Goal: Task Accomplishment & Management: Use online tool/utility

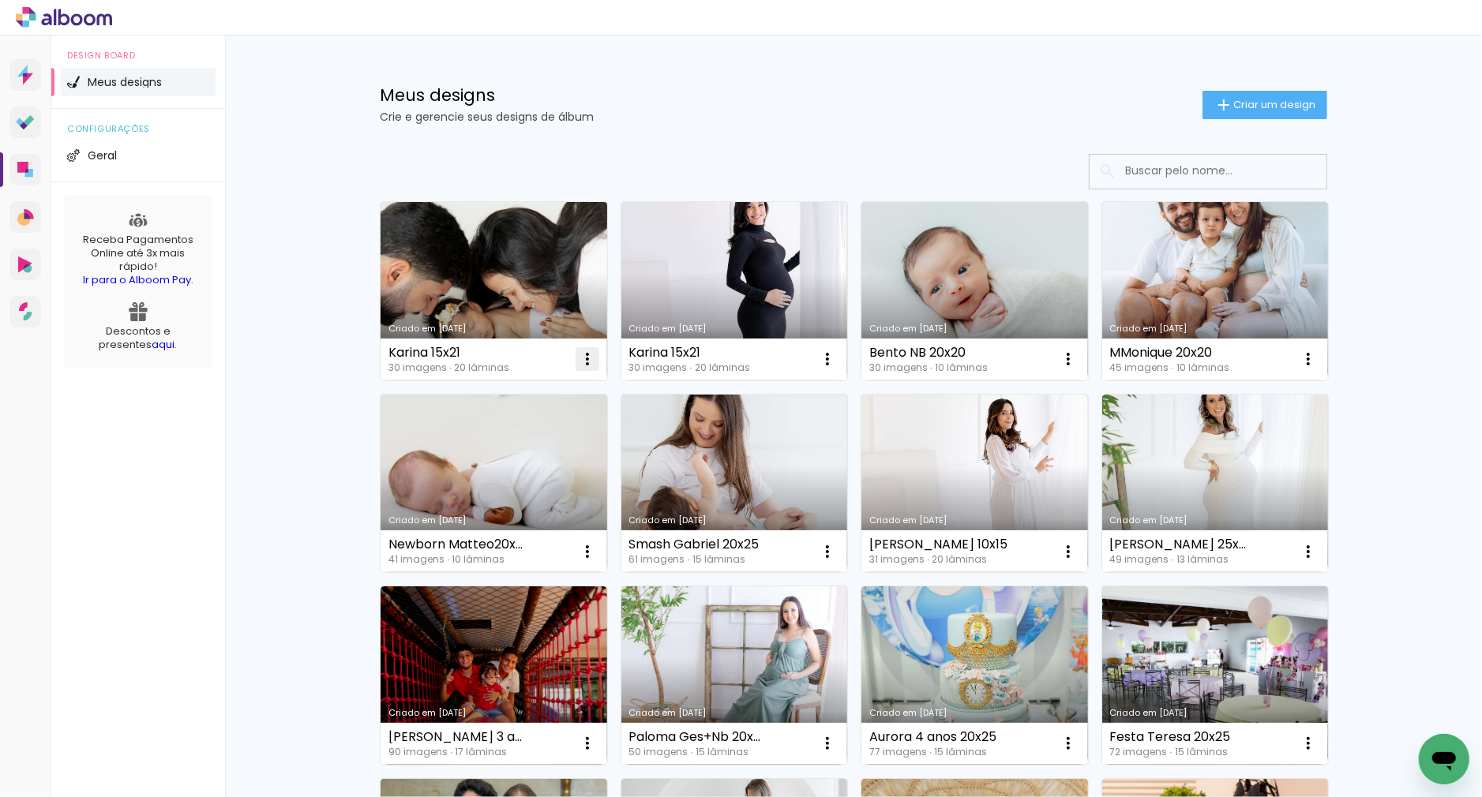
click at [587, 362] on iron-icon at bounding box center [587, 359] width 19 height 19
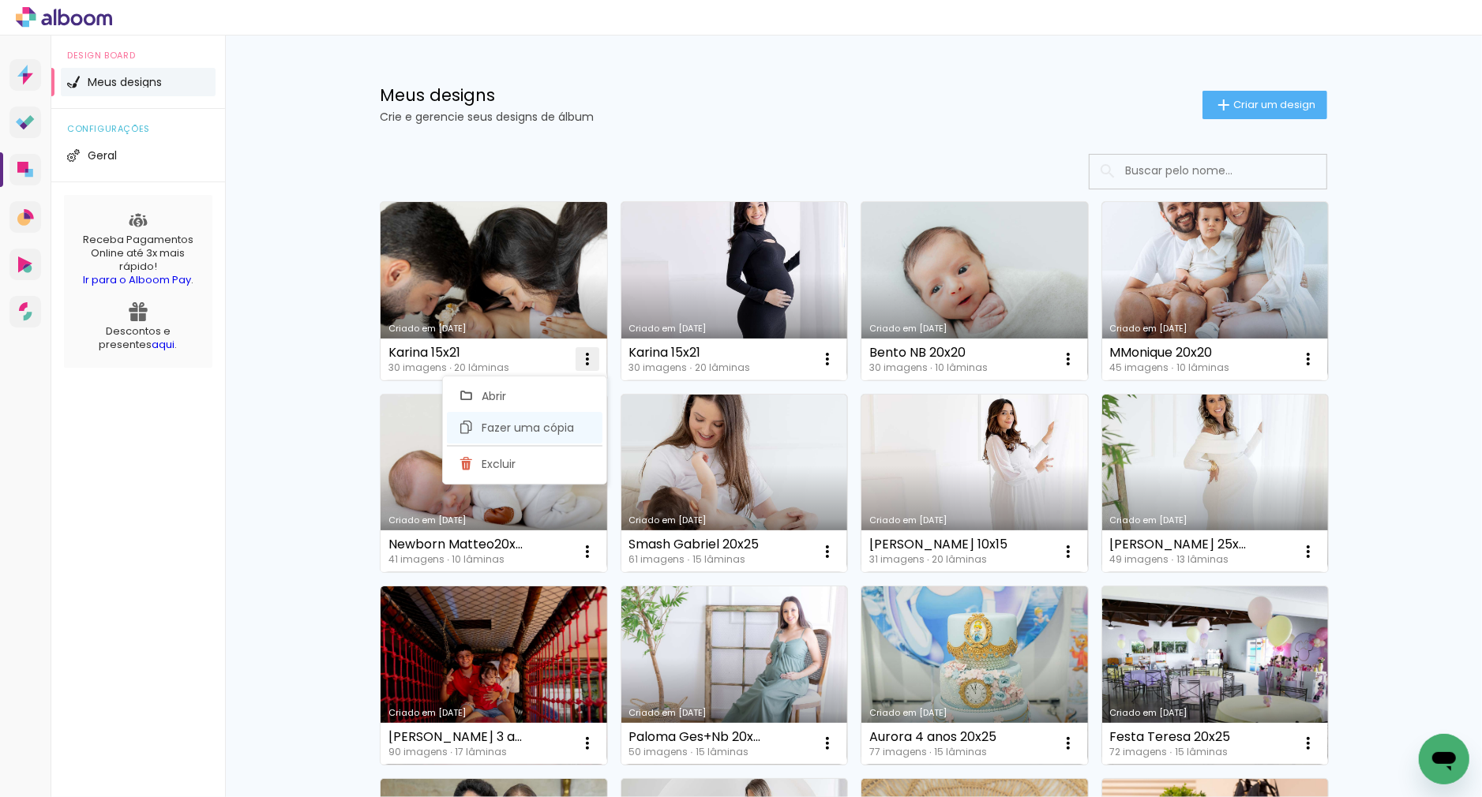
click at [542, 429] on span "Fazer uma cópia" at bounding box center [528, 427] width 92 height 11
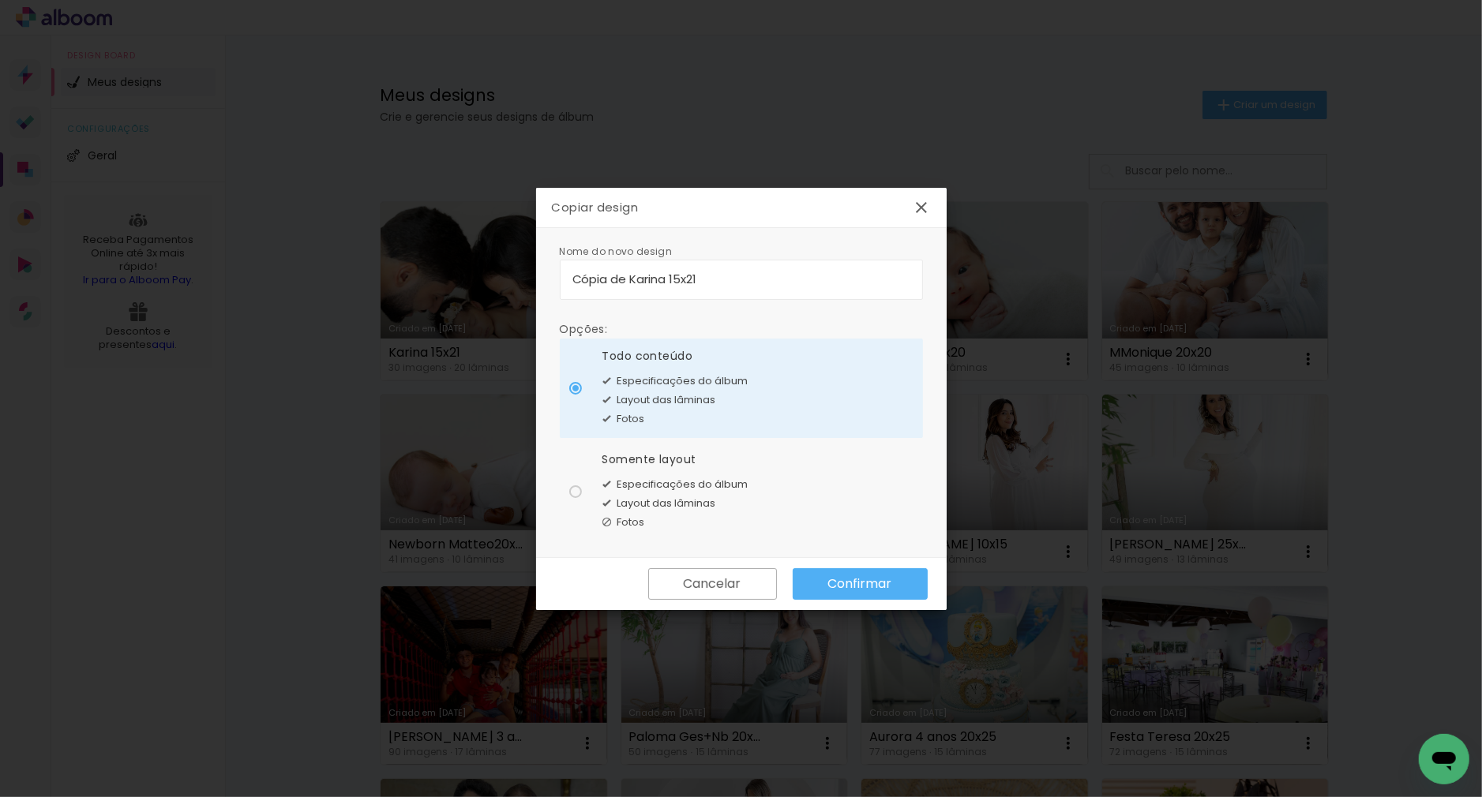
drag, startPoint x: 667, startPoint y: 279, endPoint x: 572, endPoint y: 279, distance: 94.7
click at [572, 279] on input "Cópia de Karina 15x21" at bounding box center [741, 279] width 338 height 18
type input "Thais 15x21"
type paper-input "Thais 15x21"
click at [609, 487] on iron-icon at bounding box center [606, 484] width 9 height 19
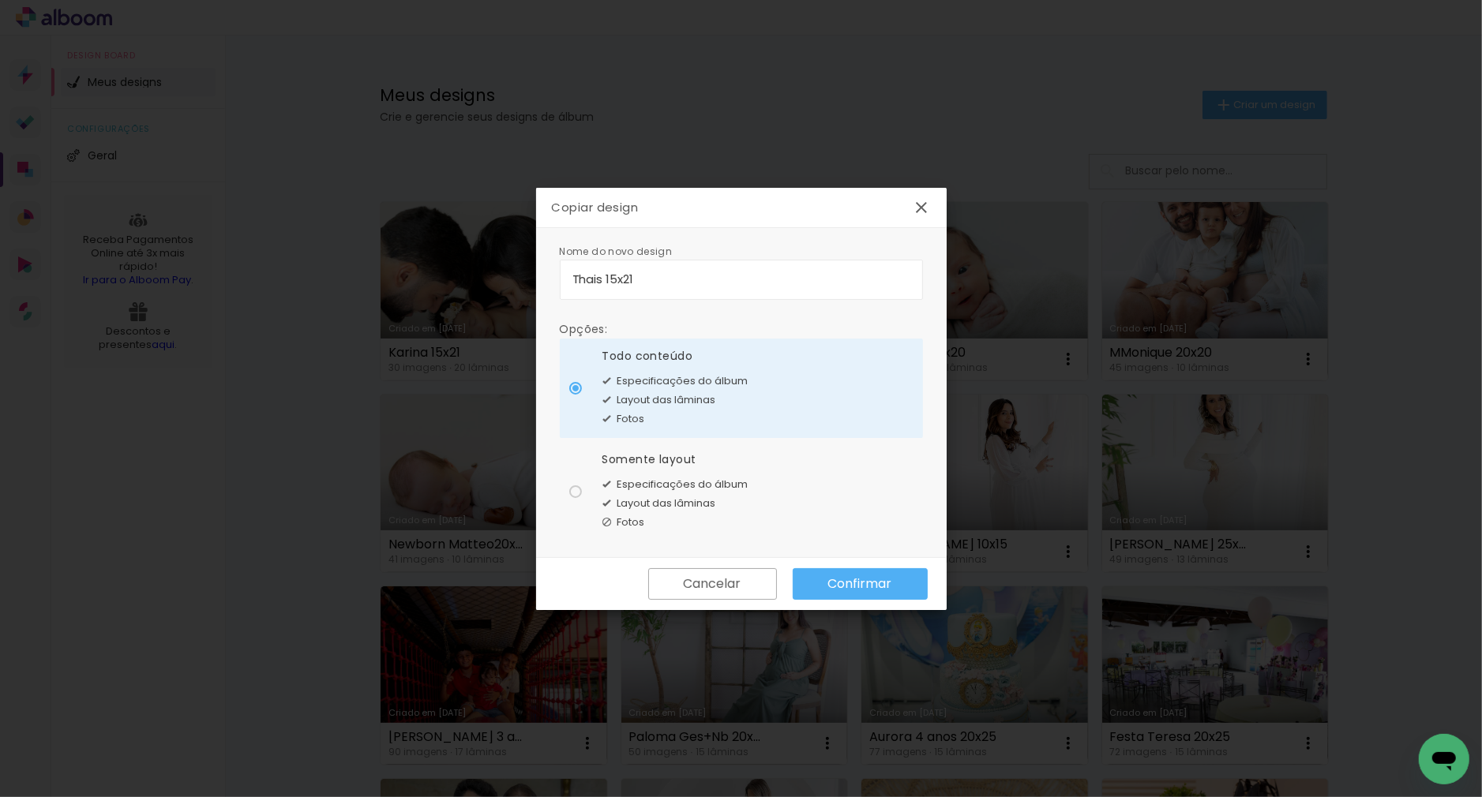
type paper-radio-button "on"
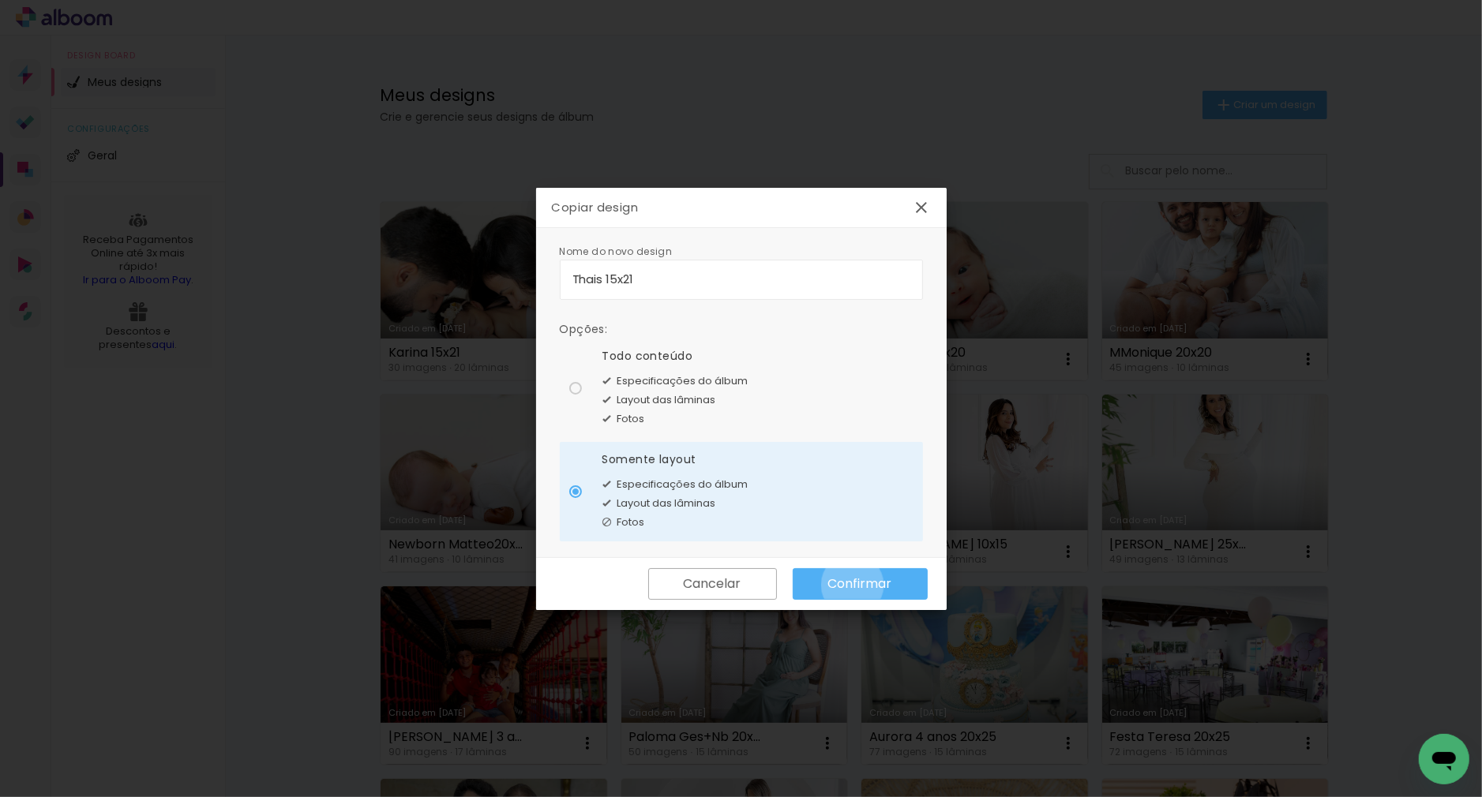
click at [0, 0] on slot "Confirmar" at bounding box center [0, 0] width 0 height 0
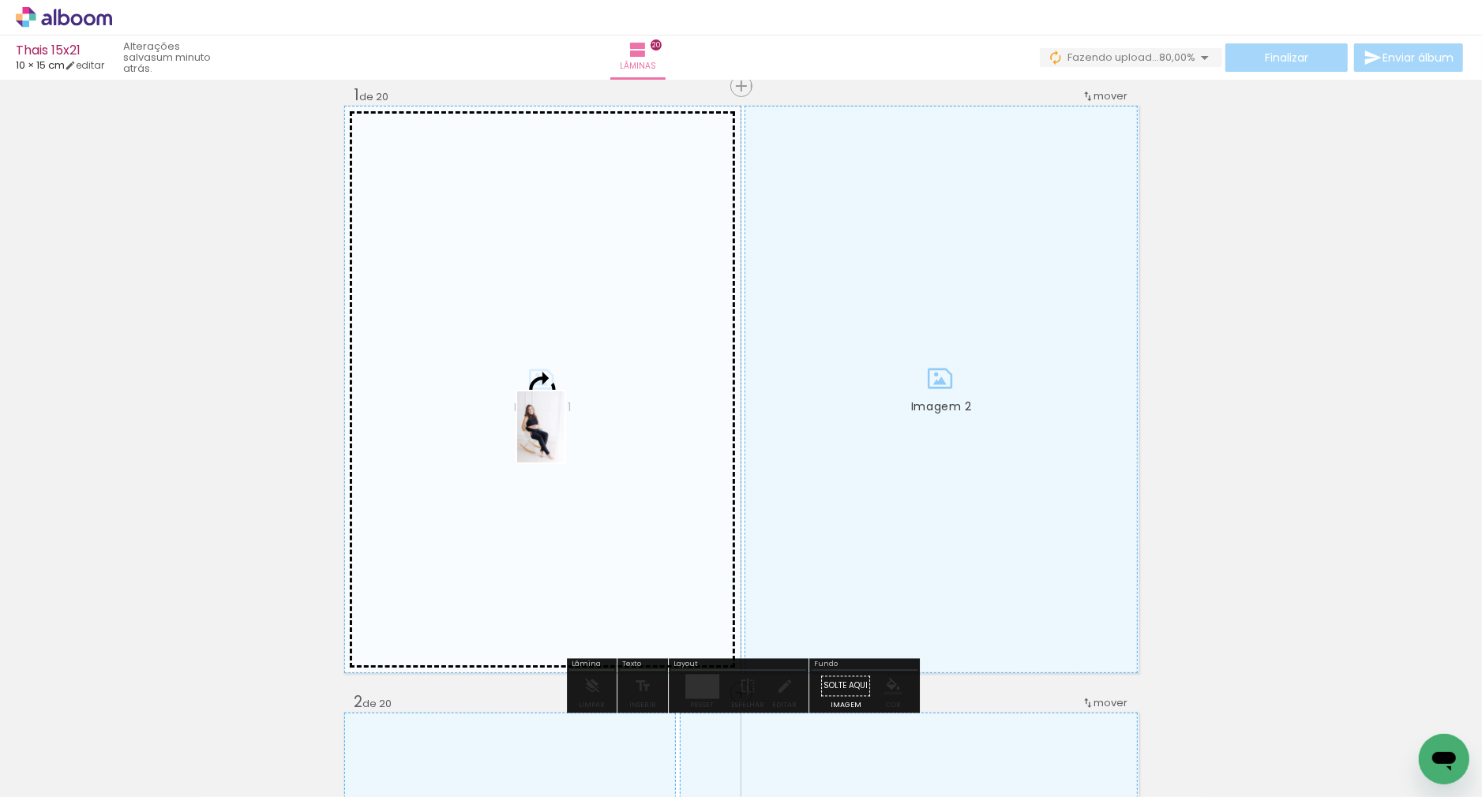
drag, startPoint x: 259, startPoint y: 745, endPoint x: 564, endPoint y: 439, distance: 432.7
click at [564, 439] on quentale-workspace at bounding box center [741, 398] width 1482 height 797
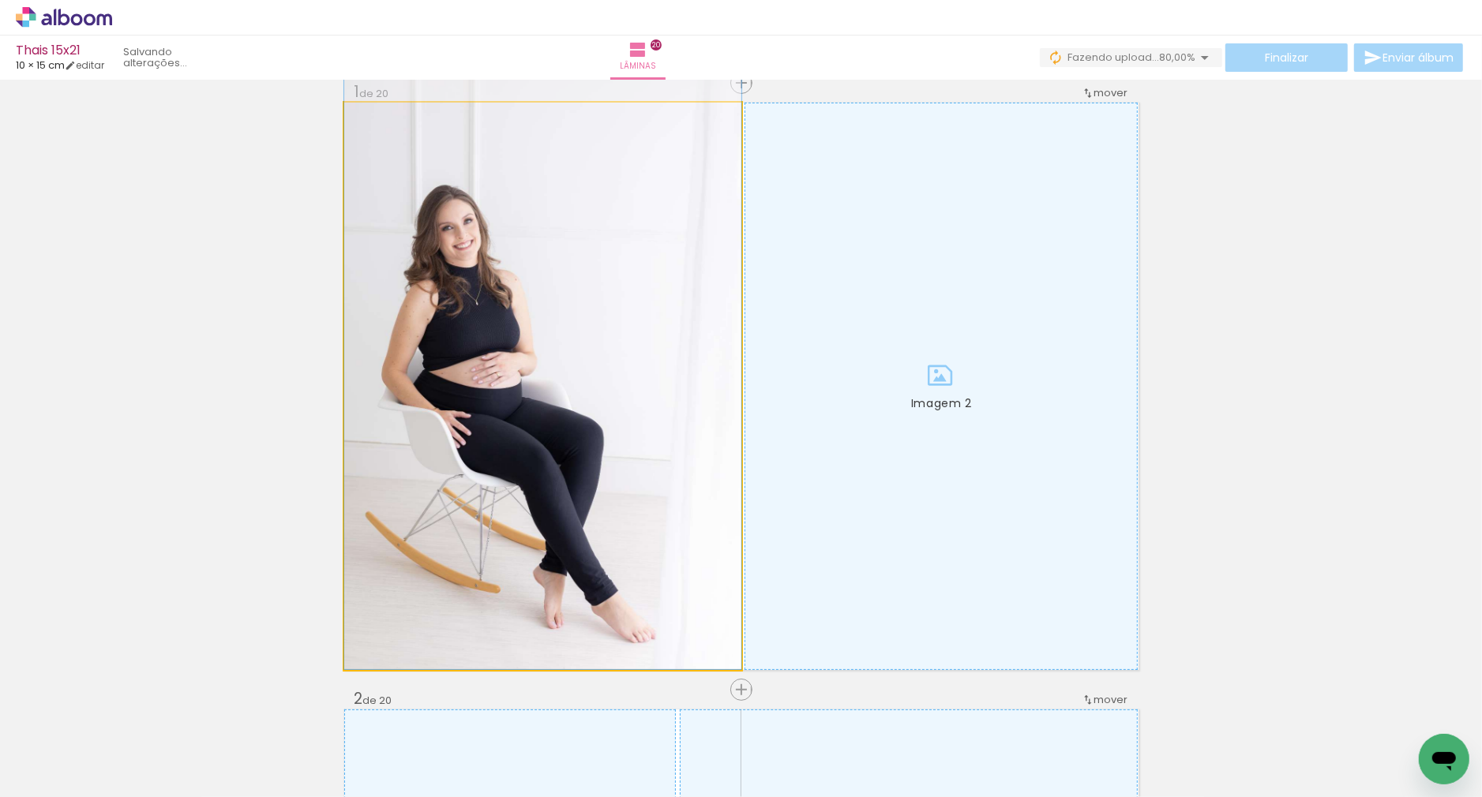
drag, startPoint x: 550, startPoint y: 482, endPoint x: 549, endPoint y: 465, distance: 16.6
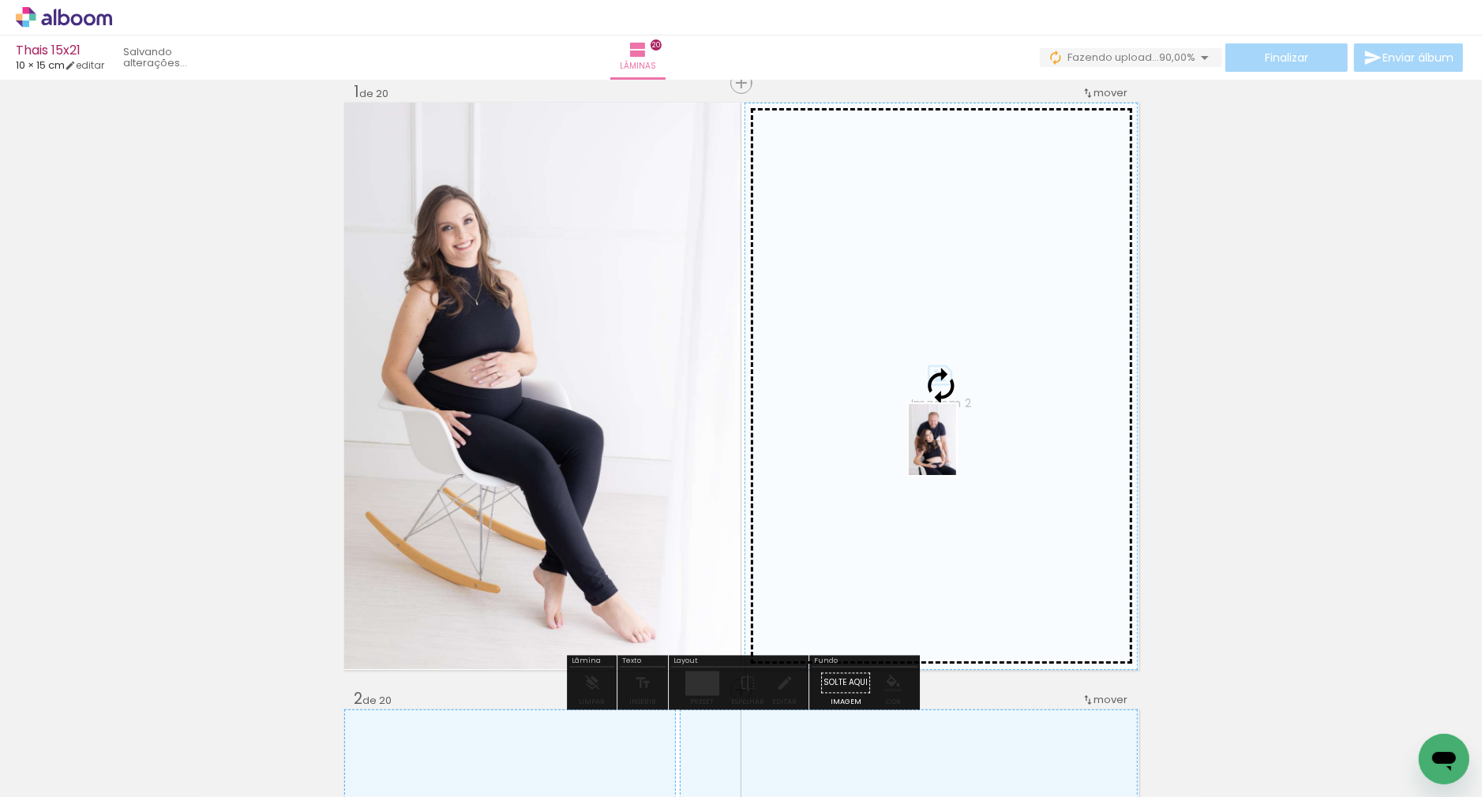
drag, startPoint x: 339, startPoint y: 767, endPoint x: 956, endPoint y: 452, distance: 692.4
click at [956, 452] on quentale-workspace at bounding box center [741, 398] width 1482 height 797
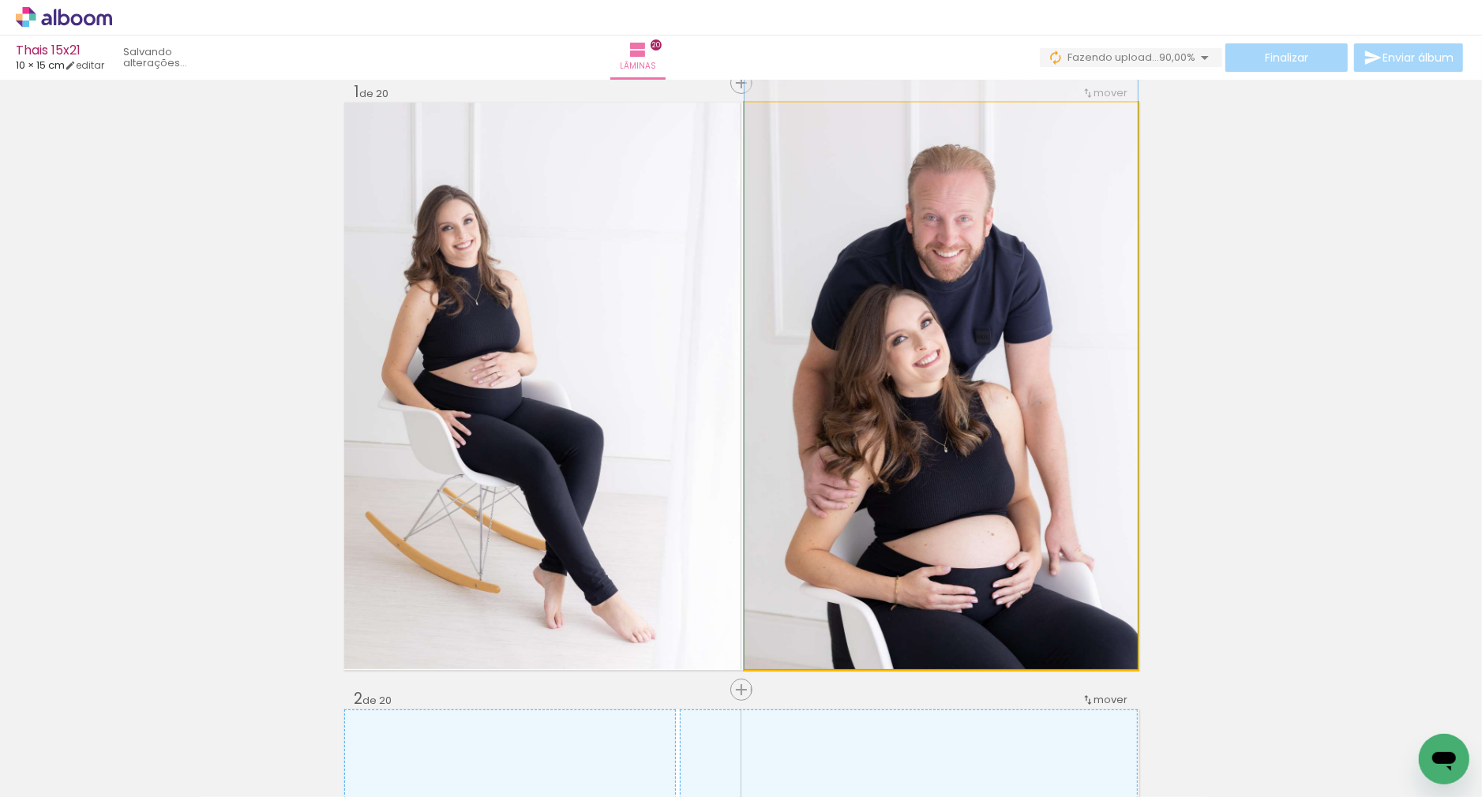
drag, startPoint x: 958, startPoint y: 459, endPoint x: 958, endPoint y: 435, distance: 23.7
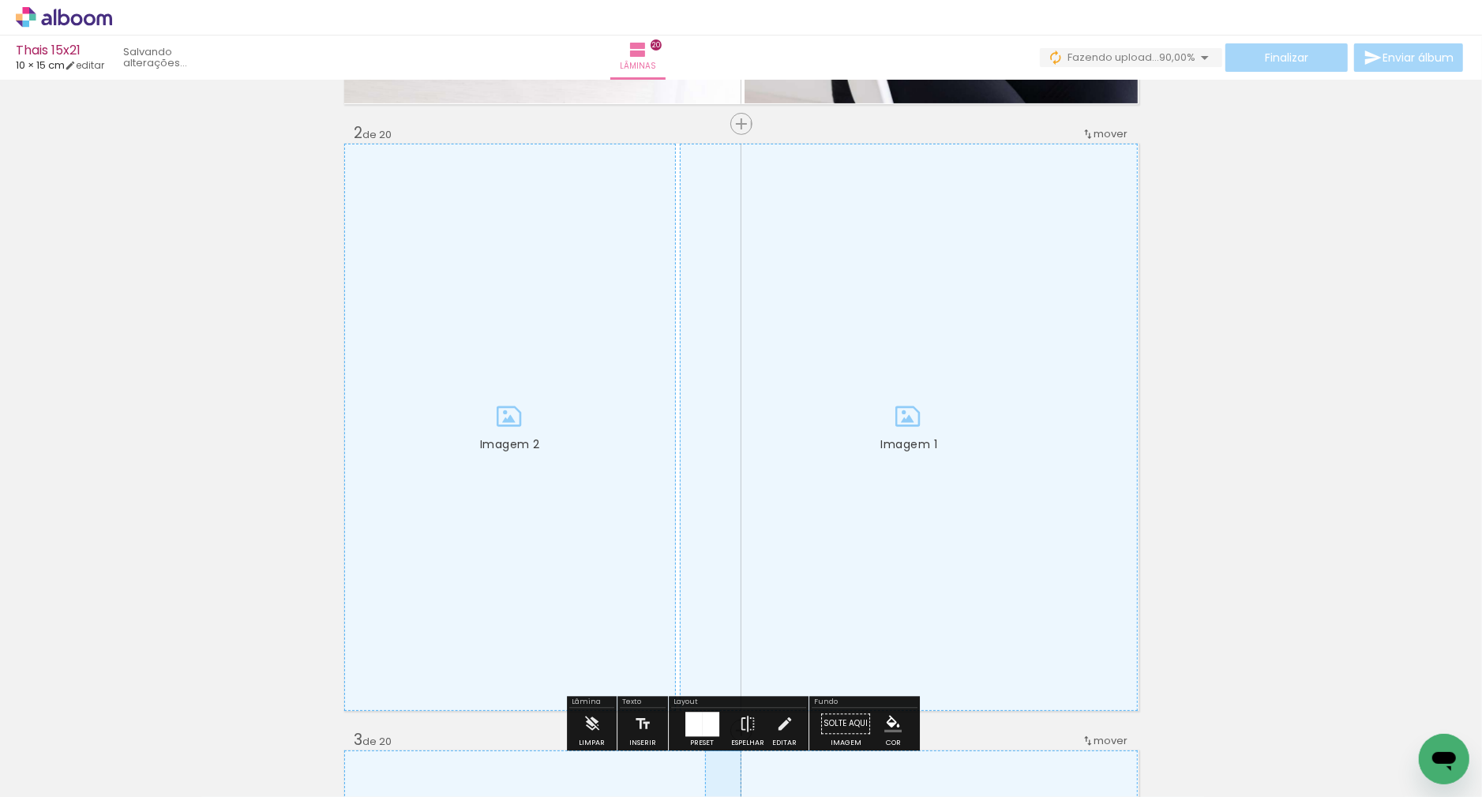
scroll to position [600, 0]
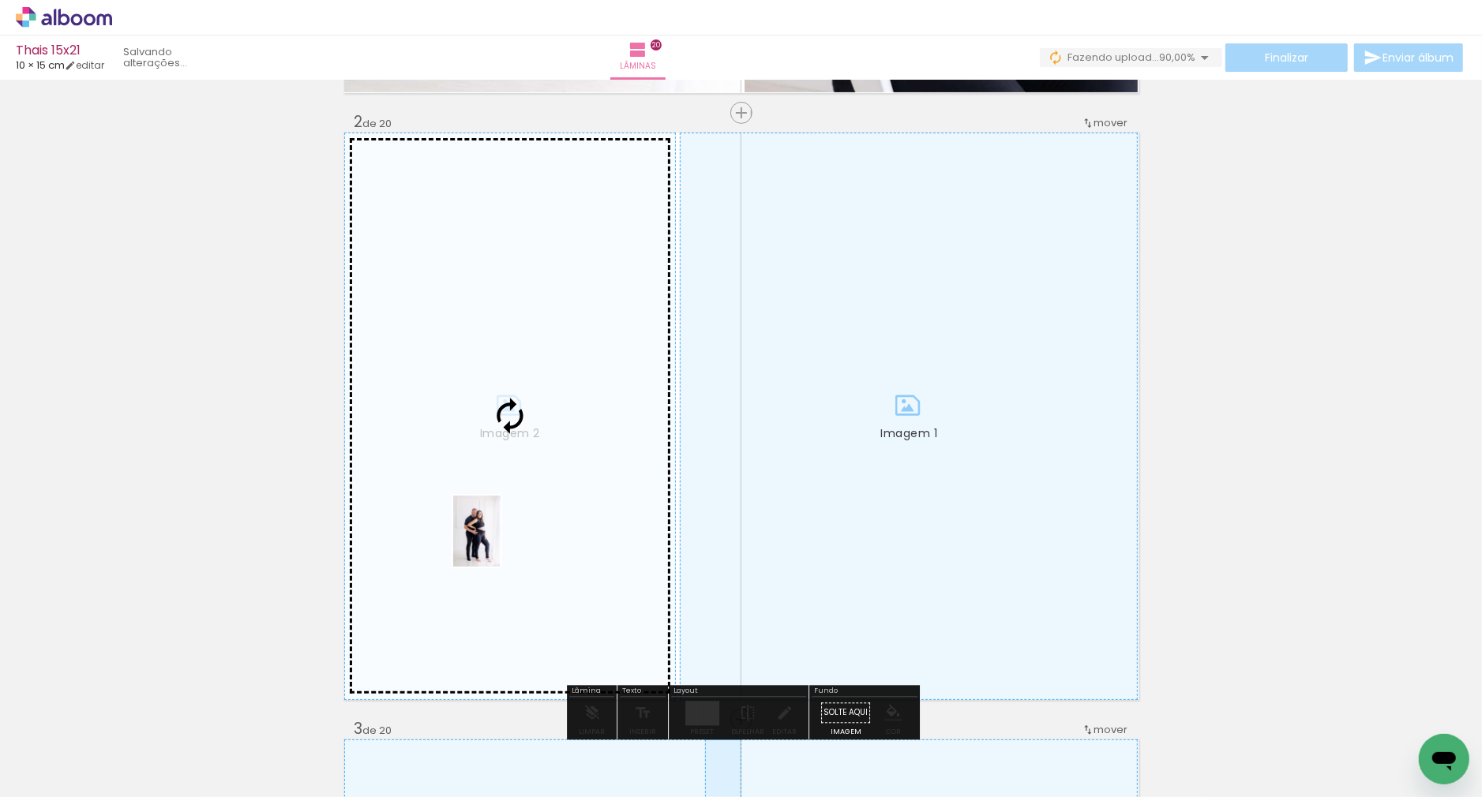
drag, startPoint x: 169, startPoint y: 738, endPoint x: 501, endPoint y: 543, distance: 384.7
click at [501, 543] on quentale-workspace at bounding box center [741, 398] width 1482 height 797
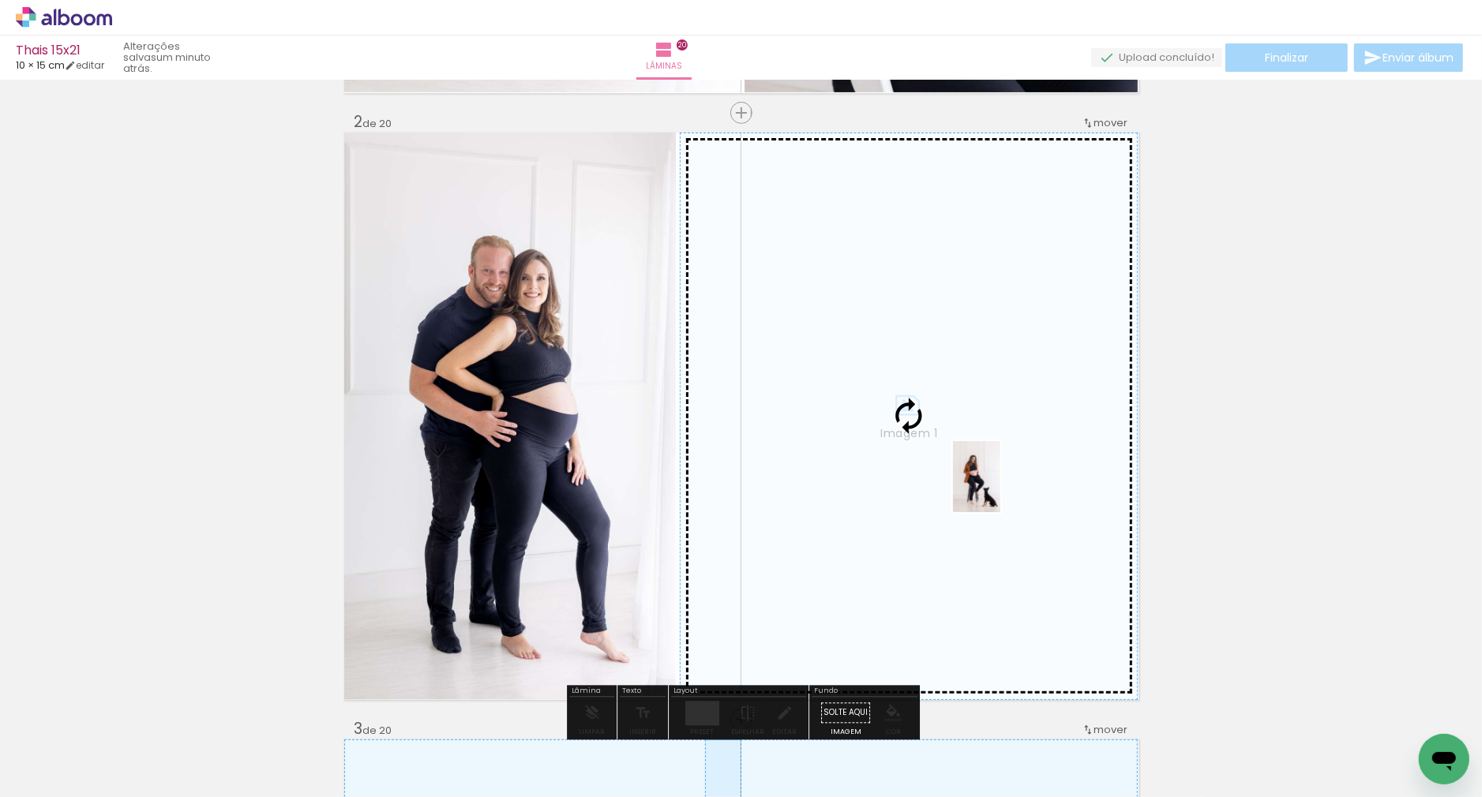
drag, startPoint x: 448, startPoint y: 748, endPoint x: 1000, endPoint y: 489, distance: 610.3
click at [1000, 489] on quentale-workspace at bounding box center [741, 398] width 1482 height 797
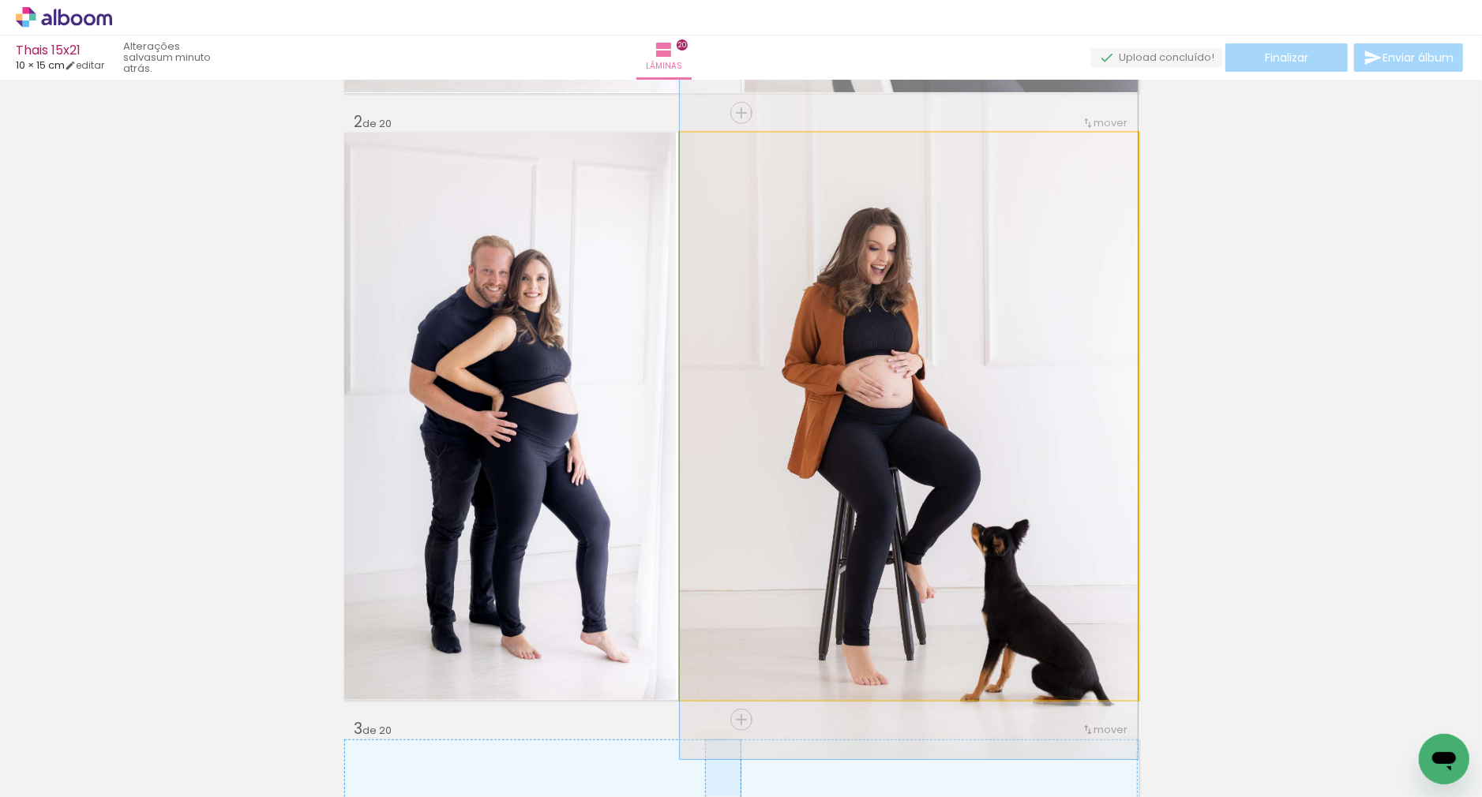
click at [865, 384] on quentale-photo "Imagem 1" at bounding box center [909, 417] width 458 height 568
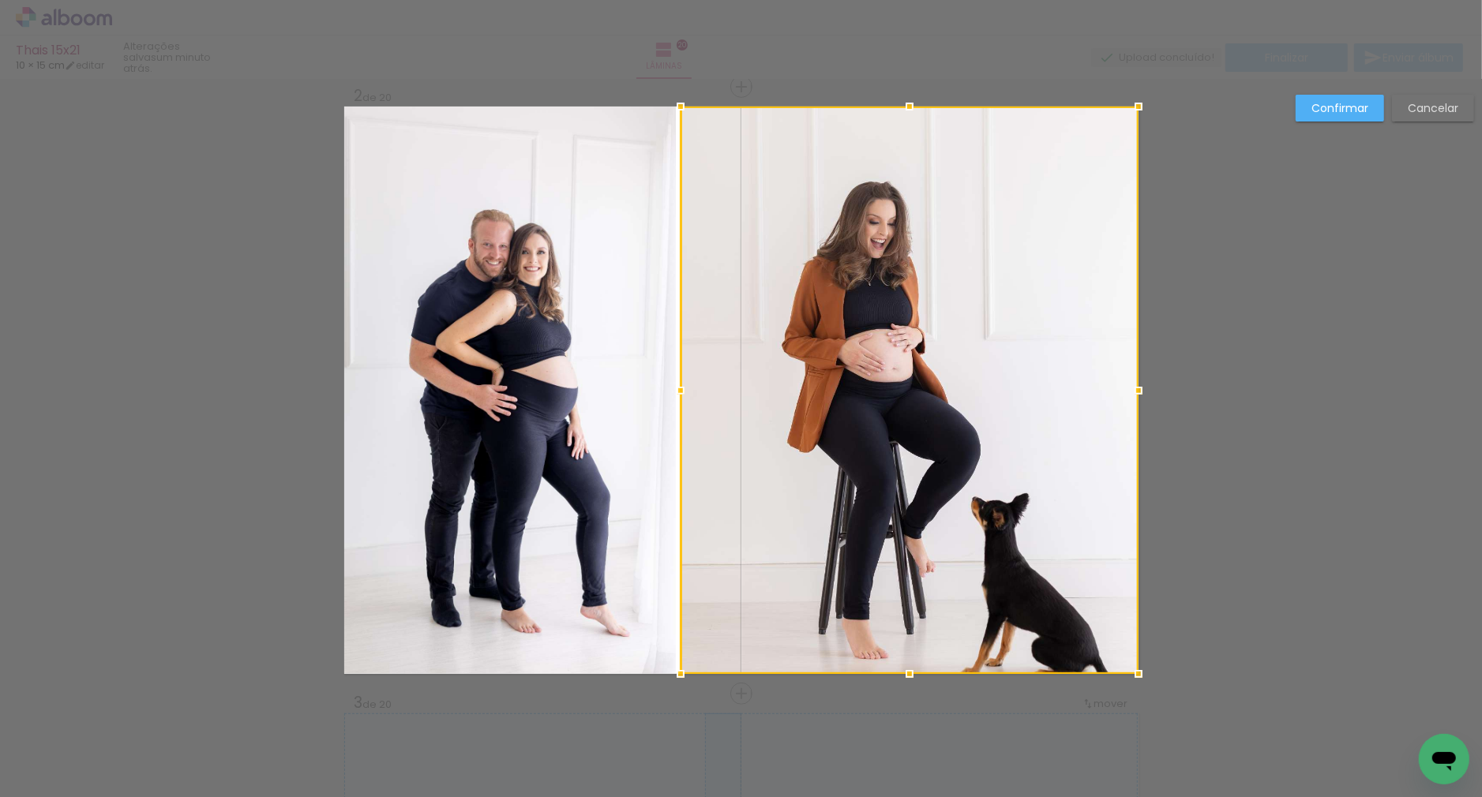
scroll to position [627, 0]
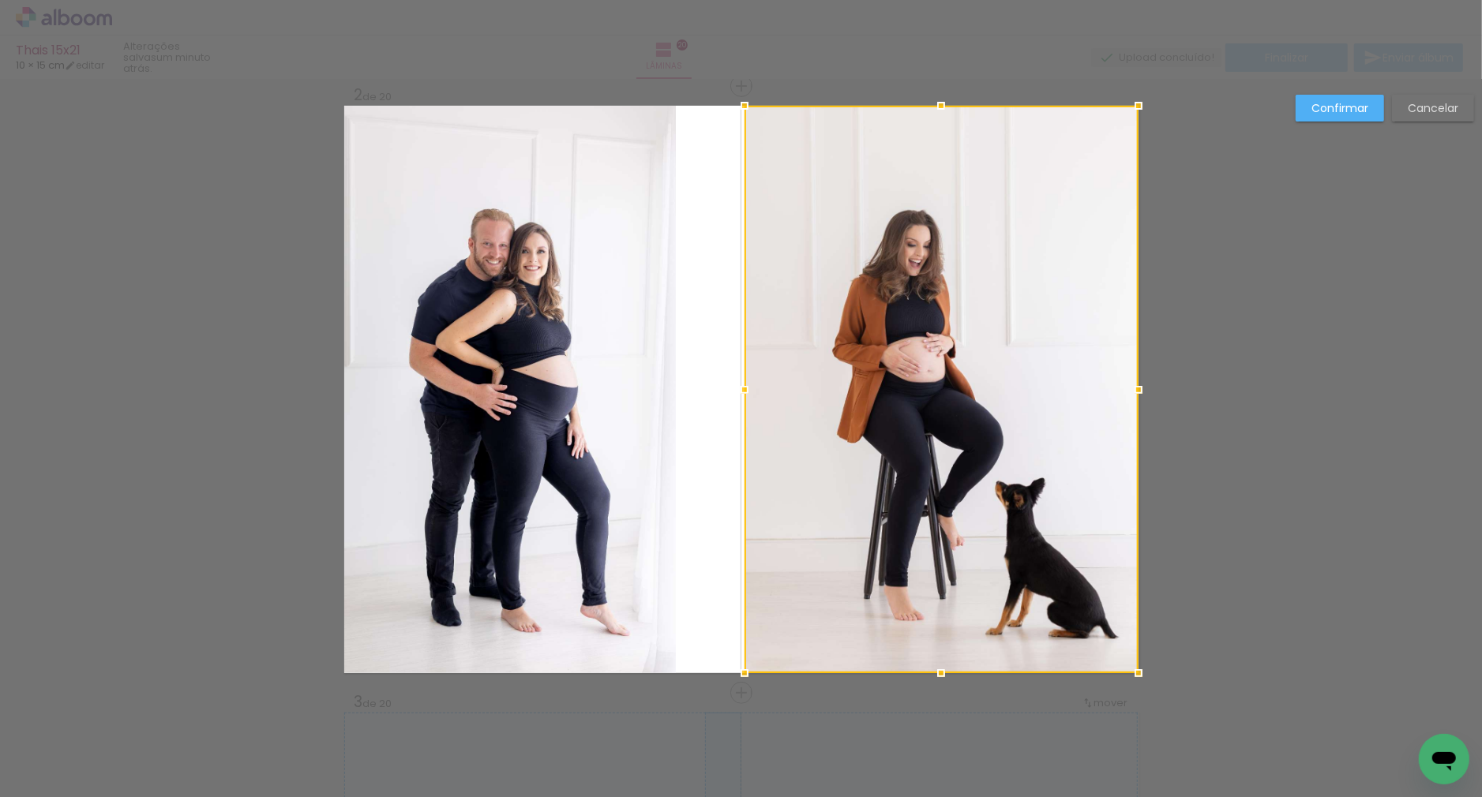
drag, startPoint x: 687, startPoint y: 389, endPoint x: 661, endPoint y: 395, distance: 26.6
click at [740, 392] on div at bounding box center [745, 390] width 32 height 32
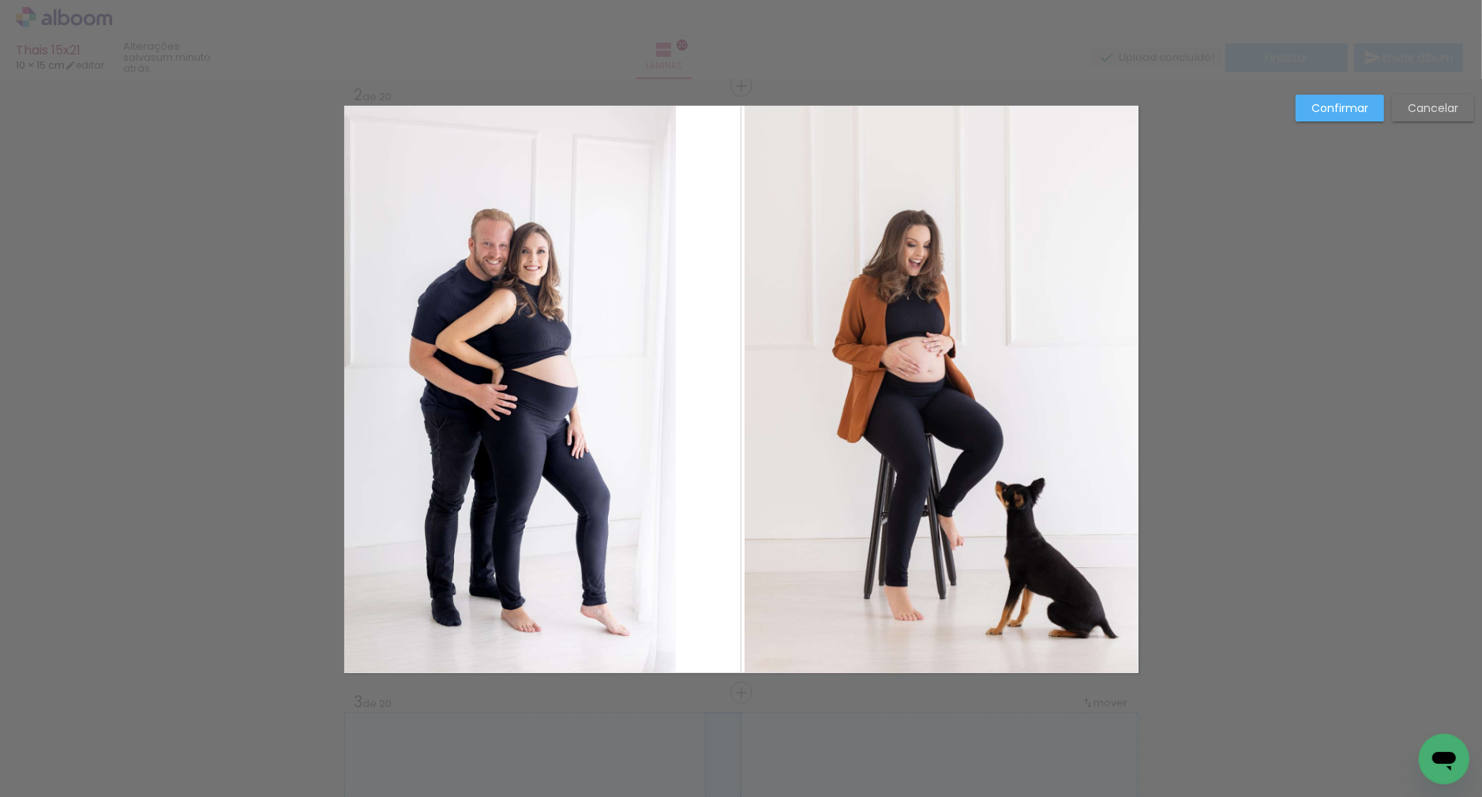
click at [583, 395] on quentale-photo "Imagem 2" at bounding box center [510, 390] width 332 height 568
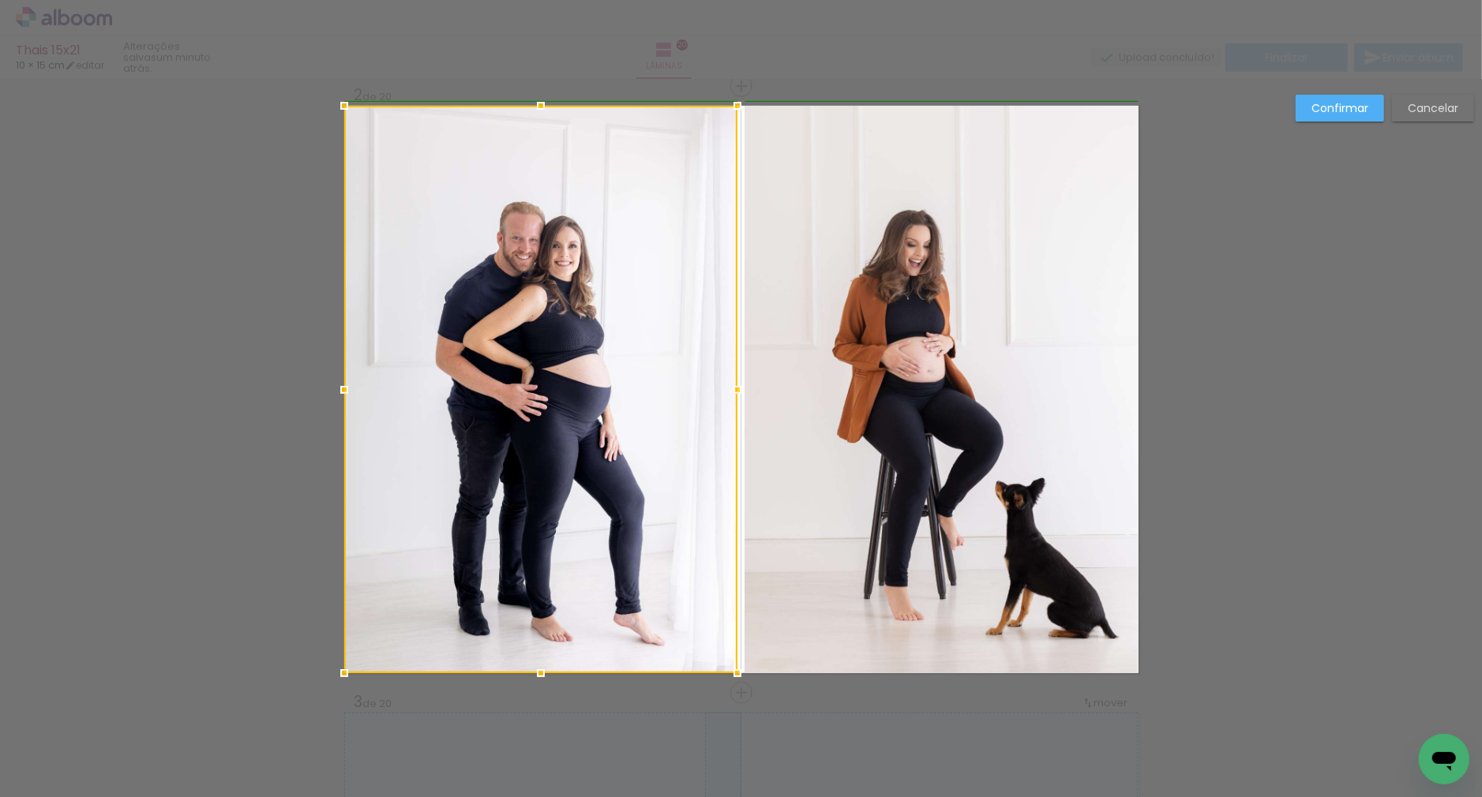
drag, startPoint x: 675, startPoint y: 389, endPoint x: 739, endPoint y: 392, distance: 64.0
click at [739, 392] on div at bounding box center [738, 390] width 32 height 32
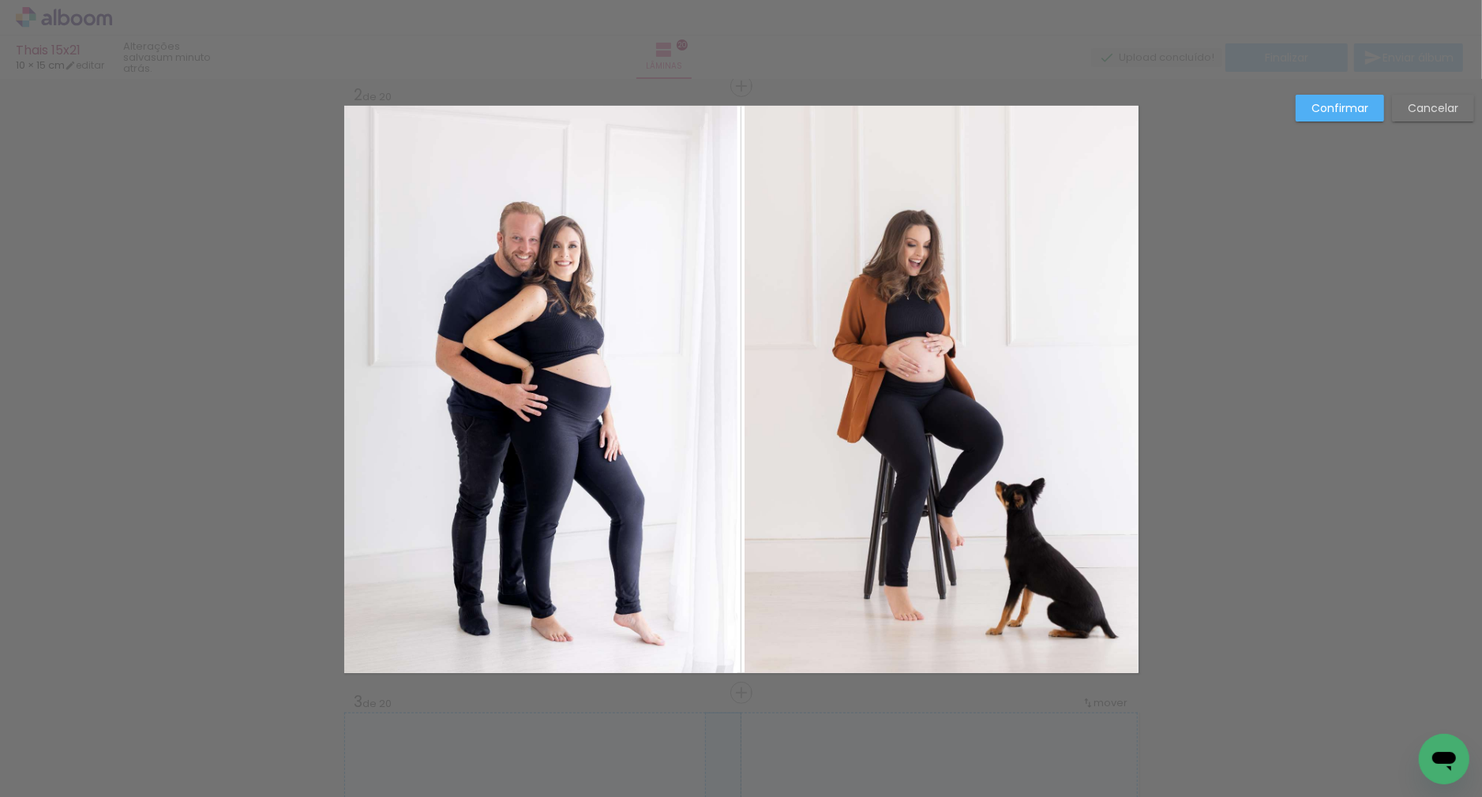
click at [685, 396] on quentale-photo "Imagem 2" at bounding box center [540, 390] width 393 height 568
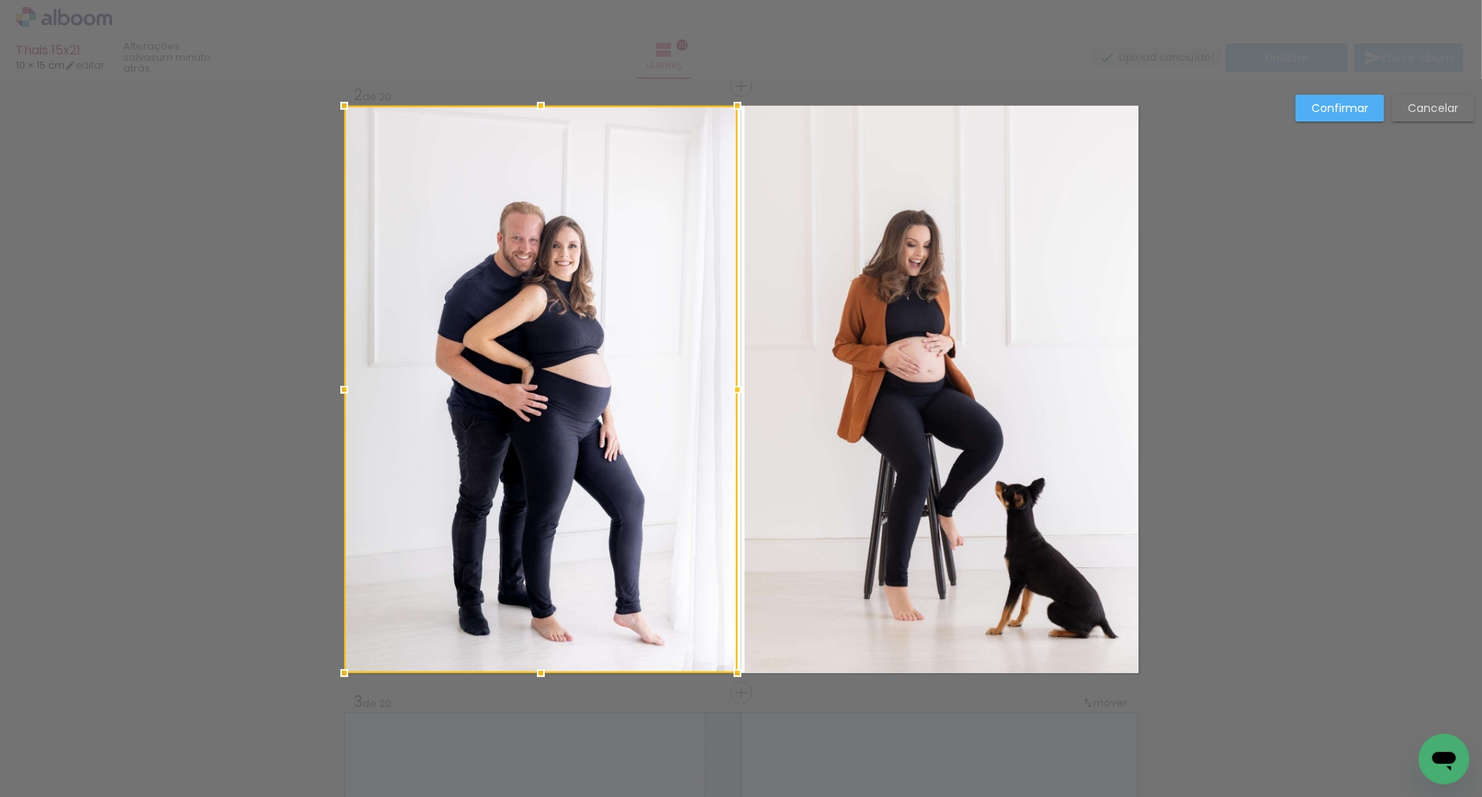
click at [685, 396] on div at bounding box center [540, 390] width 393 height 568
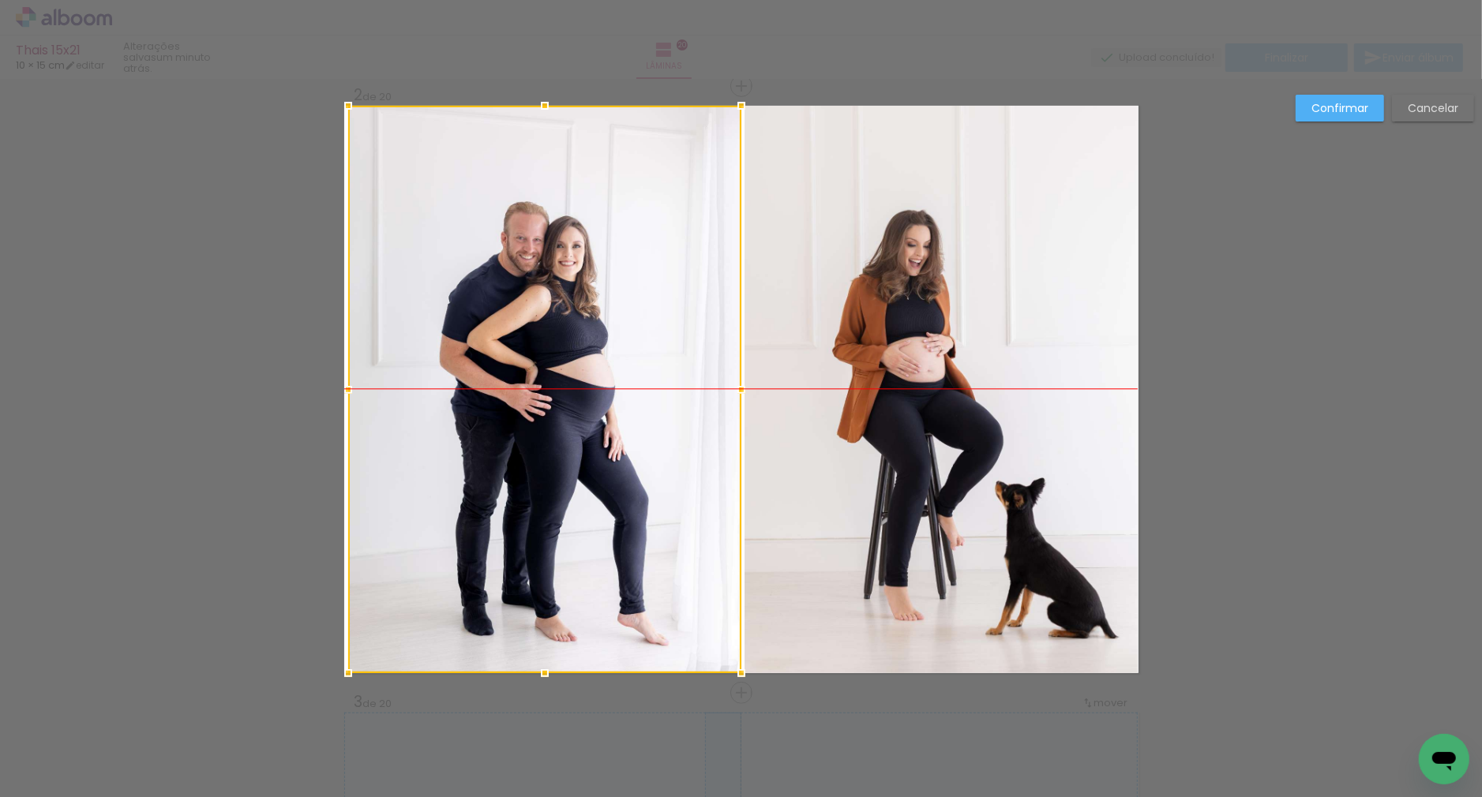
click at [677, 392] on div at bounding box center [544, 390] width 393 height 568
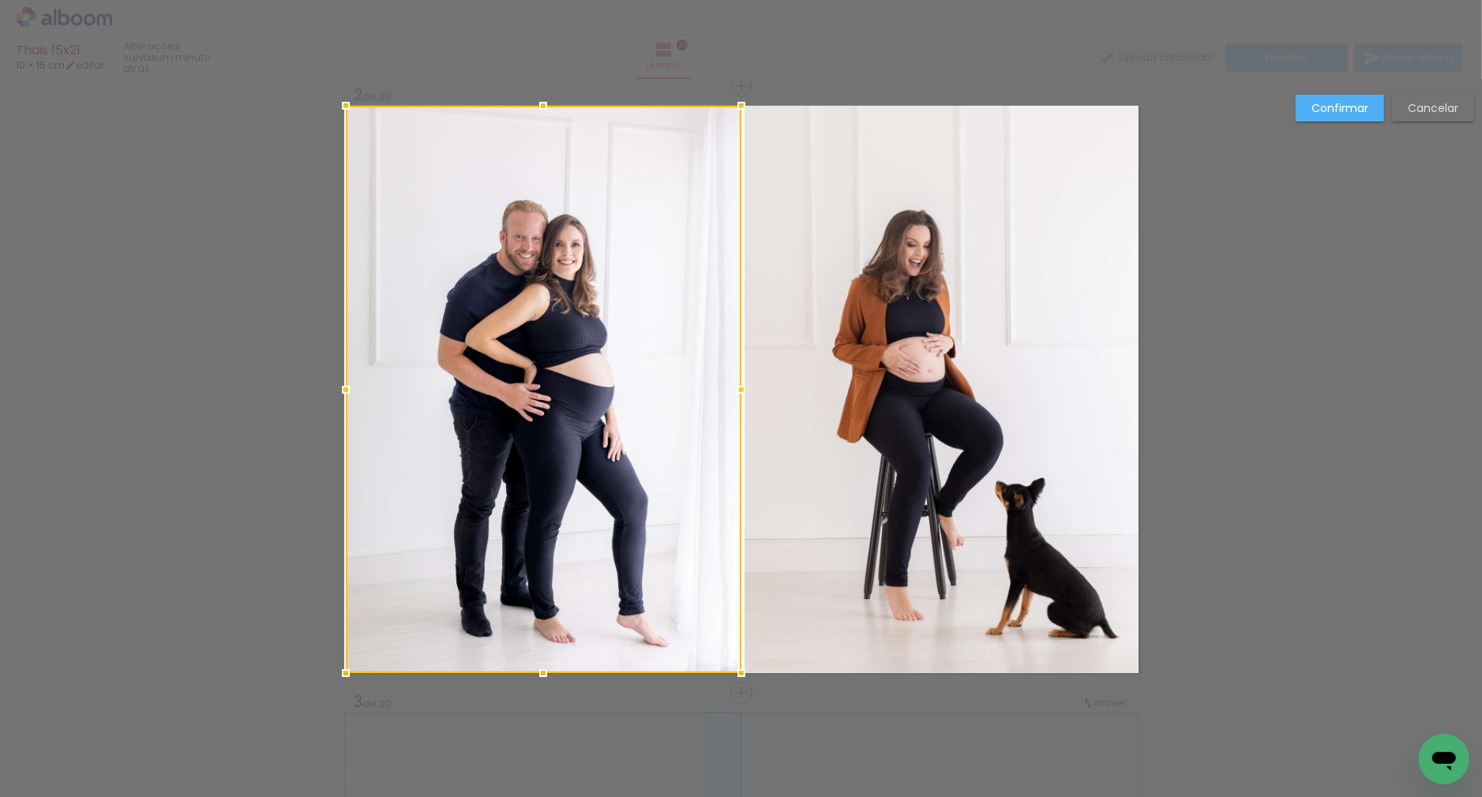
drag, startPoint x: 346, startPoint y: 389, endPoint x: 334, endPoint y: 390, distance: 11.9
click at [334, 390] on div at bounding box center [346, 390] width 32 height 32
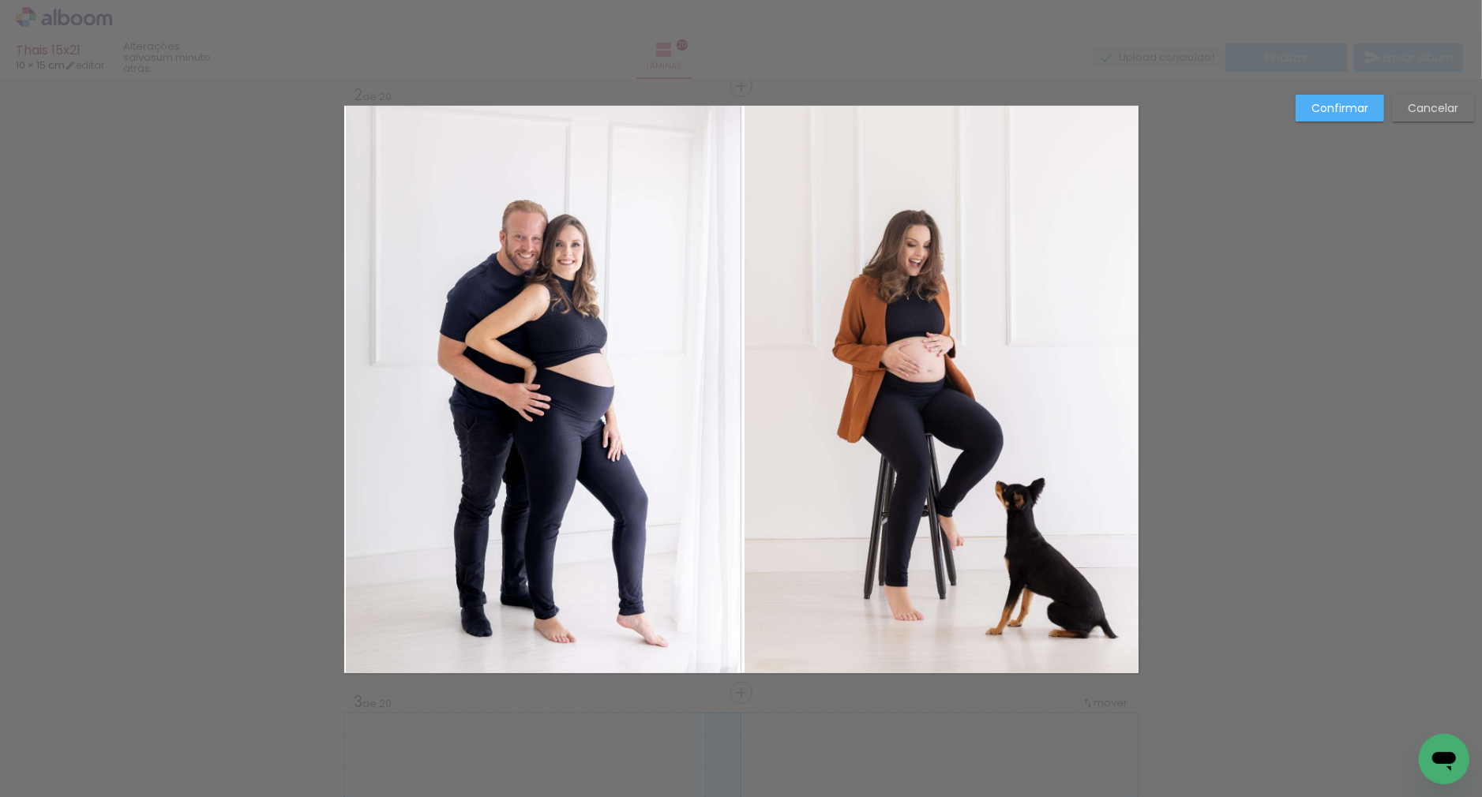
drag, startPoint x: 1328, startPoint y: 104, endPoint x: 1168, endPoint y: 126, distance: 160.9
click at [0, 0] on slot "Confirmar" at bounding box center [0, 0] width 0 height 0
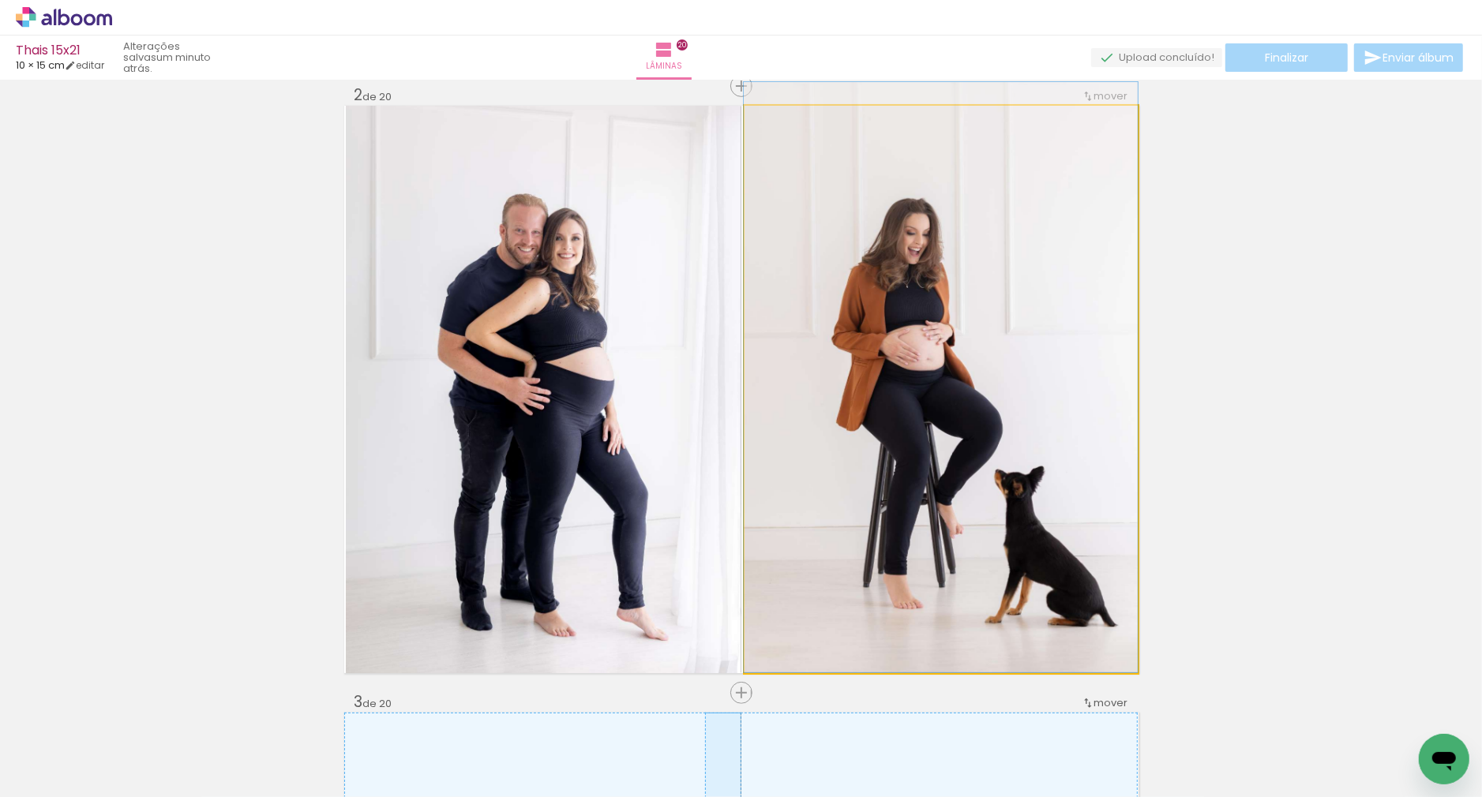
drag, startPoint x: 1040, startPoint y: 418, endPoint x: 1036, endPoint y: 396, distance: 21.7
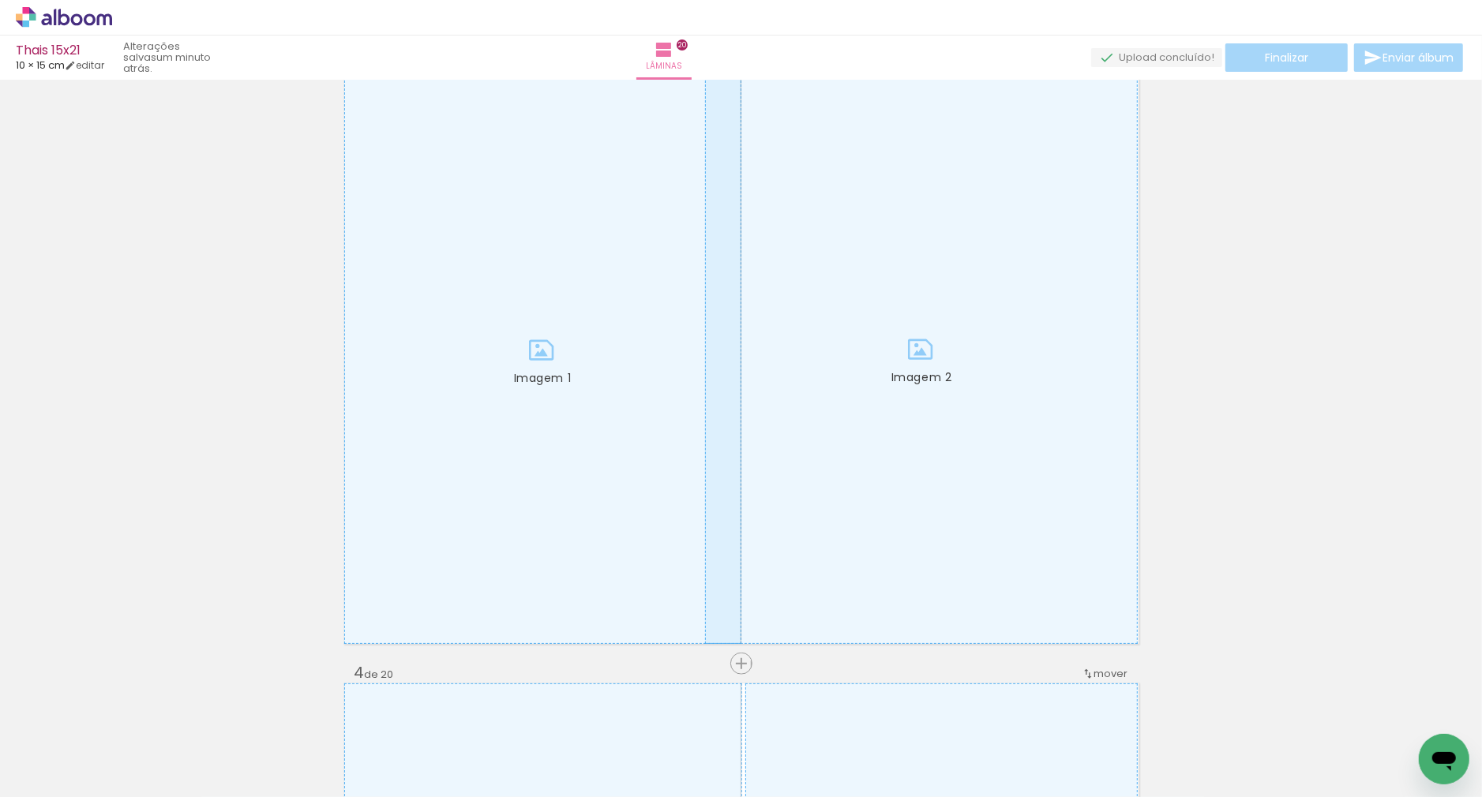
scroll to position [0, 204]
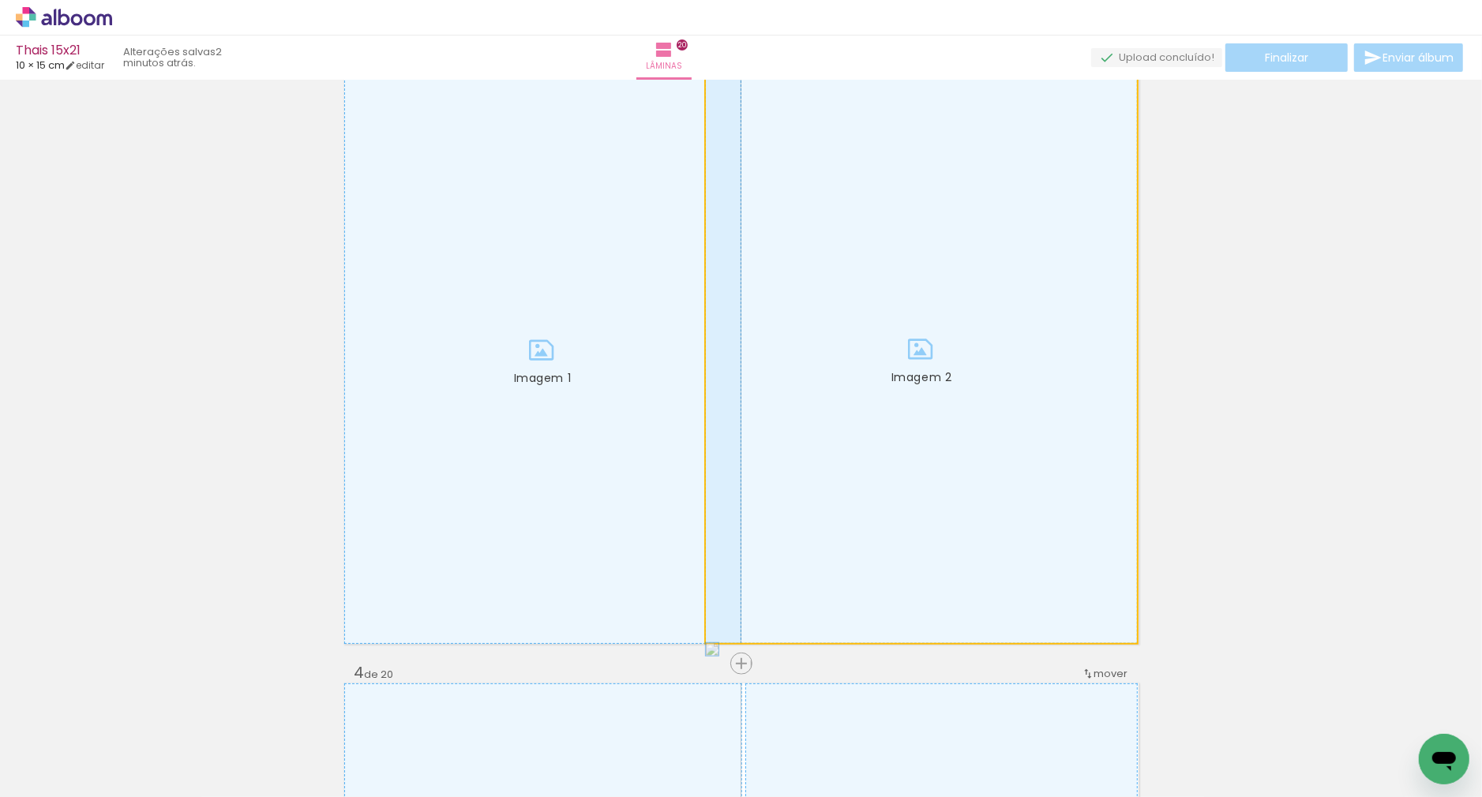
click at [851, 383] on div at bounding box center [922, 360] width 432 height 566
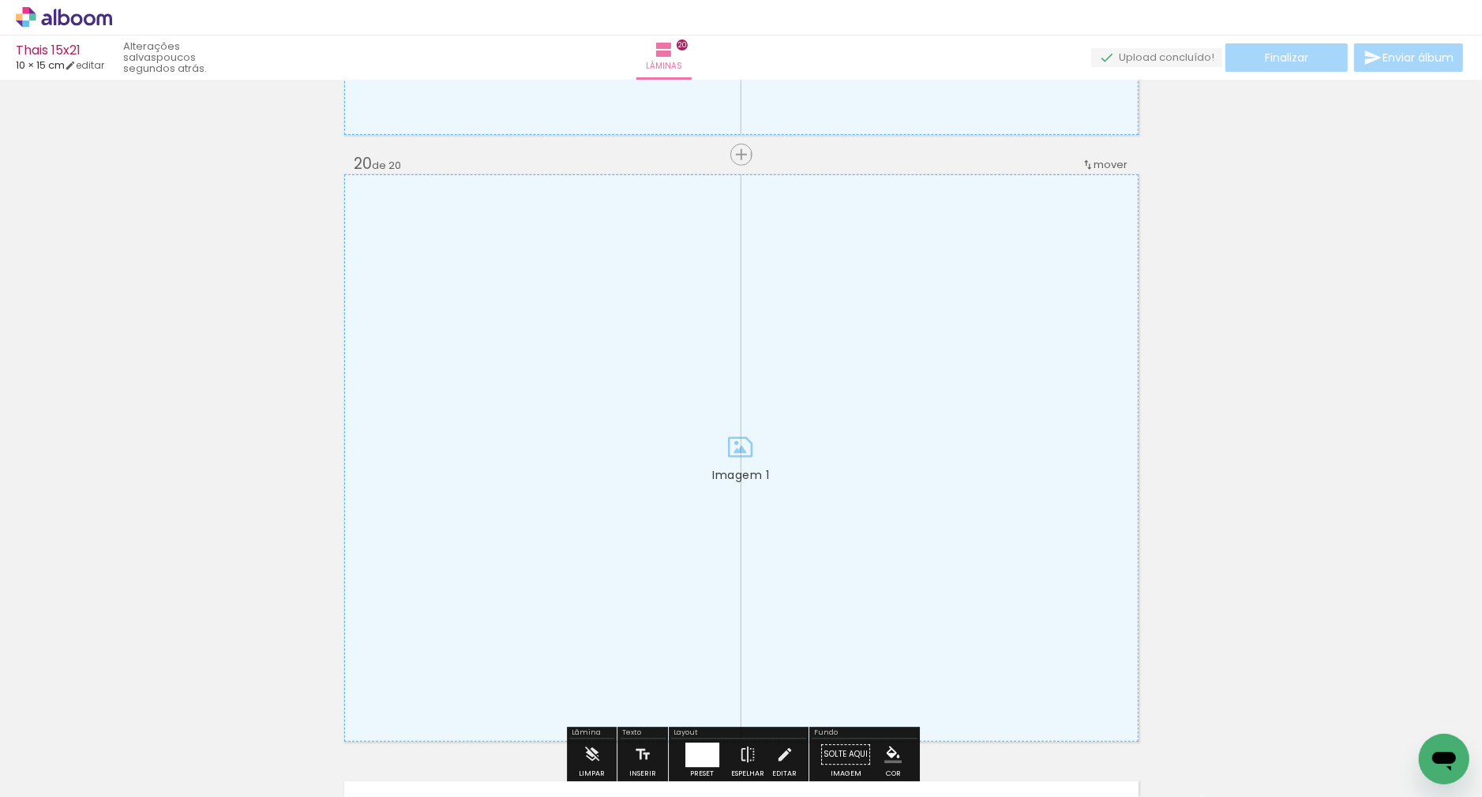
scroll to position [11490, 0]
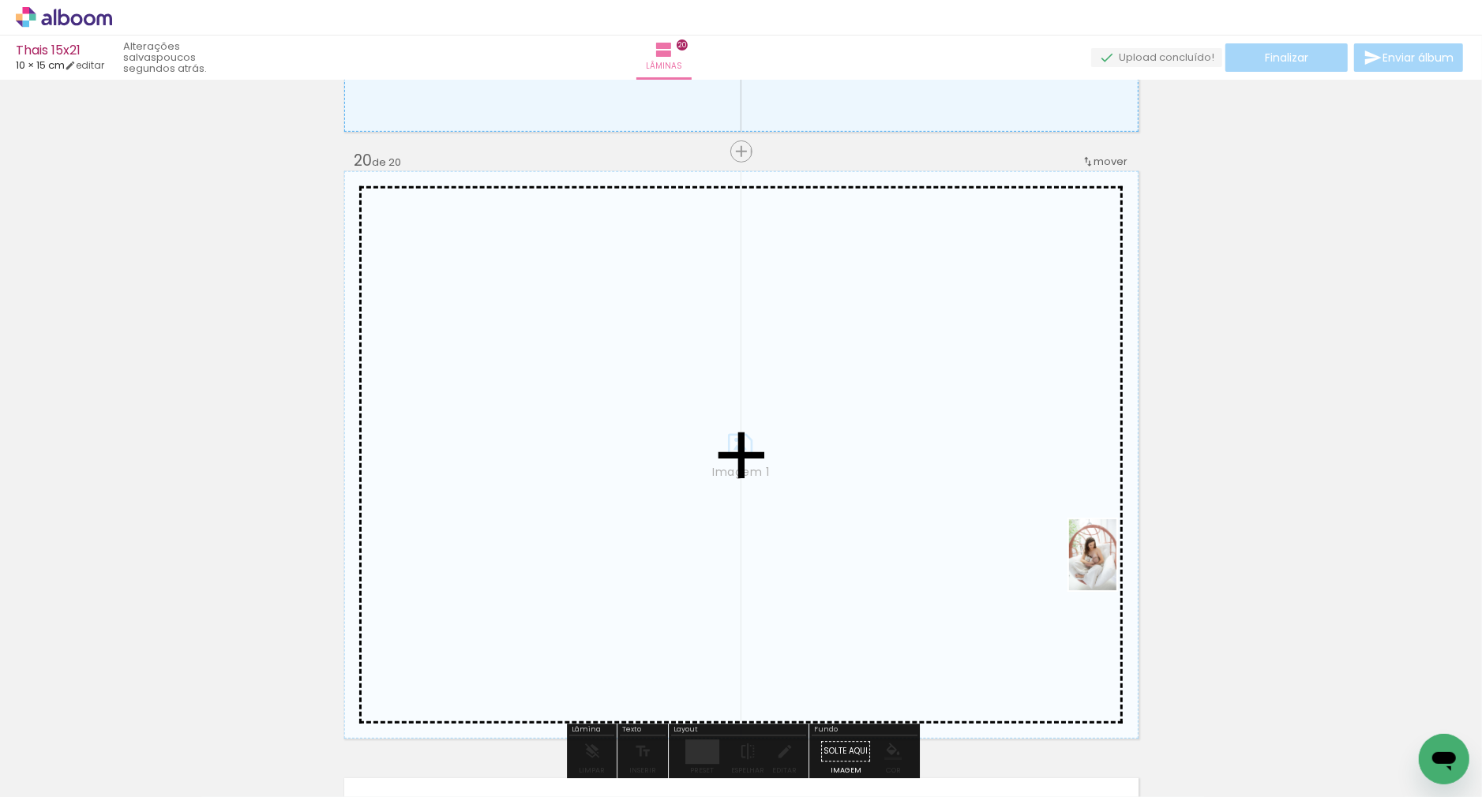
drag, startPoint x: 1414, startPoint y: 754, endPoint x: 1303, endPoint y: 752, distance: 110.5
click at [1116, 567] on quentale-workspace at bounding box center [741, 398] width 1482 height 797
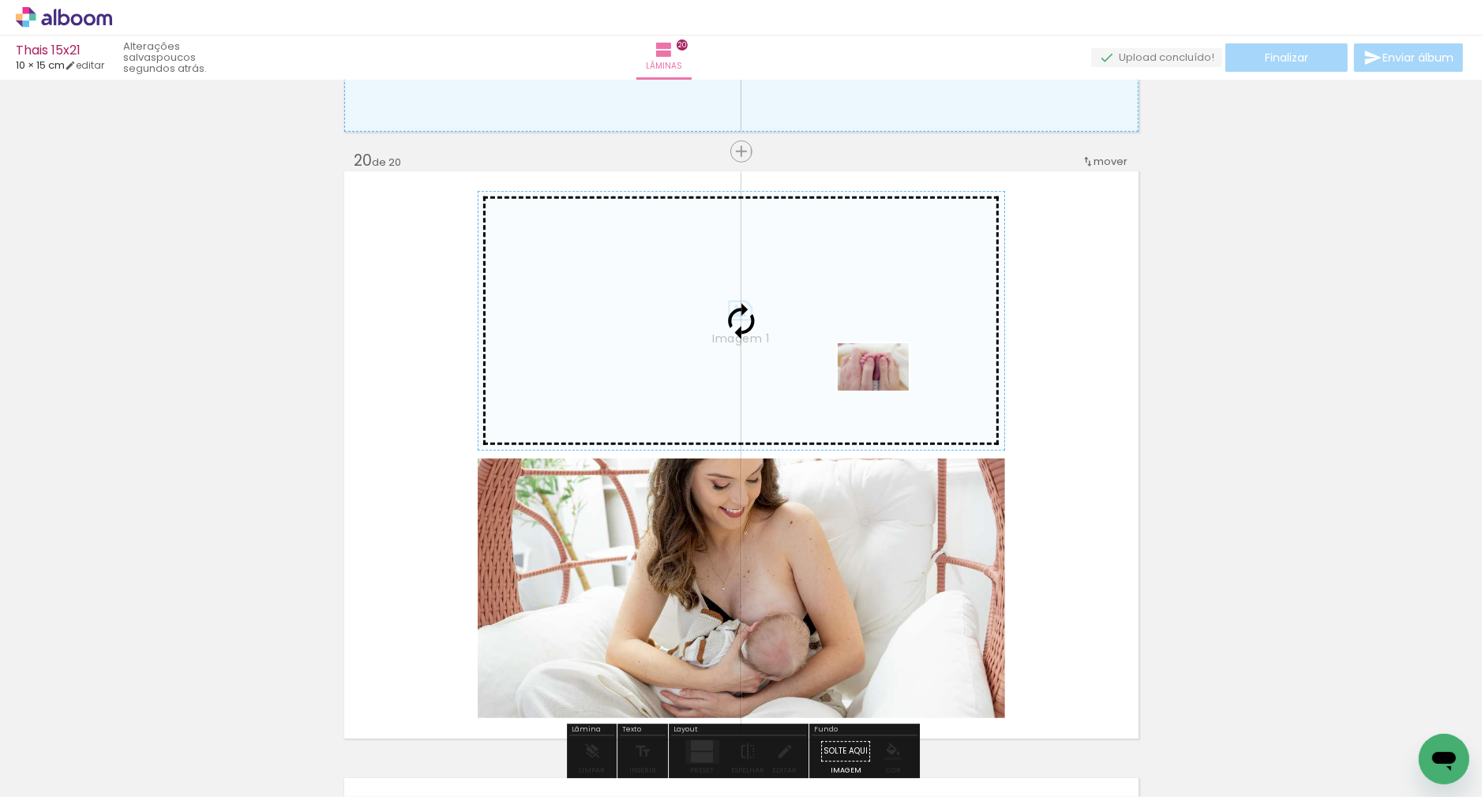
drag, startPoint x: 1330, startPoint y: 753, endPoint x: 885, endPoint y: 391, distance: 574.1
click at [885, 391] on quentale-workspace at bounding box center [741, 398] width 1482 height 797
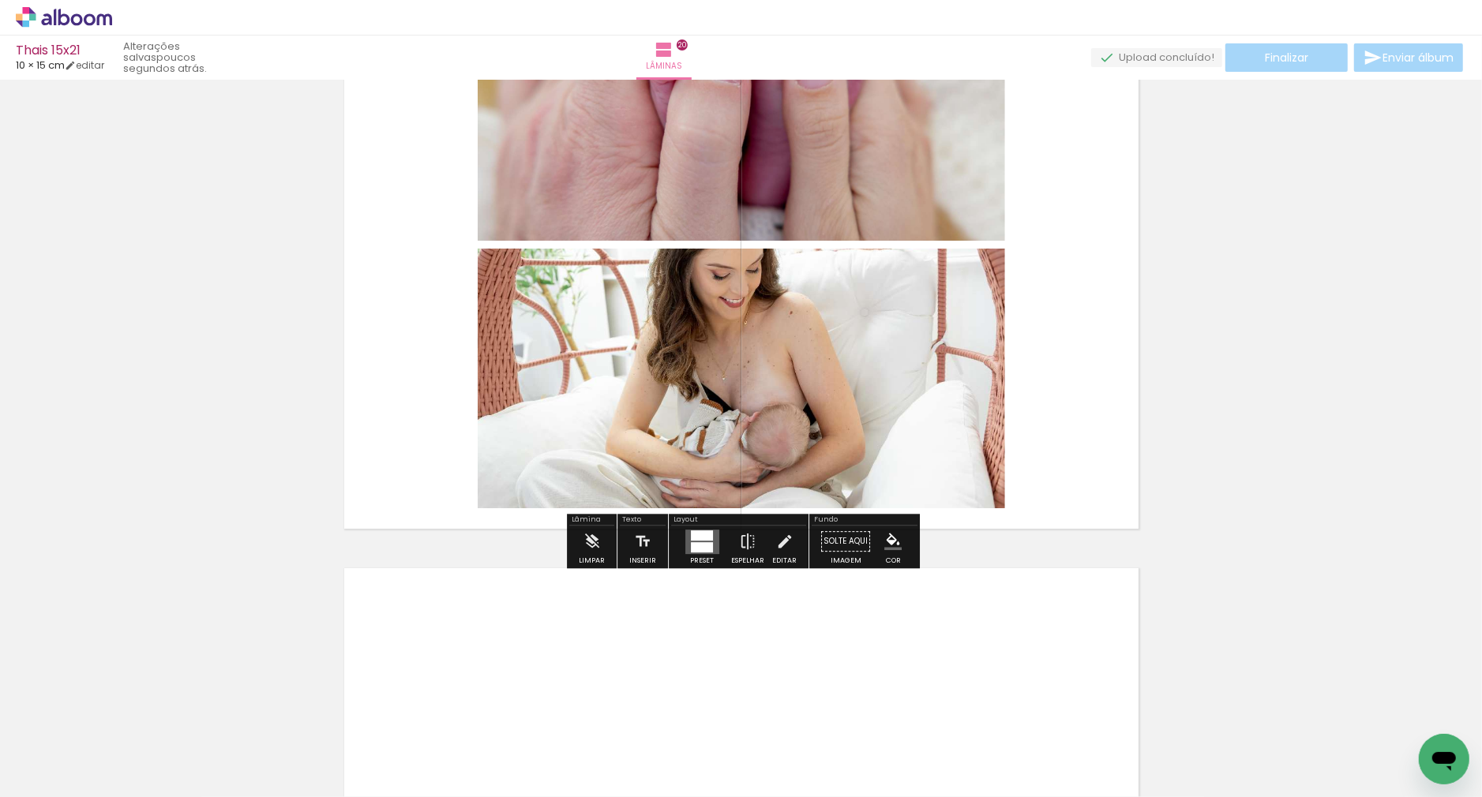
scroll to position [11777, 0]
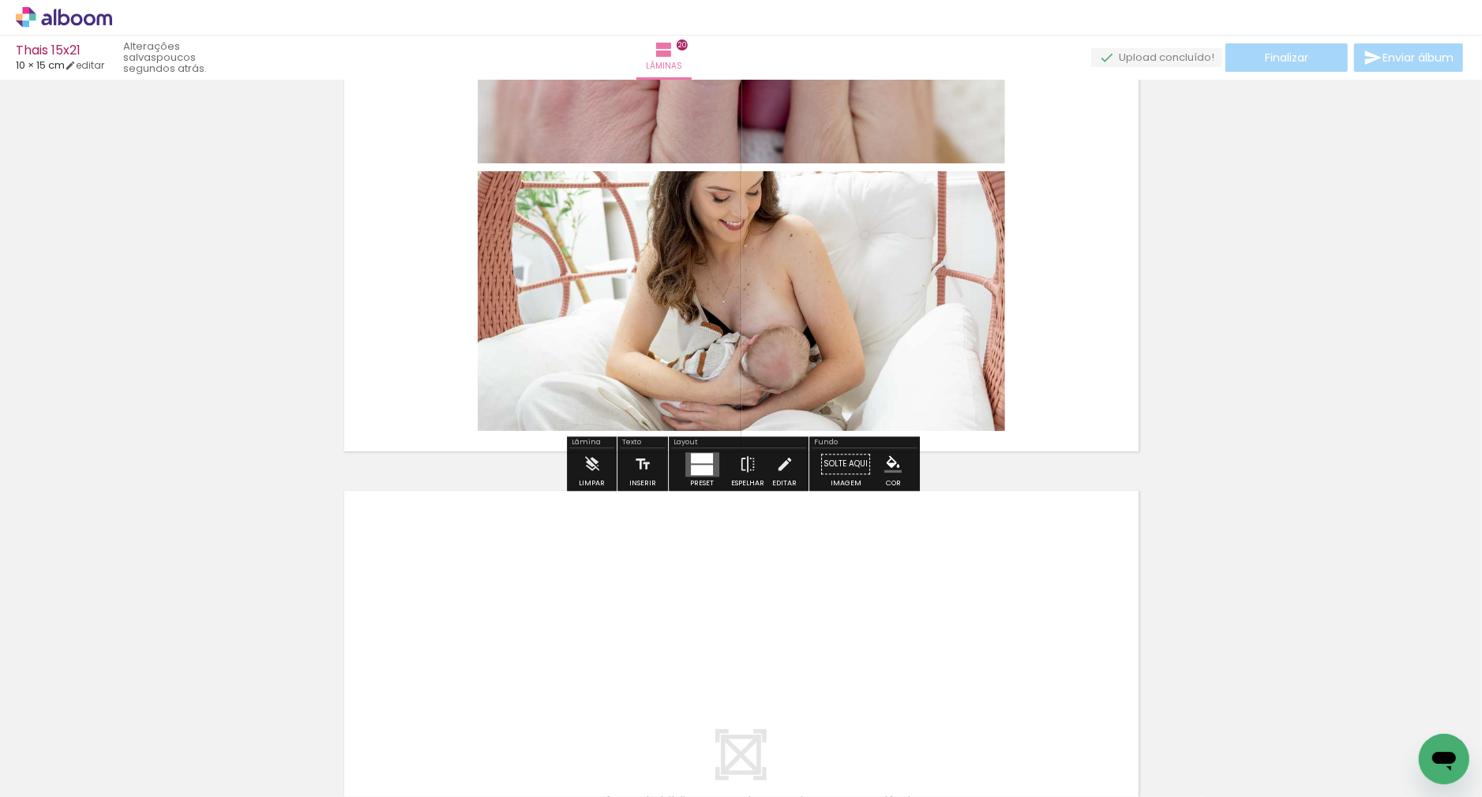
drag, startPoint x: 708, startPoint y: 458, endPoint x: 741, endPoint y: 451, distance: 33.9
click at [708, 458] on div at bounding box center [702, 458] width 22 height 10
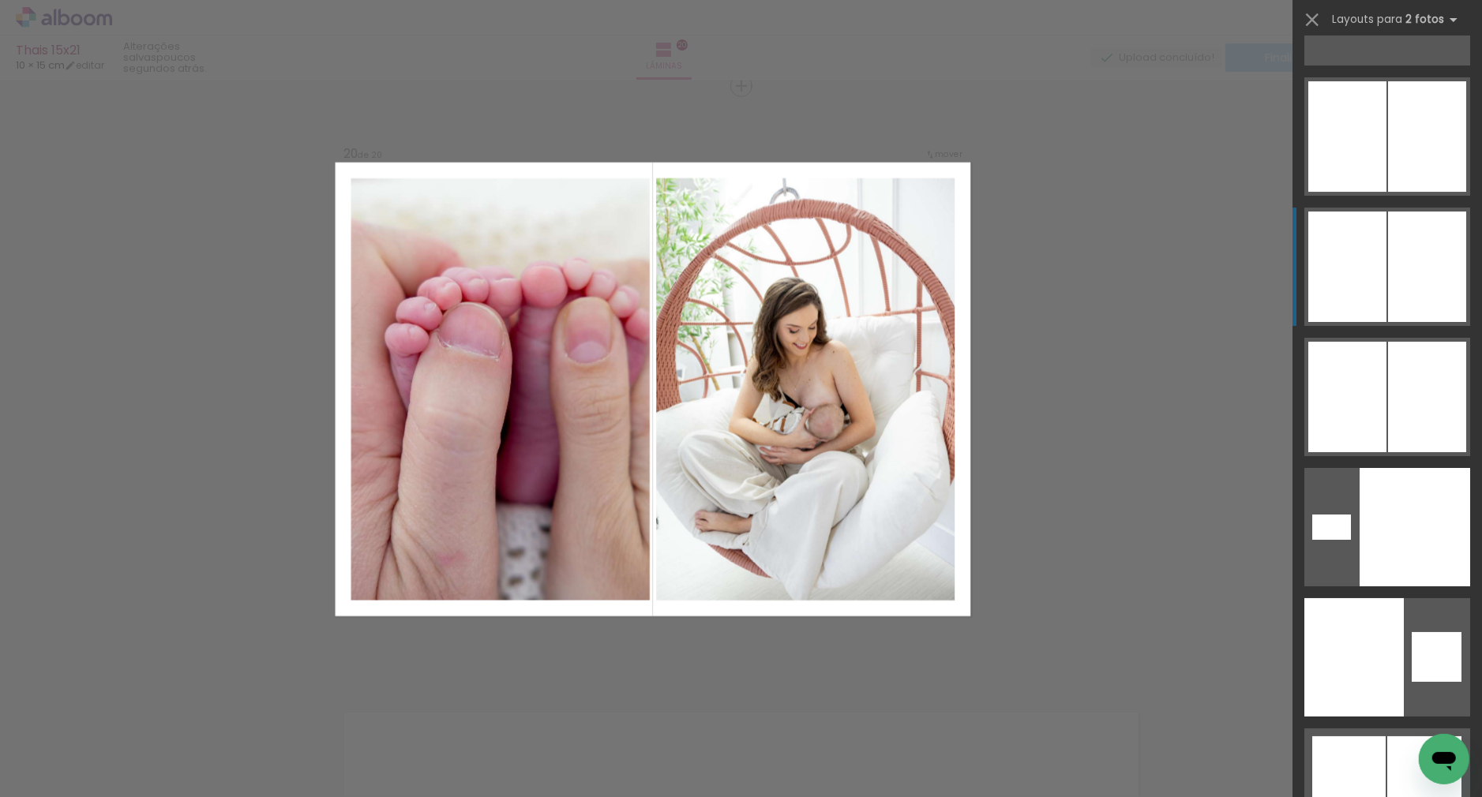
scroll to position [10660, 0]
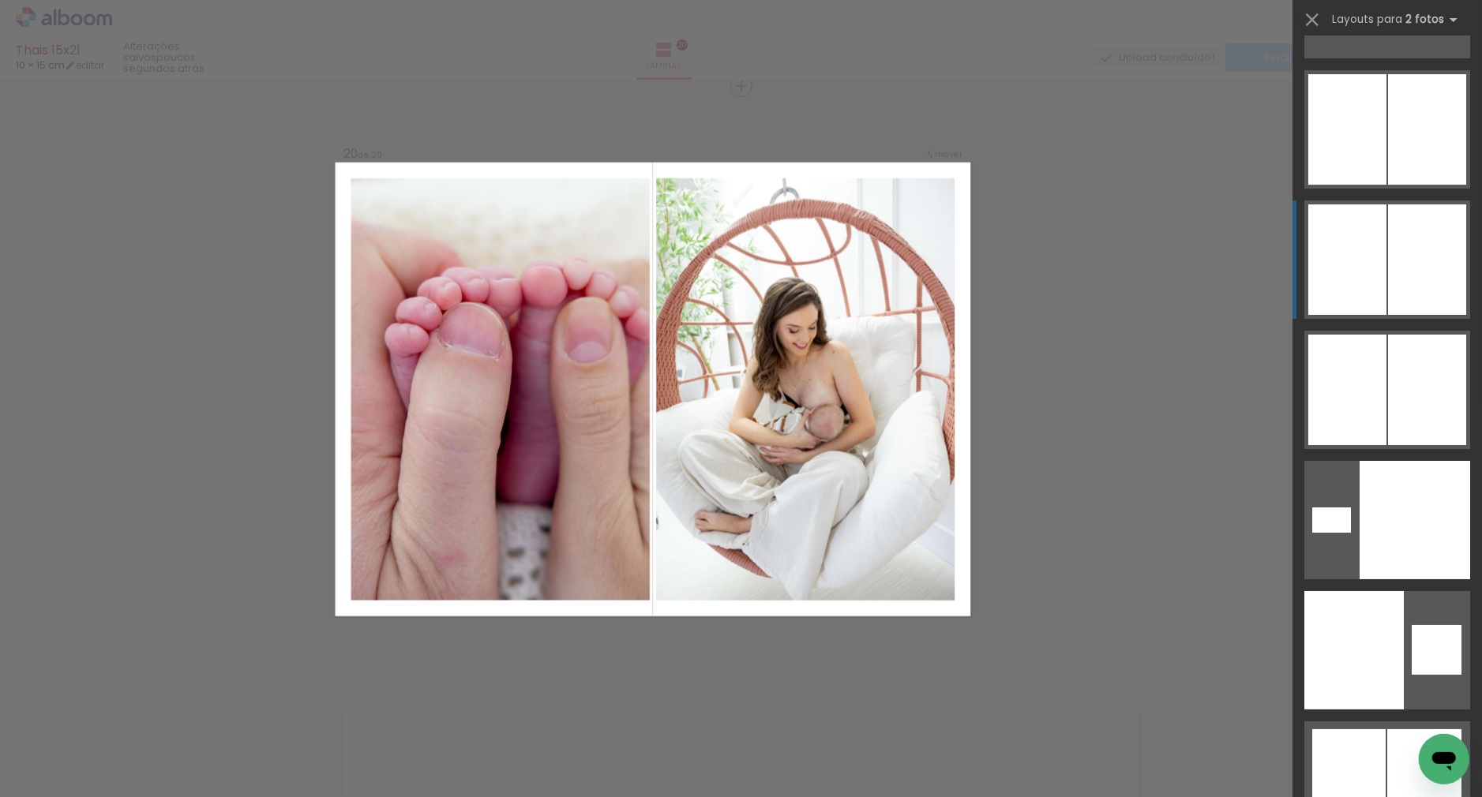
click at [1397, 272] on div at bounding box center [1427, 259] width 78 height 111
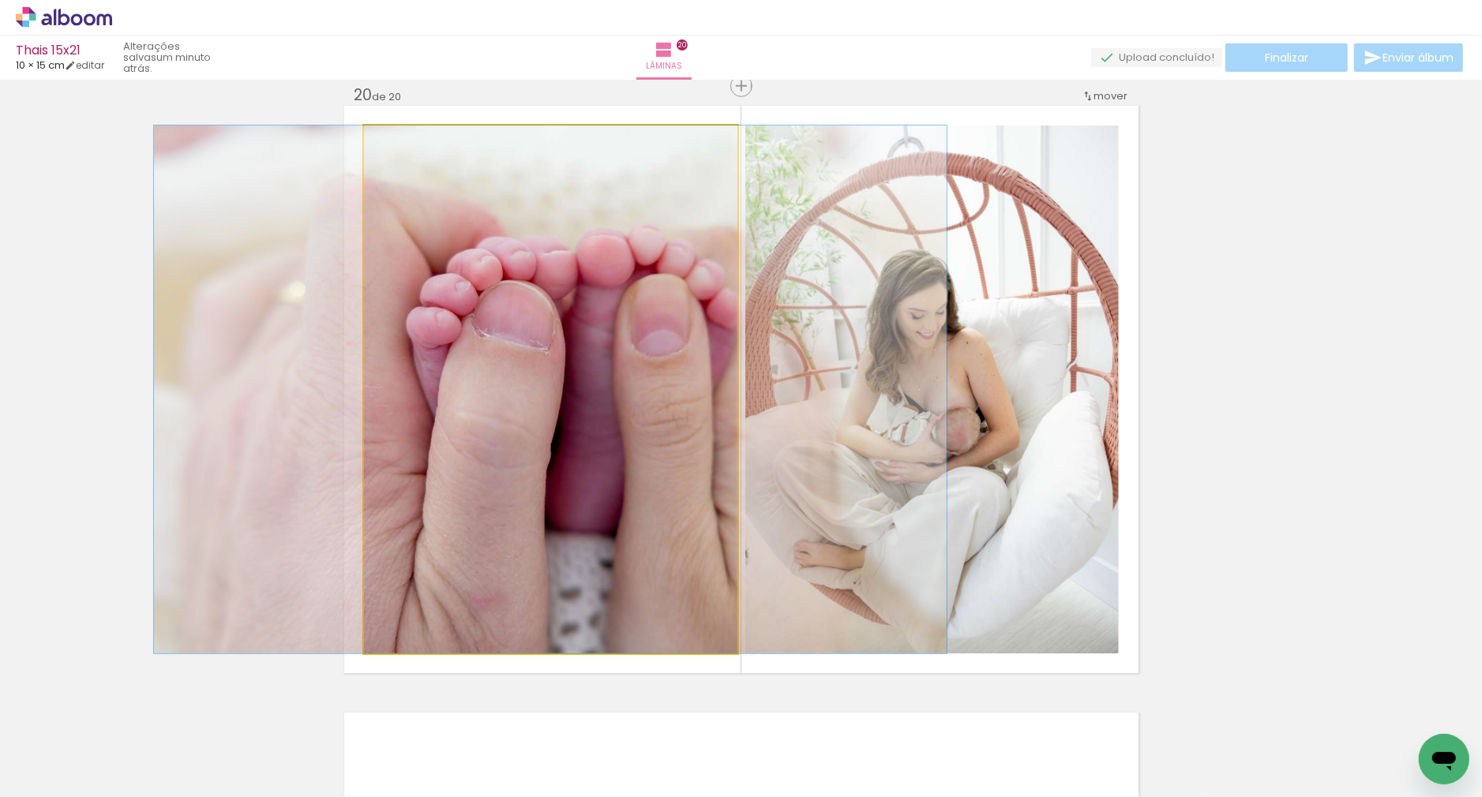
click at [645, 343] on quentale-photo "Imagem 1" at bounding box center [550, 390] width 373 height 528
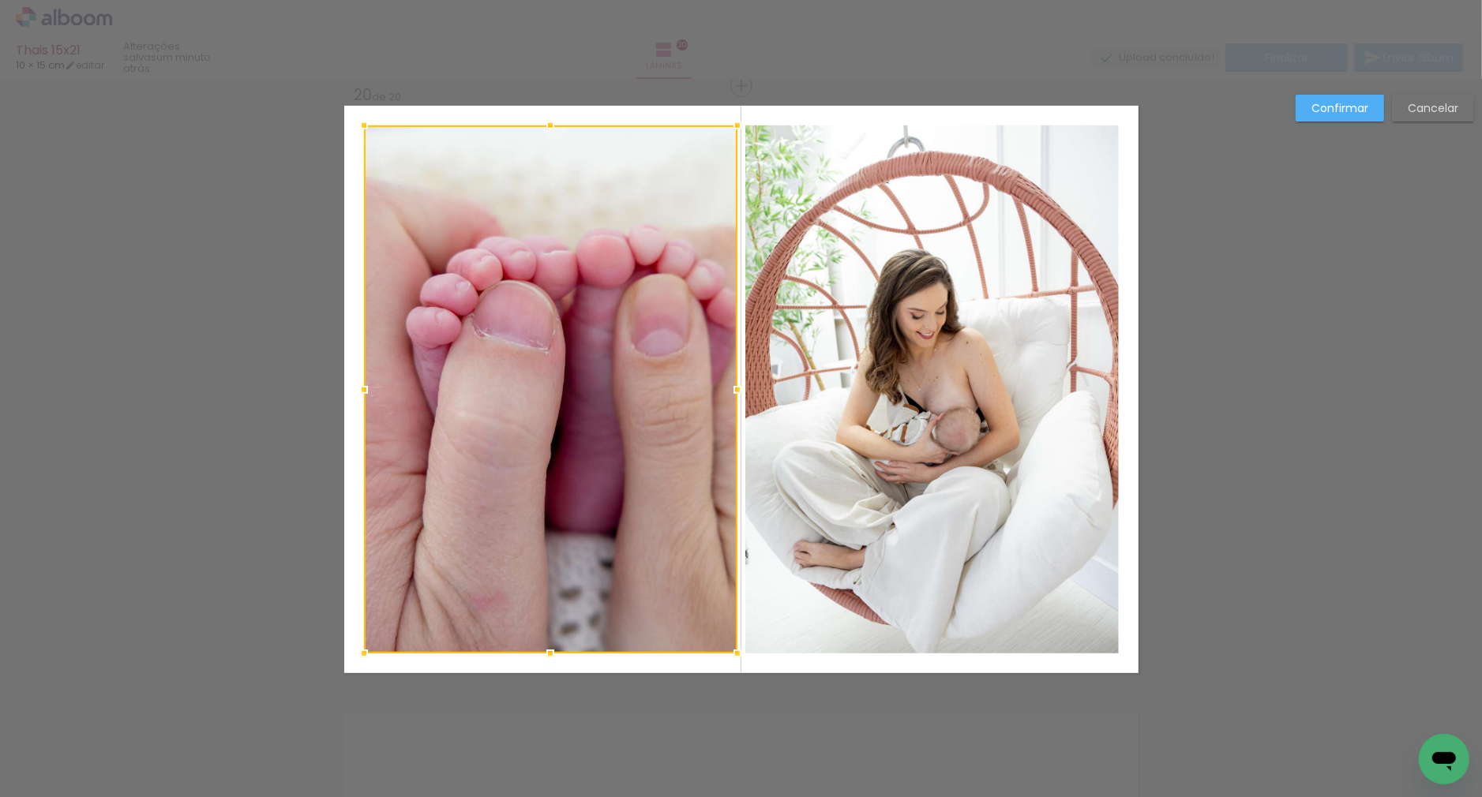
click at [679, 341] on div at bounding box center [550, 390] width 373 height 528
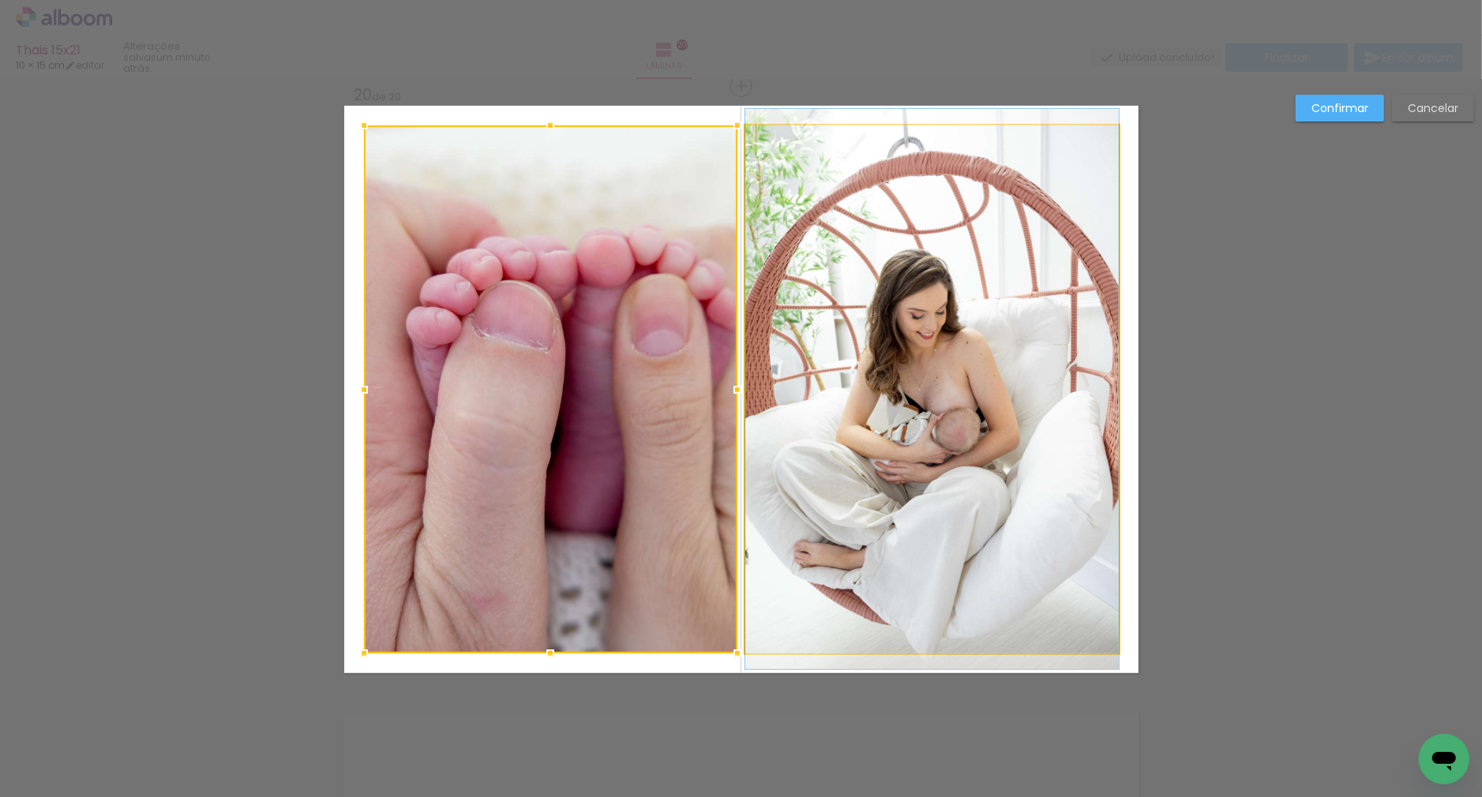
click at [872, 351] on album-spread "Imagem 1 20 de 20" at bounding box center [741, 390] width 794 height 568
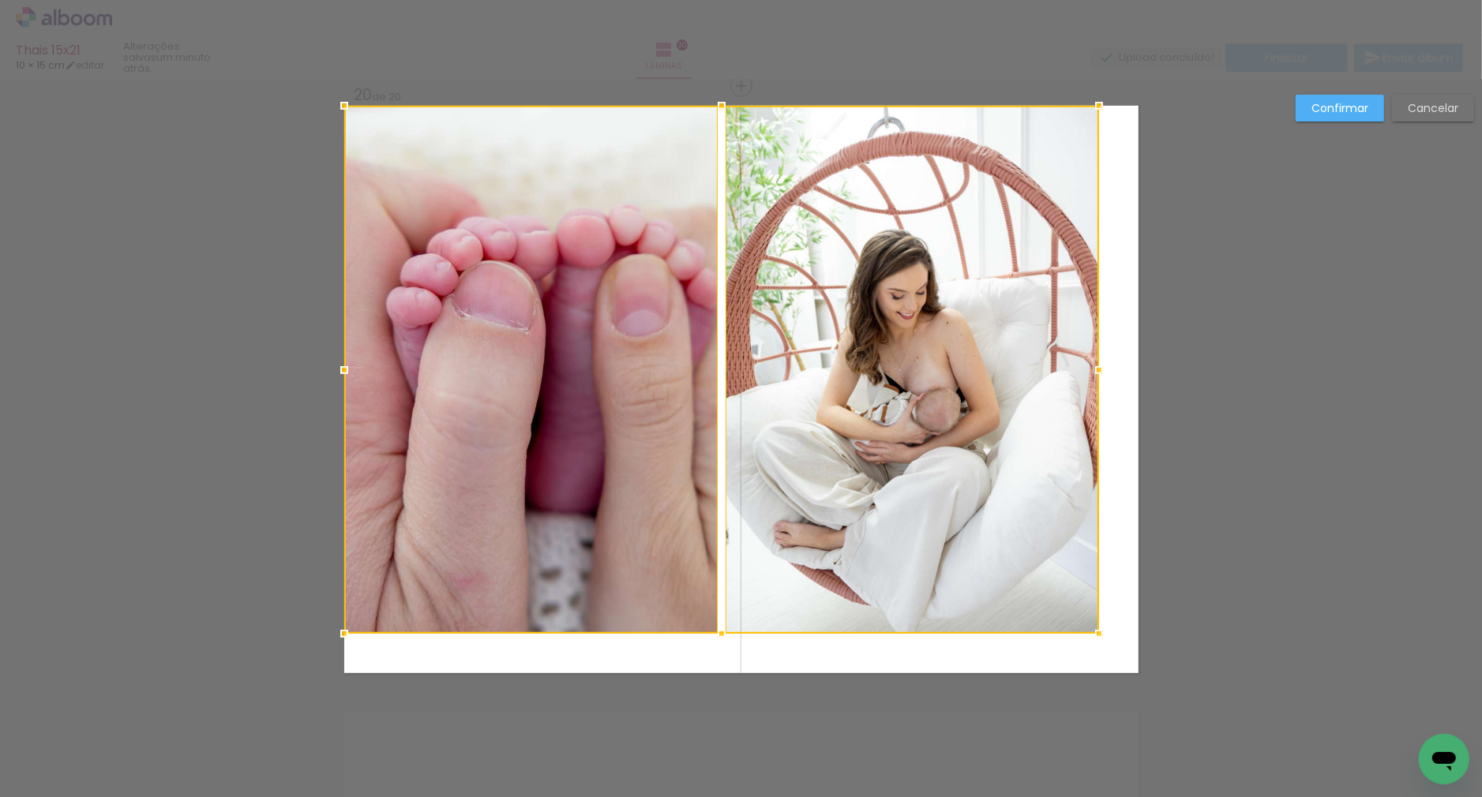
drag, startPoint x: 869, startPoint y: 352, endPoint x: 808, endPoint y: 314, distance: 72.3
click at [808, 314] on div at bounding box center [721, 370] width 755 height 528
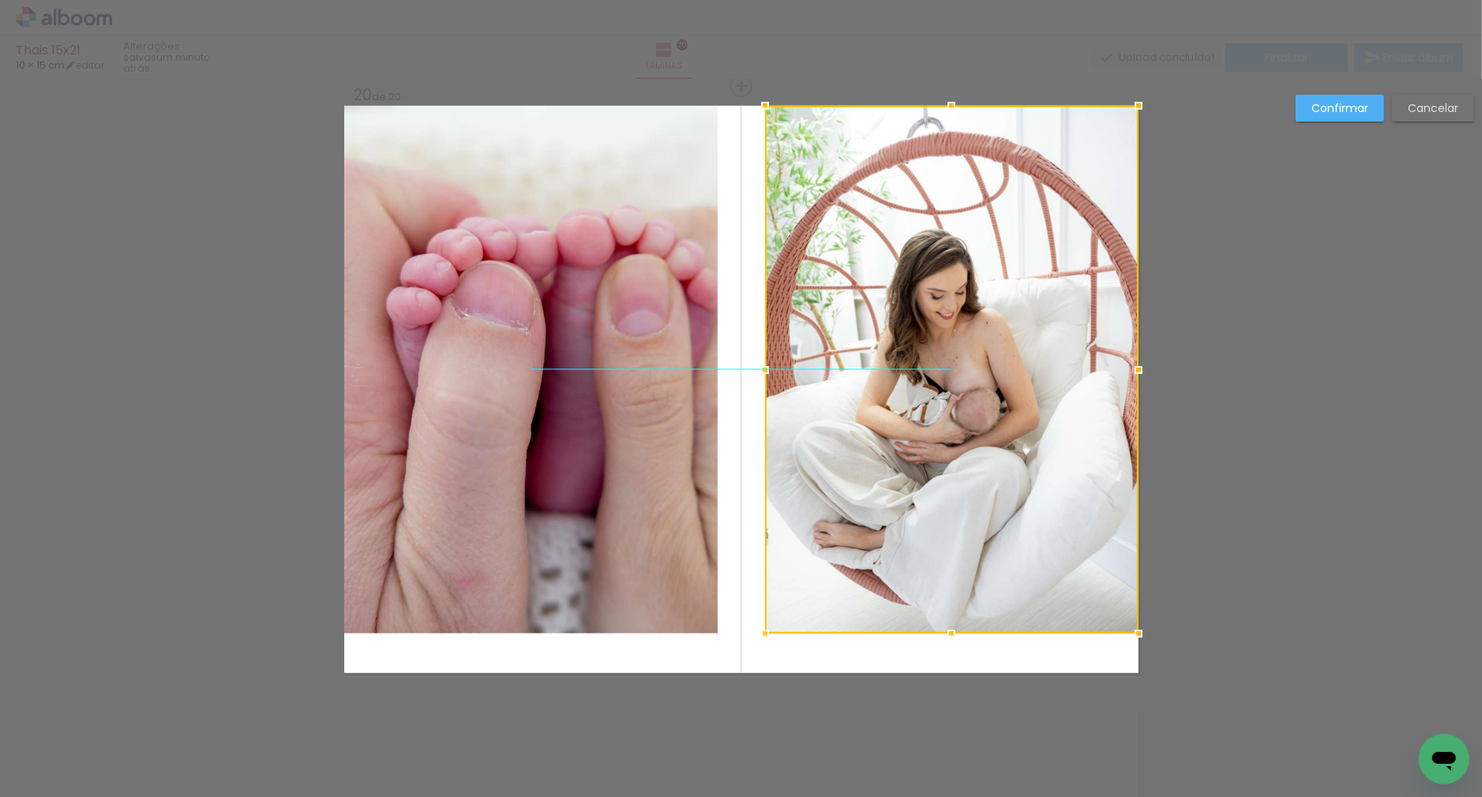
drag, startPoint x: 817, startPoint y: 333, endPoint x: 902, endPoint y: 331, distance: 84.5
click at [902, 331] on div at bounding box center [951, 370] width 373 height 528
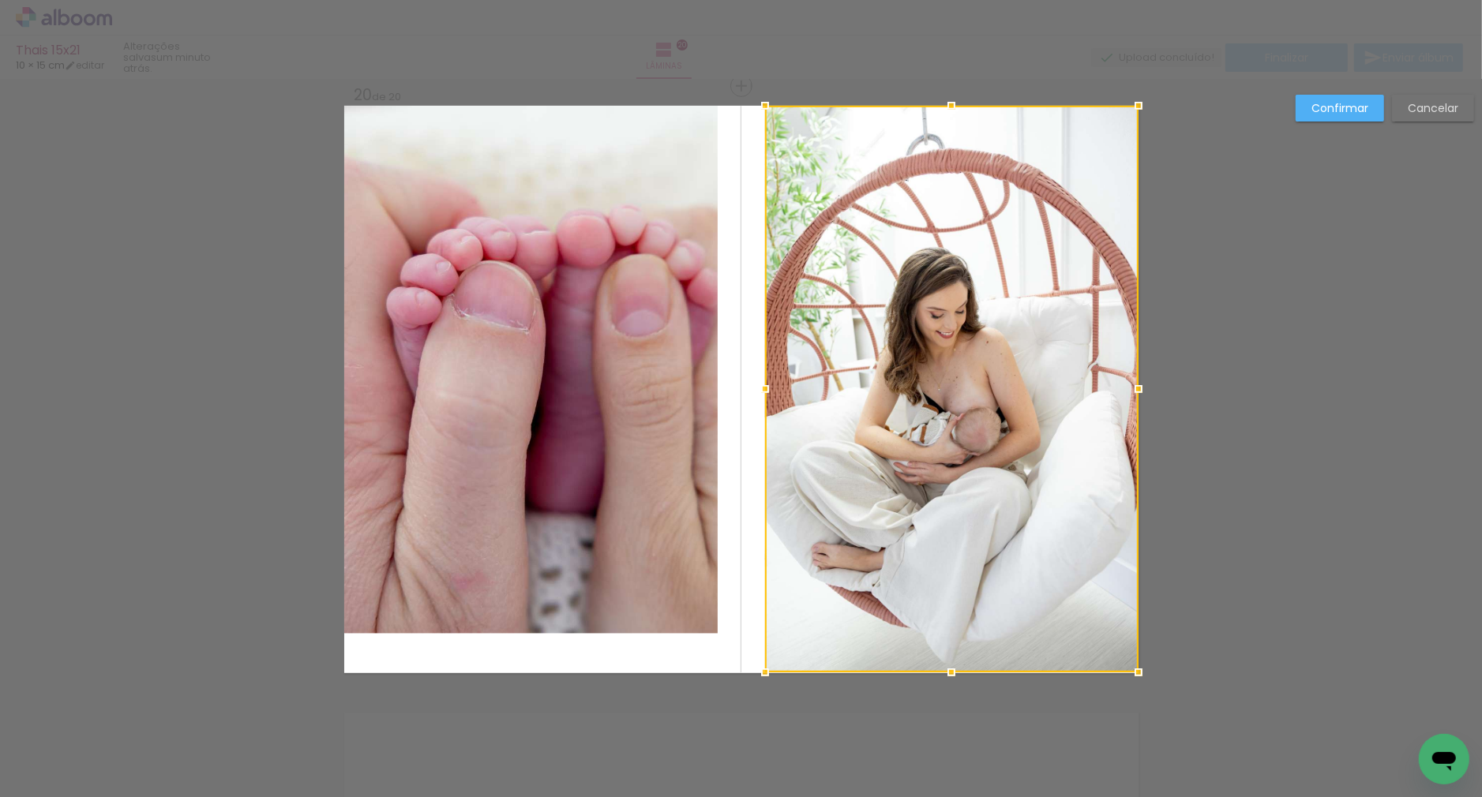
drag, startPoint x: 952, startPoint y: 632, endPoint x: 949, endPoint y: 716, distance: 84.5
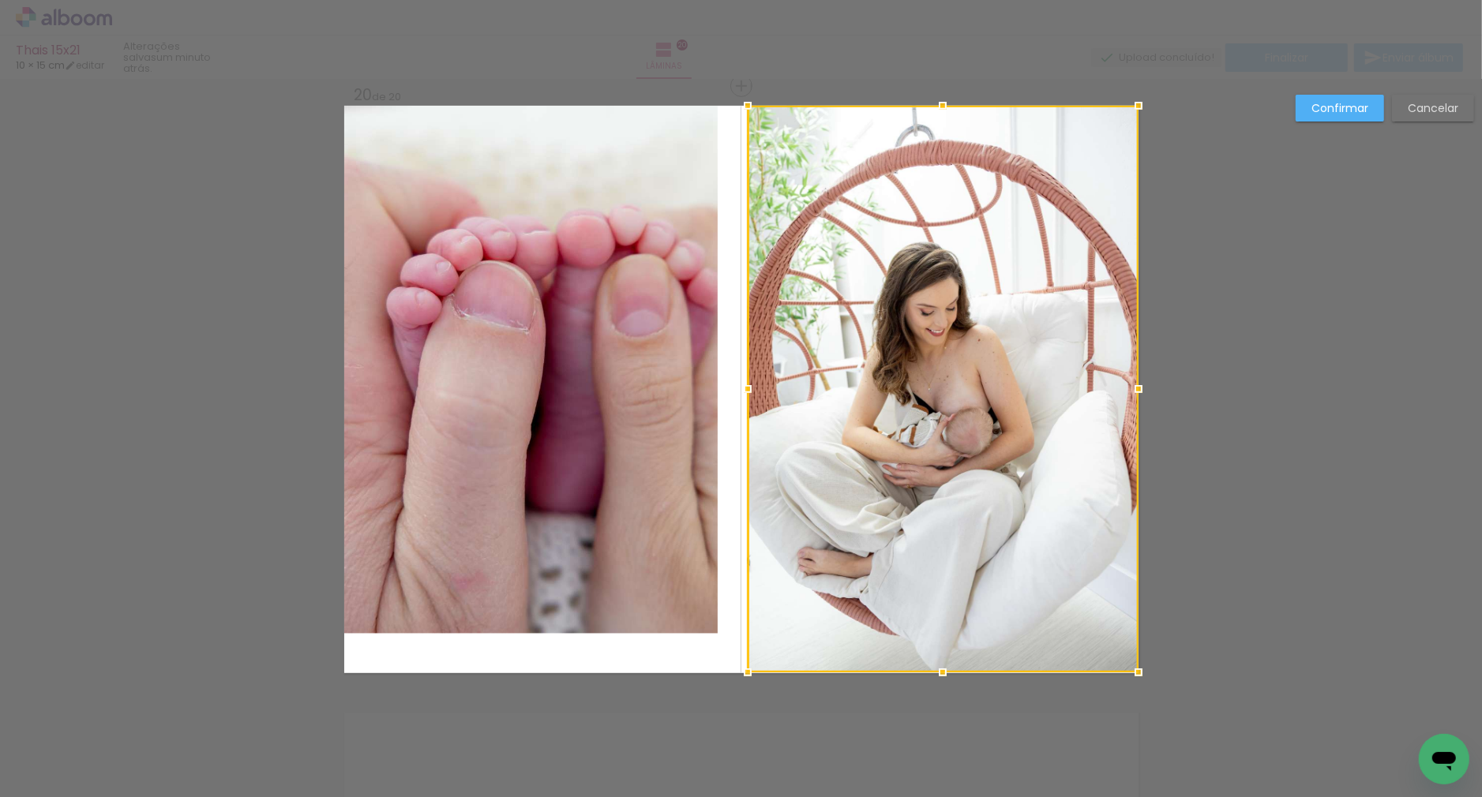
drag, startPoint x: 763, startPoint y: 386, endPoint x: 745, endPoint y: 387, distance: 17.4
click at [745, 387] on div at bounding box center [748, 389] width 32 height 32
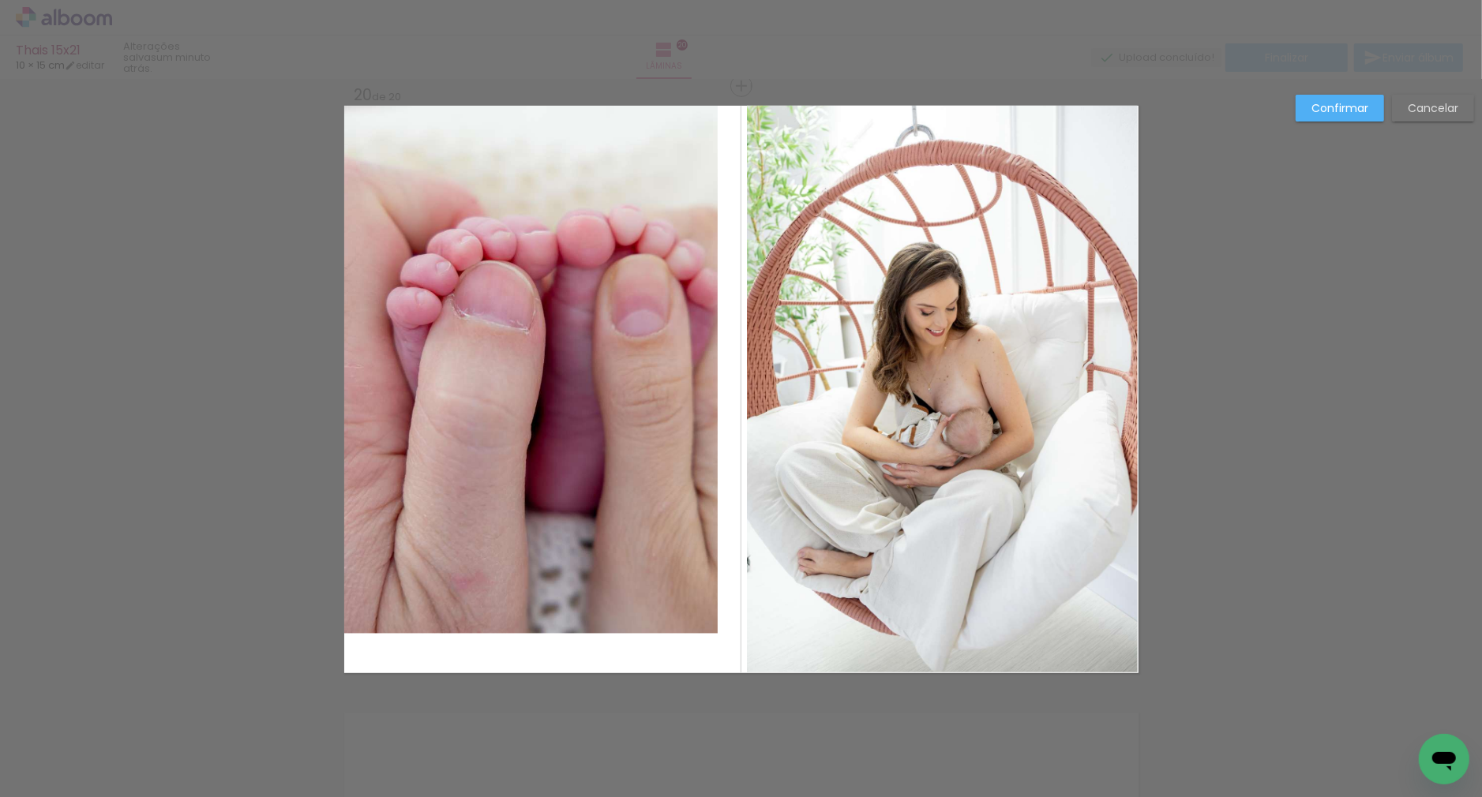
click at [634, 377] on quentale-photo "Imagem 1" at bounding box center [530, 370] width 373 height 528
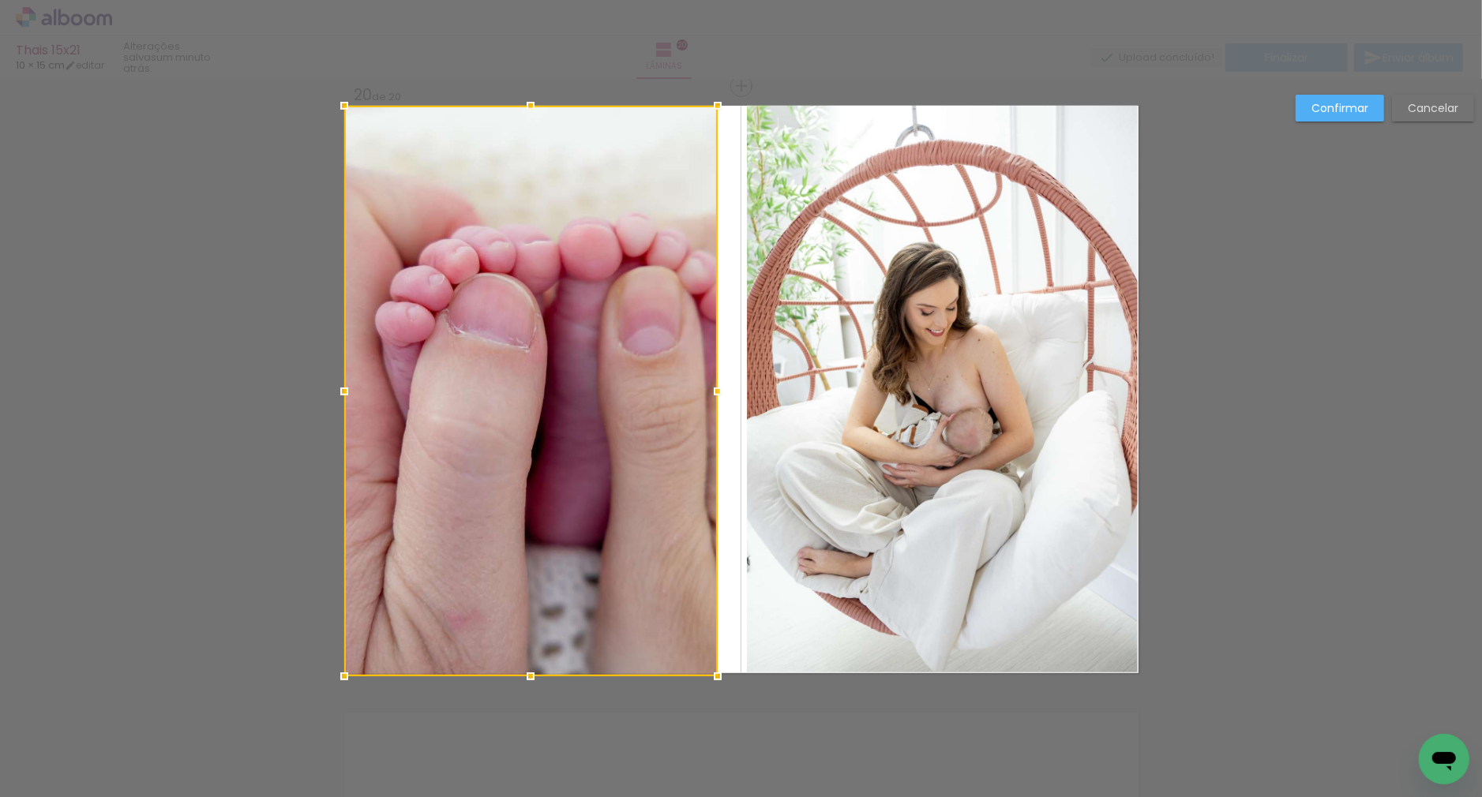
drag, startPoint x: 527, startPoint y: 639, endPoint x: 531, endPoint y: 692, distance: 53.8
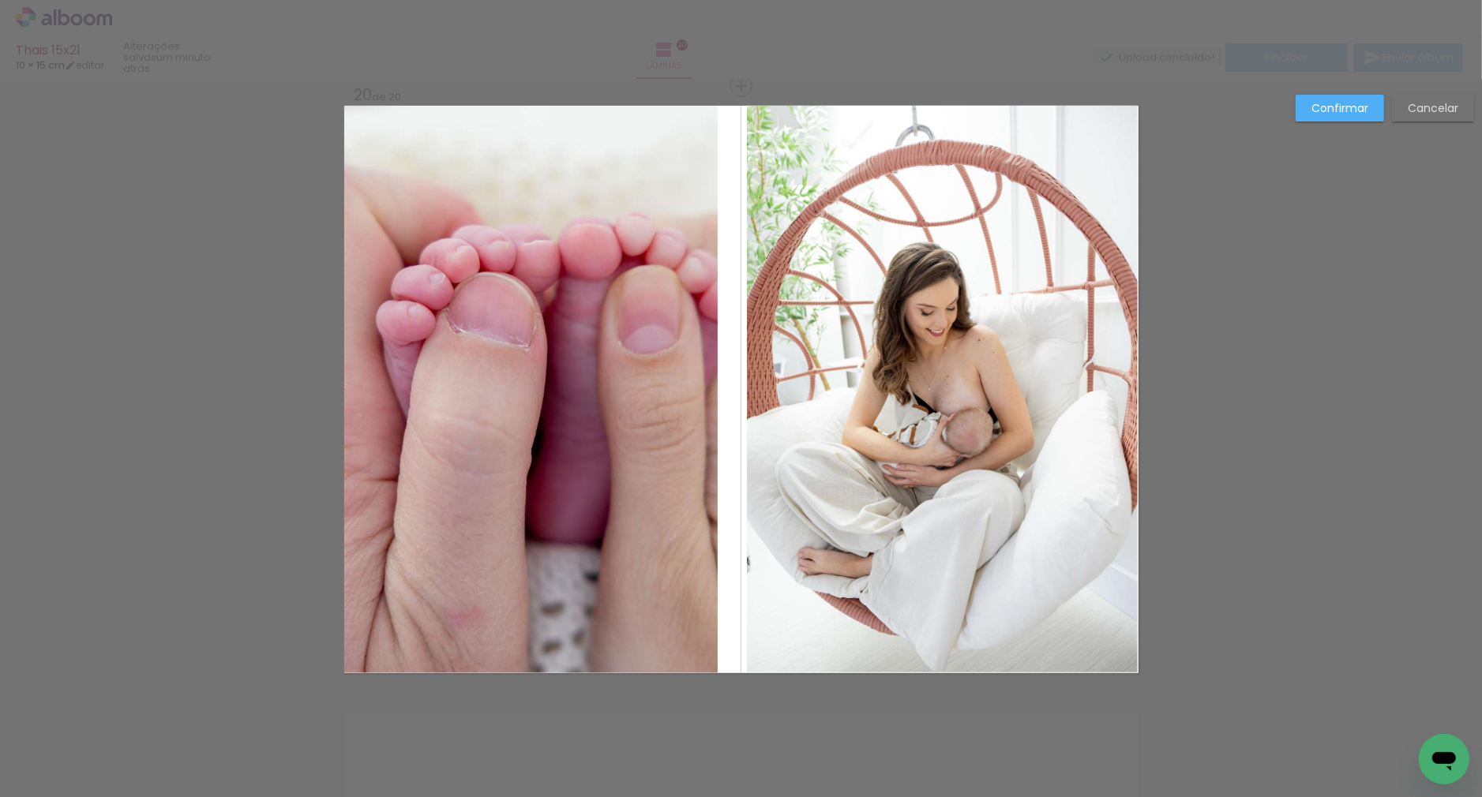
click at [619, 420] on quentale-photo "Imagem 1" at bounding box center [530, 390] width 373 height 568
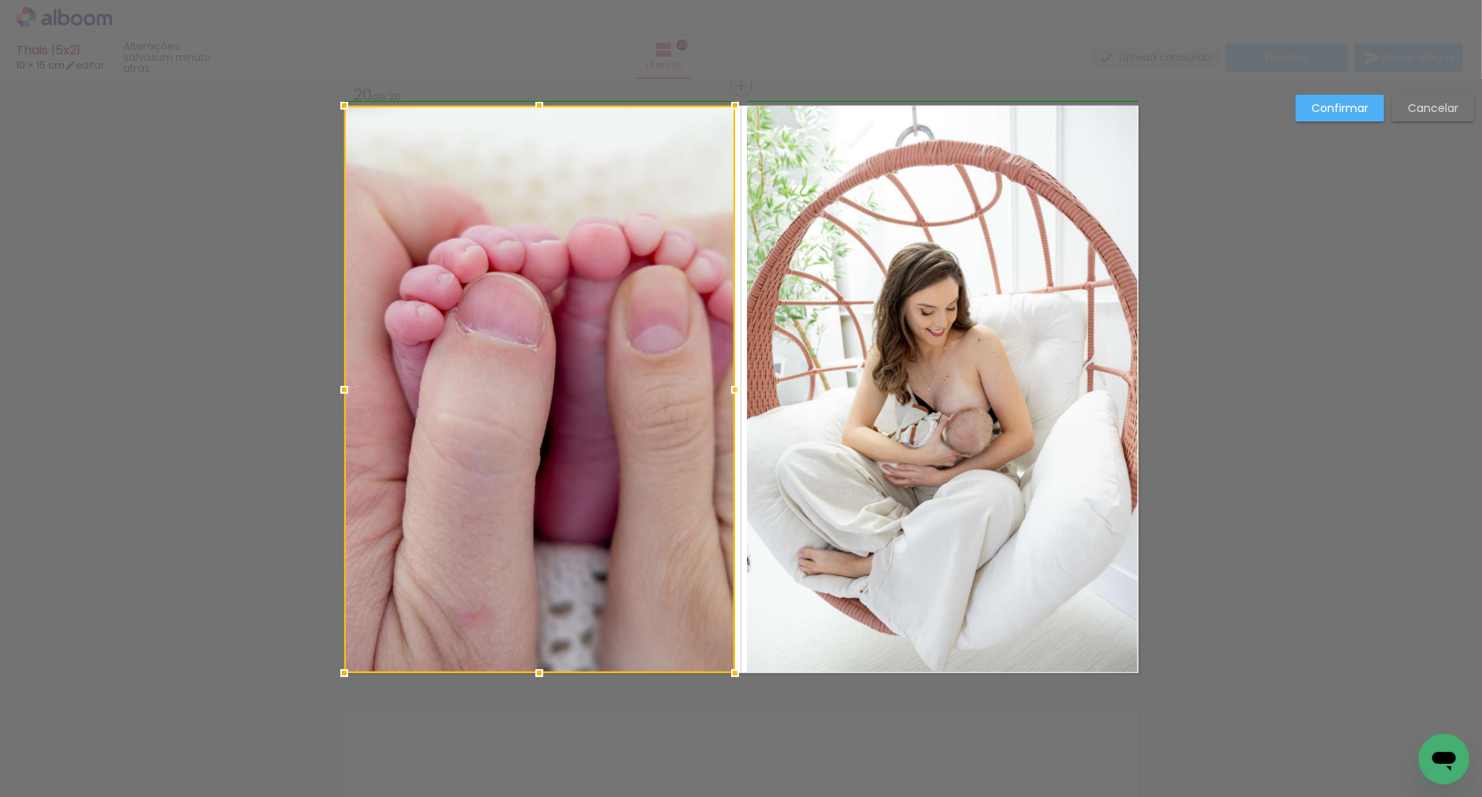
drag, startPoint x: 726, startPoint y: 390, endPoint x: 739, endPoint y: 390, distance: 12.6
click at [739, 390] on div at bounding box center [735, 390] width 32 height 32
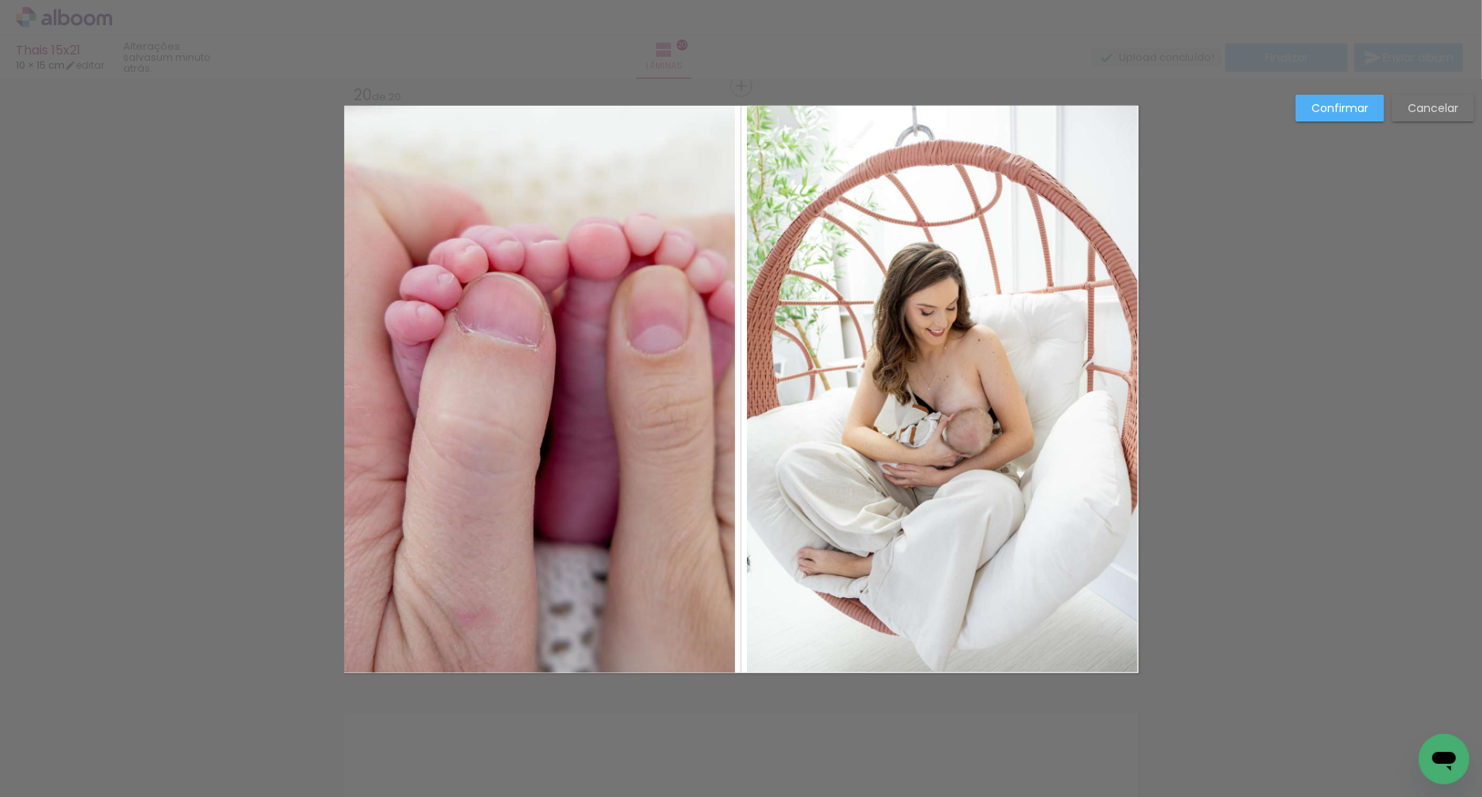
click at [816, 396] on quentale-photo at bounding box center [942, 389] width 391 height 567
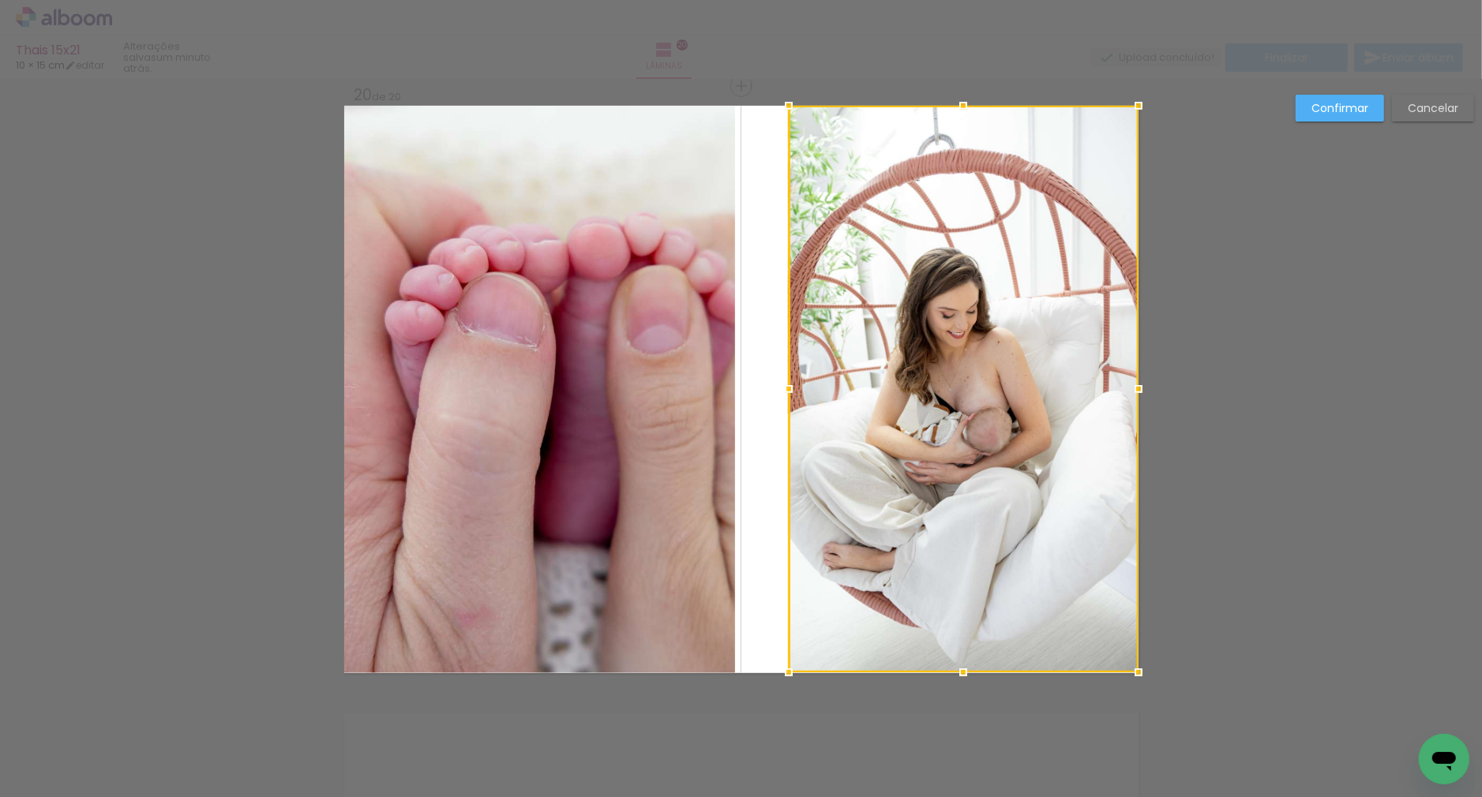
drag, startPoint x: 748, startPoint y: 389, endPoint x: 781, endPoint y: 390, distance: 33.2
click at [785, 390] on div at bounding box center [789, 389] width 32 height 32
drag, startPoint x: 708, startPoint y: 395, endPoint x: 736, endPoint y: 392, distance: 27.7
click at [710, 395] on album-spread "Imagem 1 20 de 20" at bounding box center [741, 390] width 794 height 568
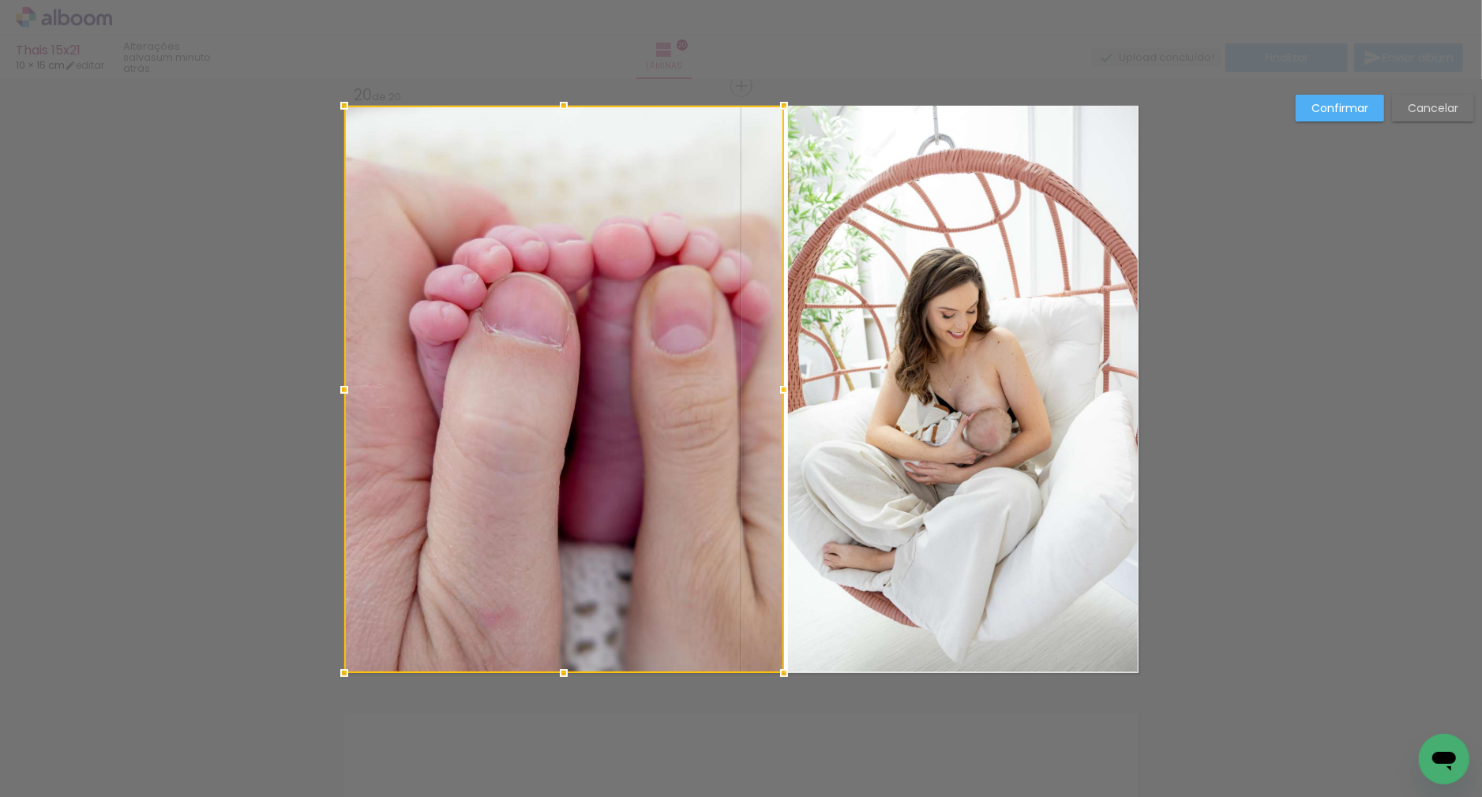
drag, startPoint x: 737, startPoint y: 389, endPoint x: 784, endPoint y: 389, distance: 46.6
click at [784, 389] on div at bounding box center [784, 390] width 32 height 32
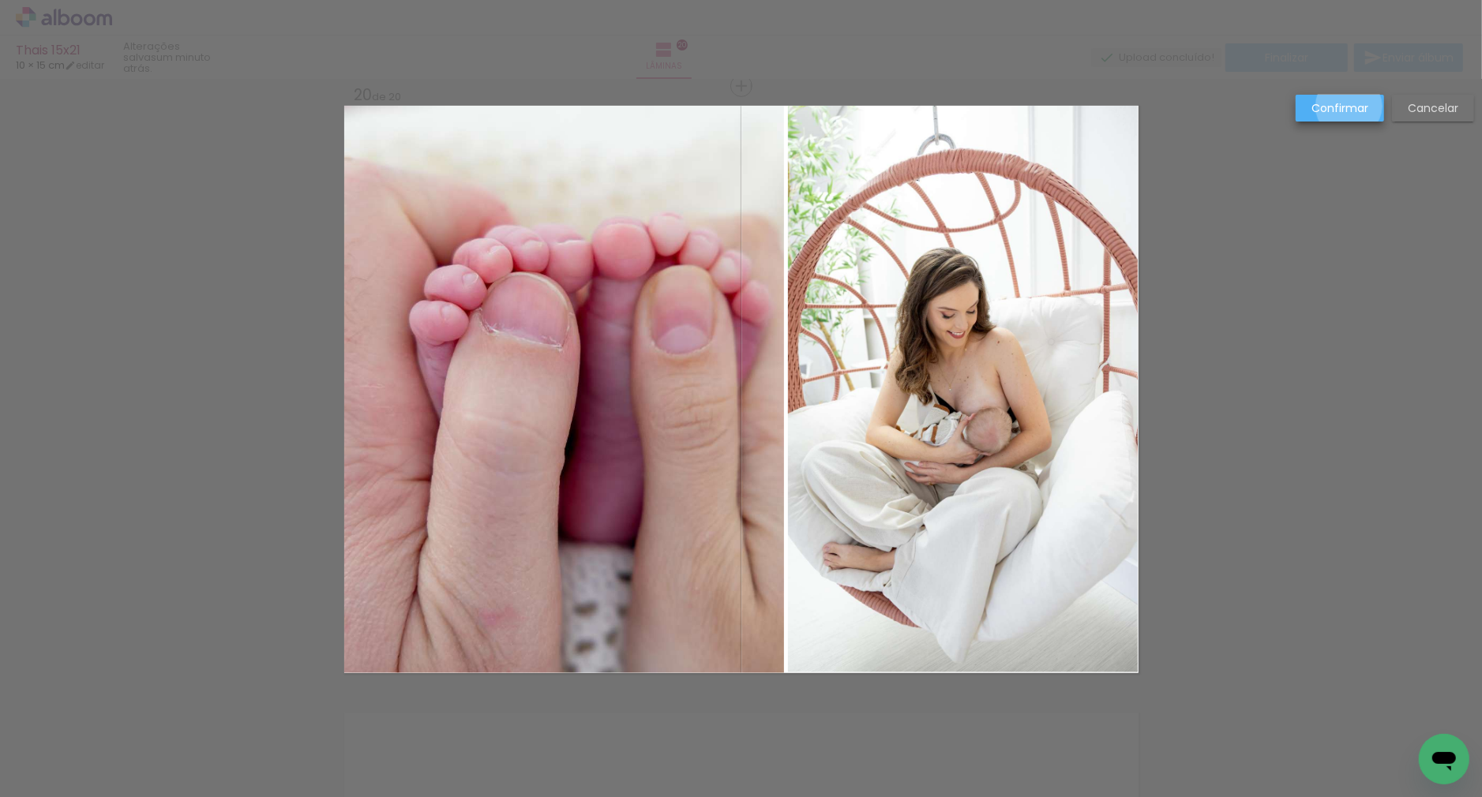
drag, startPoint x: 1349, startPoint y: 107, endPoint x: 845, endPoint y: 231, distance: 519.7
click at [0, 0] on slot "Confirmar" at bounding box center [0, 0] width 0 height 0
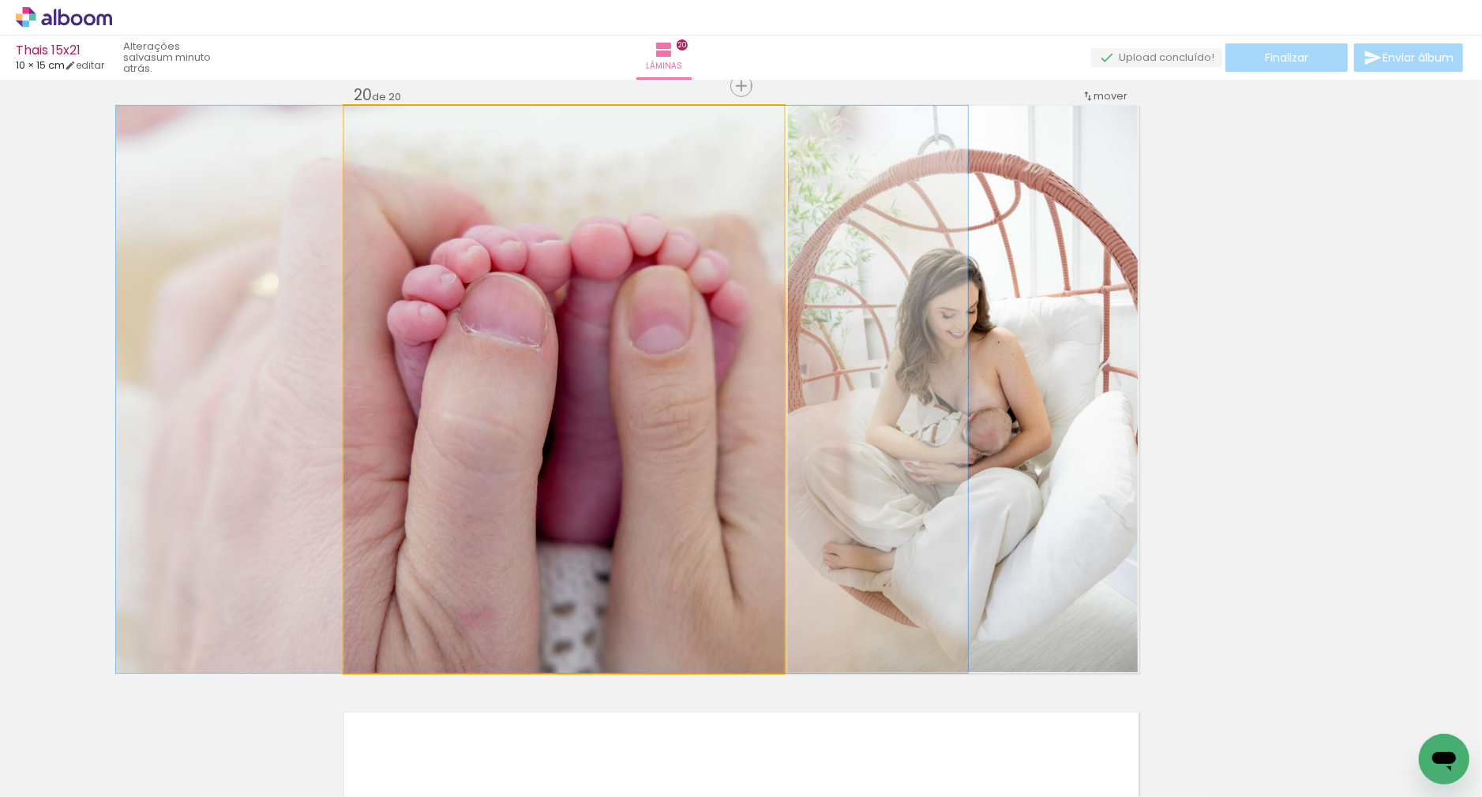
drag, startPoint x: 763, startPoint y: 302, endPoint x: 741, endPoint y: 302, distance: 22.1
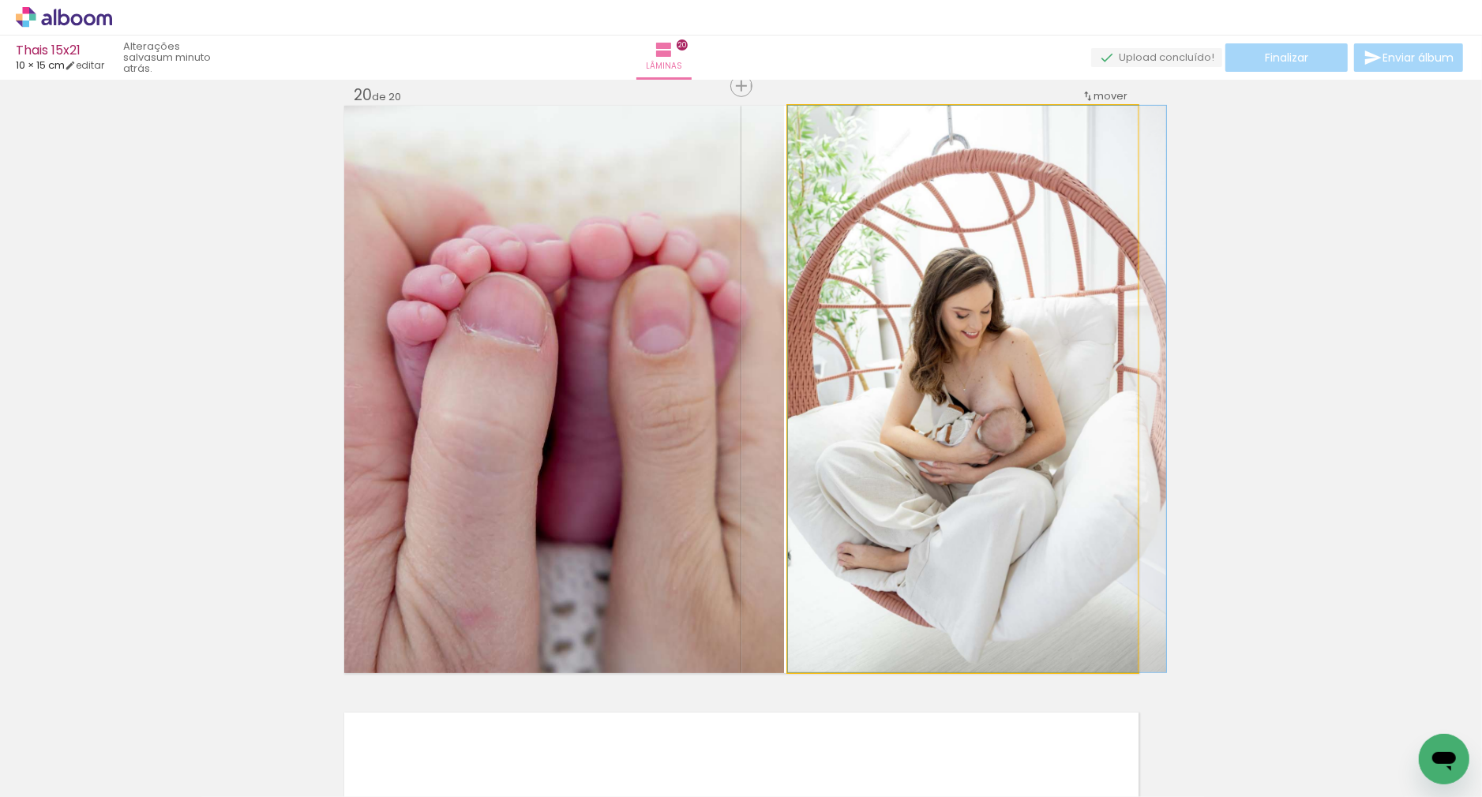
drag, startPoint x: 921, startPoint y: 345, endPoint x: 936, endPoint y: 346, distance: 15.8
click at [859, 353] on quentale-photo at bounding box center [963, 389] width 351 height 567
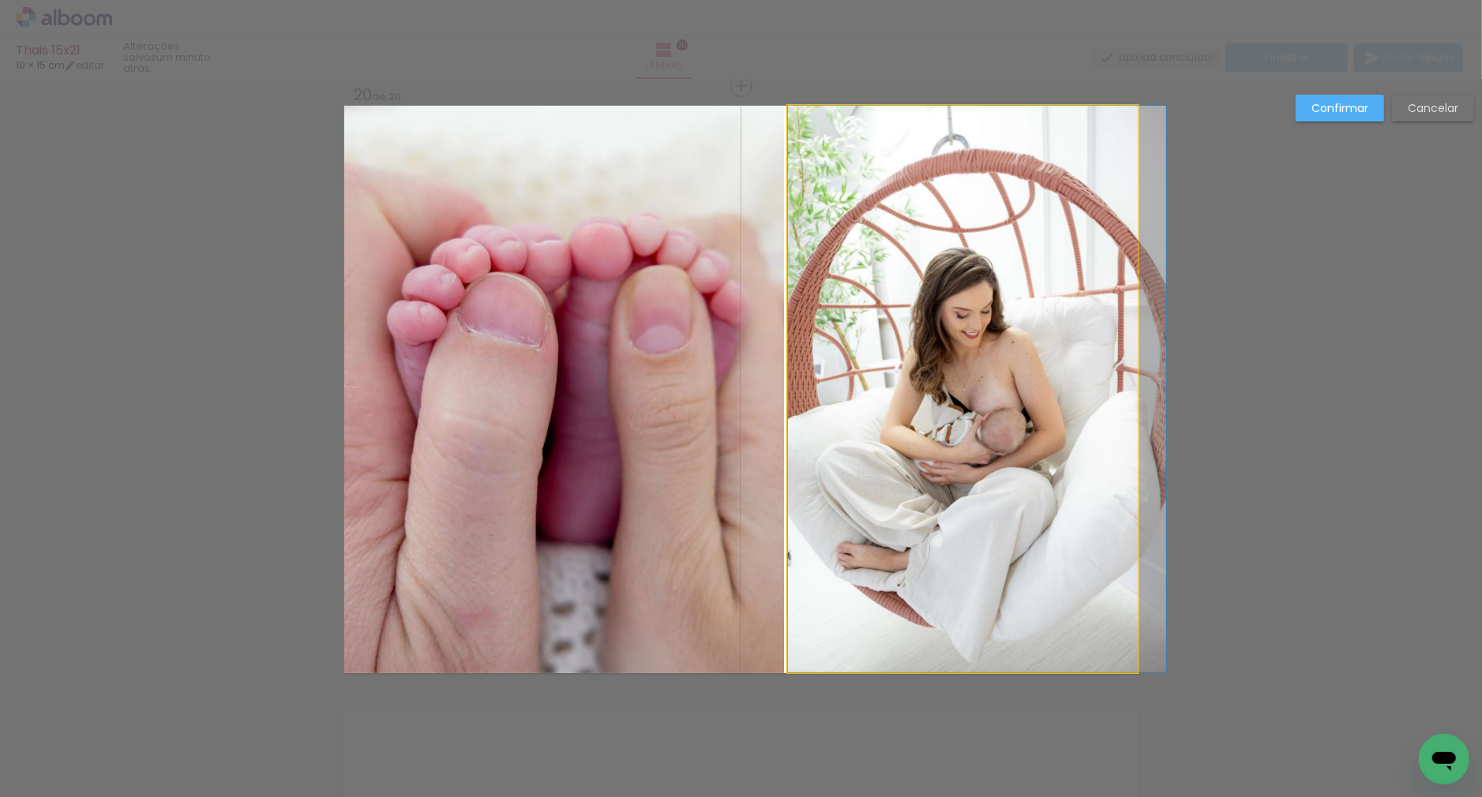
drag, startPoint x: 859, startPoint y: 376, endPoint x: 879, endPoint y: 377, distance: 19.8
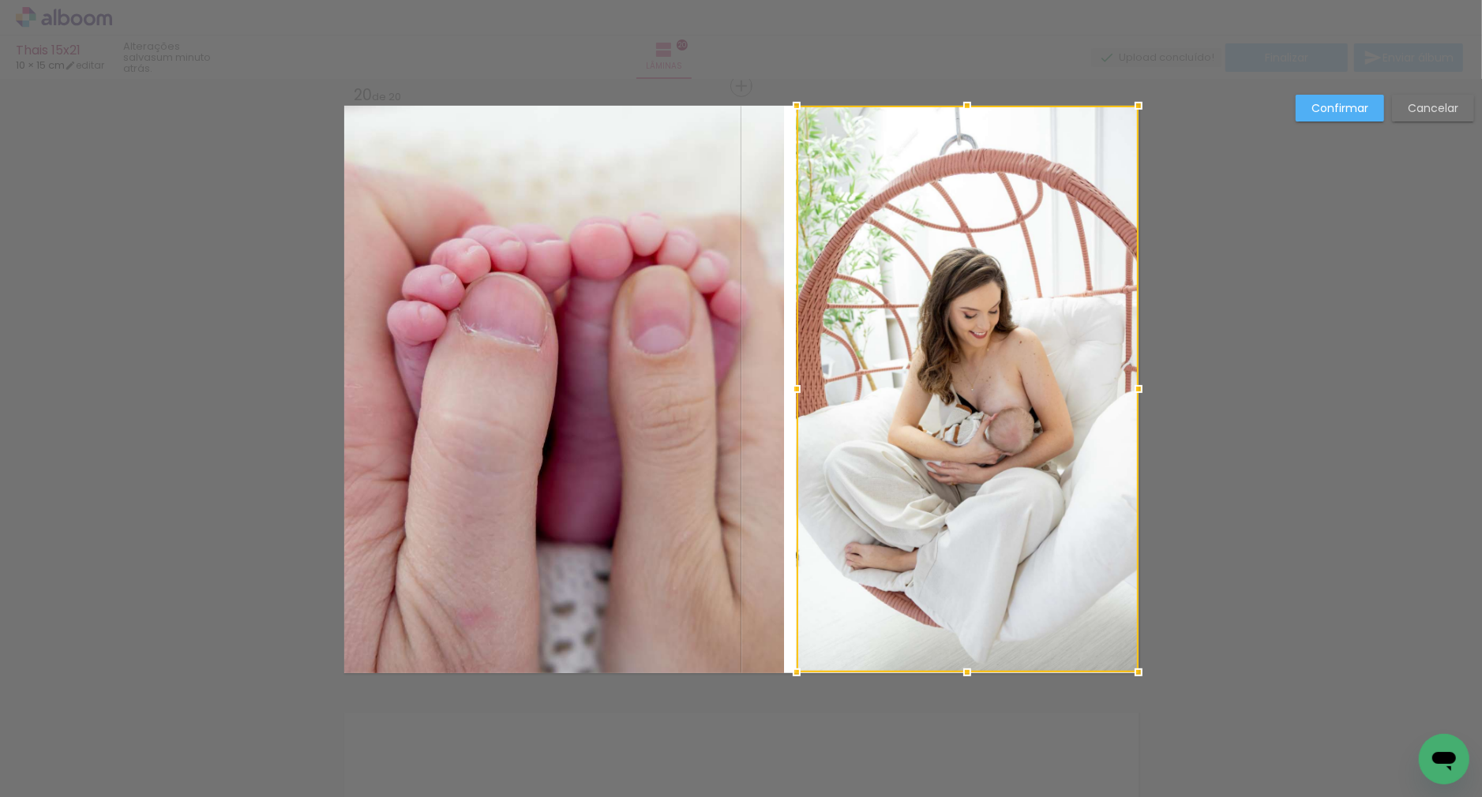
click at [792, 388] on div at bounding box center [797, 389] width 32 height 32
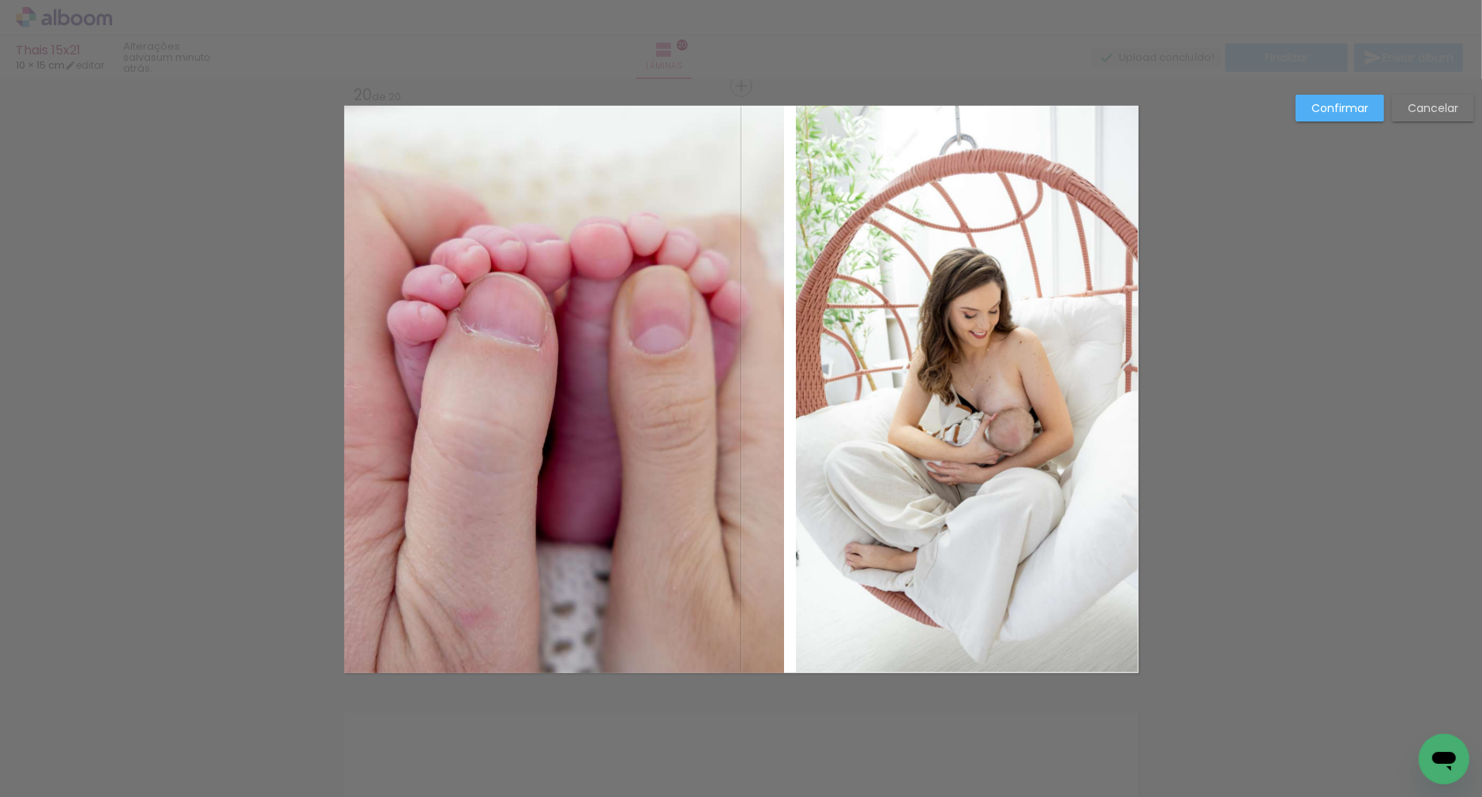
click at [763, 389] on quentale-photo "Imagem 1" at bounding box center [564, 390] width 440 height 568
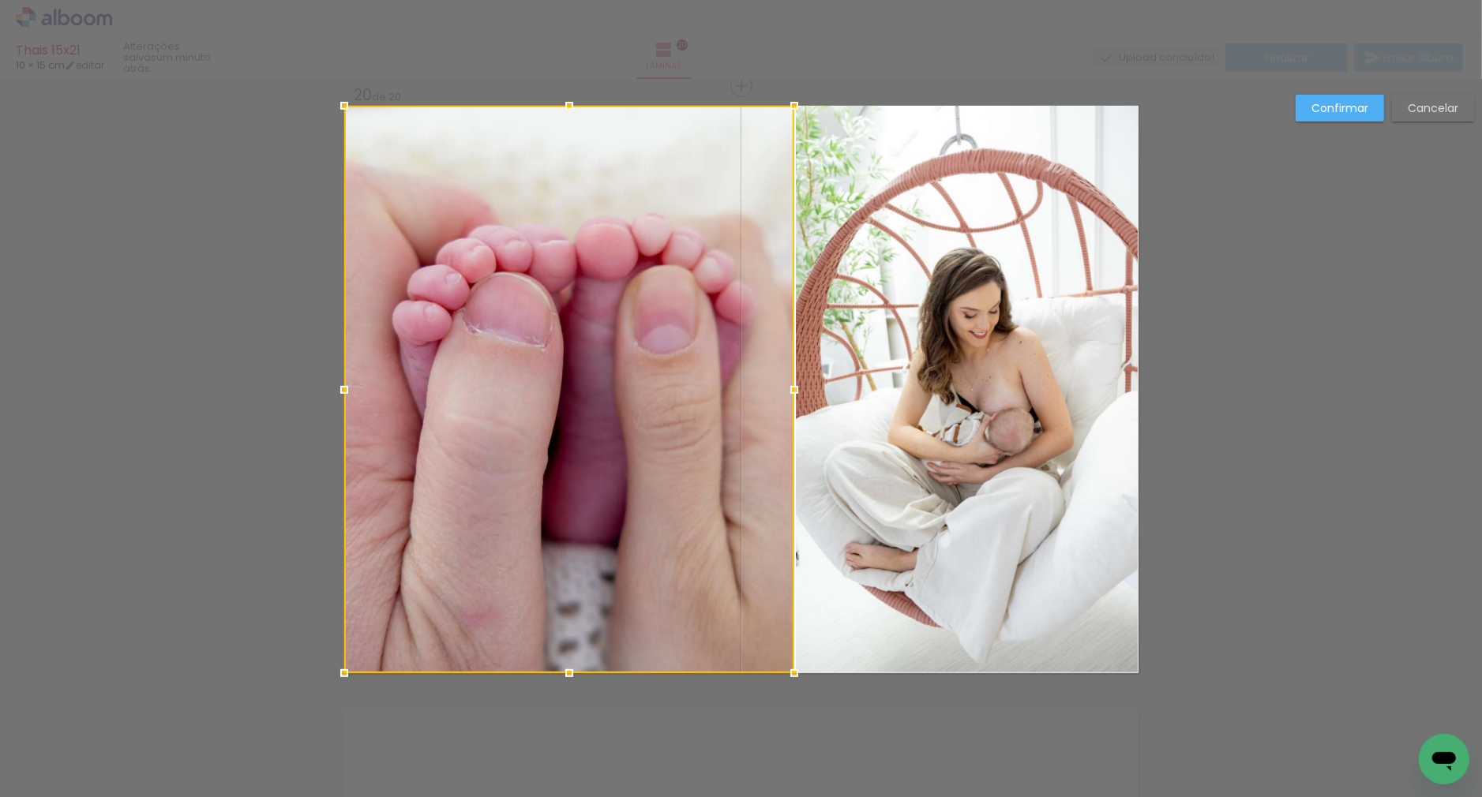
drag, startPoint x: 785, startPoint y: 391, endPoint x: 795, endPoint y: 390, distance: 10.3
click at [795, 390] on div at bounding box center [794, 390] width 32 height 32
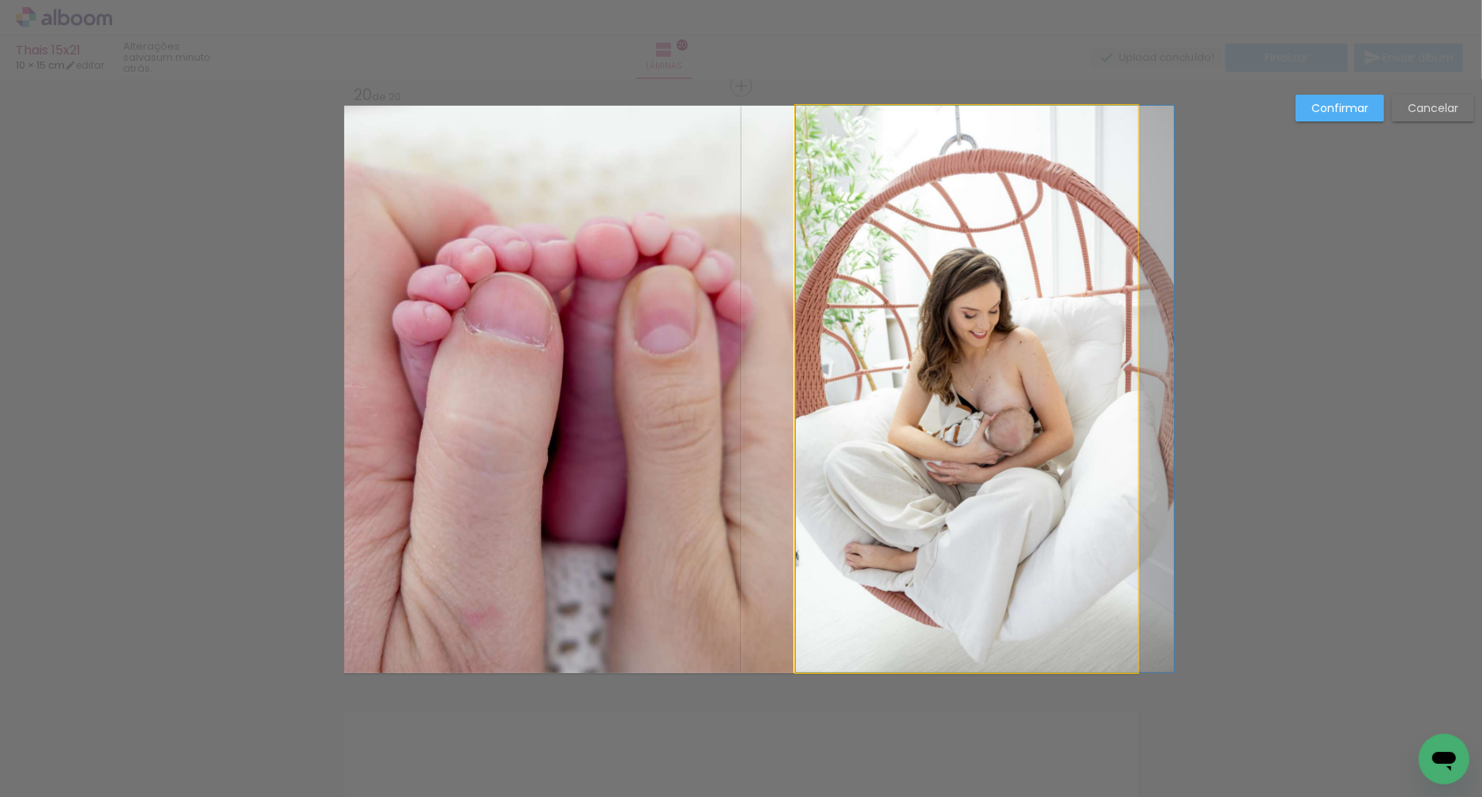
click at [969, 392] on quentale-photo at bounding box center [967, 389] width 342 height 567
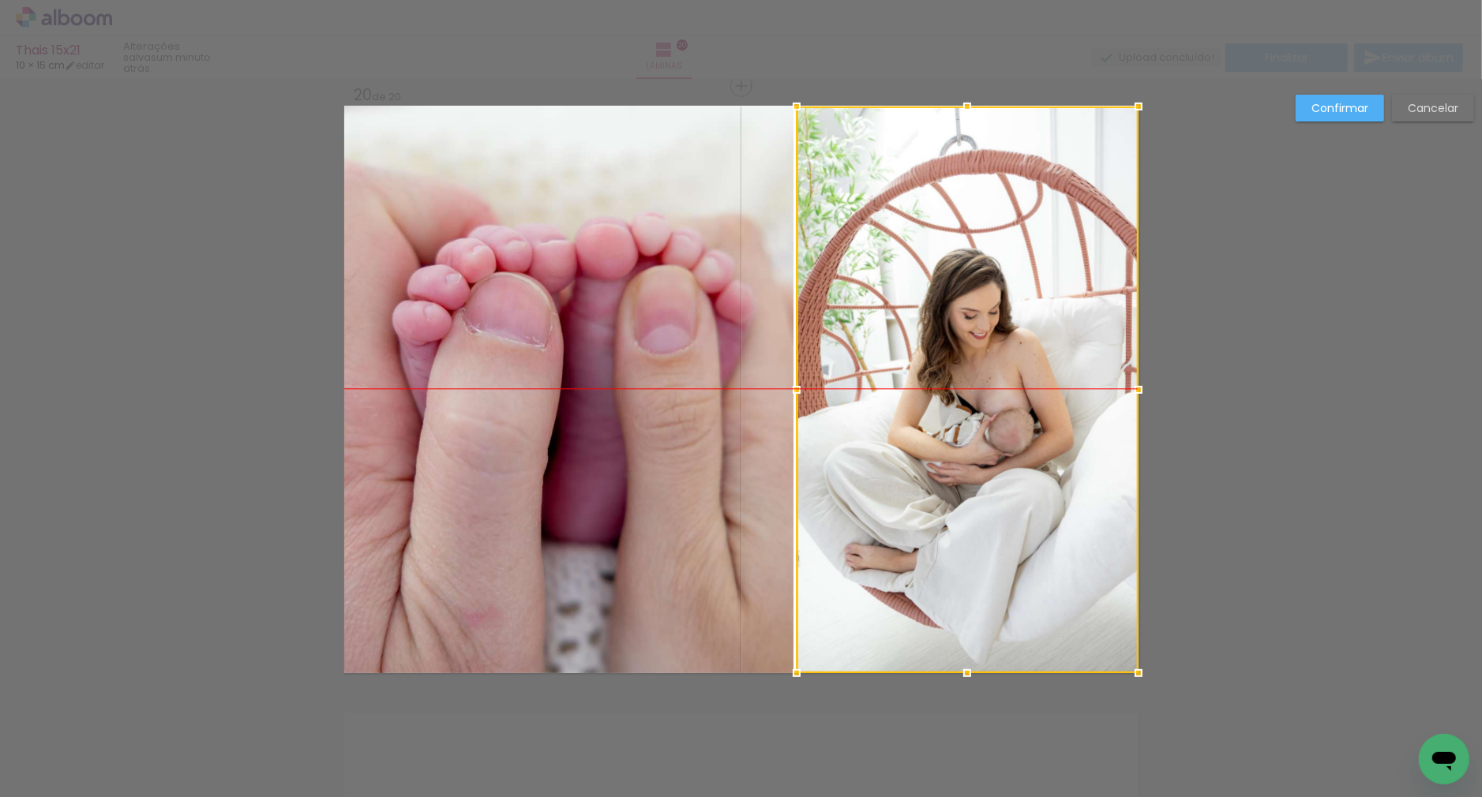
click at [977, 391] on div at bounding box center [968, 390] width 342 height 567
drag, startPoint x: 1331, startPoint y: 110, endPoint x: 958, endPoint y: 275, distance: 408.3
click at [0, 0] on slot "Confirmar" at bounding box center [0, 0] width 0 height 0
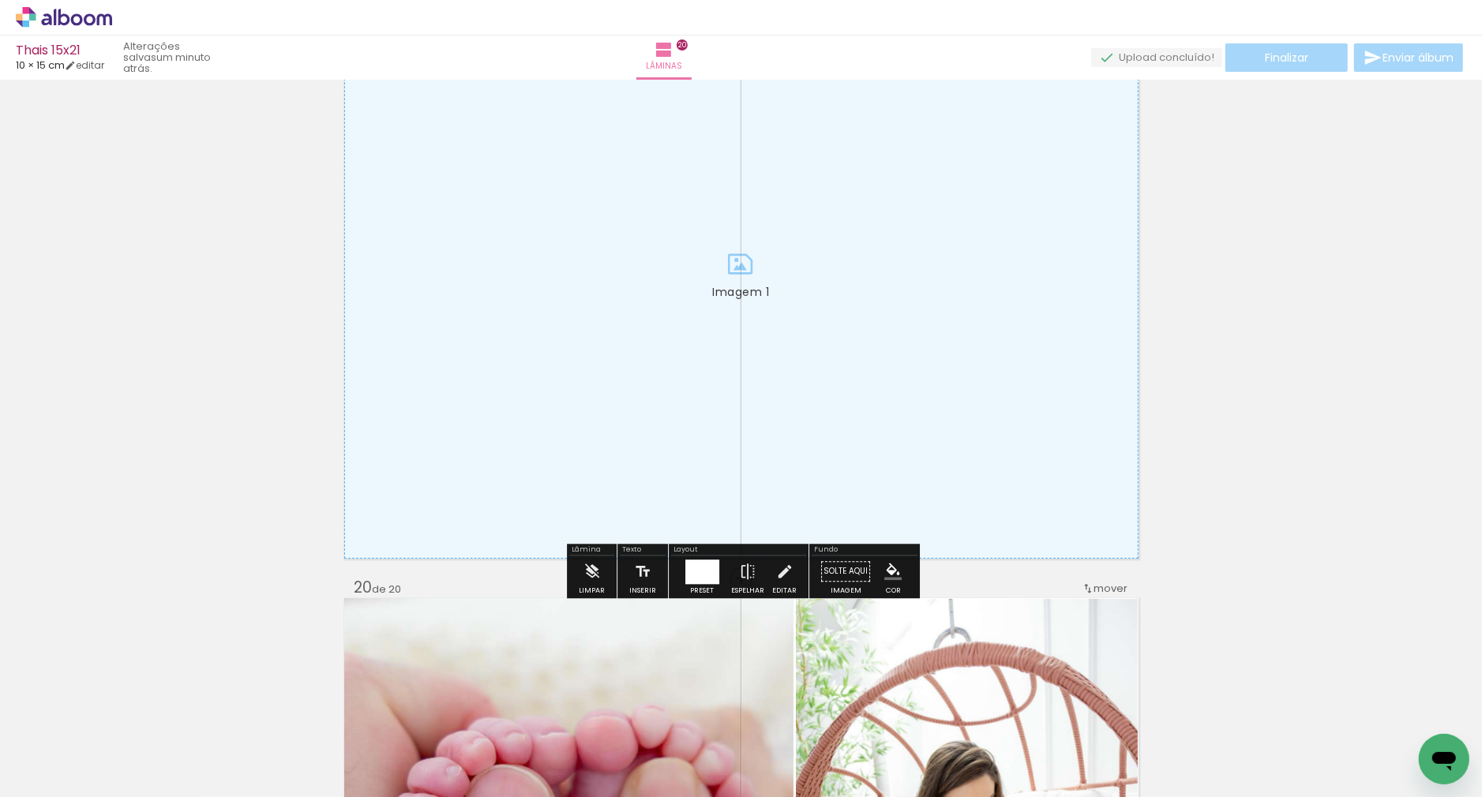
scroll to position [10937, 0]
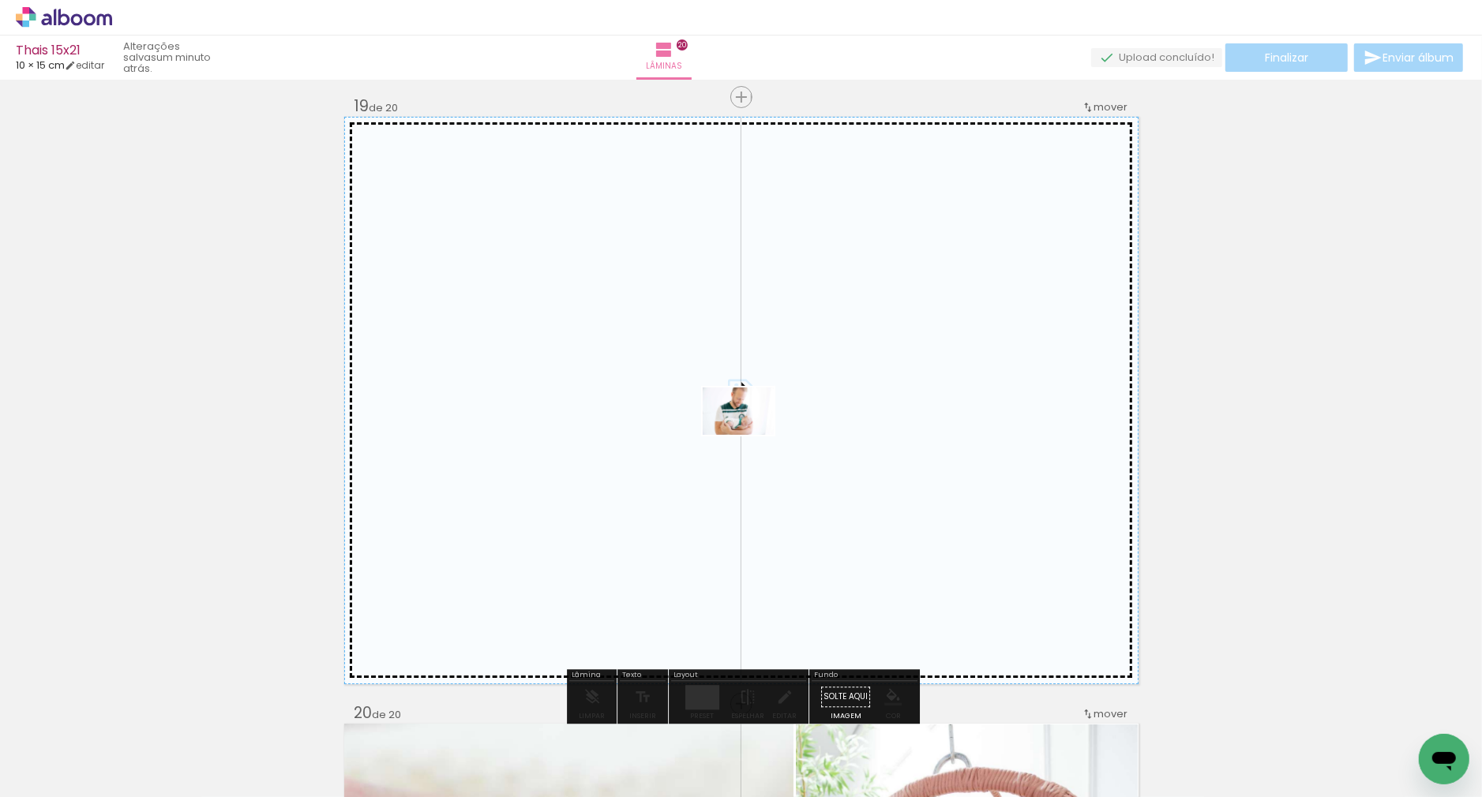
drag, startPoint x: 1154, startPoint y: 674, endPoint x: 750, endPoint y: 435, distance: 469.7
click at [750, 435] on quentale-workspace at bounding box center [741, 398] width 1482 height 797
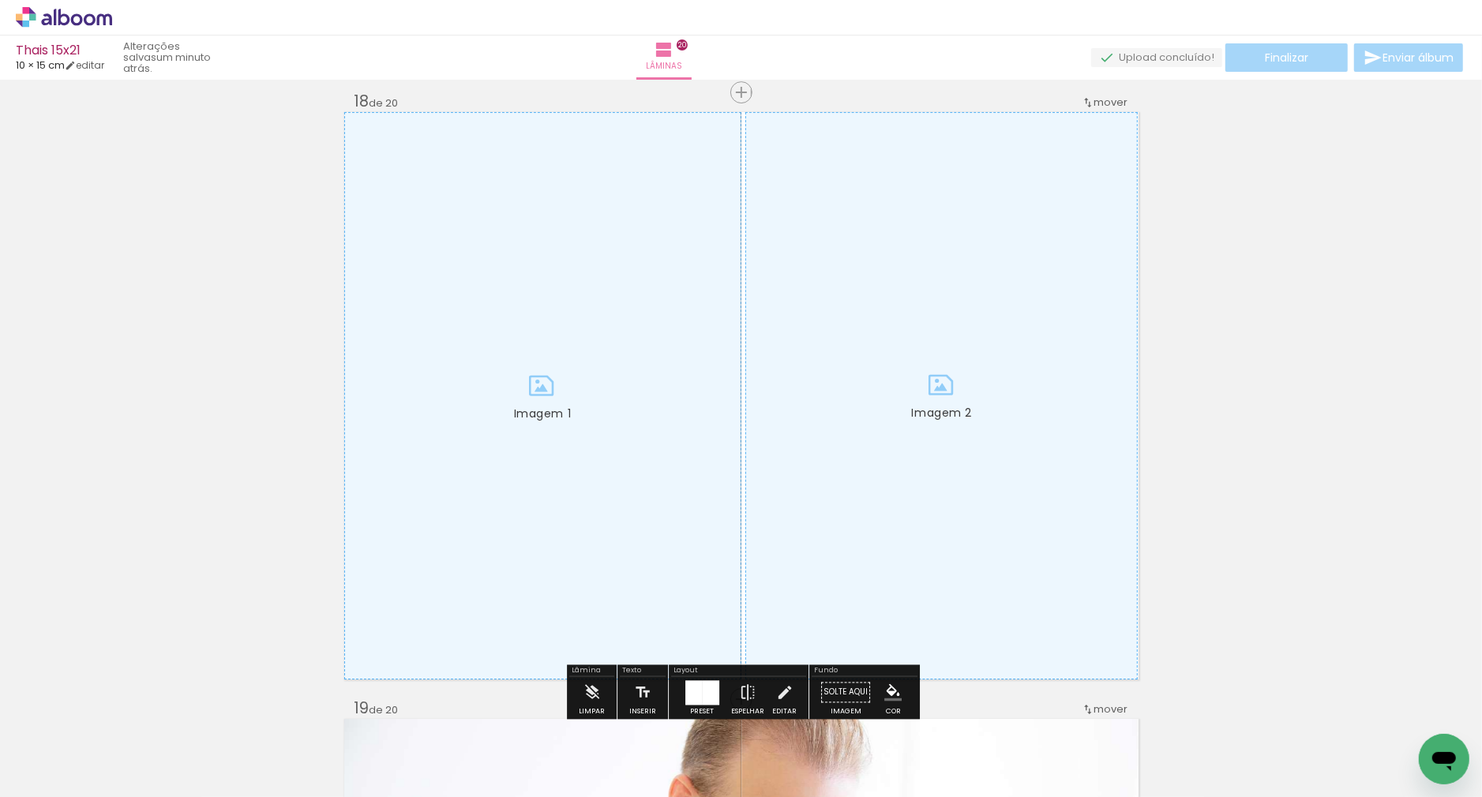
scroll to position [10328, 0]
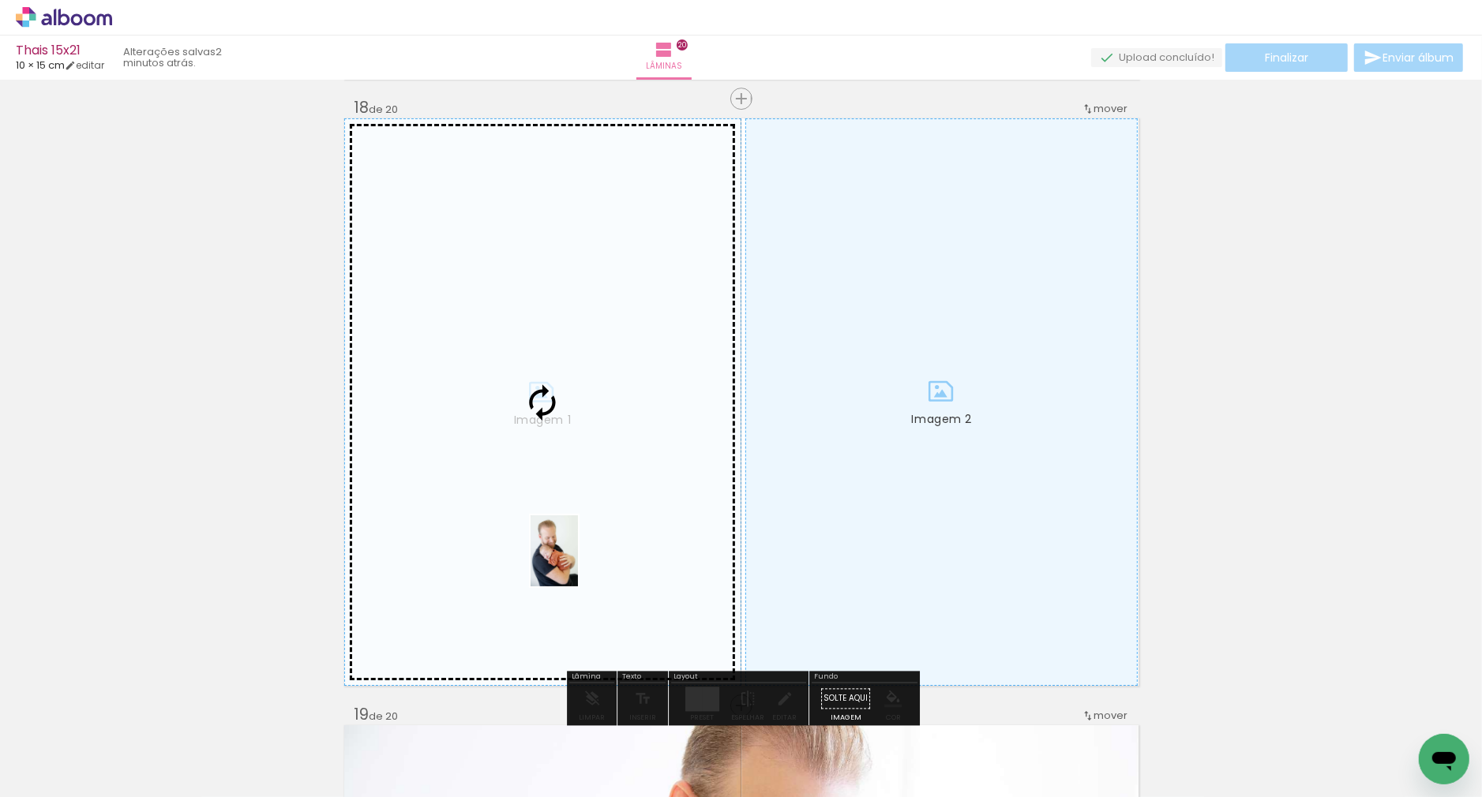
drag, startPoint x: 791, startPoint y: 724, endPoint x: 578, endPoint y: 563, distance: 267.2
click at [578, 563] on quentale-workspace at bounding box center [741, 398] width 1482 height 797
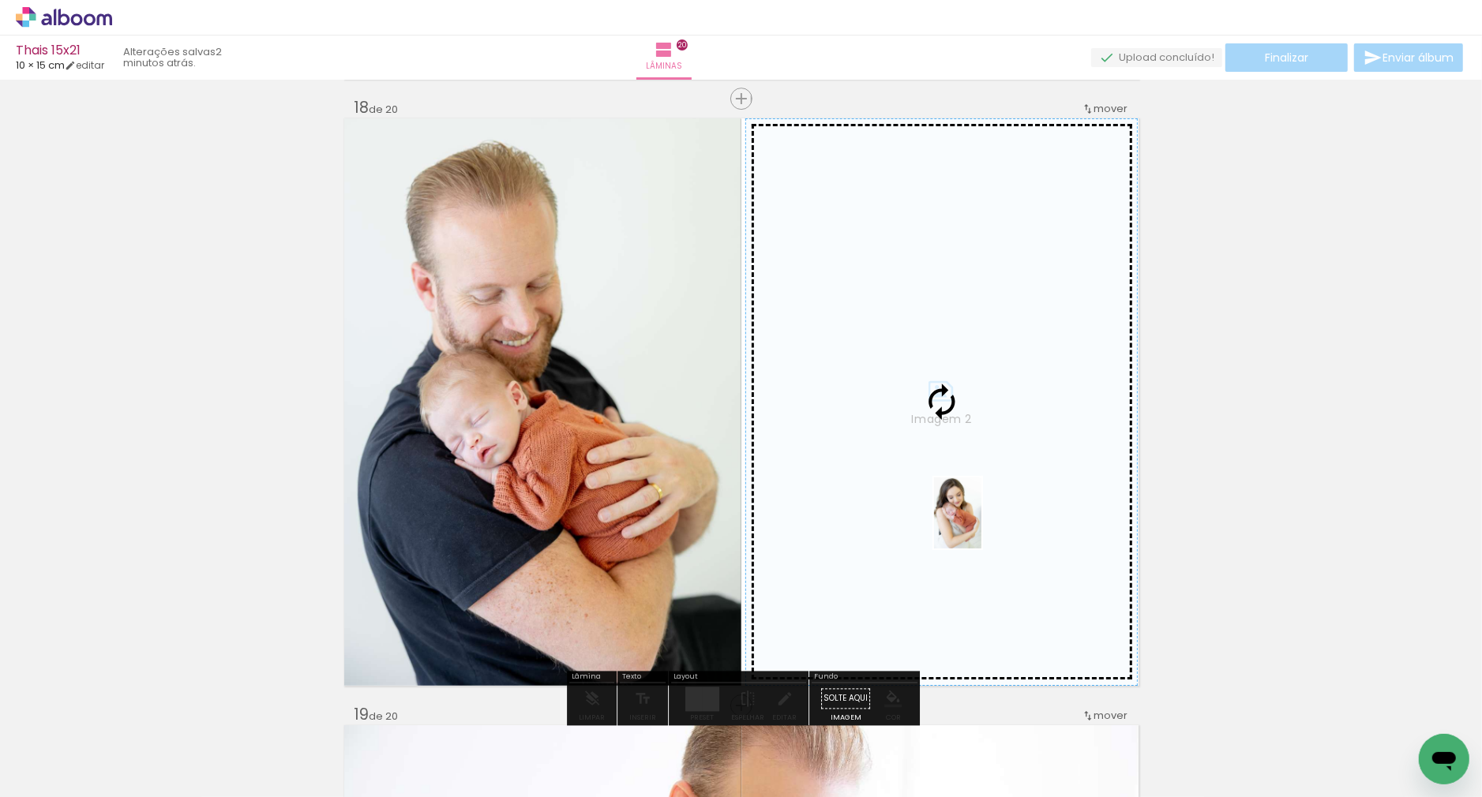
drag, startPoint x: 1061, startPoint y: 752, endPoint x: 981, endPoint y: 525, distance: 240.2
click at [981, 525] on quentale-workspace at bounding box center [741, 398] width 1482 height 797
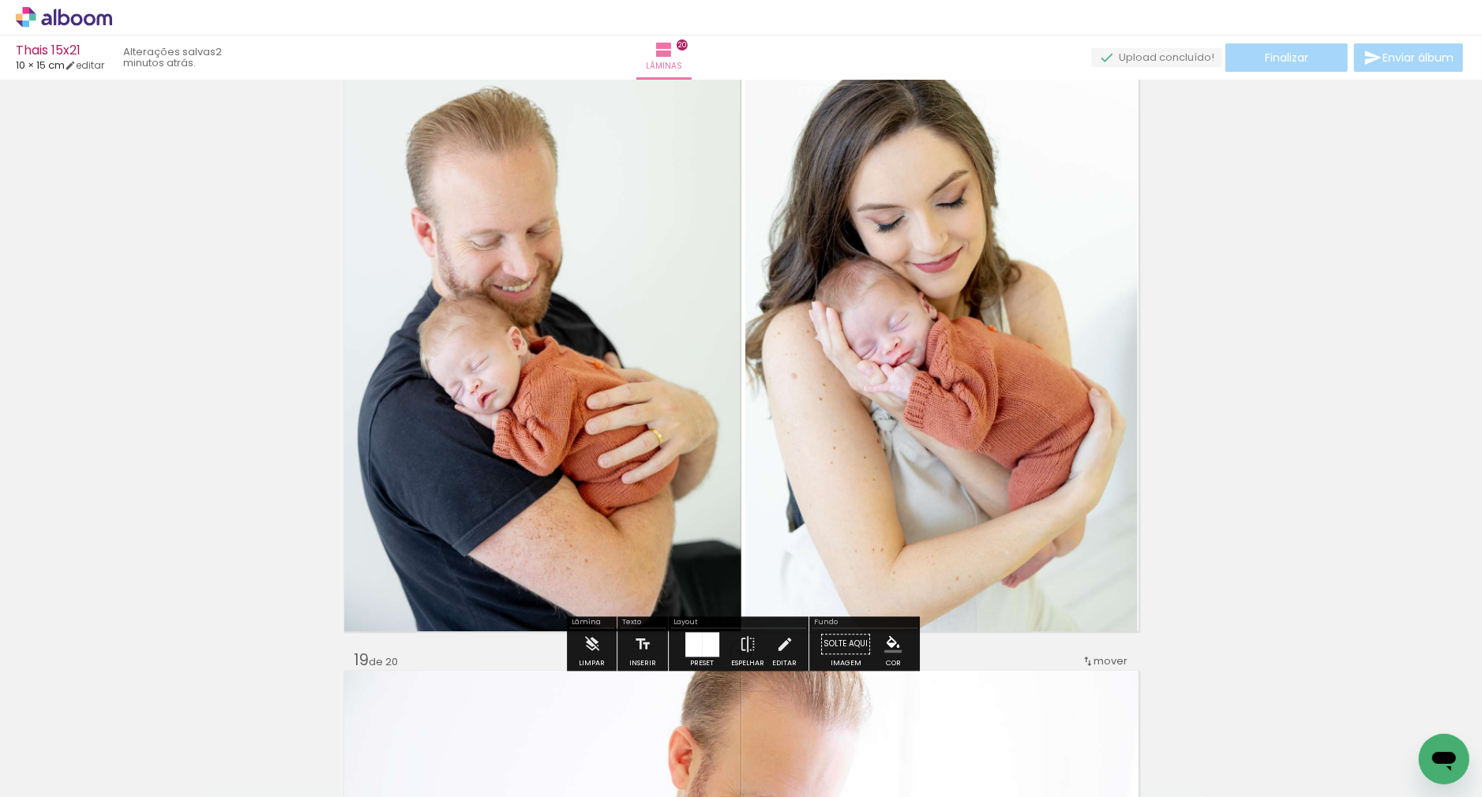
scroll to position [10384, 0]
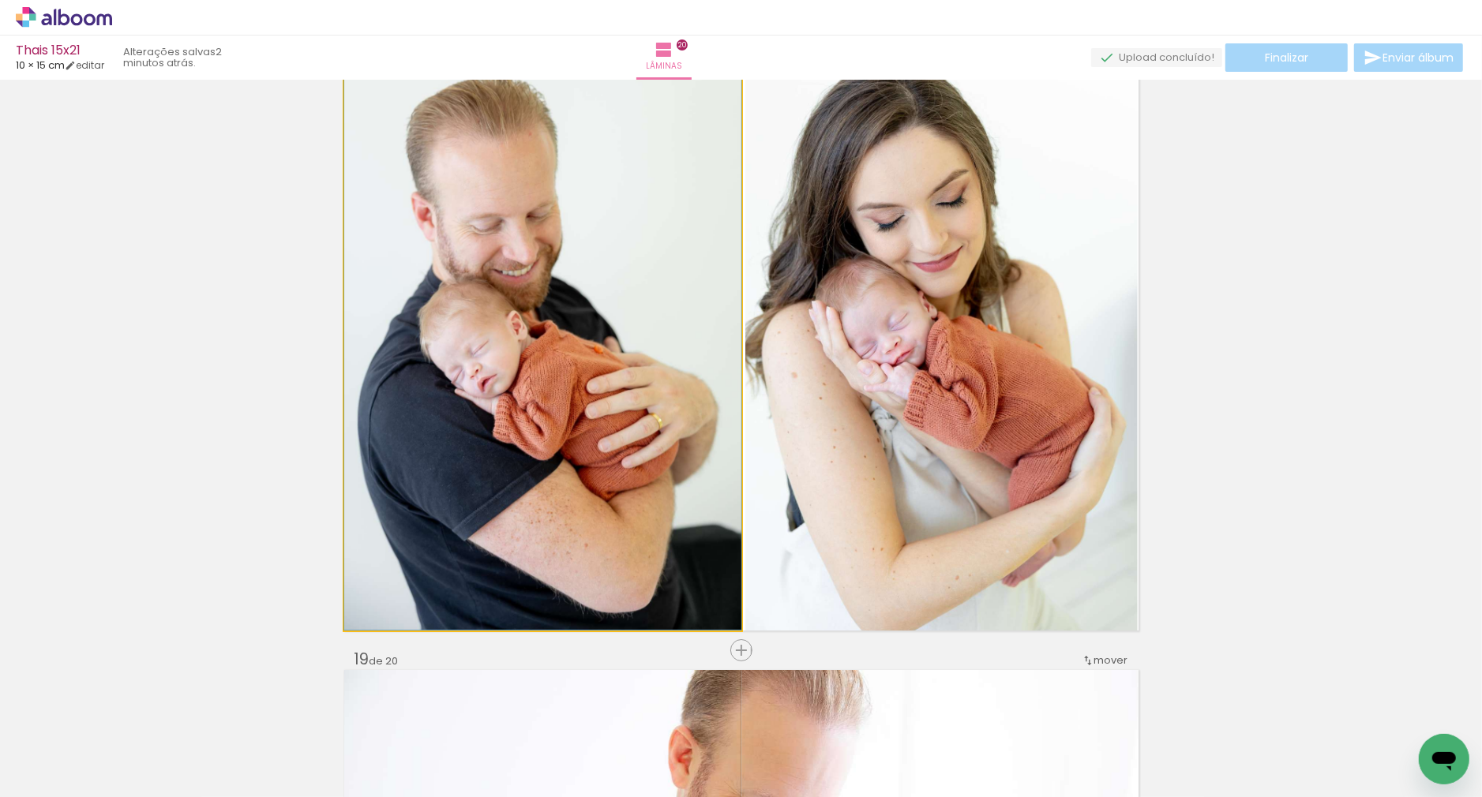
drag, startPoint x: 605, startPoint y: 449, endPoint x: 707, endPoint y: 440, distance: 102.3
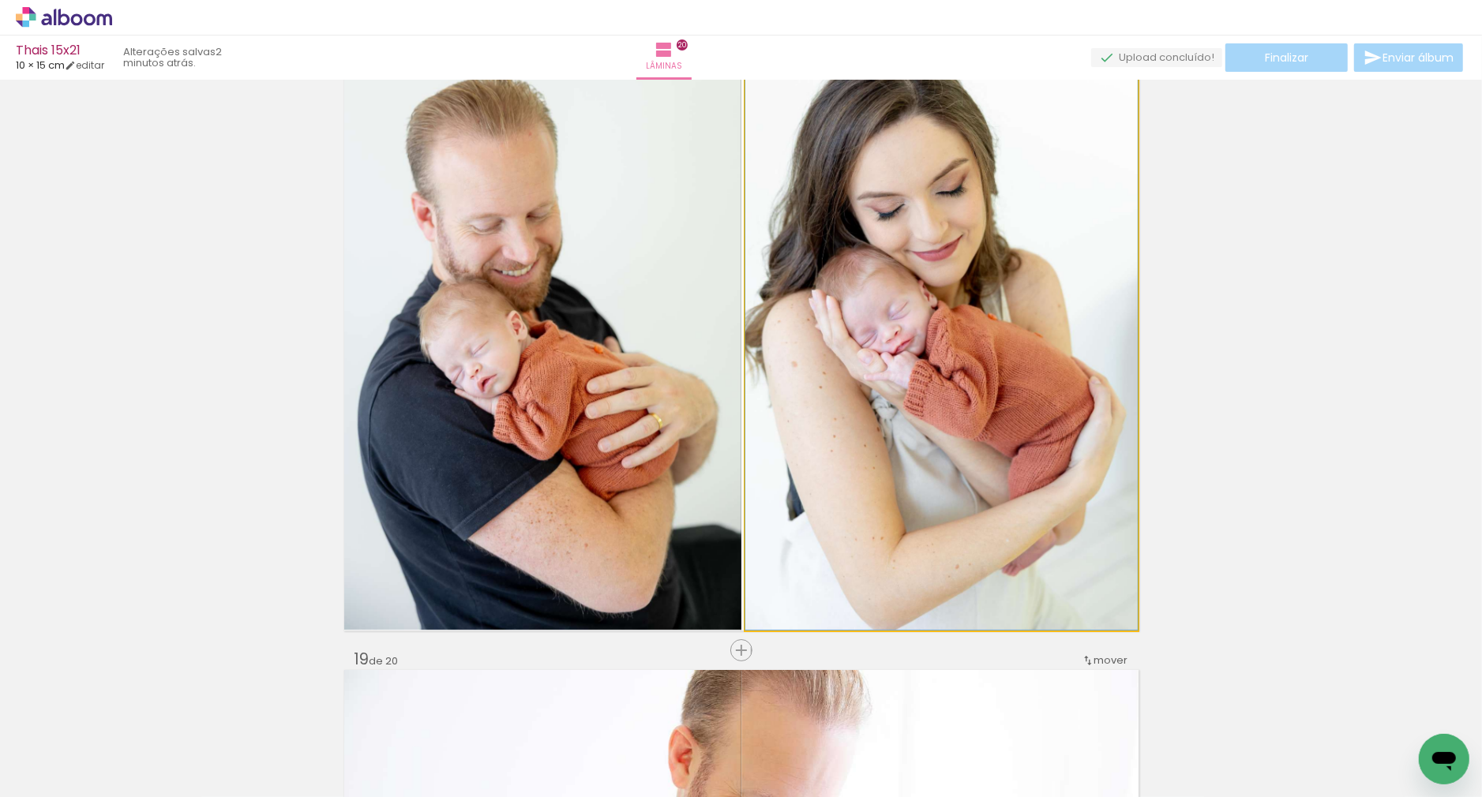
drag, startPoint x: 926, startPoint y: 441, endPoint x: 931, endPoint y: 426, distance: 15.7
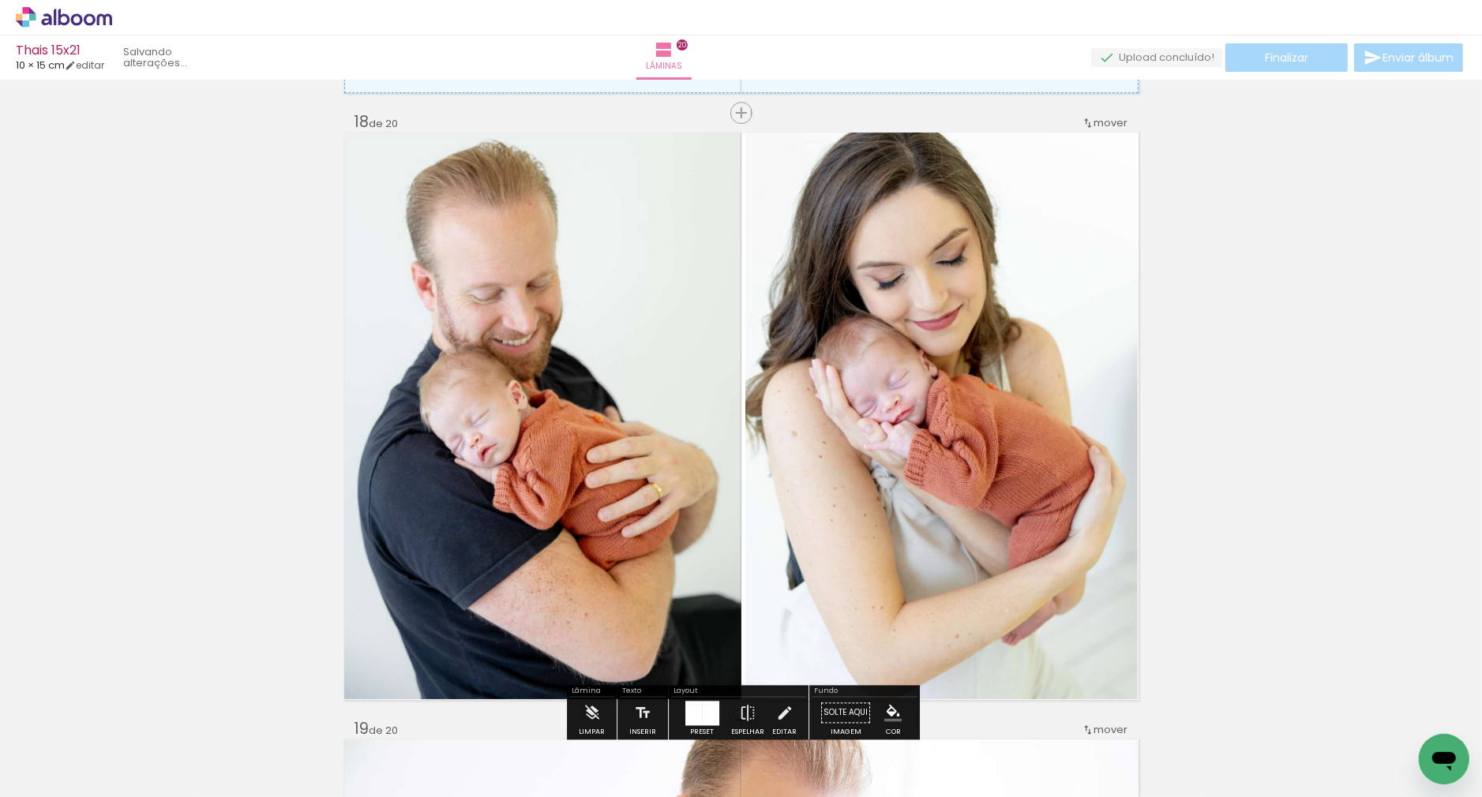
scroll to position [10279, 0]
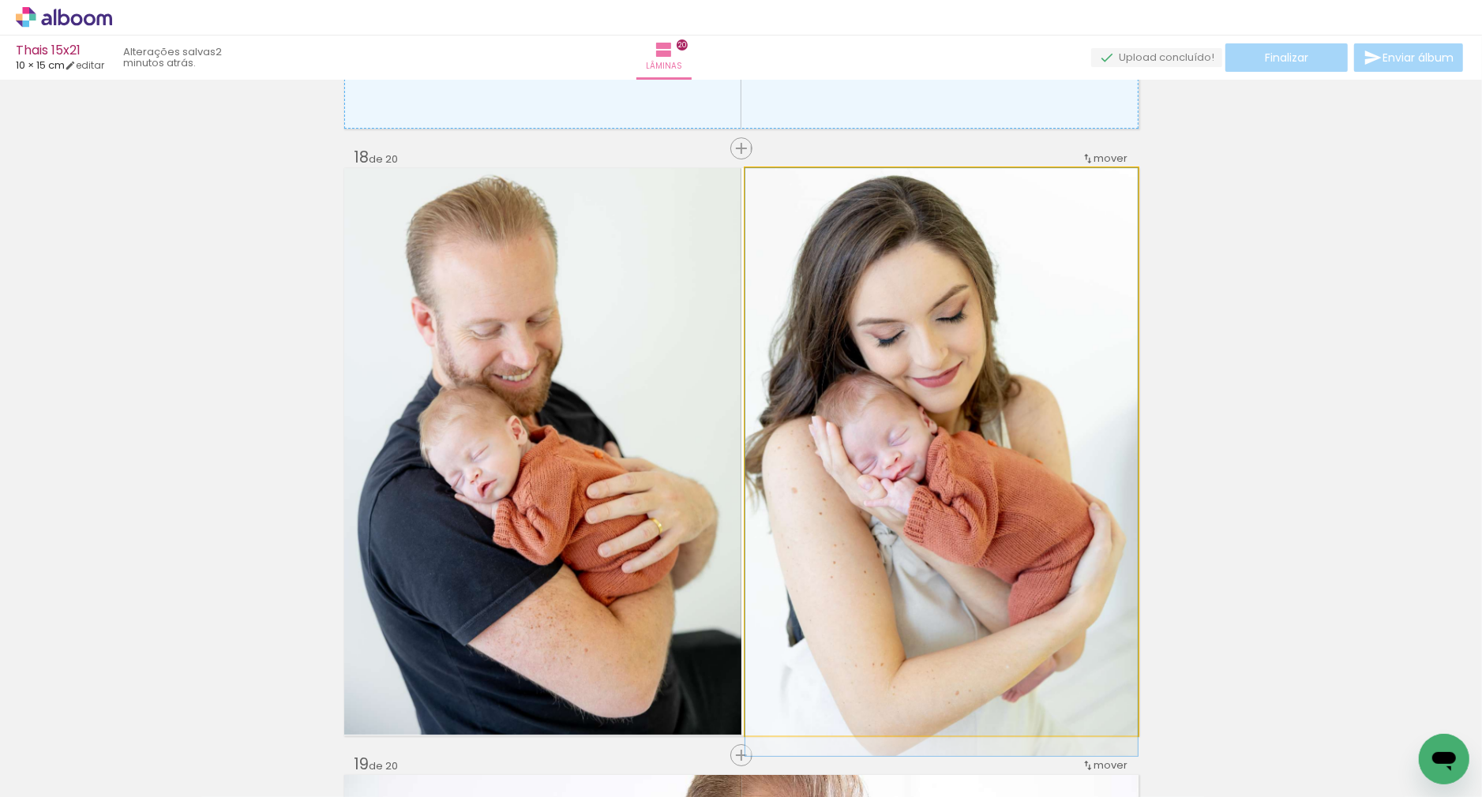
drag, startPoint x: 931, startPoint y: 442, endPoint x: 930, endPoint y: 464, distance: 22.1
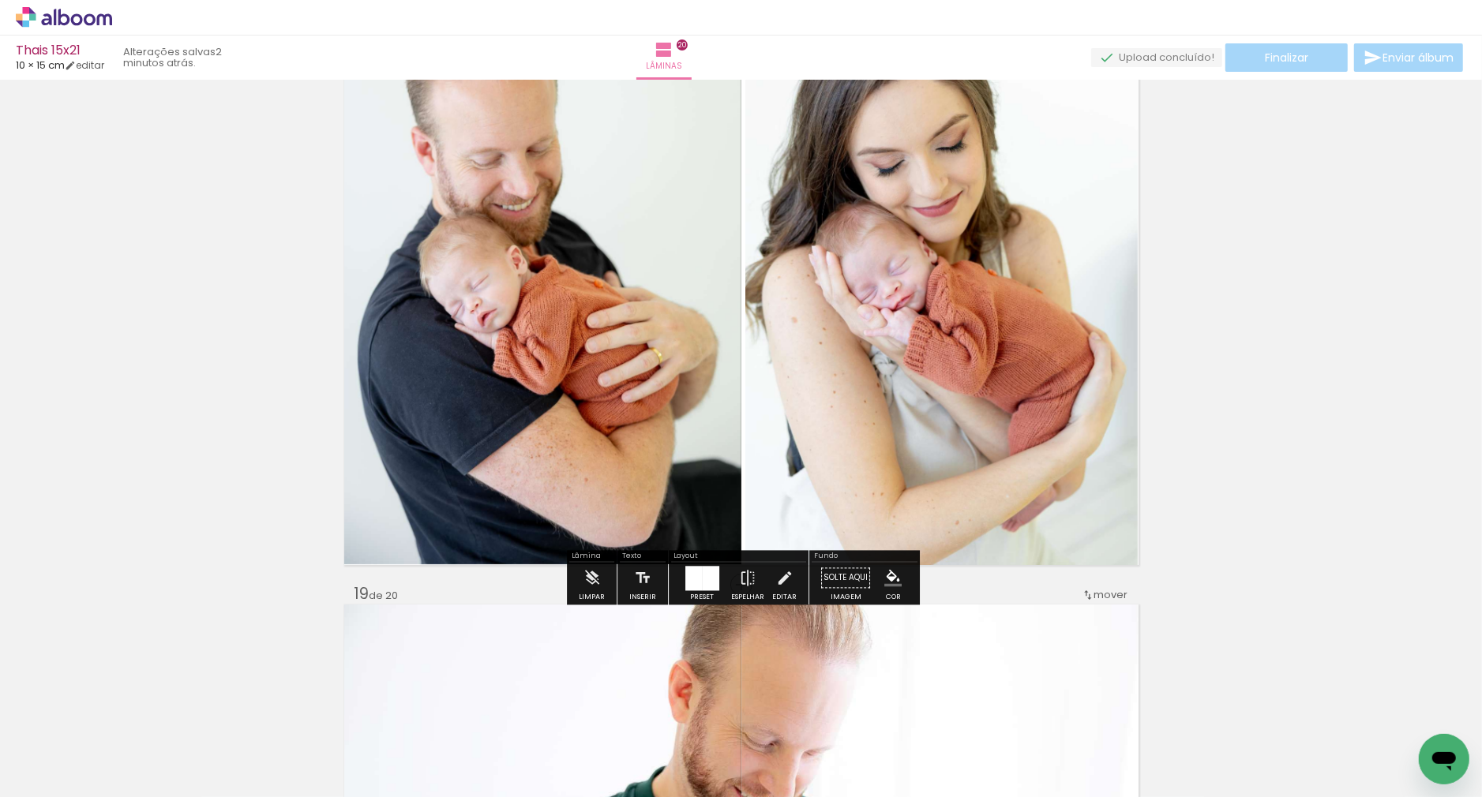
scroll to position [10451, 0]
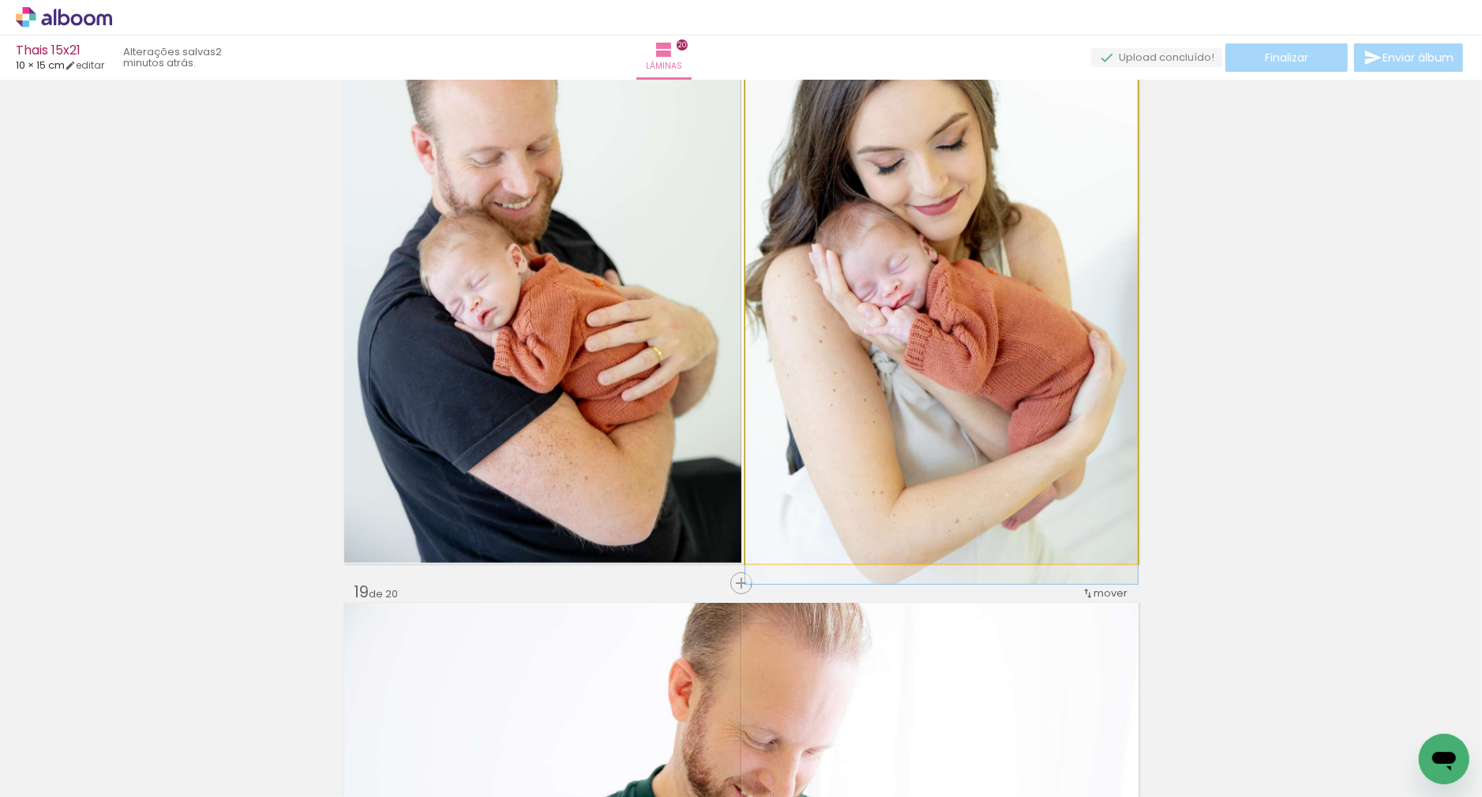
click at [940, 418] on quentale-photo "Imagem 2" at bounding box center [941, 280] width 392 height 568
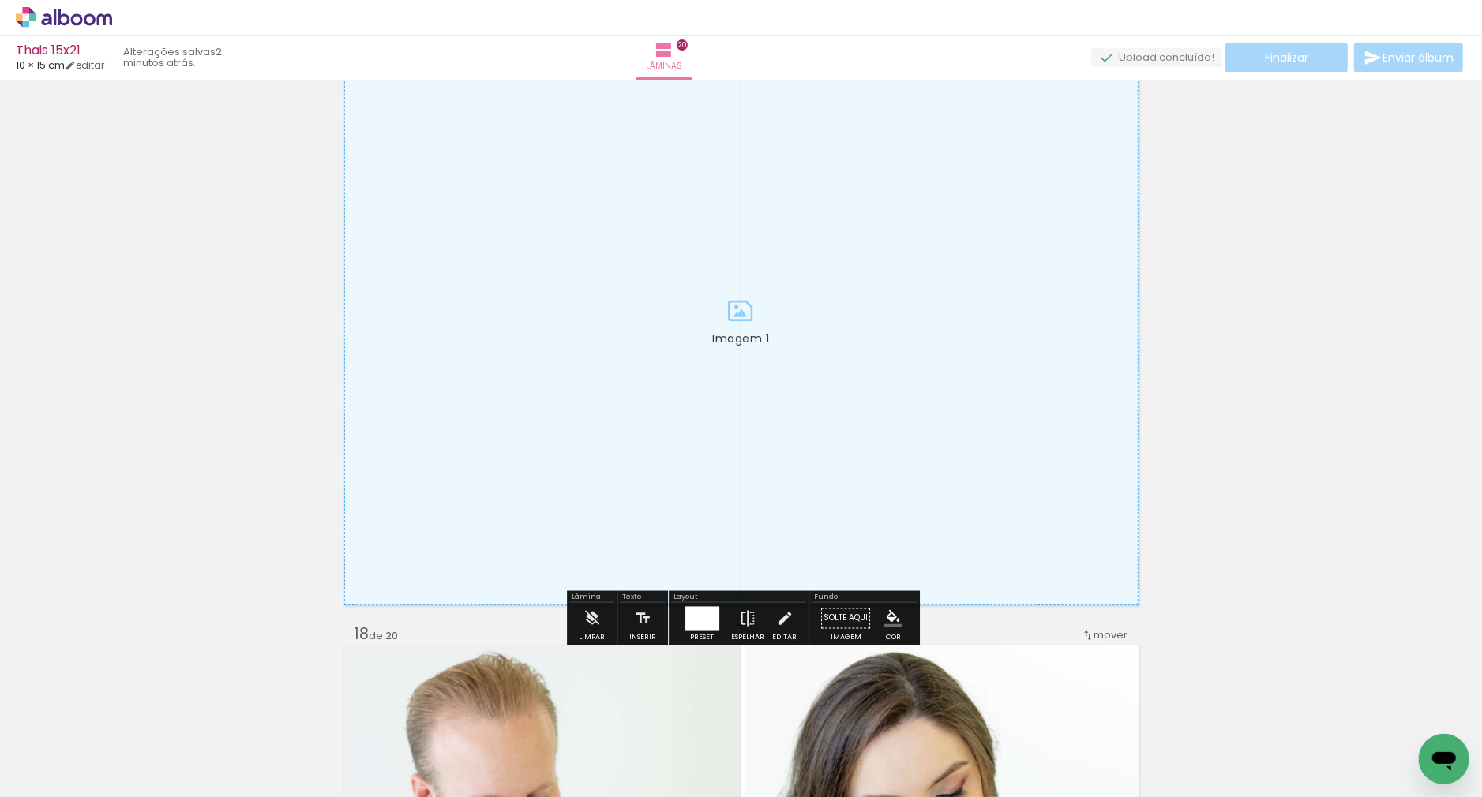
scroll to position [9798, 0]
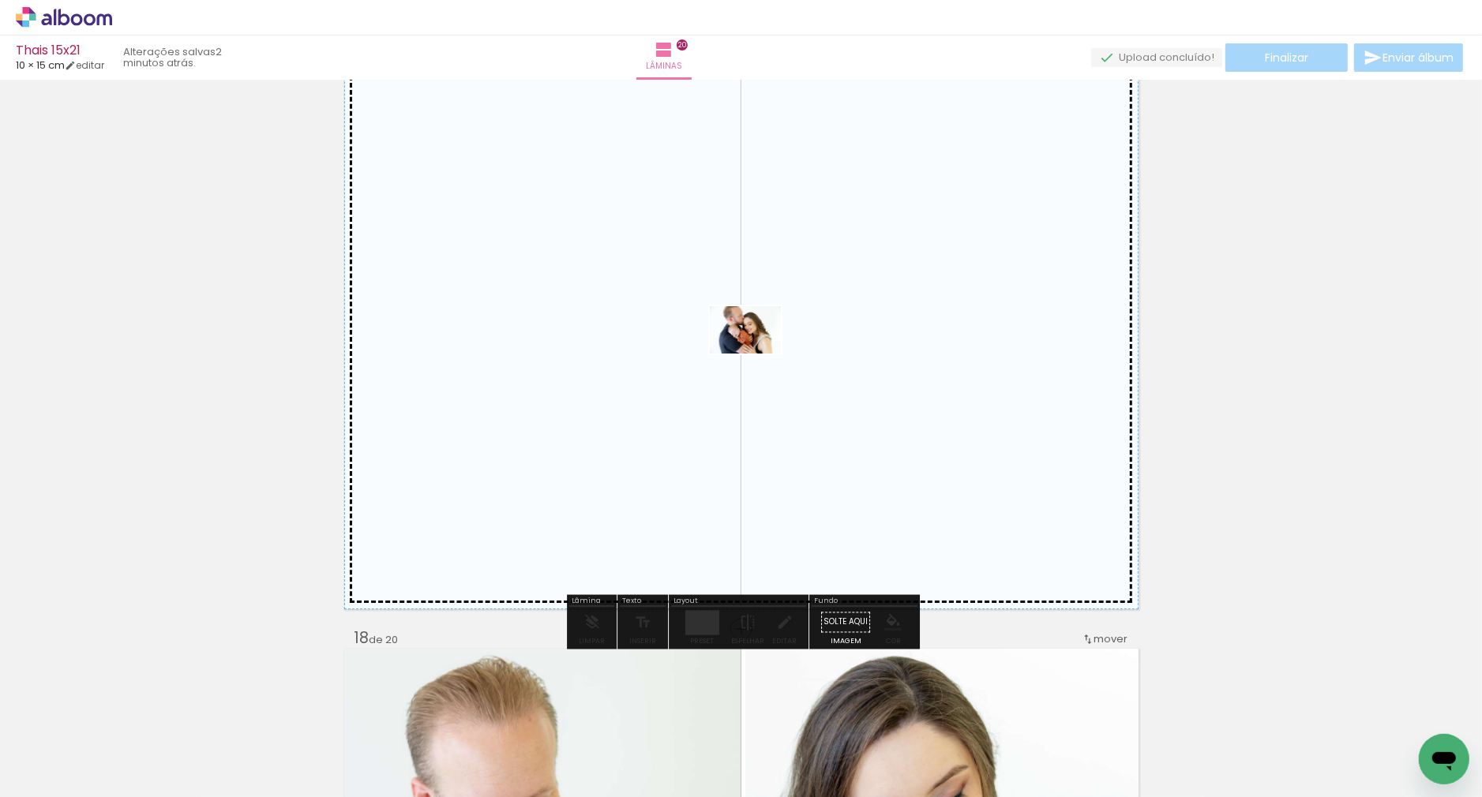
drag, startPoint x: 979, startPoint y: 747, endPoint x: 756, endPoint y: 353, distance: 452.5
click at [756, 353] on quentale-workspace at bounding box center [741, 398] width 1482 height 797
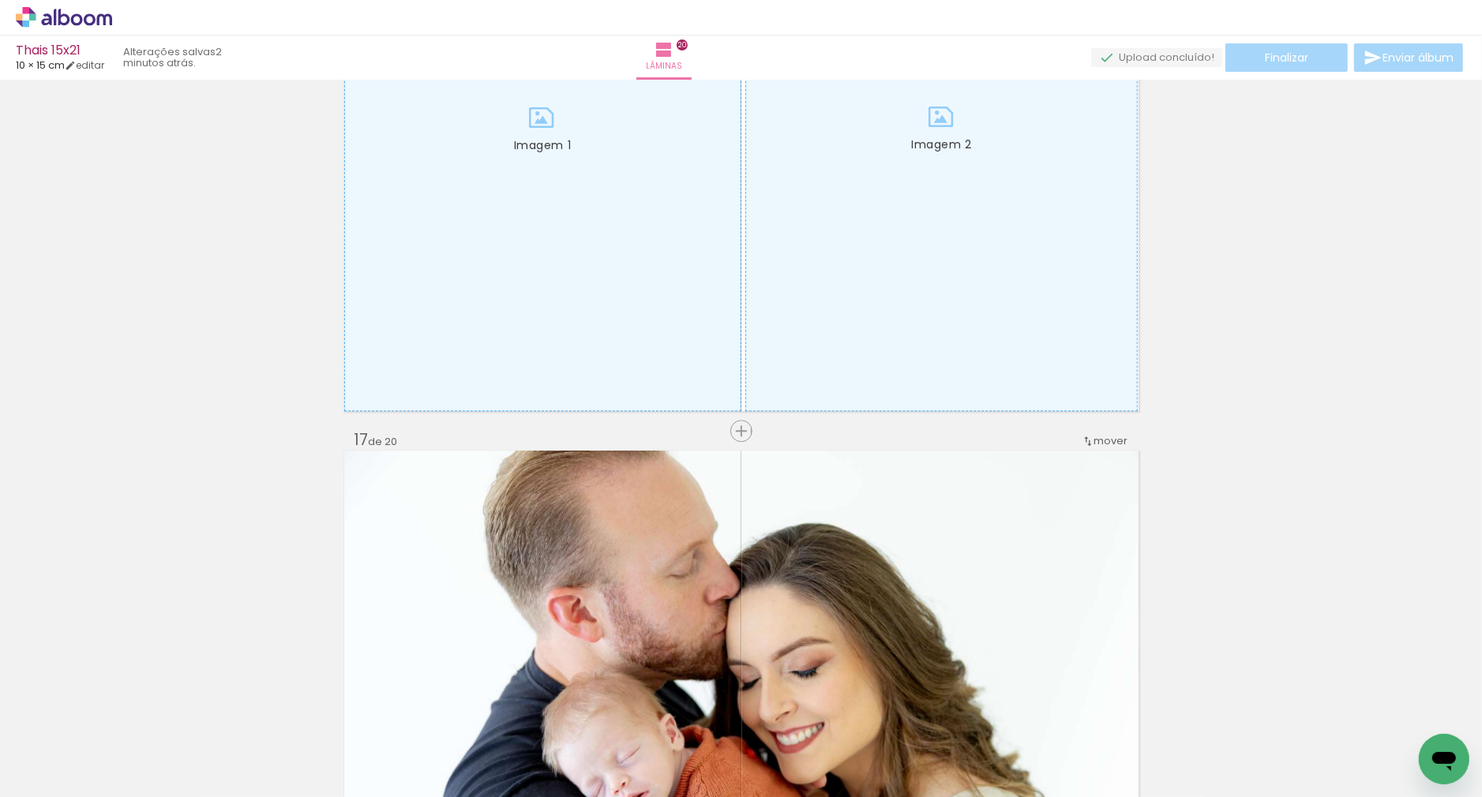
scroll to position [9259, 0]
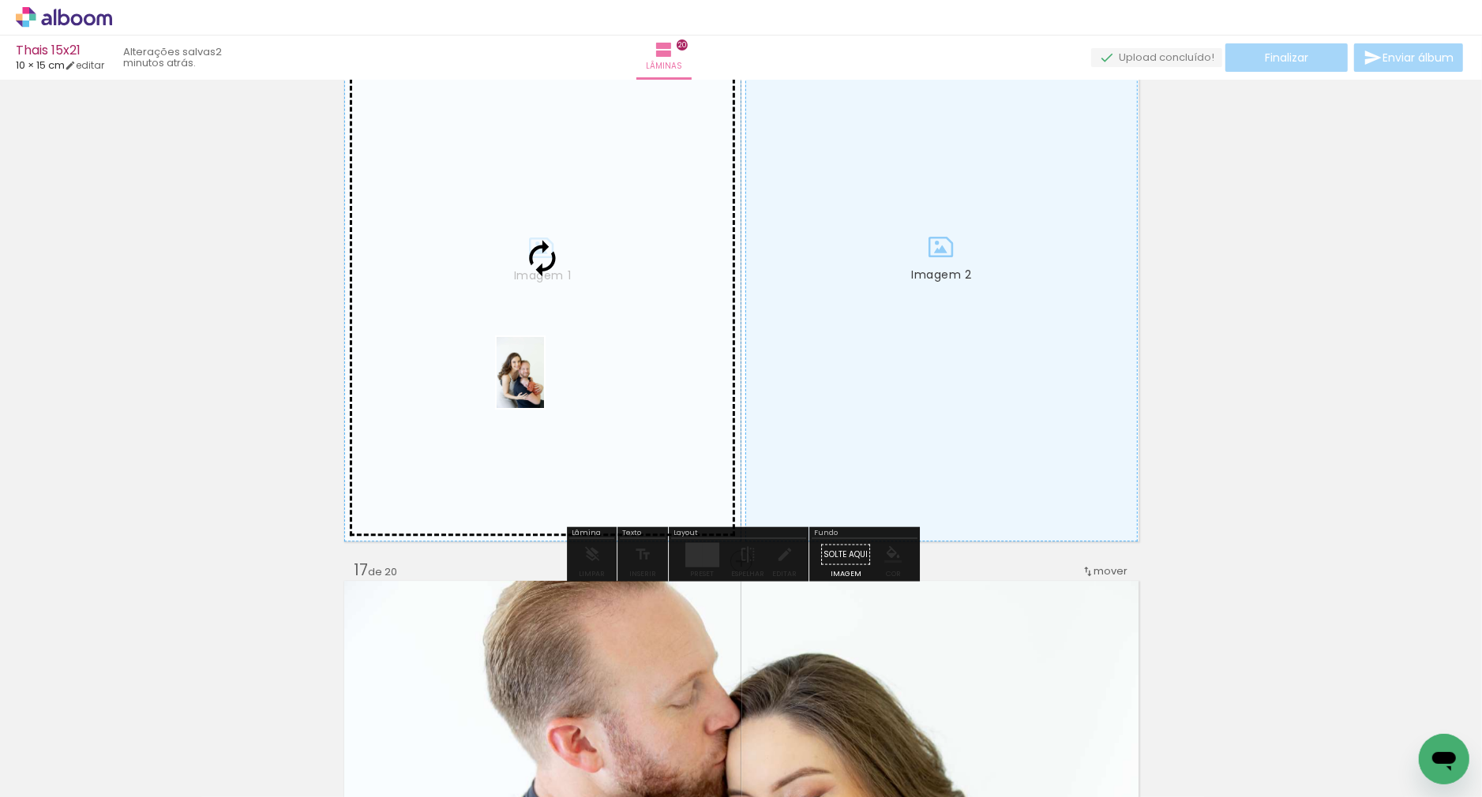
drag, startPoint x: 904, startPoint y: 752, endPoint x: 544, endPoint y: 384, distance: 514.8
click at [544, 384] on quentale-workspace at bounding box center [741, 398] width 1482 height 797
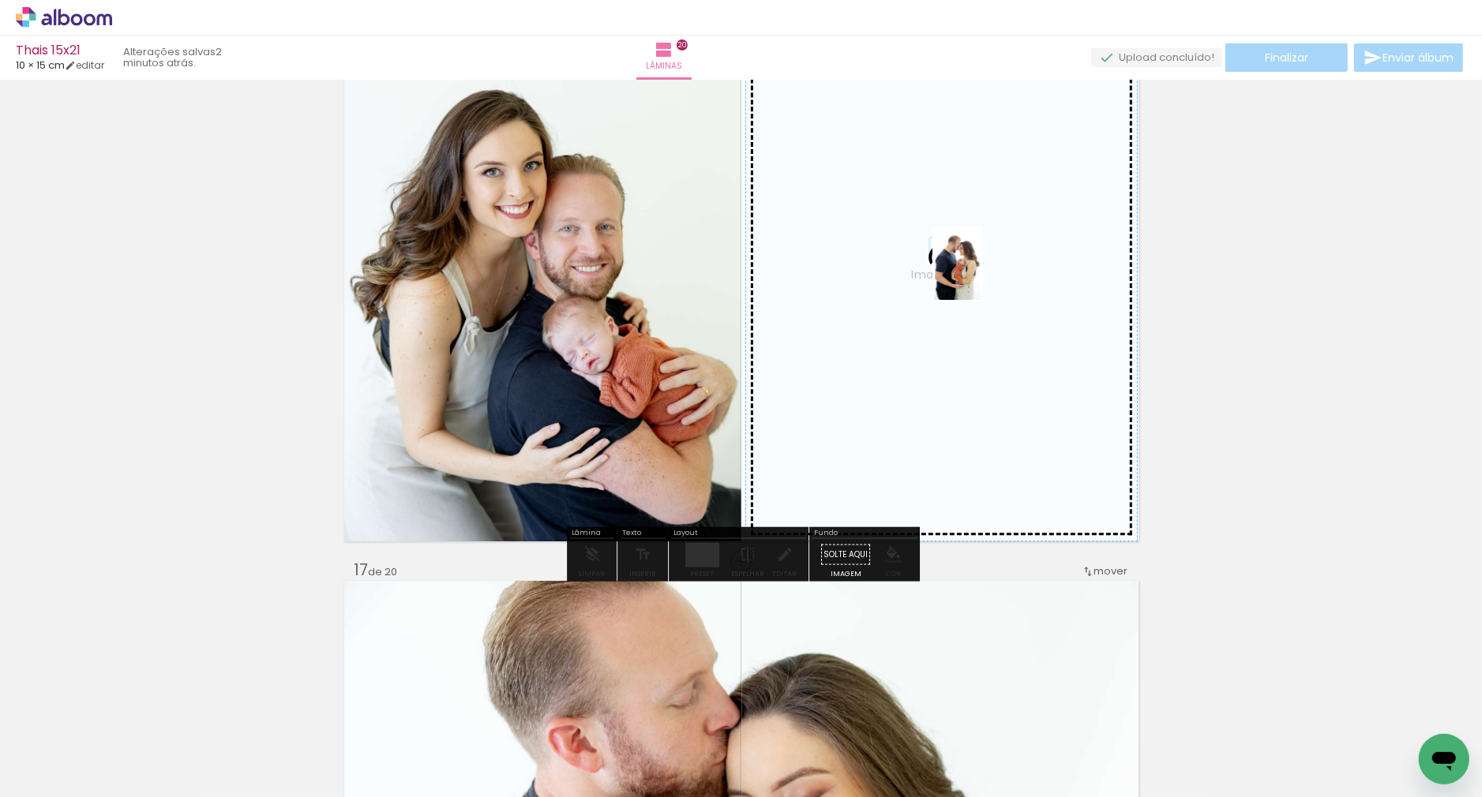
drag, startPoint x: 1142, startPoint y: 682, endPoint x: 981, endPoint y: 276, distance: 436.3
click at [981, 276] on quentale-workspace at bounding box center [741, 398] width 1482 height 797
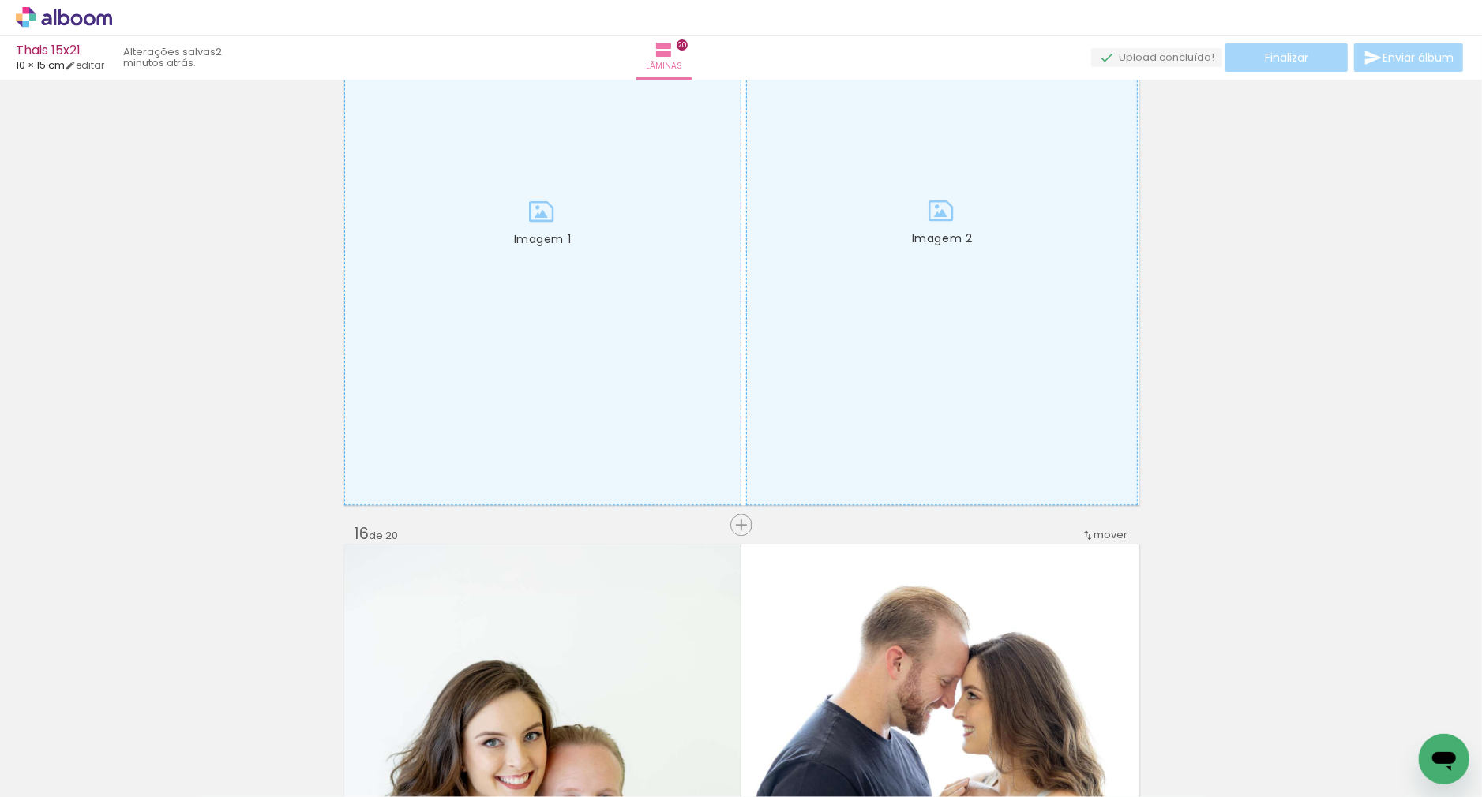
scroll to position [0, 1034]
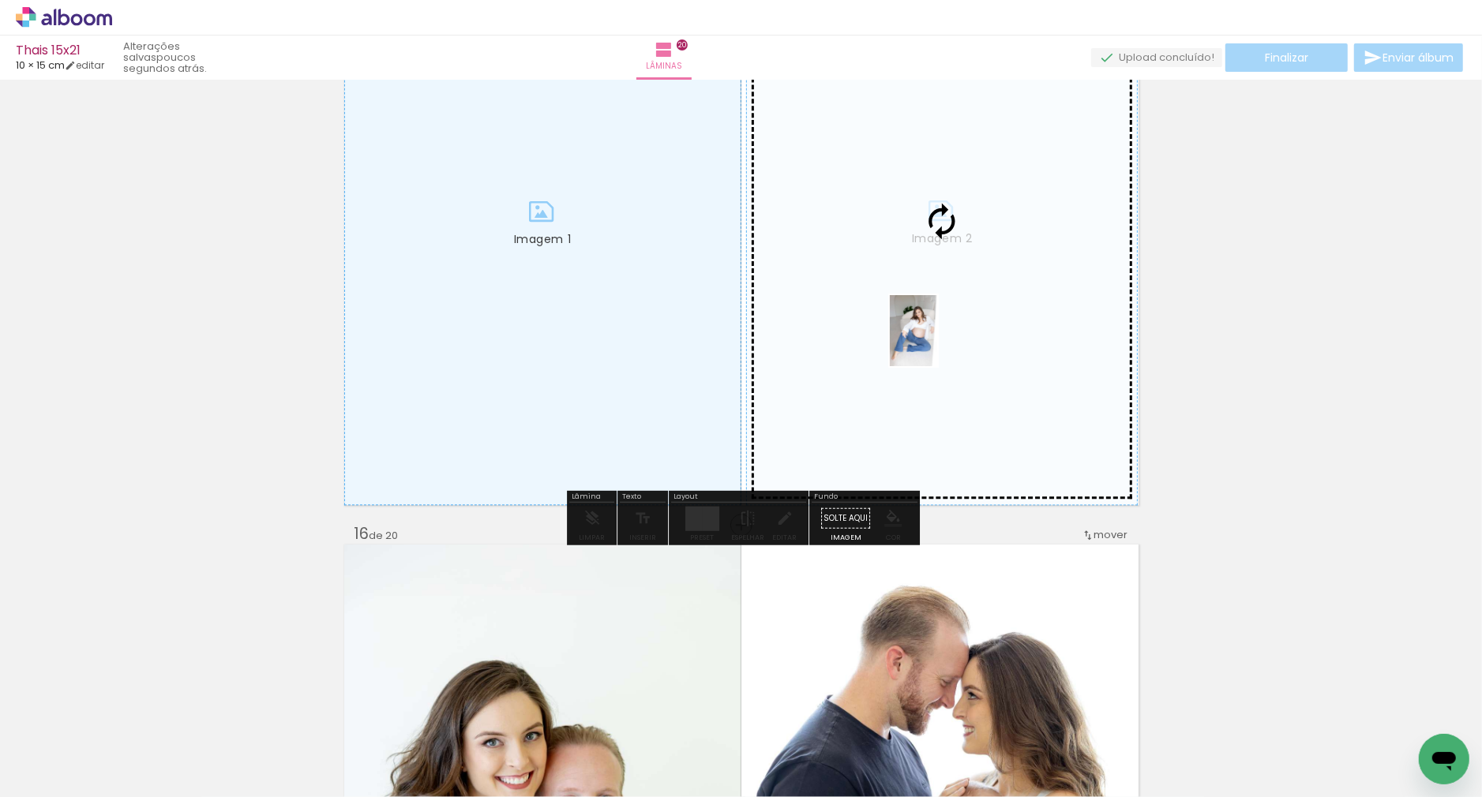
drag, startPoint x: 458, startPoint y: 744, endPoint x: 937, endPoint y: 343, distance: 624.9
click at [937, 343] on quentale-workspace at bounding box center [741, 398] width 1482 height 797
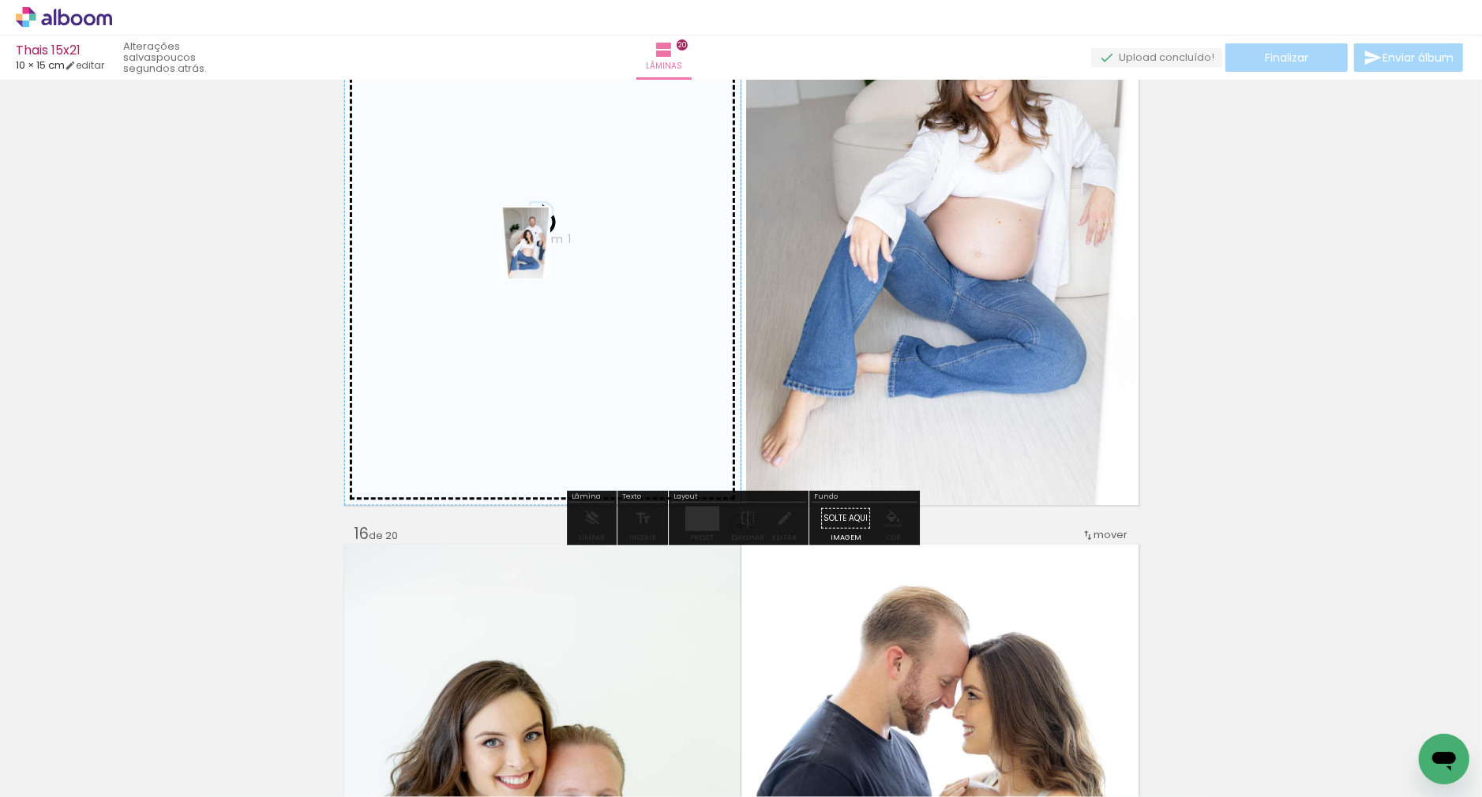
drag, startPoint x: 368, startPoint y: 745, endPoint x: 549, endPoint y: 255, distance: 521.8
click at [549, 255] on quentale-workspace at bounding box center [741, 398] width 1482 height 797
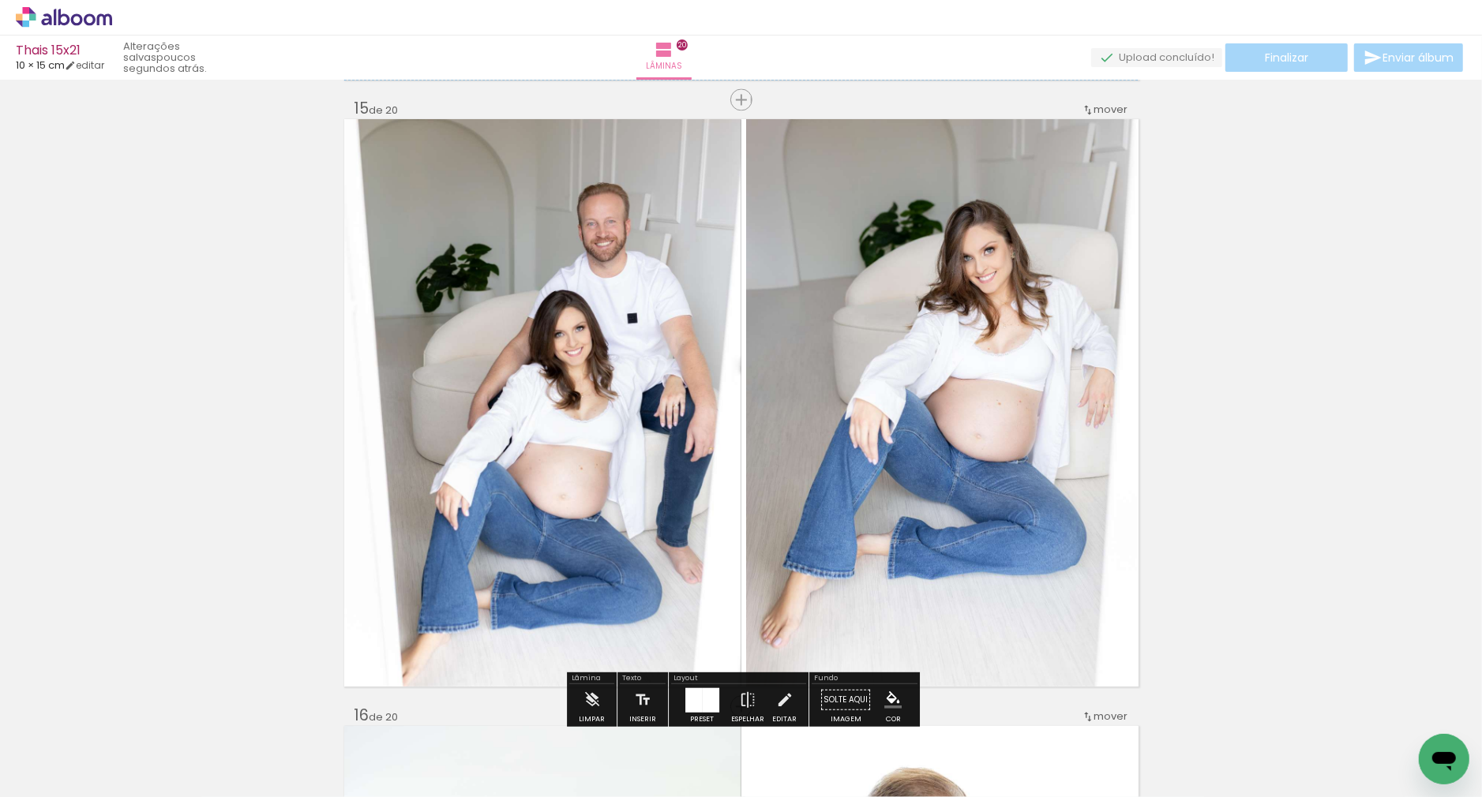
scroll to position [8507, 0]
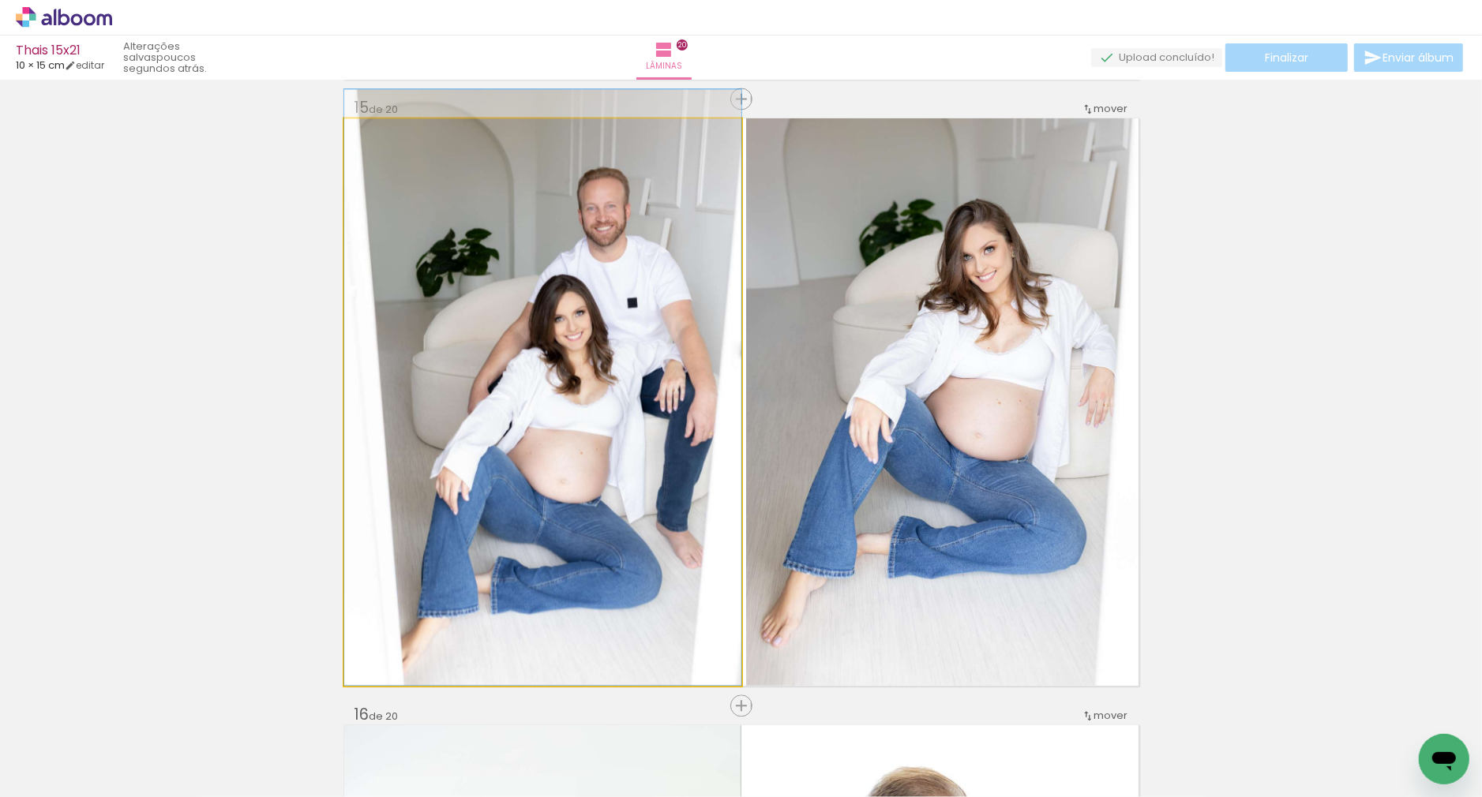
drag, startPoint x: 637, startPoint y: 375, endPoint x: 640, endPoint y: 353, distance: 22.3
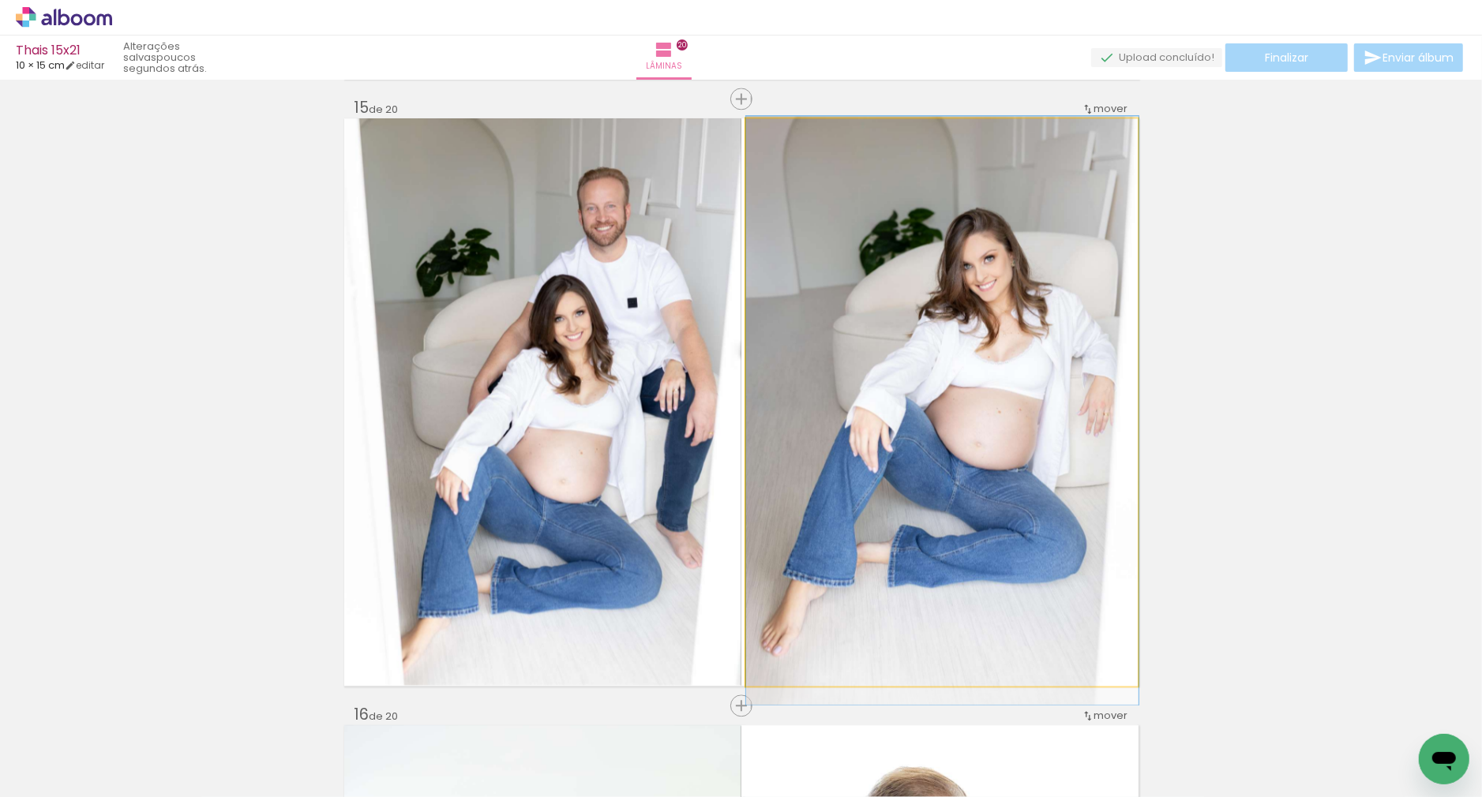
drag, startPoint x: 998, startPoint y: 385, endPoint x: 999, endPoint y: 394, distance: 8.7
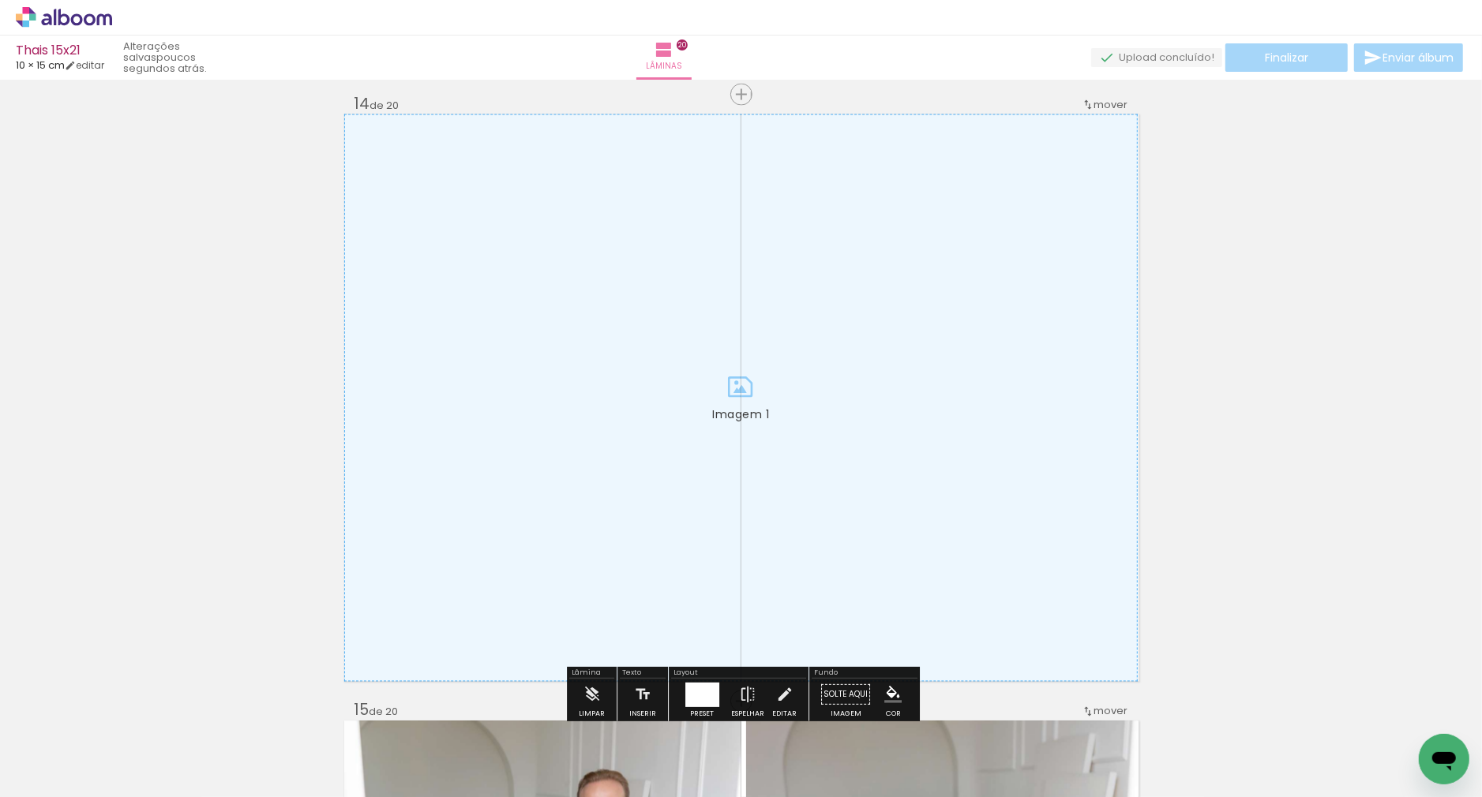
scroll to position [0, 875]
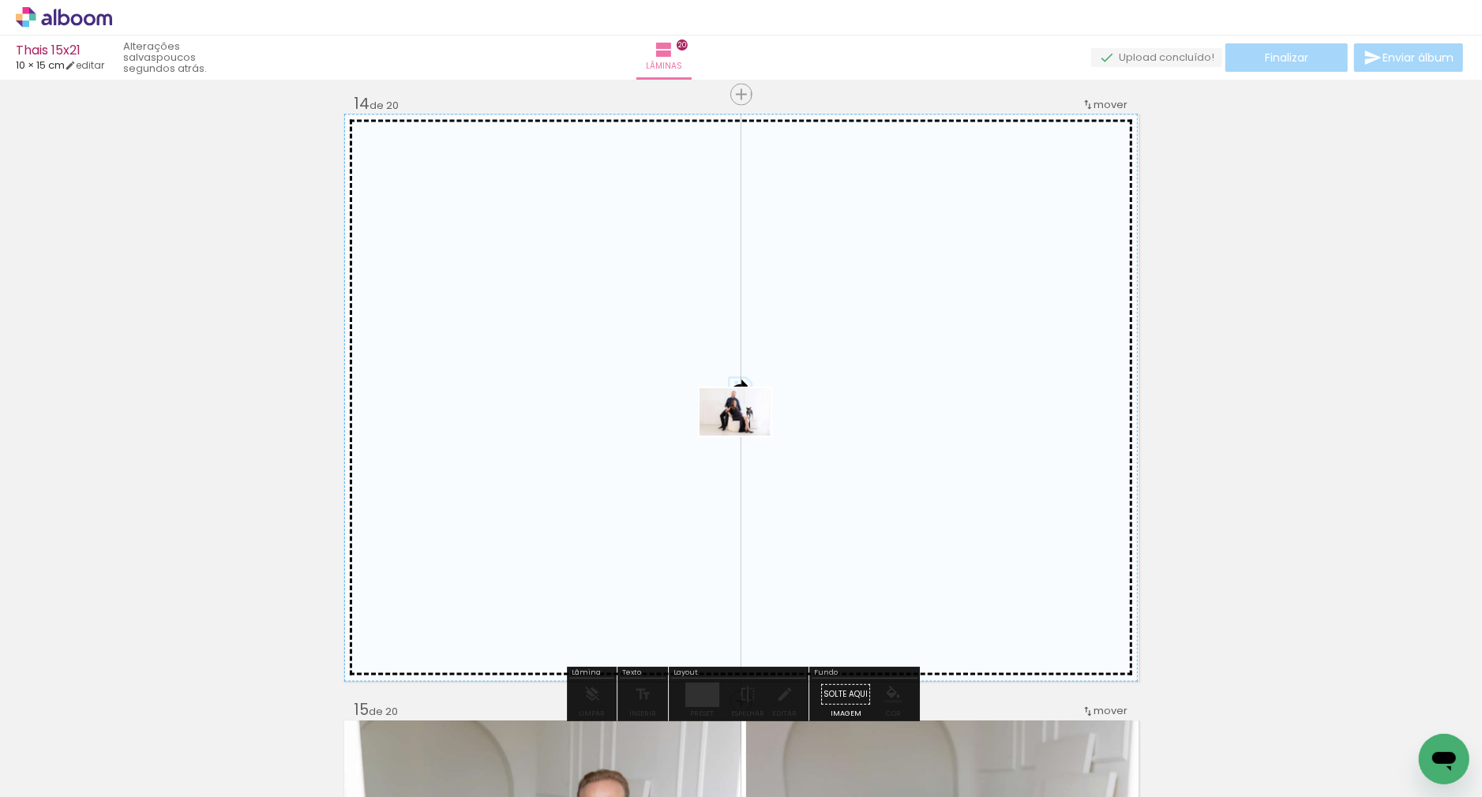
drag, startPoint x: 264, startPoint y: 742, endPoint x: 747, endPoint y: 436, distance: 571.4
click at [747, 436] on quentale-workspace at bounding box center [741, 398] width 1482 height 797
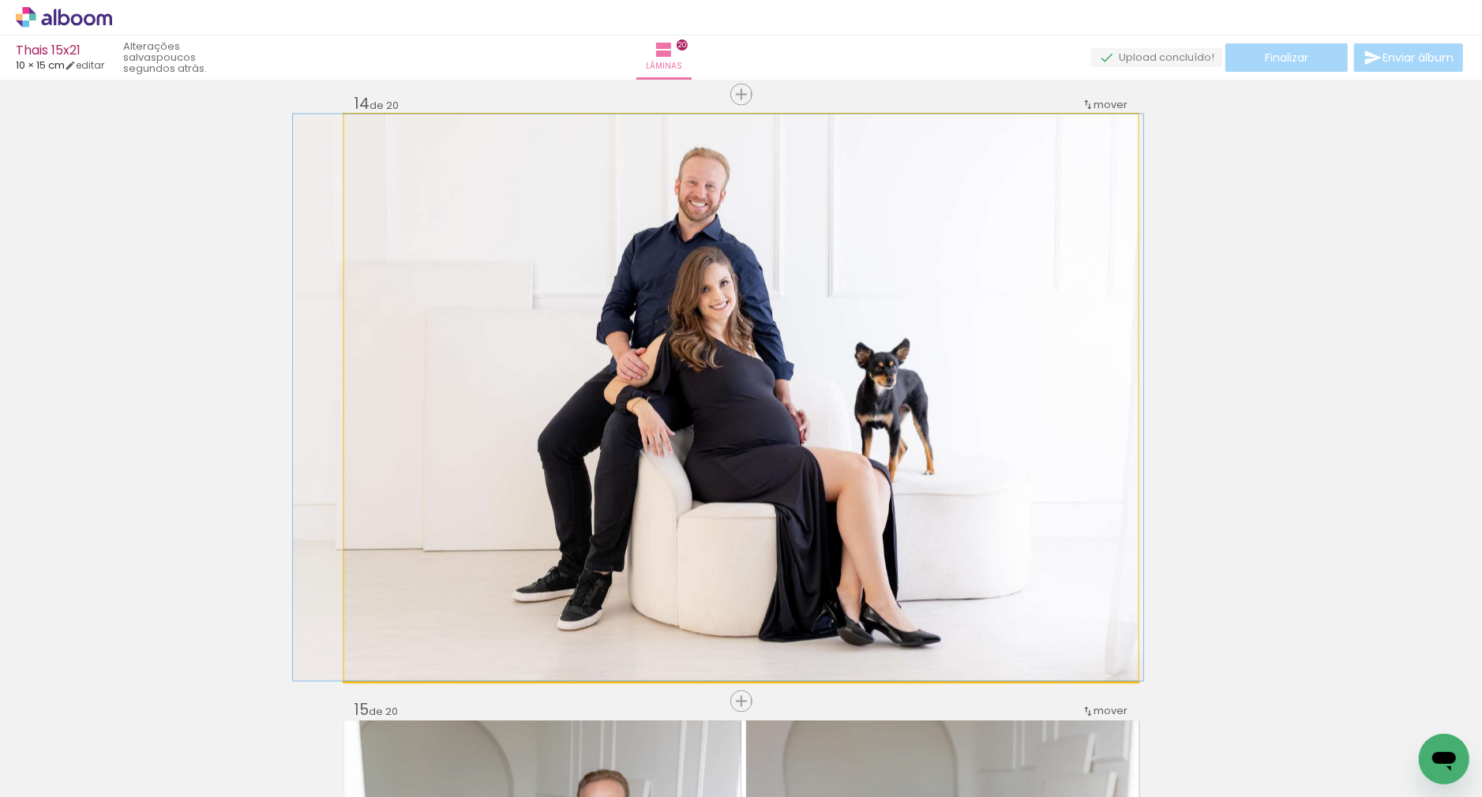
drag, startPoint x: 760, startPoint y: 446, endPoint x: 737, endPoint y: 447, distance: 23.7
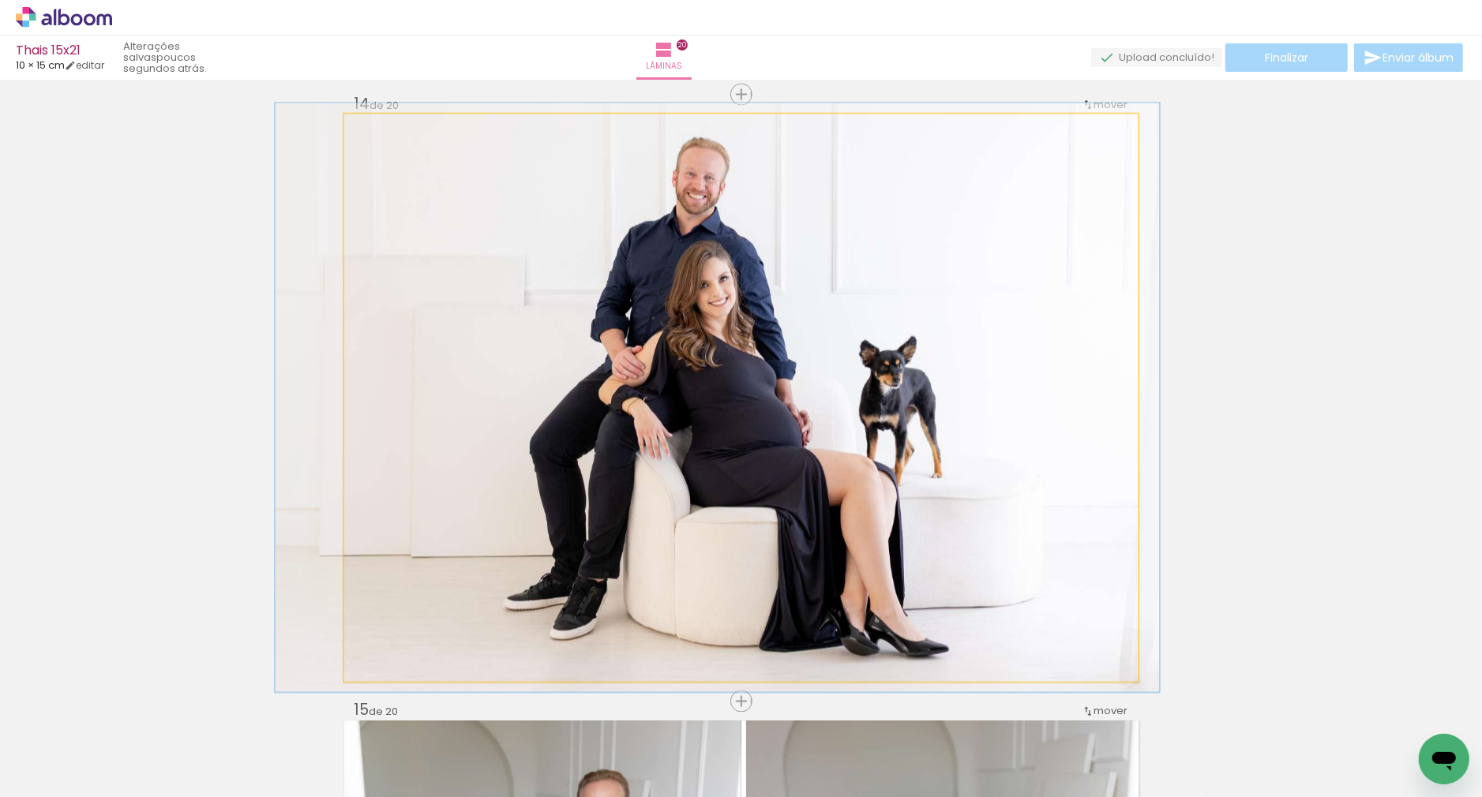
drag, startPoint x: 385, startPoint y: 129, endPoint x: 439, endPoint y: 232, distance: 116.5
type paper-slider "104"
click at [388, 128] on div at bounding box center [382, 130] width 25 height 25
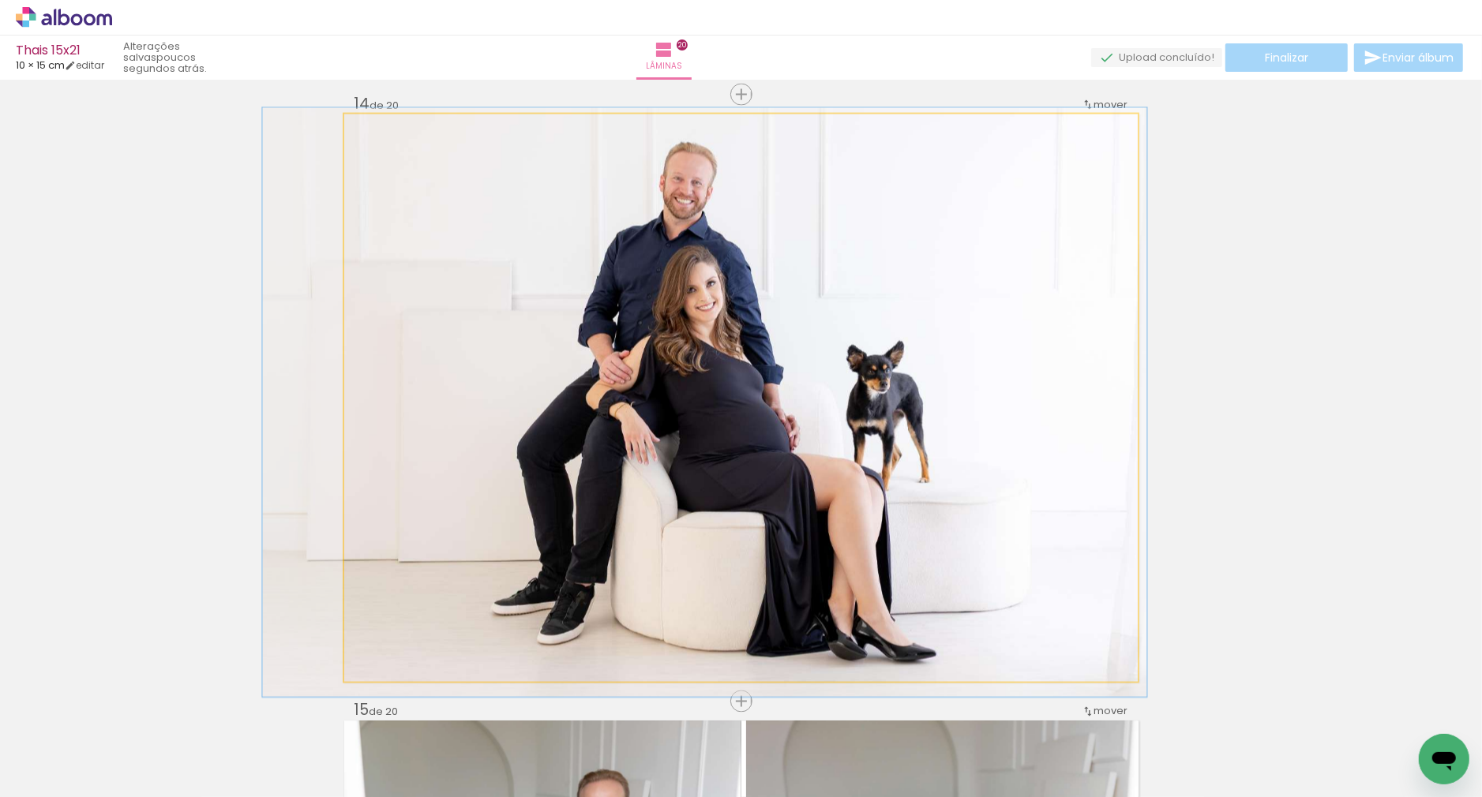
drag, startPoint x: 696, startPoint y: 428, endPoint x: 688, endPoint y: 430, distance: 8.2
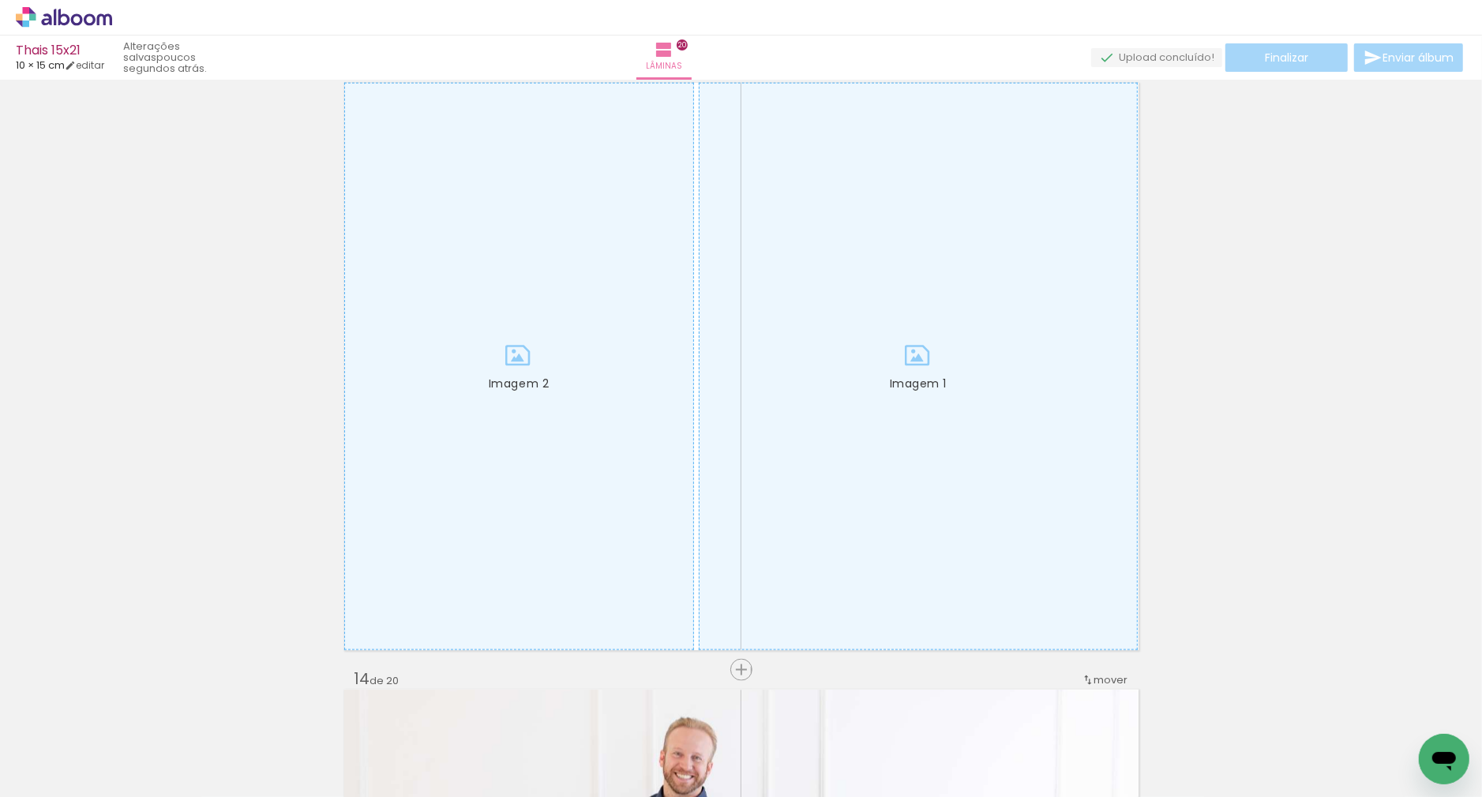
scroll to position [0, 193]
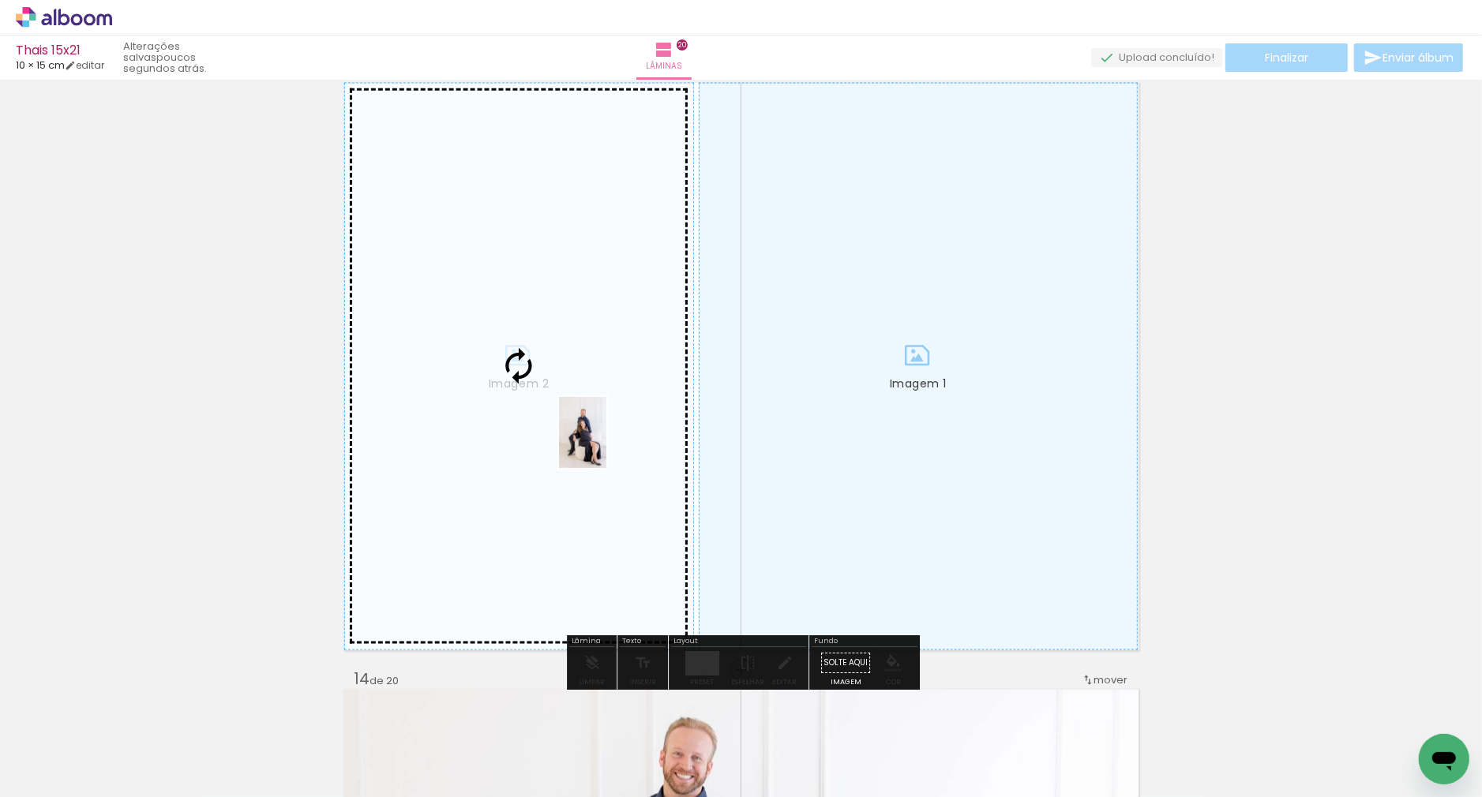
drag, startPoint x: 853, startPoint y: 737, endPoint x: 606, endPoint y: 444, distance: 382.1
click at [606, 444] on quentale-workspace at bounding box center [741, 398] width 1482 height 797
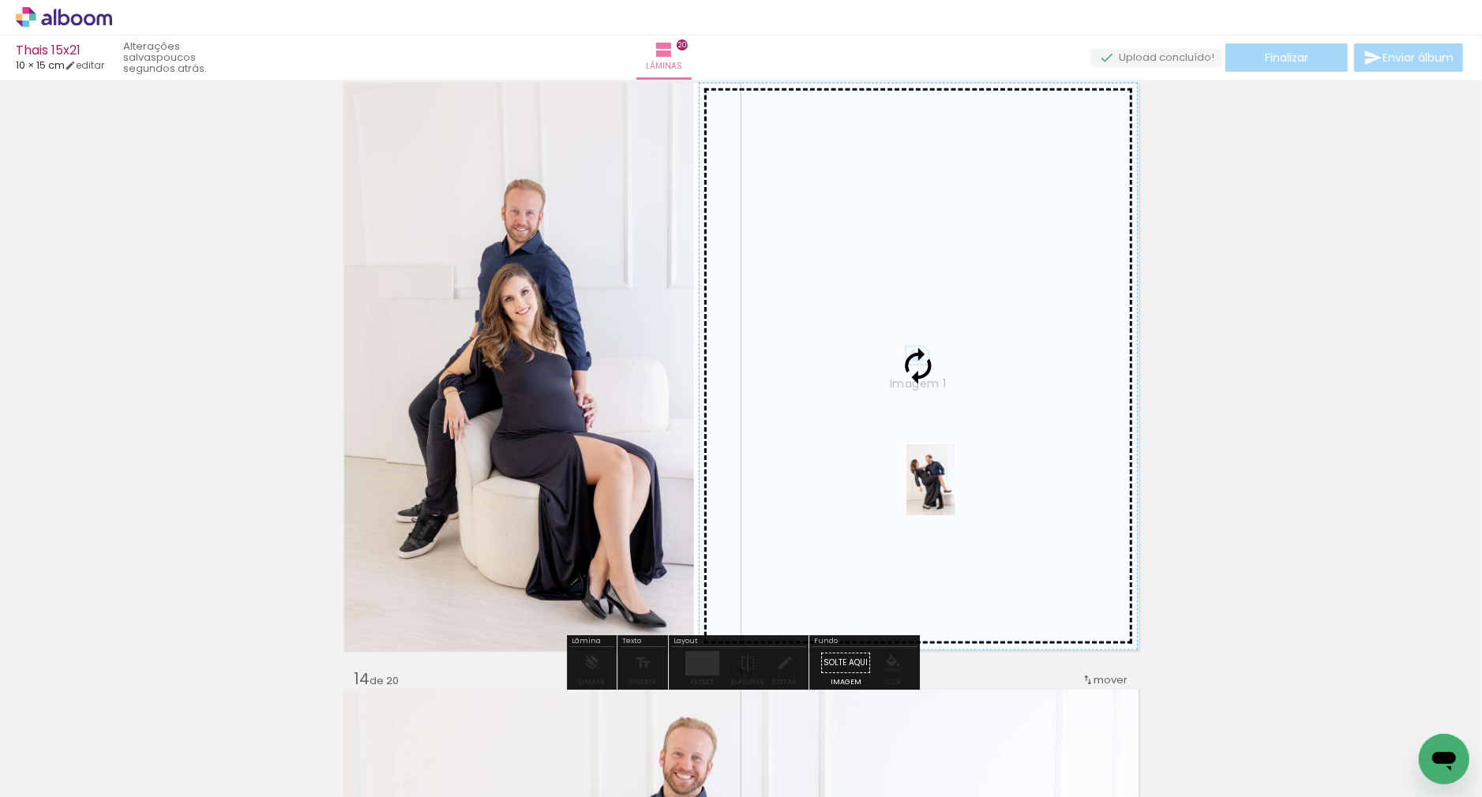
drag, startPoint x: 991, startPoint y: 692, endPoint x: 954, endPoint y: 492, distance: 203.2
click at [954, 492] on quentale-workspace at bounding box center [741, 398] width 1482 height 797
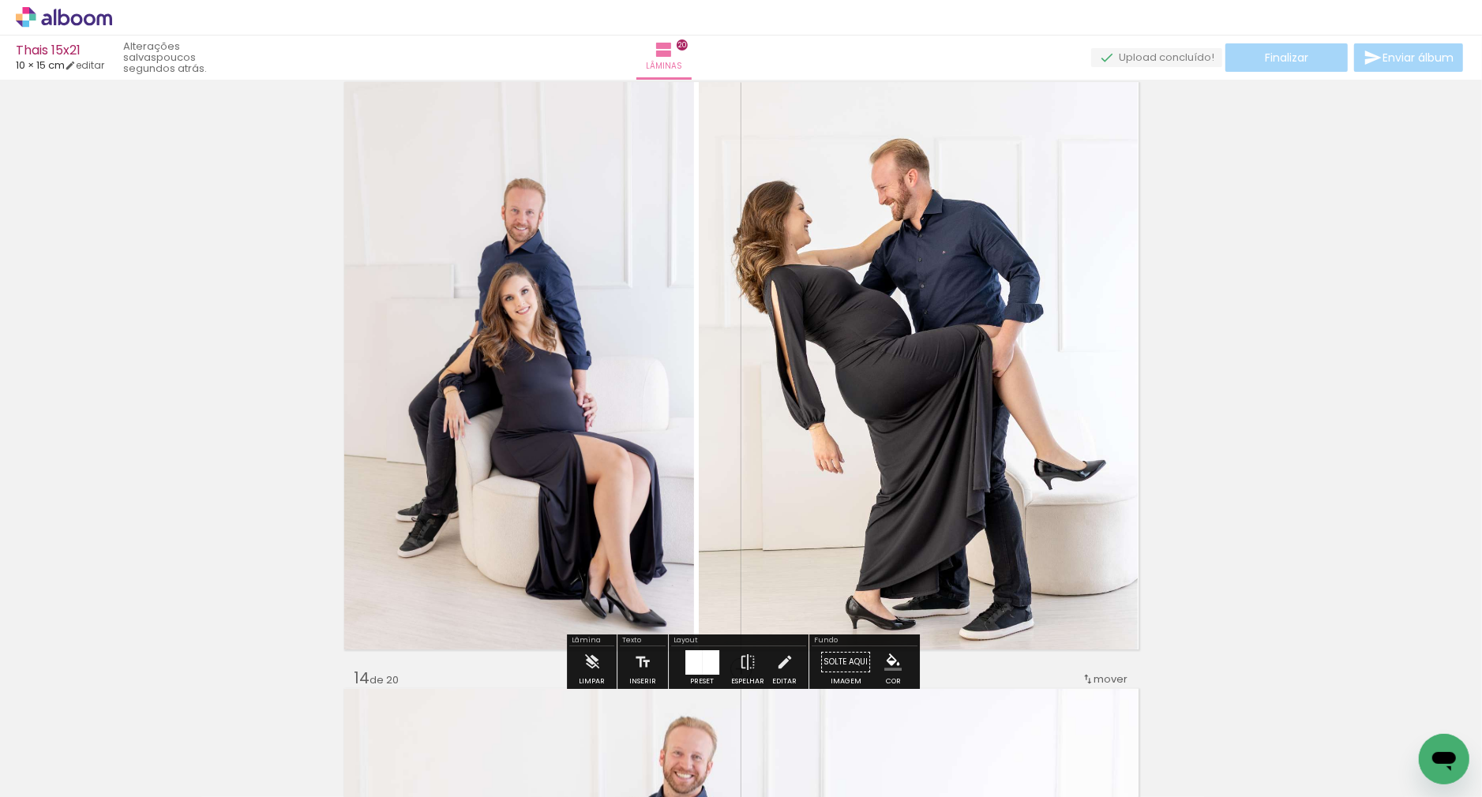
click at [843, 313] on div at bounding box center [919, 365] width 440 height 641
click at [843, 313] on quentale-photo "Imagem 1" at bounding box center [919, 366] width 440 height 568
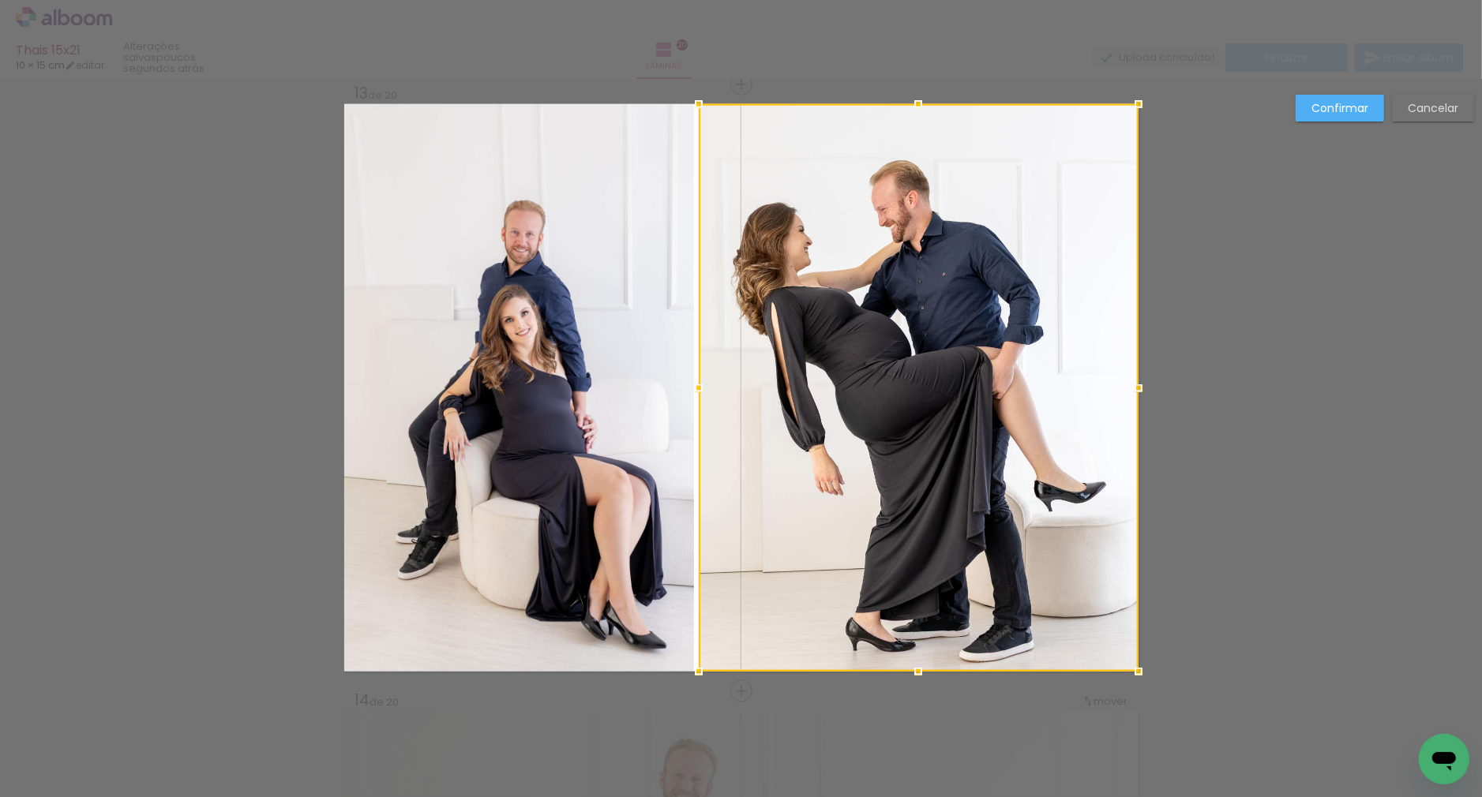
scroll to position [7305, 0]
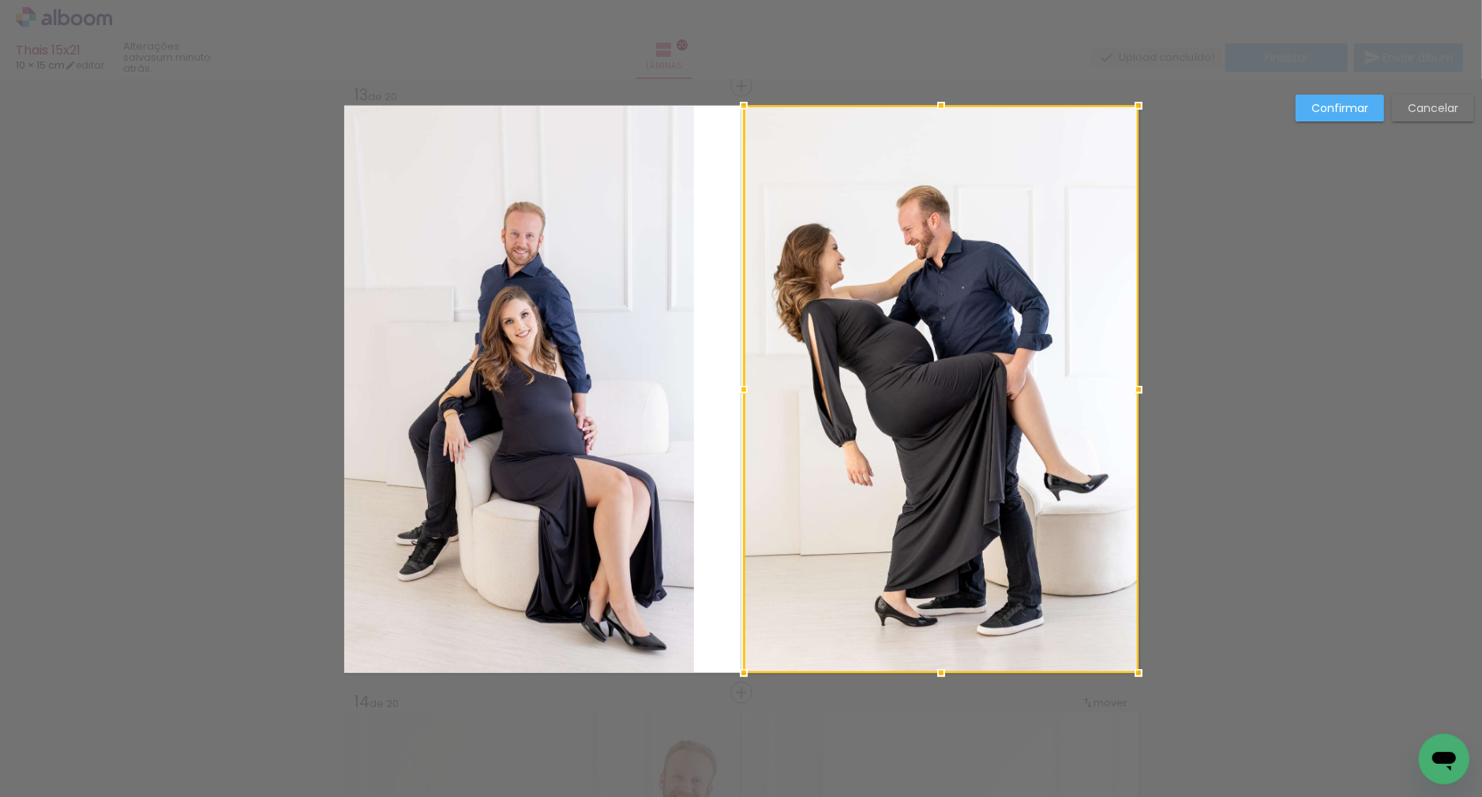
drag, startPoint x: 695, startPoint y: 388, endPoint x: 731, endPoint y: 392, distance: 36.5
click at [731, 392] on div at bounding box center [744, 390] width 32 height 32
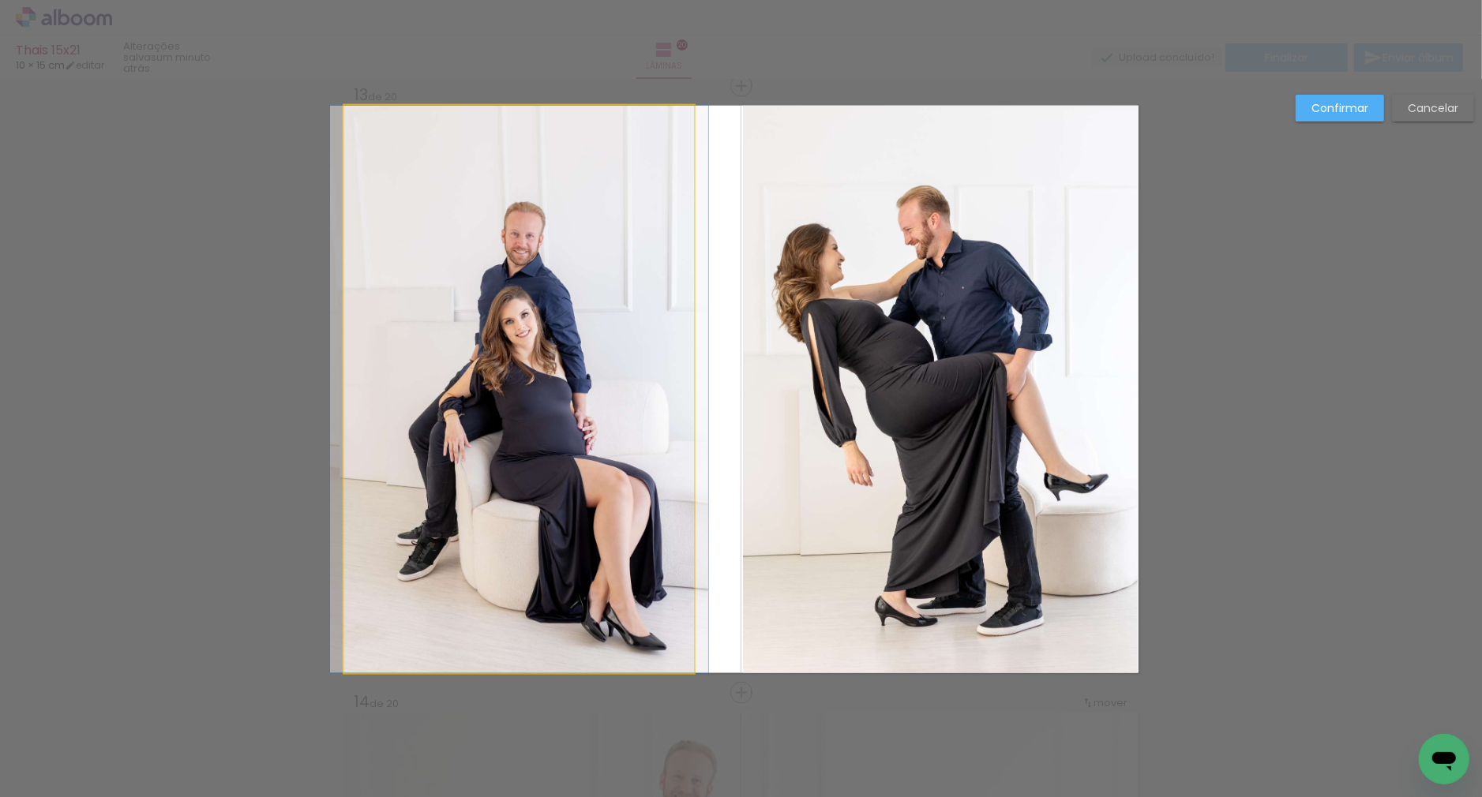
click at [673, 395] on quentale-photo "Imagem 2" at bounding box center [519, 390] width 350 height 568
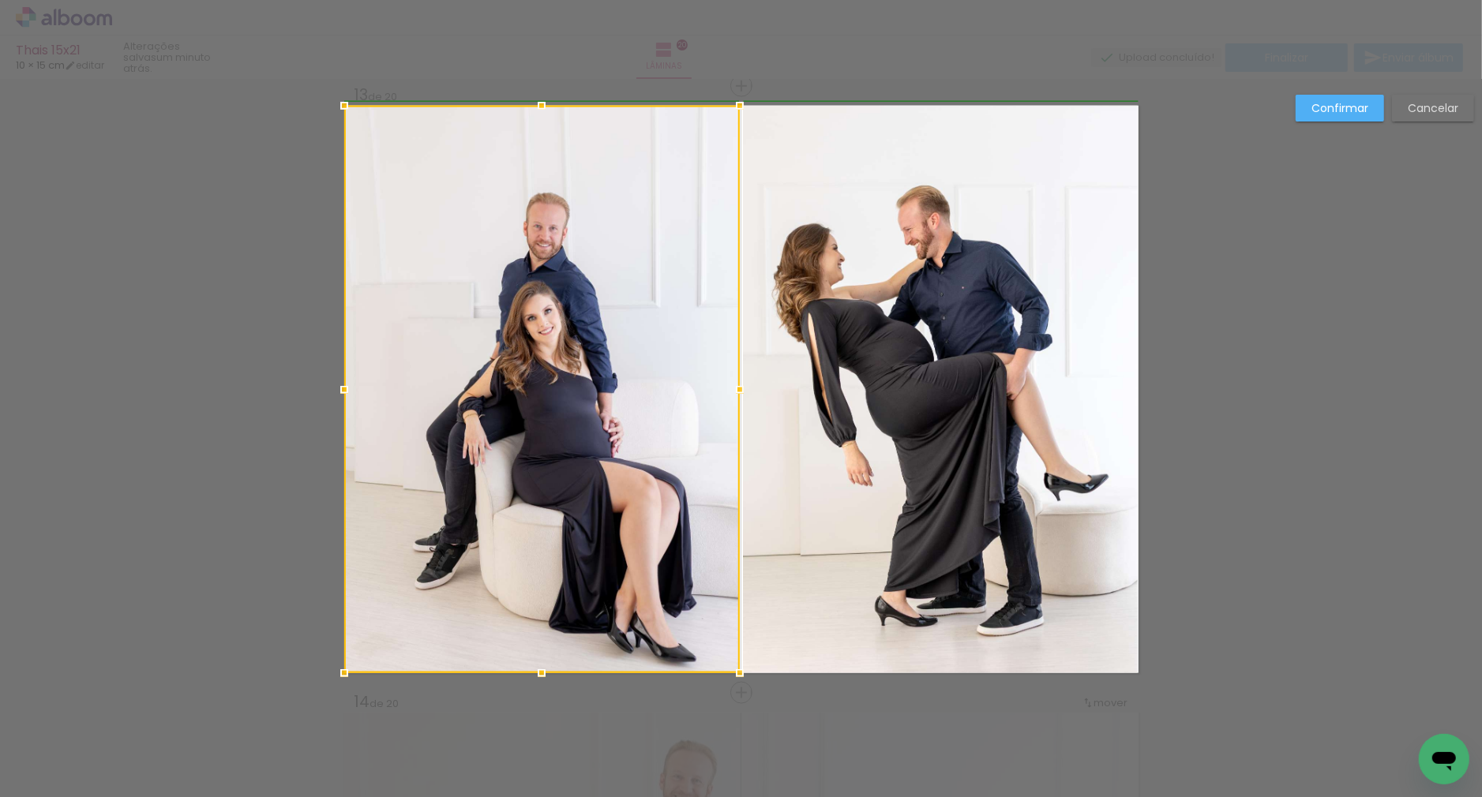
drag, startPoint x: 699, startPoint y: 391, endPoint x: 740, endPoint y: 394, distance: 41.2
click at [740, 394] on div at bounding box center [740, 390] width 32 height 32
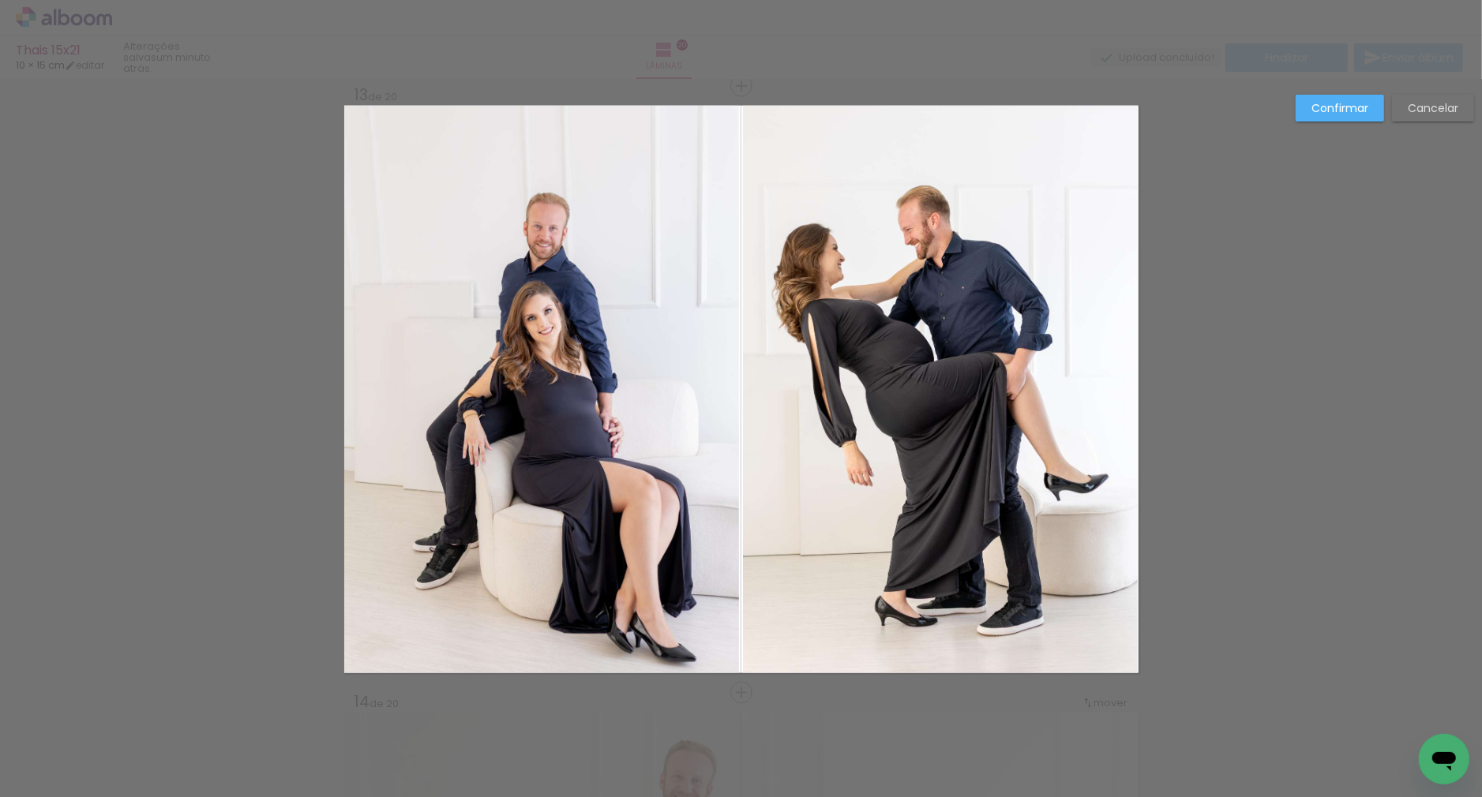
drag, startPoint x: 1345, startPoint y: 115, endPoint x: 1223, endPoint y: 148, distance: 125.8
click at [0, 0] on slot "Confirmar" at bounding box center [0, 0] width 0 height 0
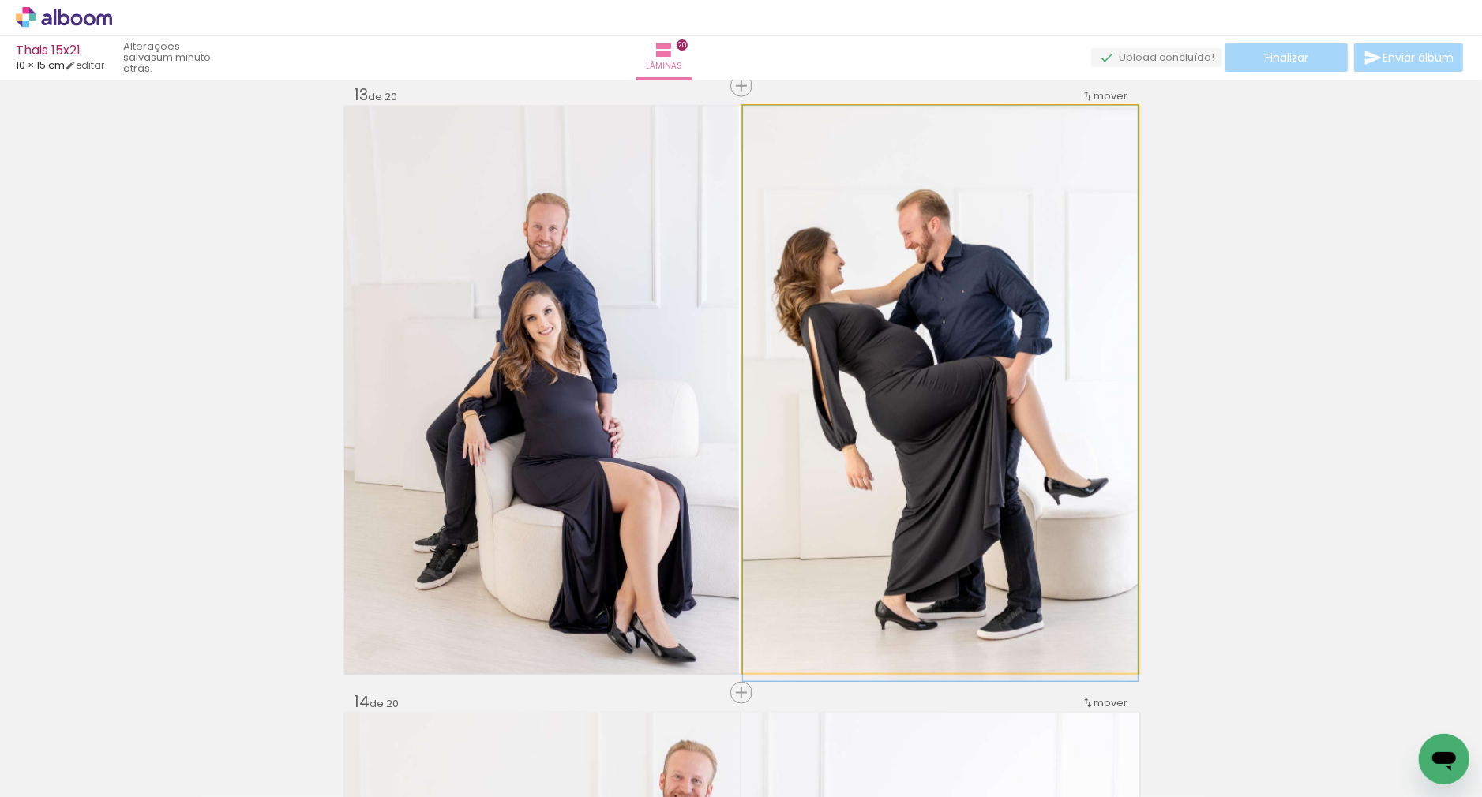
drag, startPoint x: 830, startPoint y: 302, endPoint x: 675, endPoint y: 341, distance: 159.7
click at [829, 313] on div at bounding box center [940, 394] width 395 height 576
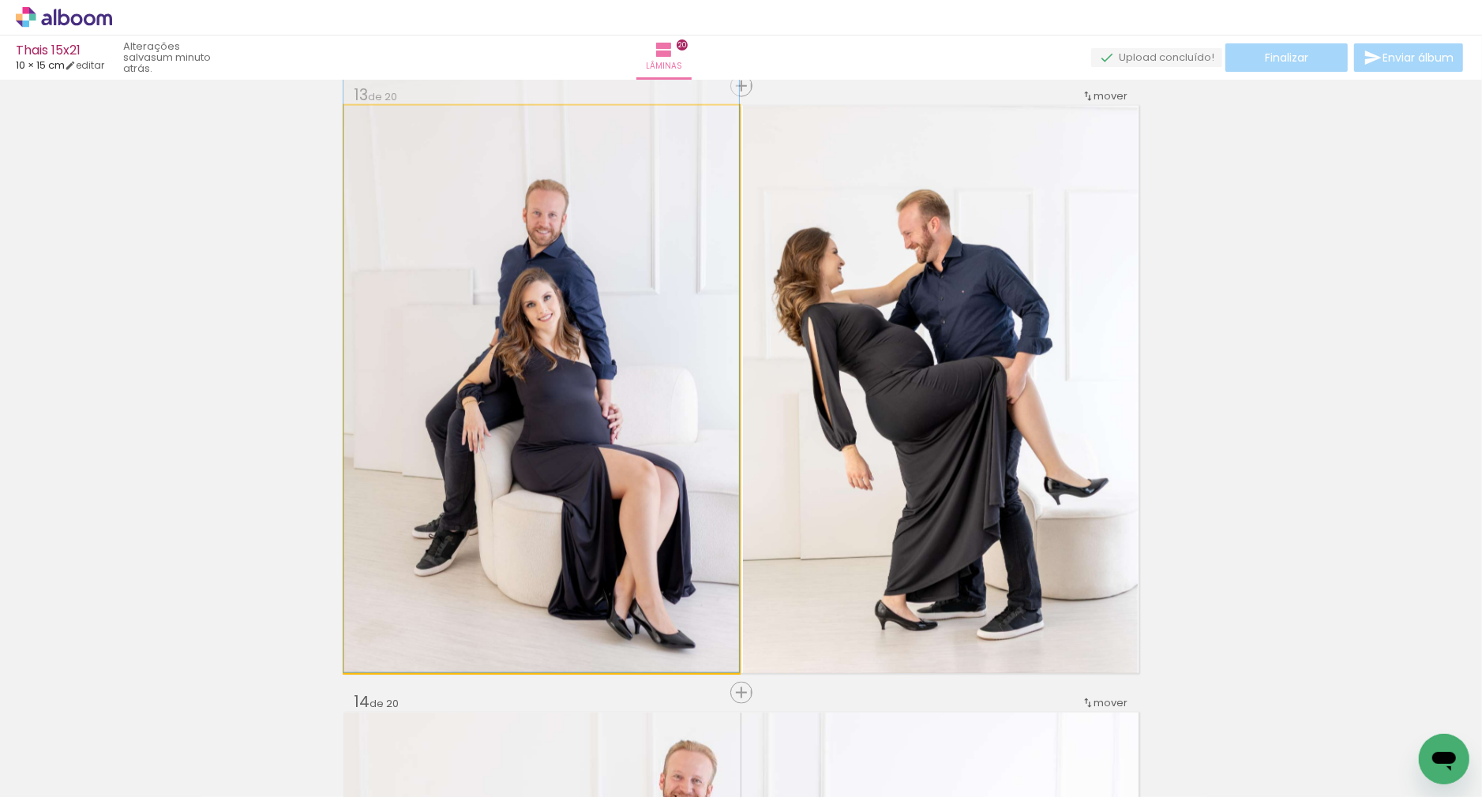
drag, startPoint x: 571, startPoint y: 369, endPoint x: 570, endPoint y: 347, distance: 21.3
drag, startPoint x: 571, startPoint y: 347, endPoint x: 586, endPoint y: 342, distance: 16.0
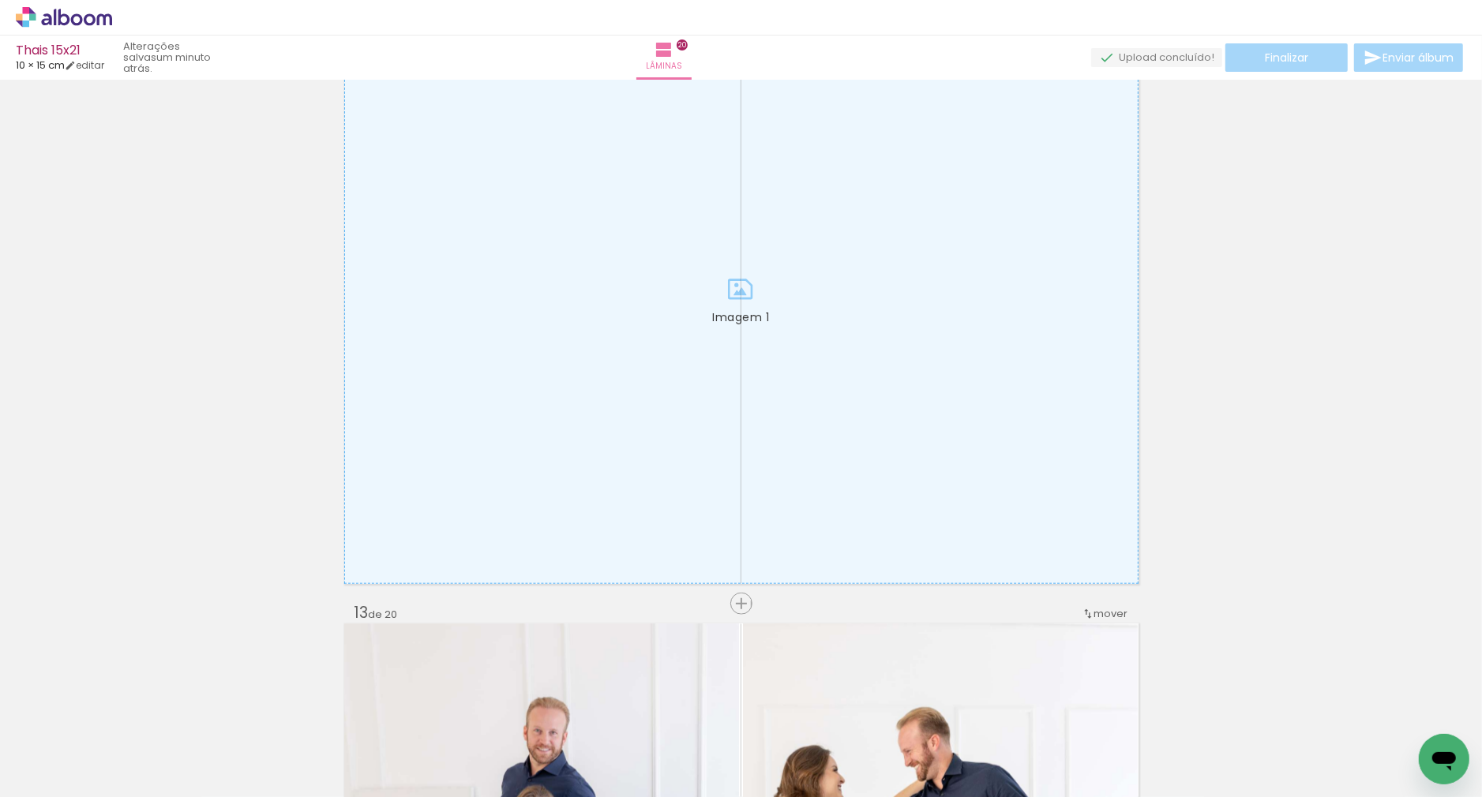
scroll to position [0, 0]
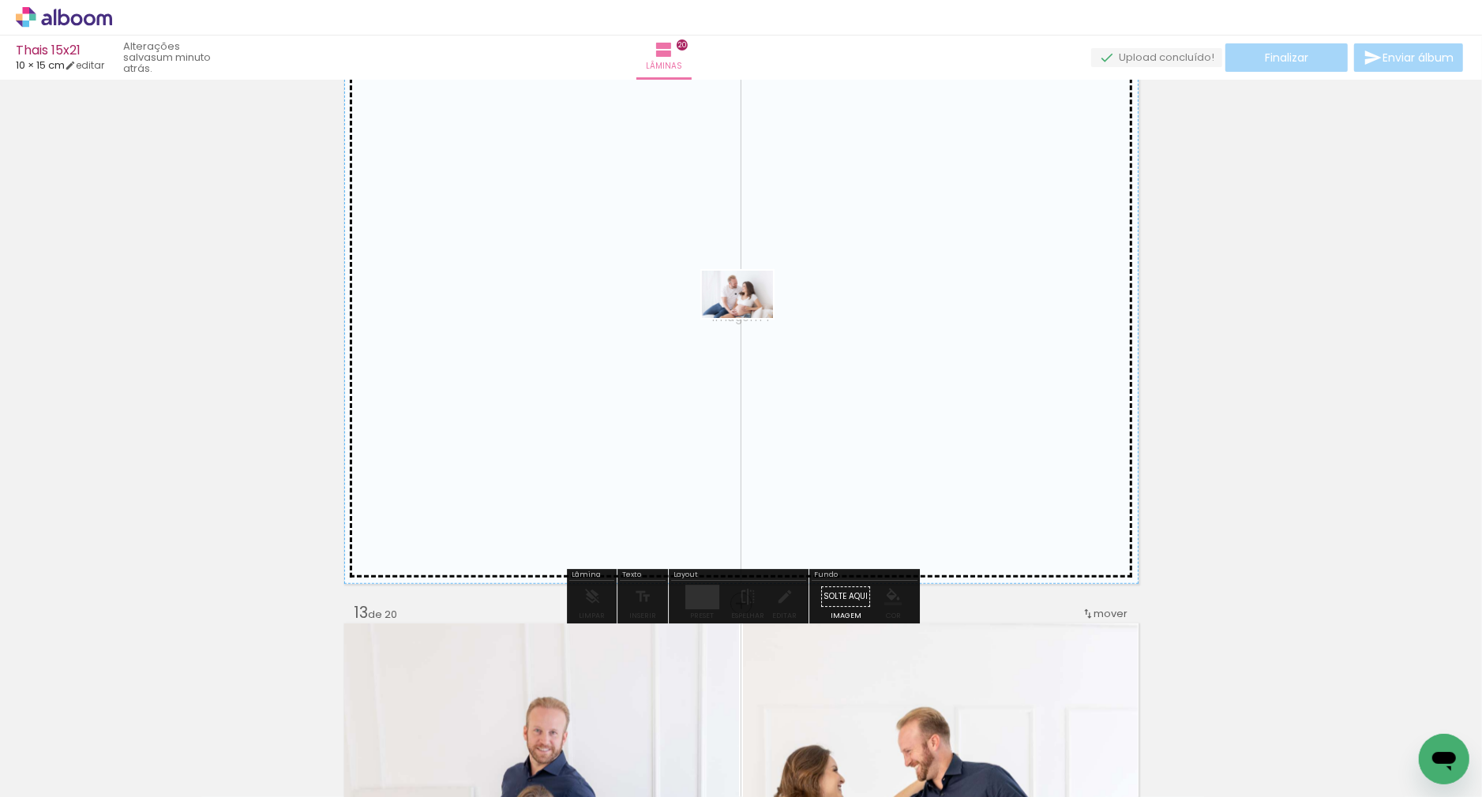
drag, startPoint x: 624, startPoint y: 737, endPoint x: 749, endPoint y: 319, distance: 435.9
click at [749, 319] on quentale-workspace at bounding box center [741, 398] width 1482 height 797
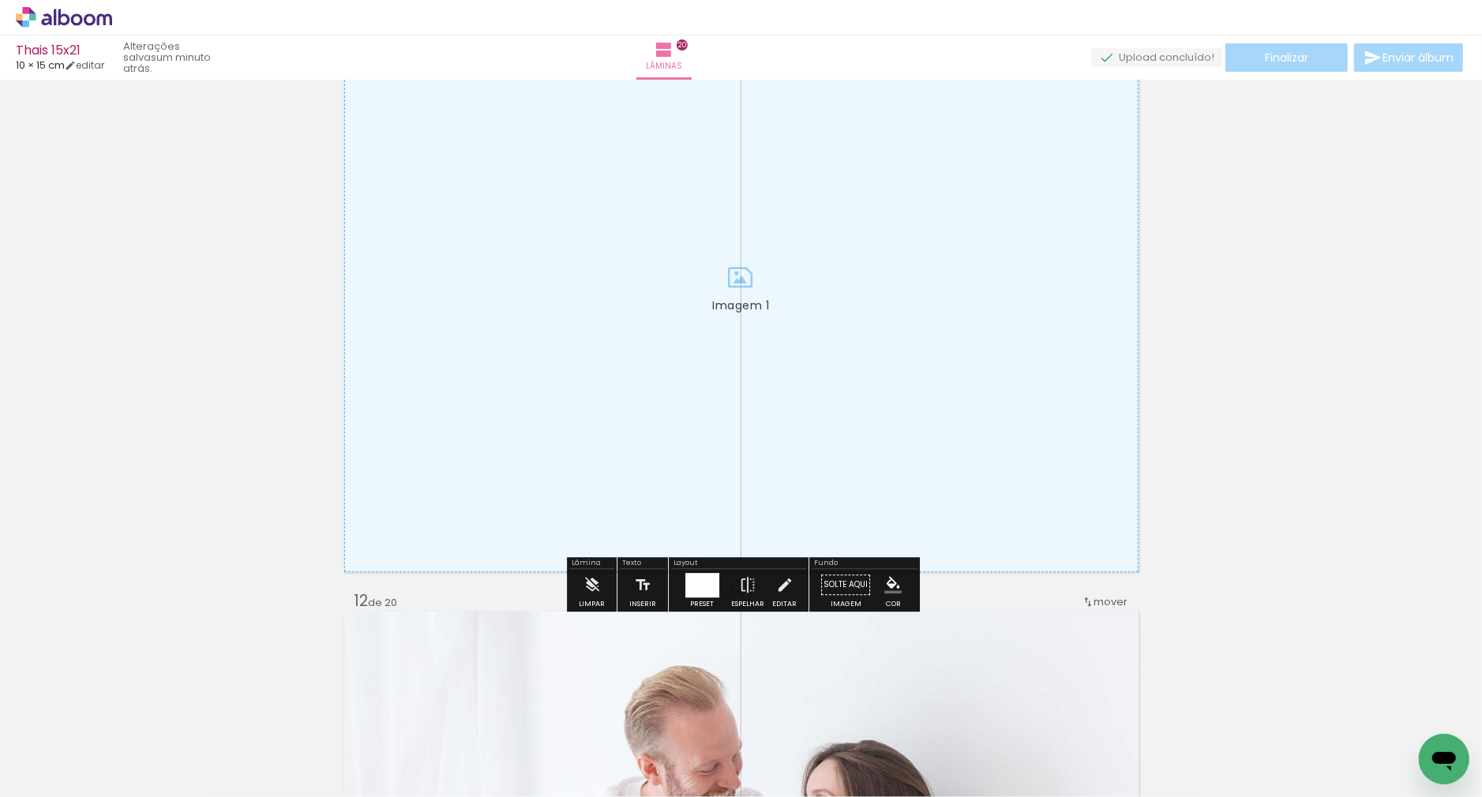
scroll to position [6206, 0]
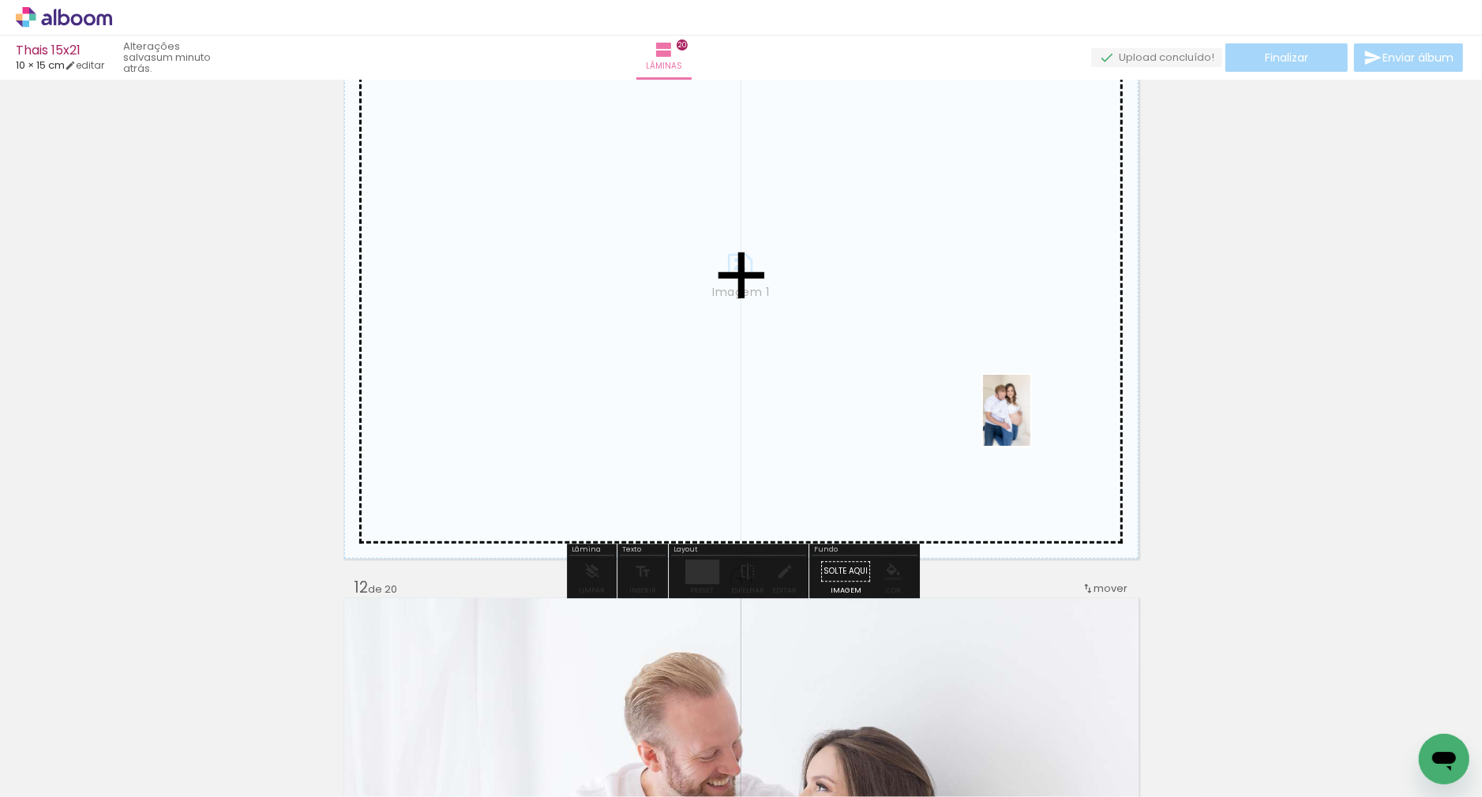
drag, startPoint x: 1304, startPoint y: 745, endPoint x: 1030, endPoint y: 422, distance: 423.5
click at [1030, 422] on quentale-workspace at bounding box center [741, 398] width 1482 height 797
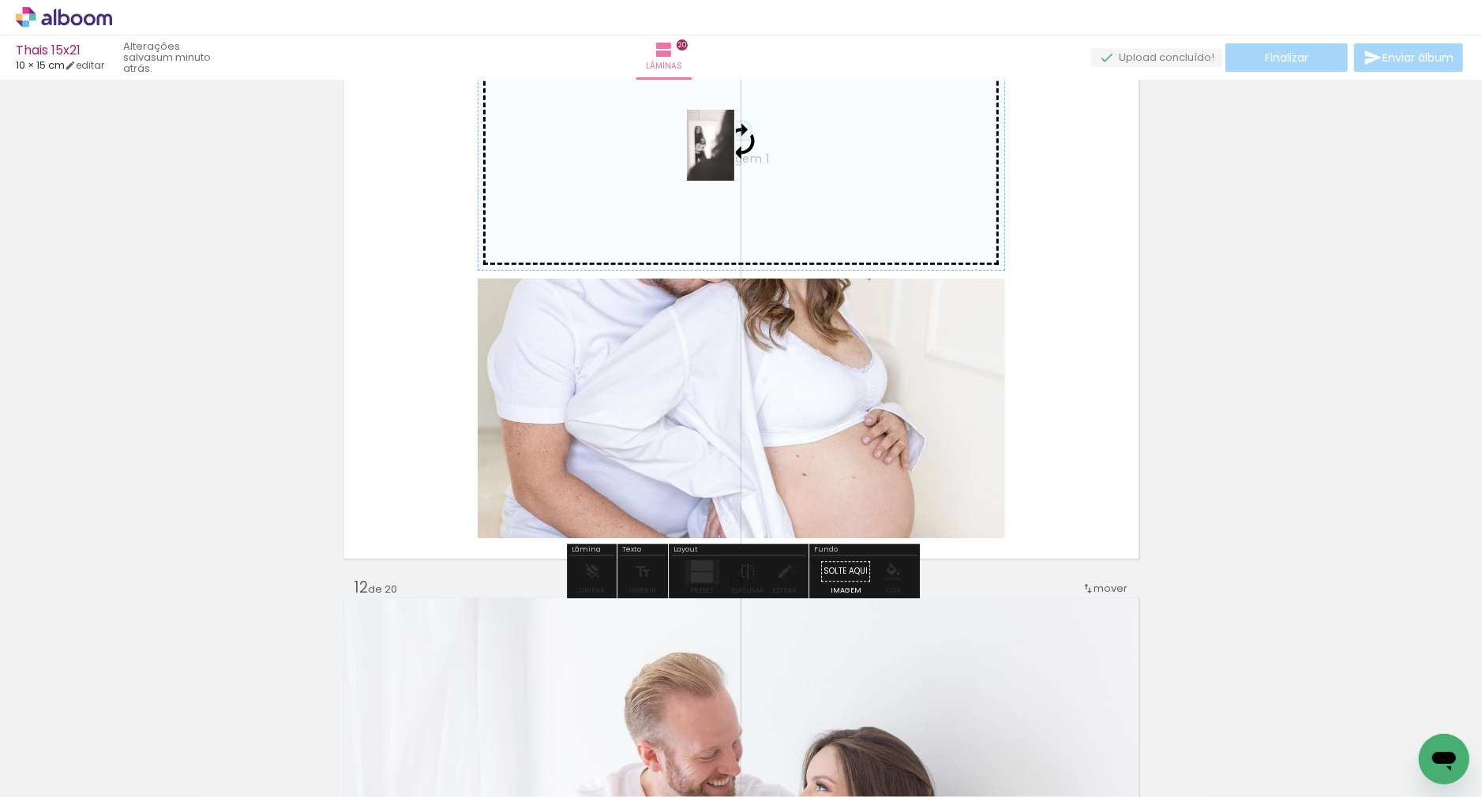
drag, startPoint x: 650, startPoint y: 367, endPoint x: 734, endPoint y: 157, distance: 226.4
click at [734, 157] on quentale-workspace at bounding box center [741, 398] width 1482 height 797
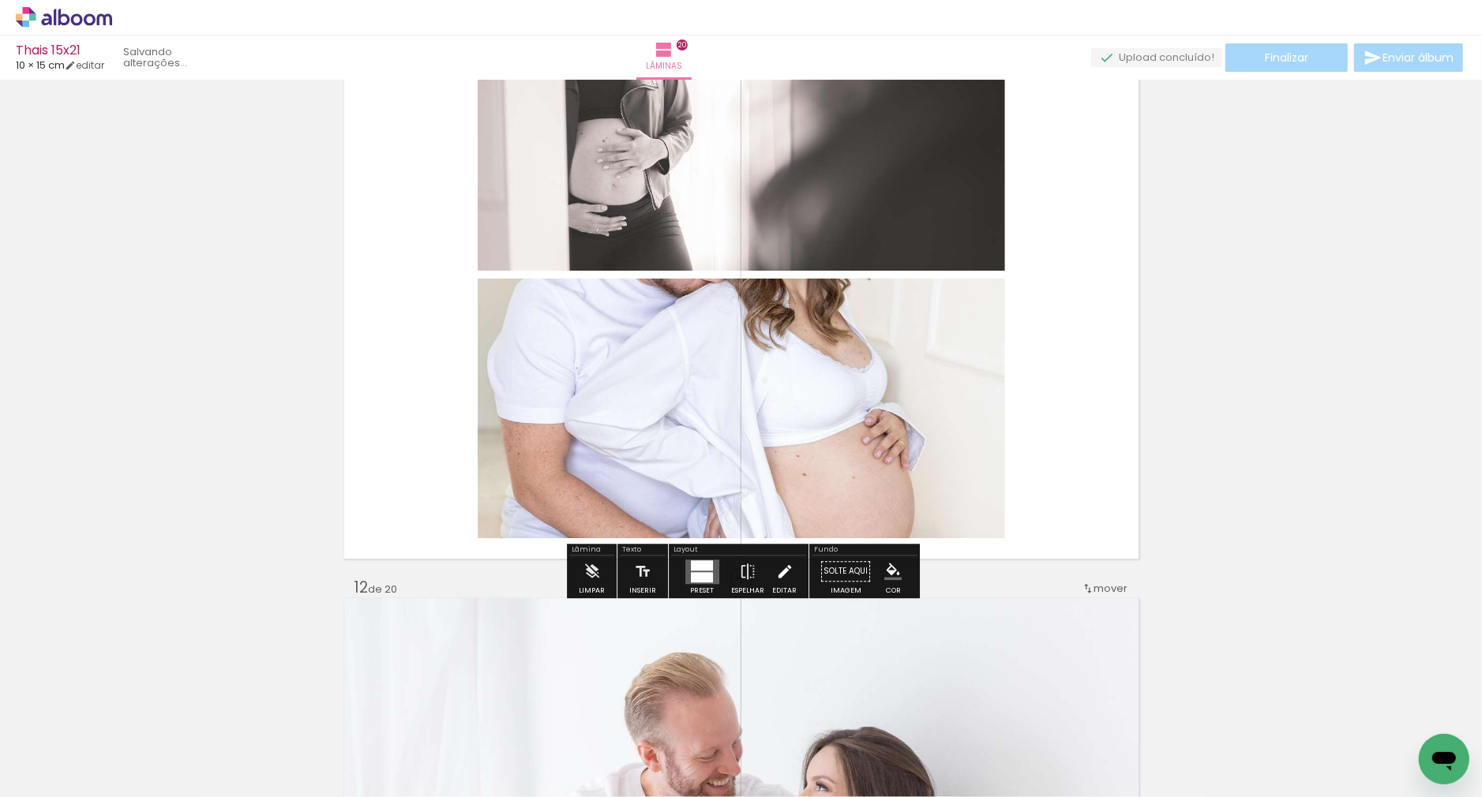
scroll to position [6206, 0]
click at [709, 570] on quentale-layouter at bounding box center [702, 571] width 34 height 24
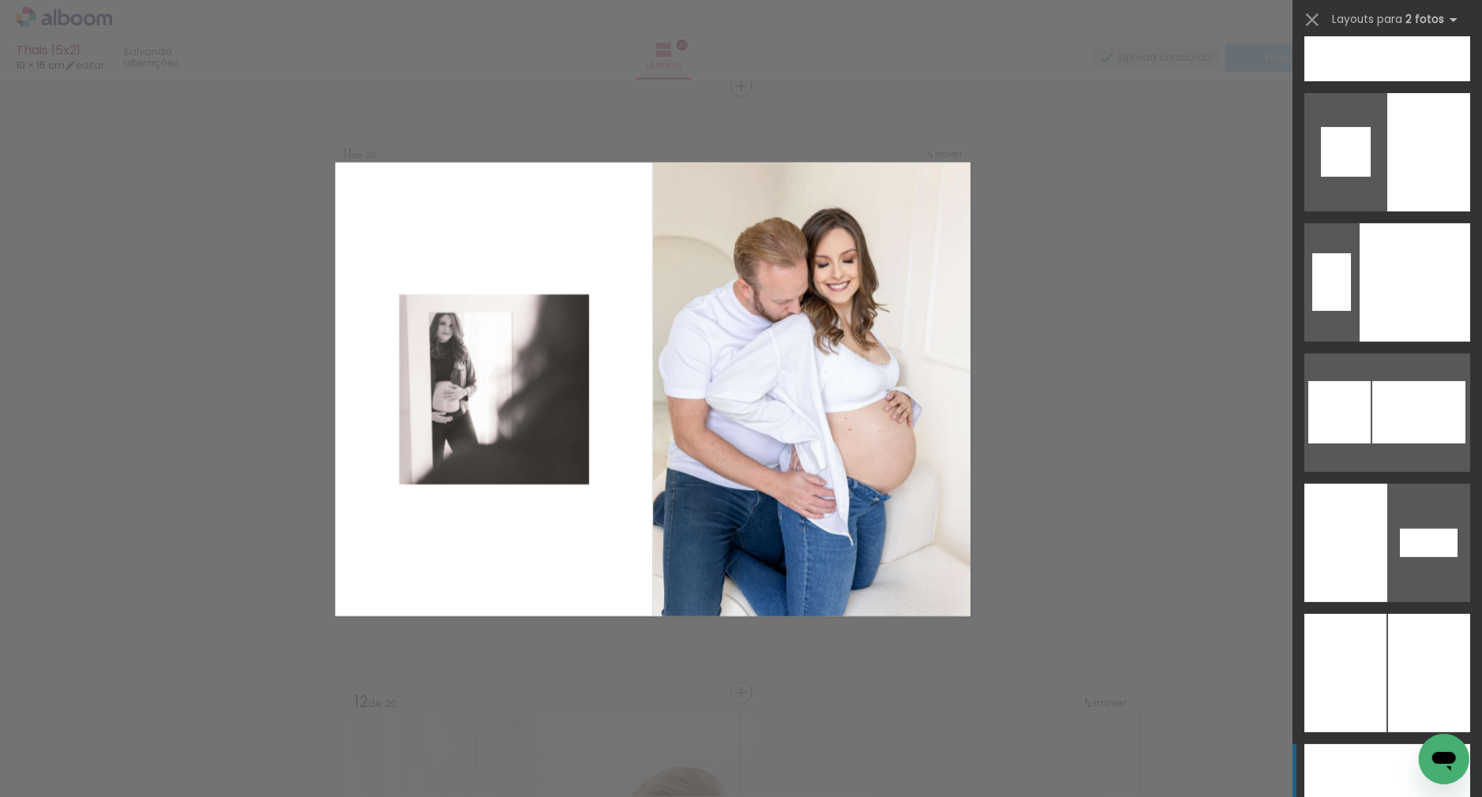
scroll to position [5403, 0]
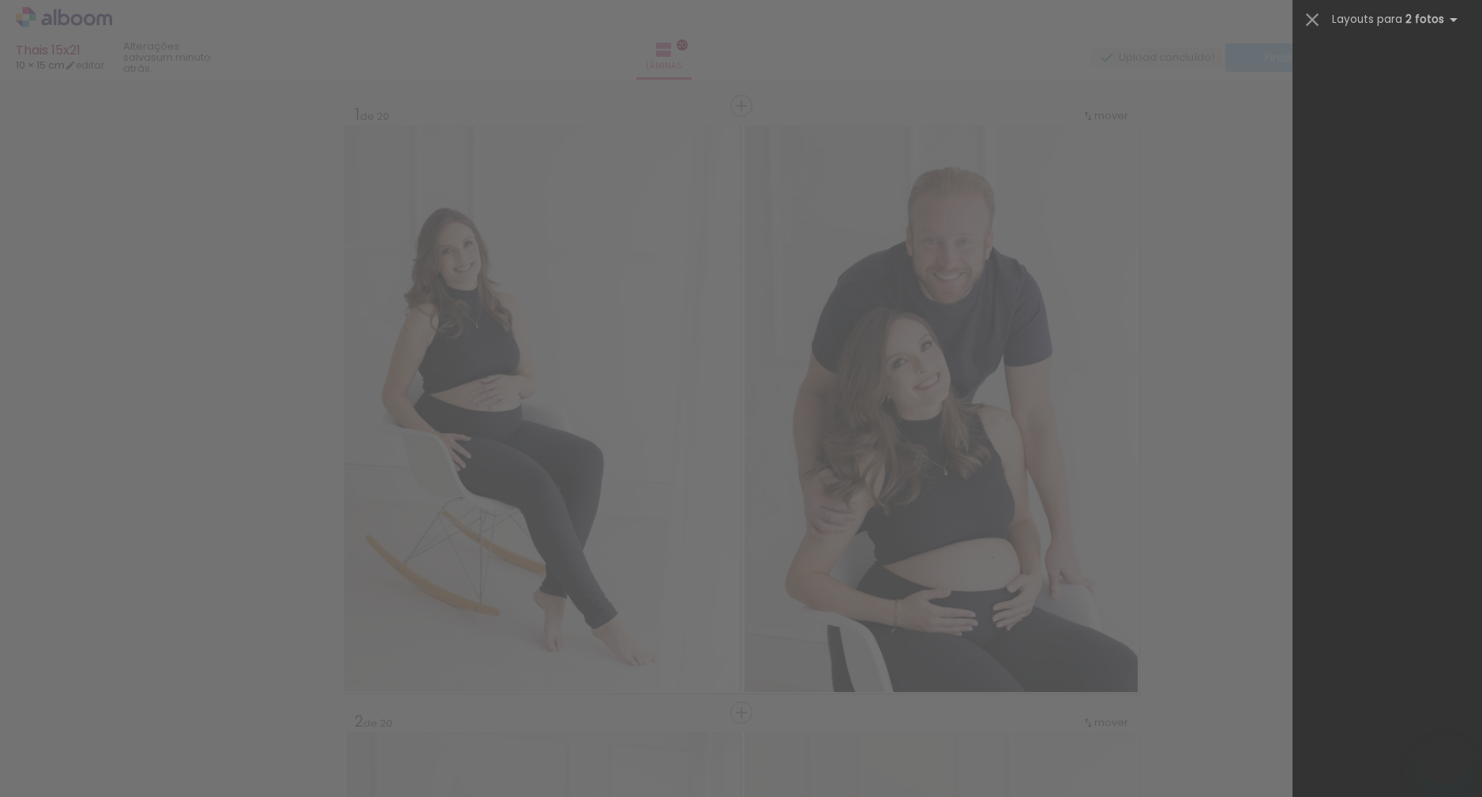
drag, startPoint x: 0, startPoint y: 0, endPoint x: 1423, endPoint y: 319, distance: 1458.0
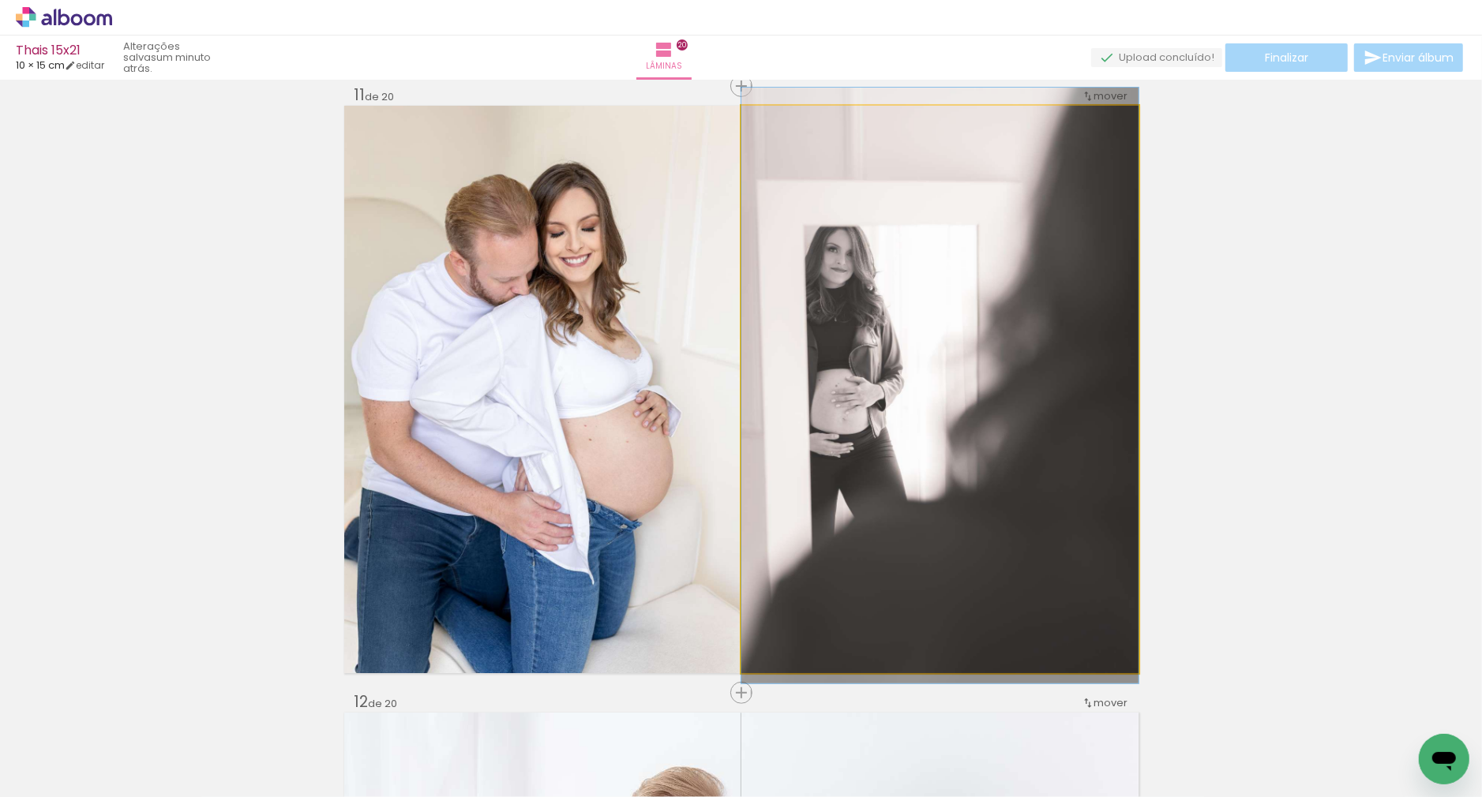
drag, startPoint x: 900, startPoint y: 317, endPoint x: 912, endPoint y: 313, distance: 12.5
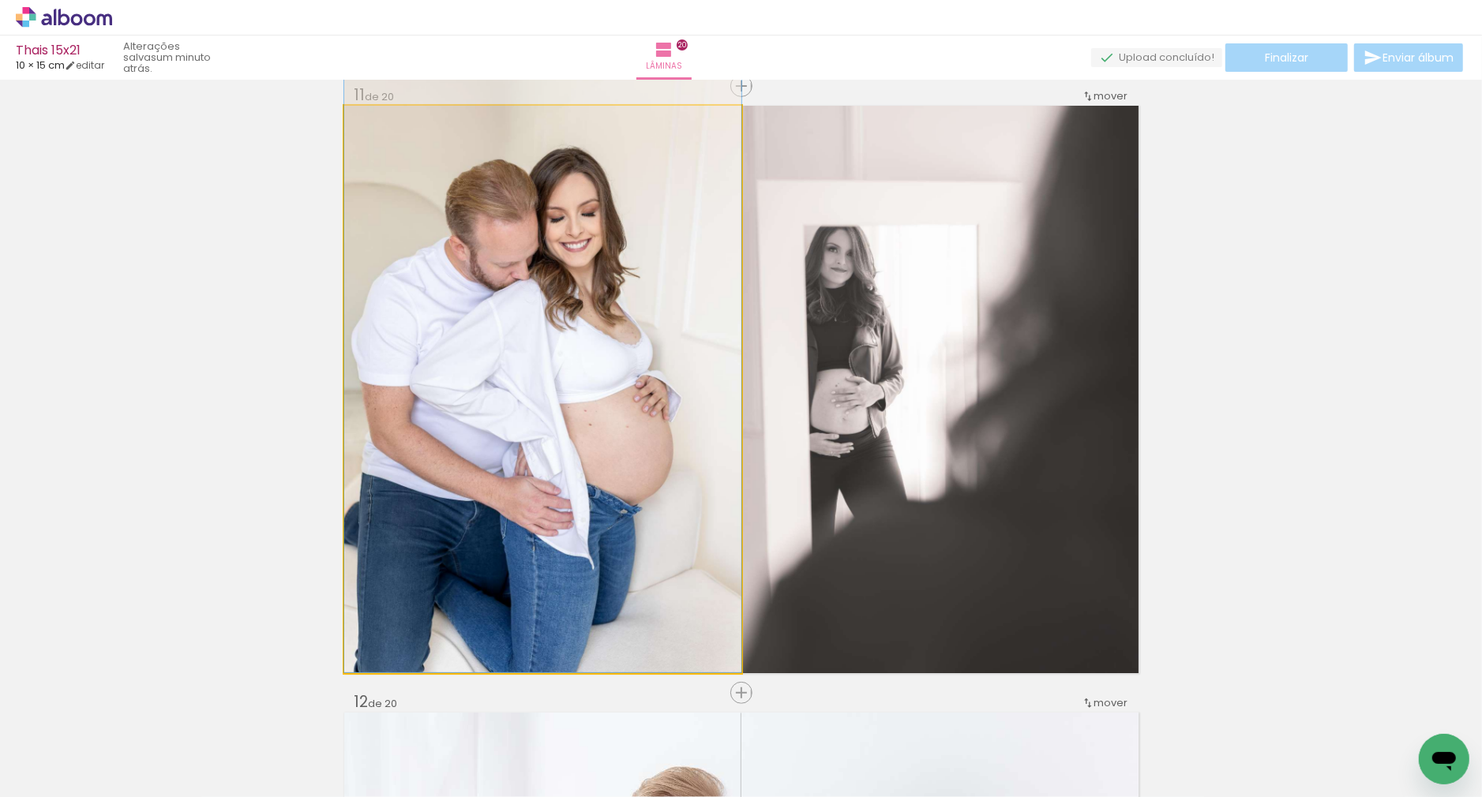
drag, startPoint x: 600, startPoint y: 336, endPoint x: 611, endPoint y: 313, distance: 25.4
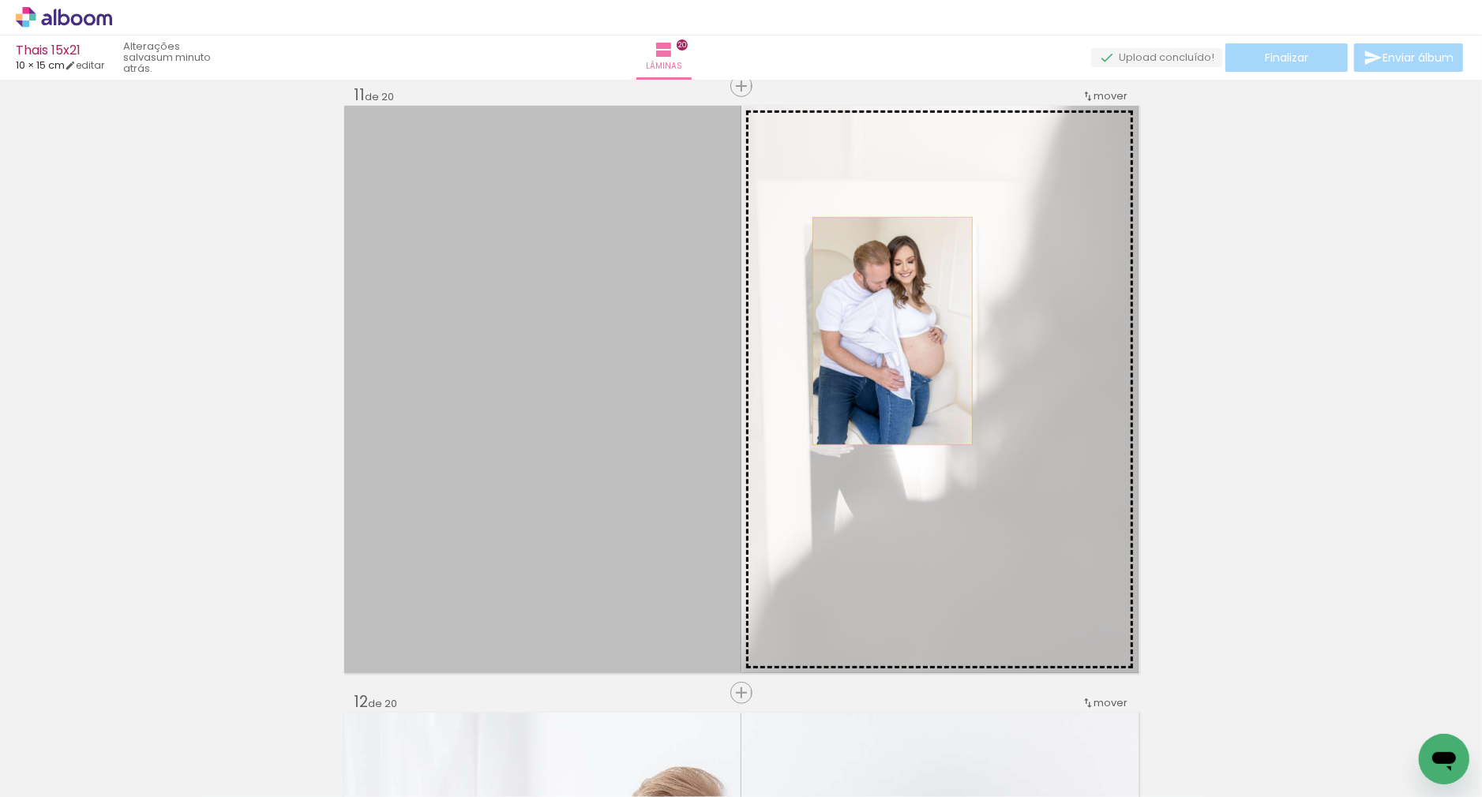
drag, startPoint x: 678, startPoint y: 322, endPoint x: 892, endPoint y: 331, distance: 214.1
click at [0, 0] on slot "Imagem 1" at bounding box center [0, 0] width 0 height 0
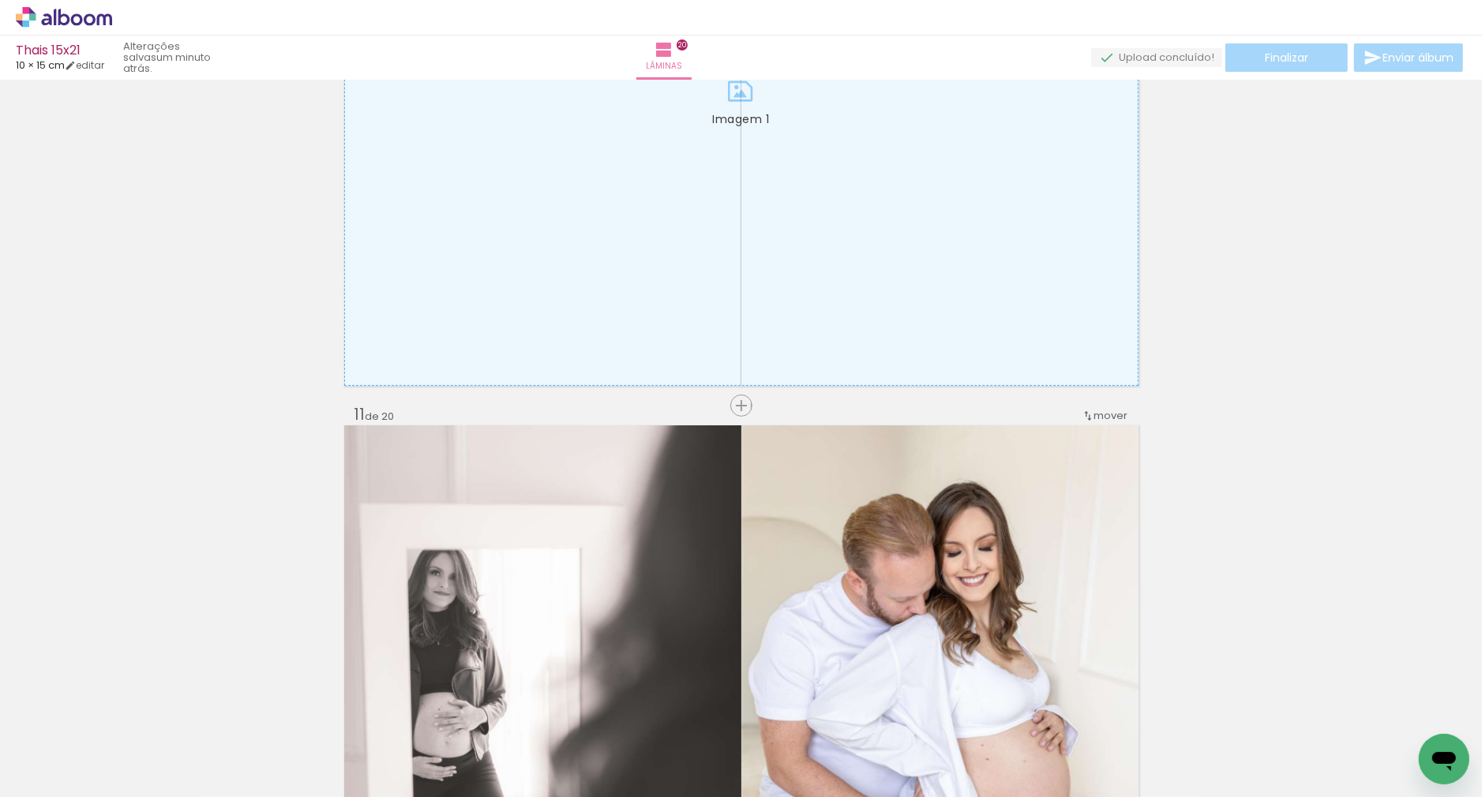
scroll to position [5628, 0]
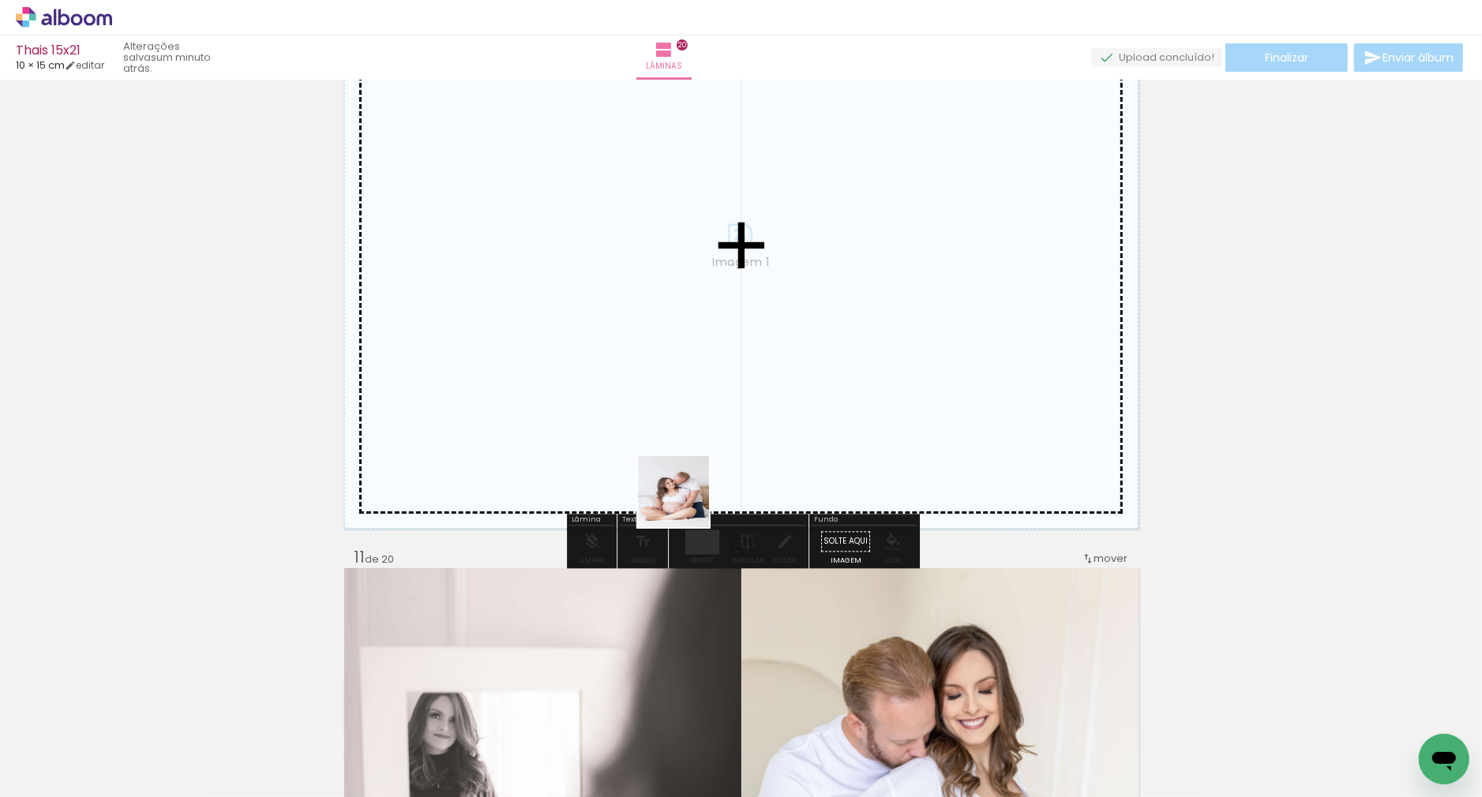
drag, startPoint x: 703, startPoint y: 750, endPoint x: 745, endPoint y: 636, distance: 121.4
click at [685, 502] on quentale-workspace at bounding box center [741, 398] width 1482 height 797
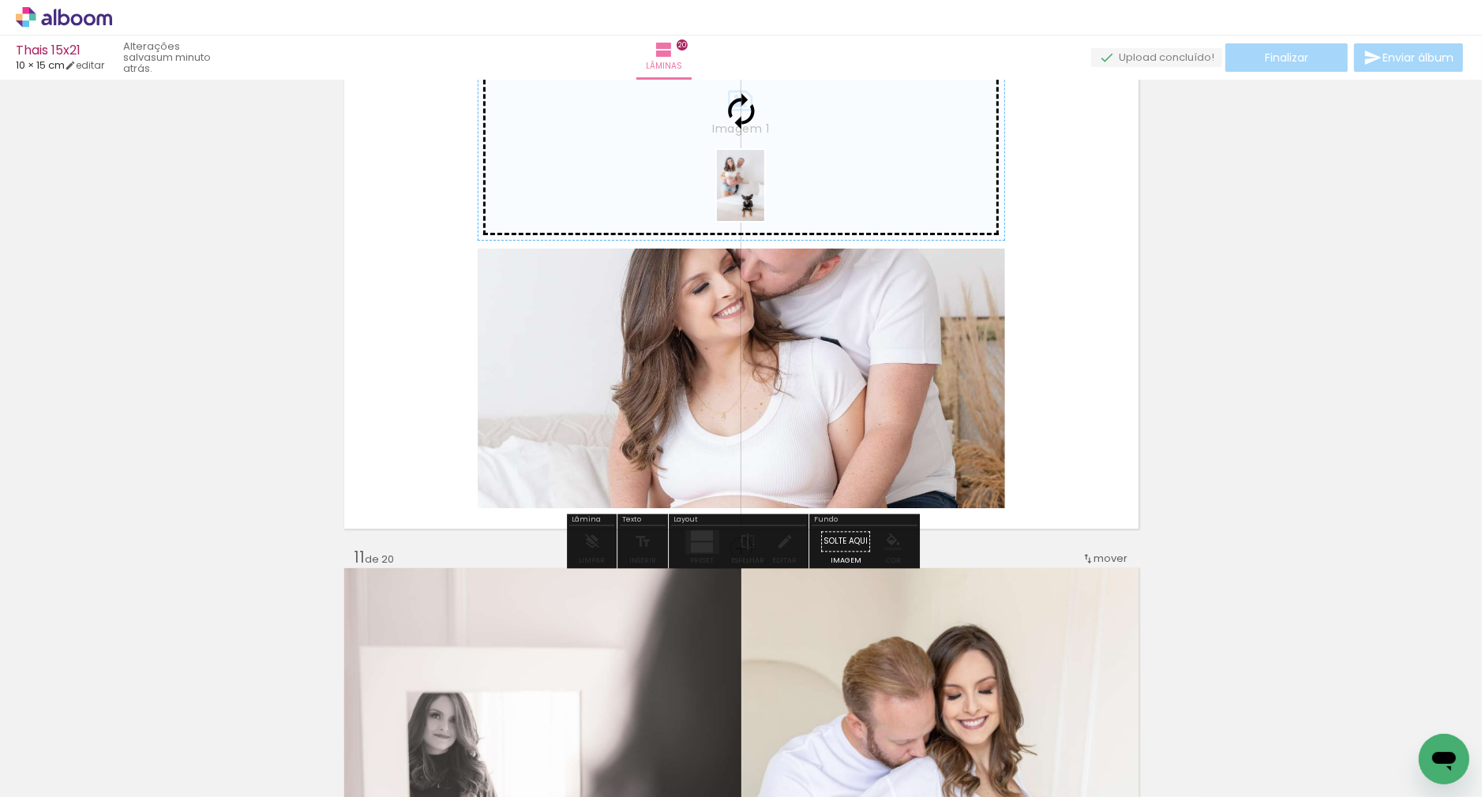
drag, startPoint x: 789, startPoint y: 745, endPoint x: 764, endPoint y: 197, distance: 548.5
click at [764, 197] on quentale-workspace at bounding box center [741, 398] width 1482 height 797
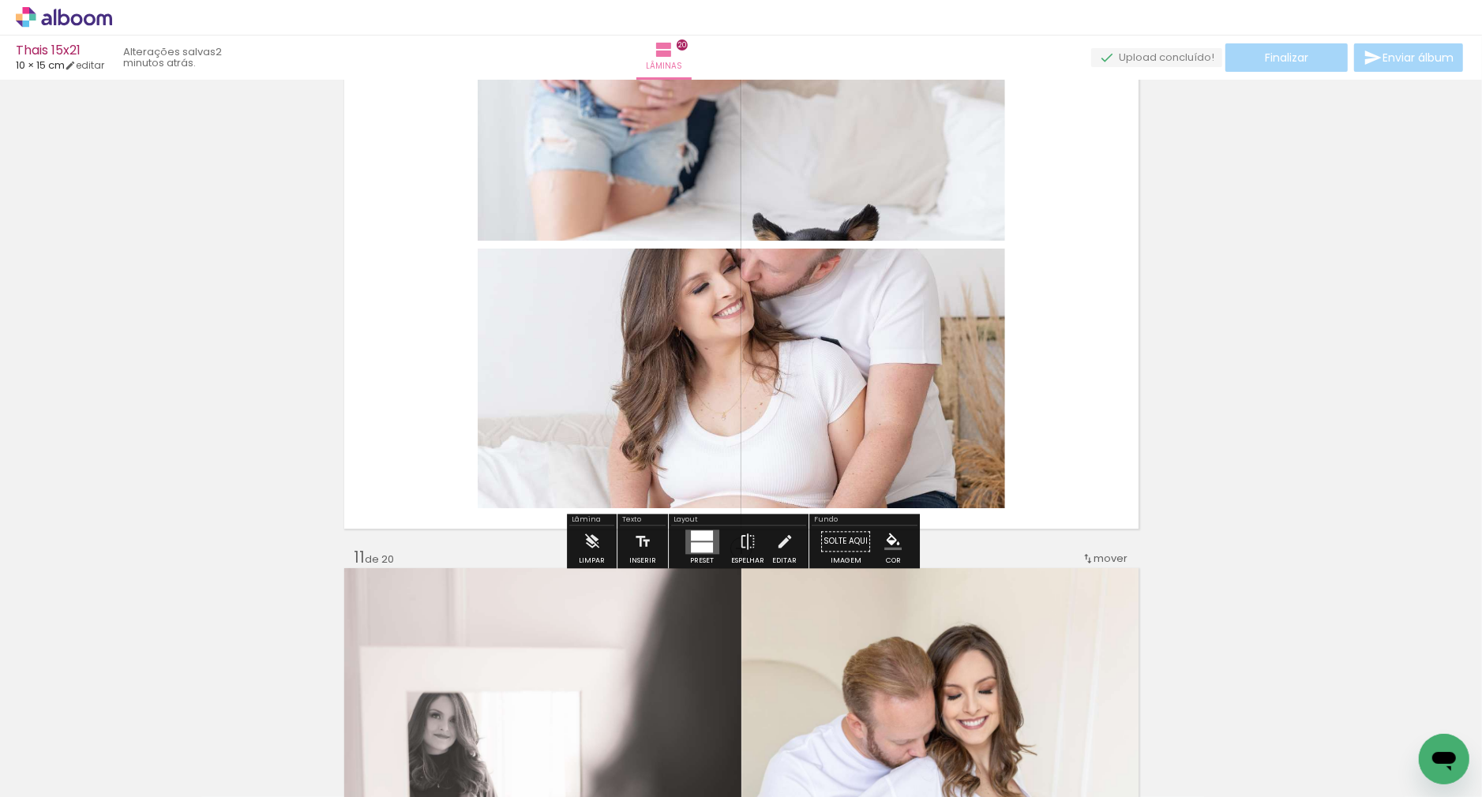
click at [703, 555] on div at bounding box center [702, 542] width 43 height 32
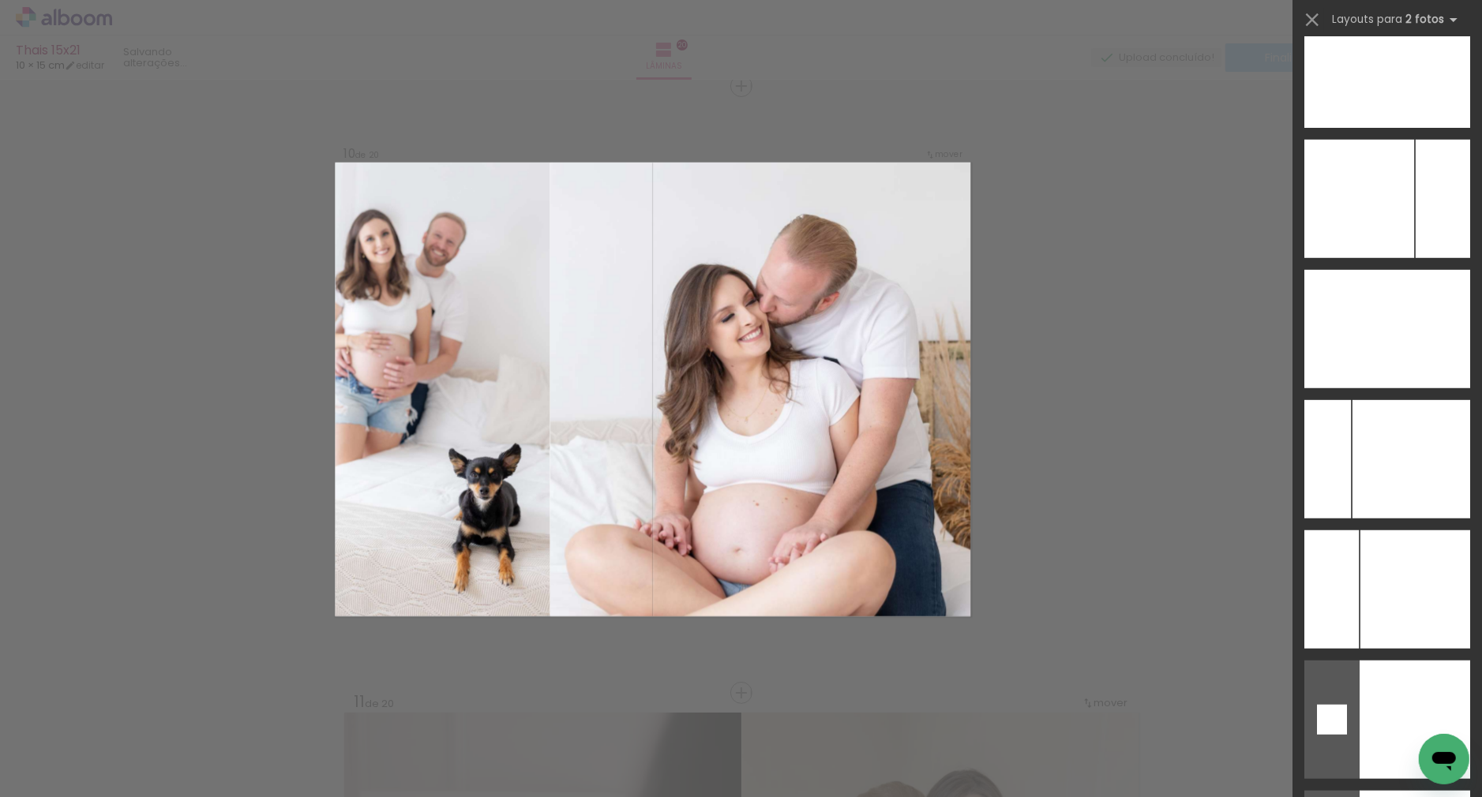
scroll to position [6337, 0]
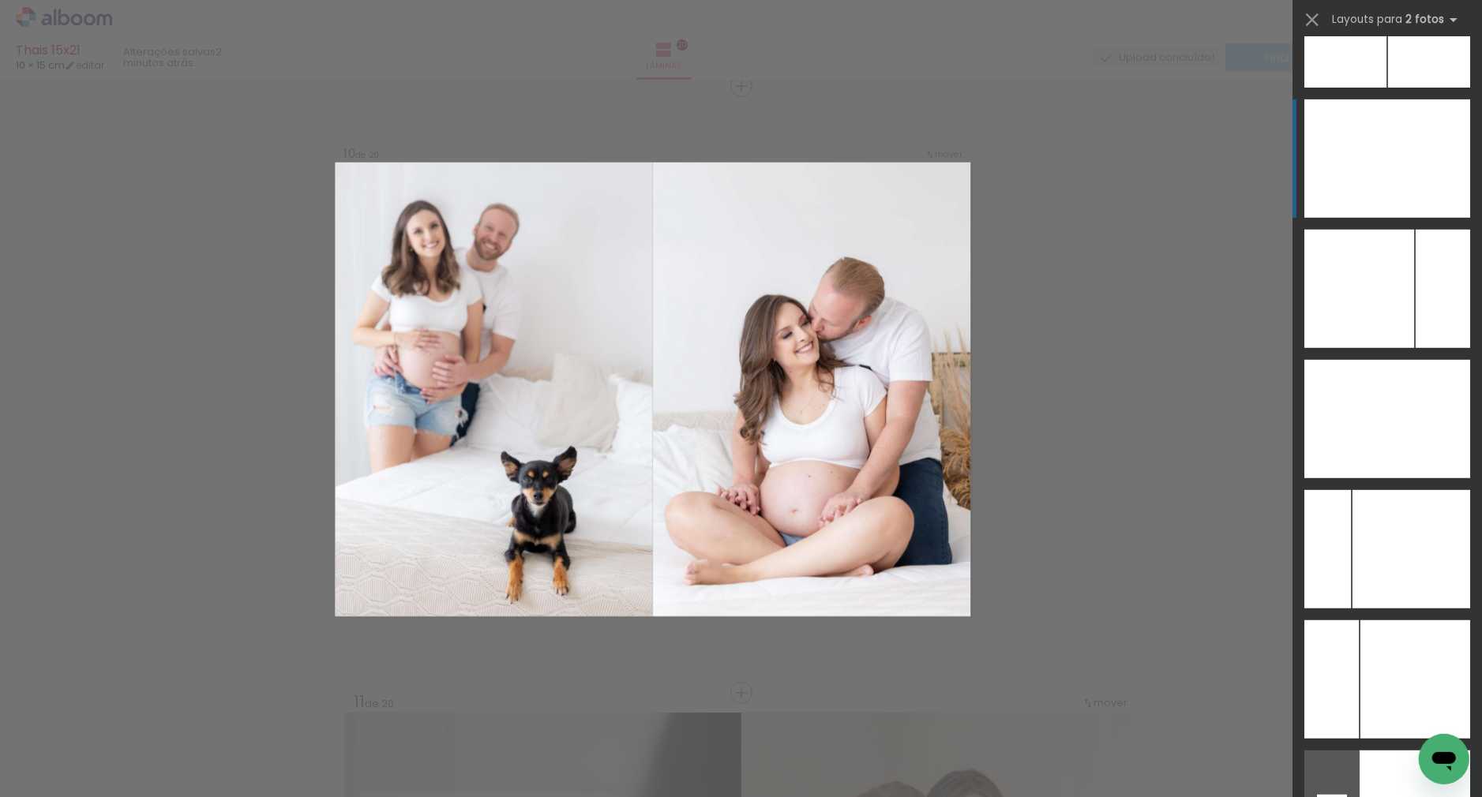
click at [1398, 182] on div at bounding box center [1428, 158] width 83 height 118
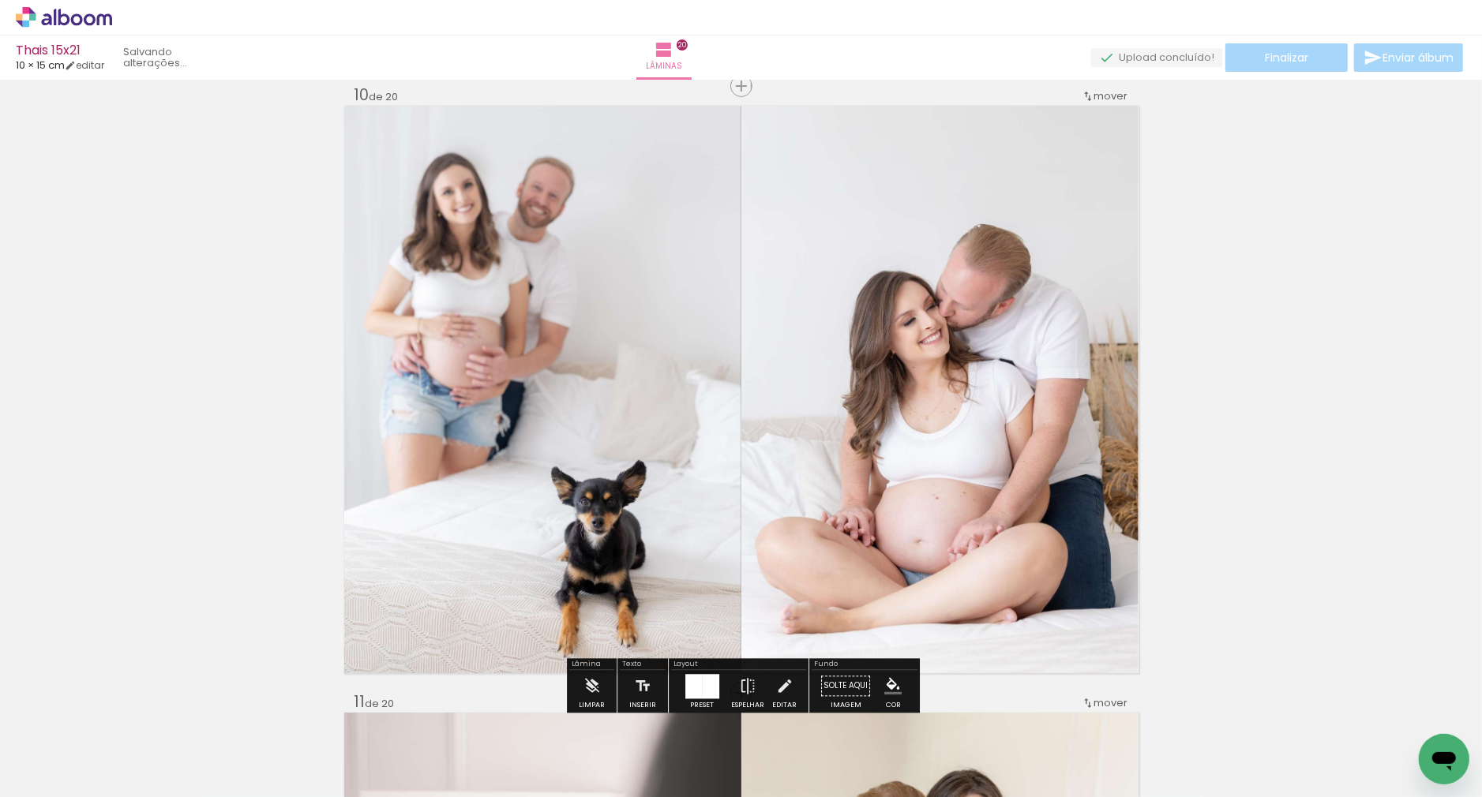
scroll to position [6342, 0]
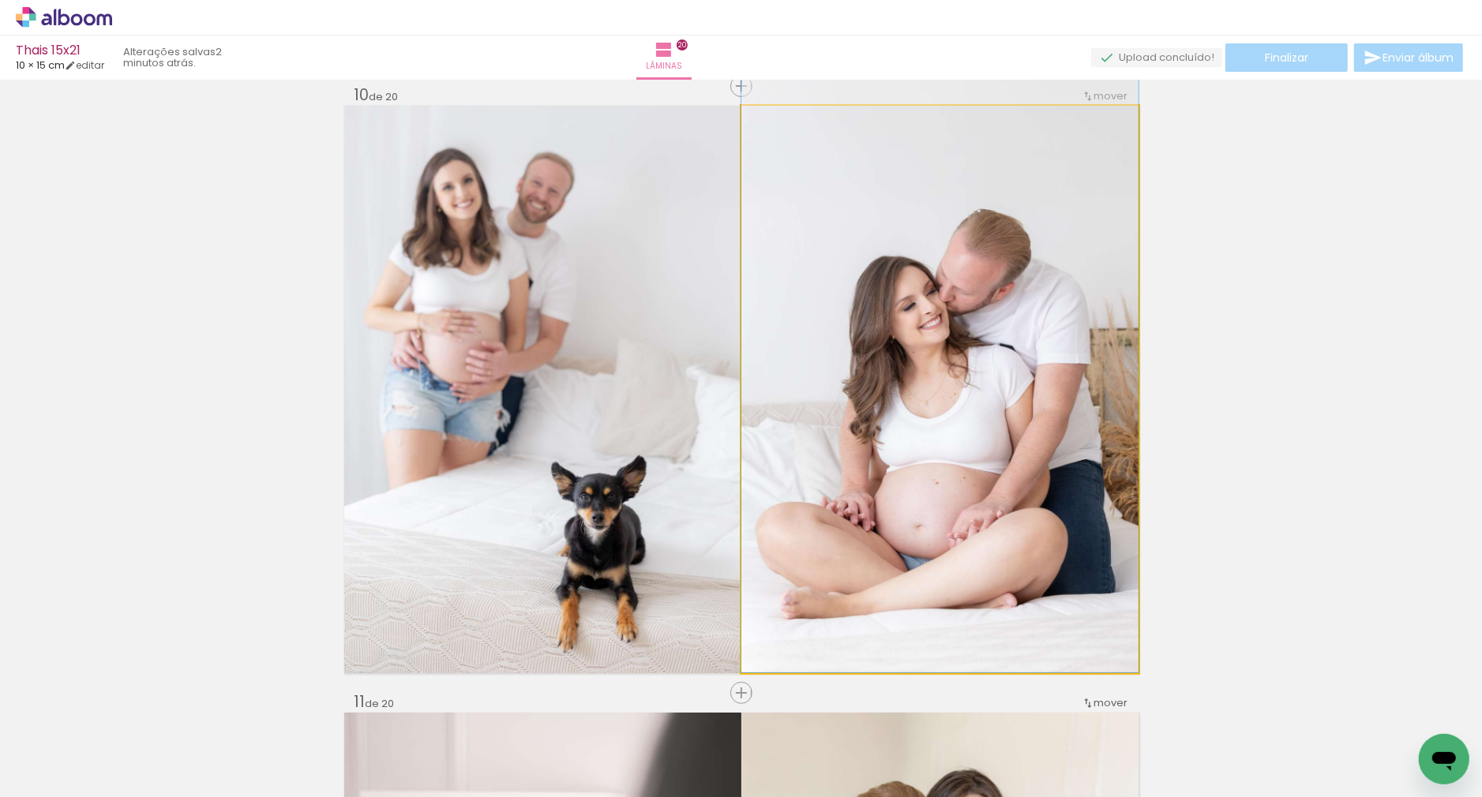
drag, startPoint x: 883, startPoint y: 433, endPoint x: 883, endPoint y: 404, distance: 28.4
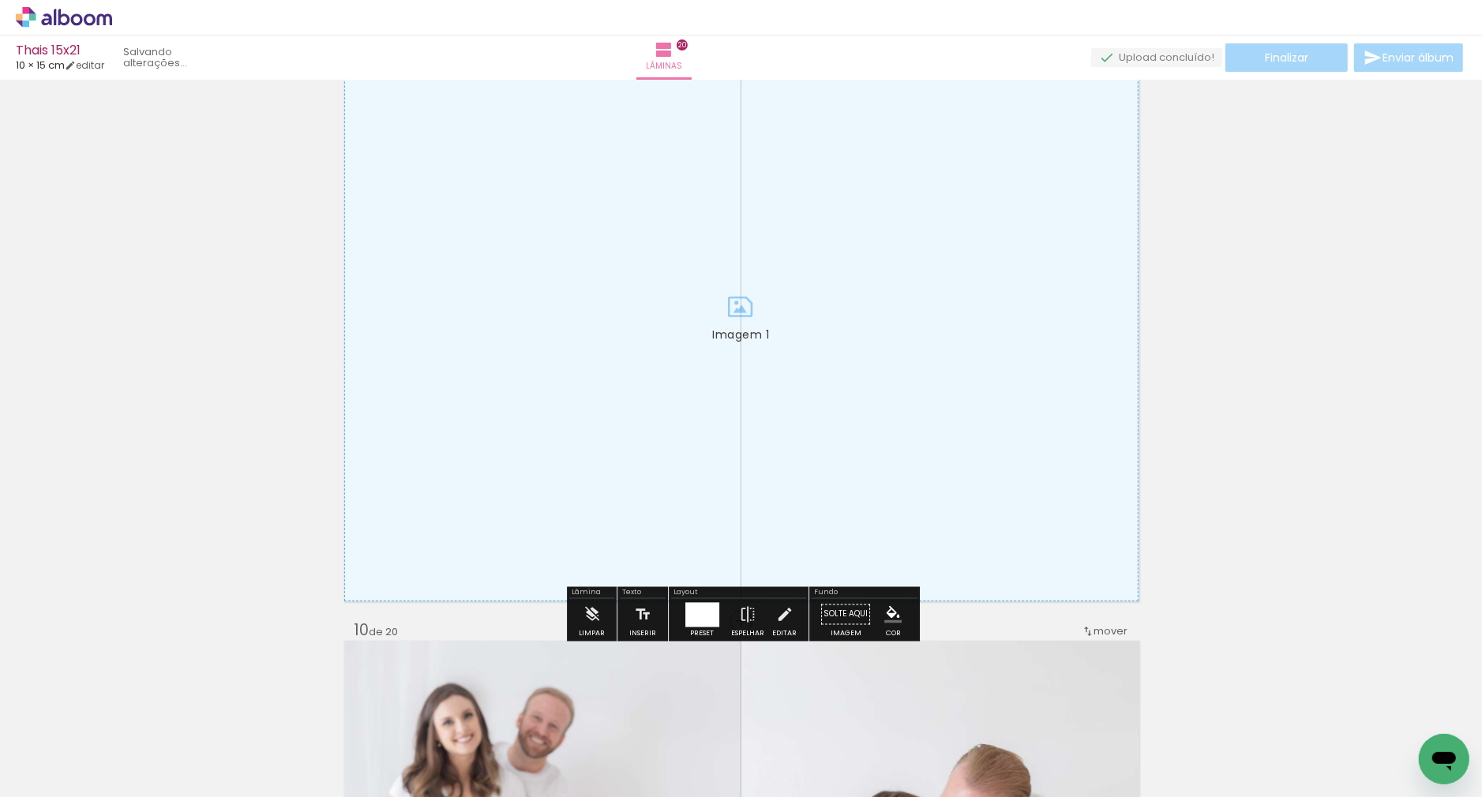
scroll to position [4758, 0]
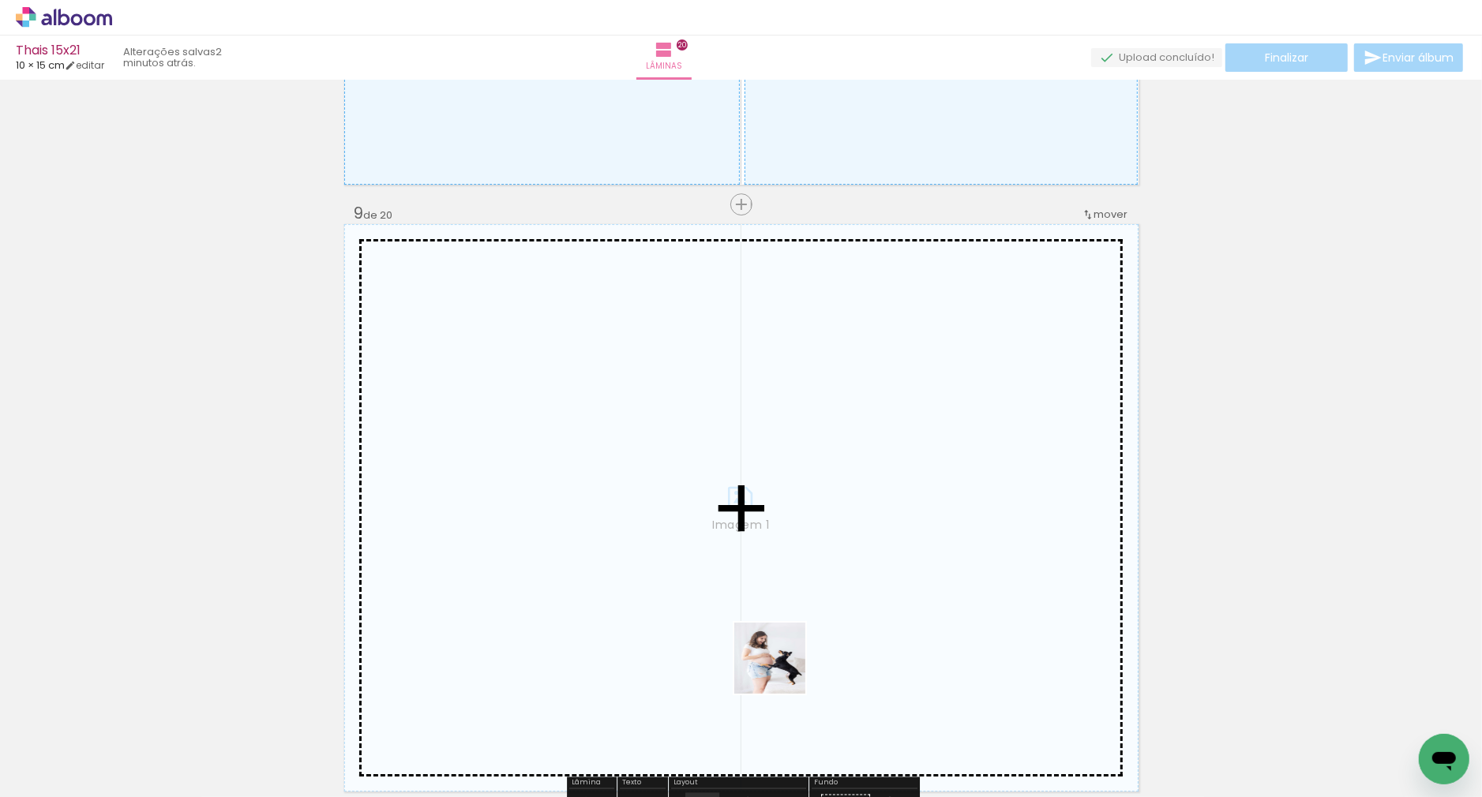
drag, startPoint x: 782, startPoint y: 670, endPoint x: 853, endPoint y: 700, distance: 77.9
click at [661, 553] on quentale-workspace at bounding box center [741, 398] width 1482 height 797
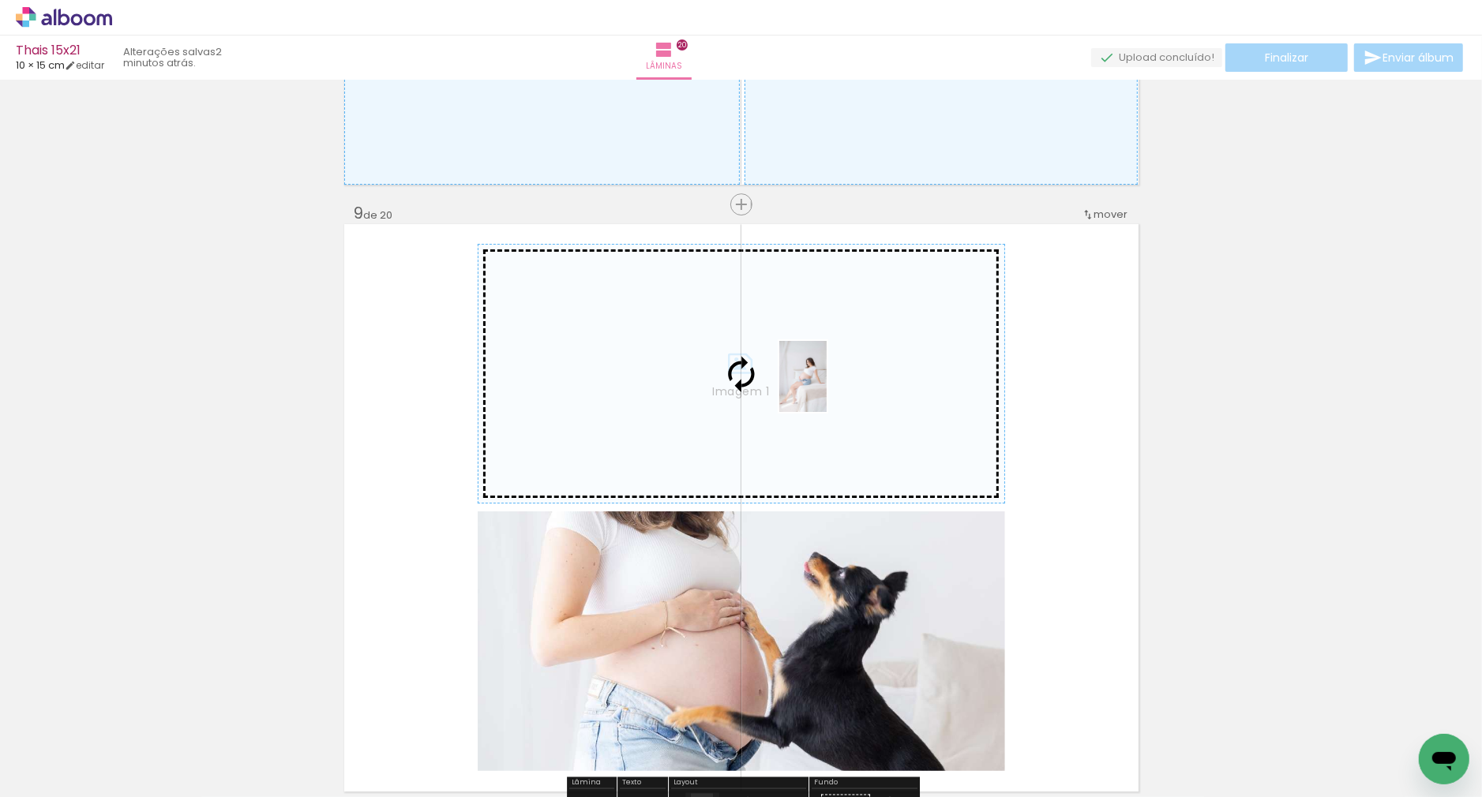
drag, startPoint x: 918, startPoint y: 580, endPoint x: 827, endPoint y: 388, distance: 212.6
click at [827, 388] on quentale-workspace at bounding box center [741, 398] width 1482 height 797
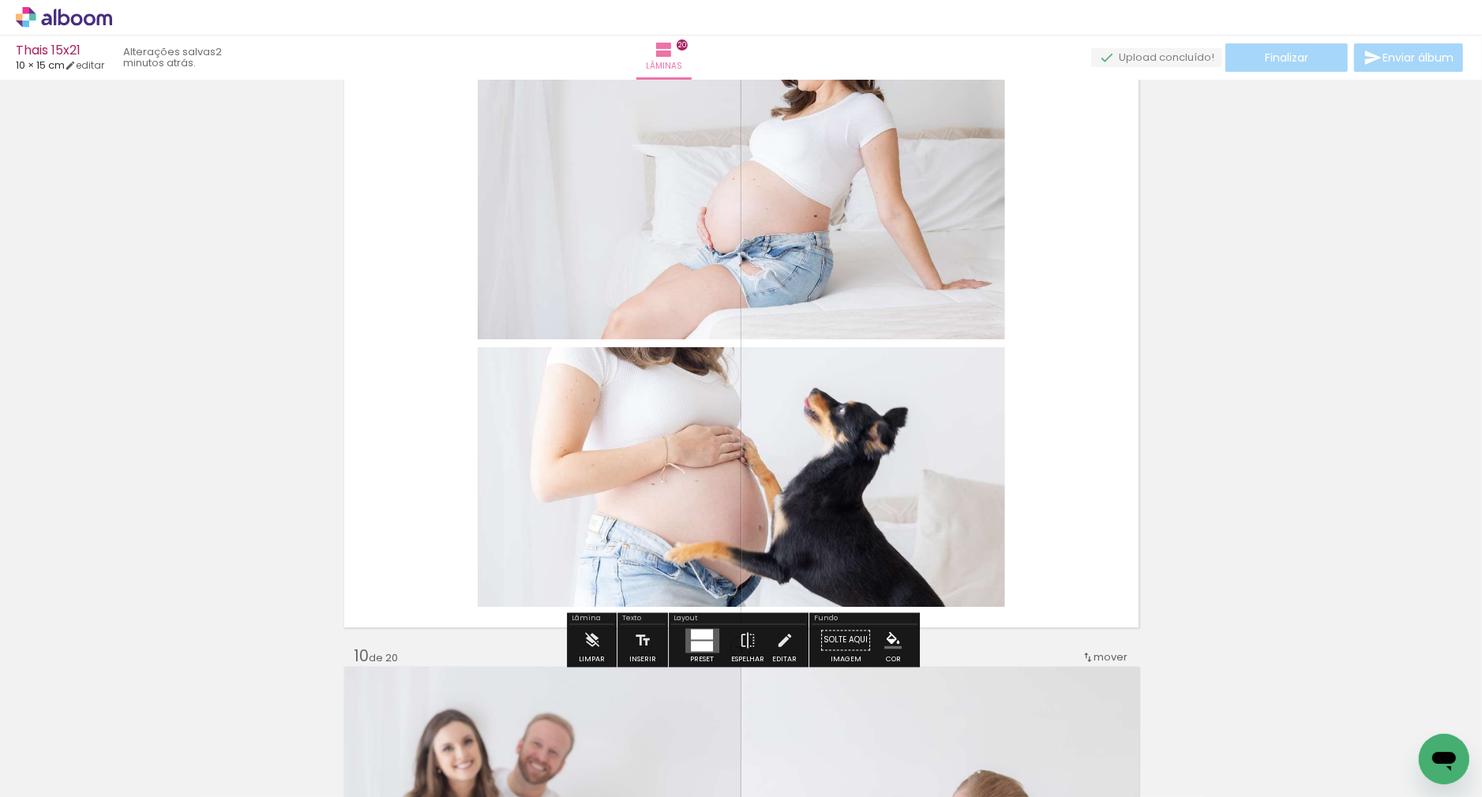
scroll to position [4923, 0]
drag, startPoint x: 704, startPoint y: 635, endPoint x: 942, endPoint y: 572, distance: 245.7
click at [703, 635] on div at bounding box center [702, 633] width 22 height 10
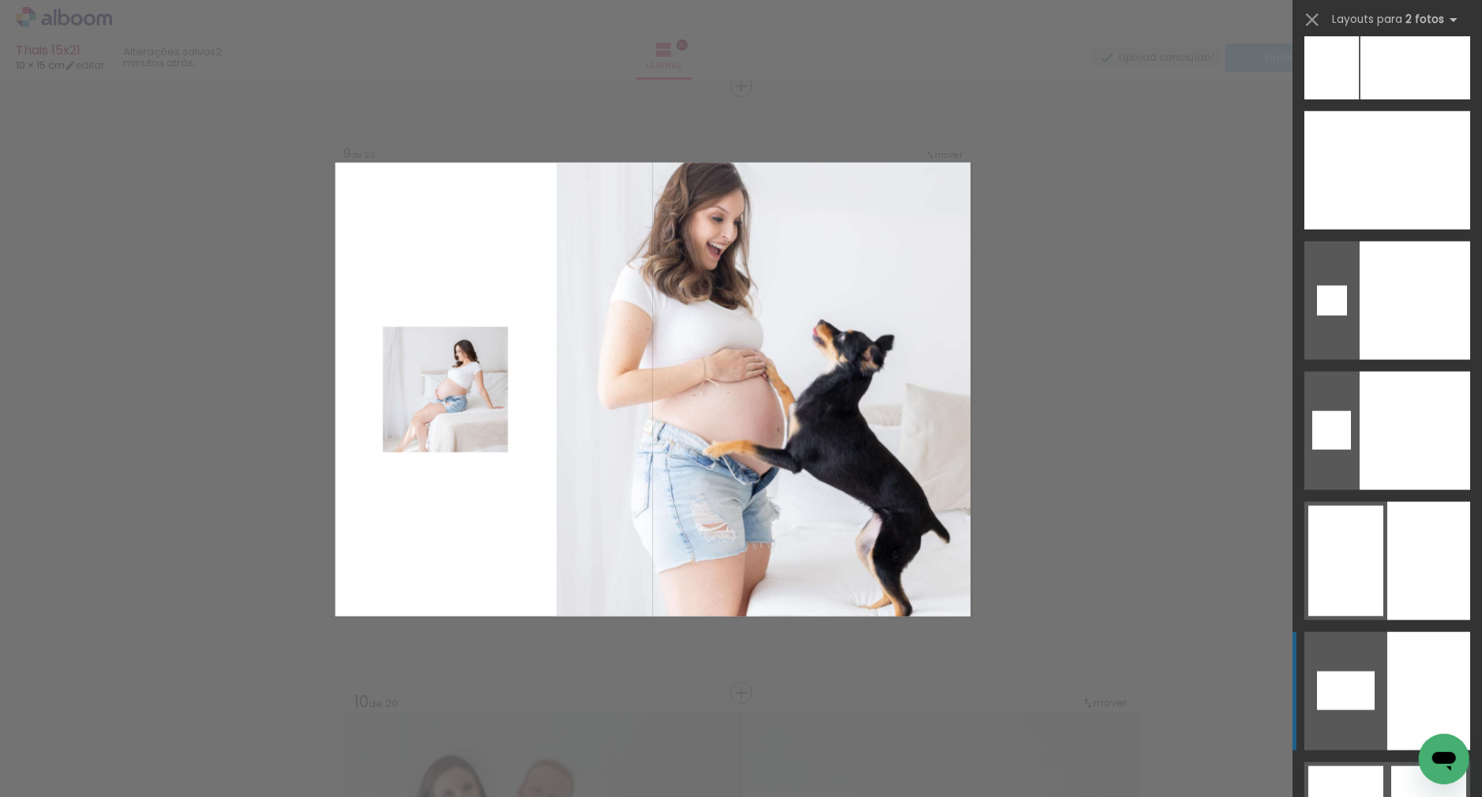
scroll to position [6622, 0]
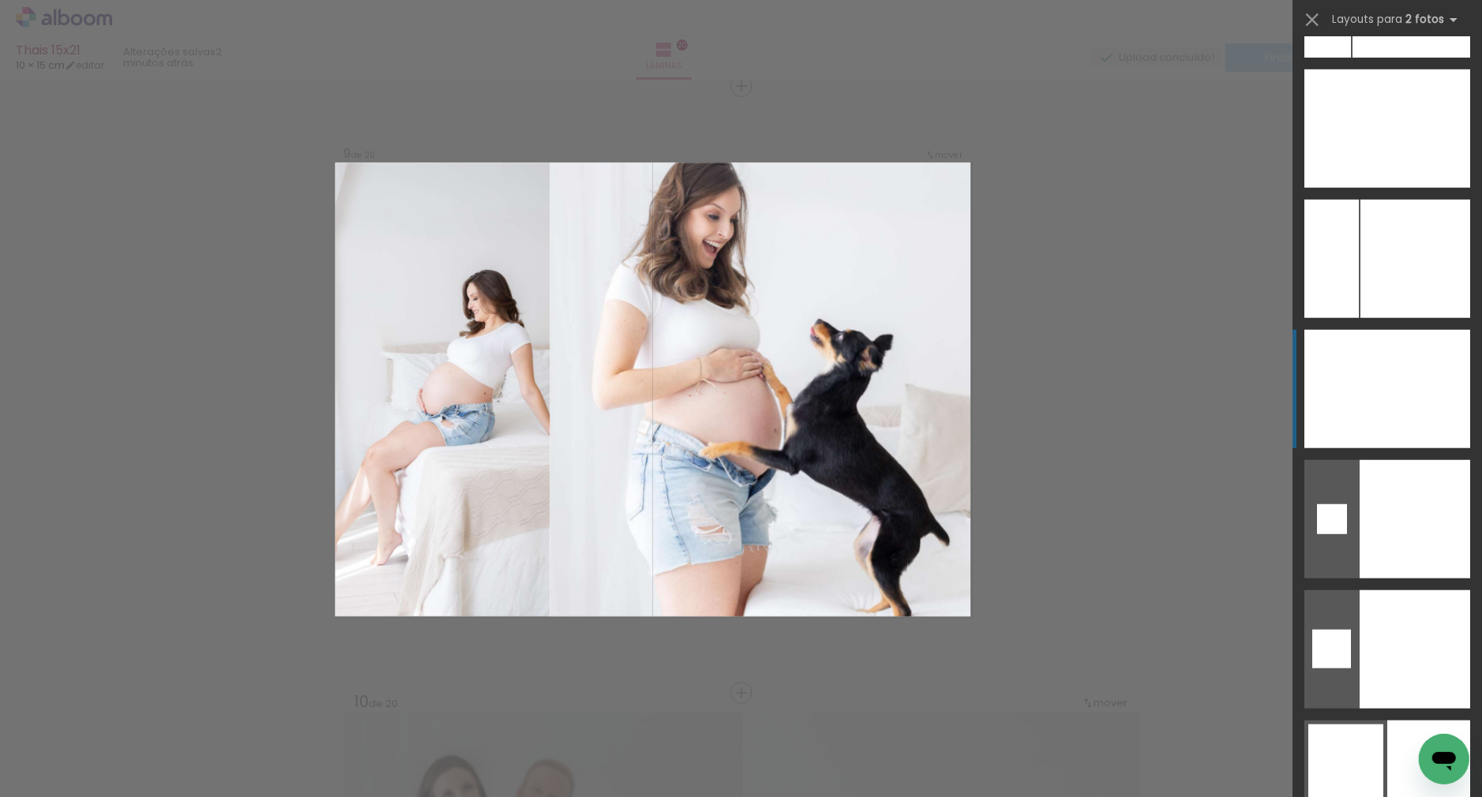
click at [1396, 366] on div at bounding box center [1414, 389] width 112 height 118
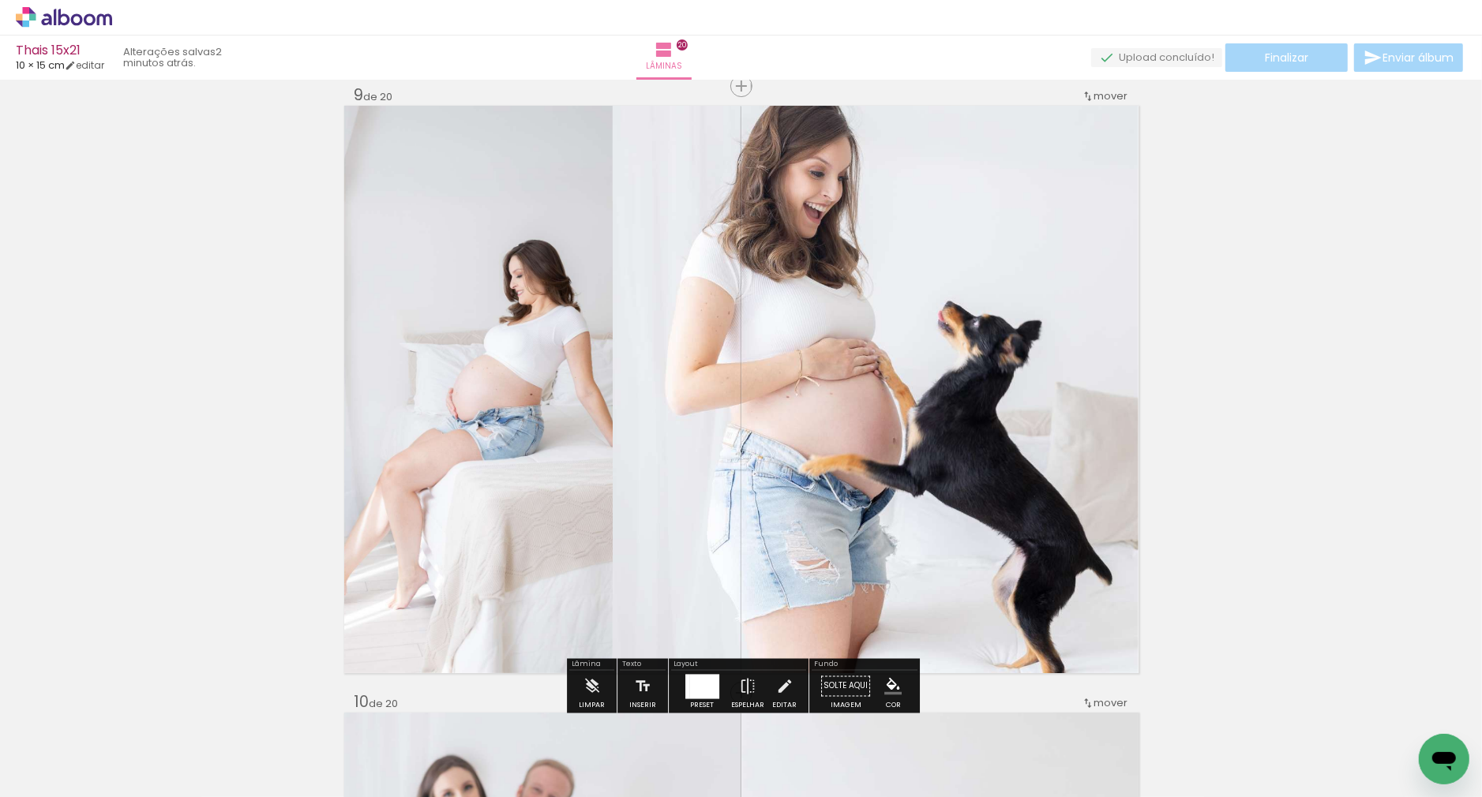
click at [681, 365] on div at bounding box center [876, 389] width 526 height 789
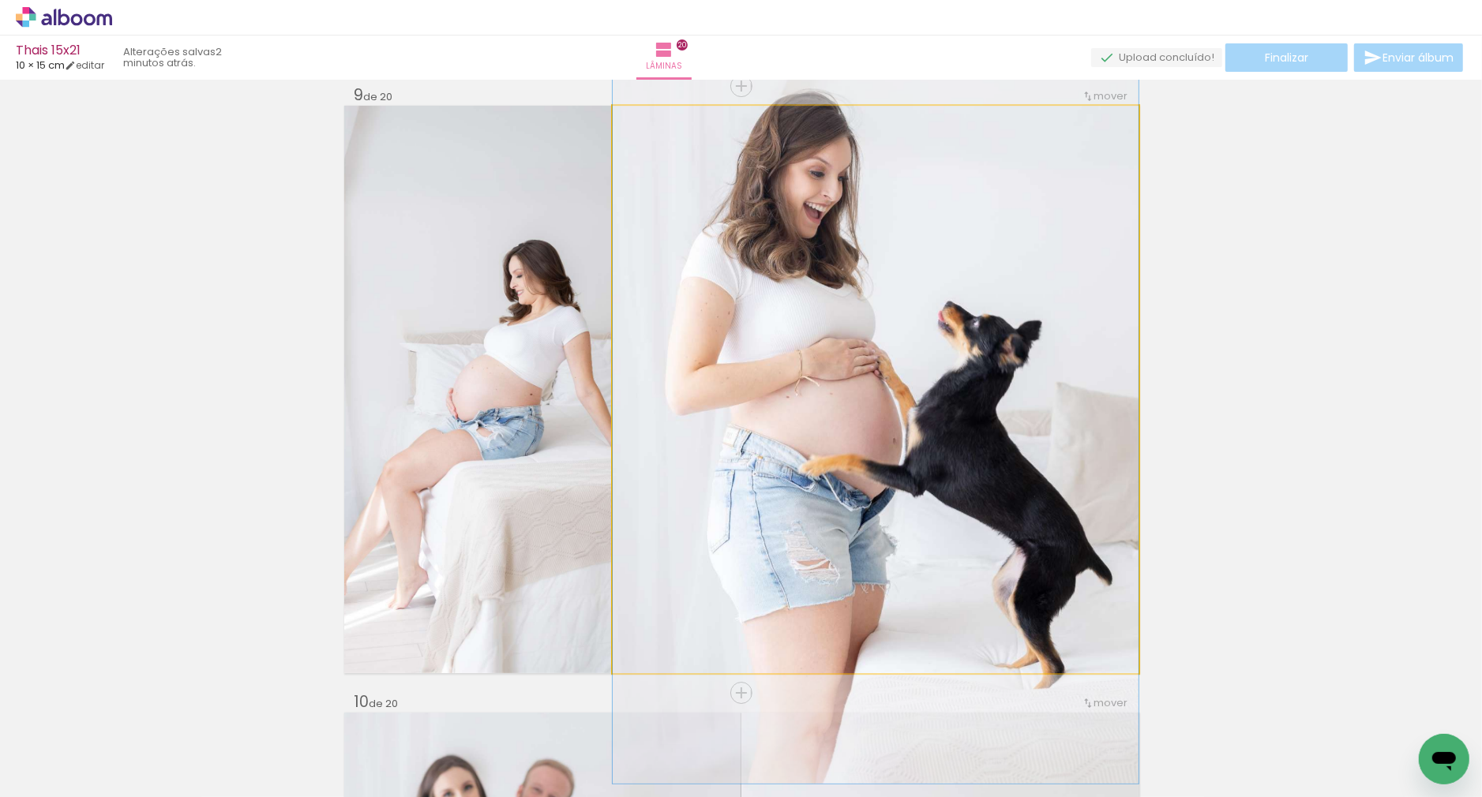
click at [681, 365] on quentale-photo at bounding box center [876, 390] width 526 height 568
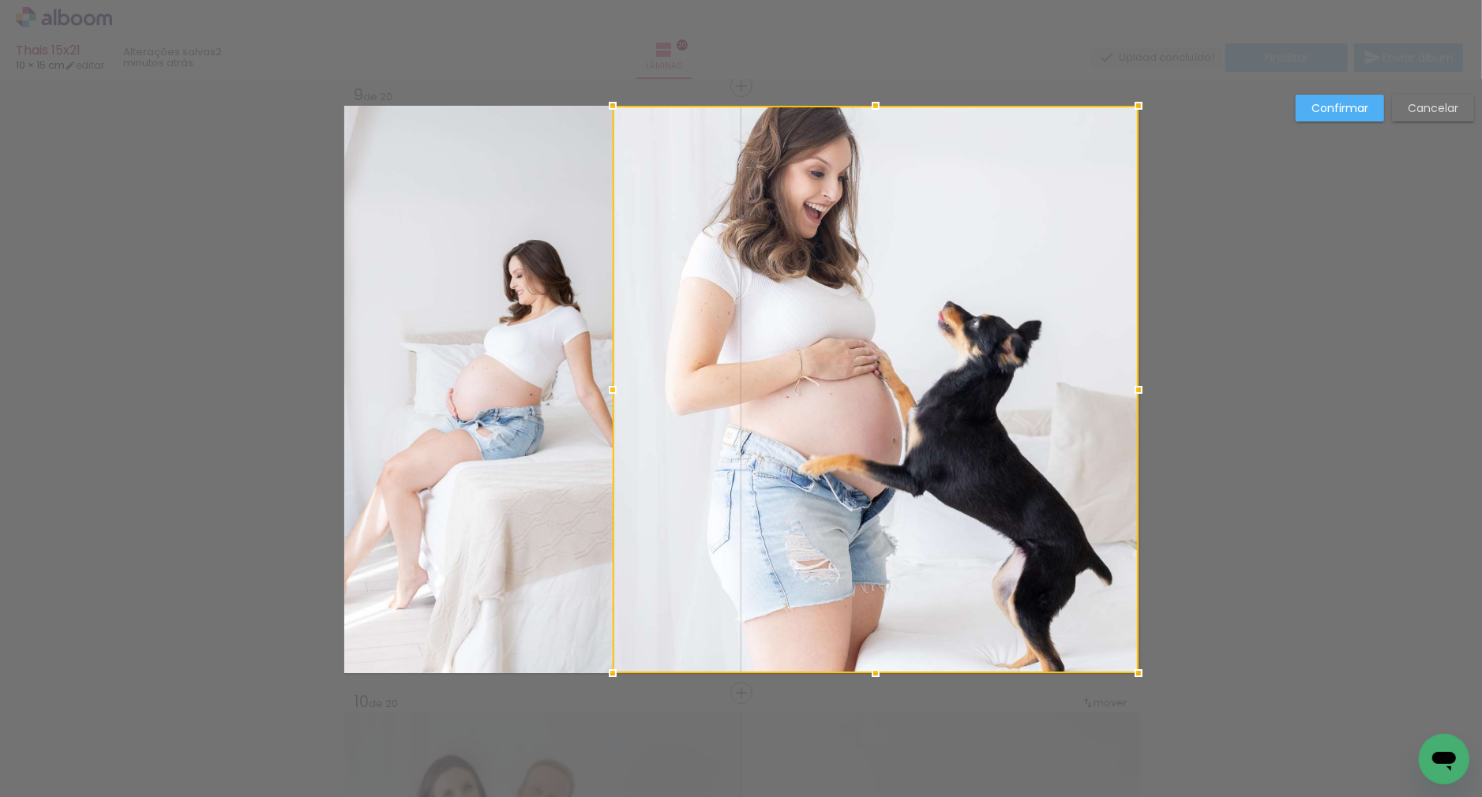
drag, startPoint x: 649, startPoint y: 374, endPoint x: 636, endPoint y: 381, distance: 14.8
click at [648, 375] on div at bounding box center [876, 390] width 526 height 568
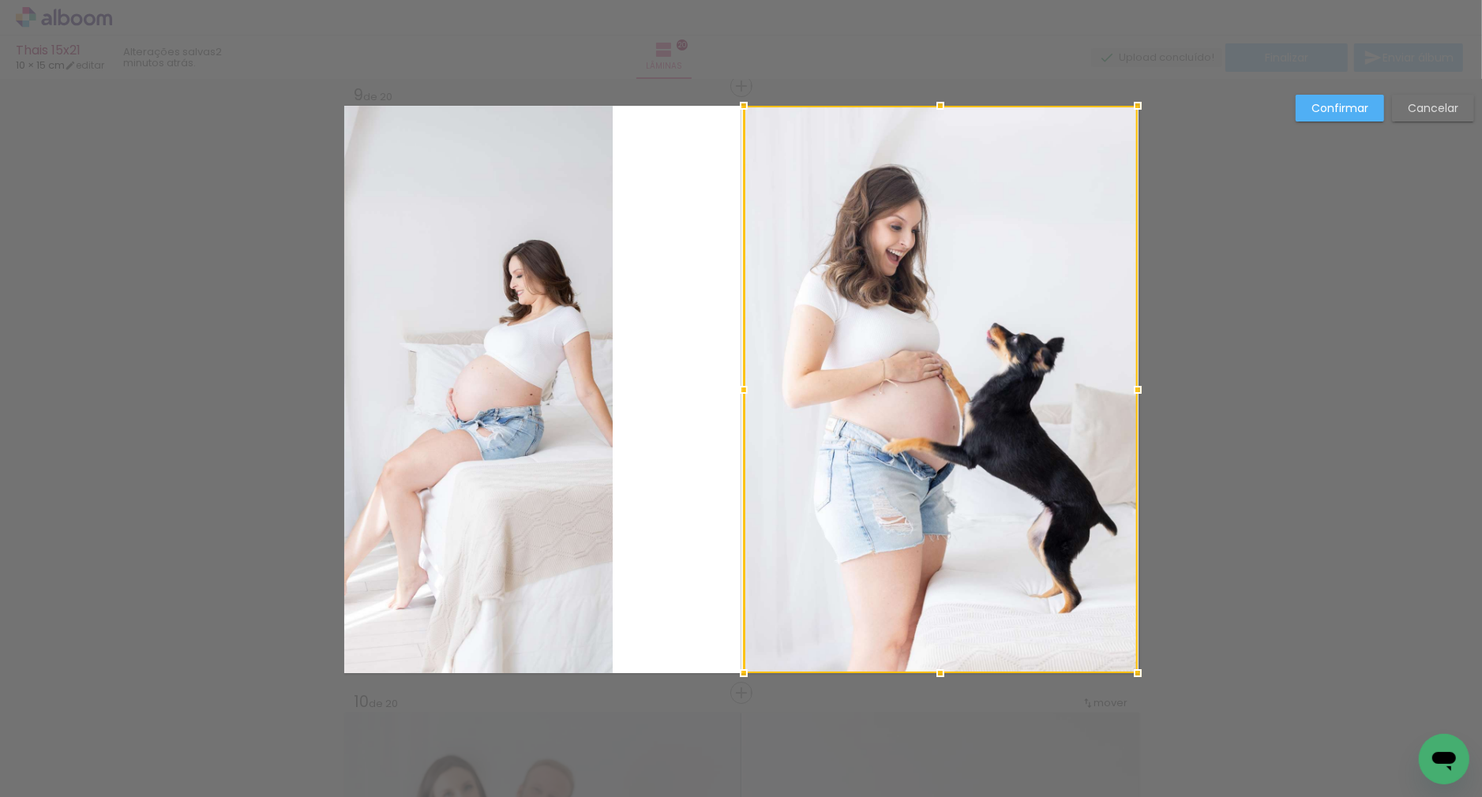
drag, startPoint x: 609, startPoint y: 388, endPoint x: 618, endPoint y: 392, distance: 10.3
click at [741, 399] on div at bounding box center [744, 390] width 32 height 32
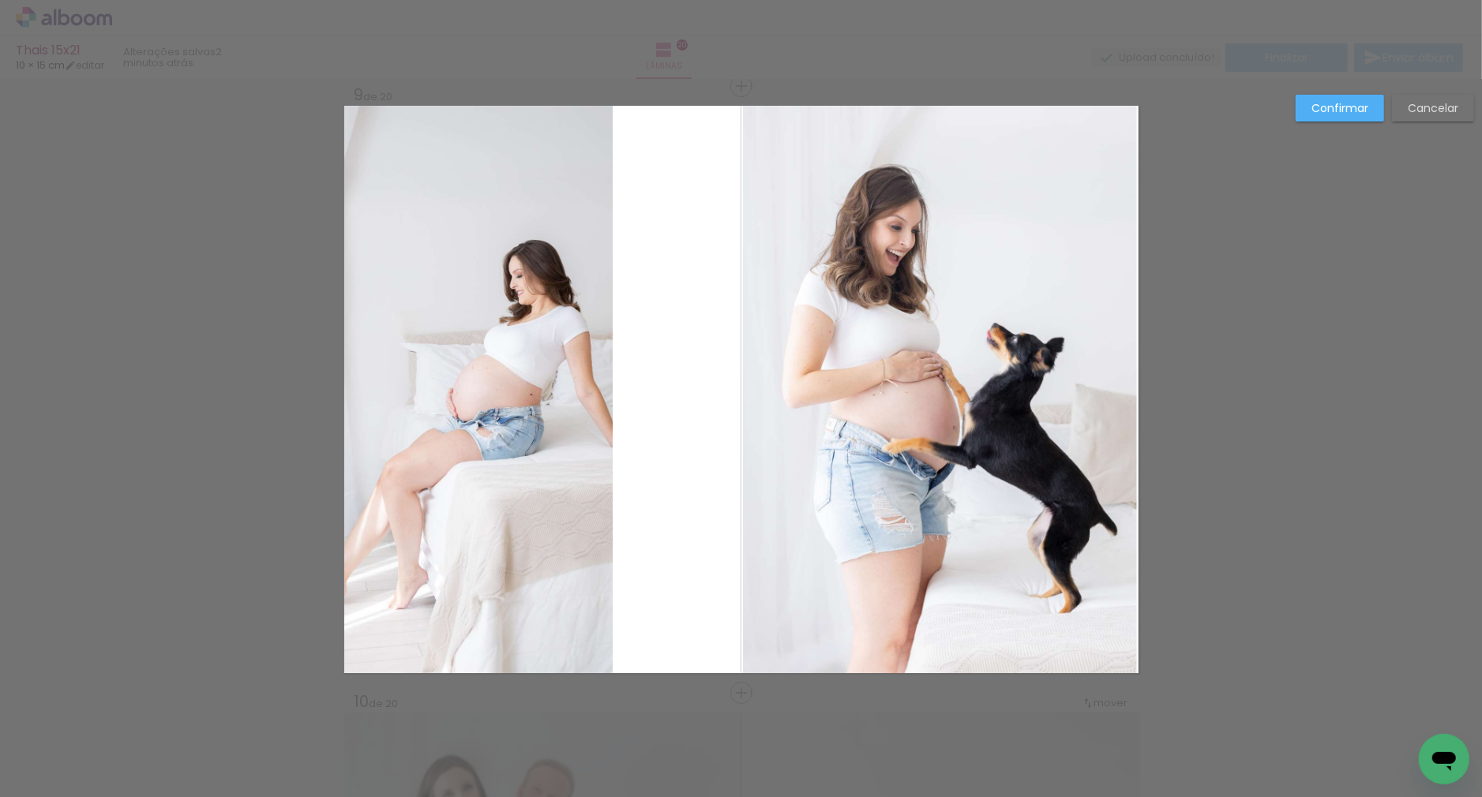
click at [571, 388] on quentale-photo "Imagem 1" at bounding box center [478, 390] width 268 height 568
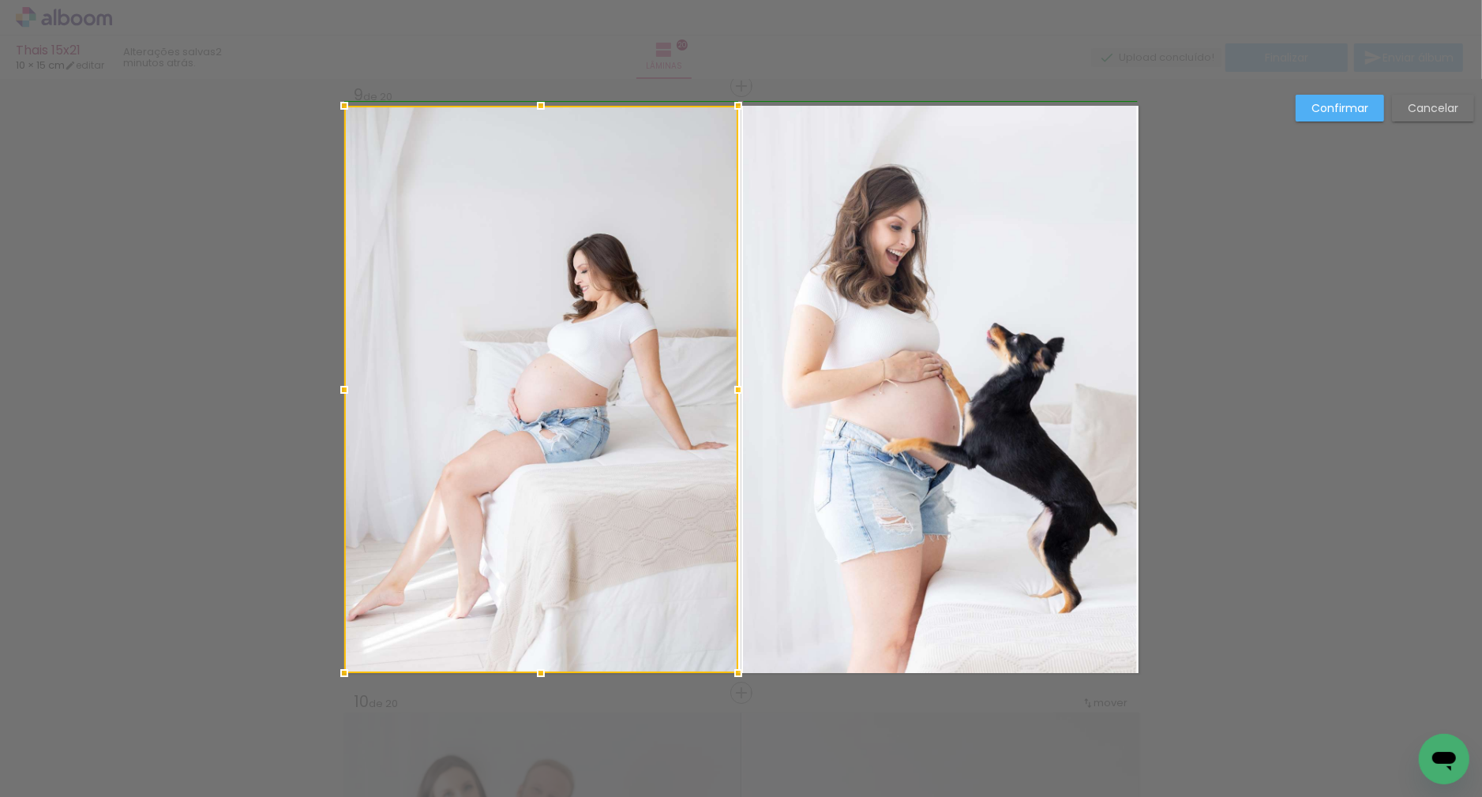
drag, startPoint x: 615, startPoint y: 384, endPoint x: 816, endPoint y: 373, distance: 201.6
click at [745, 387] on div at bounding box center [738, 390] width 32 height 32
drag, startPoint x: 1334, startPoint y: 99, endPoint x: 1278, endPoint y: 130, distance: 64.0
click at [0, 0] on slot "Confirmar" at bounding box center [0, 0] width 0 height 0
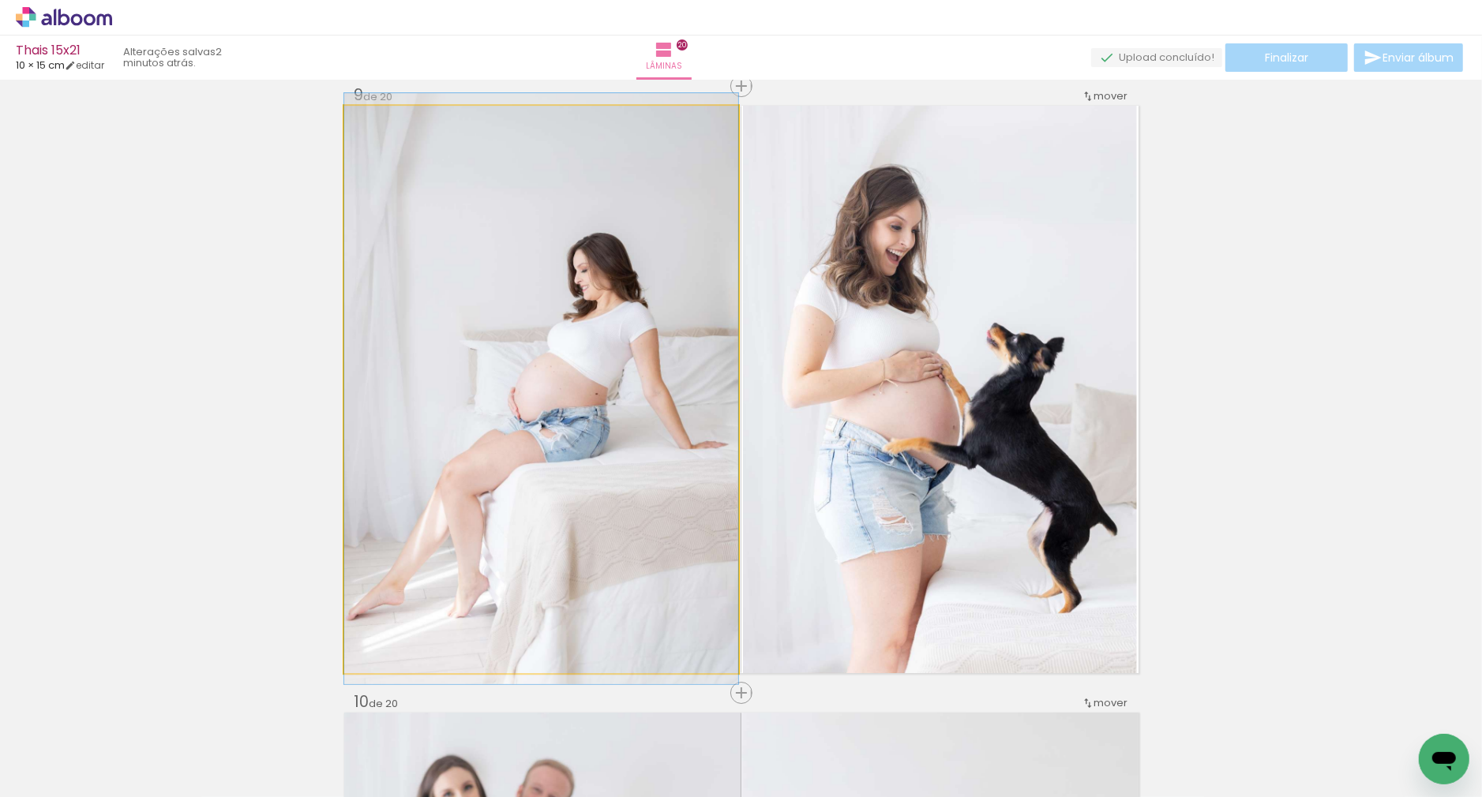
drag, startPoint x: 602, startPoint y: 279, endPoint x: 611, endPoint y: 279, distance: 9.5
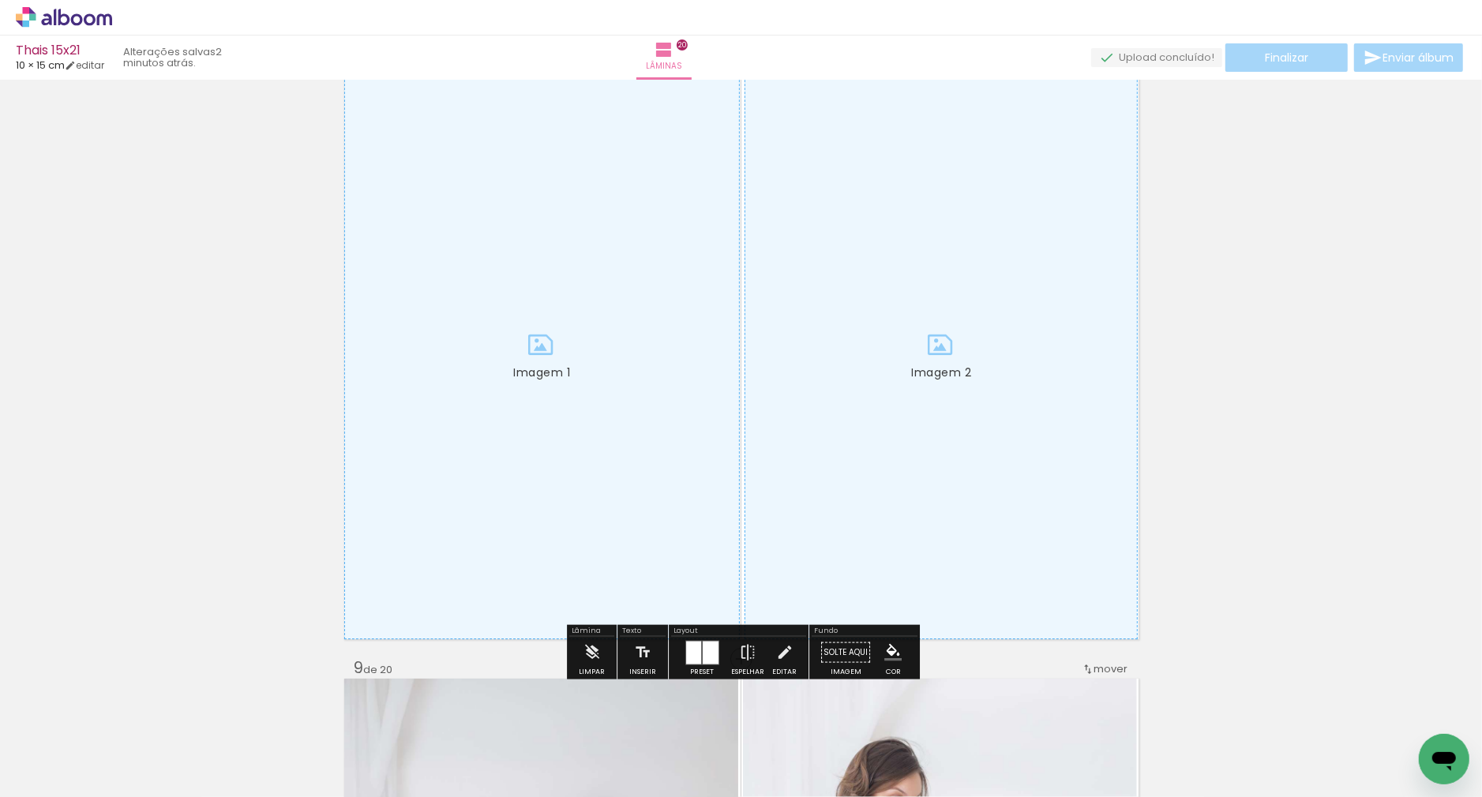
scroll to position [4304, 0]
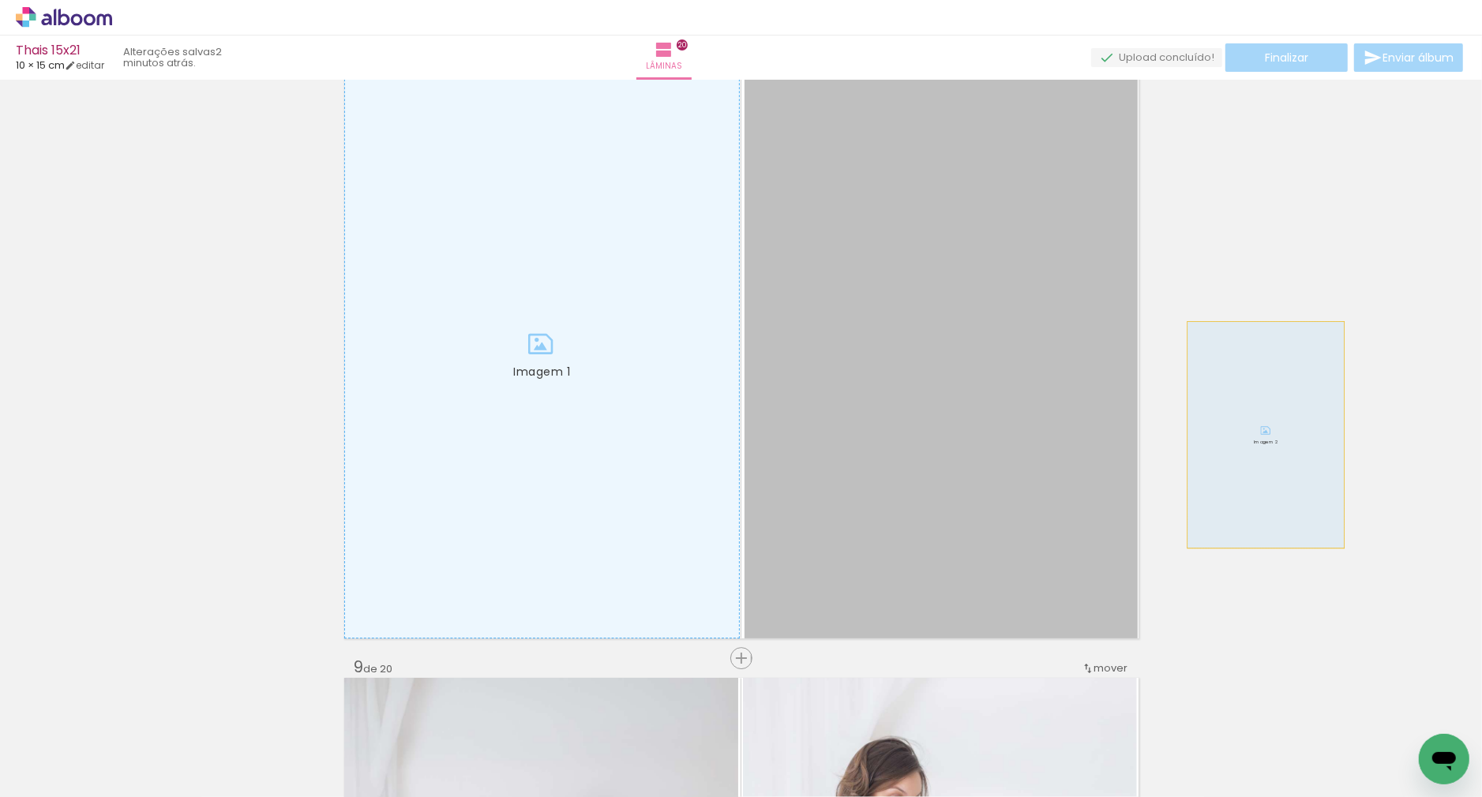
drag, startPoint x: 925, startPoint y: 440, endPoint x: 1268, endPoint y: 434, distance: 343.5
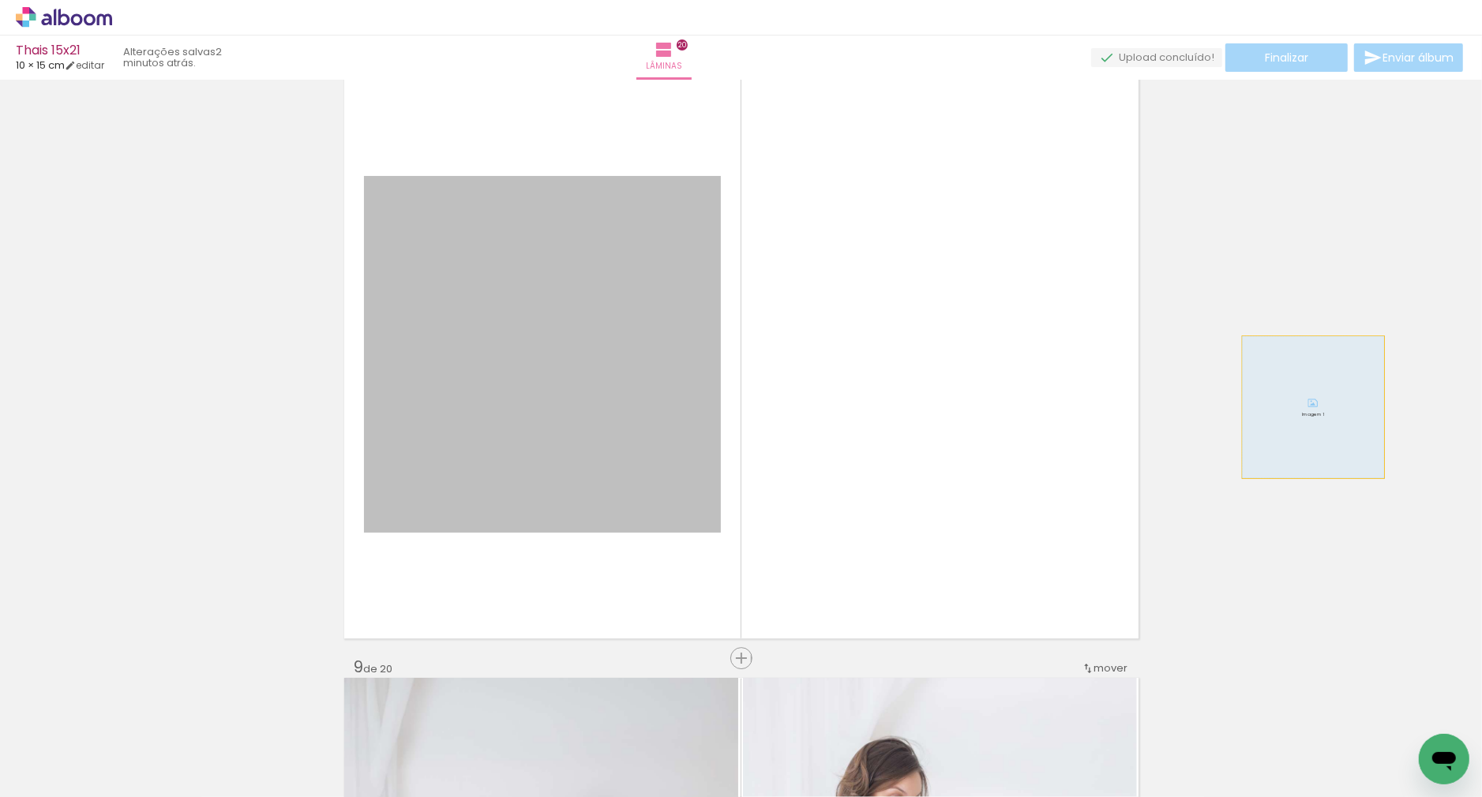
drag, startPoint x: 643, startPoint y: 398, endPoint x: 1271, endPoint y: 385, distance: 628.6
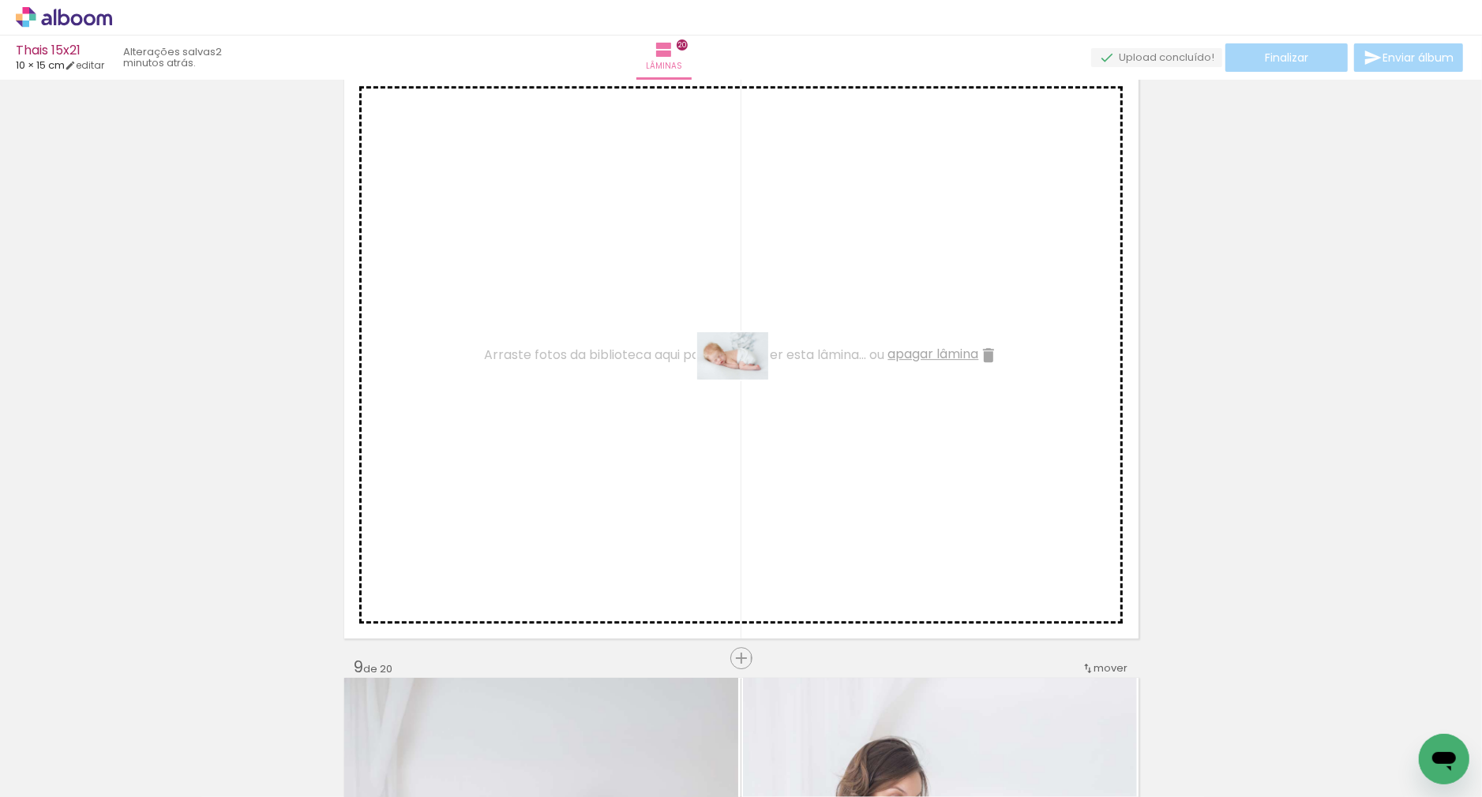
drag, startPoint x: 658, startPoint y: 732, endPoint x: 745, endPoint y: 380, distance: 362.7
click at [745, 380] on quentale-workspace at bounding box center [741, 398] width 1482 height 797
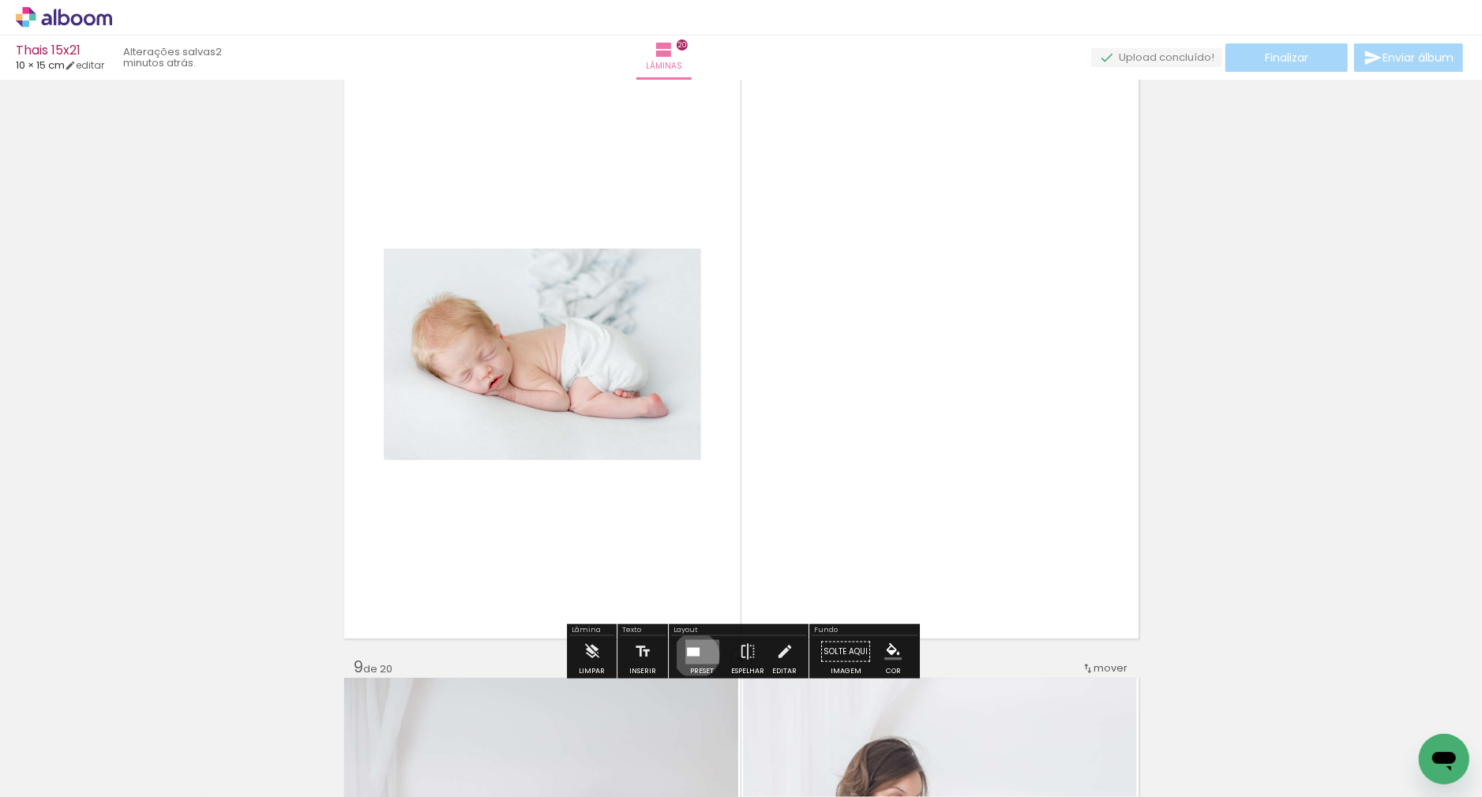
drag, startPoint x: 692, startPoint y: 655, endPoint x: 1176, endPoint y: 478, distance: 514.3
click at [694, 655] on div at bounding box center [693, 651] width 13 height 9
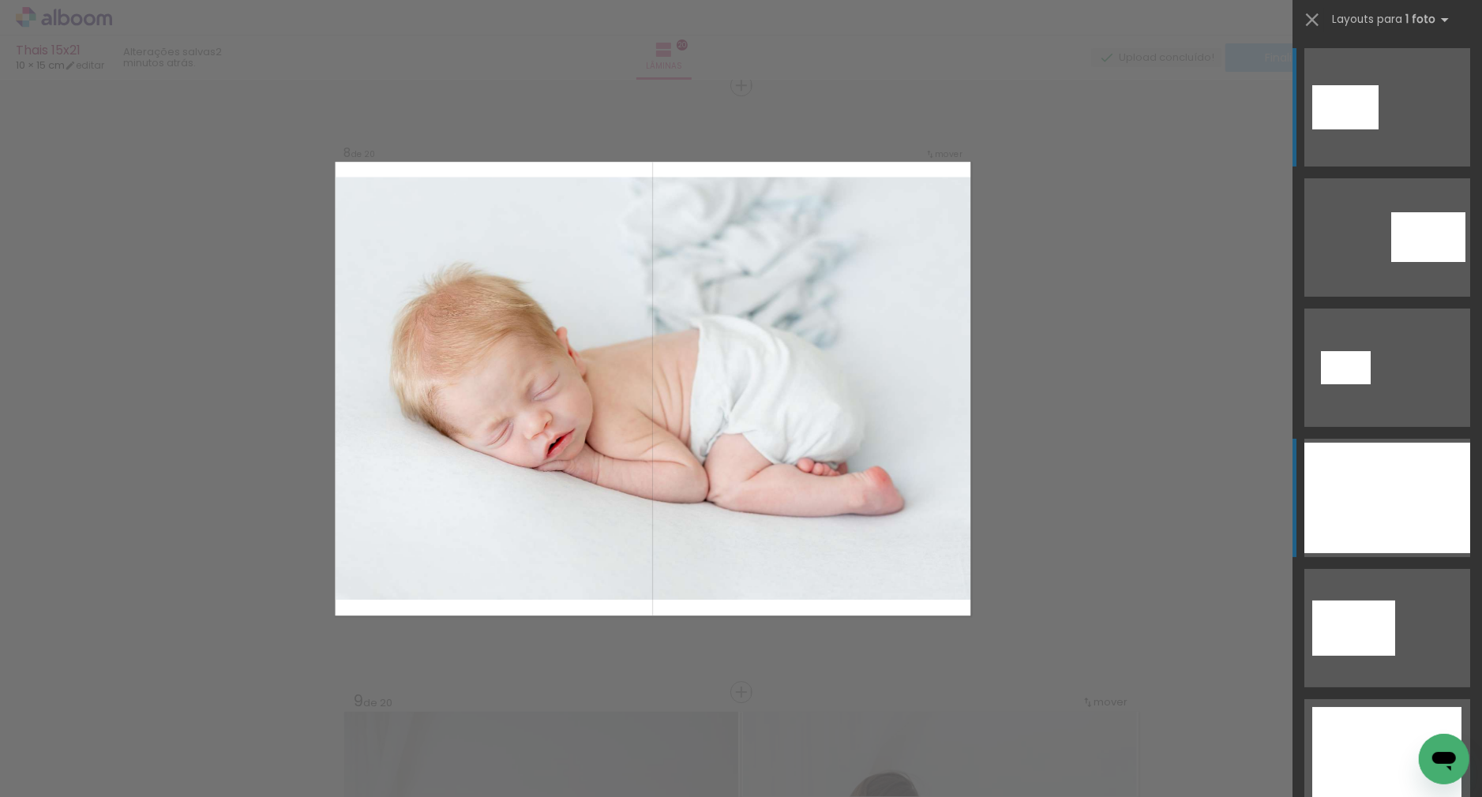
scroll to position [4270, 0]
click at [1378, 480] on div at bounding box center [1387, 498] width 166 height 111
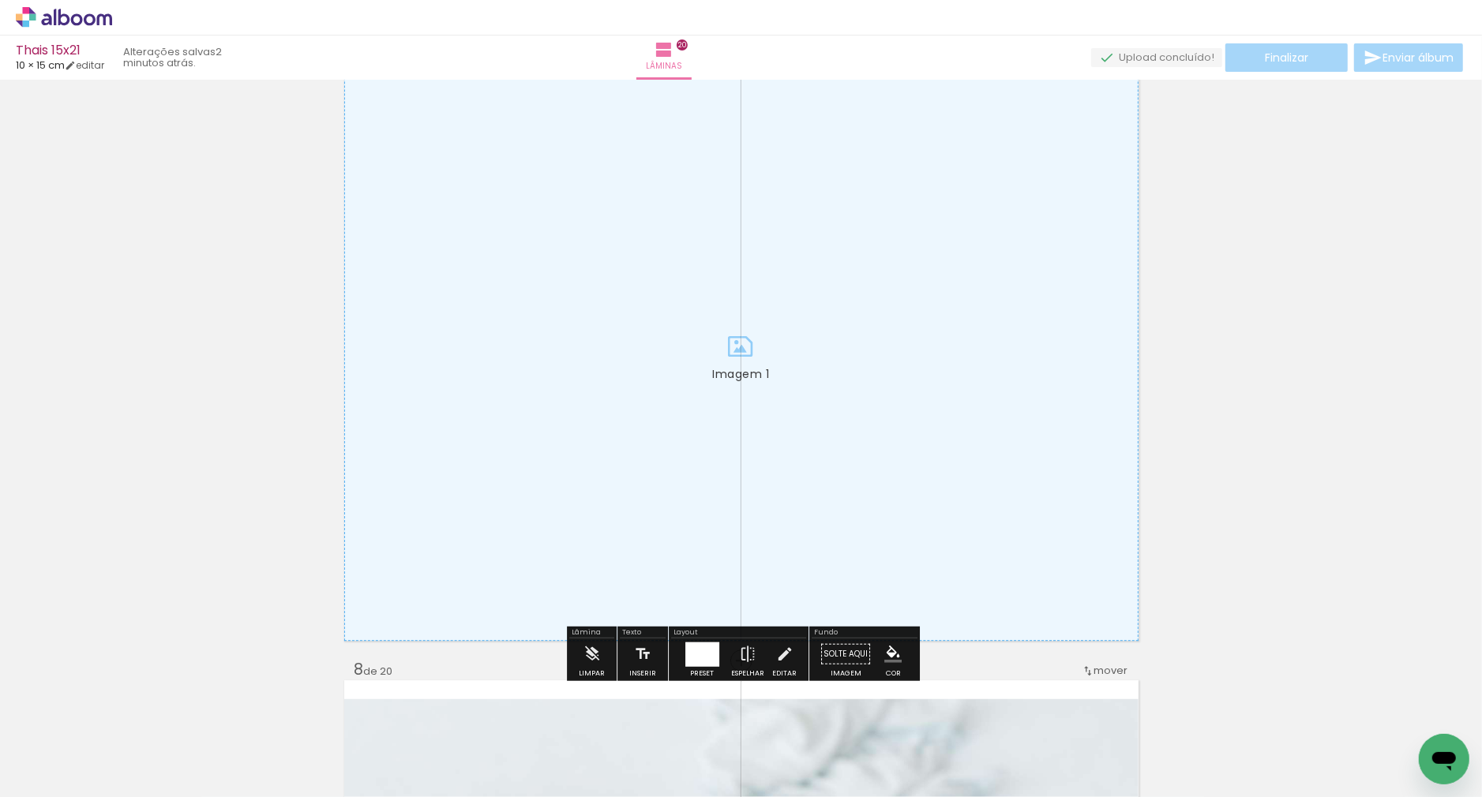
scroll to position [3678, 0]
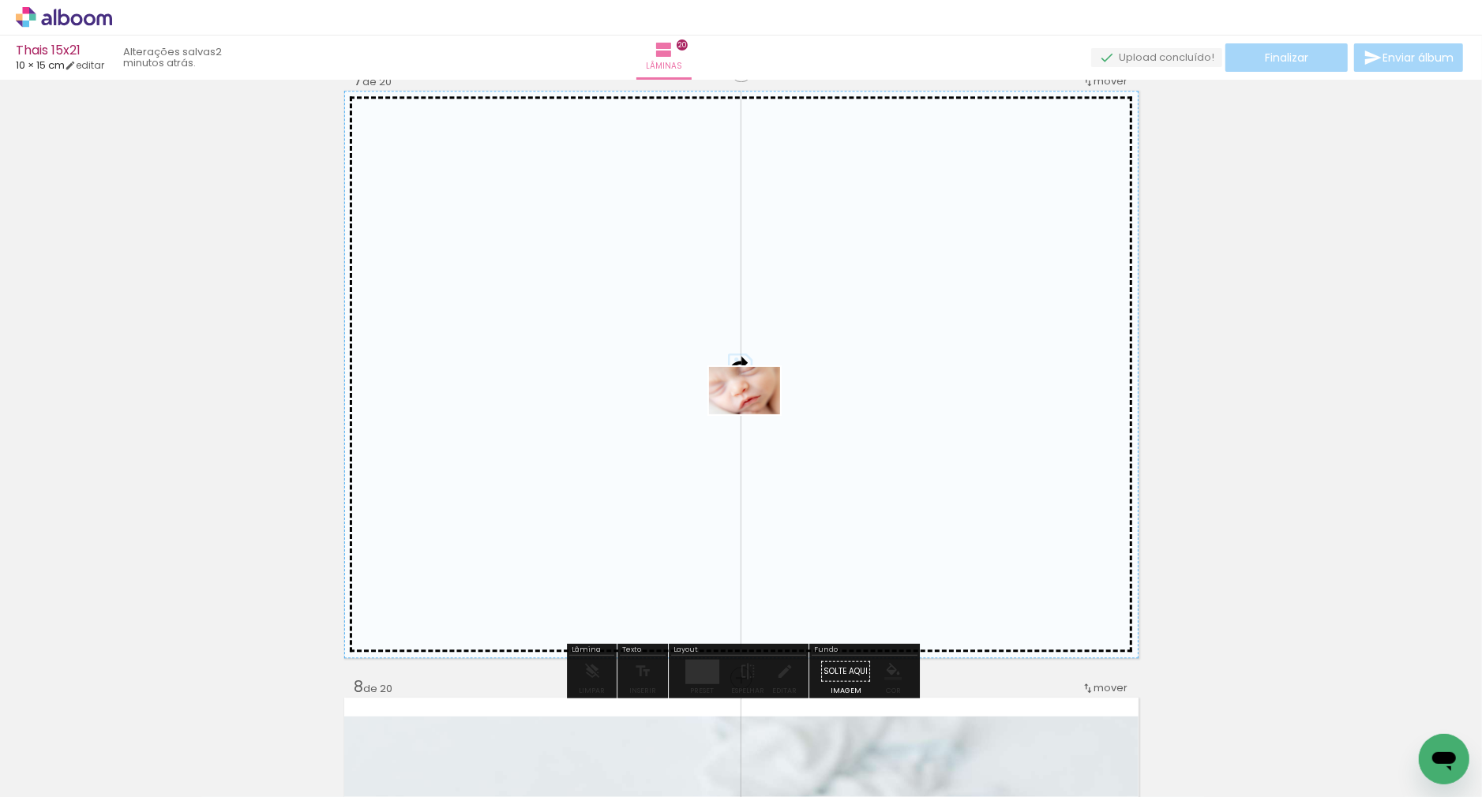
drag, startPoint x: 762, startPoint y: 608, endPoint x: 756, endPoint y: 414, distance: 193.5
click at [756, 414] on quentale-workspace at bounding box center [741, 398] width 1482 height 797
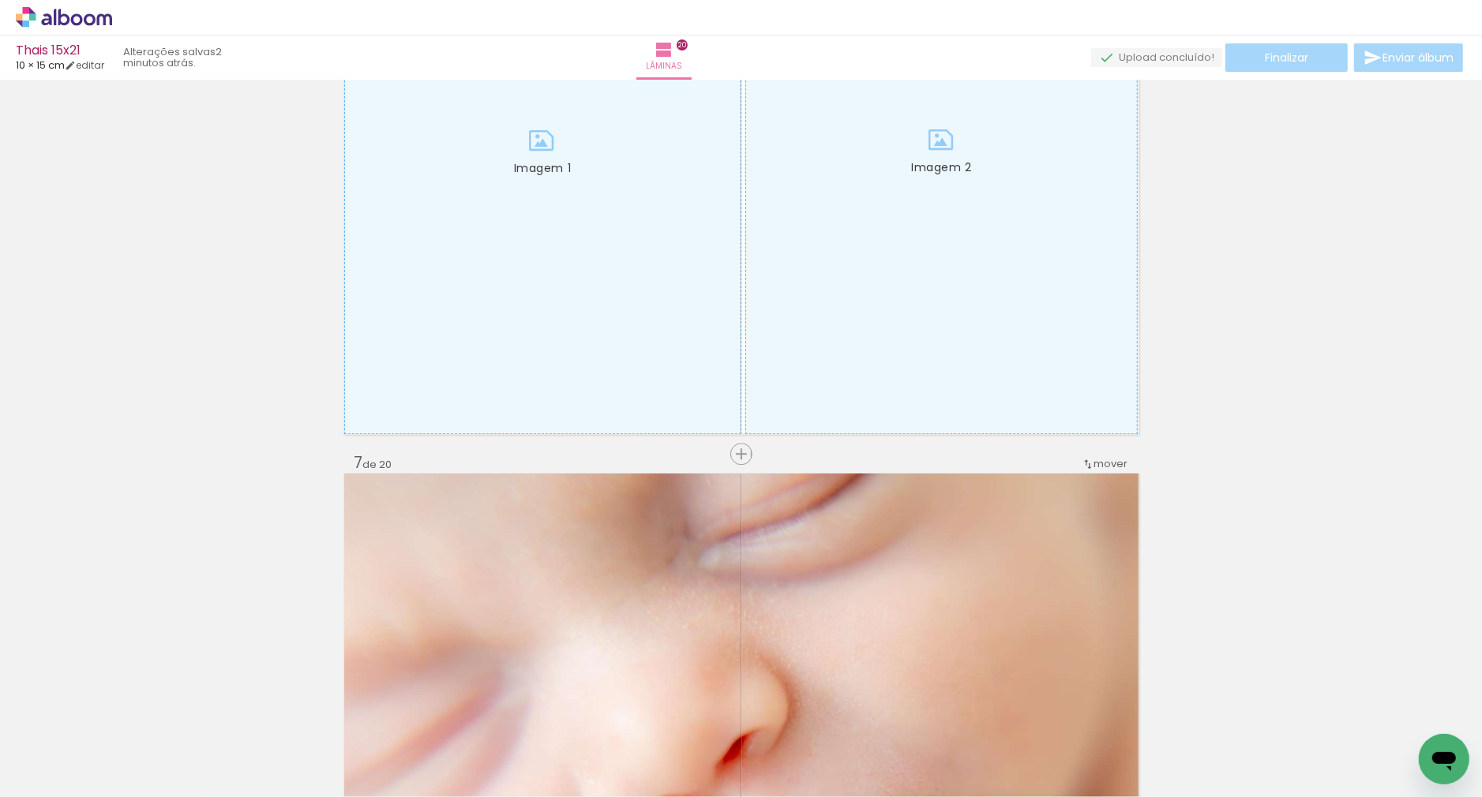
scroll to position [3141, 0]
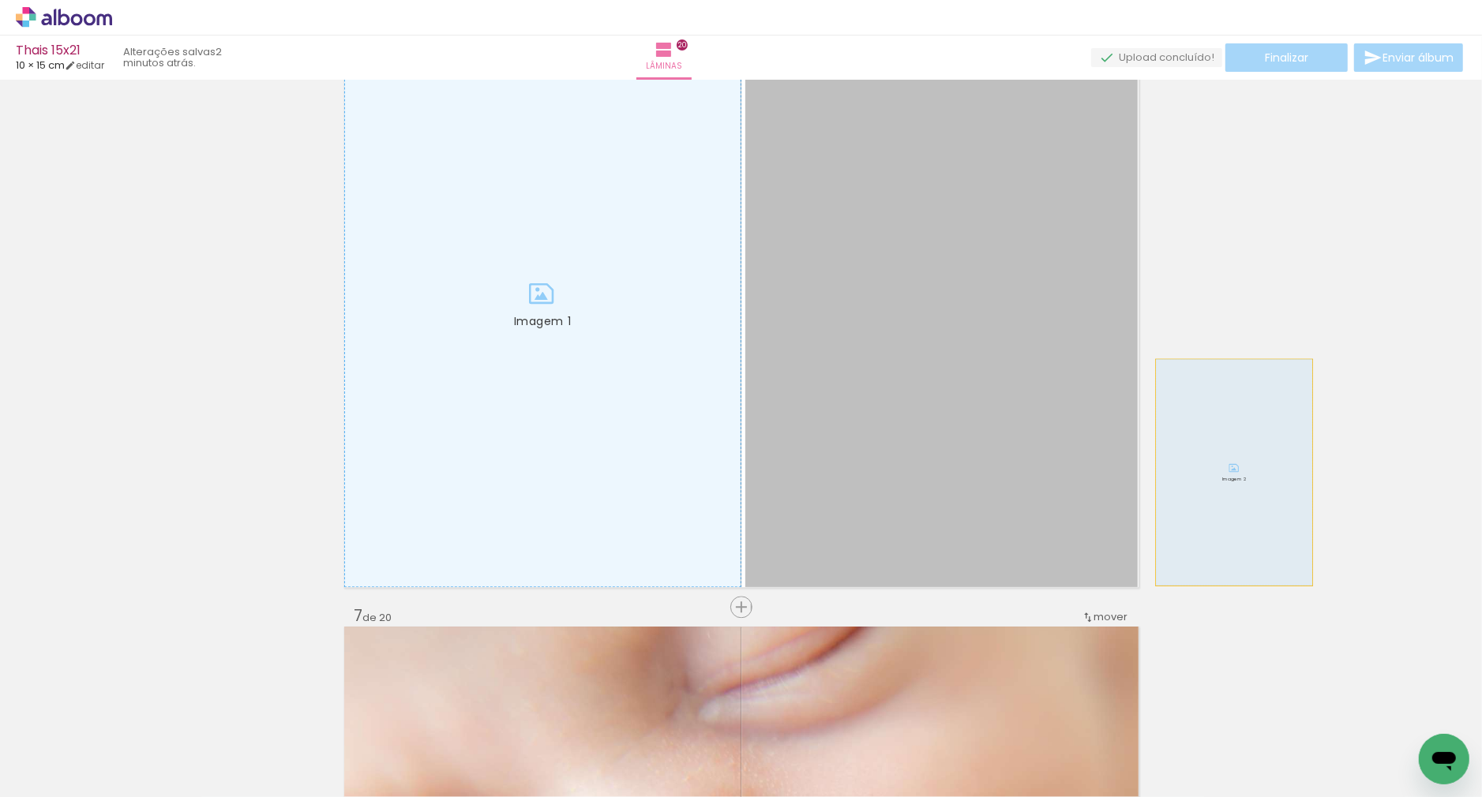
drag, startPoint x: 853, startPoint y: 485, endPoint x: 1234, endPoint y: 472, distance: 380.8
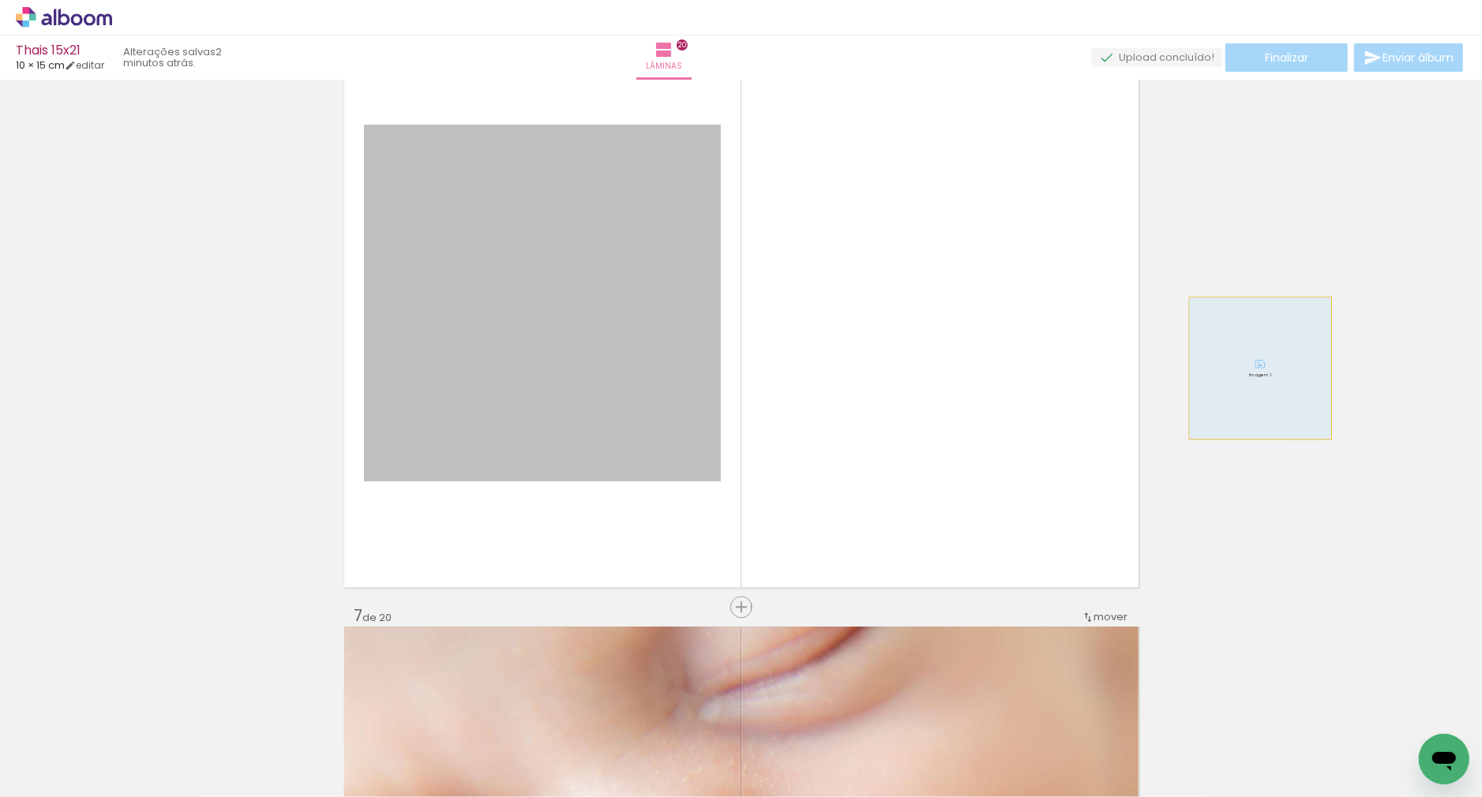
drag, startPoint x: 910, startPoint y: 370, endPoint x: 1260, endPoint y: 368, distance: 349.8
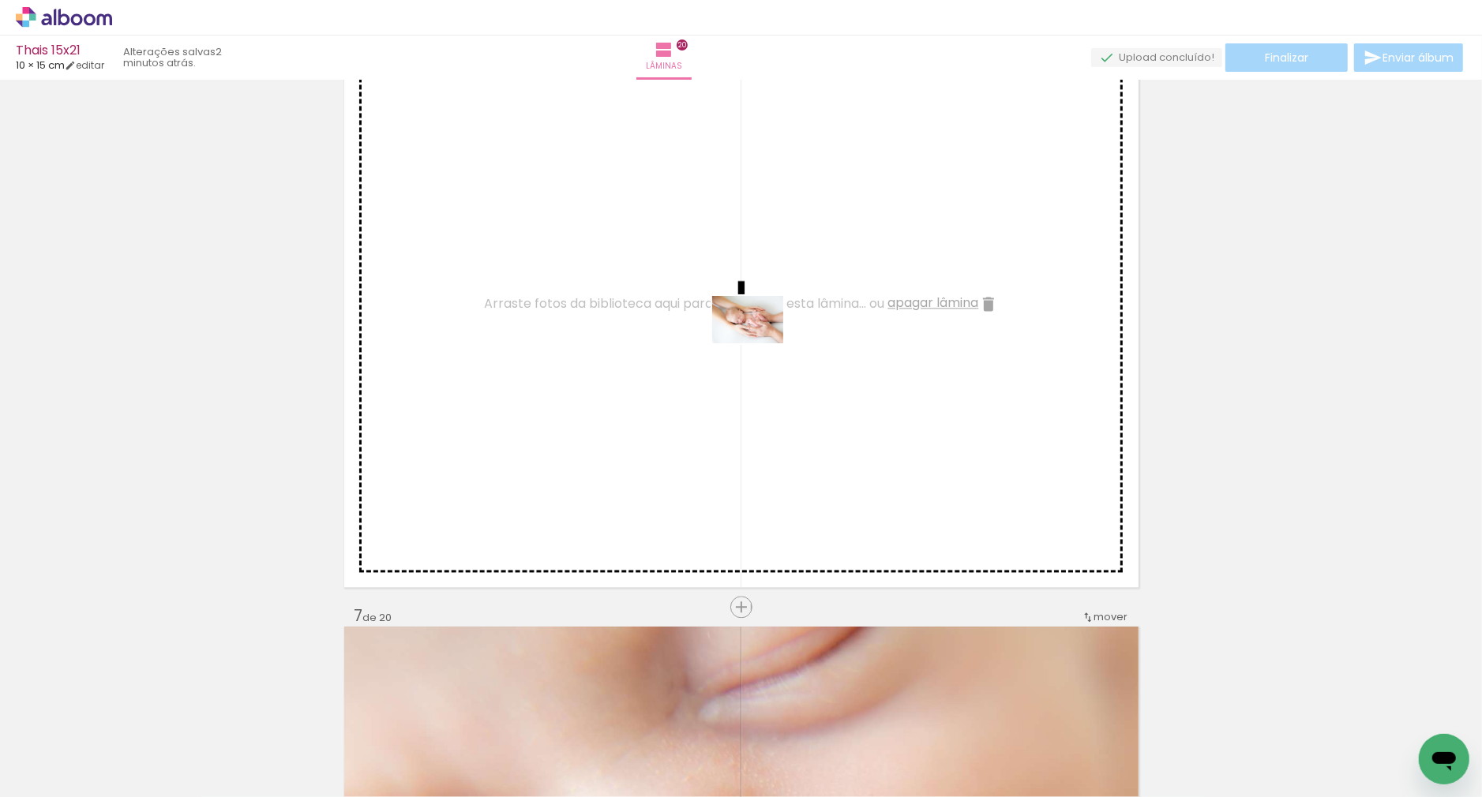
drag, startPoint x: 772, startPoint y: 492, endPoint x: 760, endPoint y: 343, distance: 149.8
click at [760, 343] on quentale-workspace at bounding box center [741, 398] width 1482 height 797
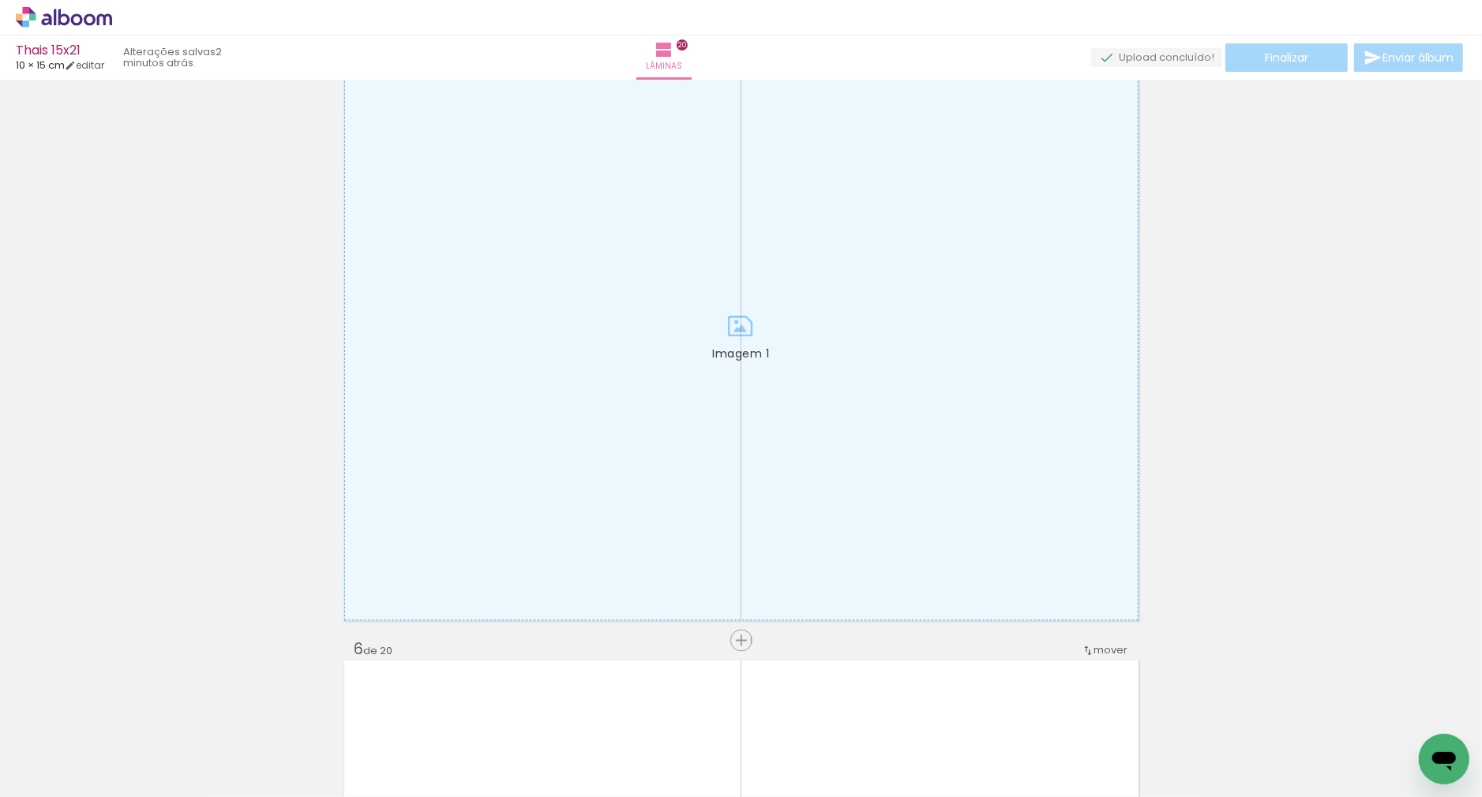
scroll to position [2471, 0]
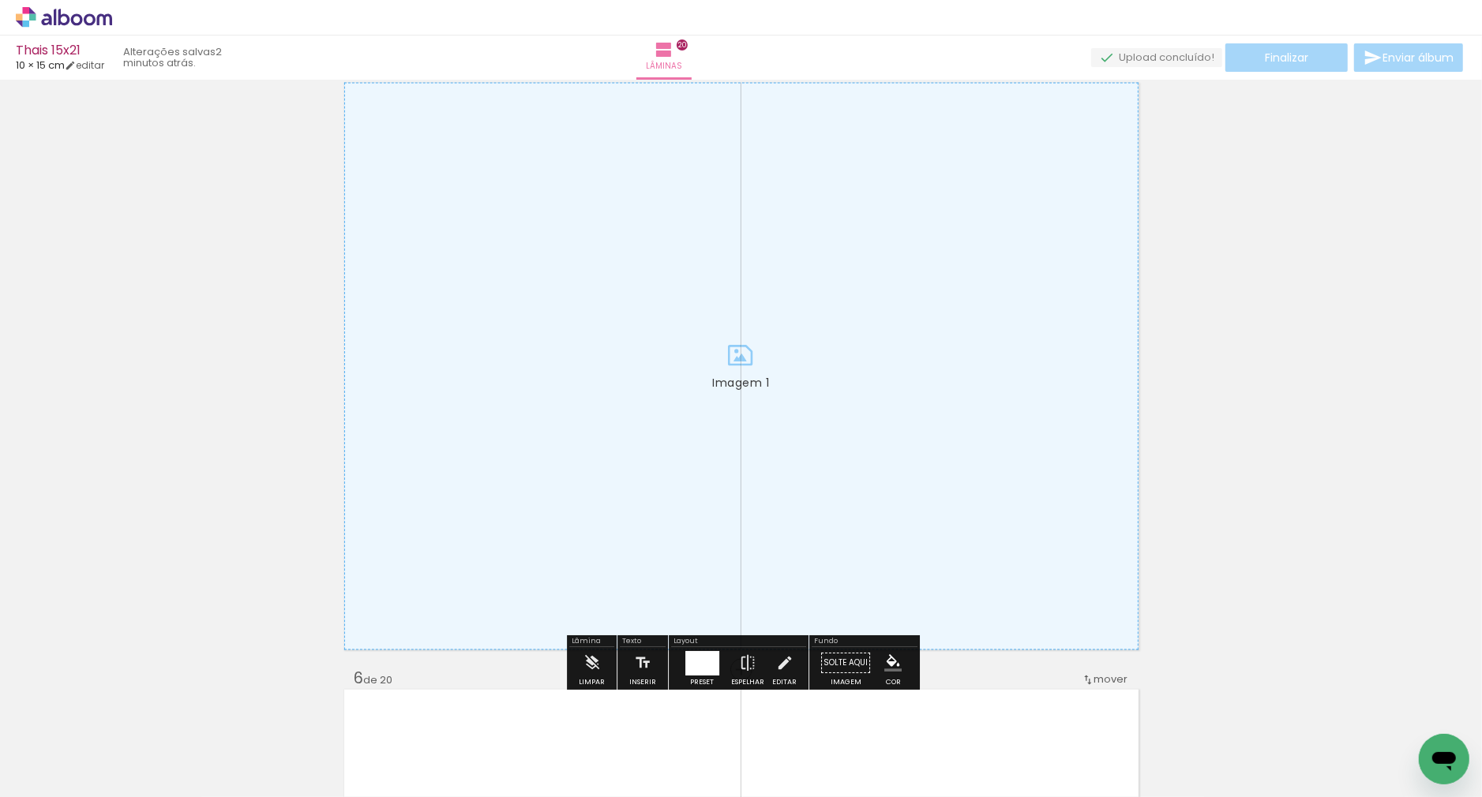
click at [750, 362] on quentale-photo "Imagem 1" at bounding box center [741, 367] width 794 height 568
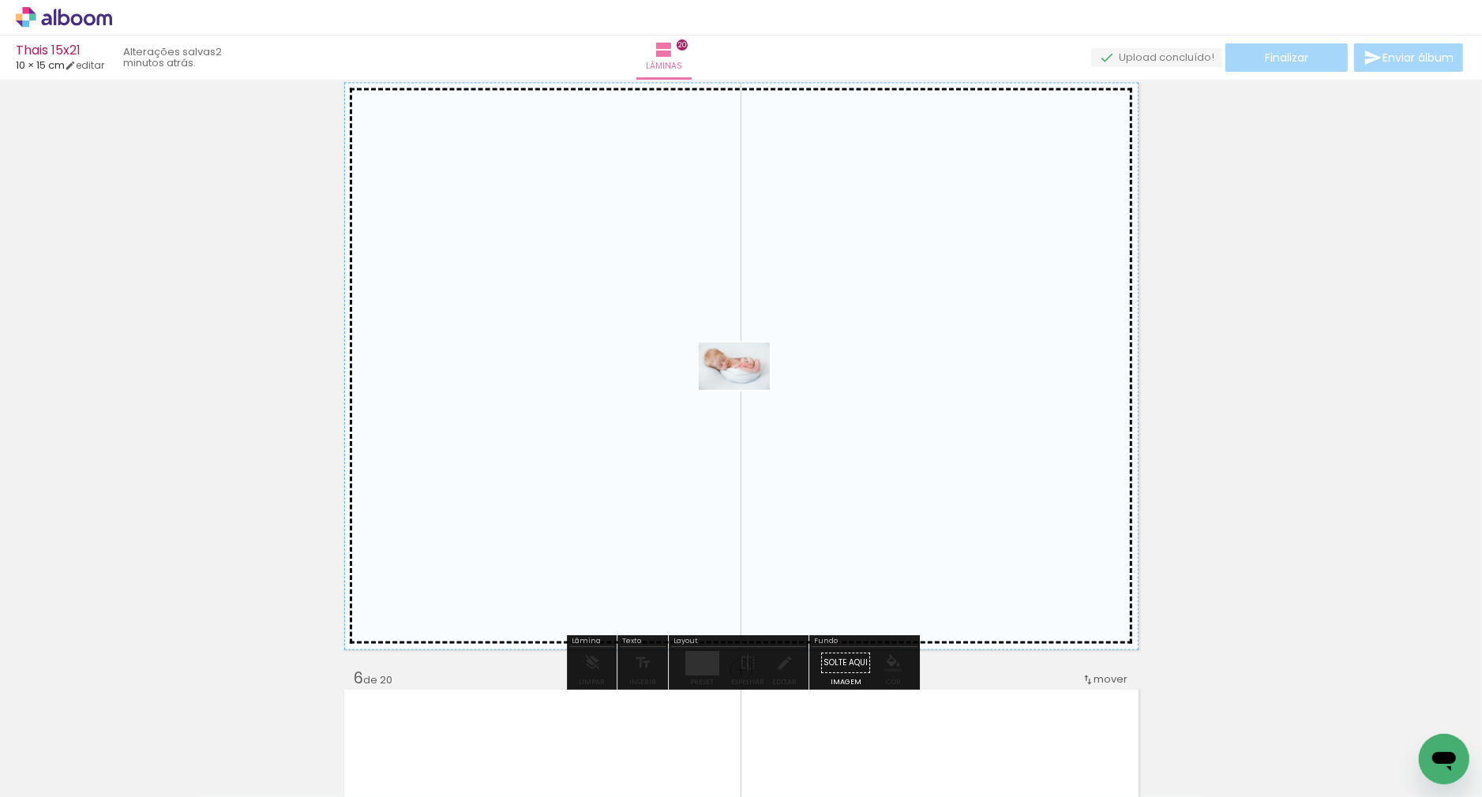
drag, startPoint x: 913, startPoint y: 750, endPoint x: 746, endPoint y: 390, distance: 397.0
click at [746, 390] on quentale-workspace at bounding box center [741, 398] width 1482 height 797
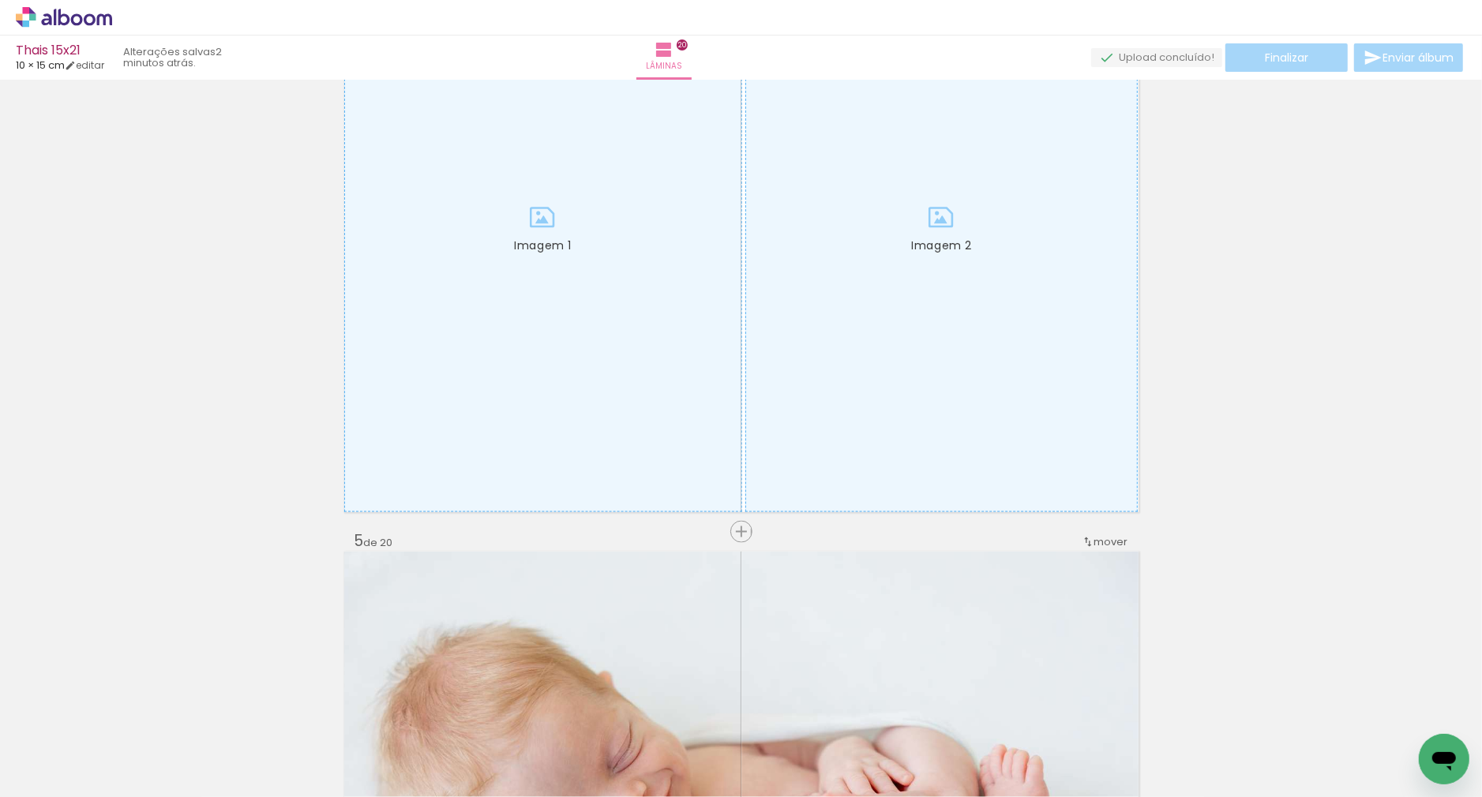
scroll to position [1867, 0]
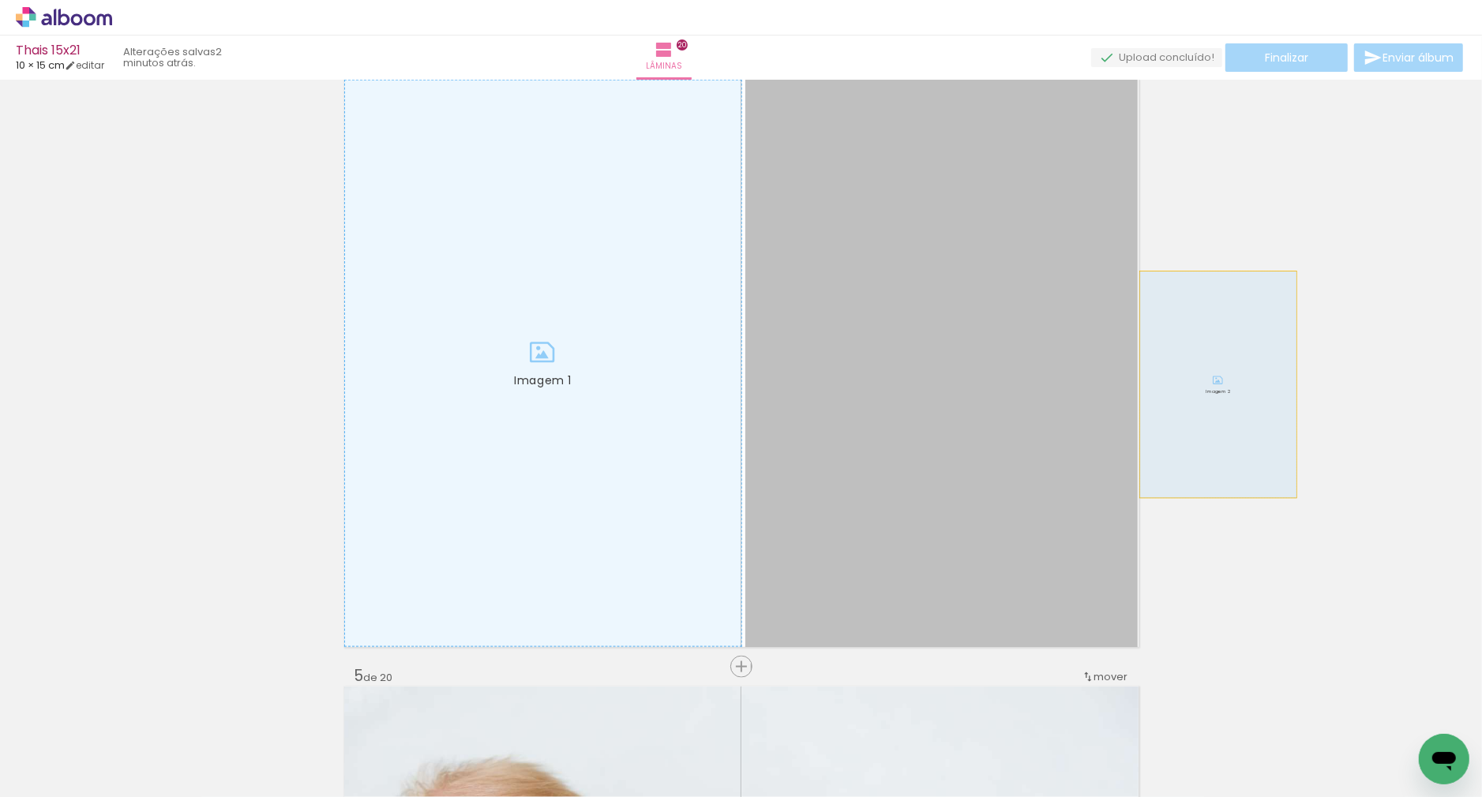
drag, startPoint x: 962, startPoint y: 403, endPoint x: 1139, endPoint y: 382, distance: 178.8
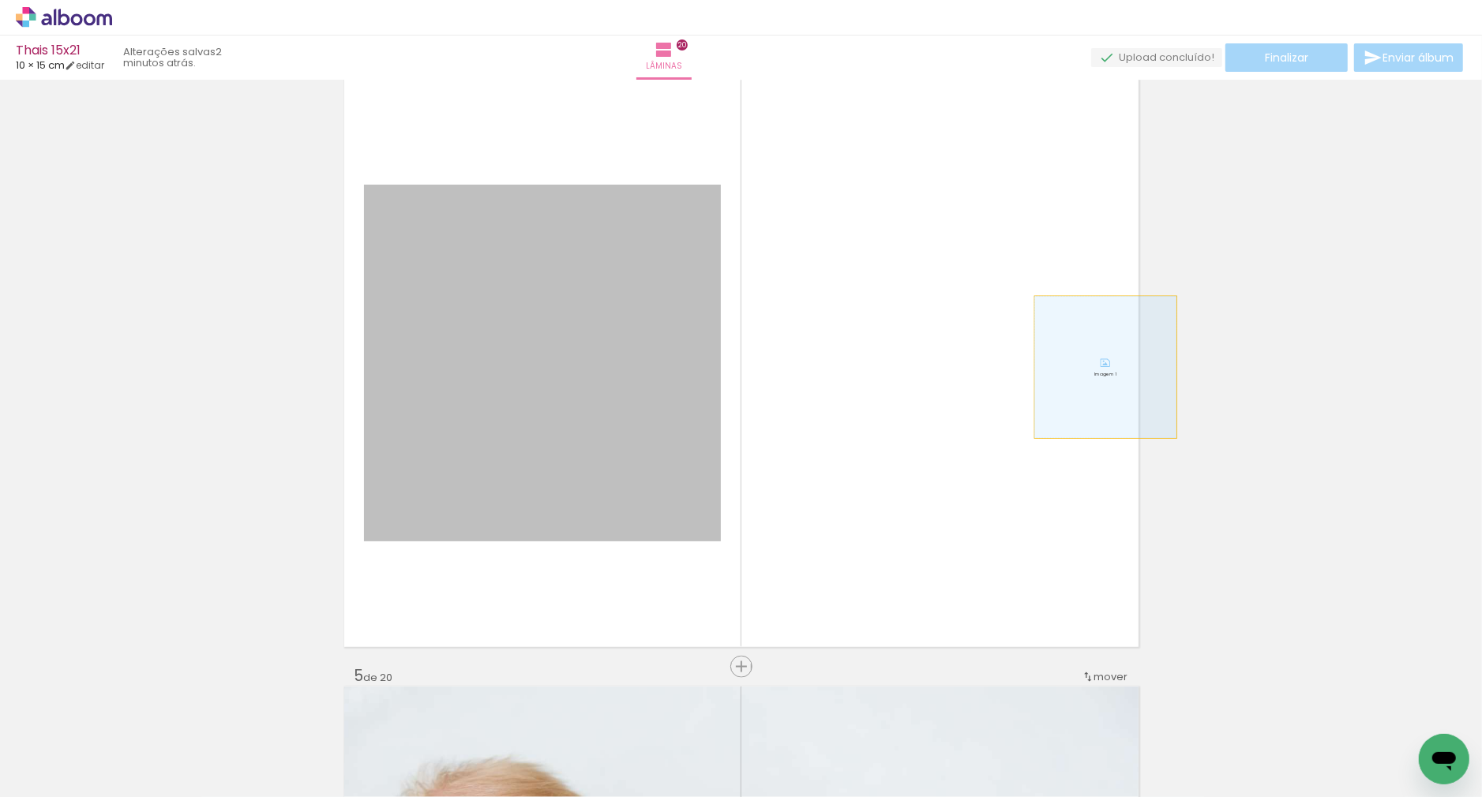
drag, startPoint x: 992, startPoint y: 369, endPoint x: 1214, endPoint y: 363, distance: 222.7
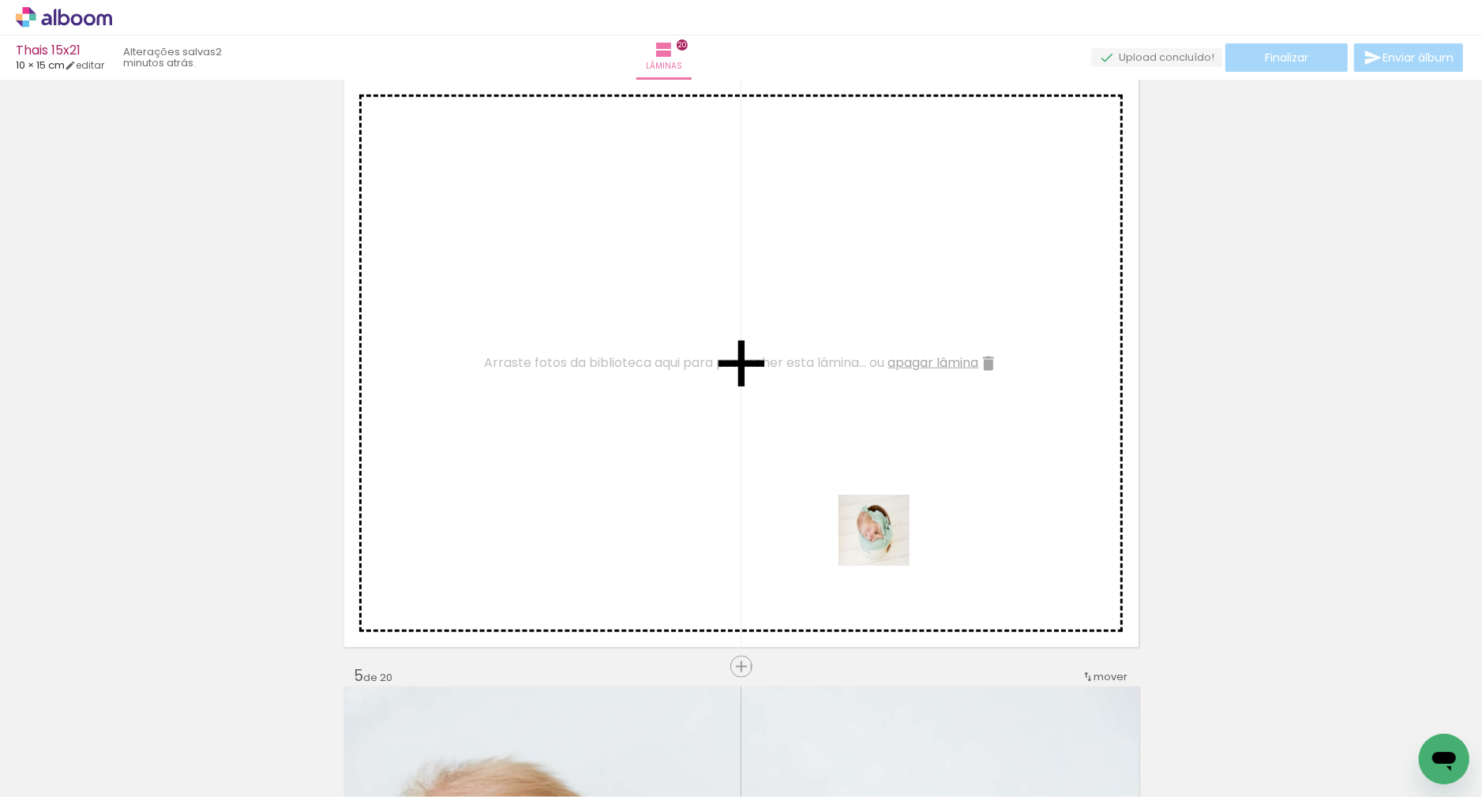
drag, startPoint x: 1012, startPoint y: 732, endPoint x: 785, endPoint y: 397, distance: 404.7
click at [785, 397] on quentale-workspace at bounding box center [741, 398] width 1482 height 797
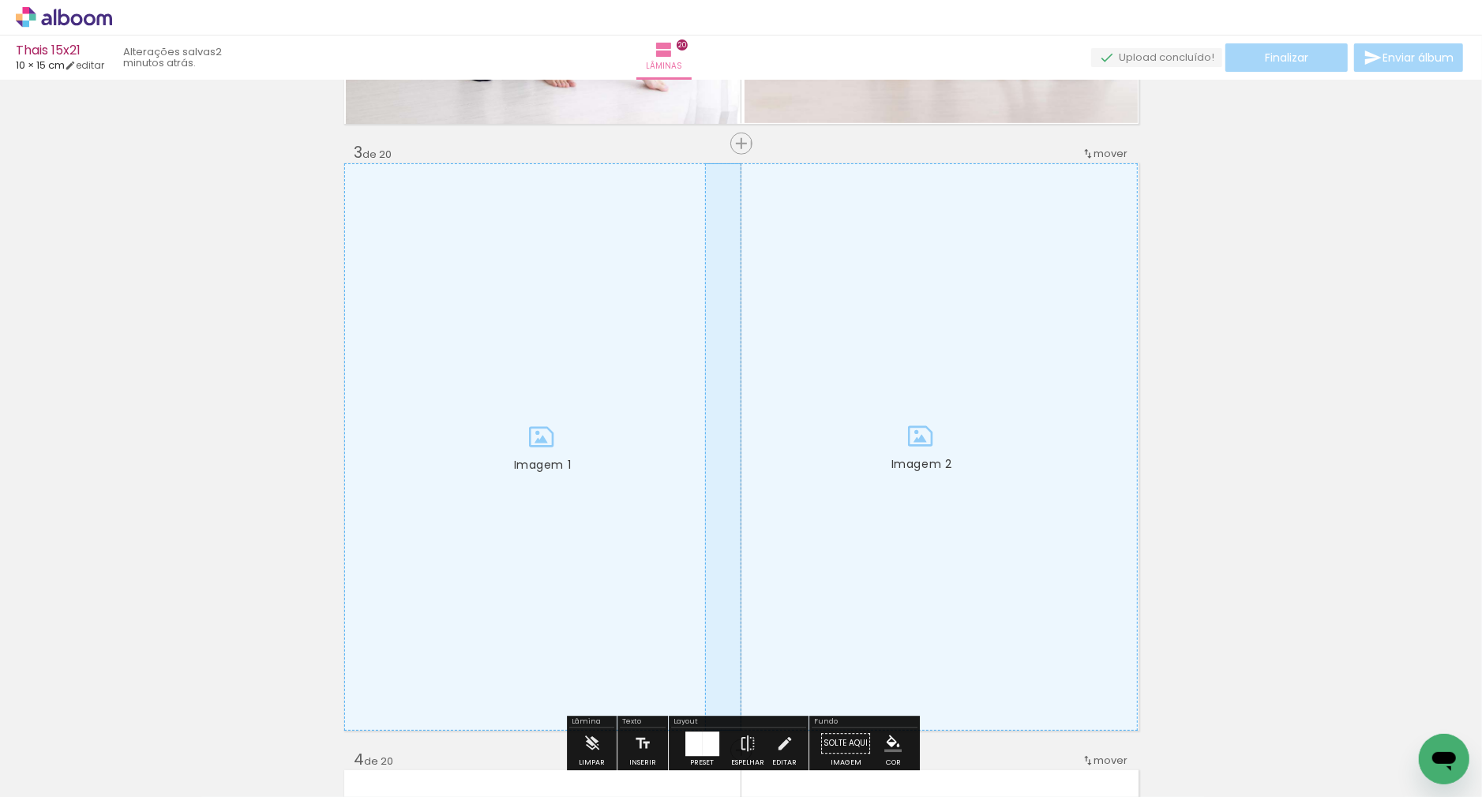
scroll to position [1127, 0]
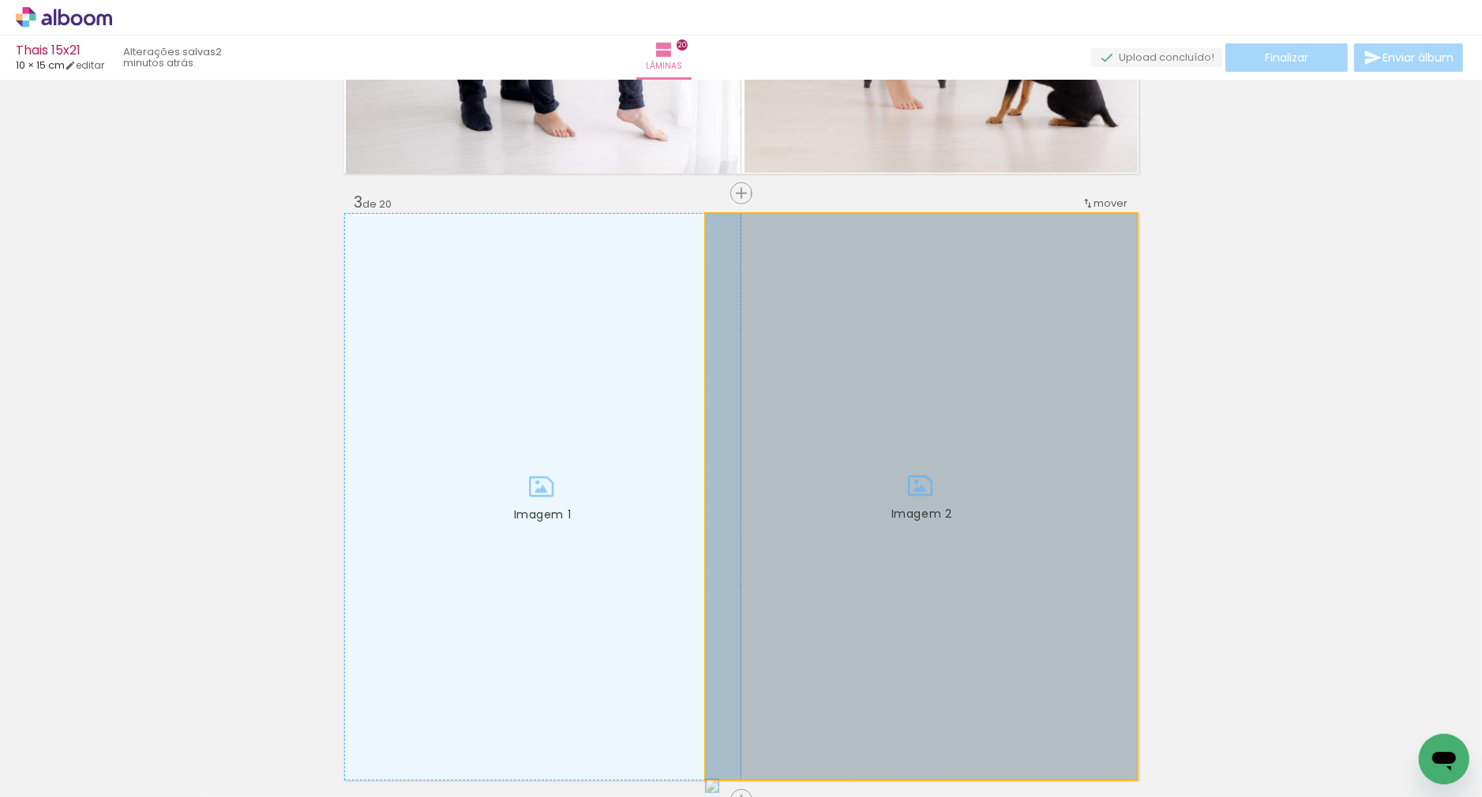
drag, startPoint x: 806, startPoint y: 395, endPoint x: 1244, endPoint y: 380, distance: 438.4
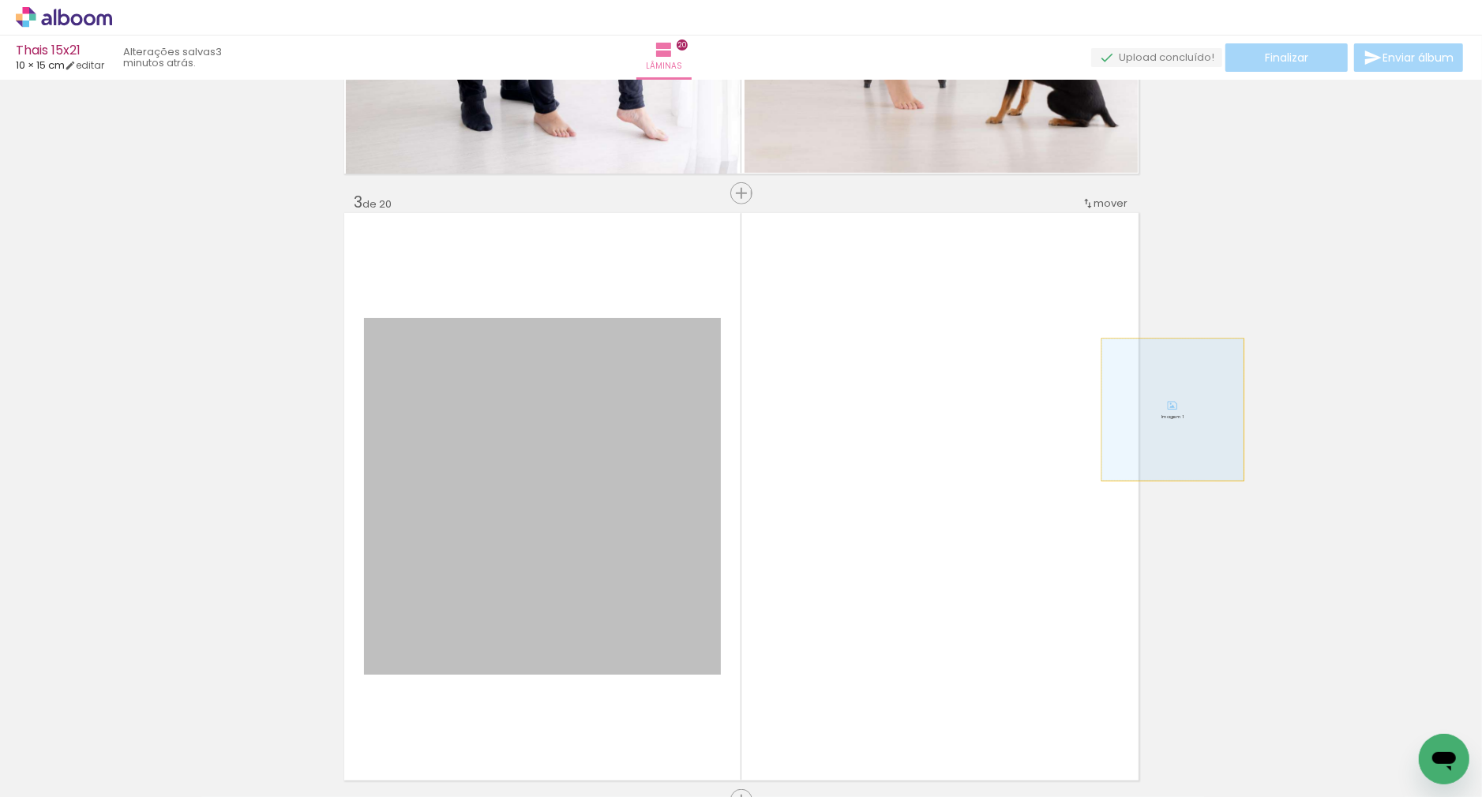
drag, startPoint x: 1127, startPoint y: 411, endPoint x: 1239, endPoint y: 402, distance: 111.7
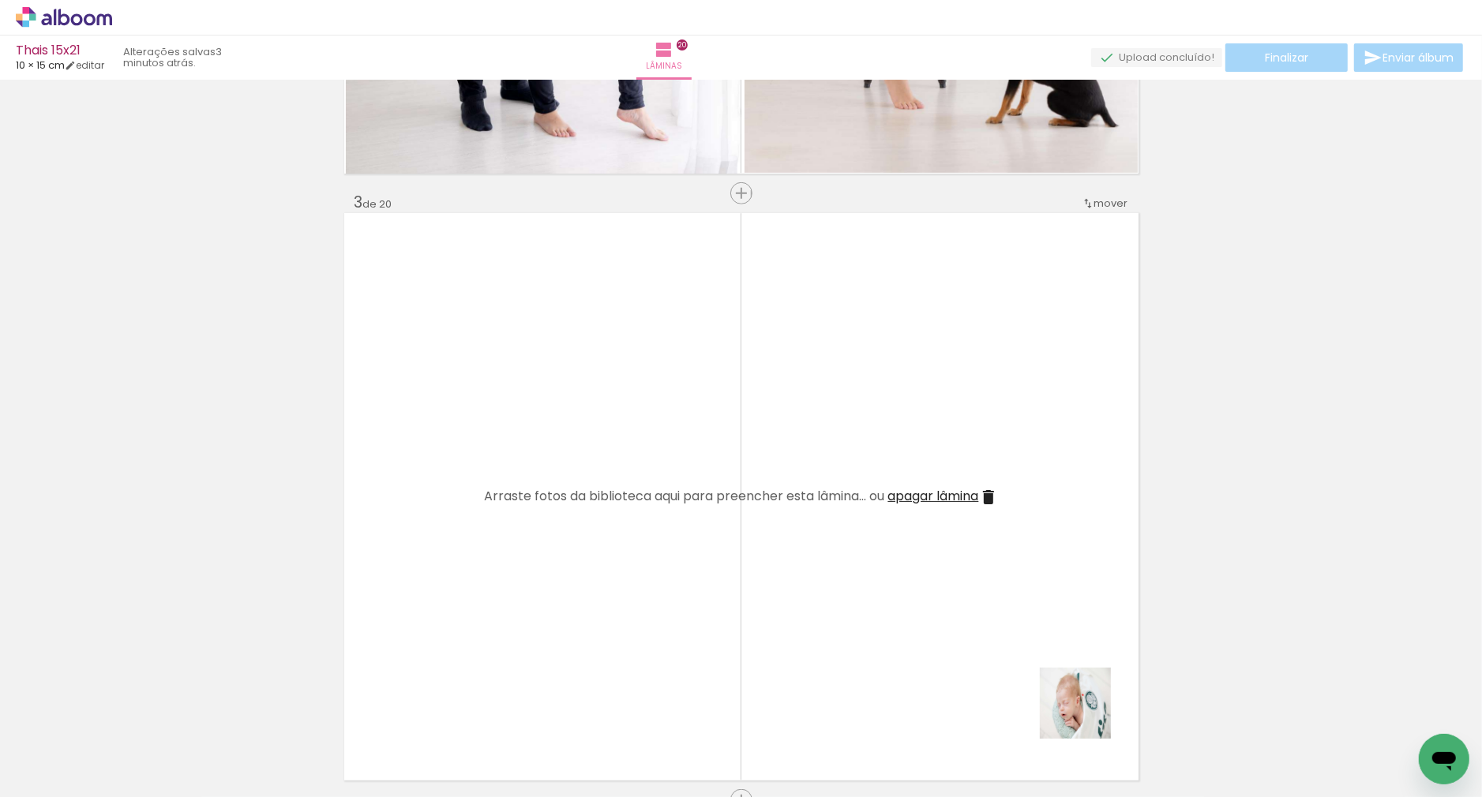
drag, startPoint x: 1087, startPoint y: 715, endPoint x: 878, endPoint y: 553, distance: 264.5
click at [875, 572] on quentale-workspace at bounding box center [741, 398] width 1482 height 797
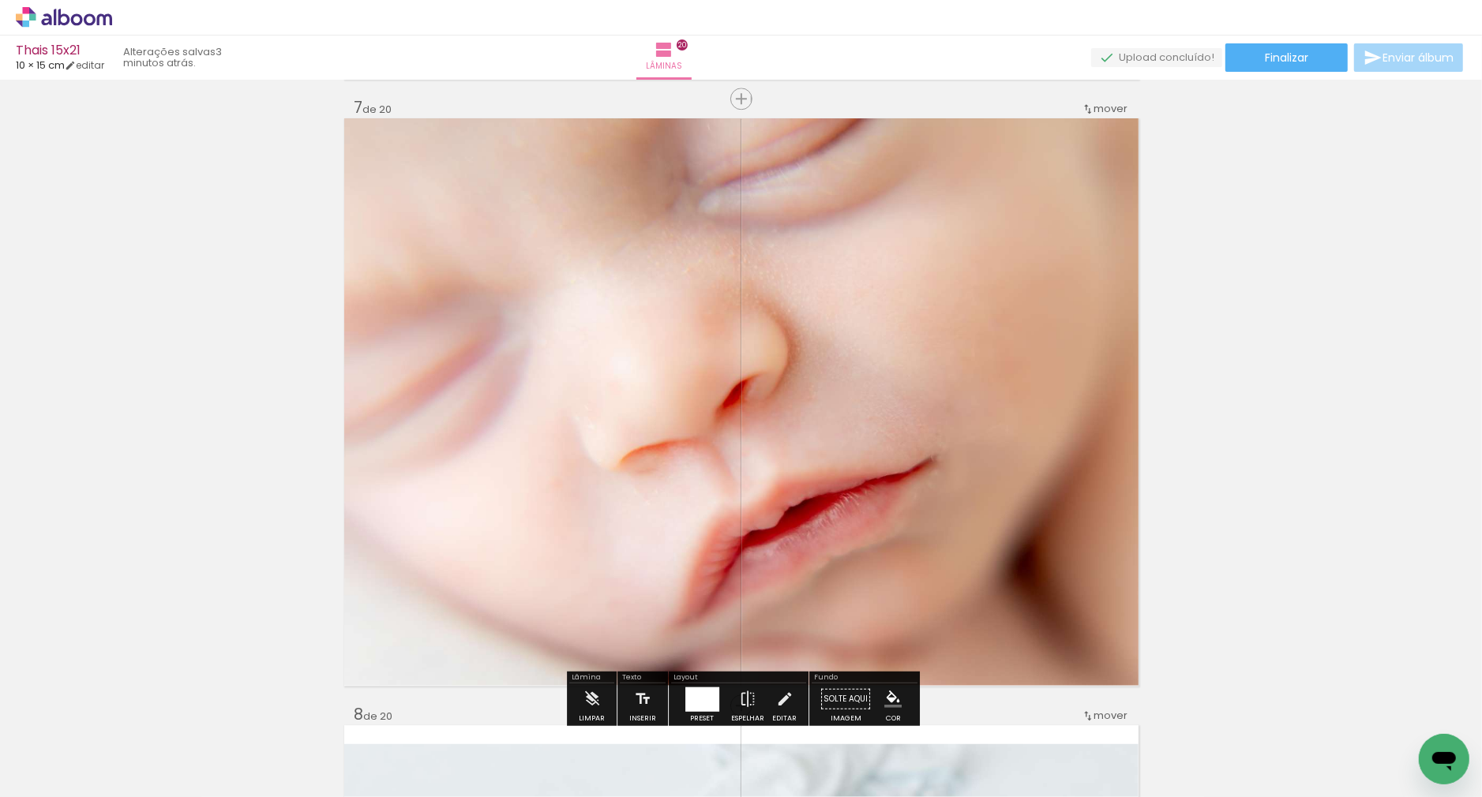
scroll to position [0, 1304]
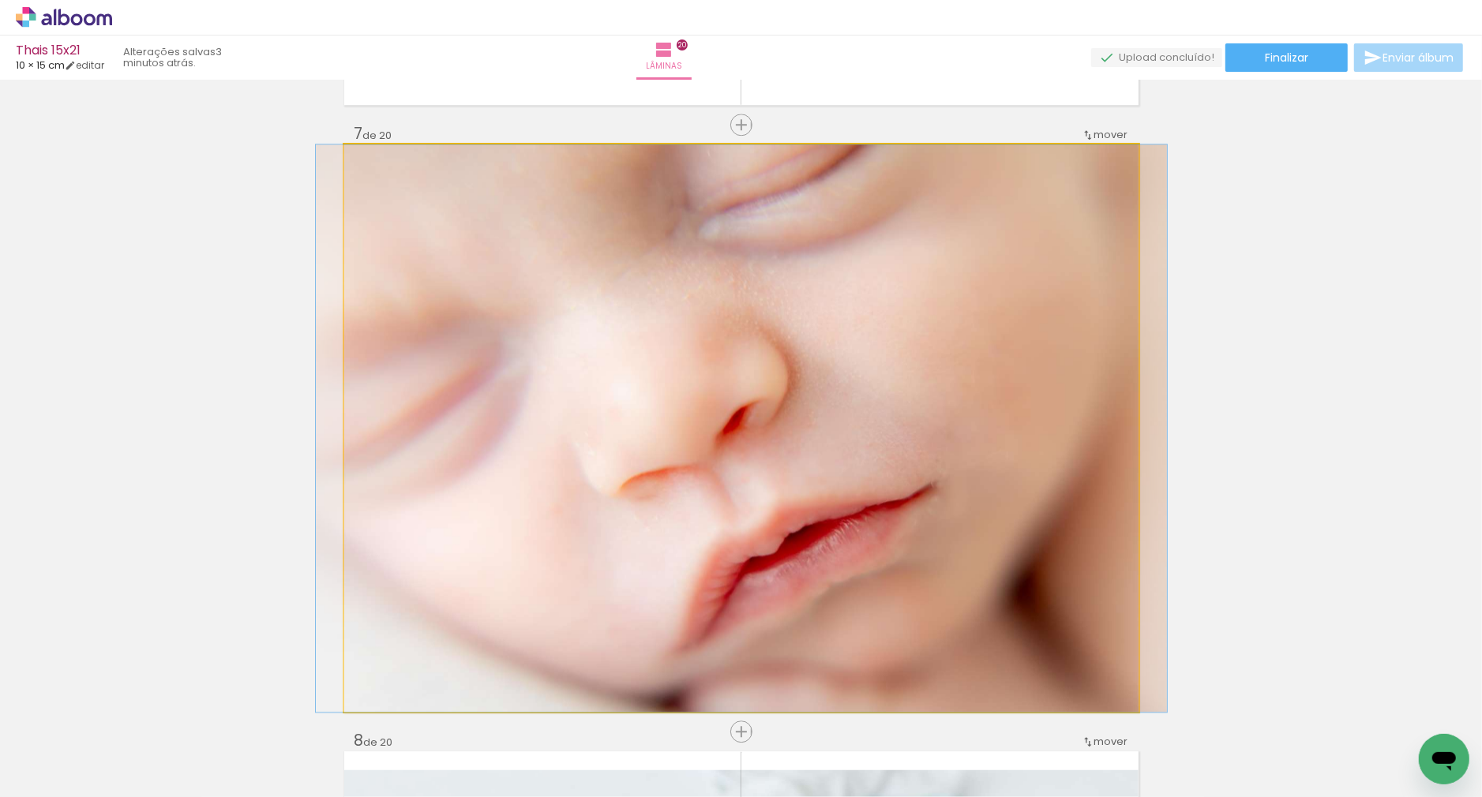
click at [805, 377] on quentale-photo "Imagem 1" at bounding box center [741, 428] width 794 height 568
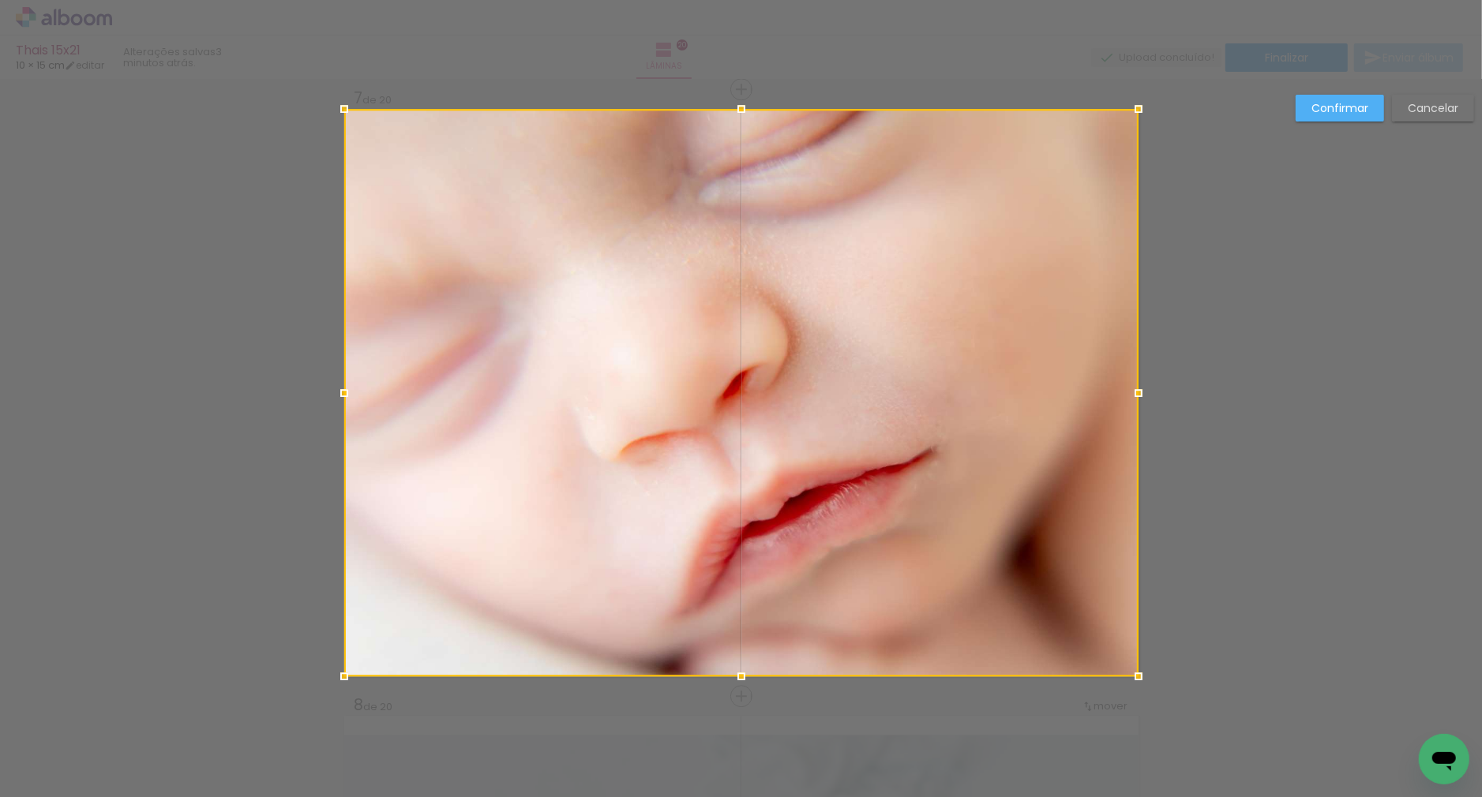
drag, startPoint x: 830, startPoint y: 438, endPoint x: 947, endPoint y: 431, distance: 117.1
click at [830, 438] on div at bounding box center [741, 393] width 794 height 568
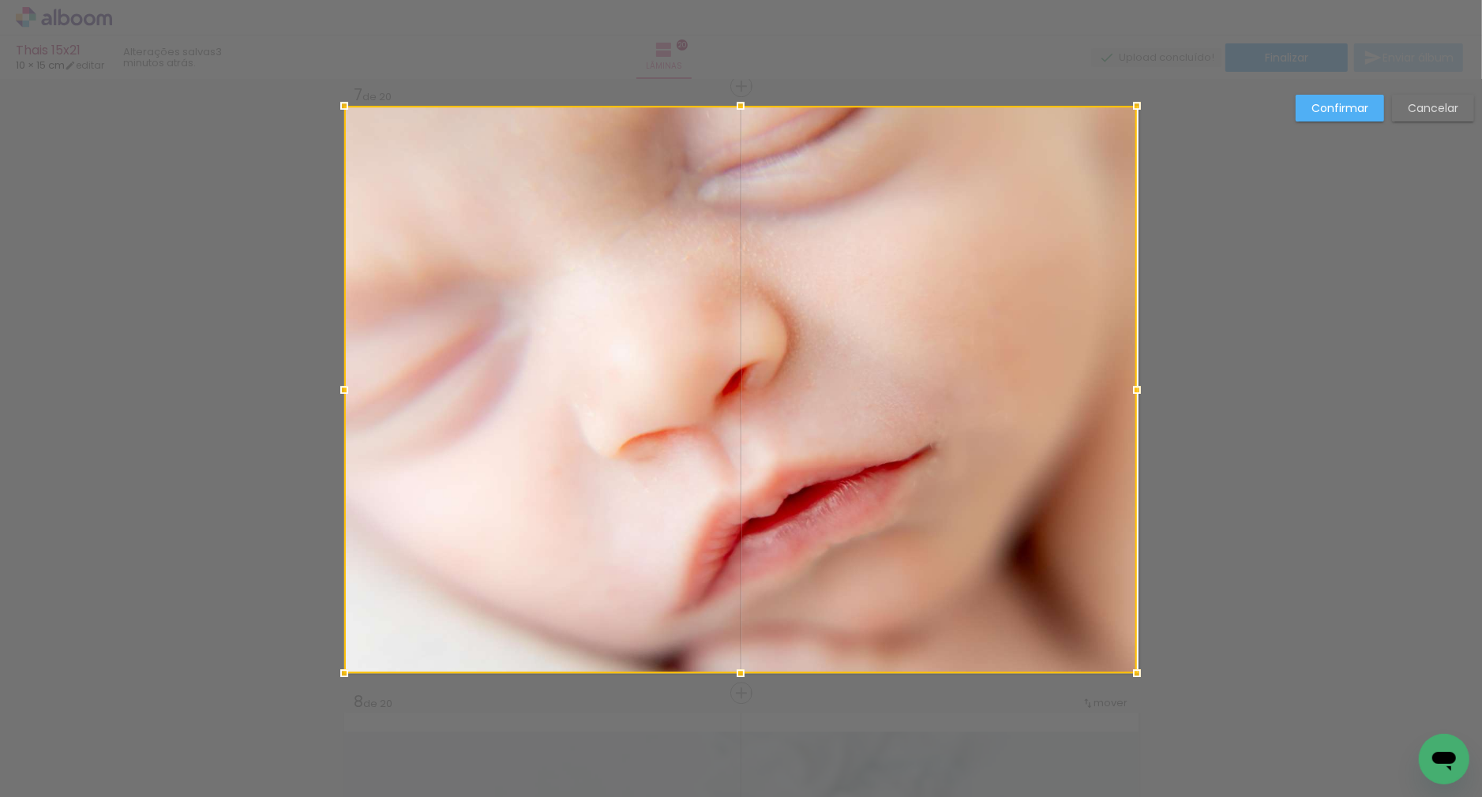
drag, startPoint x: 1143, startPoint y: 390, endPoint x: 1313, endPoint y: 343, distance: 176.0
drag, startPoint x: 1300, startPoint y: 96, endPoint x: 1331, endPoint y: 127, distance: 43.5
click at [1300, 96] on paper-button "Confirmar" at bounding box center [1340, 108] width 88 height 27
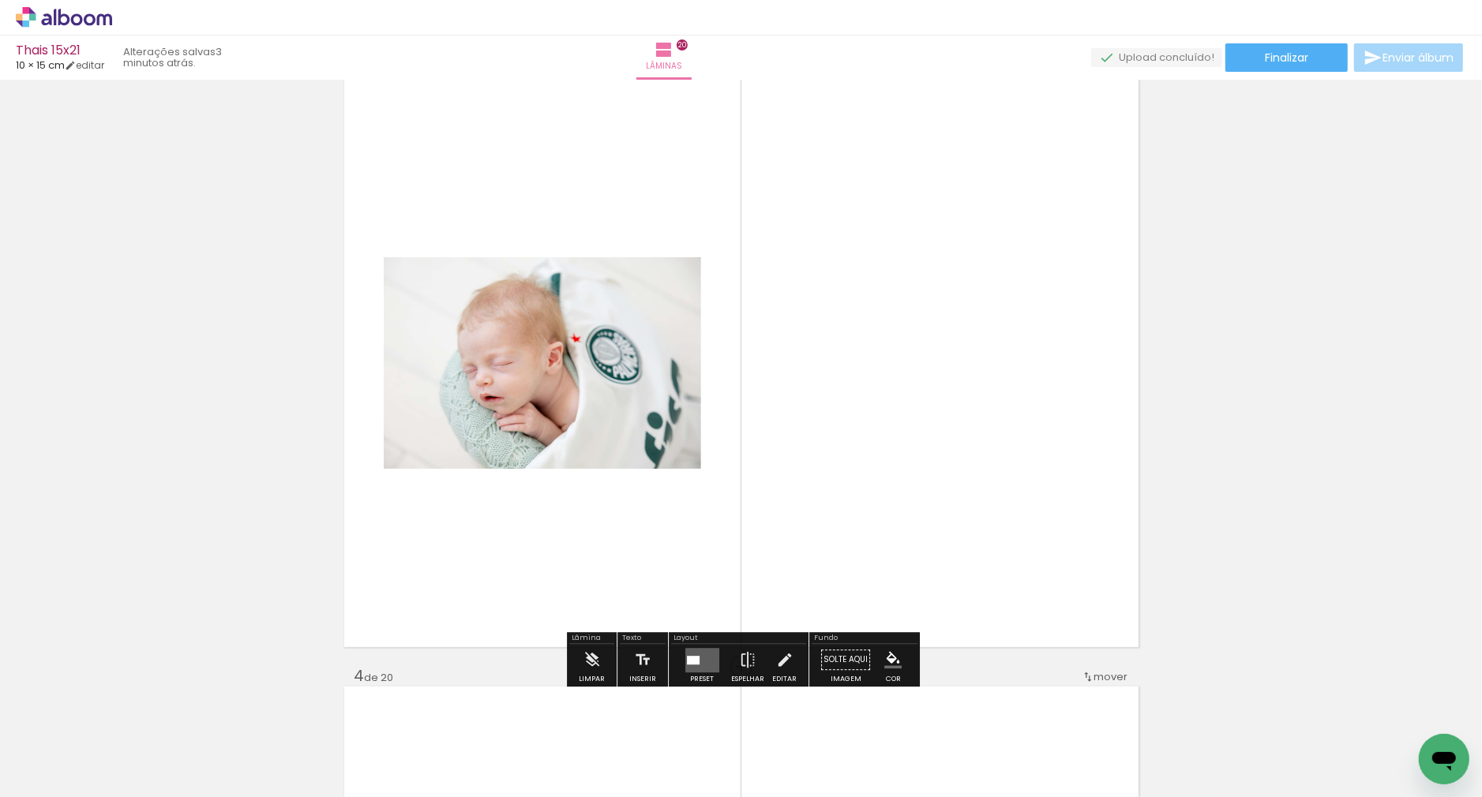
scroll to position [1263, 0]
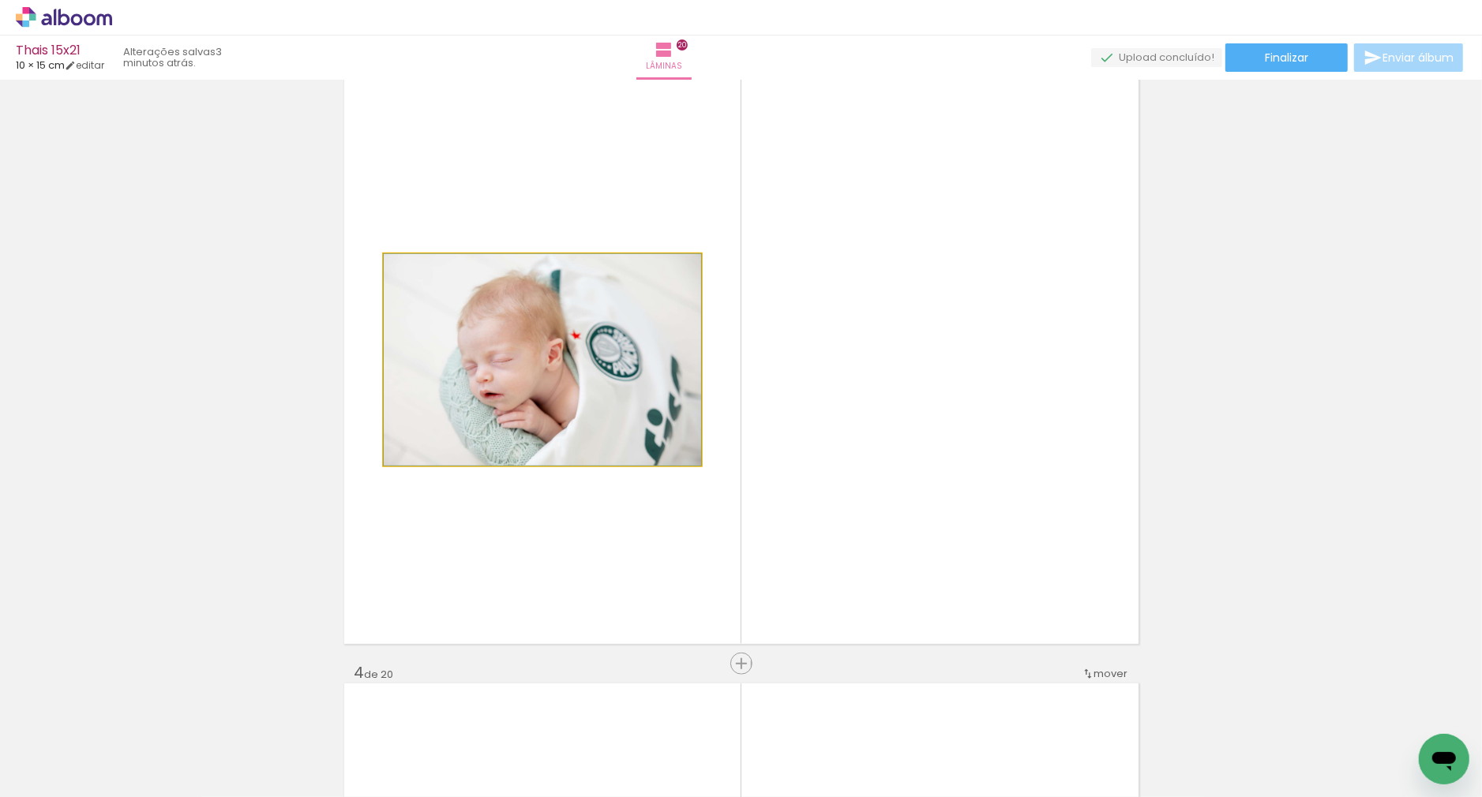
click at [589, 368] on quentale-photo at bounding box center [542, 360] width 317 height 212
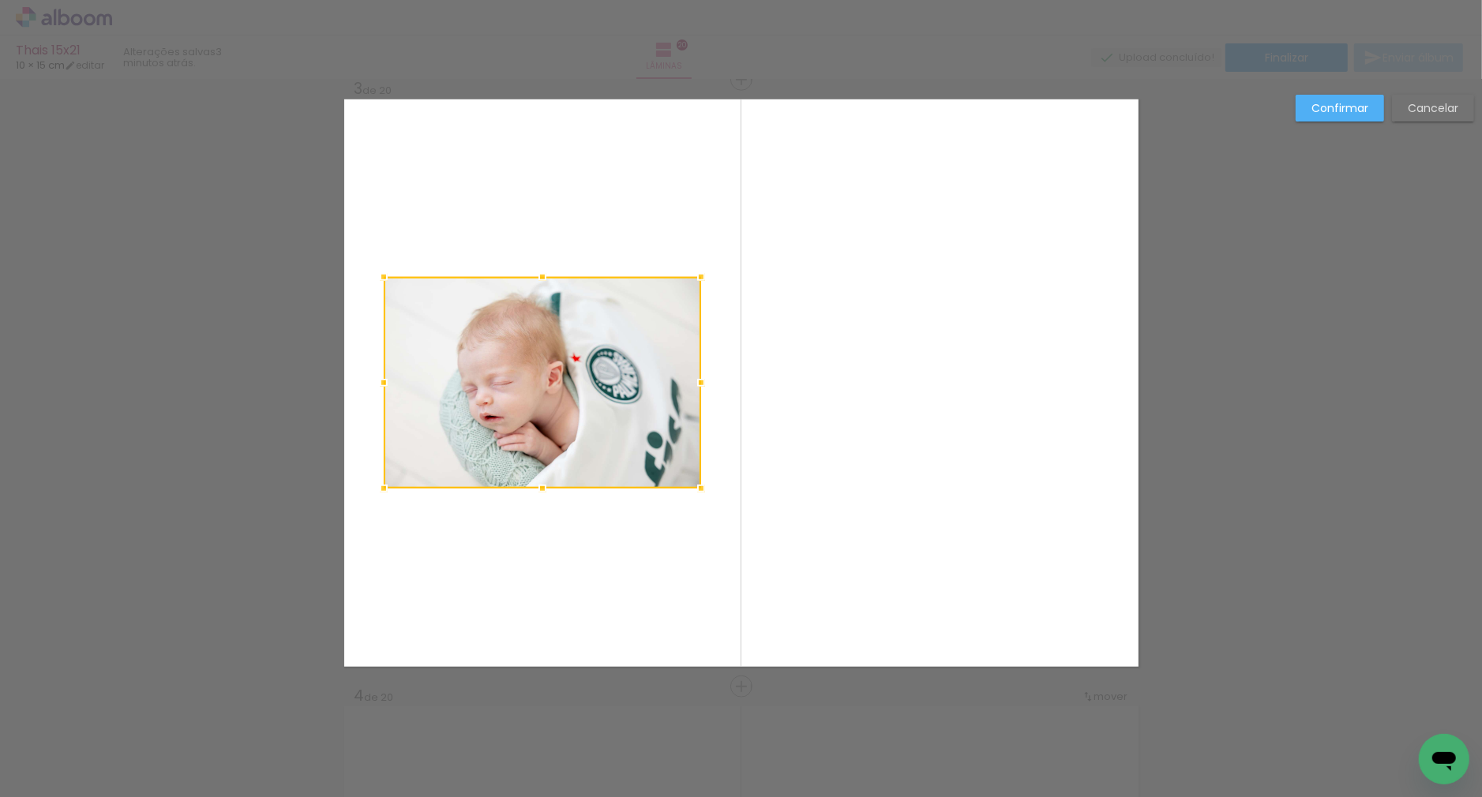
scroll to position [1234, 0]
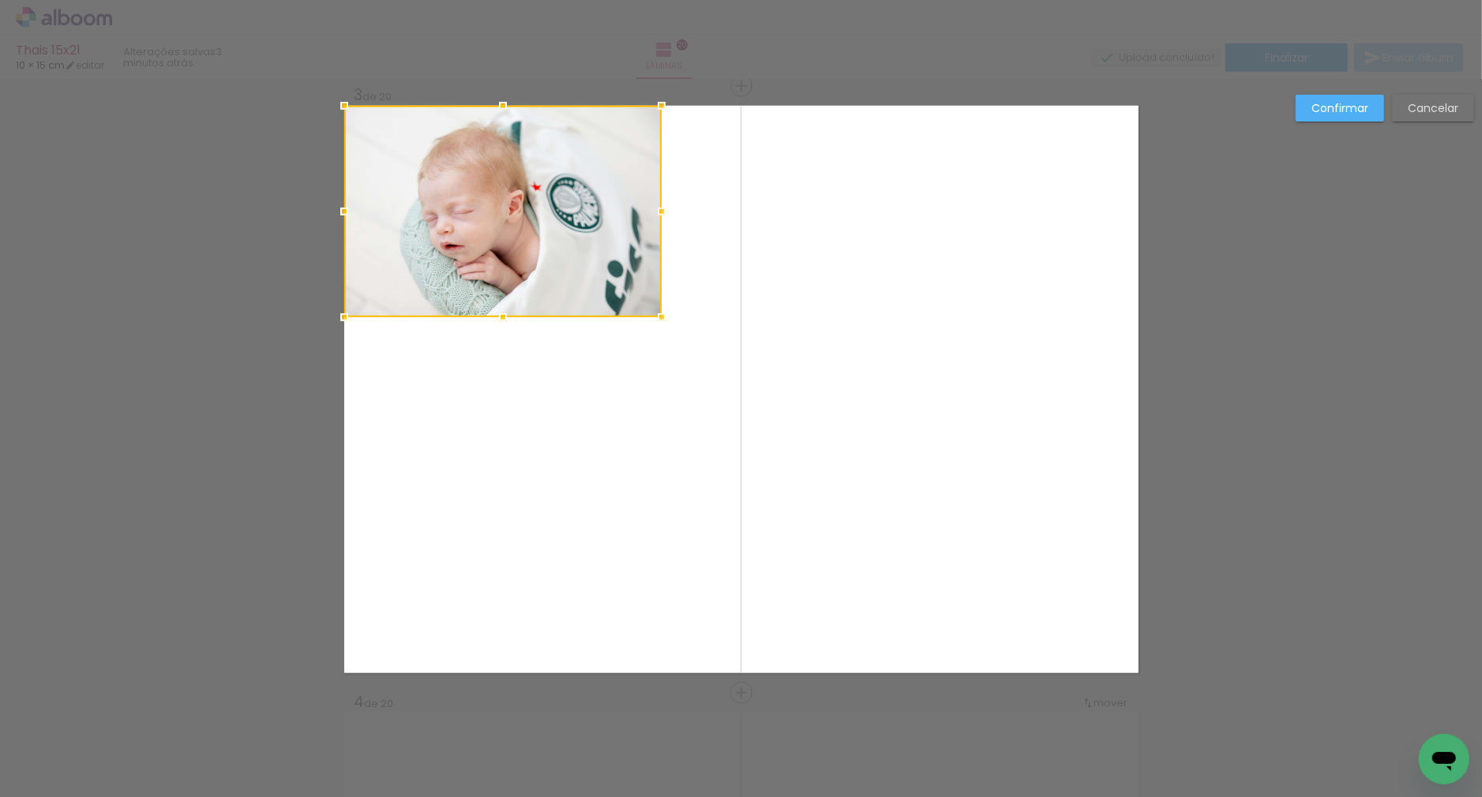
drag, startPoint x: 591, startPoint y: 375, endPoint x: 437, endPoint y: 141, distance: 279.8
click at [426, 127] on div at bounding box center [502, 212] width 317 height 212
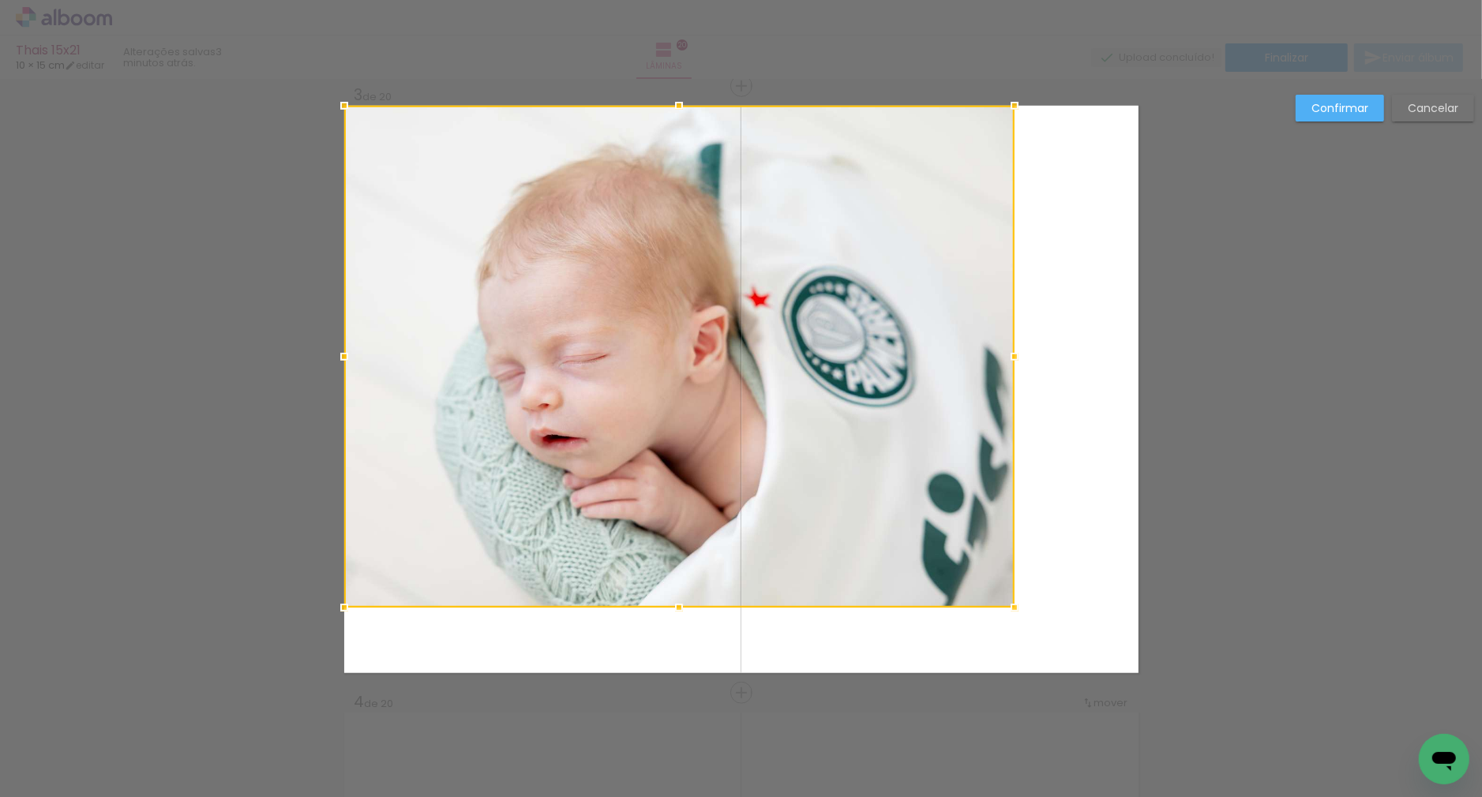
drag, startPoint x: 660, startPoint y: 312, endPoint x: 1228, endPoint y: 695, distance: 685.4
click at [787, 487] on div at bounding box center [679, 357] width 670 height 502
drag, startPoint x: 874, startPoint y: 509, endPoint x: 745, endPoint y: 453, distance: 140.4
click at [744, 447] on div at bounding box center [679, 357] width 670 height 502
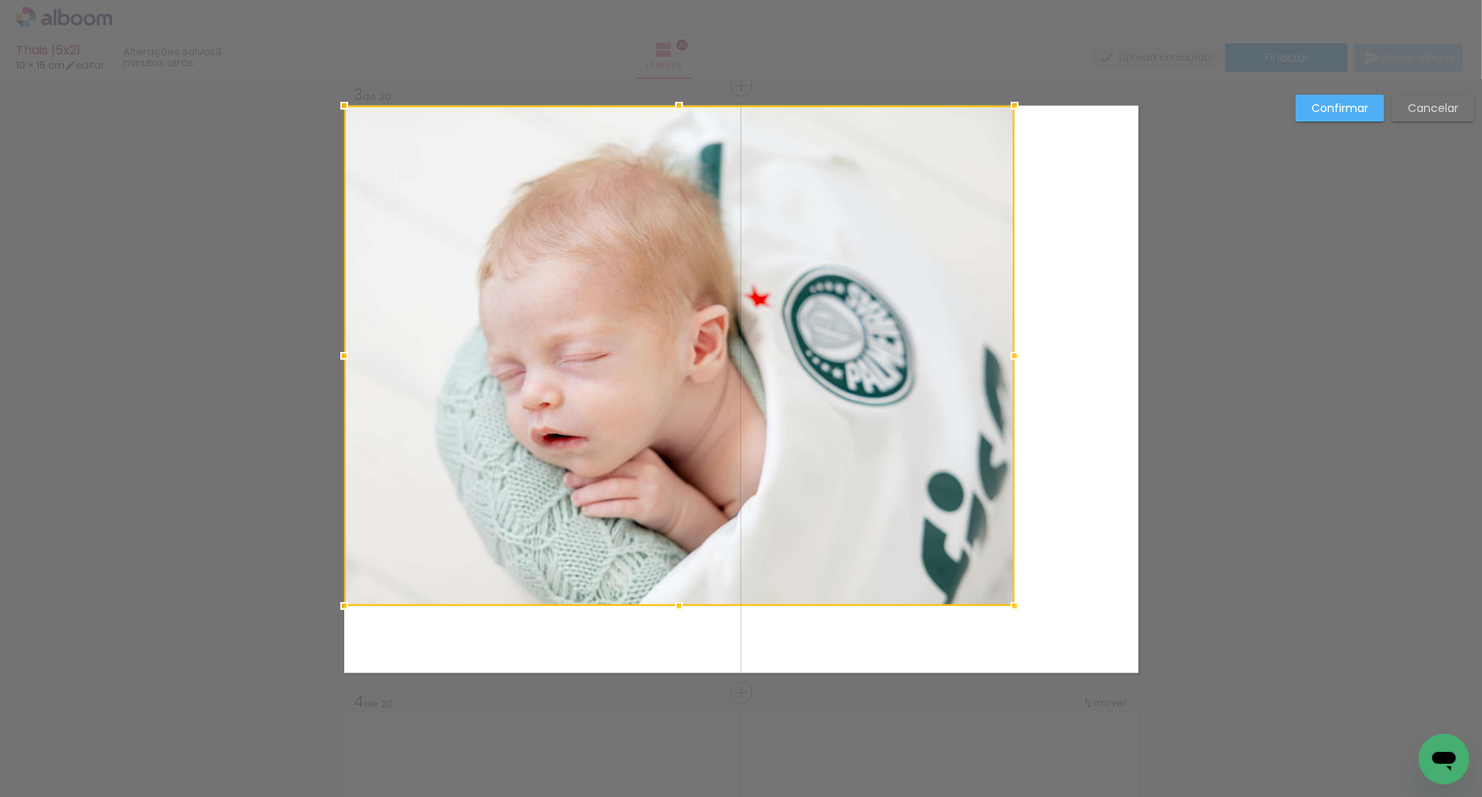
drag, startPoint x: 677, startPoint y: 666, endPoint x: 681, endPoint y: 688, distance: 21.5
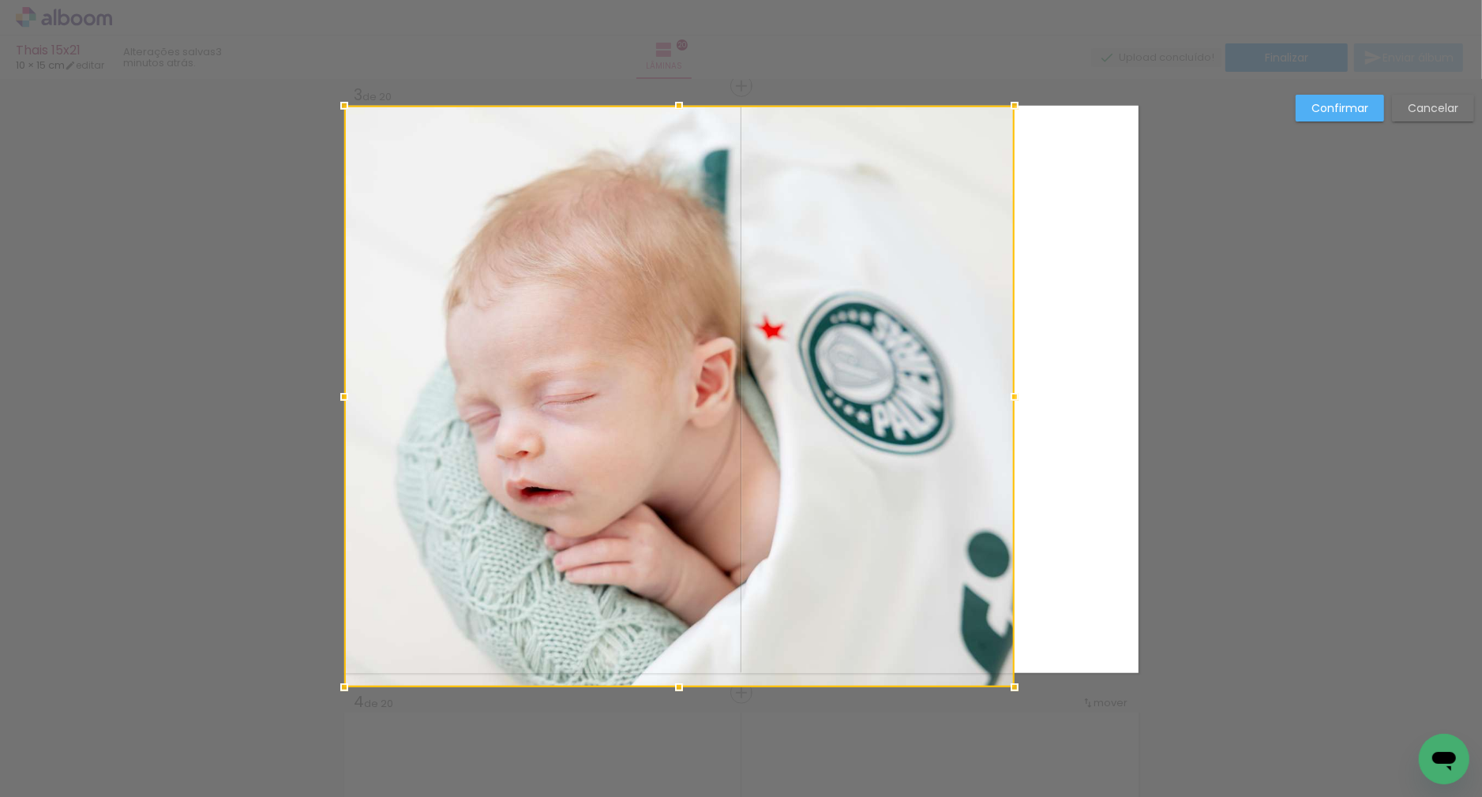
drag, startPoint x: 673, startPoint y: 602, endPoint x: 682, endPoint y: 672, distance: 70.8
click at [682, 672] on div at bounding box center [679, 397] width 670 height 582
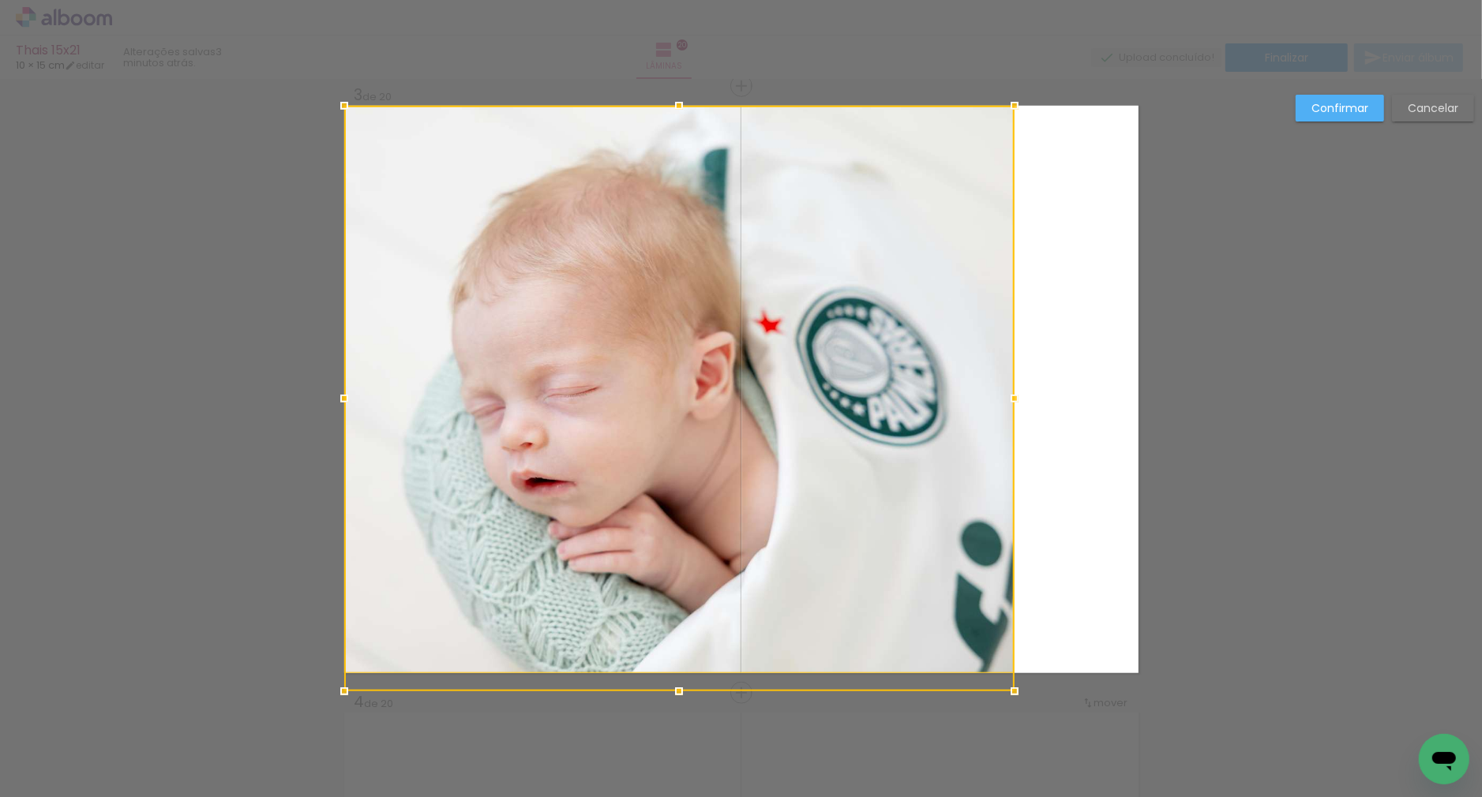
click at [696, 562] on div at bounding box center [679, 399] width 670 height 586
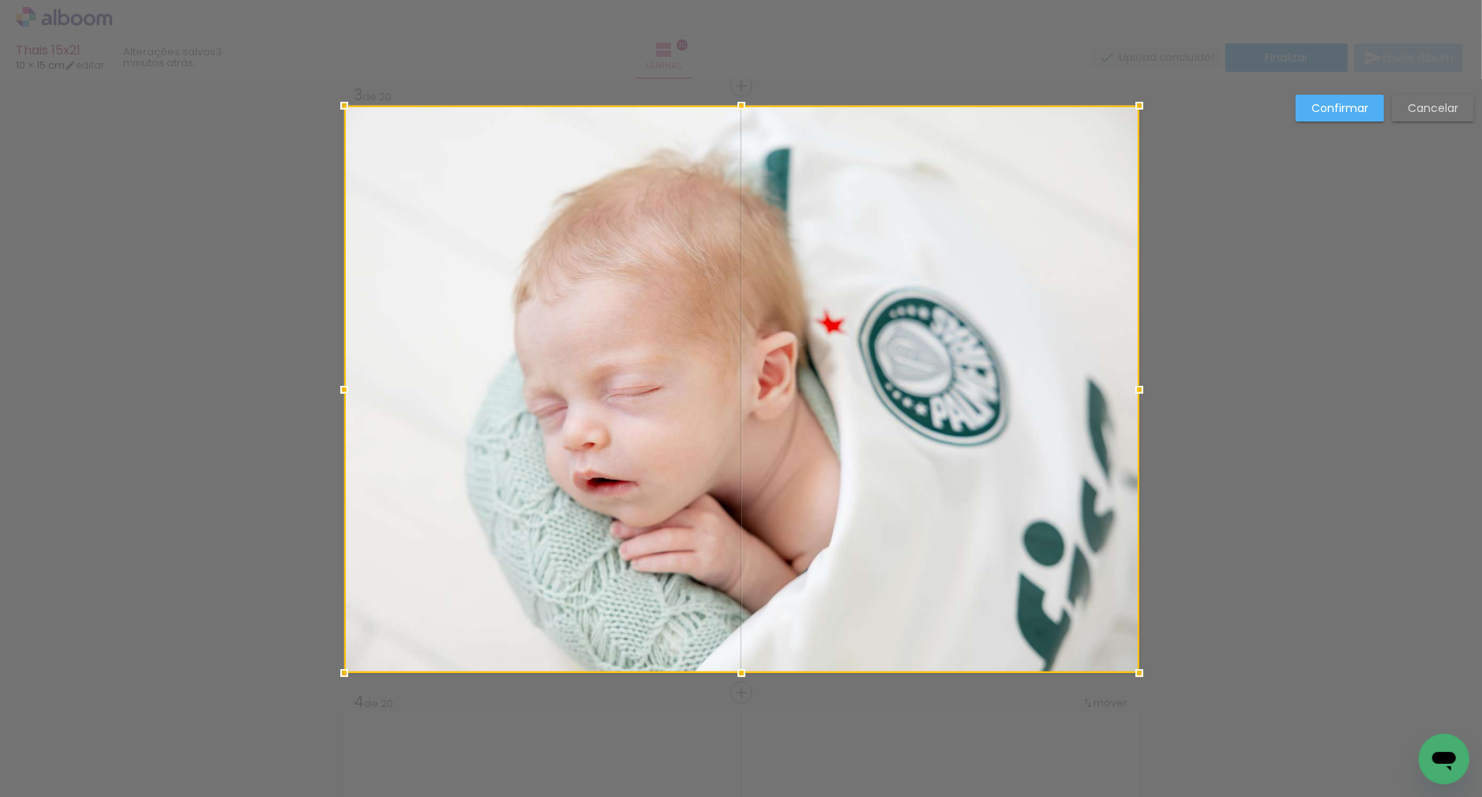
drag, startPoint x: 1013, startPoint y: 386, endPoint x: 1210, endPoint y: 386, distance: 197.4
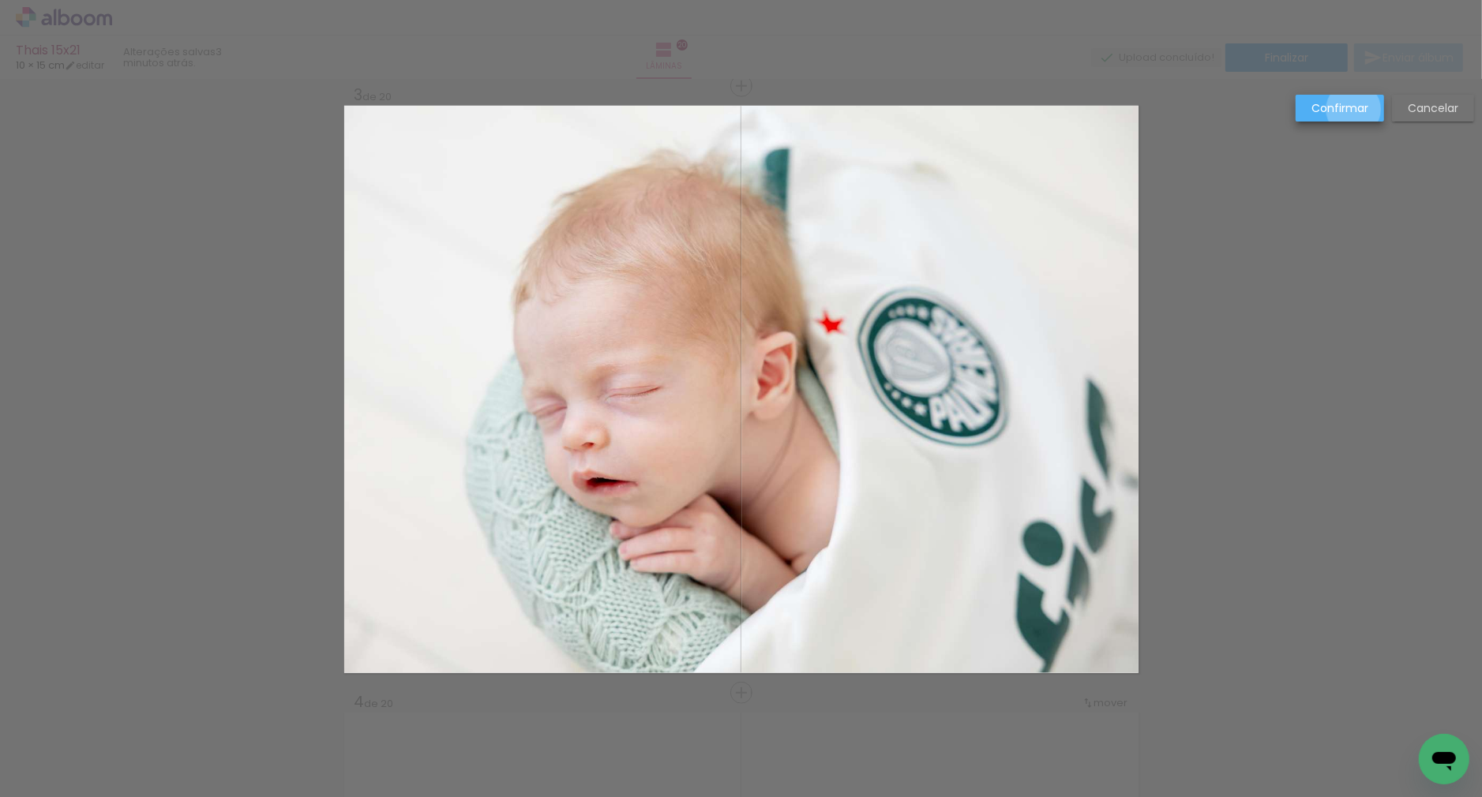
drag, startPoint x: 1354, startPoint y: 110, endPoint x: 1044, endPoint y: 313, distance: 371.2
click at [0, 0] on slot "Confirmar" at bounding box center [0, 0] width 0 height 0
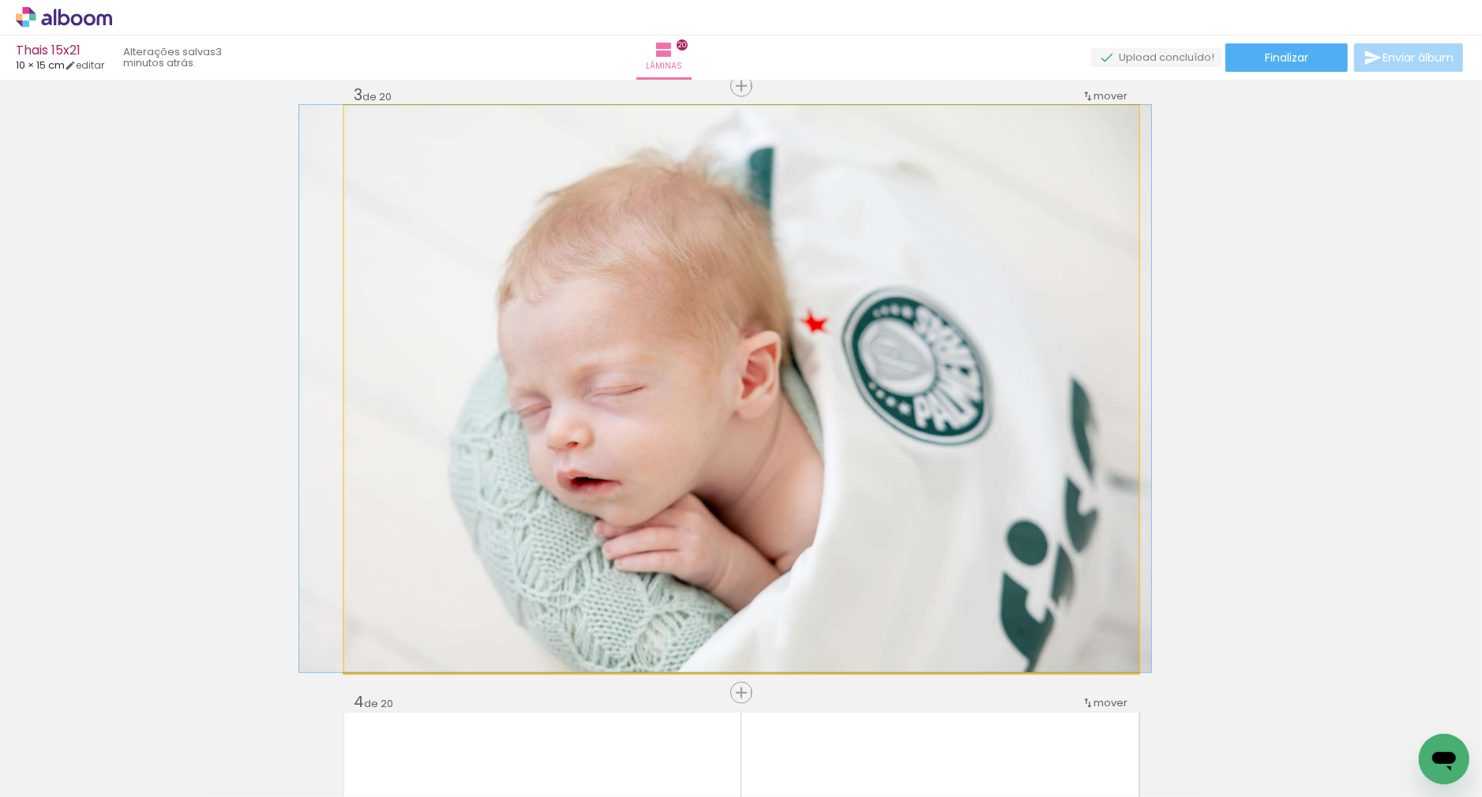
drag, startPoint x: 1009, startPoint y: 356, endPoint x: 993, endPoint y: 341, distance: 21.8
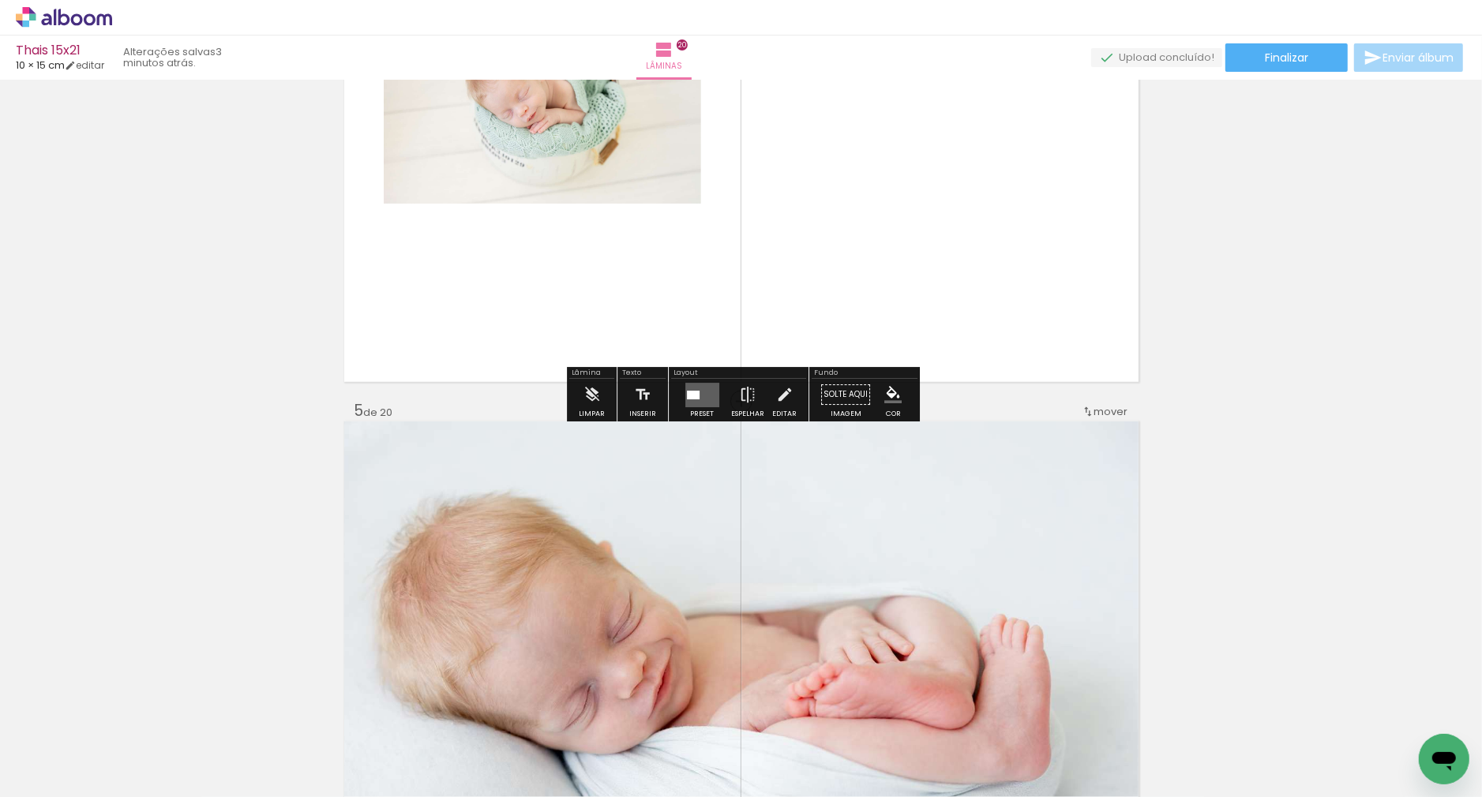
scroll to position [1904, 0]
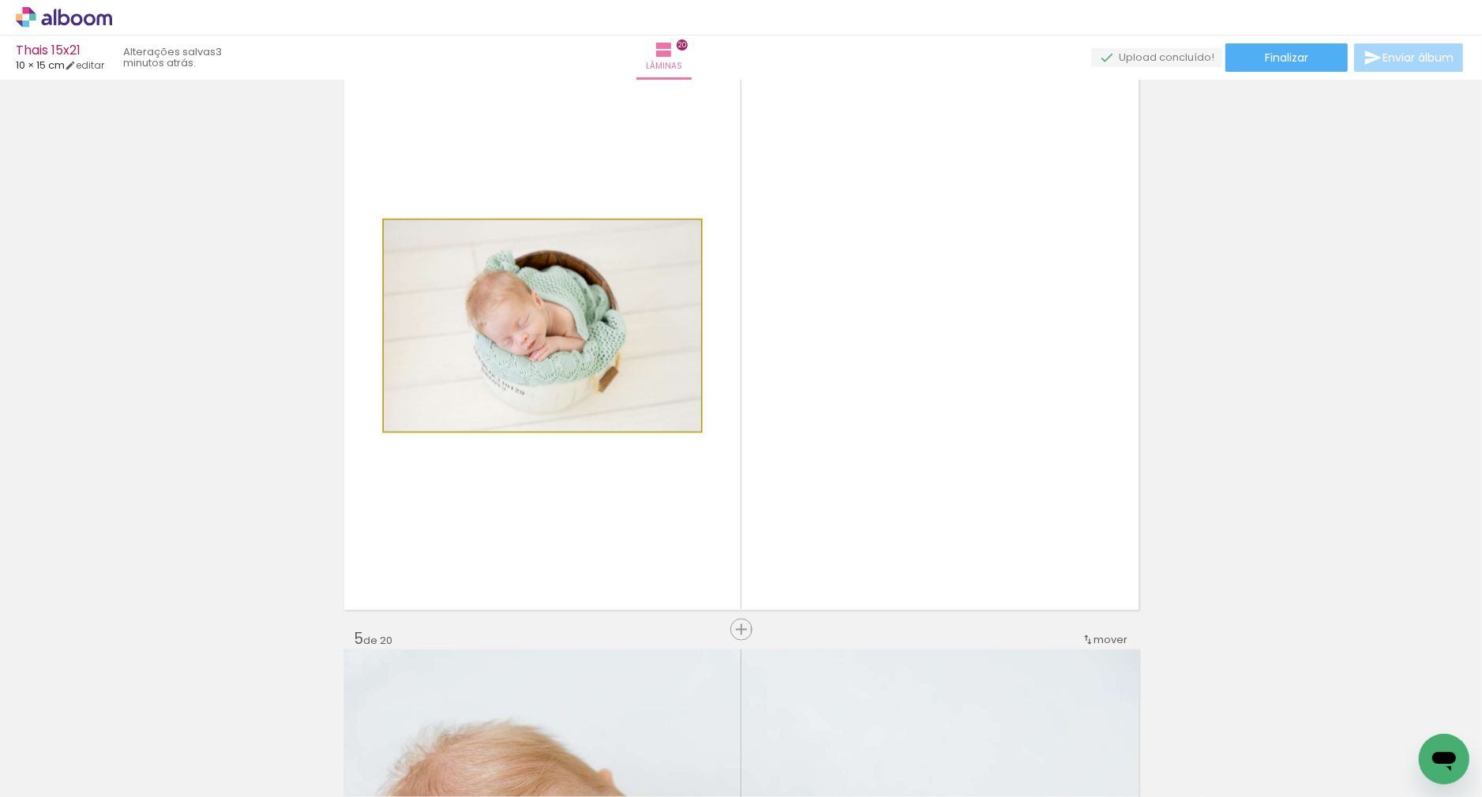
drag, startPoint x: 508, startPoint y: 334, endPoint x: 636, endPoint y: 460, distance: 180.3
click at [508, 334] on quentale-photo at bounding box center [542, 326] width 317 height 212
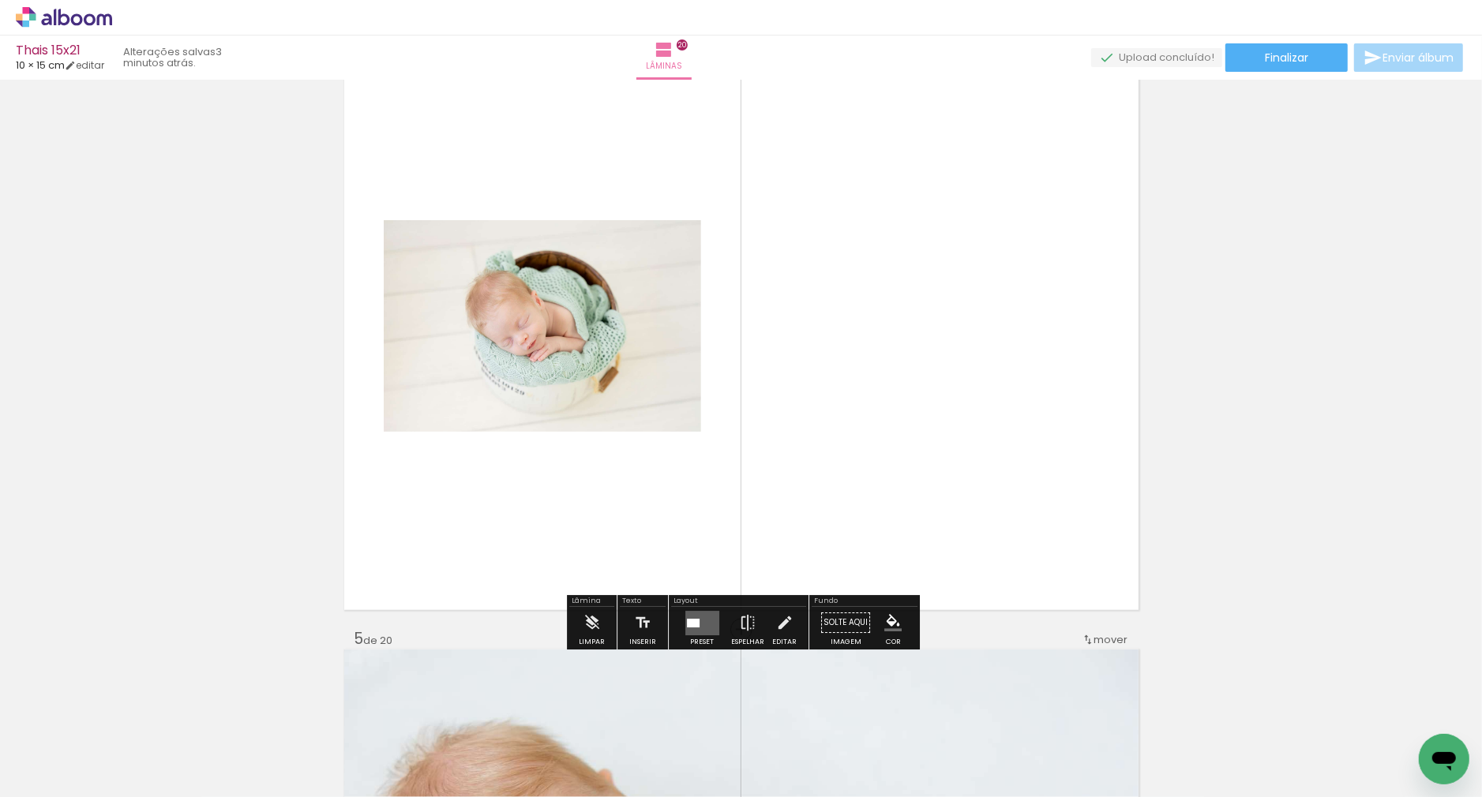
drag, startPoint x: 697, startPoint y: 621, endPoint x: 724, endPoint y: 607, distance: 30.4
click at [698, 621] on quentale-layouter at bounding box center [702, 623] width 34 height 24
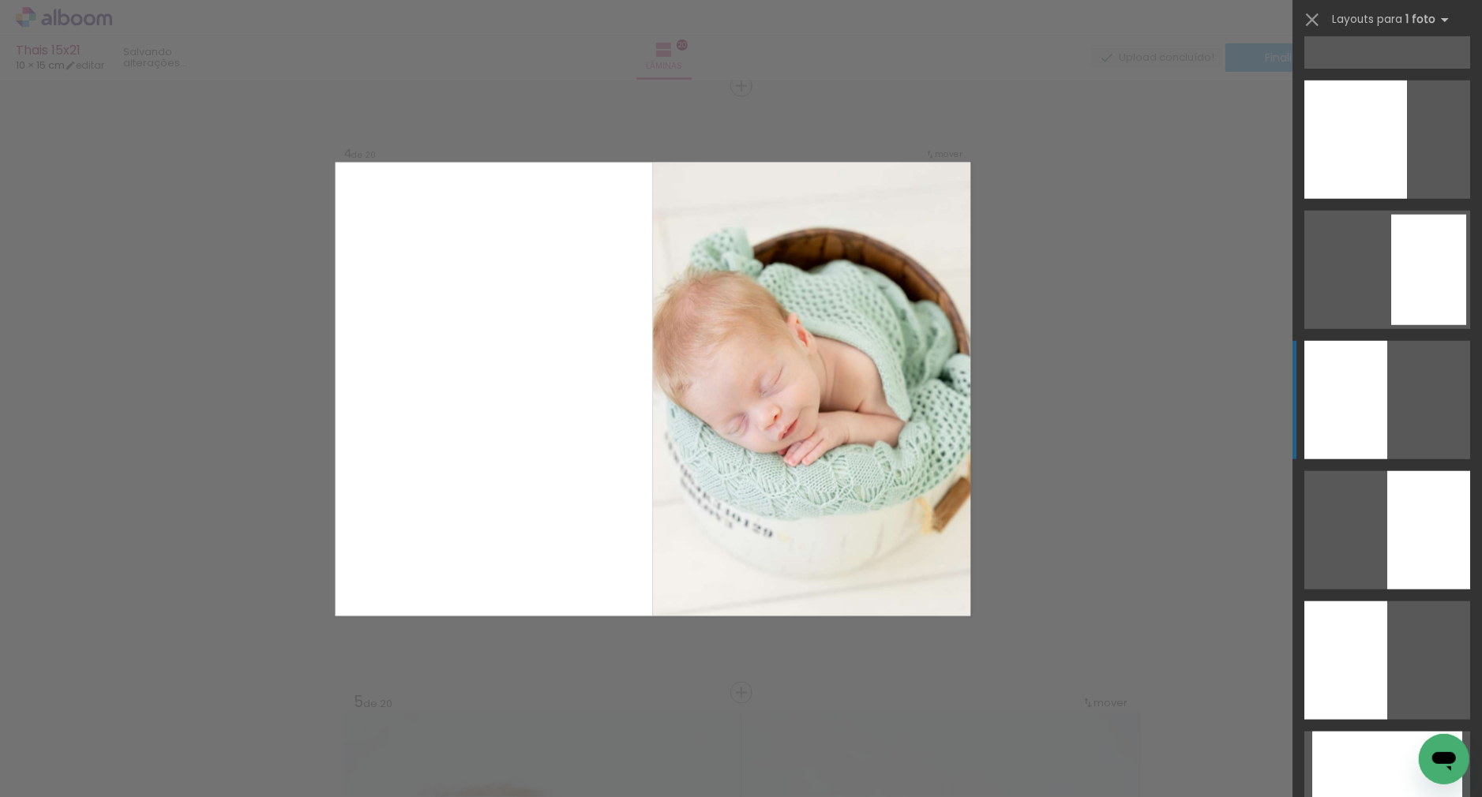
scroll to position [1586, 0]
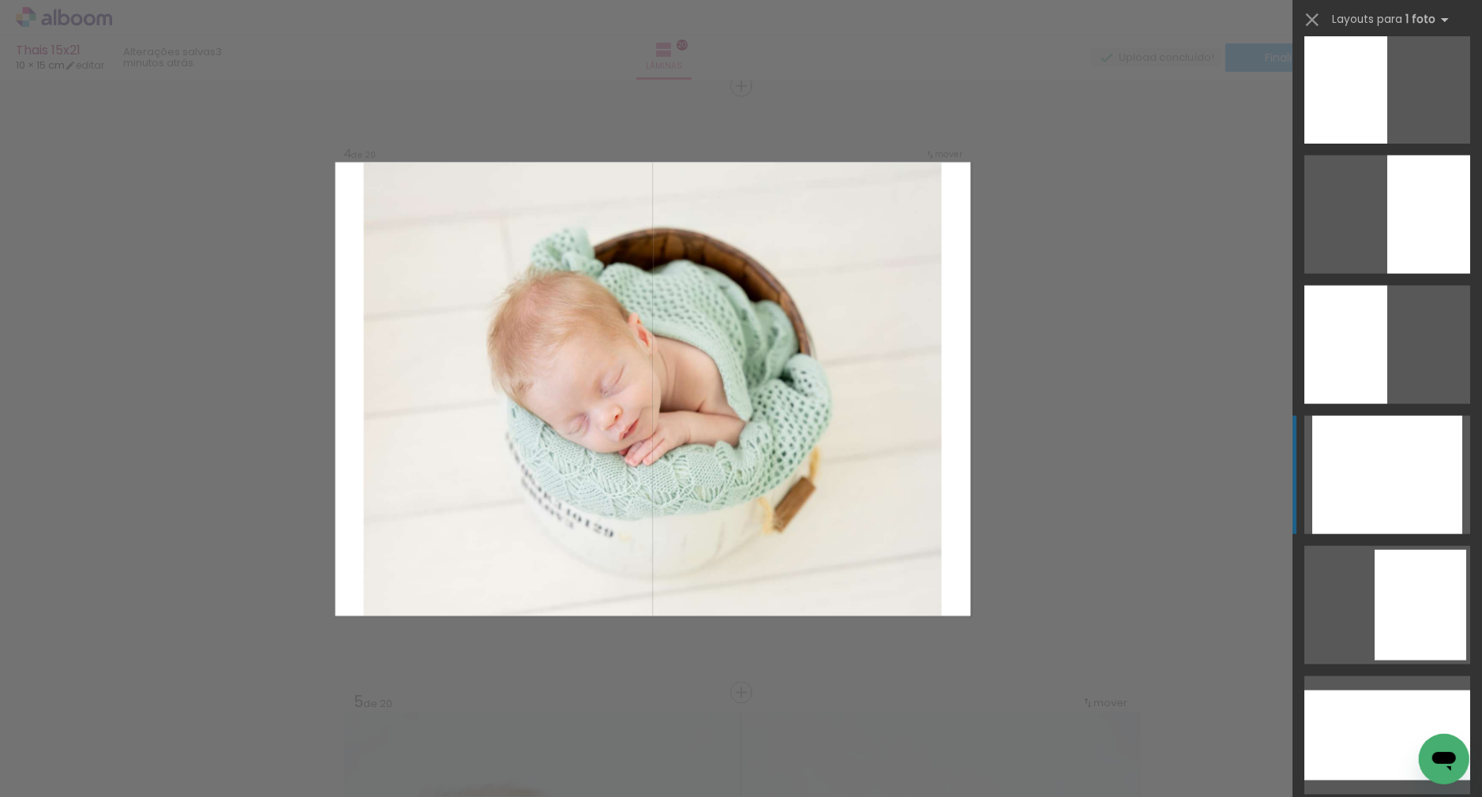
click at [1394, 453] on div at bounding box center [1387, 475] width 150 height 118
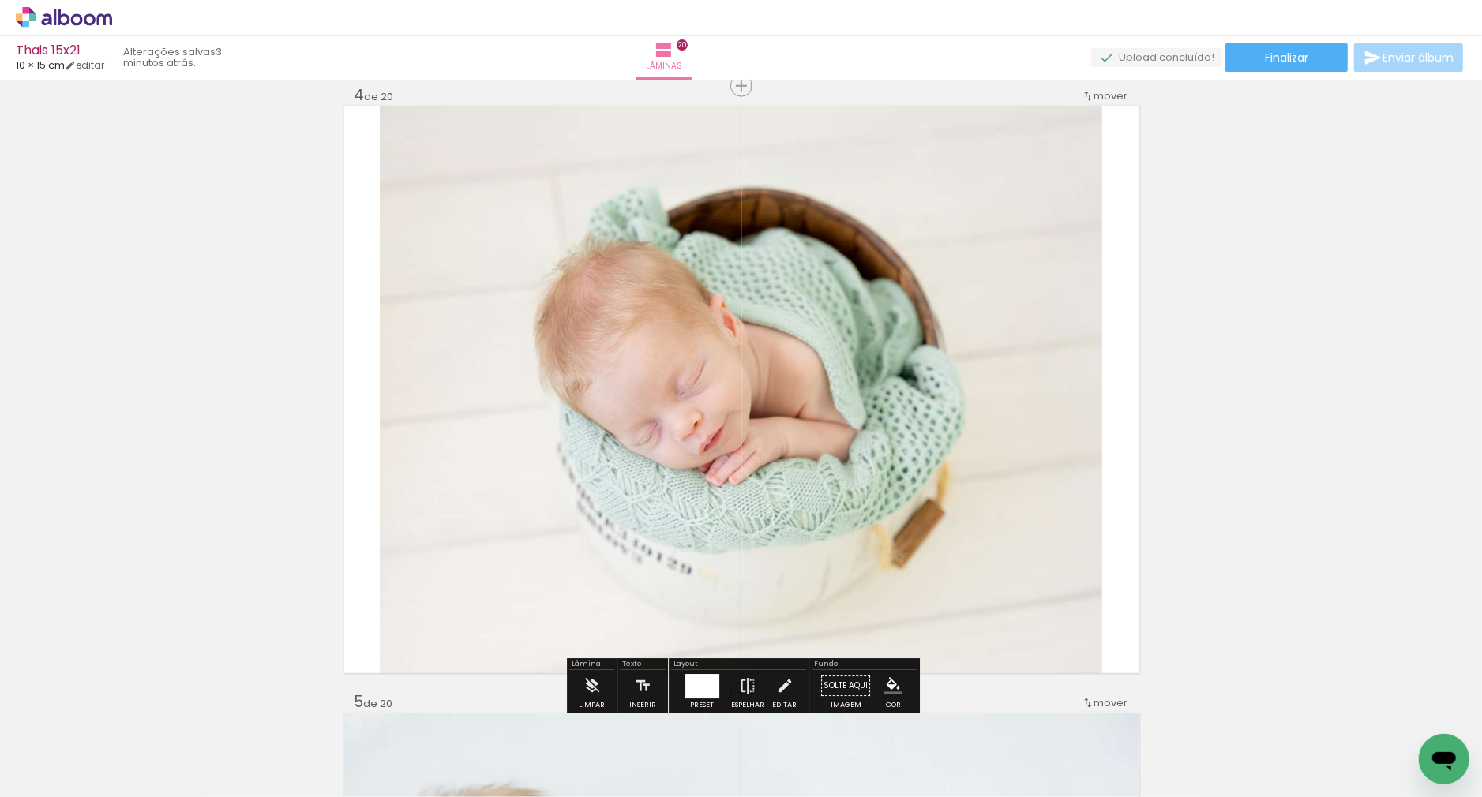
click at [889, 412] on quentale-photo at bounding box center [741, 390] width 722 height 568
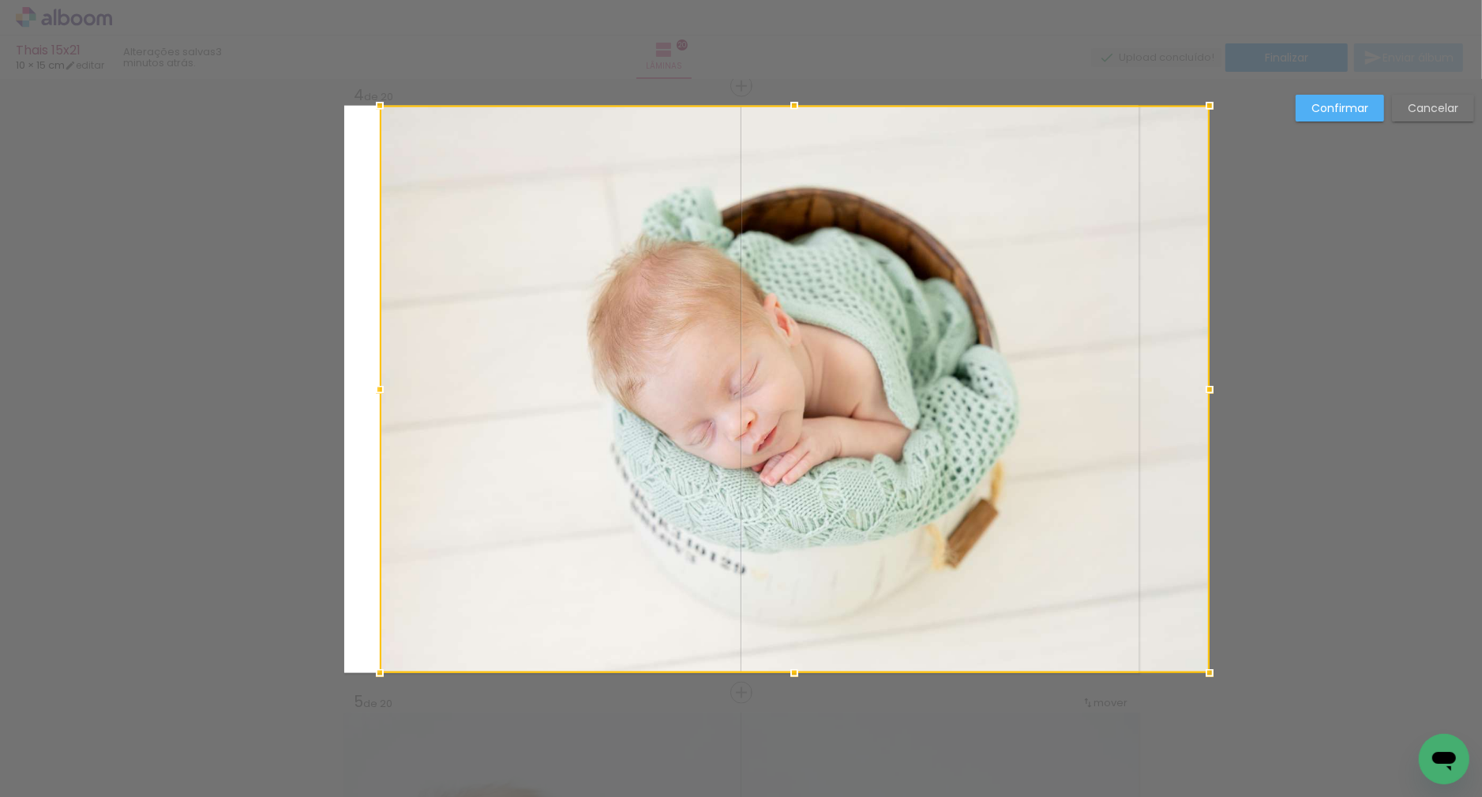
drag, startPoint x: 1102, startPoint y: 390, endPoint x: 1146, endPoint y: 389, distance: 44.2
click at [1146, 389] on div at bounding box center [795, 390] width 830 height 568
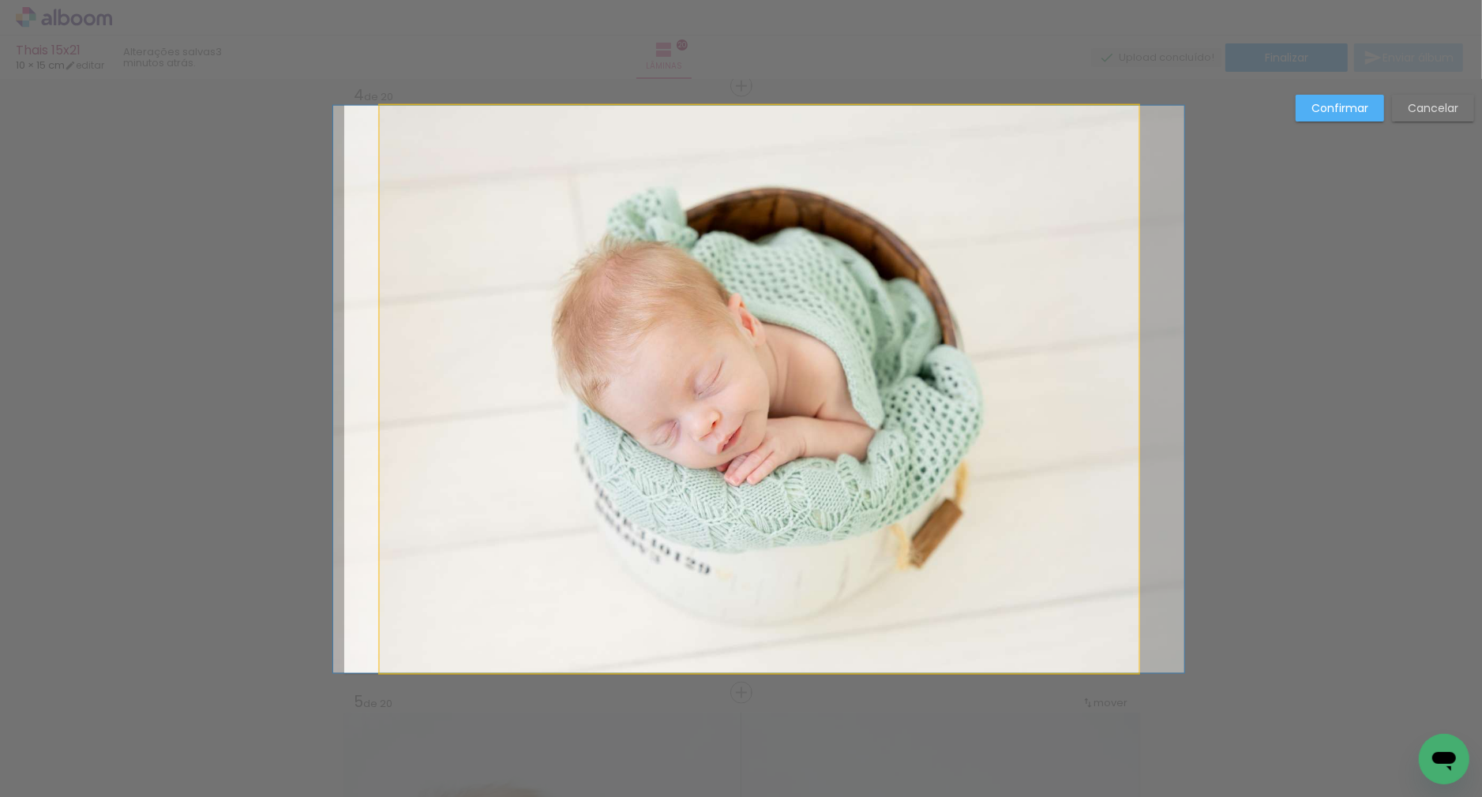
drag, startPoint x: 448, startPoint y: 383, endPoint x: 429, endPoint y: 385, distance: 19.1
click at [448, 383] on album-spread "4 de 20" at bounding box center [741, 390] width 794 height 568
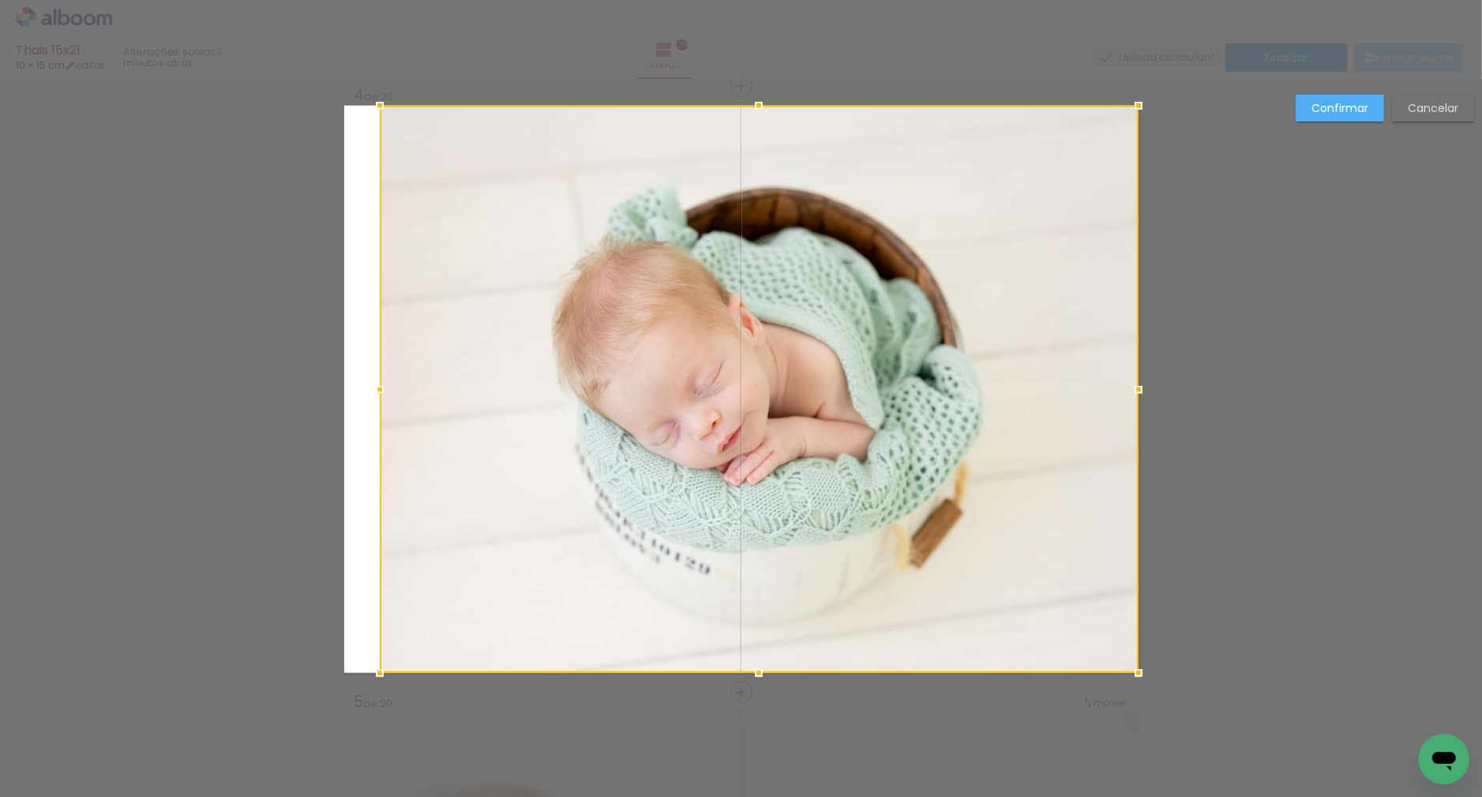
click at [364, 392] on div at bounding box center [380, 390] width 32 height 32
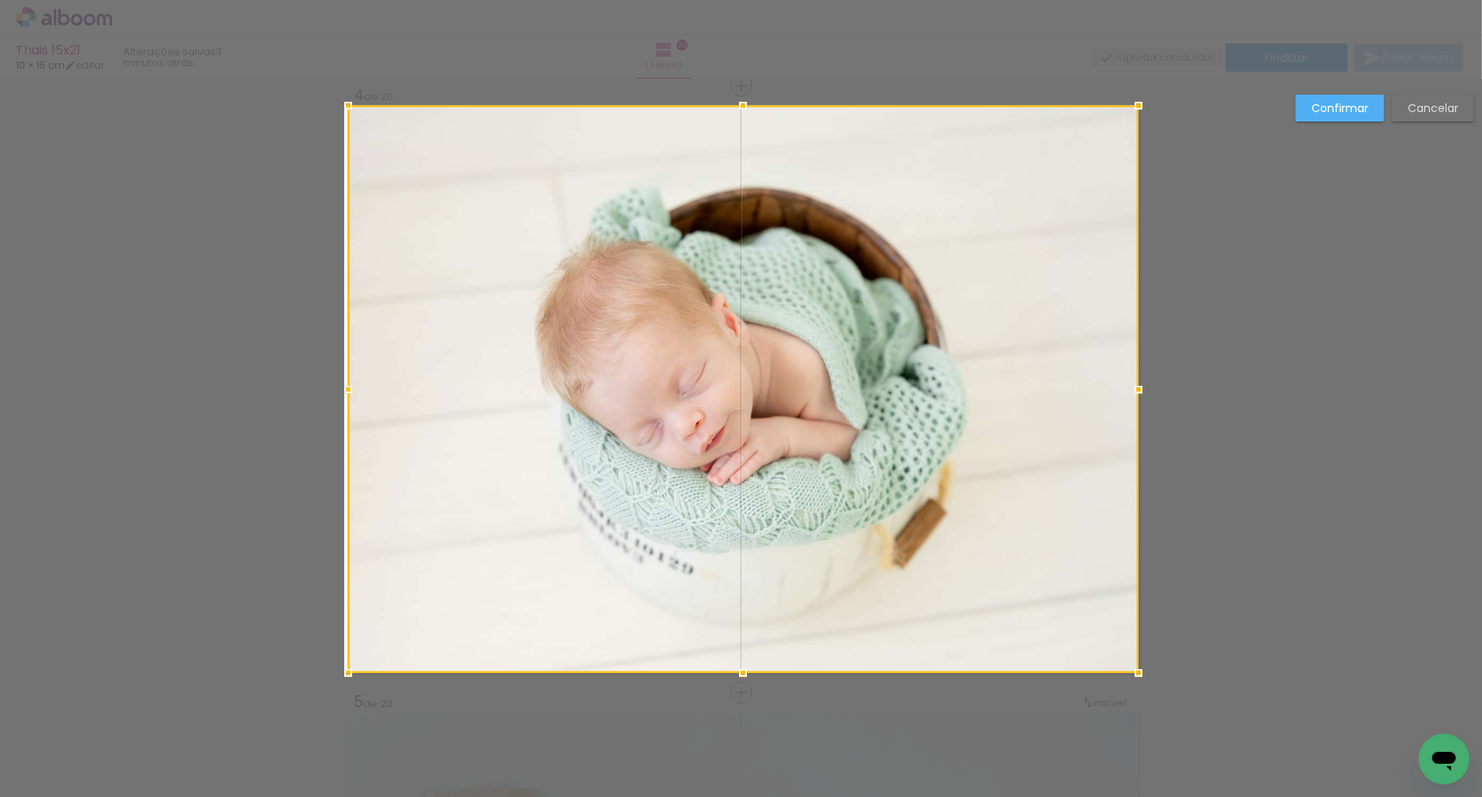
drag, startPoint x: 330, startPoint y: 392, endPoint x: 309, endPoint y: 392, distance: 20.5
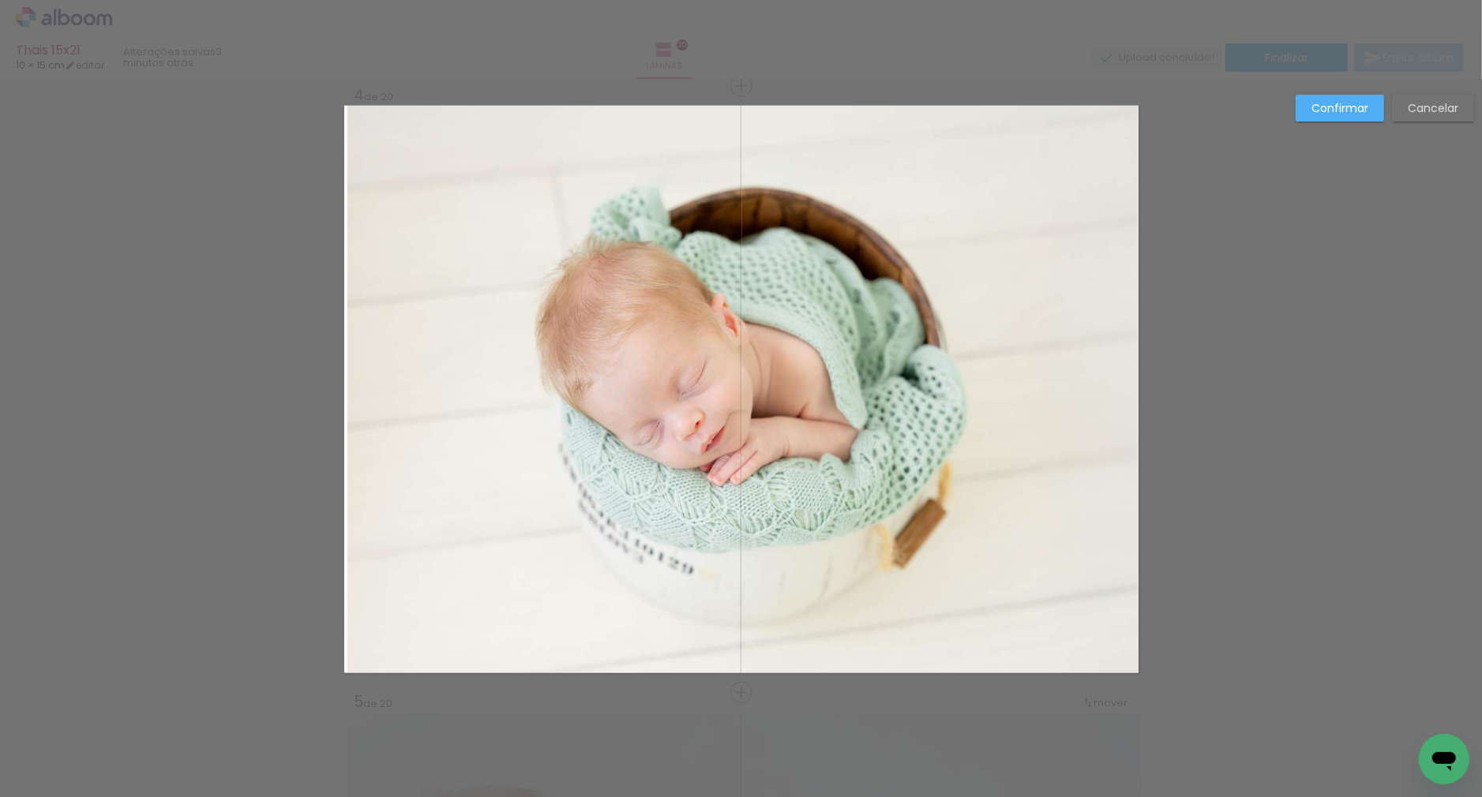
drag, startPoint x: 379, startPoint y: 388, endPoint x: 366, endPoint y: 387, distance: 13.4
click at [377, 388] on album-spread "4 de 20" at bounding box center [741, 390] width 794 height 568
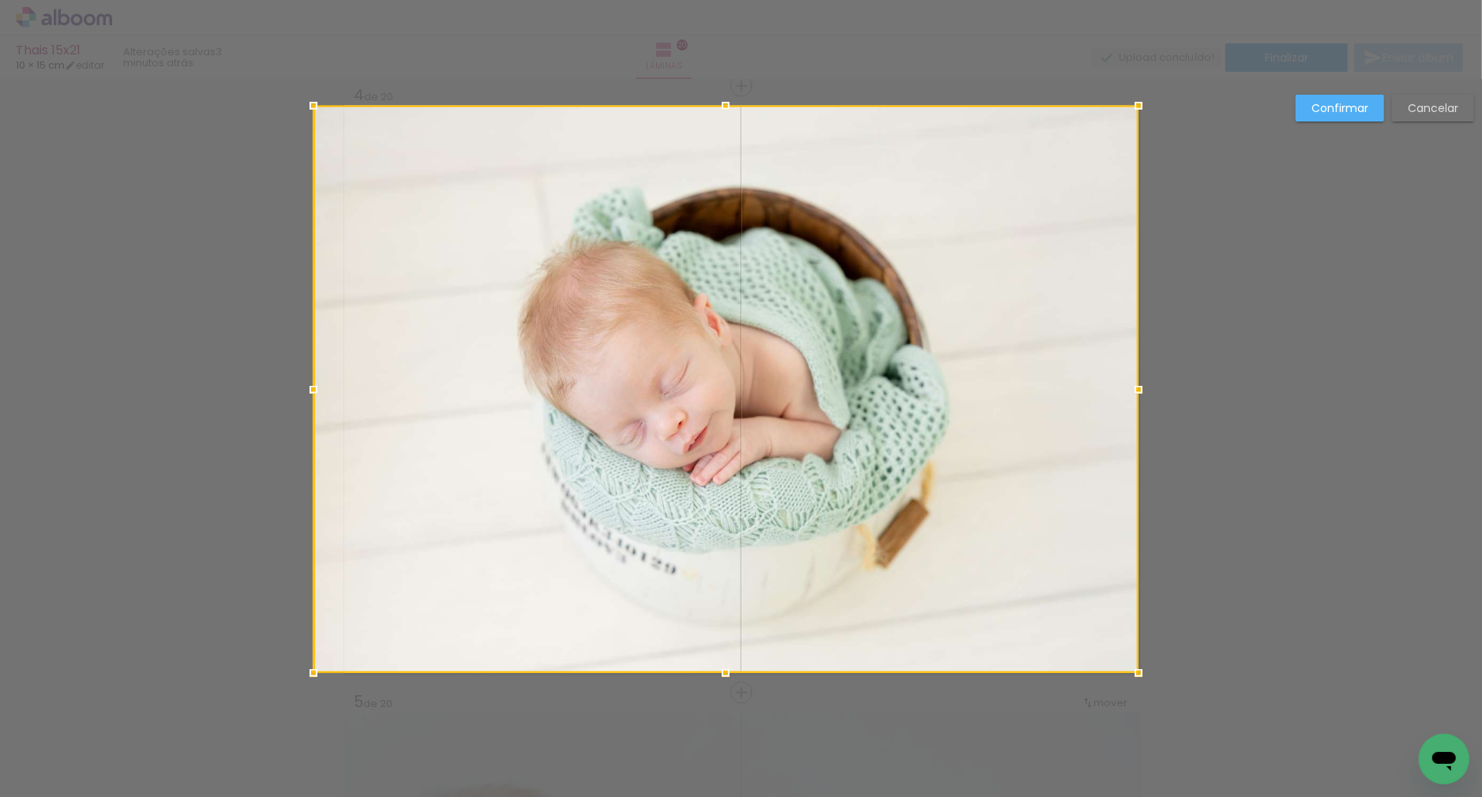
drag, startPoint x: 349, startPoint y: 387, endPoint x: 335, endPoint y: 387, distance: 14.2
click at [336, 387] on div at bounding box center [725, 390] width 825 height 568
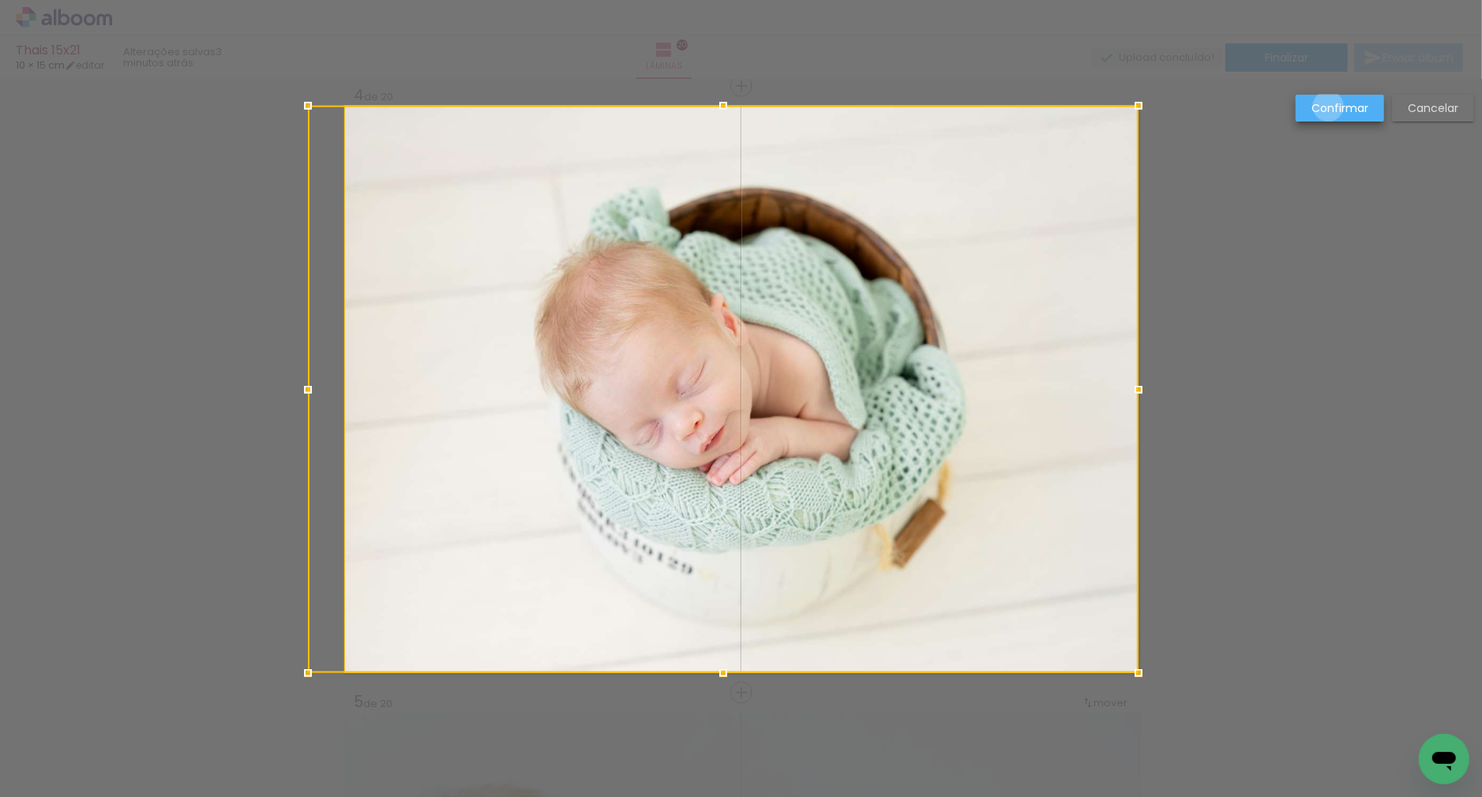
click at [0, 0] on slot "Confirmar" at bounding box center [0, 0] width 0 height 0
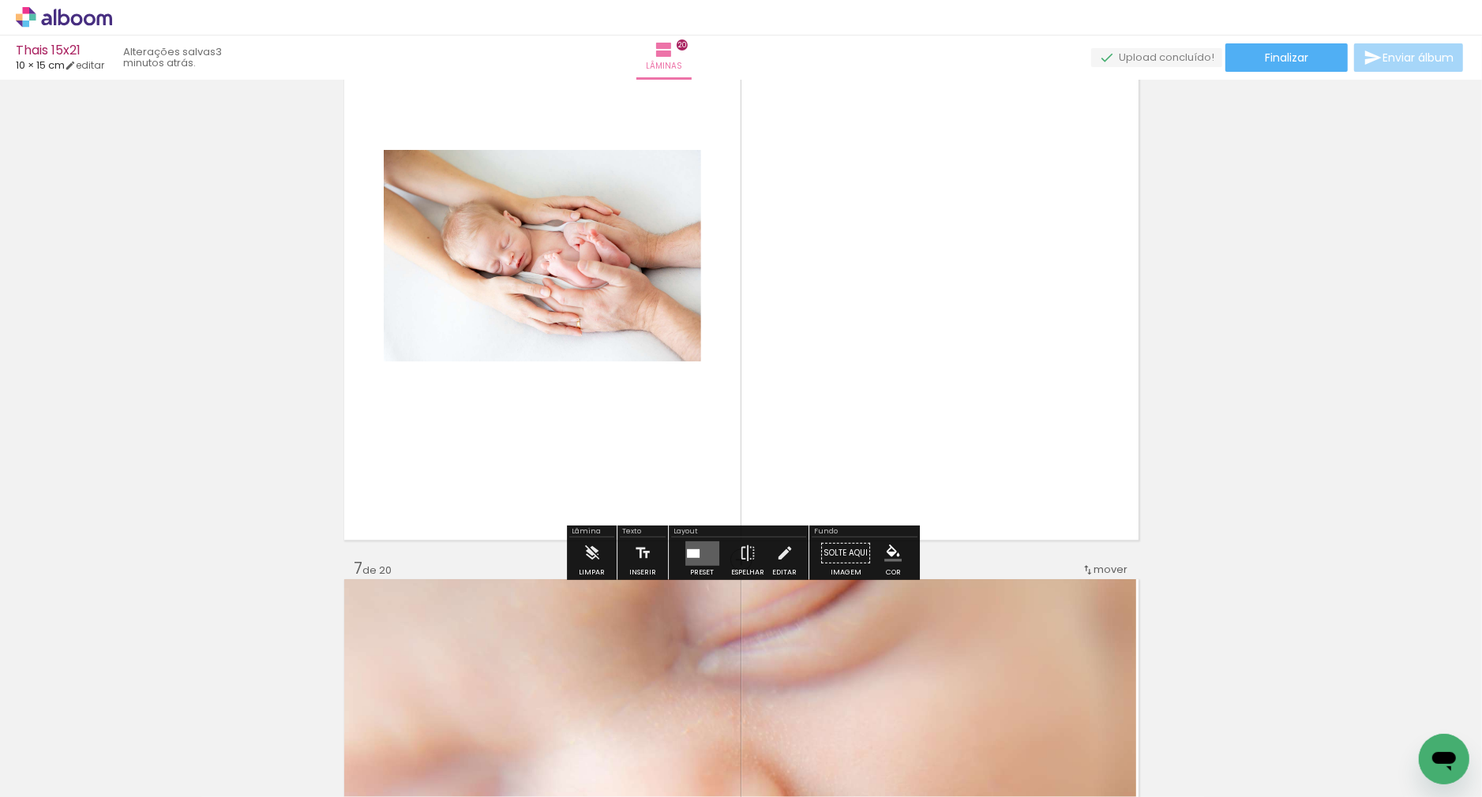
scroll to position [3205, 0]
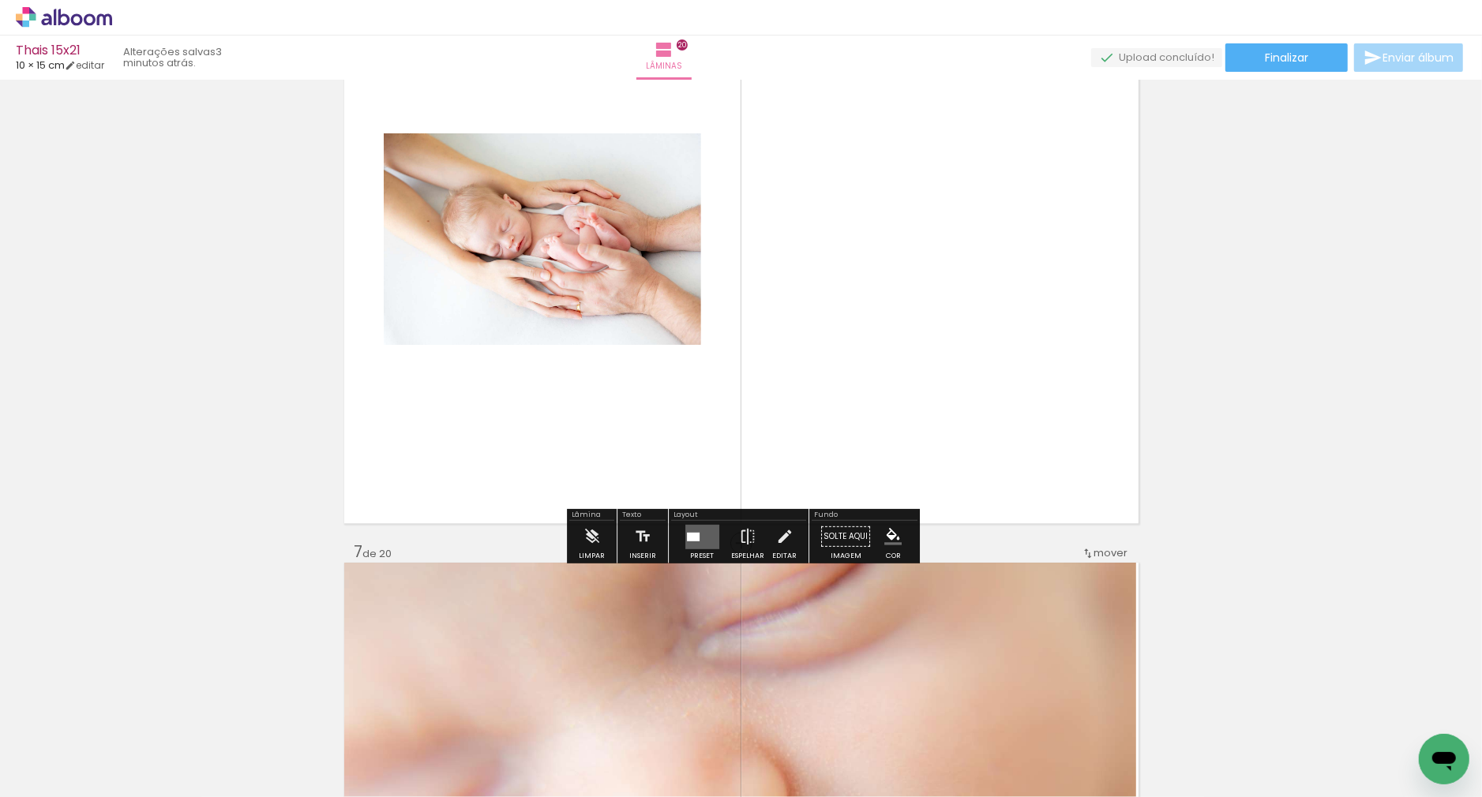
click at [705, 542] on quentale-layouter at bounding box center [702, 536] width 34 height 24
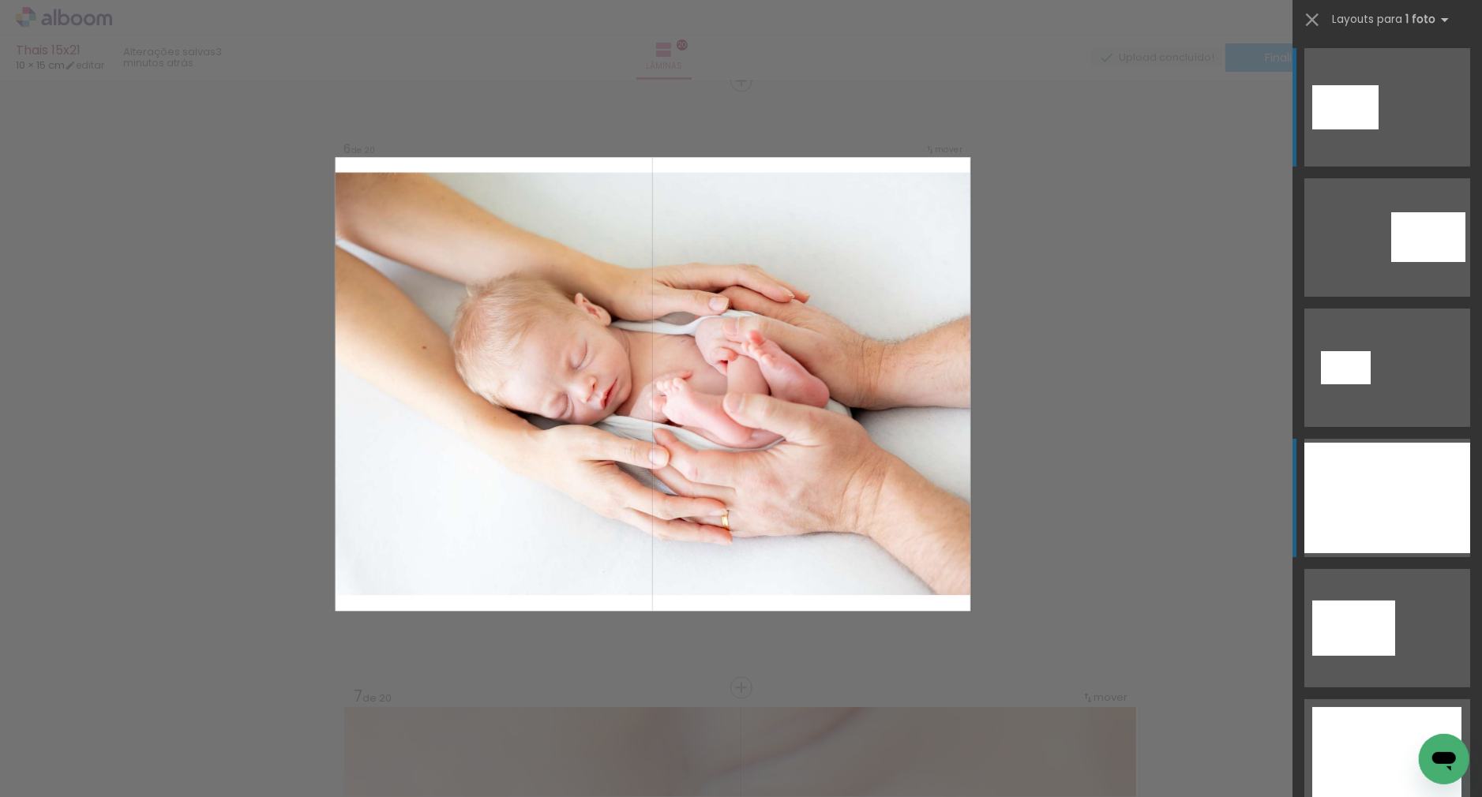
scroll to position [3055, 0]
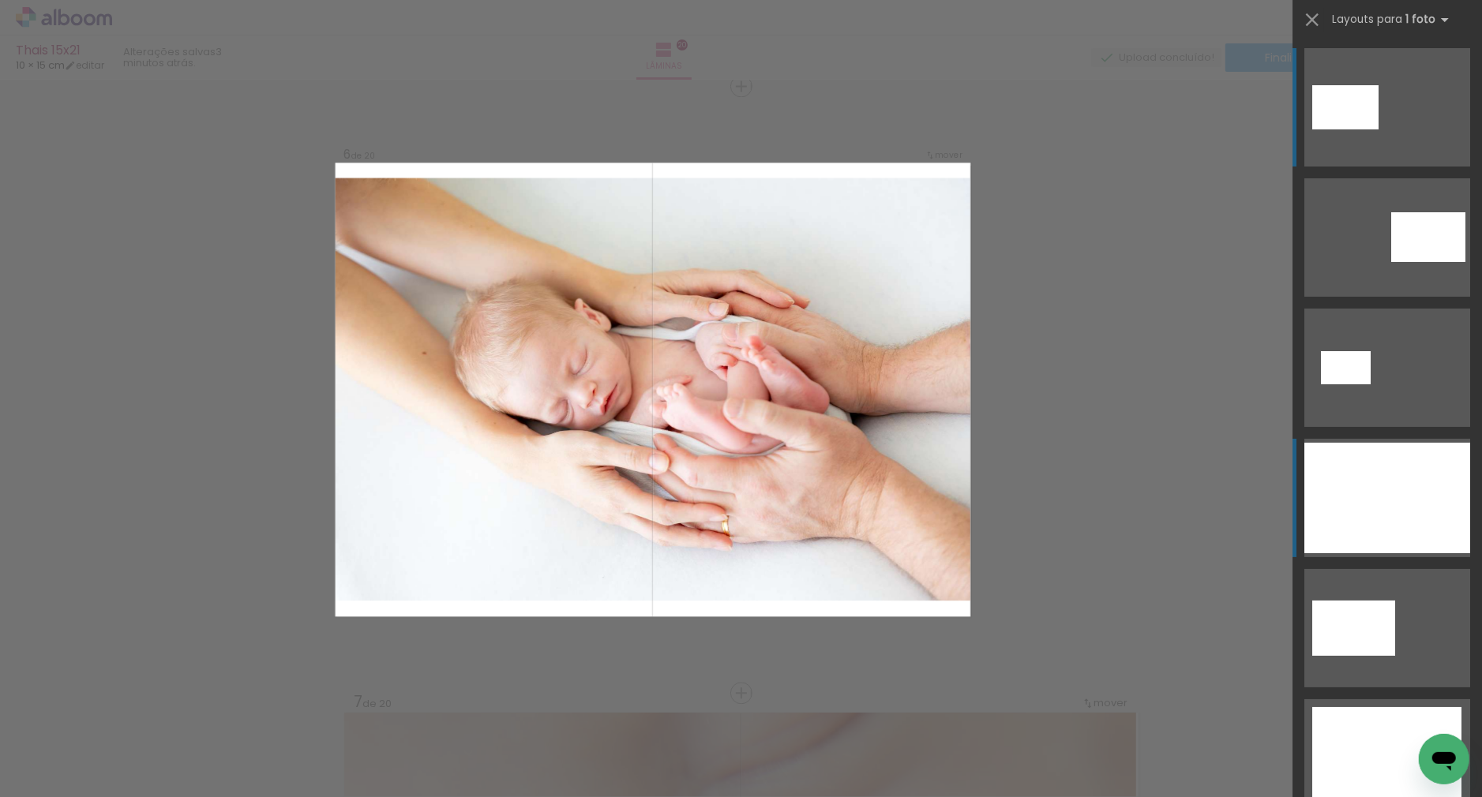
click at [1418, 522] on div at bounding box center [1387, 498] width 166 height 111
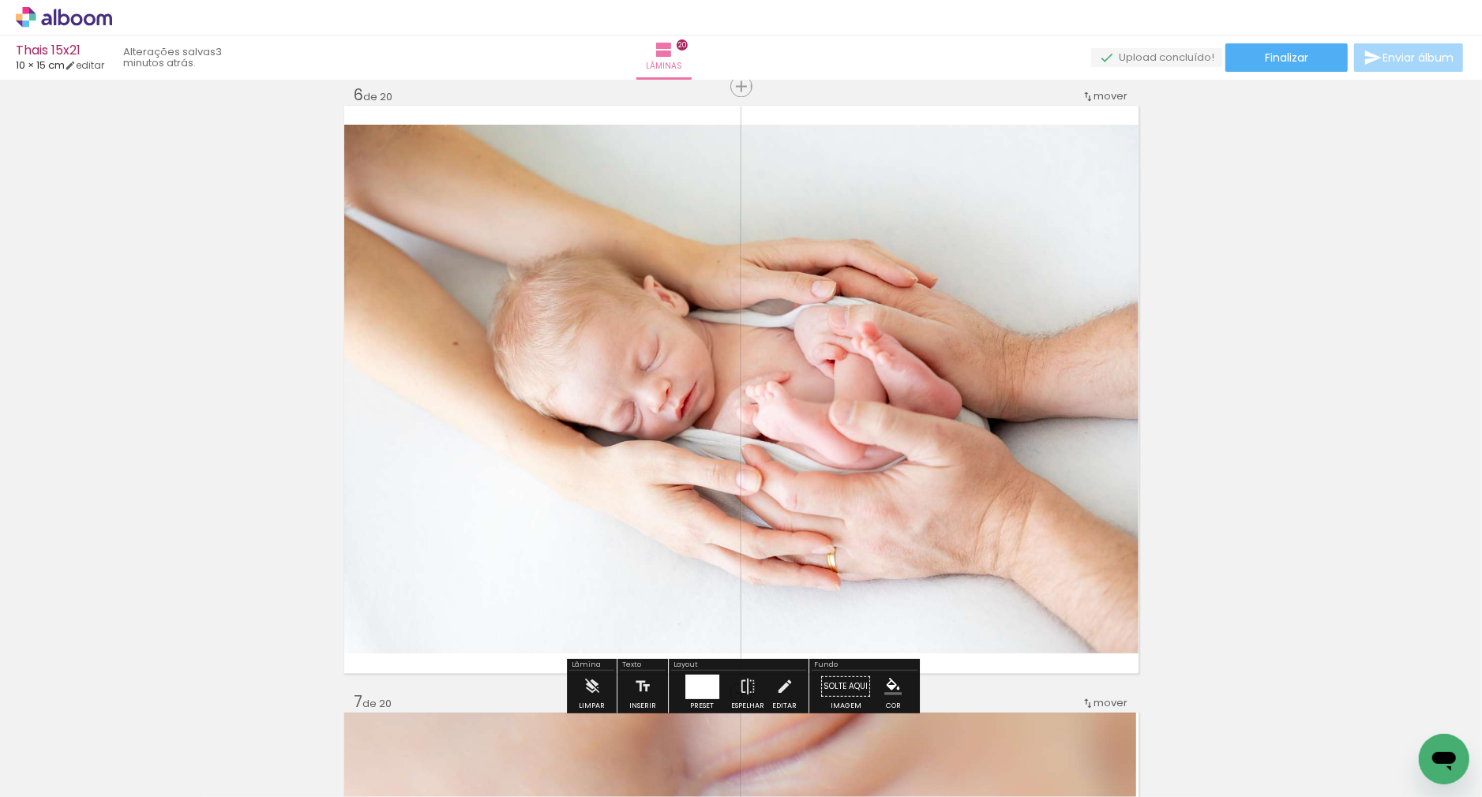
click at [878, 463] on quentale-photo at bounding box center [741, 389] width 794 height 529
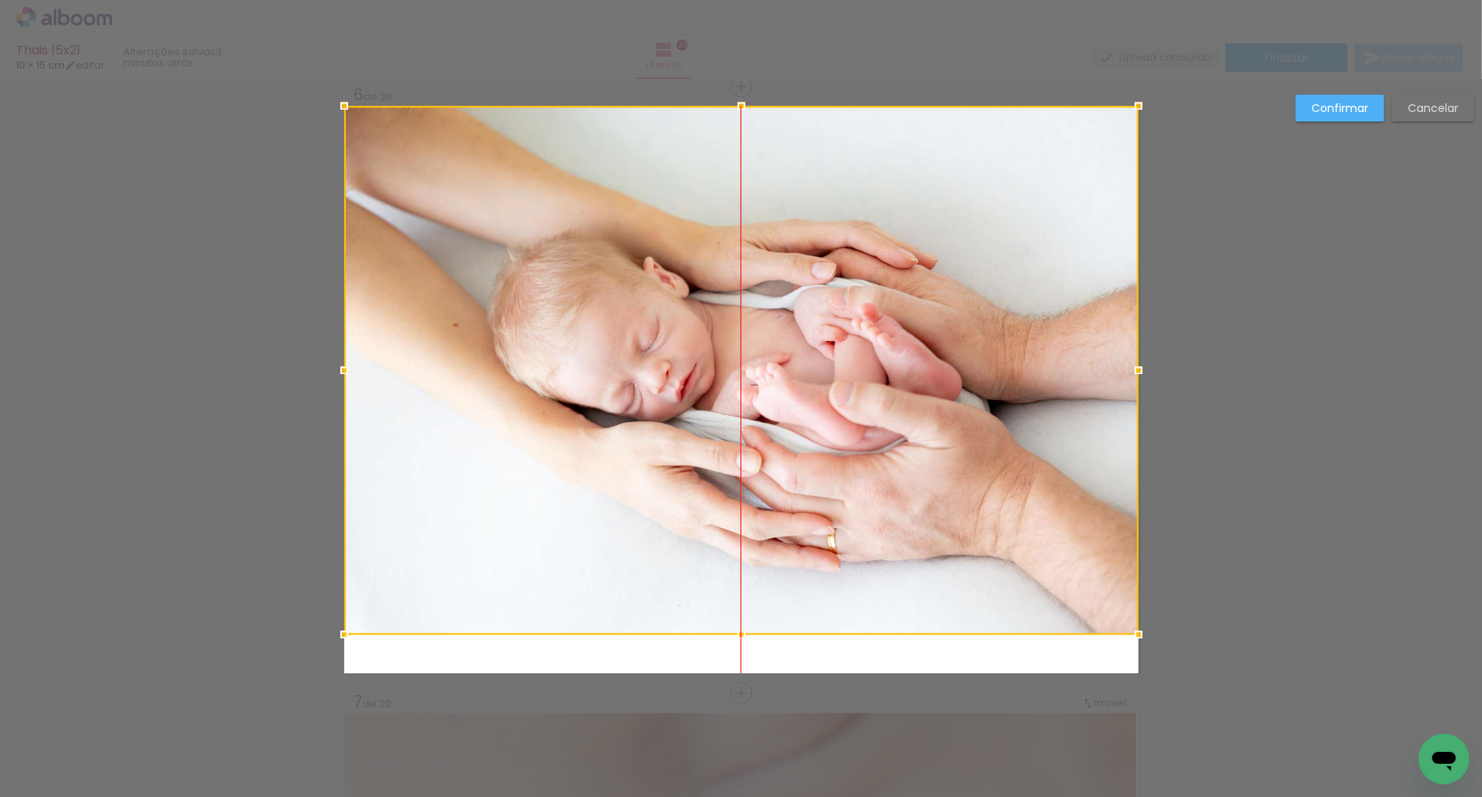
drag, startPoint x: 860, startPoint y: 461, endPoint x: 857, endPoint y: 429, distance: 32.5
click at [860, 424] on div at bounding box center [741, 370] width 794 height 529
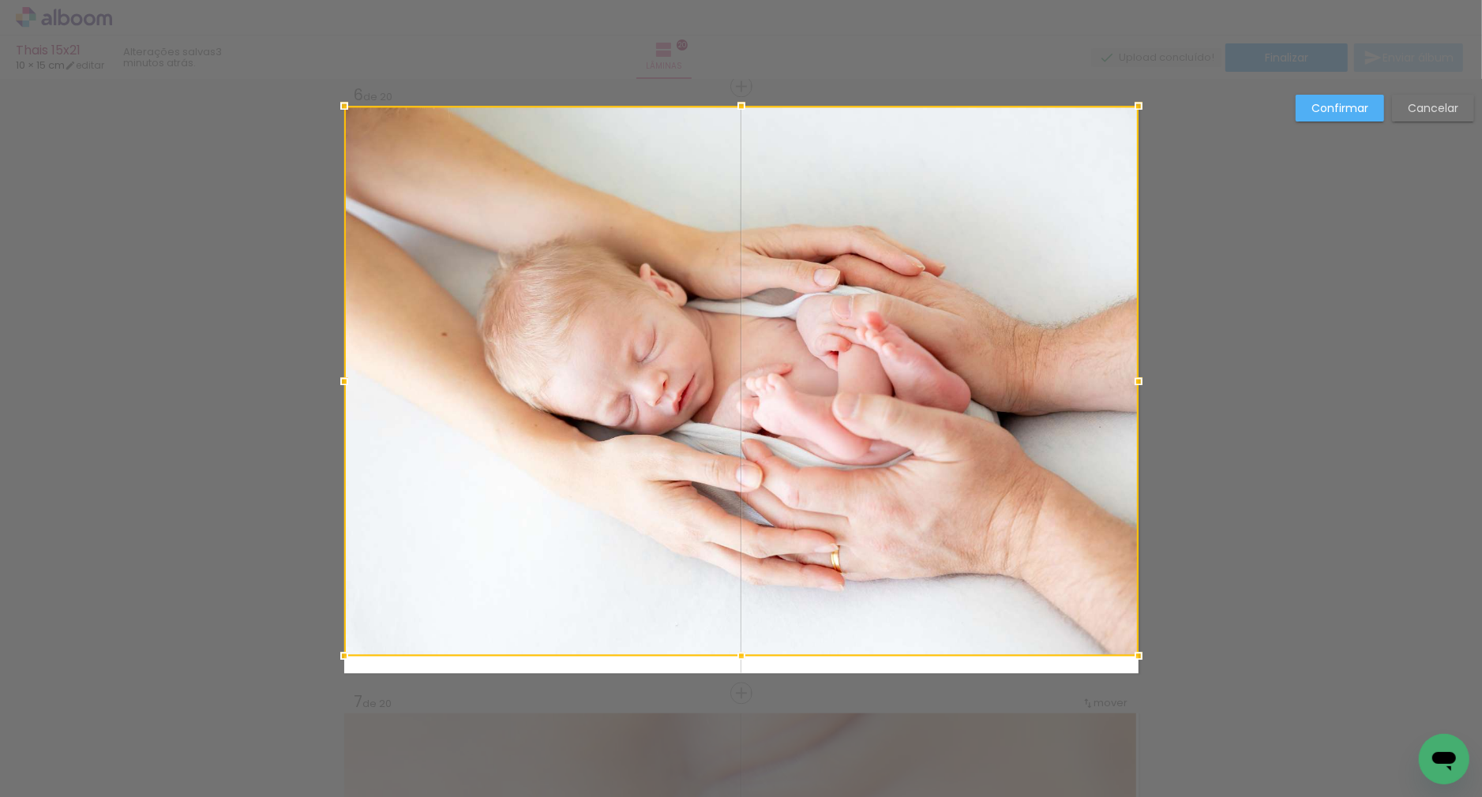
drag, startPoint x: 738, startPoint y: 633, endPoint x: 735, endPoint y: 681, distance: 48.3
drag, startPoint x: 738, startPoint y: 657, endPoint x: 738, endPoint y: 670, distance: 13.4
click at [738, 670] on div at bounding box center [742, 656] width 32 height 32
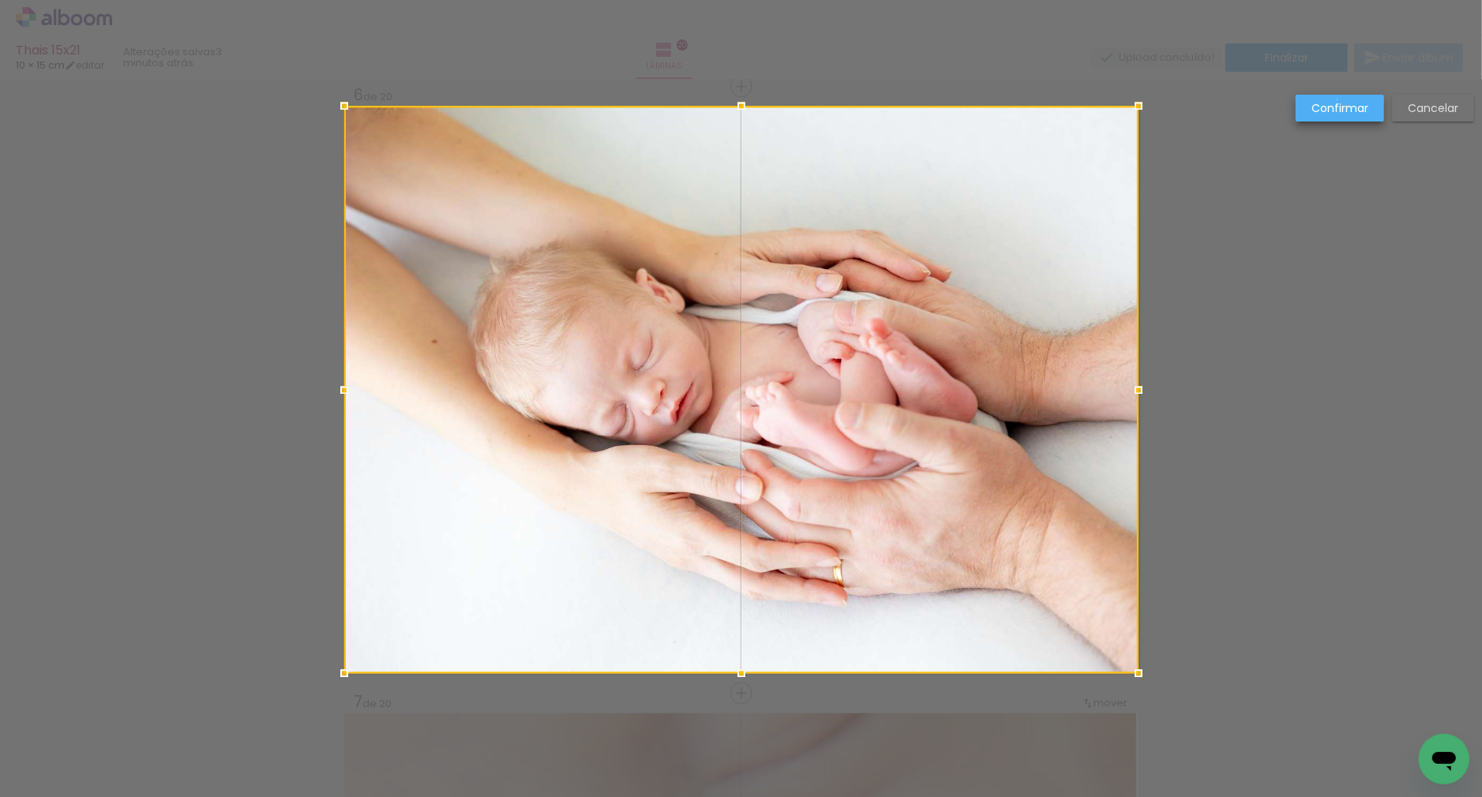
drag, startPoint x: 1337, startPoint y: 100, endPoint x: 1307, endPoint y: 126, distance: 40.3
click at [0, 0] on slot "Confirmar" at bounding box center [0, 0] width 0 height 0
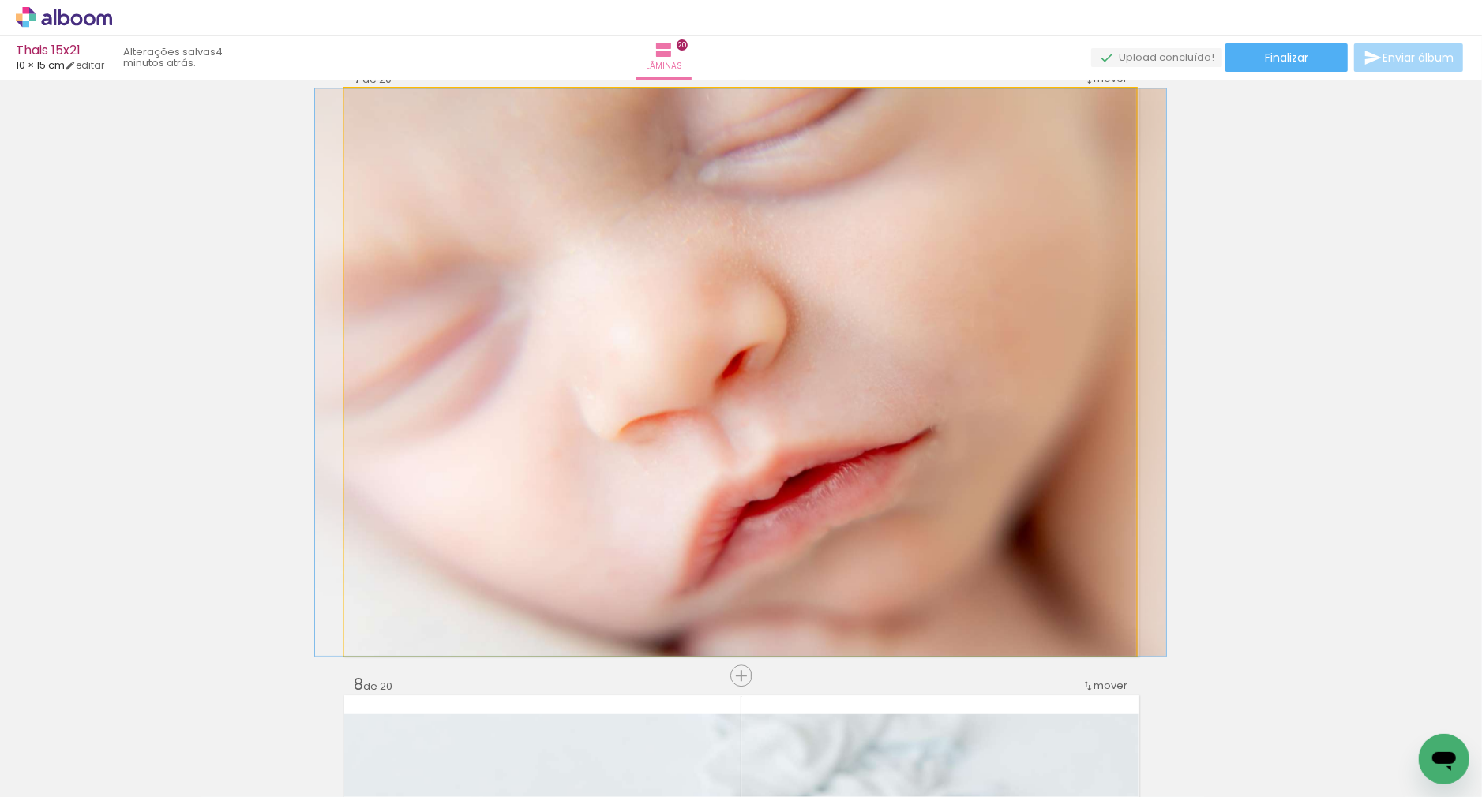
click at [972, 361] on quentale-photo "Imagem 1" at bounding box center [740, 372] width 793 height 568
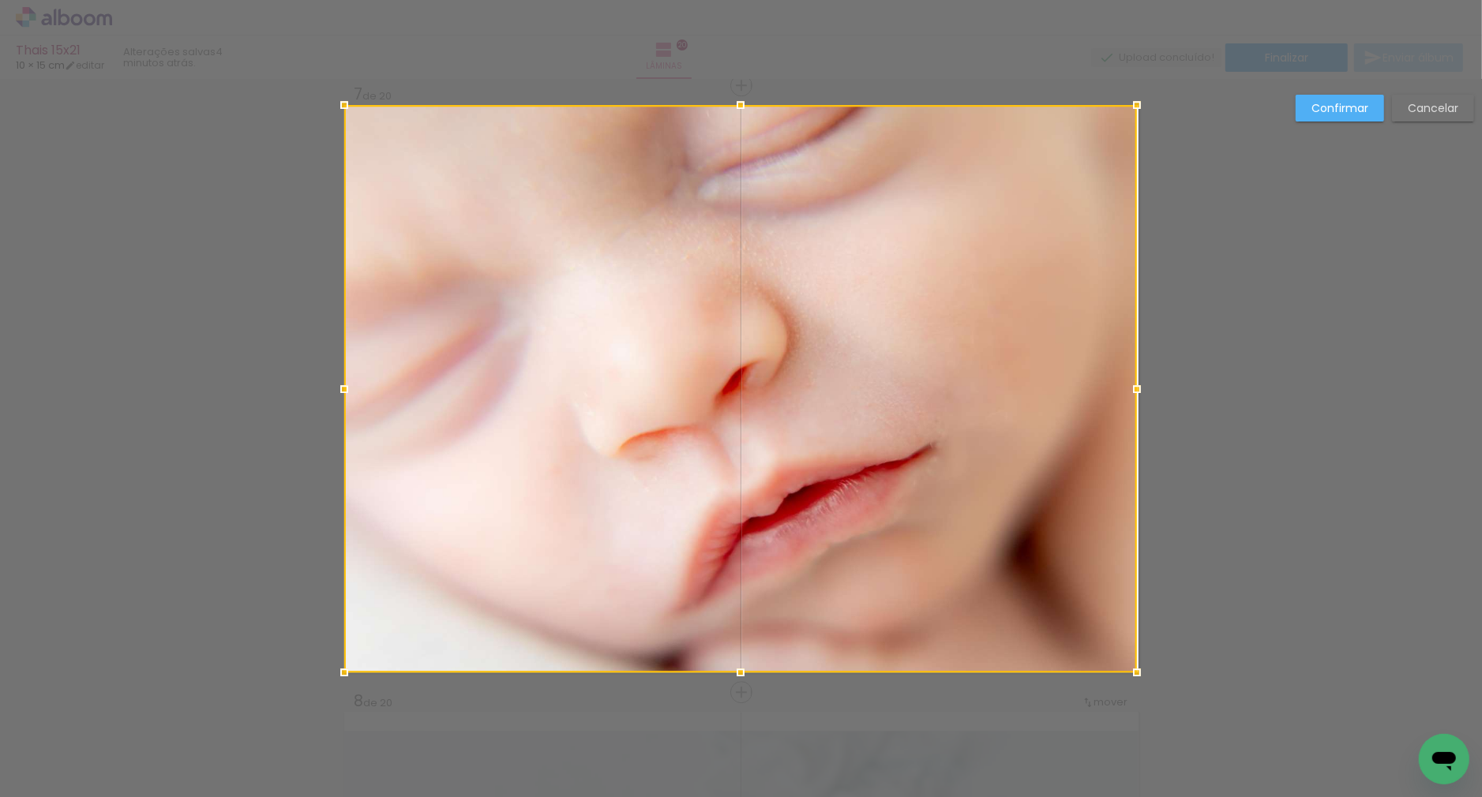
scroll to position [3663, 0]
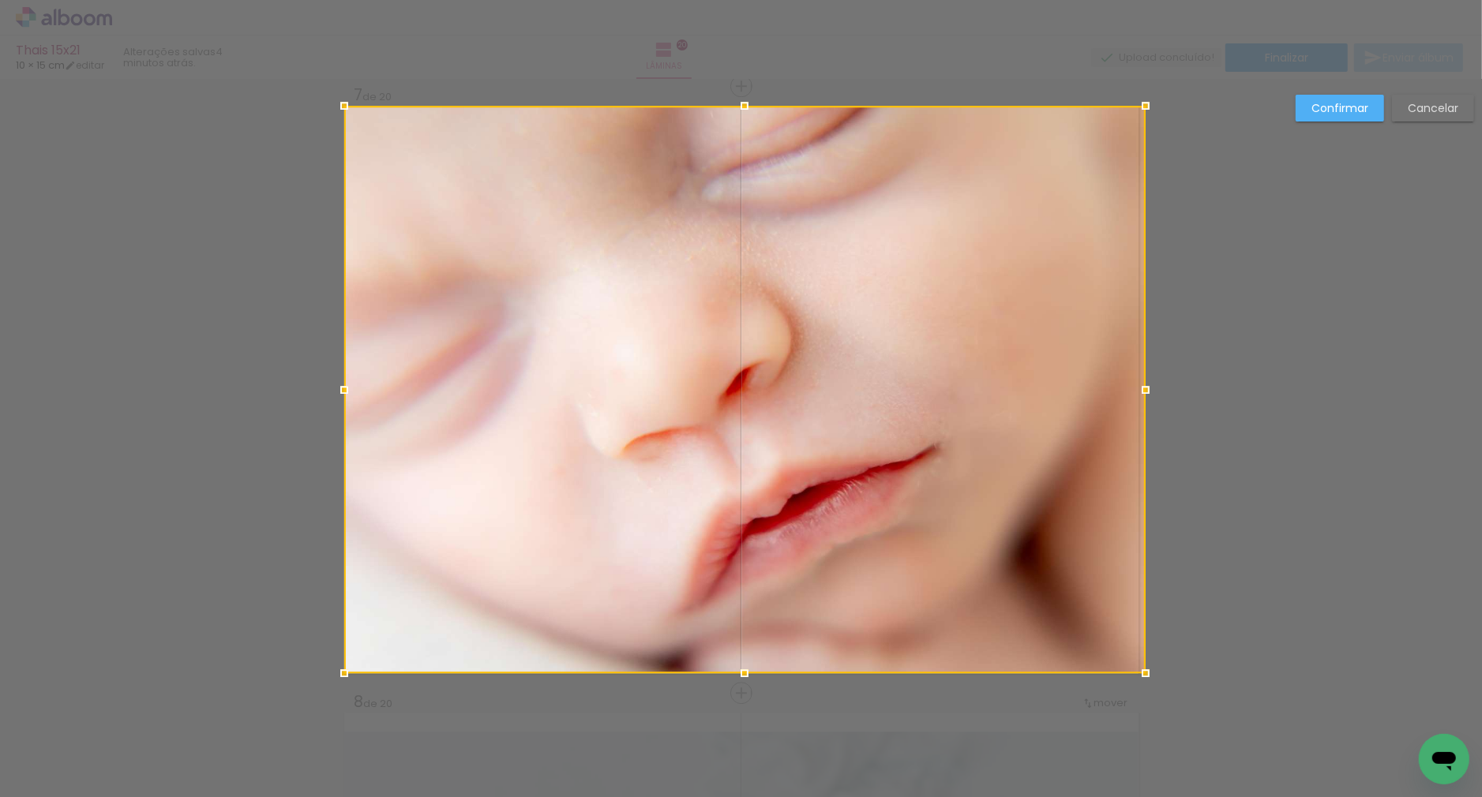
click at [1141, 387] on div at bounding box center [1146, 390] width 32 height 32
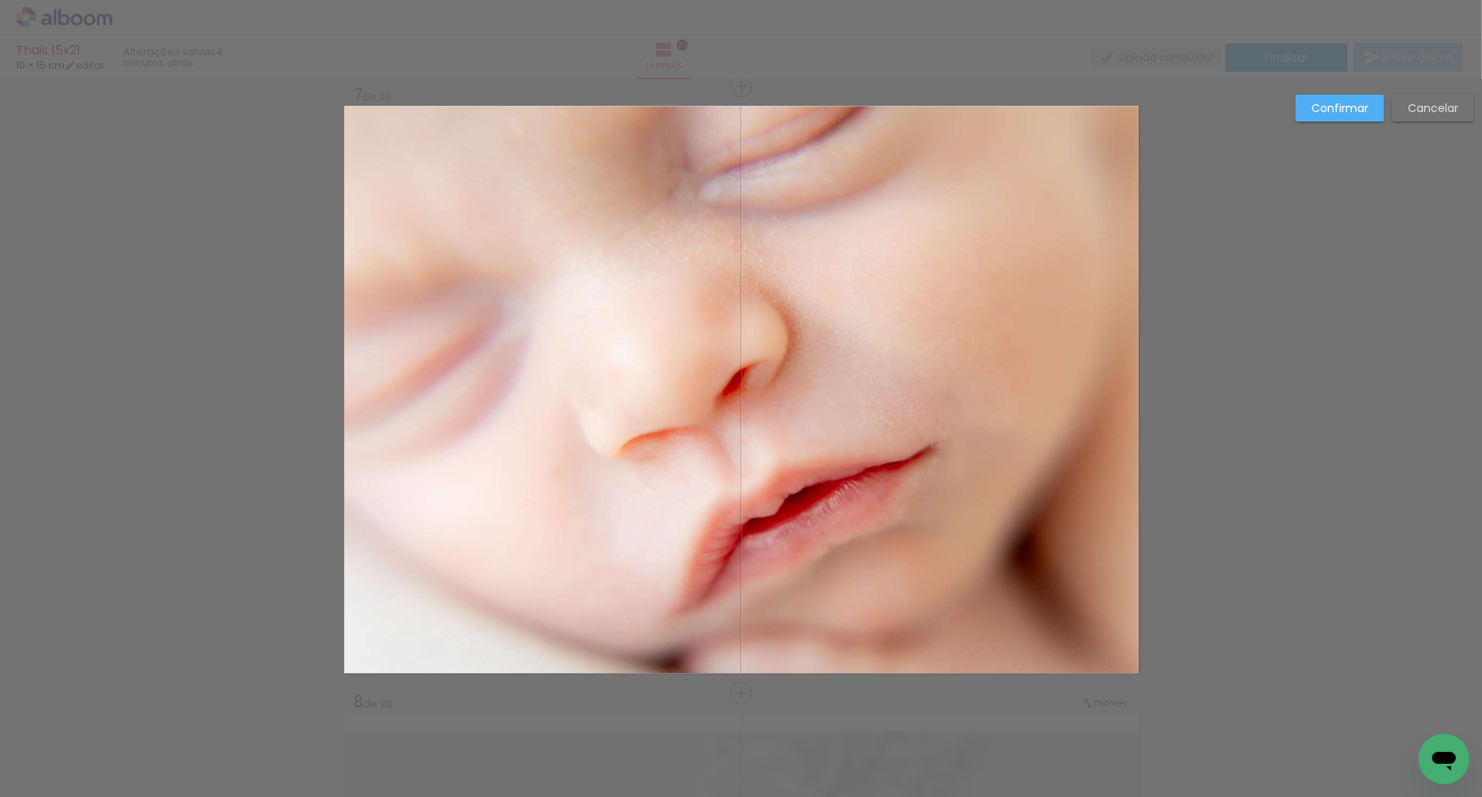
click at [0, 0] on slot "Confirmar" at bounding box center [0, 0] width 0 height 0
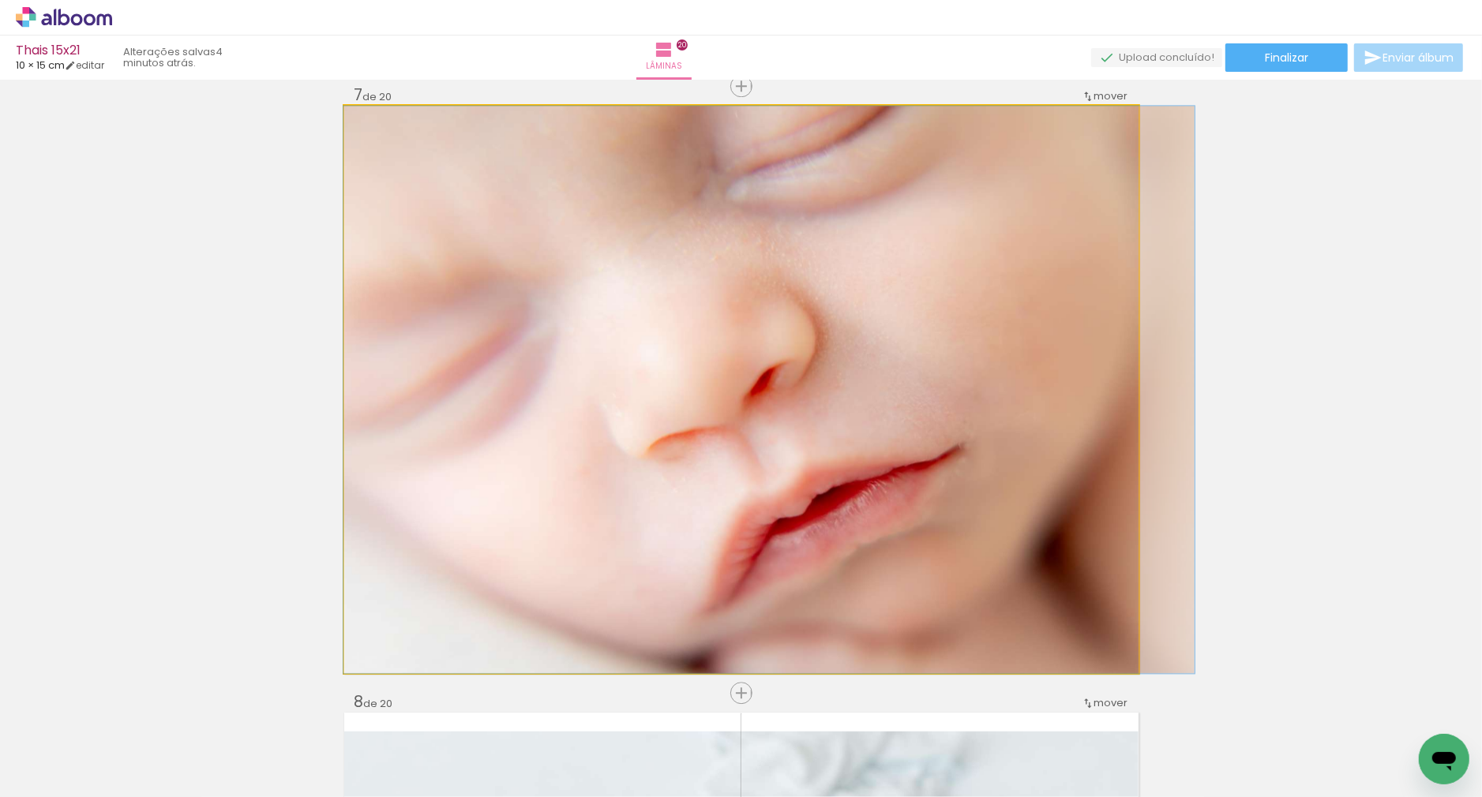
drag, startPoint x: 1001, startPoint y: 354, endPoint x: 1046, endPoint y: 355, distance: 45.0
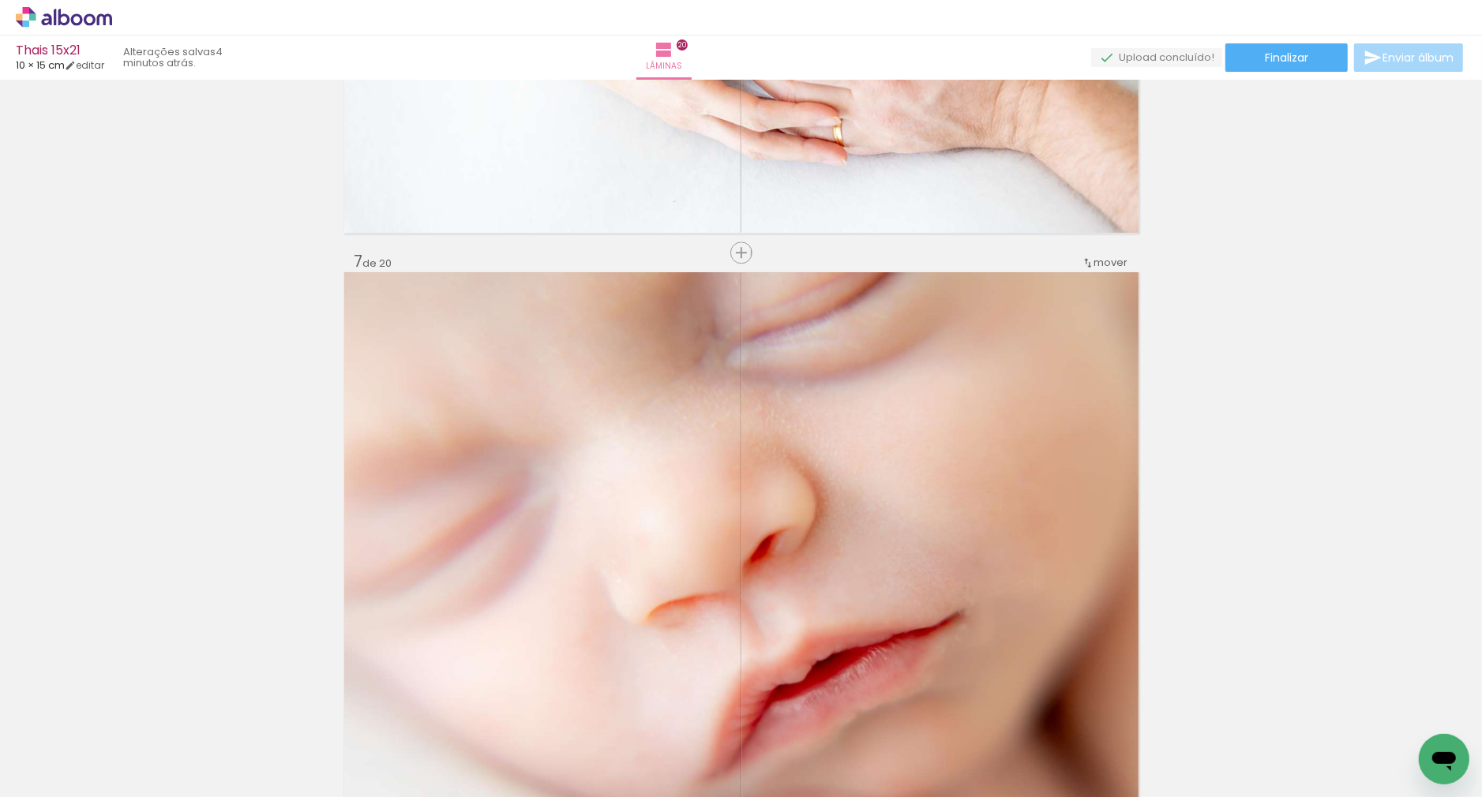
scroll to position [3182, 0]
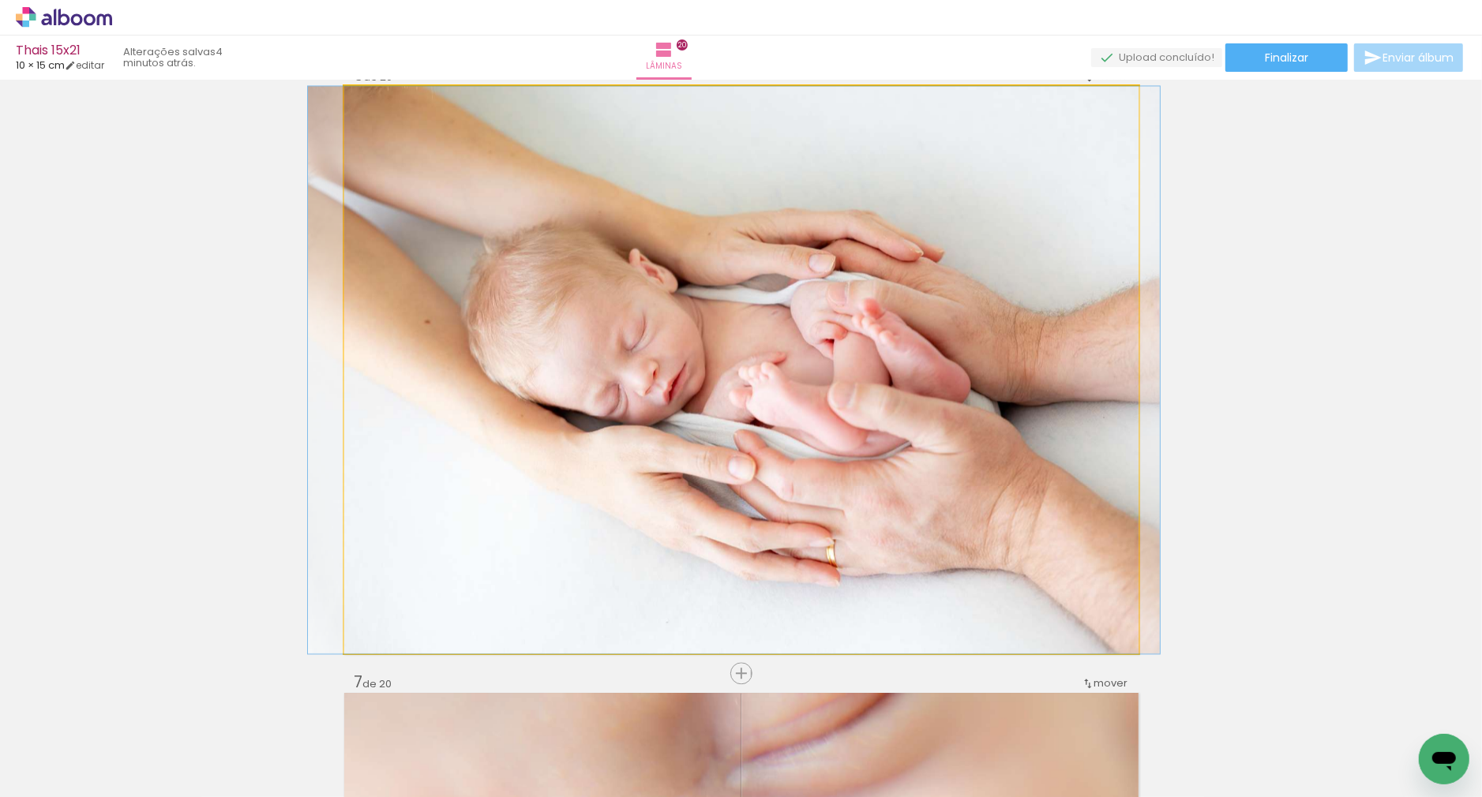
click at [1038, 358] on quentale-photo at bounding box center [741, 370] width 794 height 568
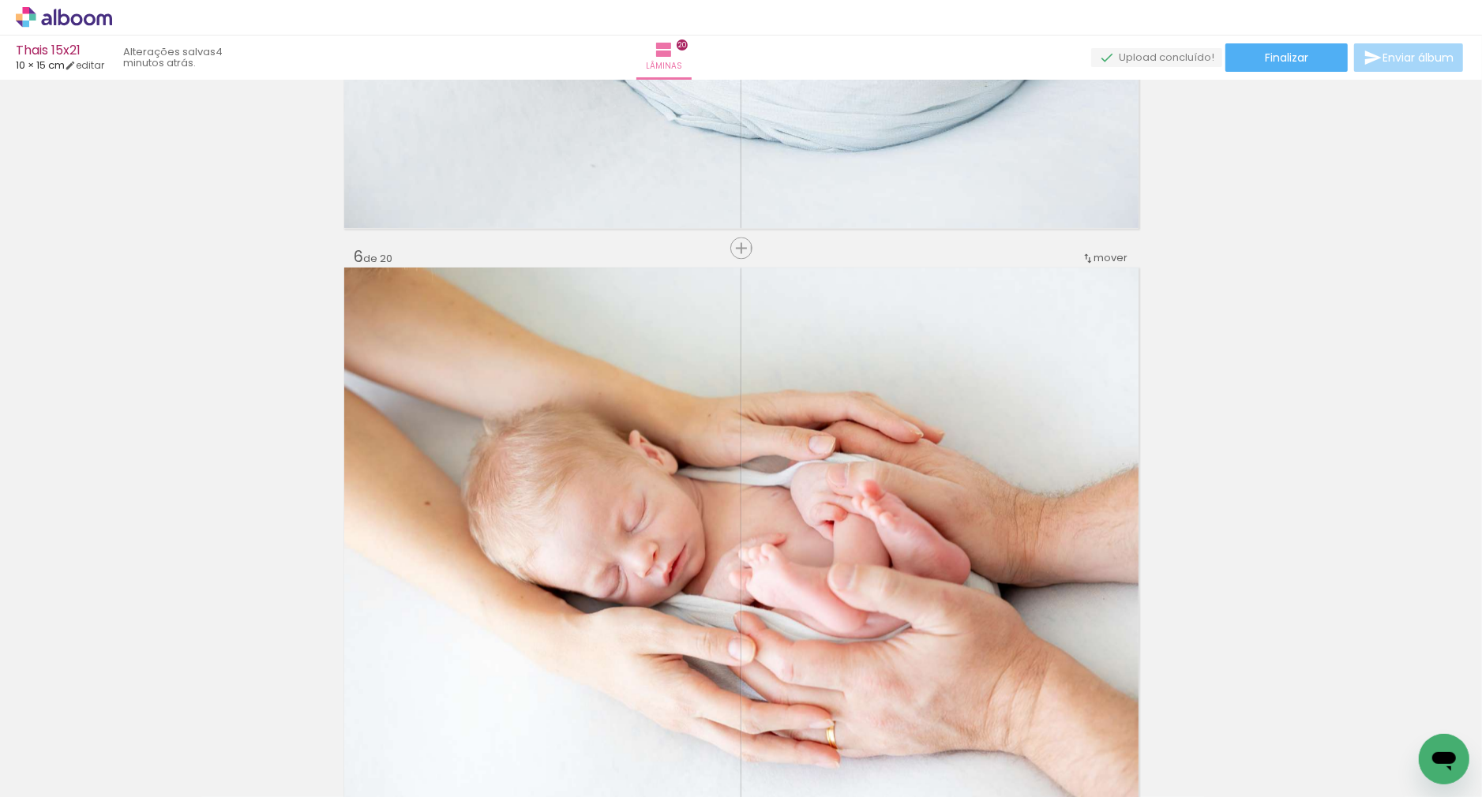
scroll to position [2556, 0]
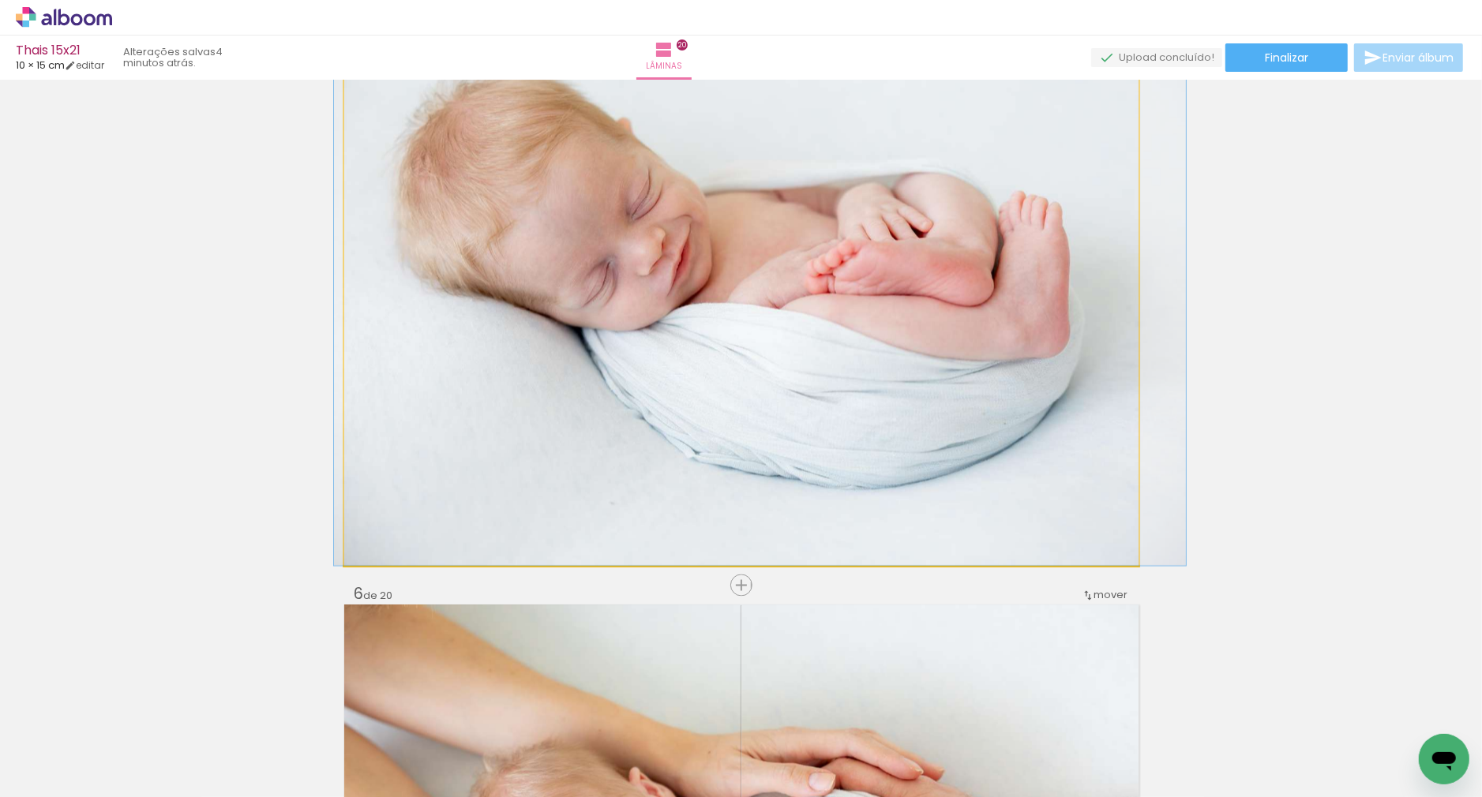
drag, startPoint x: 1038, startPoint y: 359, endPoint x: 1060, endPoint y: 362, distance: 21.4
click at [1060, 362] on div at bounding box center [760, 282] width 852 height 568
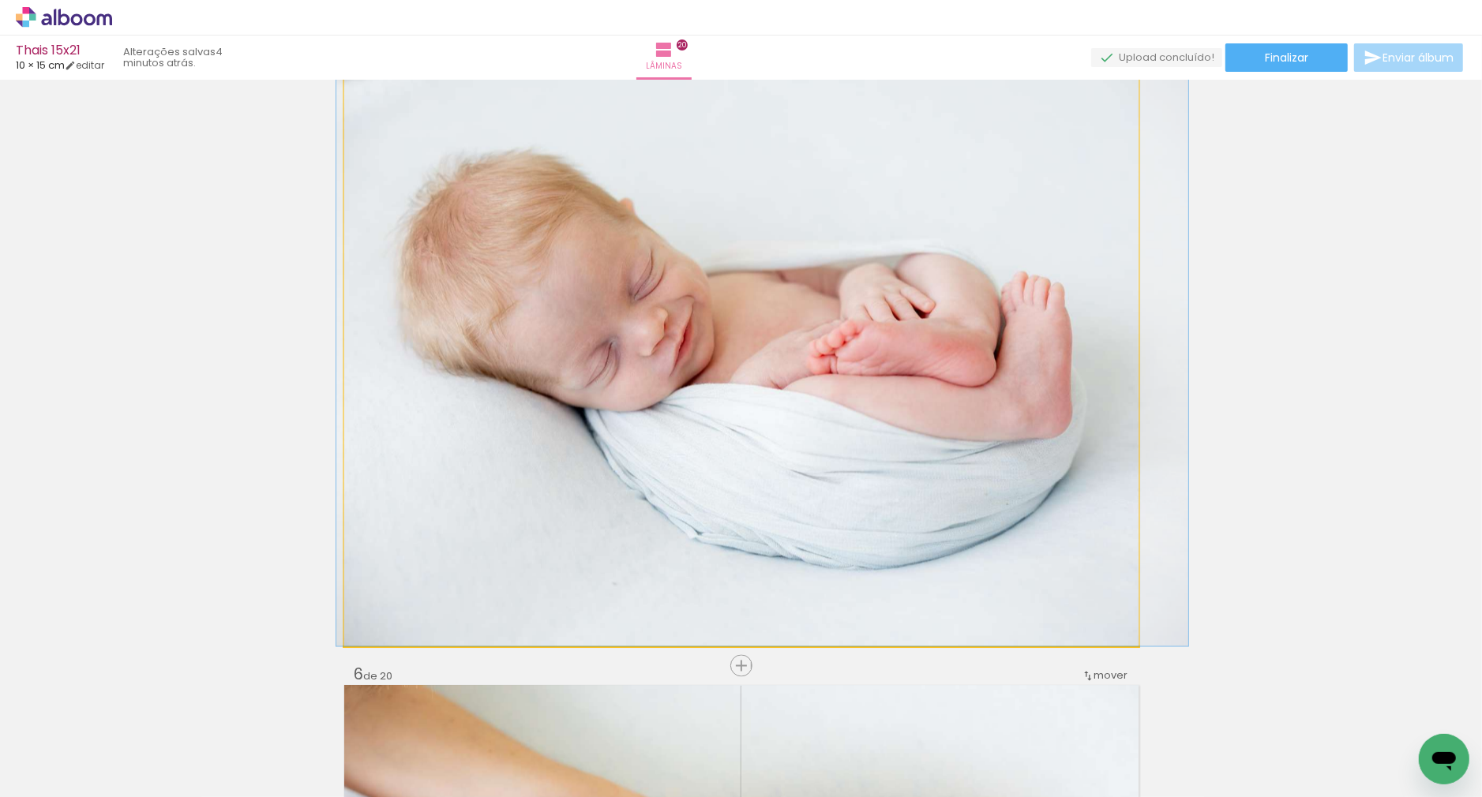
scroll to position [2479, 0]
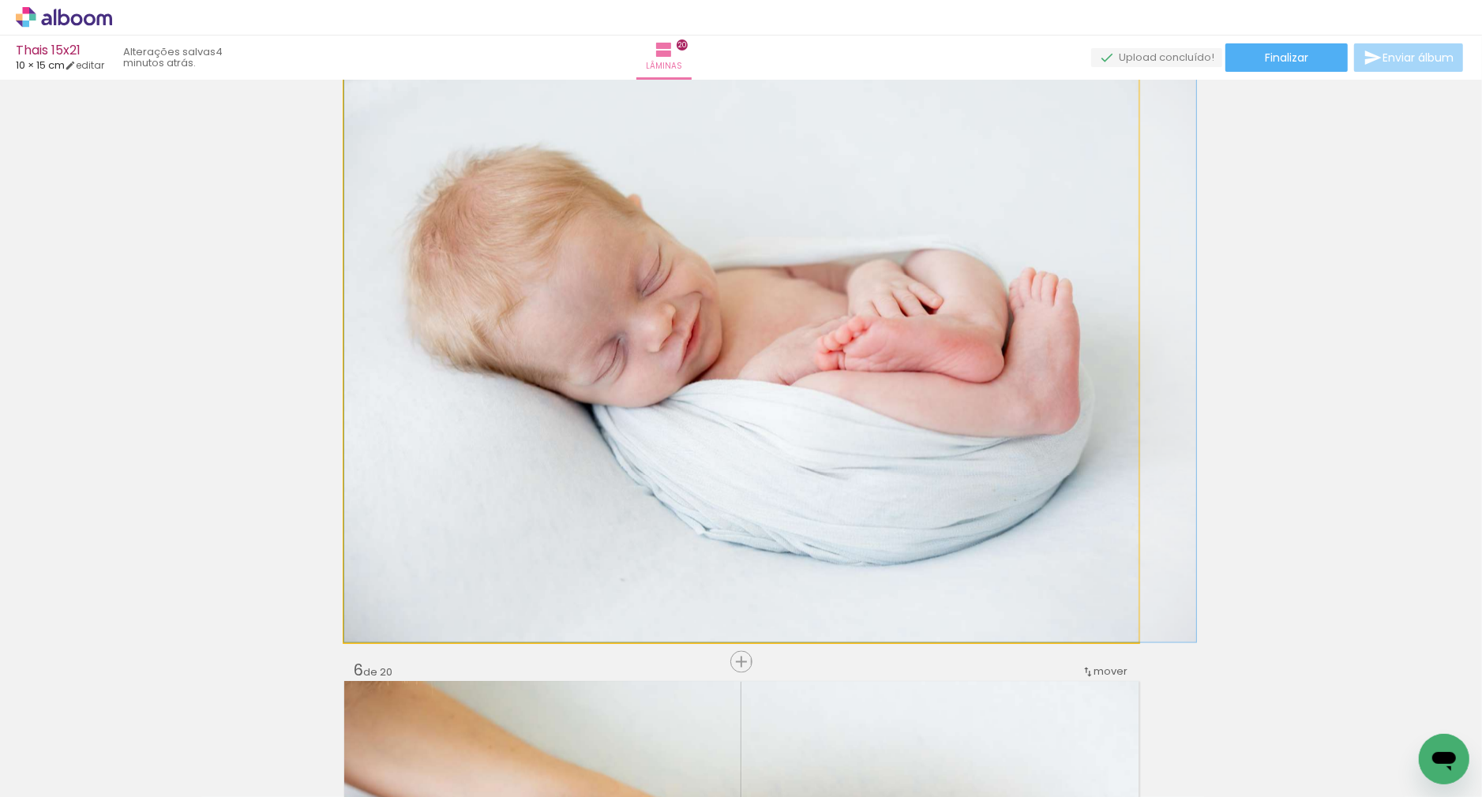
drag, startPoint x: 1060, startPoint y: 362, endPoint x: 1073, endPoint y: 363, distance: 13.5
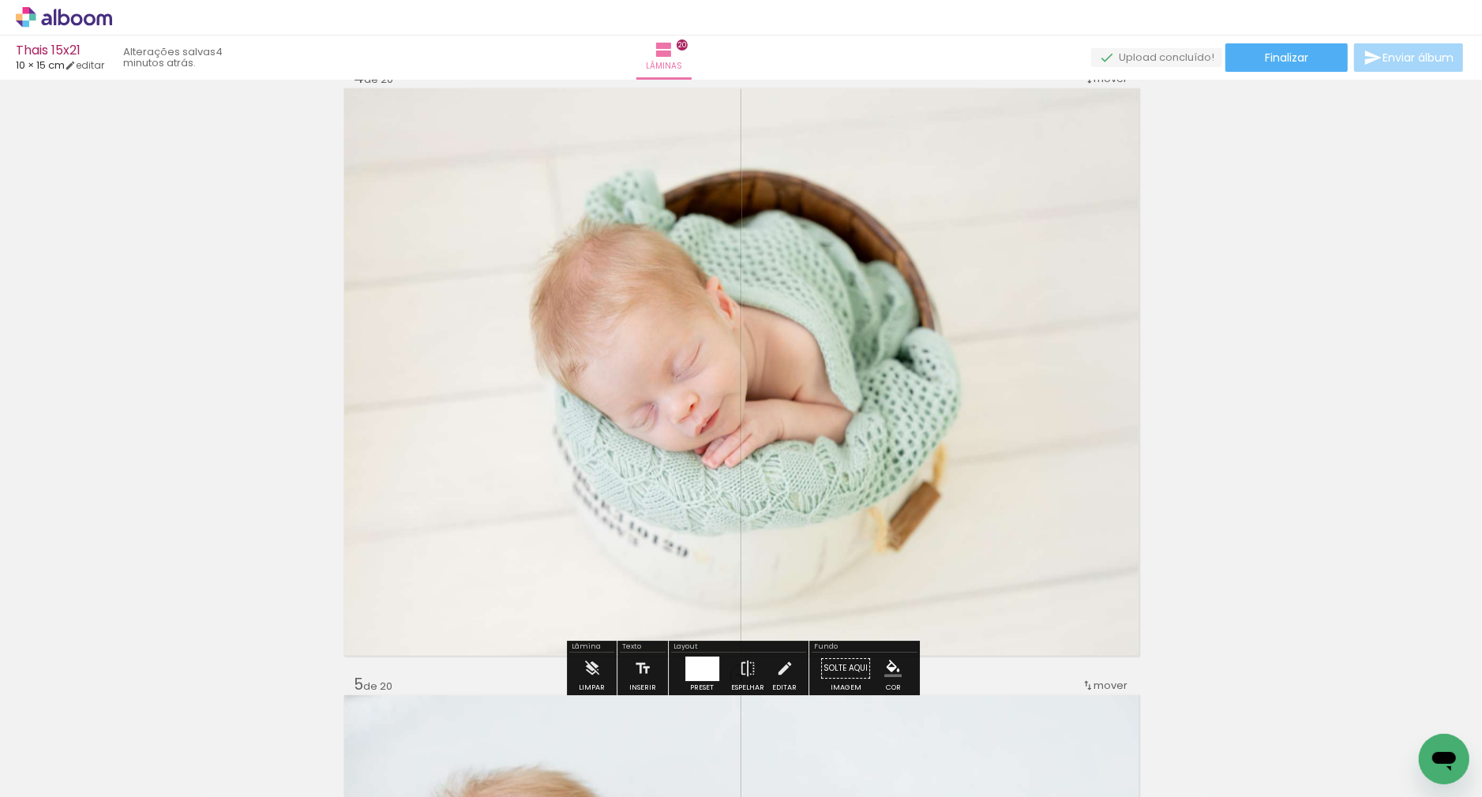
scroll to position [1876, 0]
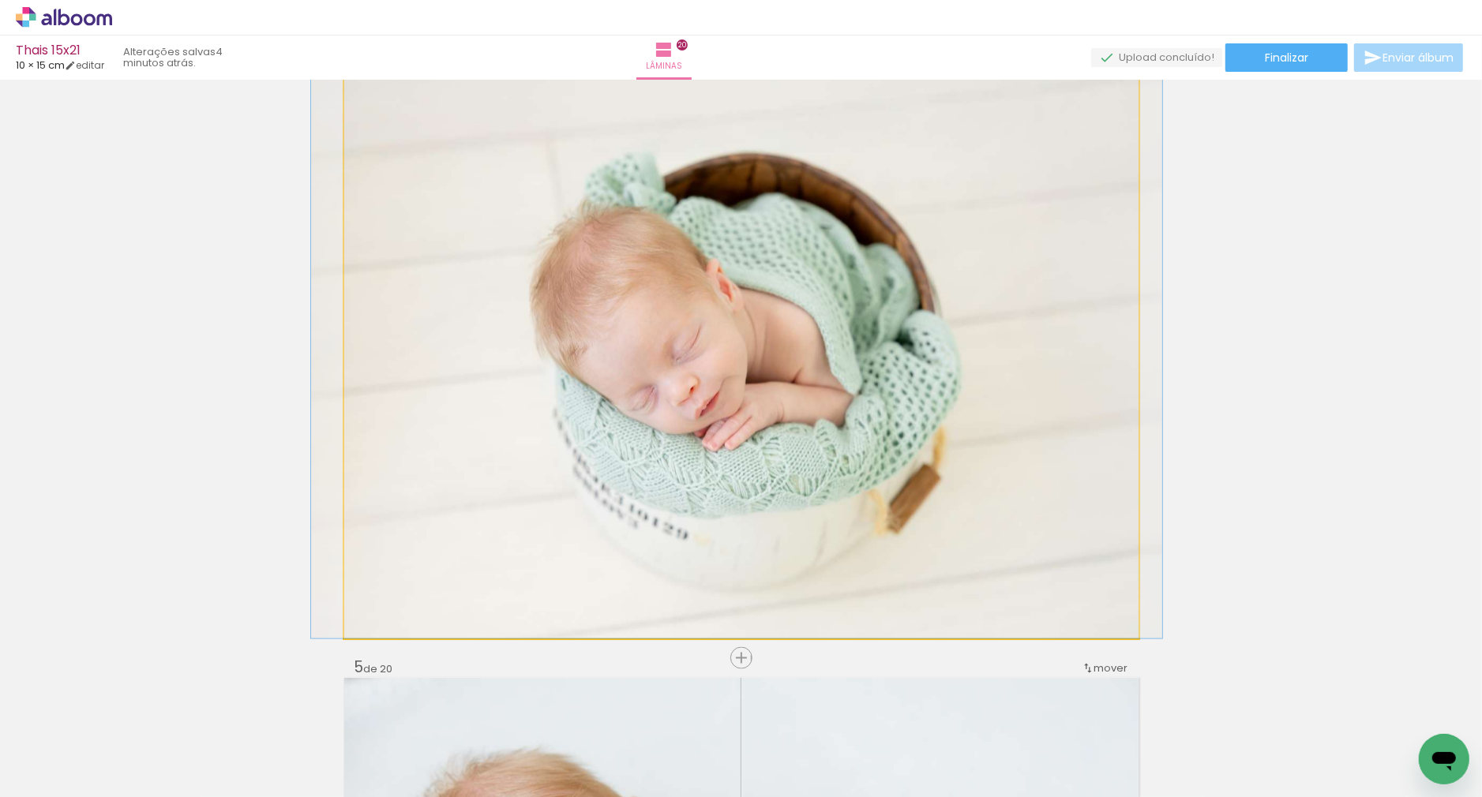
drag, startPoint x: 915, startPoint y: 337, endPoint x: 915, endPoint y: 347, distance: 10.3
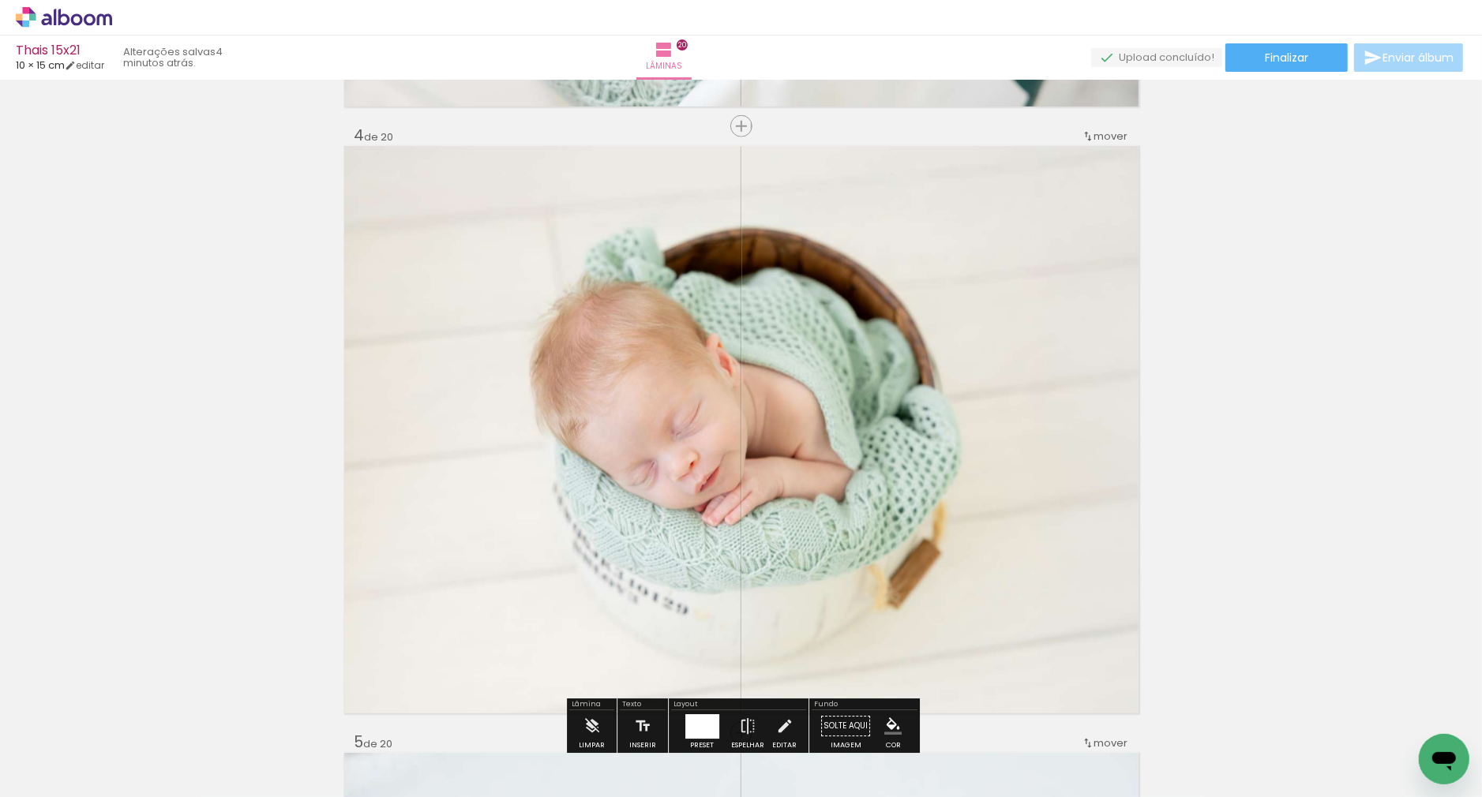
scroll to position [1800, 0]
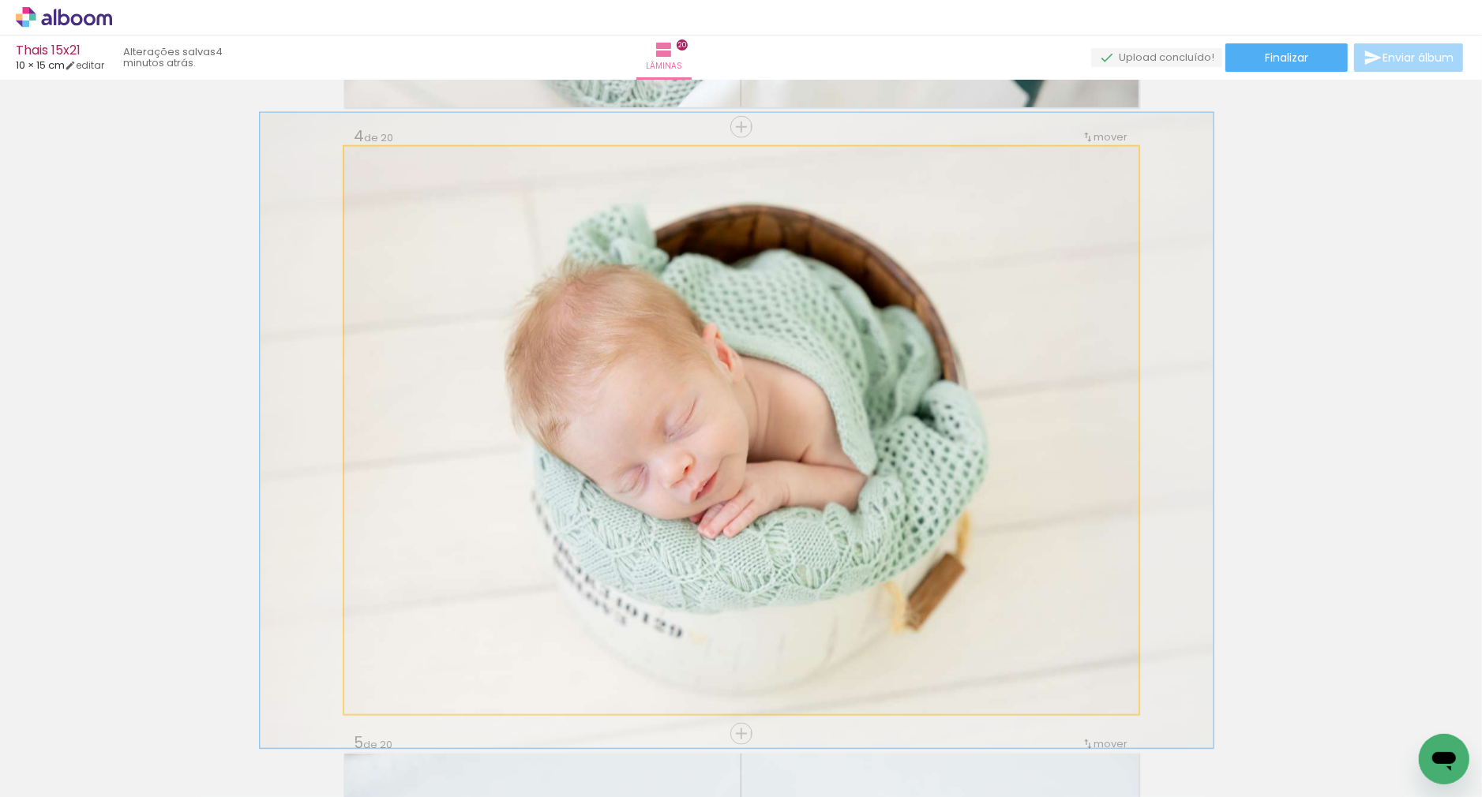
type paper-slider "112"
drag, startPoint x: 385, startPoint y: 161, endPoint x: 628, endPoint y: 318, distance: 289.5
click at [392, 161] on div at bounding box center [388, 163] width 14 height 14
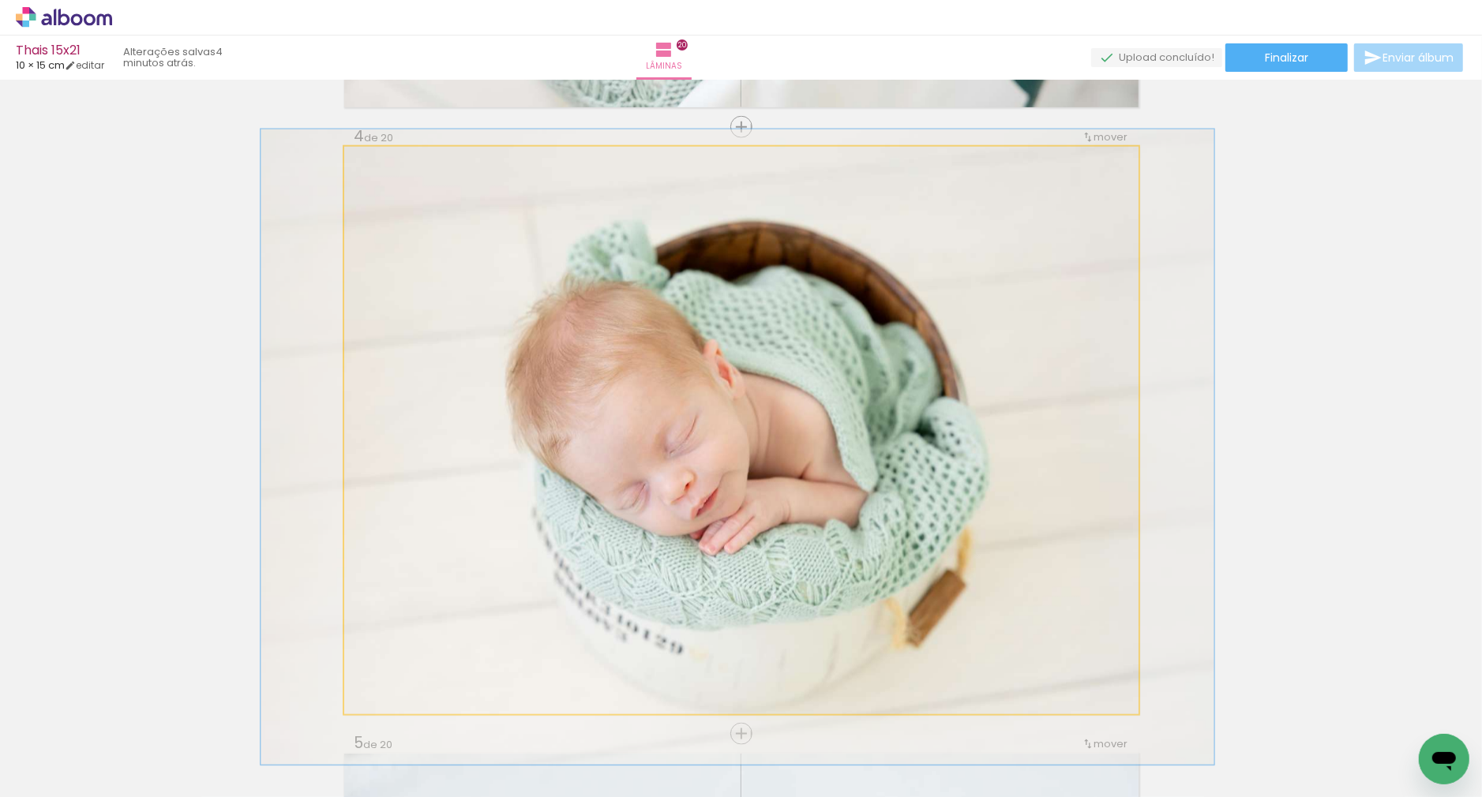
drag, startPoint x: 796, startPoint y: 444, endPoint x: 797, endPoint y: 460, distance: 16.6
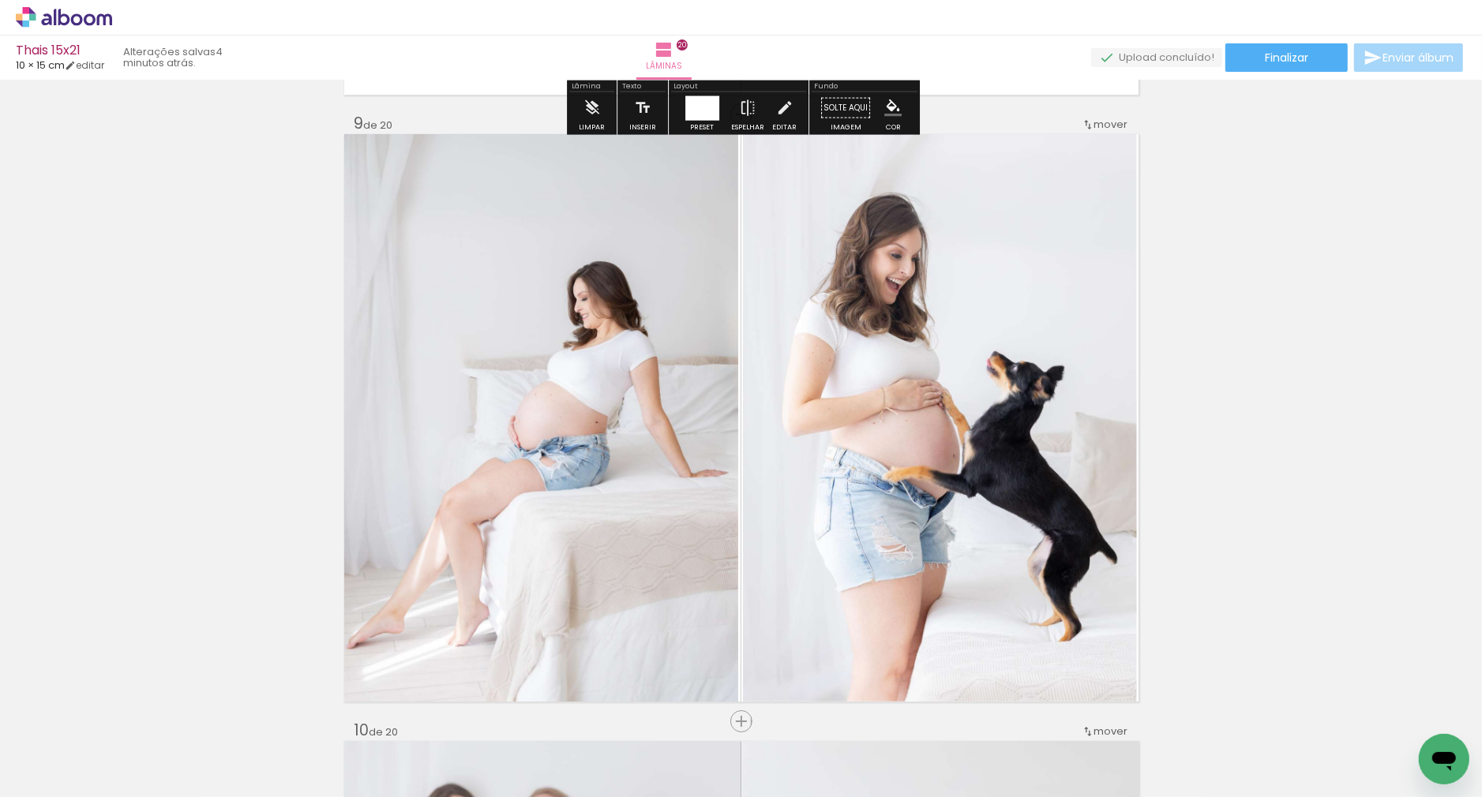
scroll to position [4911, 0]
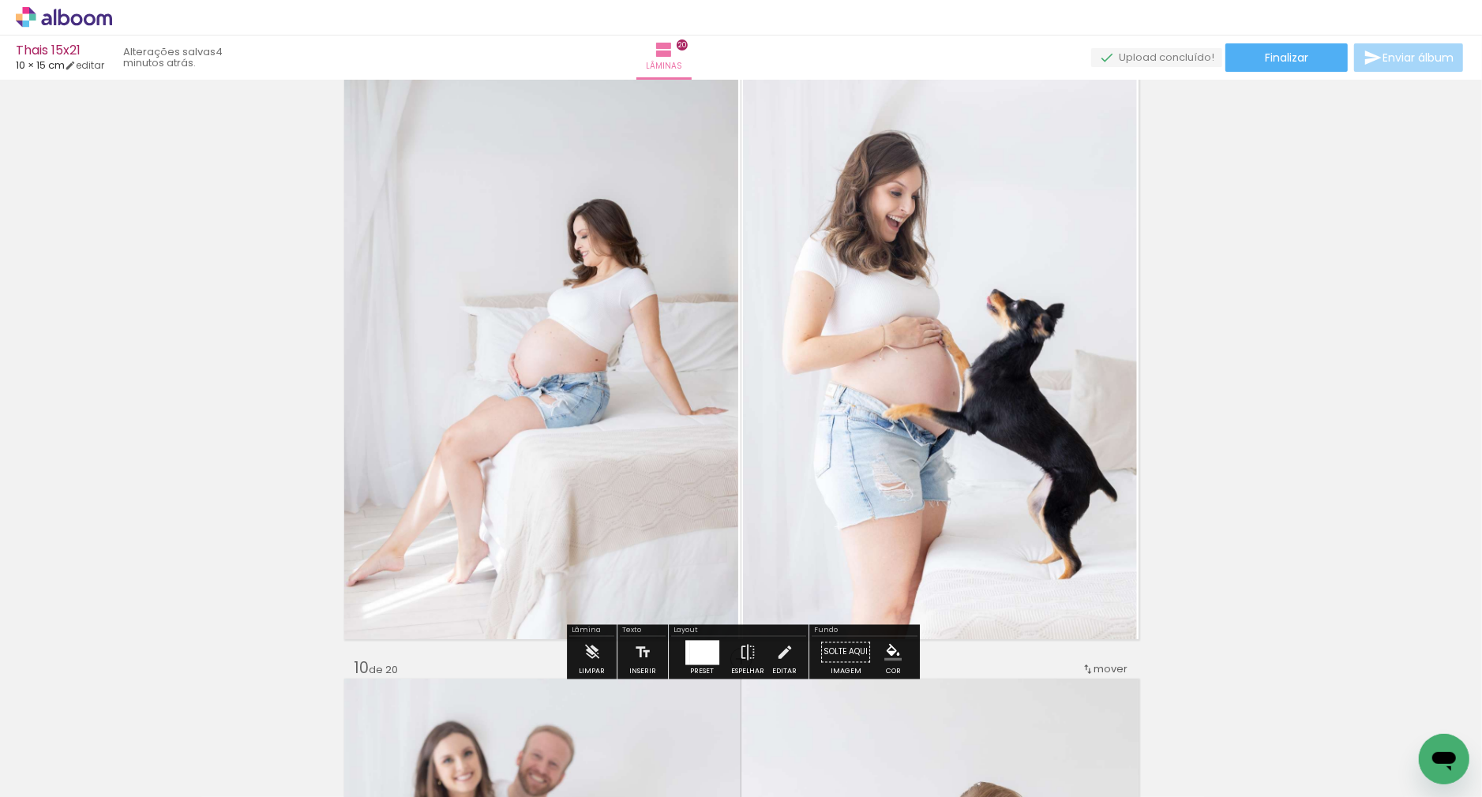
click at [822, 404] on quentale-photo at bounding box center [940, 356] width 394 height 568
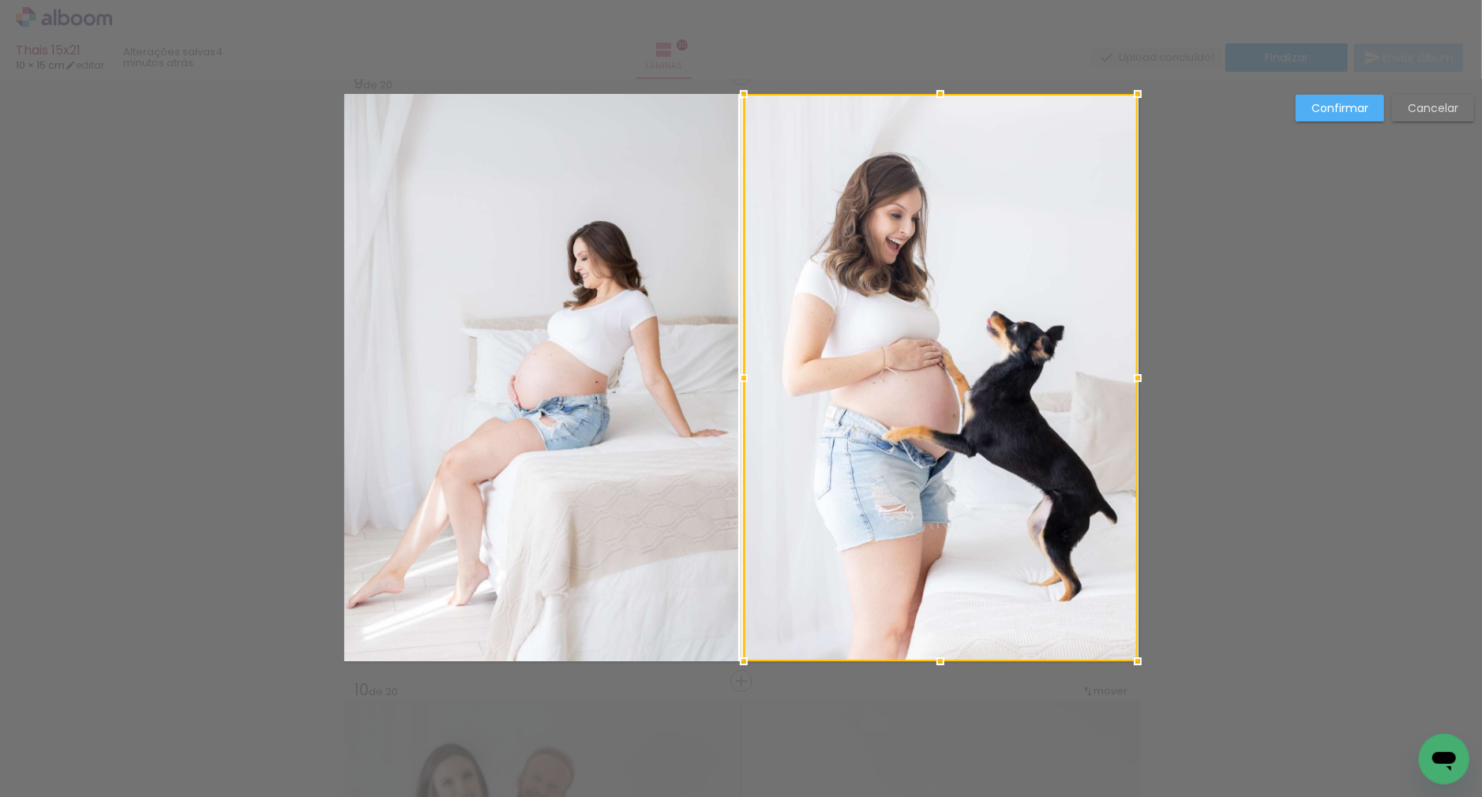
scroll to position [4877, 0]
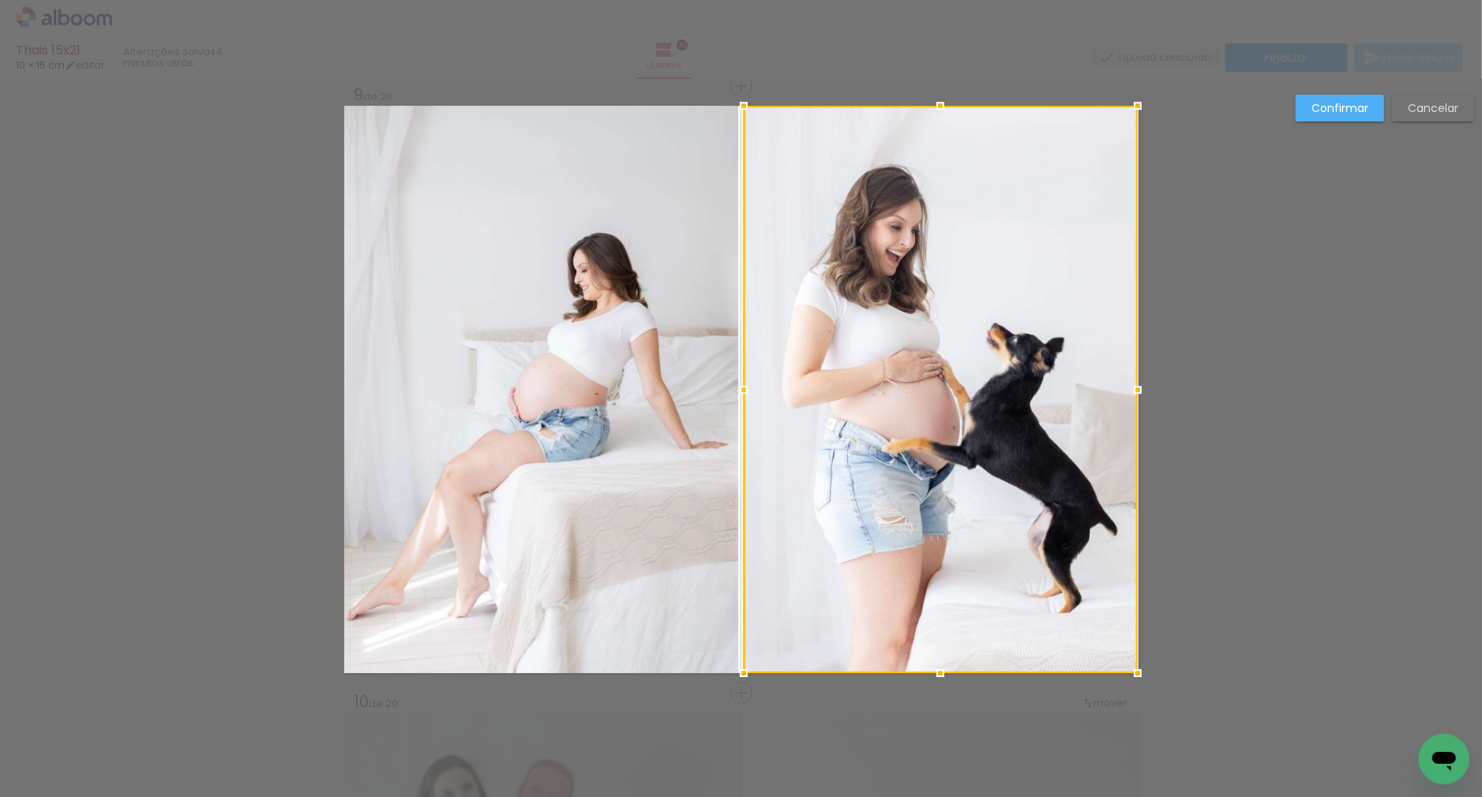
click at [1308, 115] on paper-button "Confirmar" at bounding box center [1340, 108] width 88 height 27
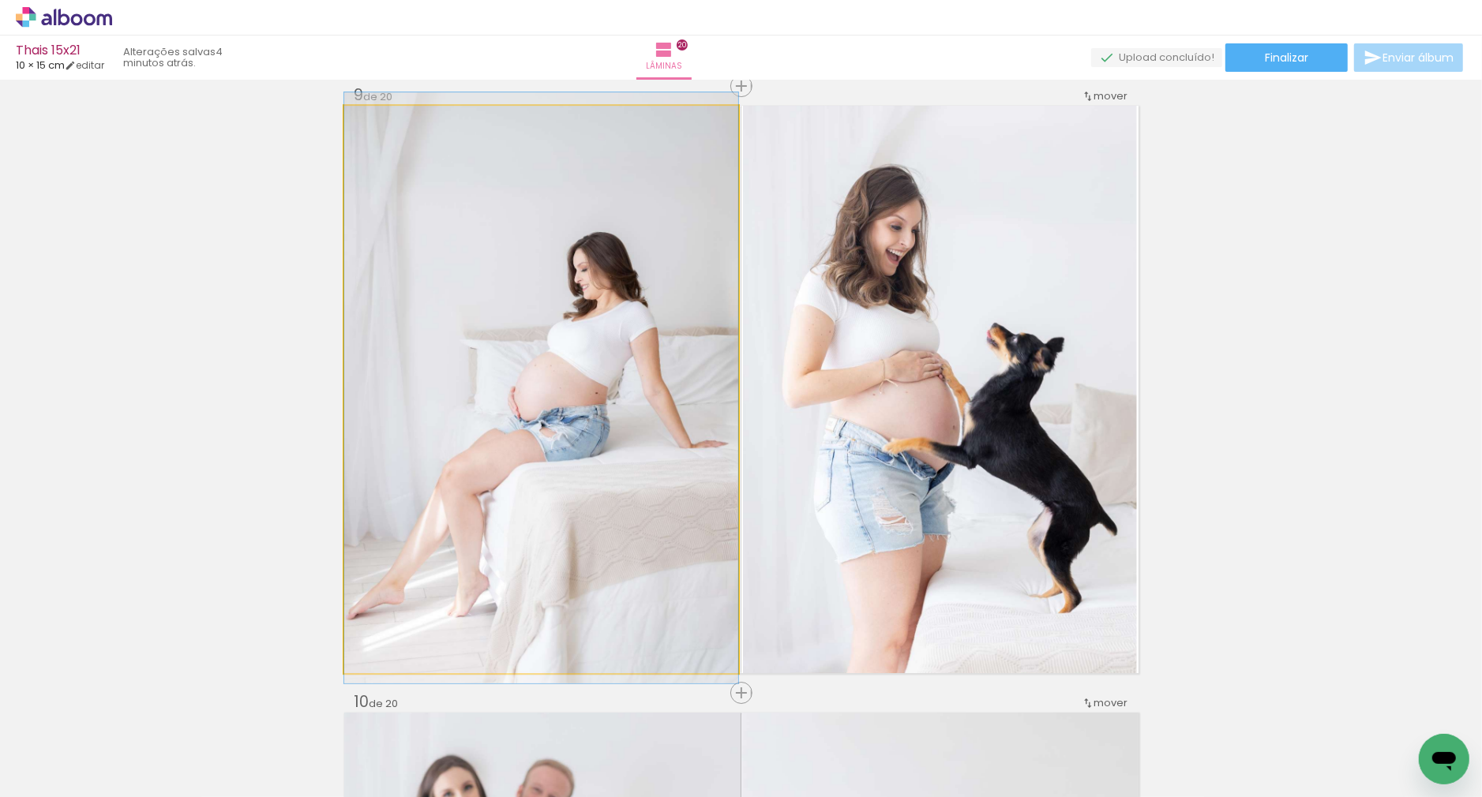
drag, startPoint x: 707, startPoint y: 290, endPoint x: 719, endPoint y: 289, distance: 12.7
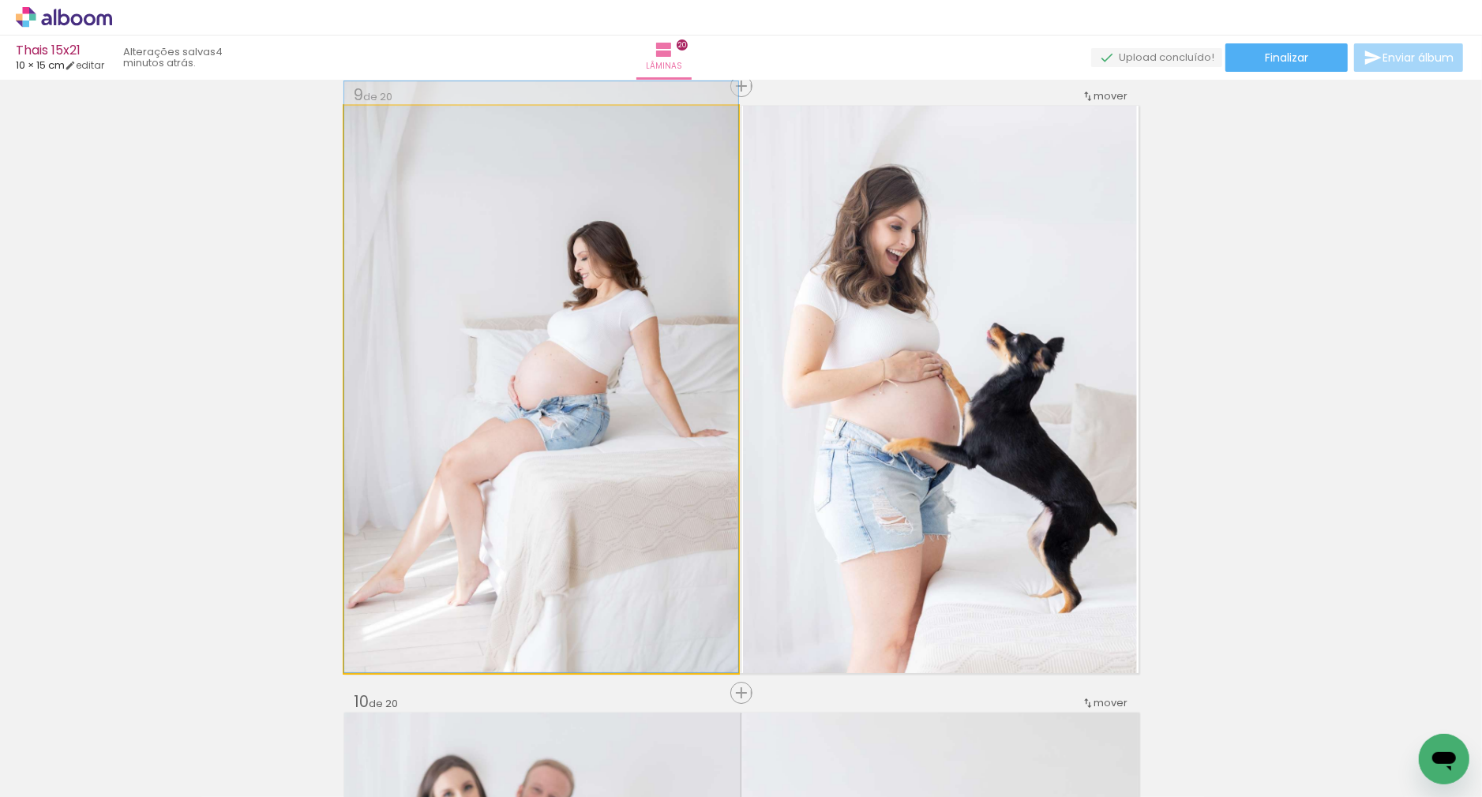
drag, startPoint x: 665, startPoint y: 310, endPoint x: 668, endPoint y: 291, distance: 19.2
click at [668, 291] on div at bounding box center [541, 376] width 394 height 591
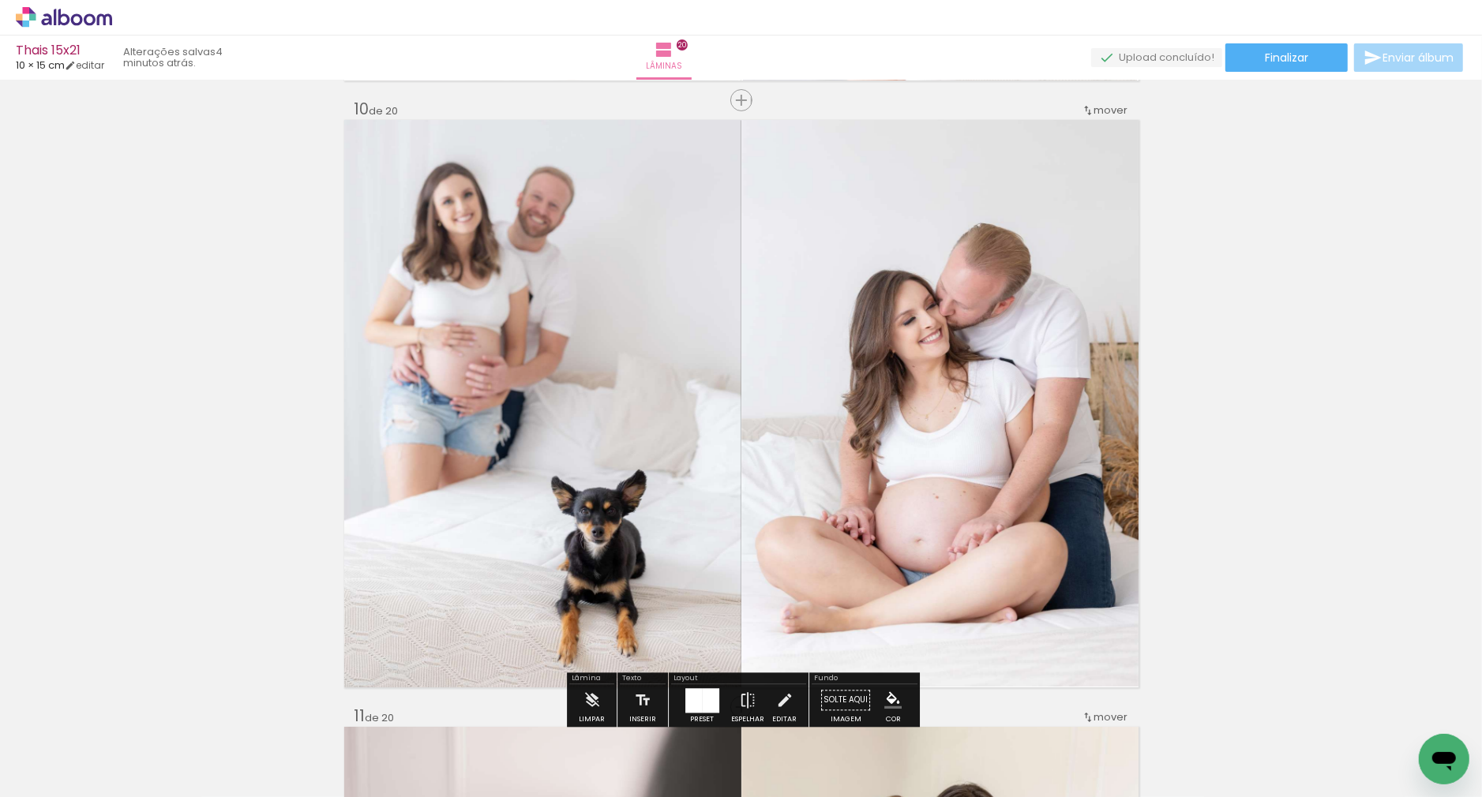
scroll to position [5471, 0]
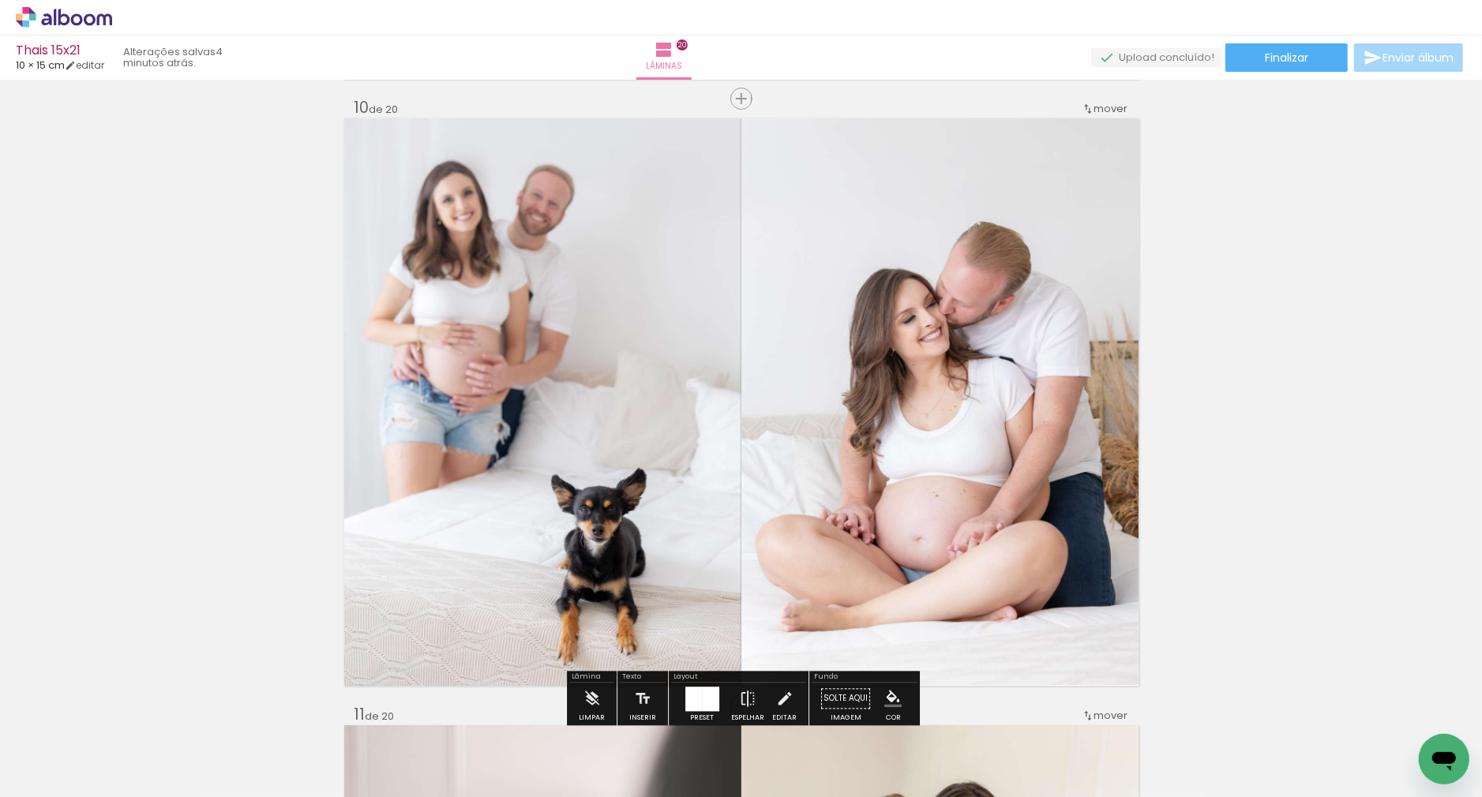
click at [823, 410] on quentale-photo at bounding box center [939, 402] width 397 height 568
click at [760, 430] on quentale-photo at bounding box center [939, 402] width 397 height 568
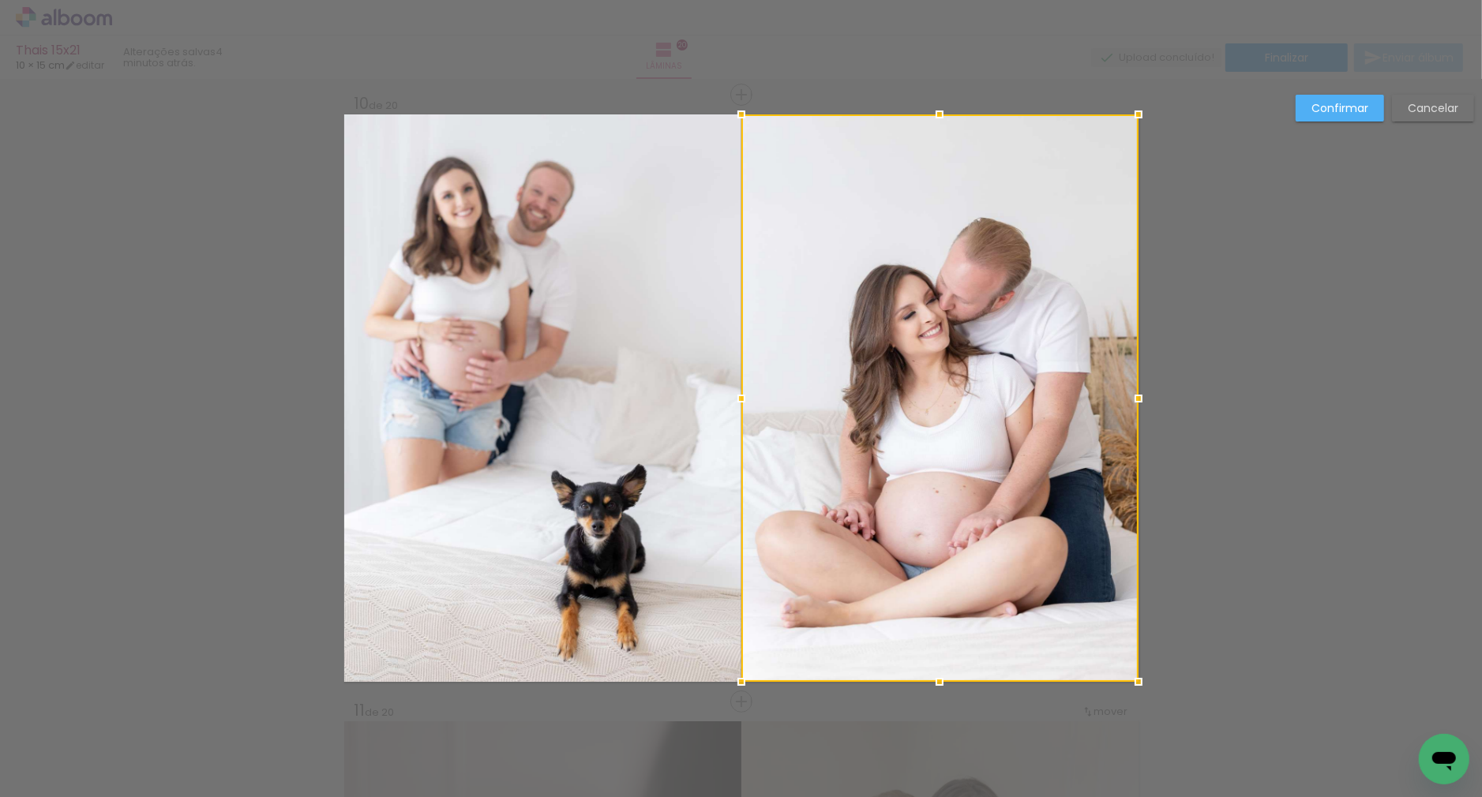
click at [760, 430] on div at bounding box center [939, 398] width 397 height 568
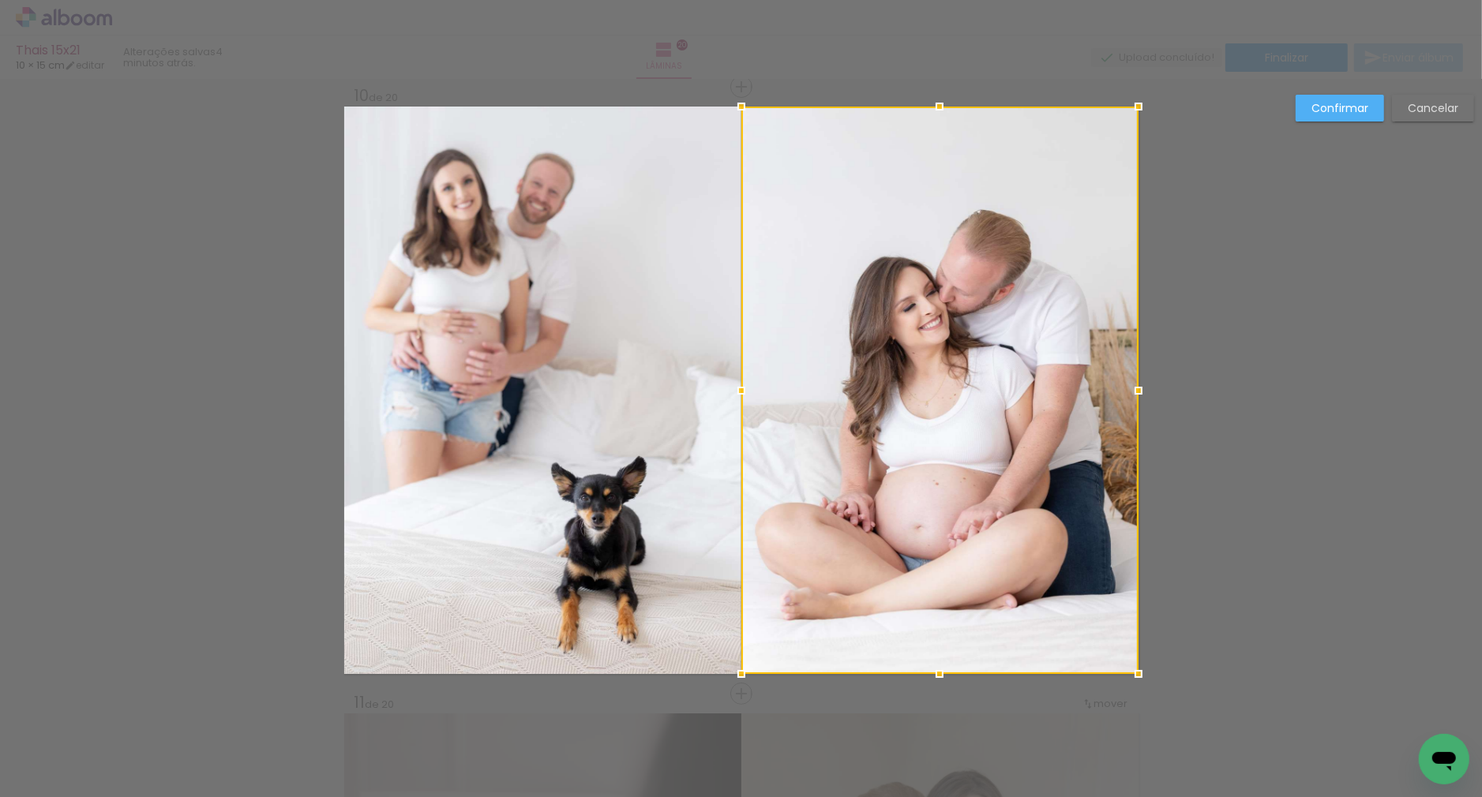
scroll to position [5484, 0]
click at [745, 386] on div at bounding box center [745, 390] width 32 height 32
drag, startPoint x: 1331, startPoint y: 107, endPoint x: 1315, endPoint y: 114, distance: 17.0
click at [0, 0] on slot "Confirmar" at bounding box center [0, 0] width 0 height 0
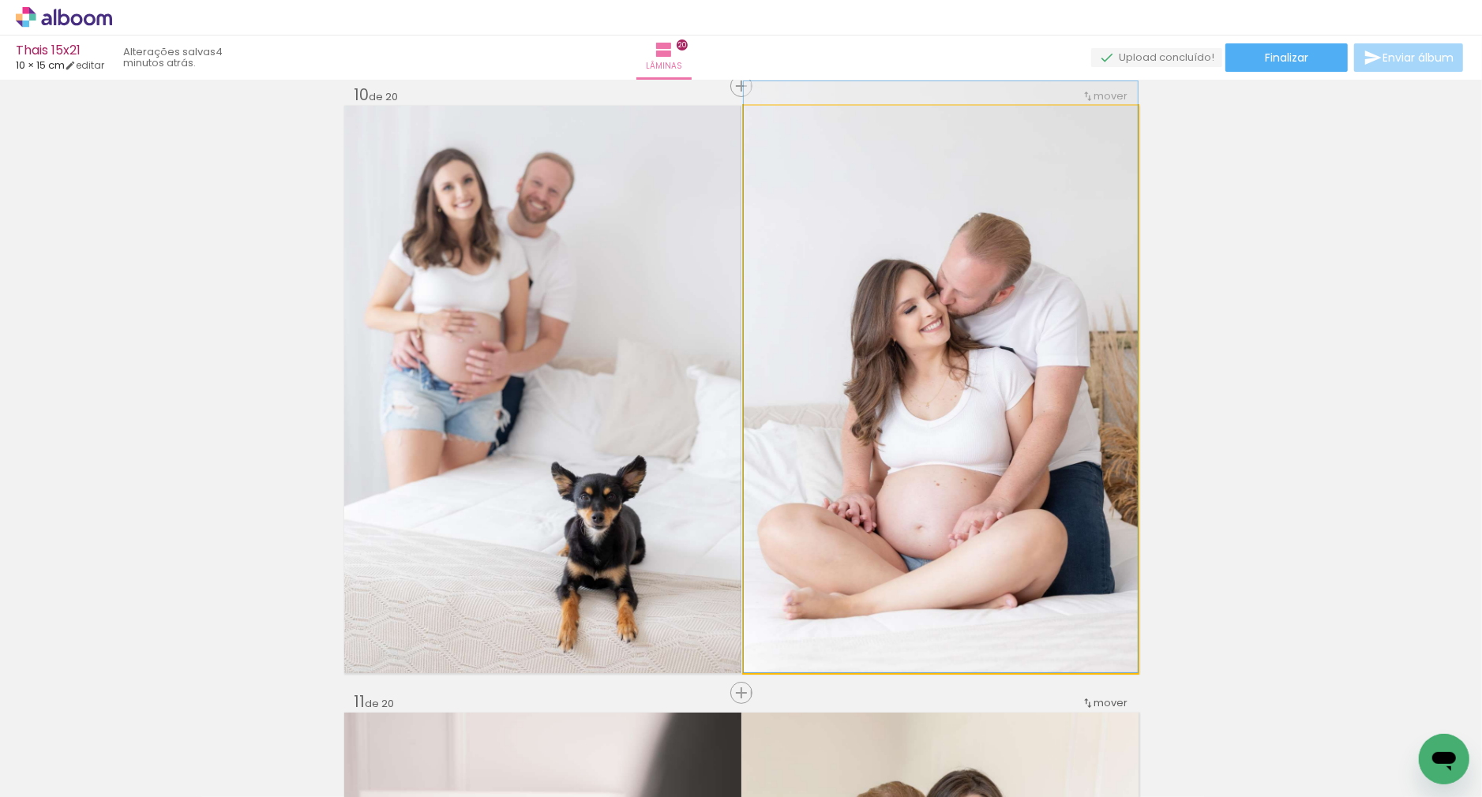
drag, startPoint x: 1002, startPoint y: 339, endPoint x: 1006, endPoint y: 310, distance: 29.5
click at [1011, 310] on div at bounding box center [941, 376] width 394 height 591
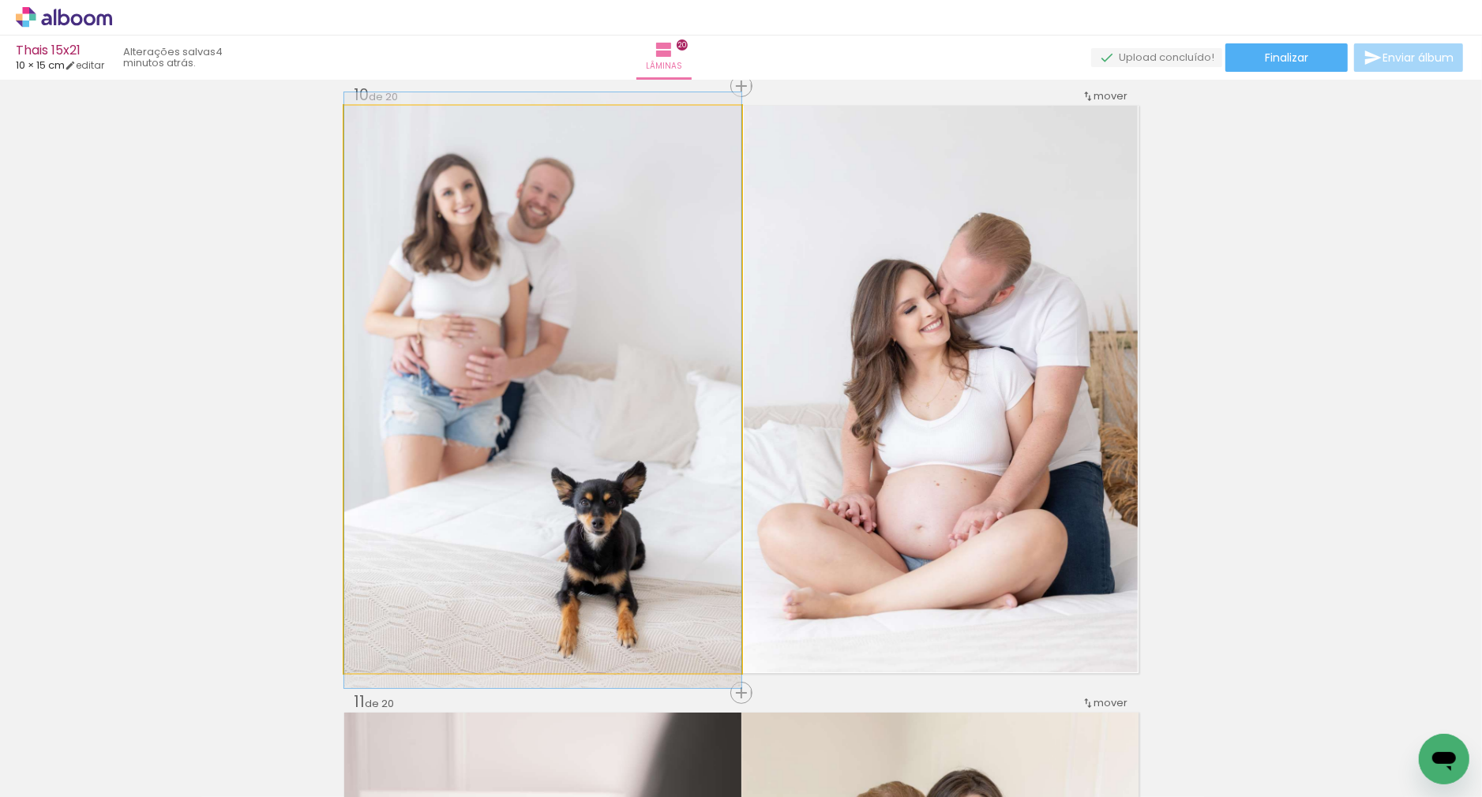
drag, startPoint x: 581, startPoint y: 386, endPoint x: 623, endPoint y: 387, distance: 41.9
click at [582, 392] on div at bounding box center [542, 390] width 397 height 596
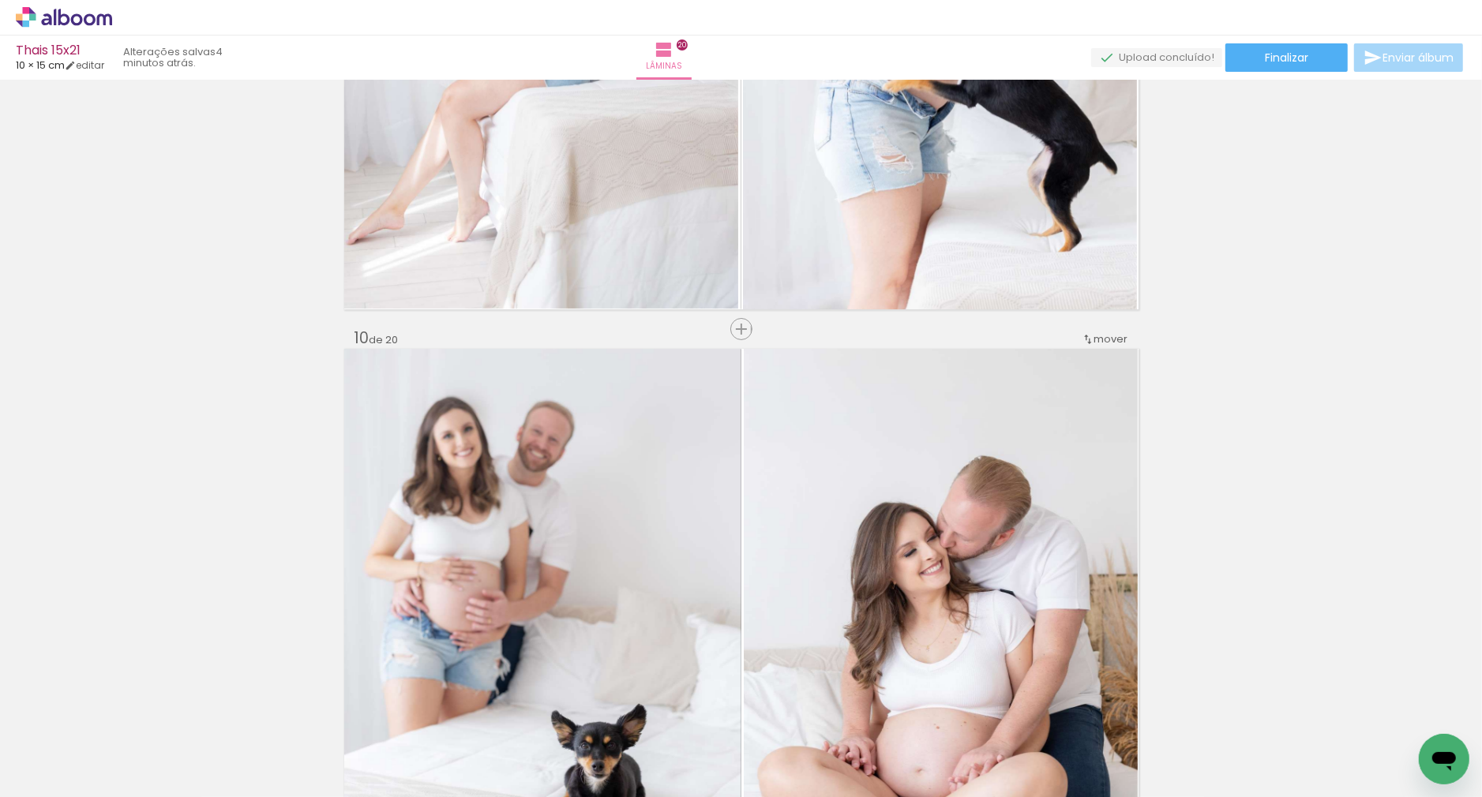
scroll to position [5243, 0]
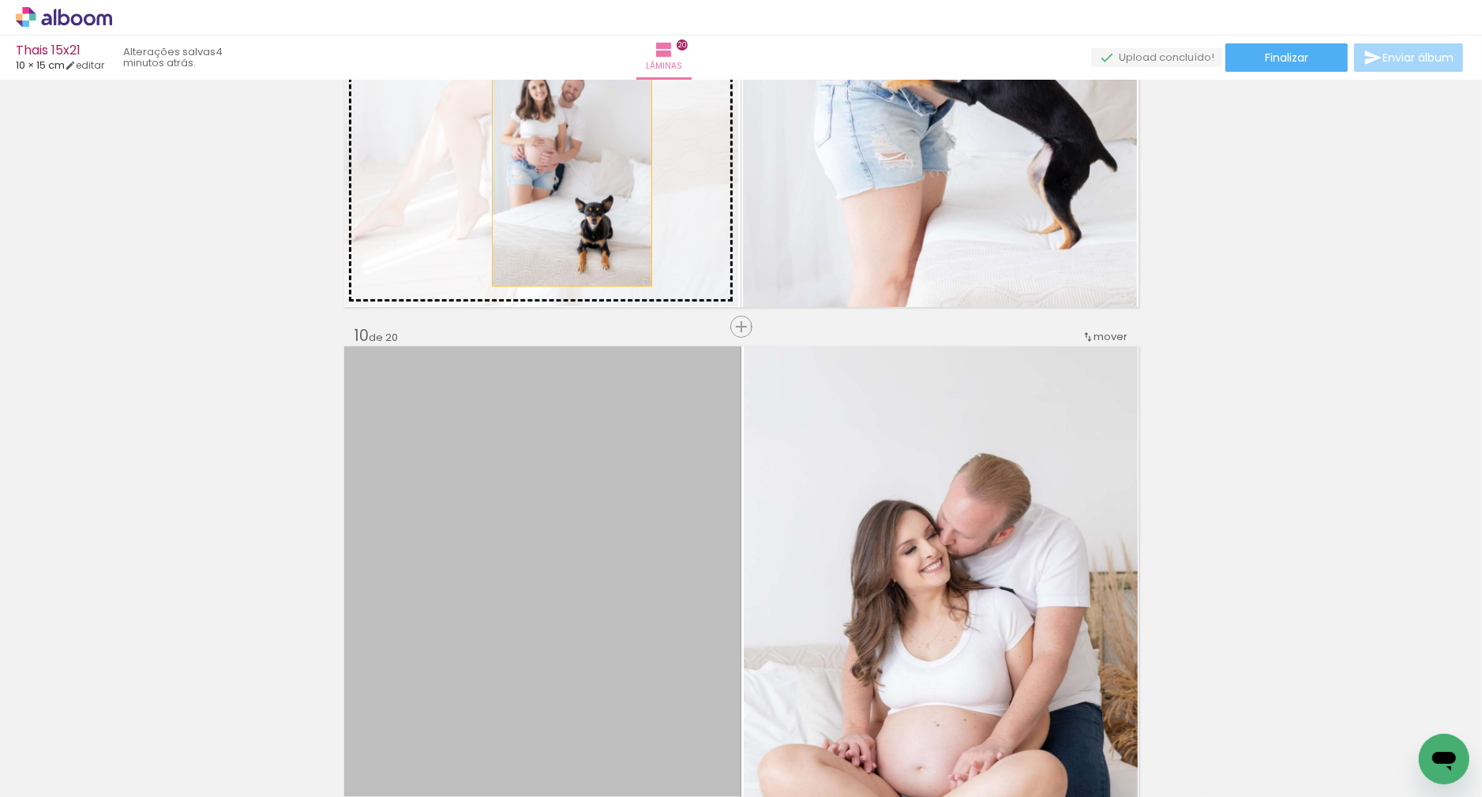
drag, startPoint x: 613, startPoint y: 467, endPoint x: 572, endPoint y: 172, distance: 297.4
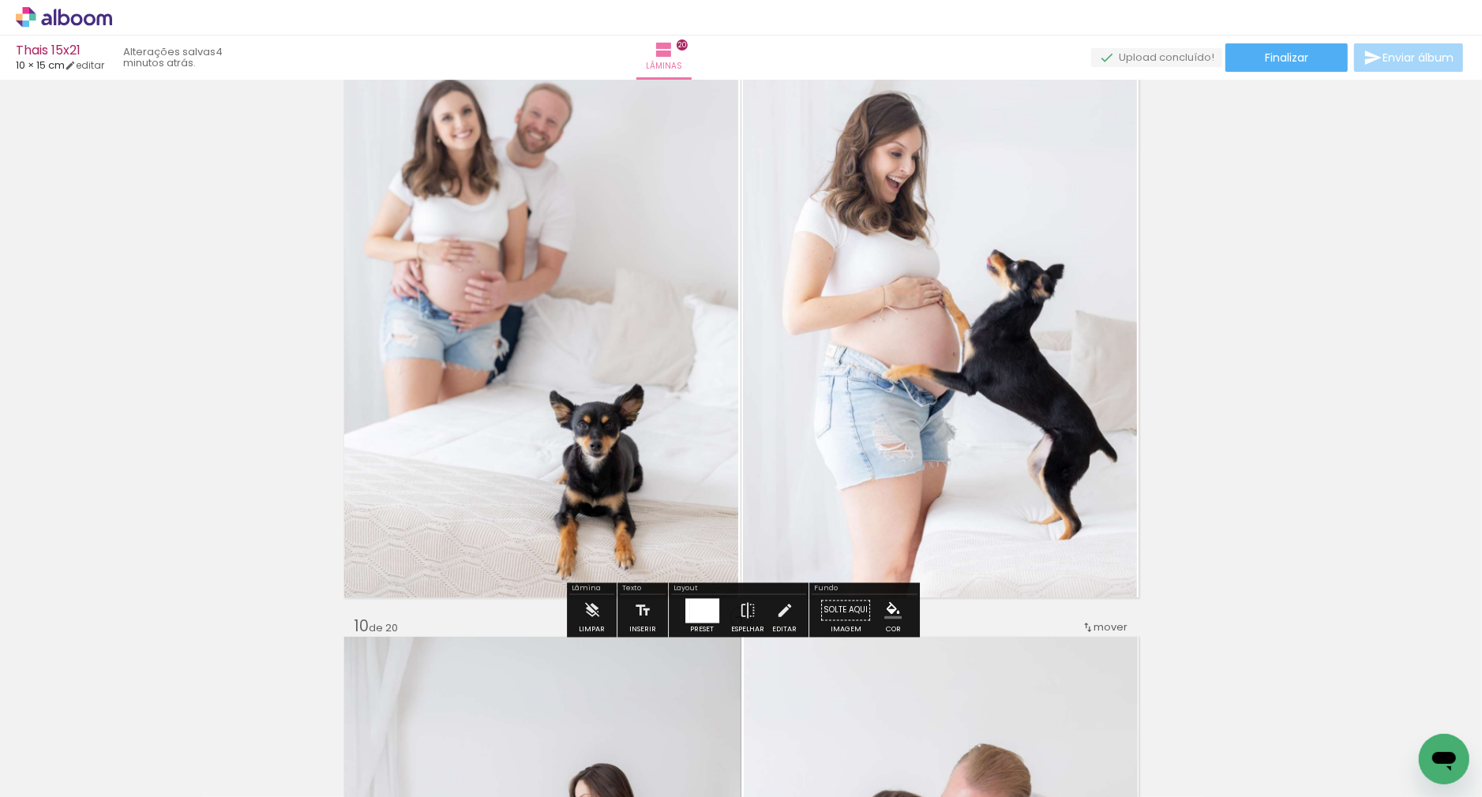
scroll to position [4968, 0]
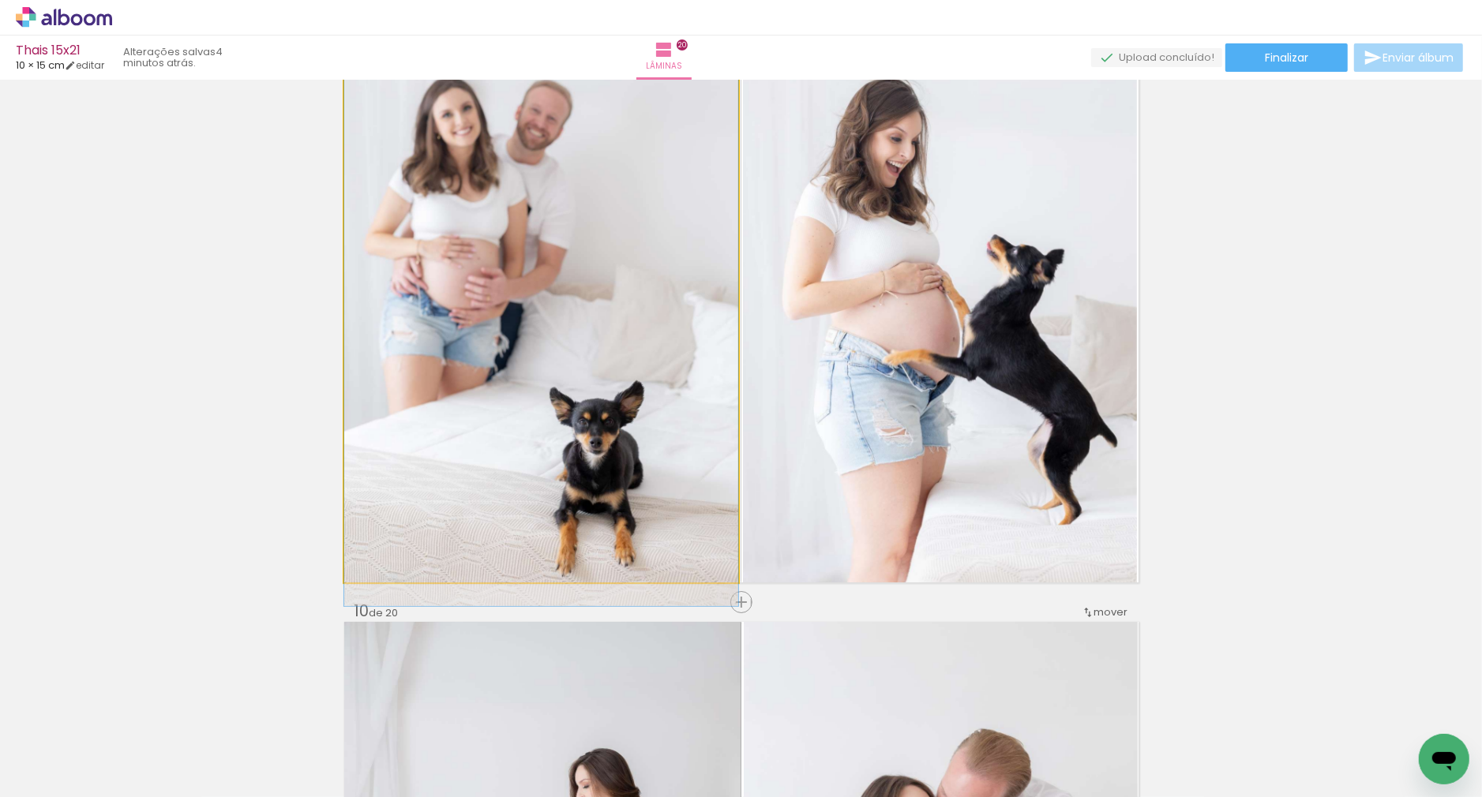
drag, startPoint x: 606, startPoint y: 345, endPoint x: 609, endPoint y: 358, distance: 12.9
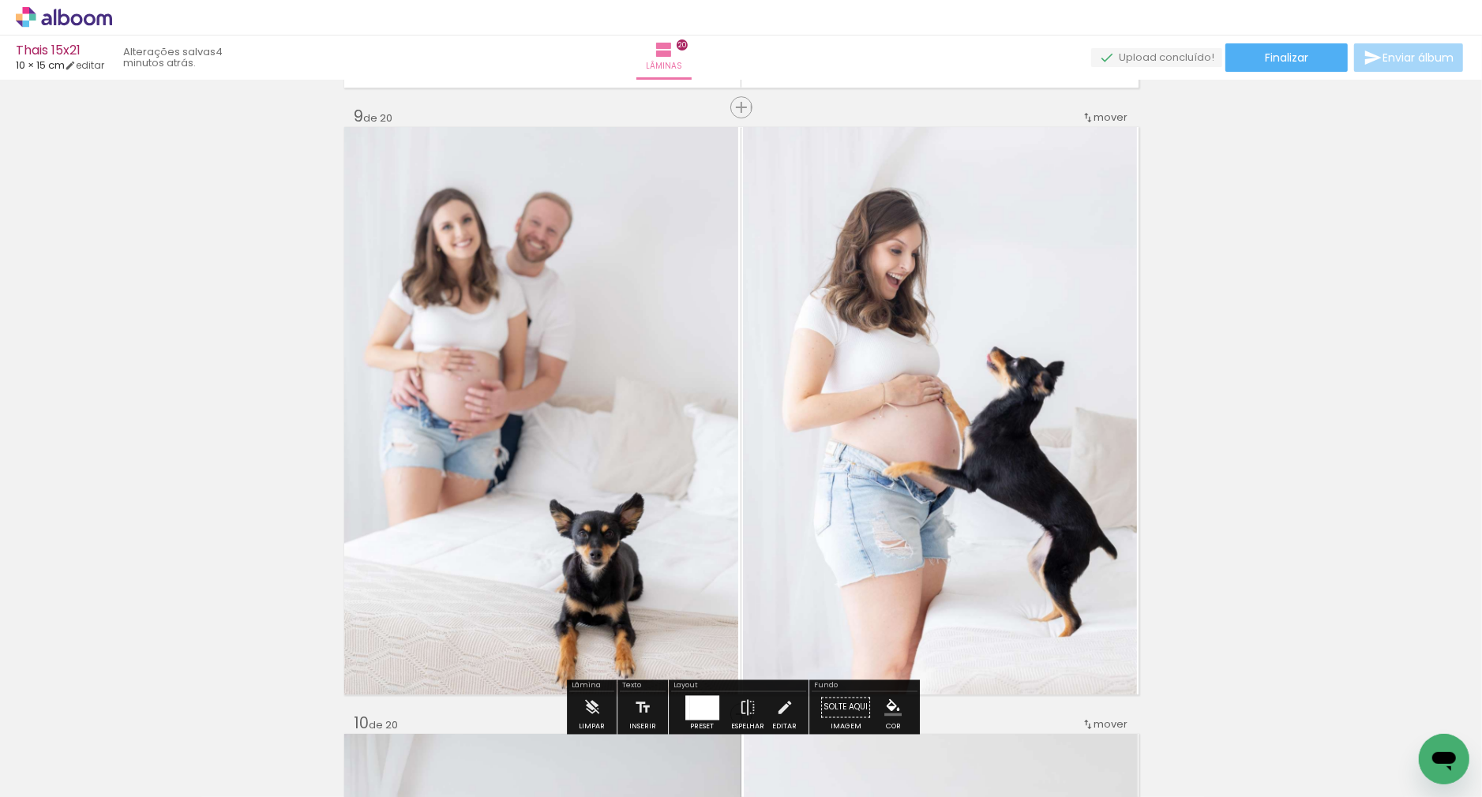
scroll to position [4873, 0]
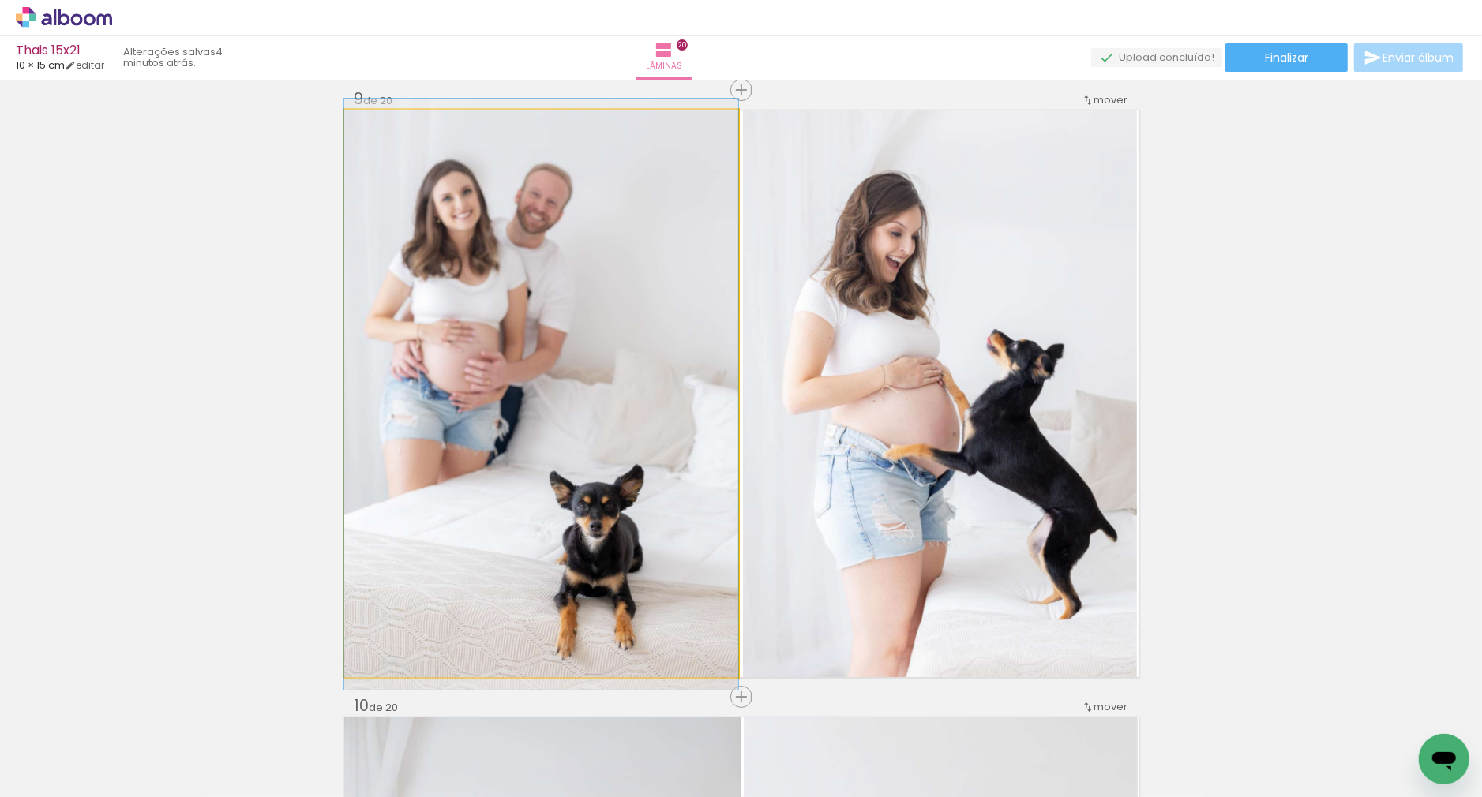
drag, startPoint x: 609, startPoint y: 353, endPoint x: 609, endPoint y: 342, distance: 11.1
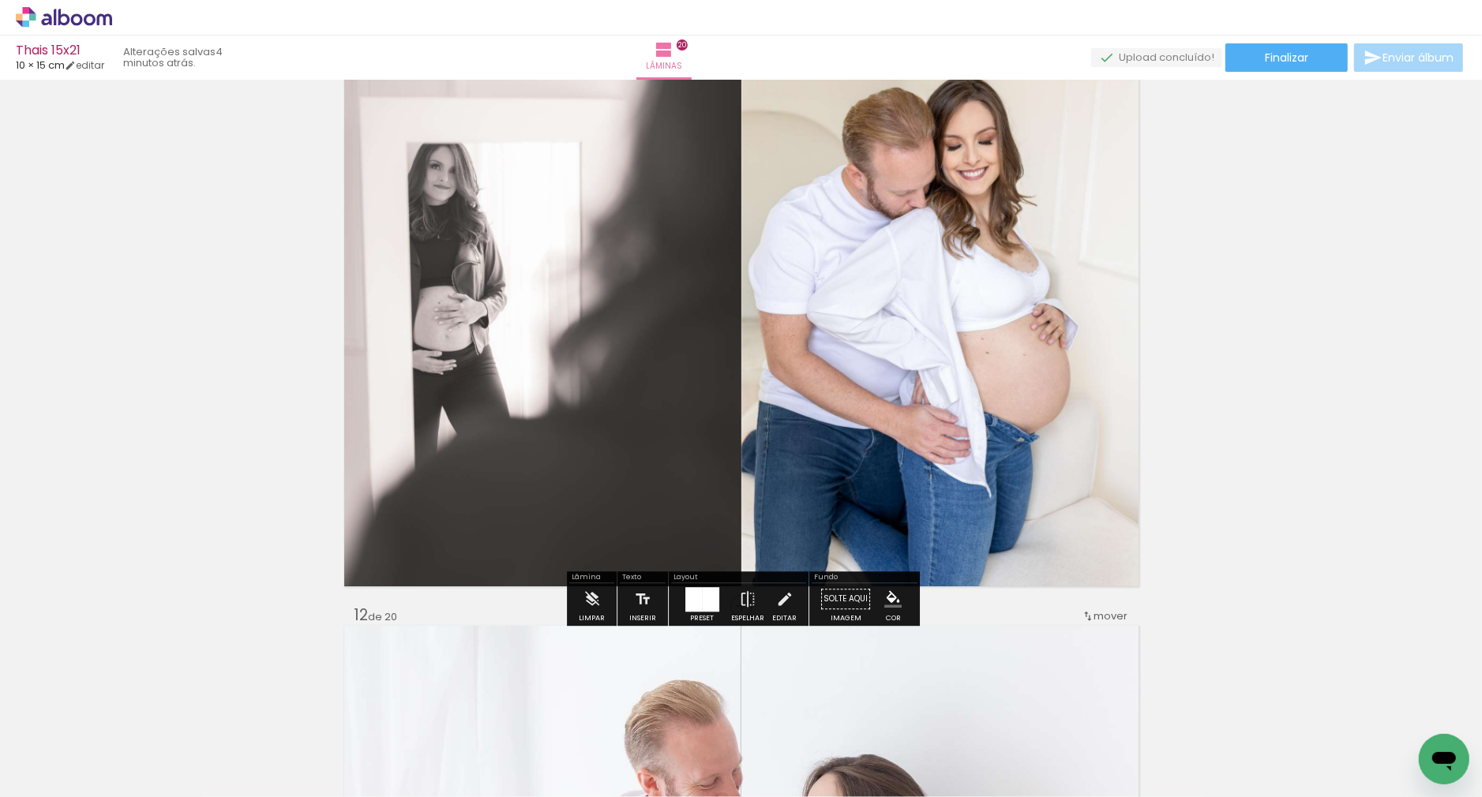
scroll to position [6220, 0]
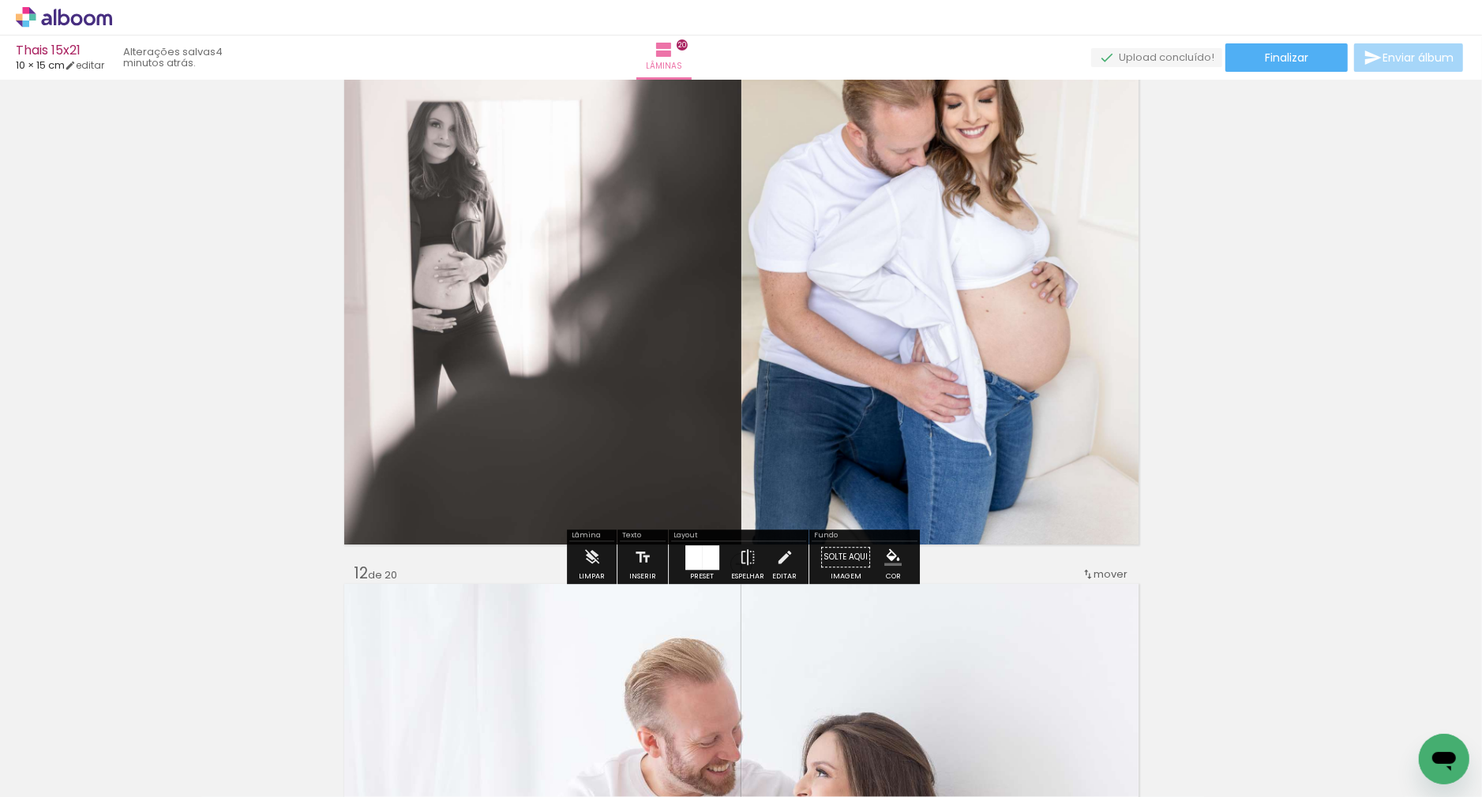
click at [775, 329] on quentale-photo at bounding box center [939, 261] width 397 height 568
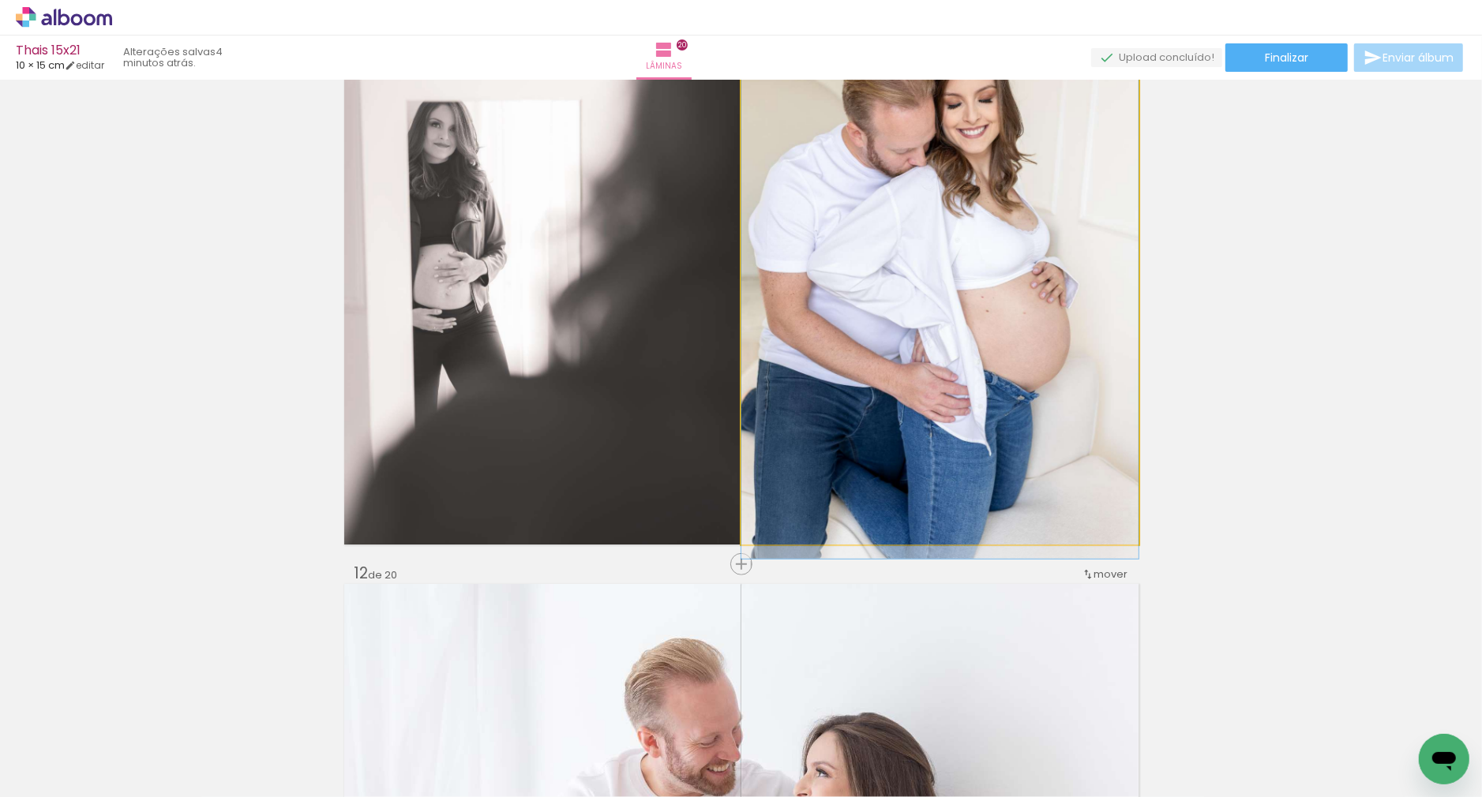
click at [775, 329] on quentale-photo at bounding box center [939, 261] width 397 height 568
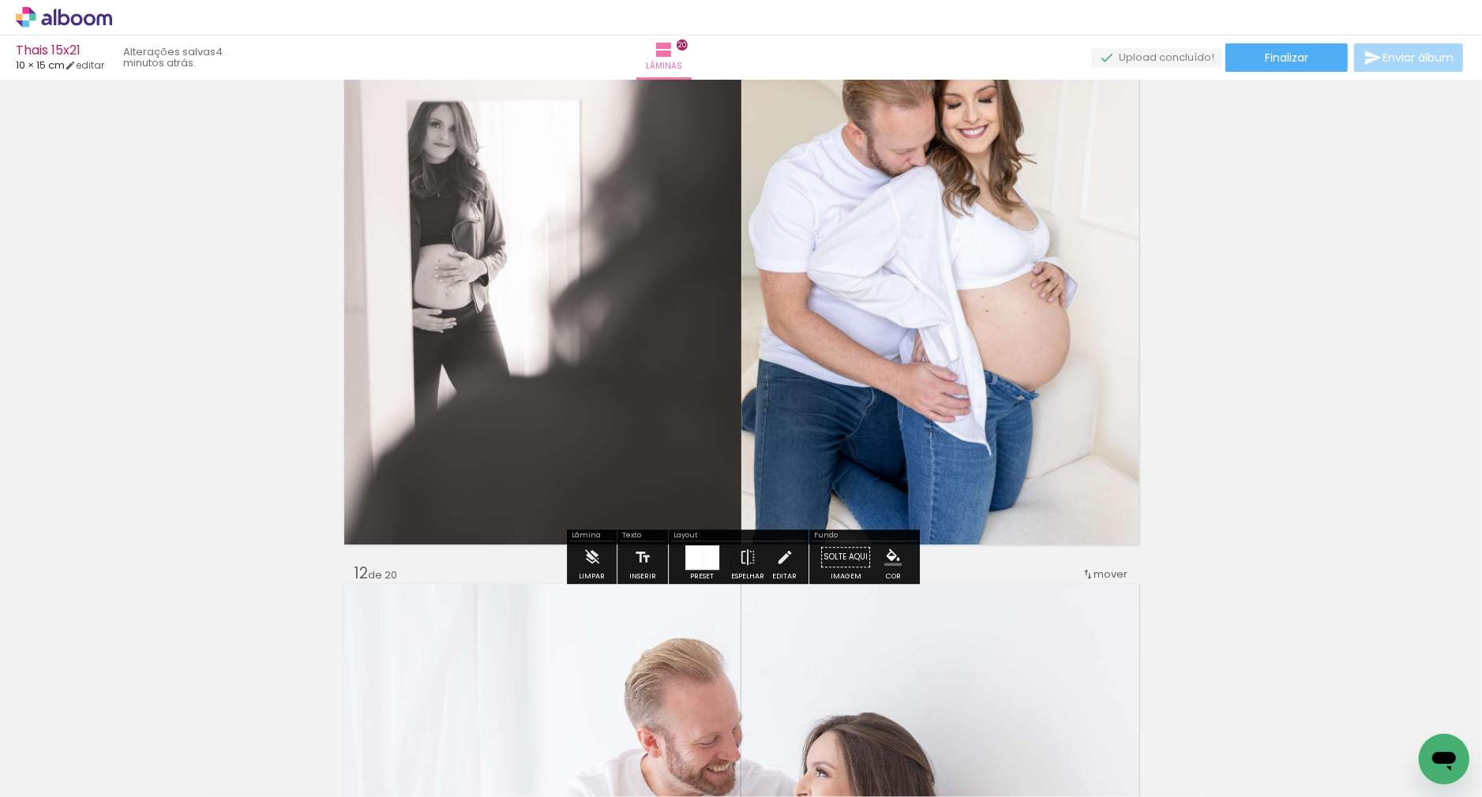
click at [769, 325] on quentale-photo at bounding box center [939, 261] width 397 height 568
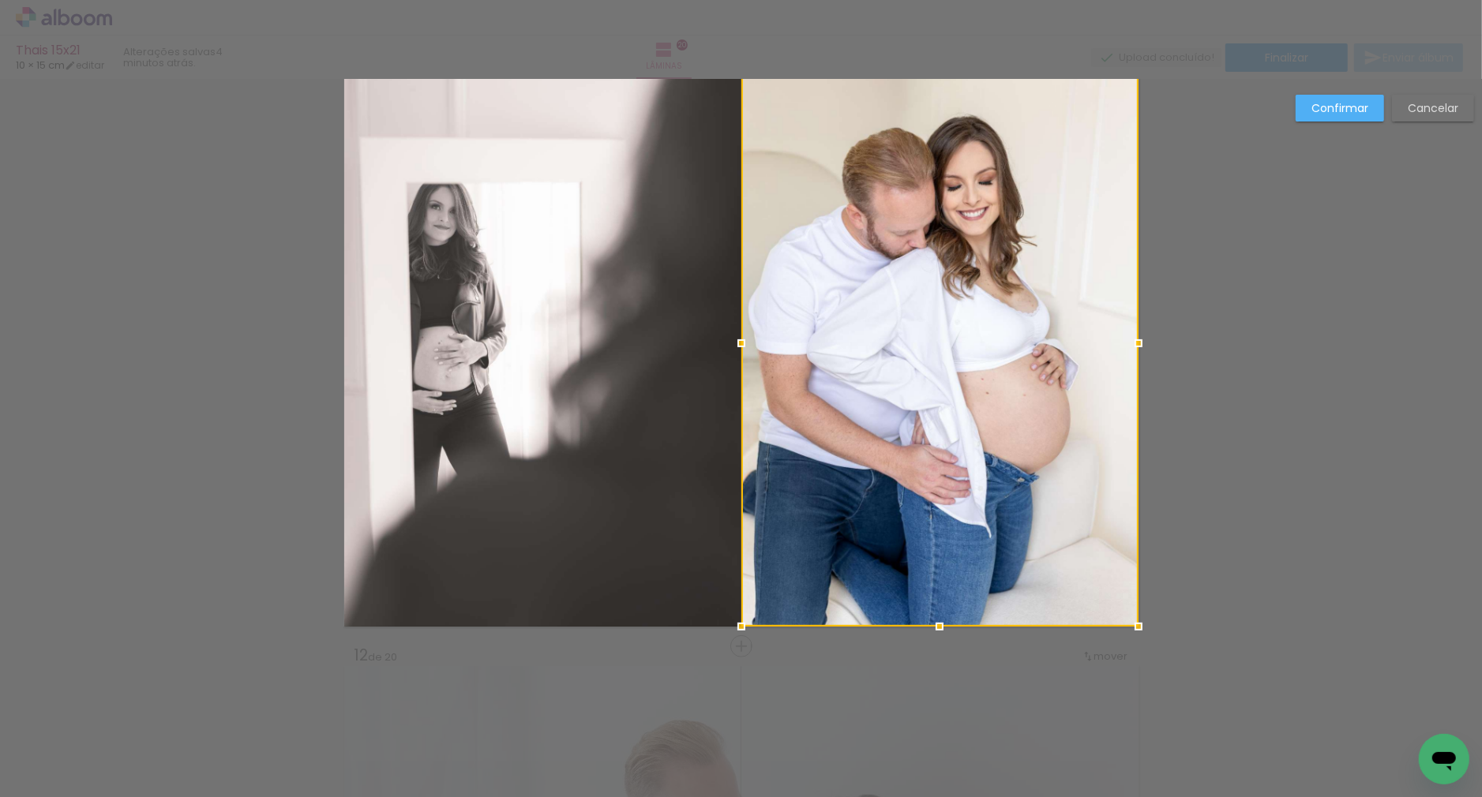
click at [769, 325] on div at bounding box center [939, 343] width 397 height 568
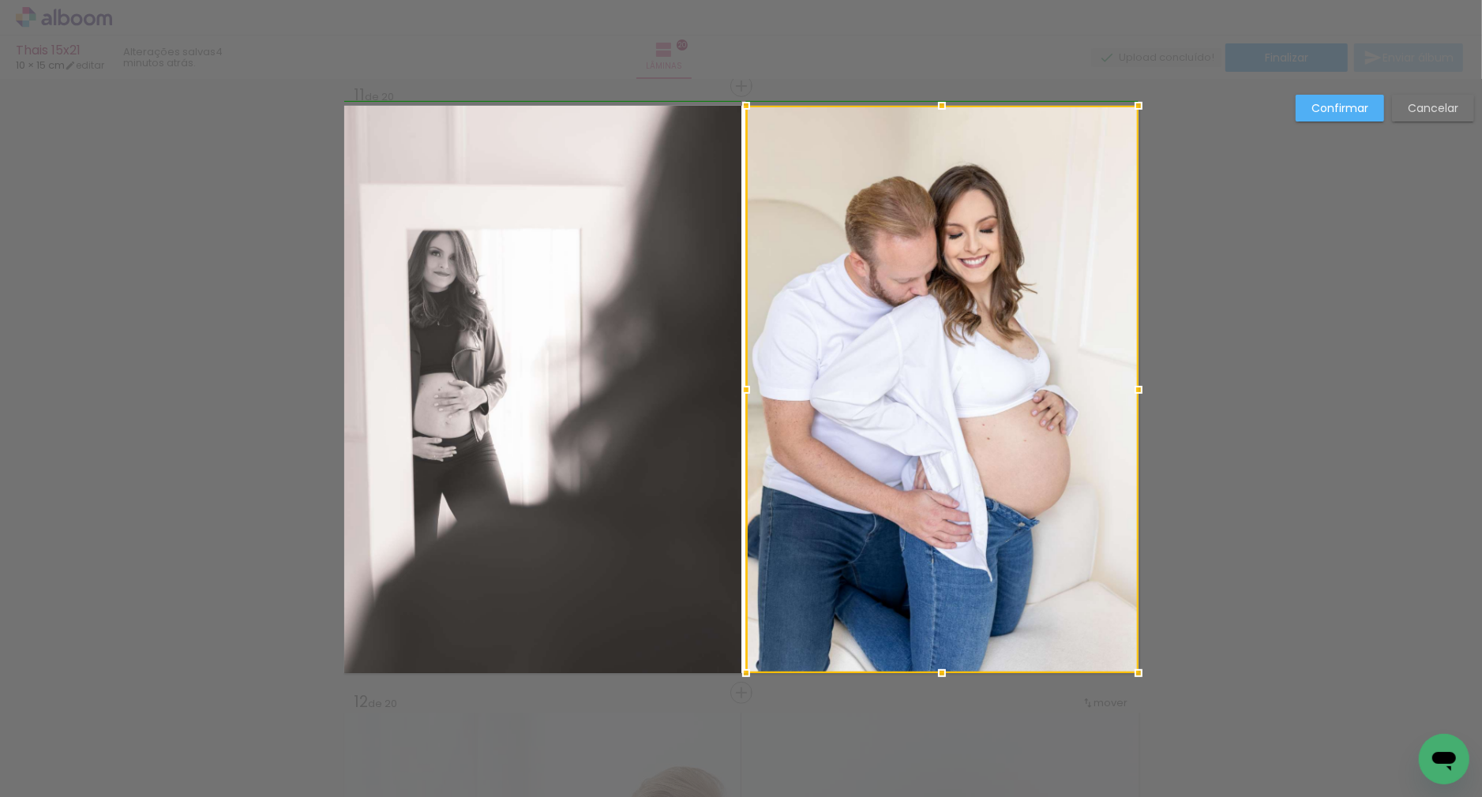
click at [741, 388] on div at bounding box center [746, 390] width 32 height 32
drag, startPoint x: 1322, startPoint y: 114, endPoint x: 1301, endPoint y: 129, distance: 26.5
click at [0, 0] on slot "Confirmar" at bounding box center [0, 0] width 0 height 0
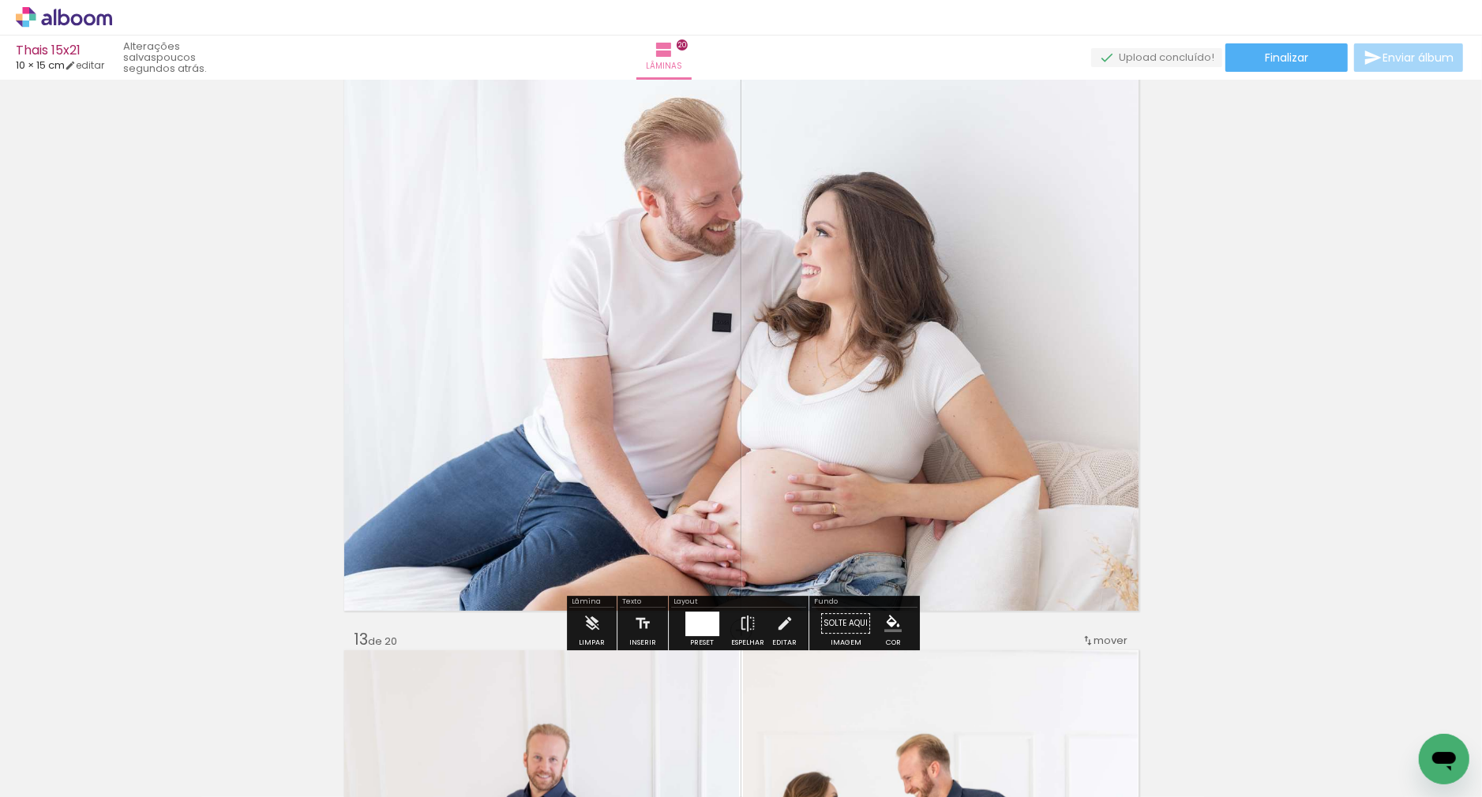
scroll to position [6764, 0]
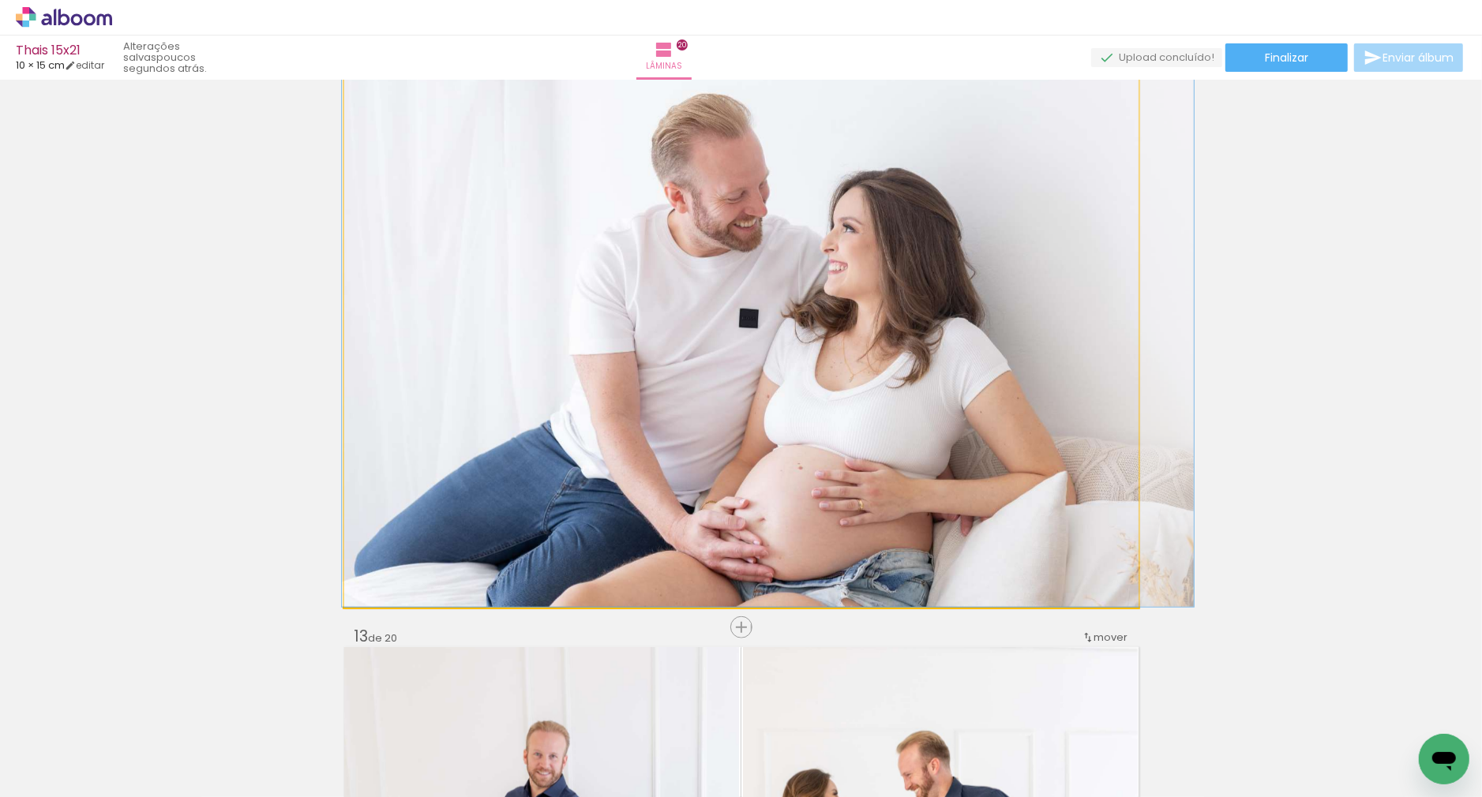
drag, startPoint x: 963, startPoint y: 267, endPoint x: 990, endPoint y: 257, distance: 28.7
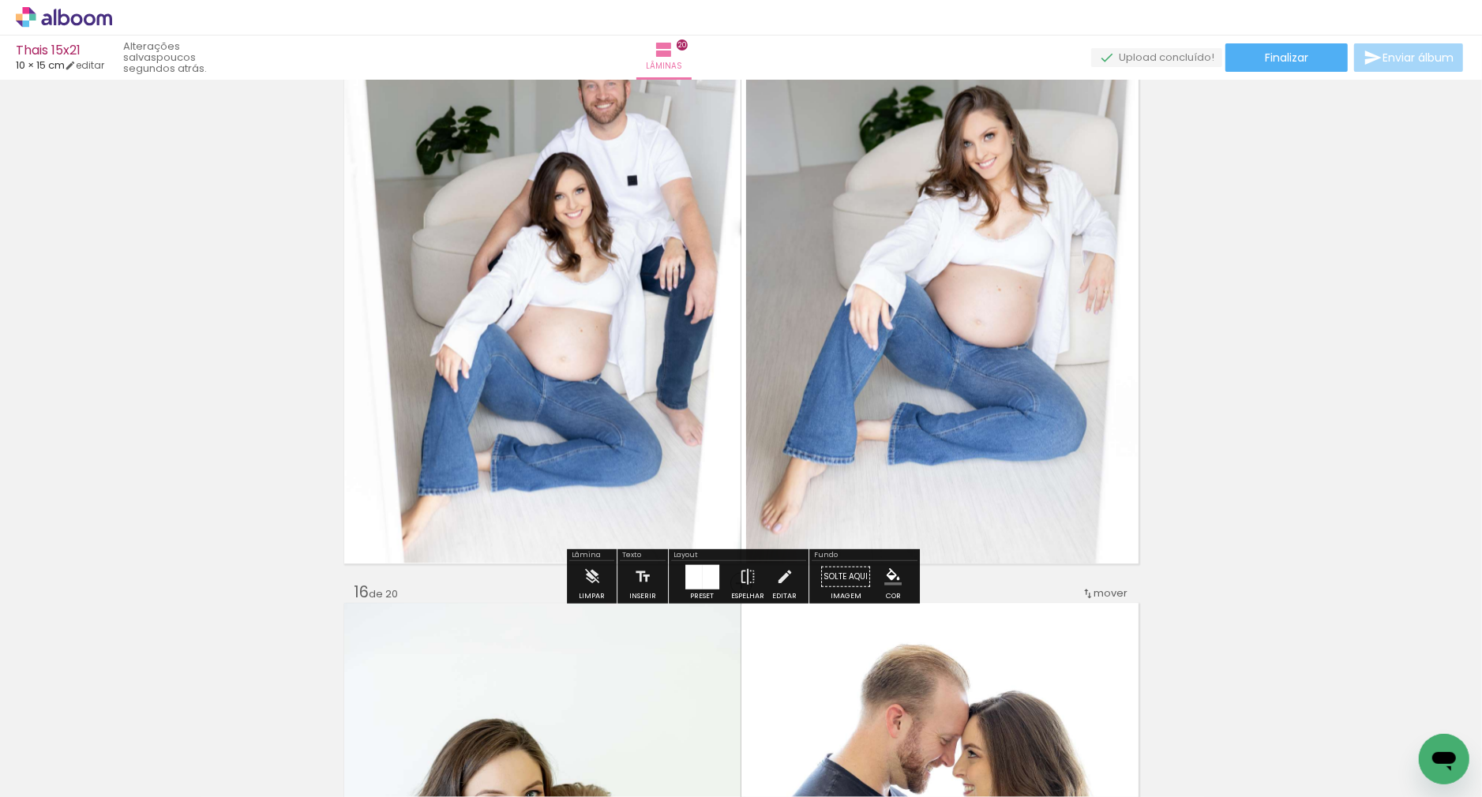
click at [967, 275] on quentale-photo "Imagem 2" at bounding box center [942, 280] width 392 height 568
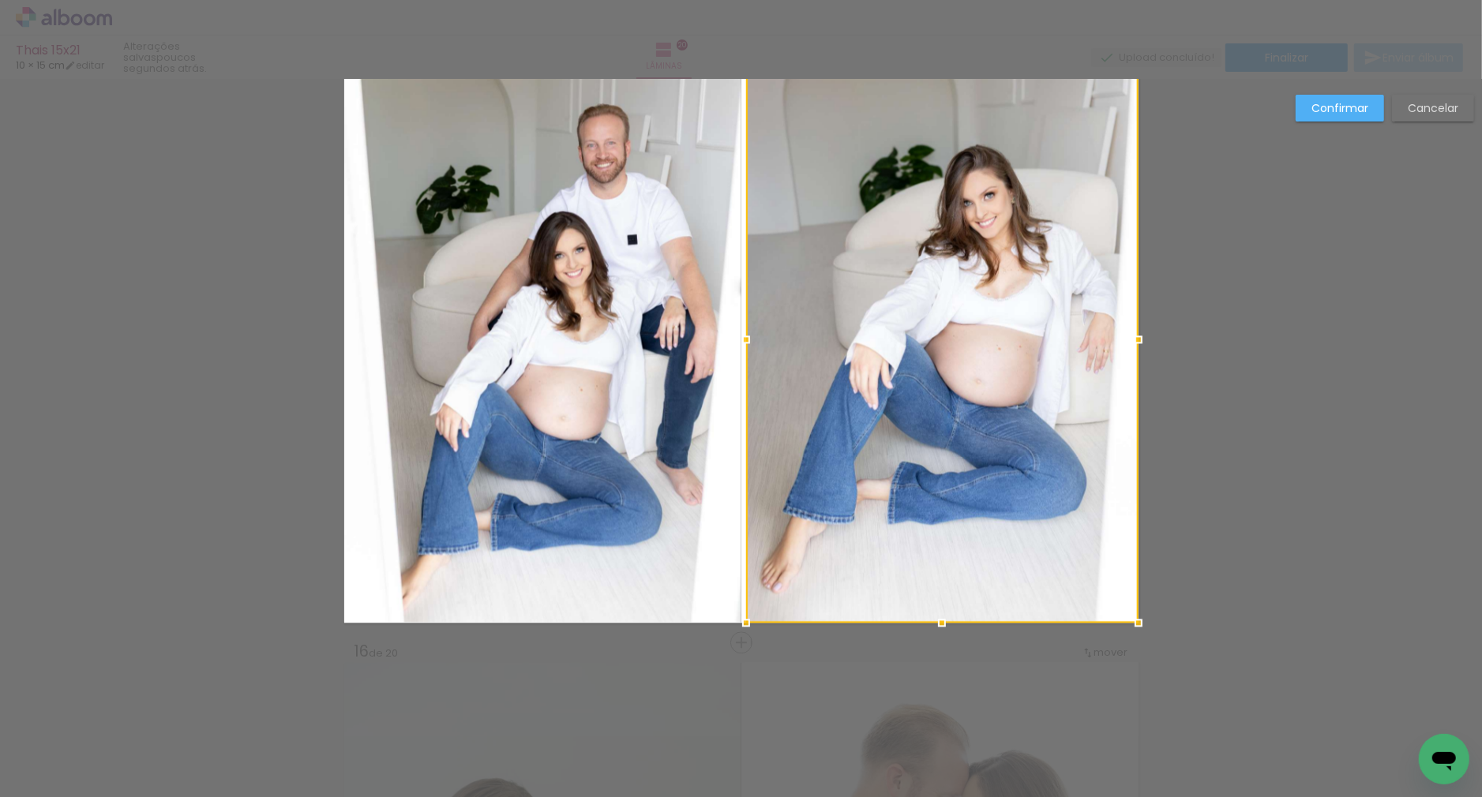
scroll to position [8519, 0]
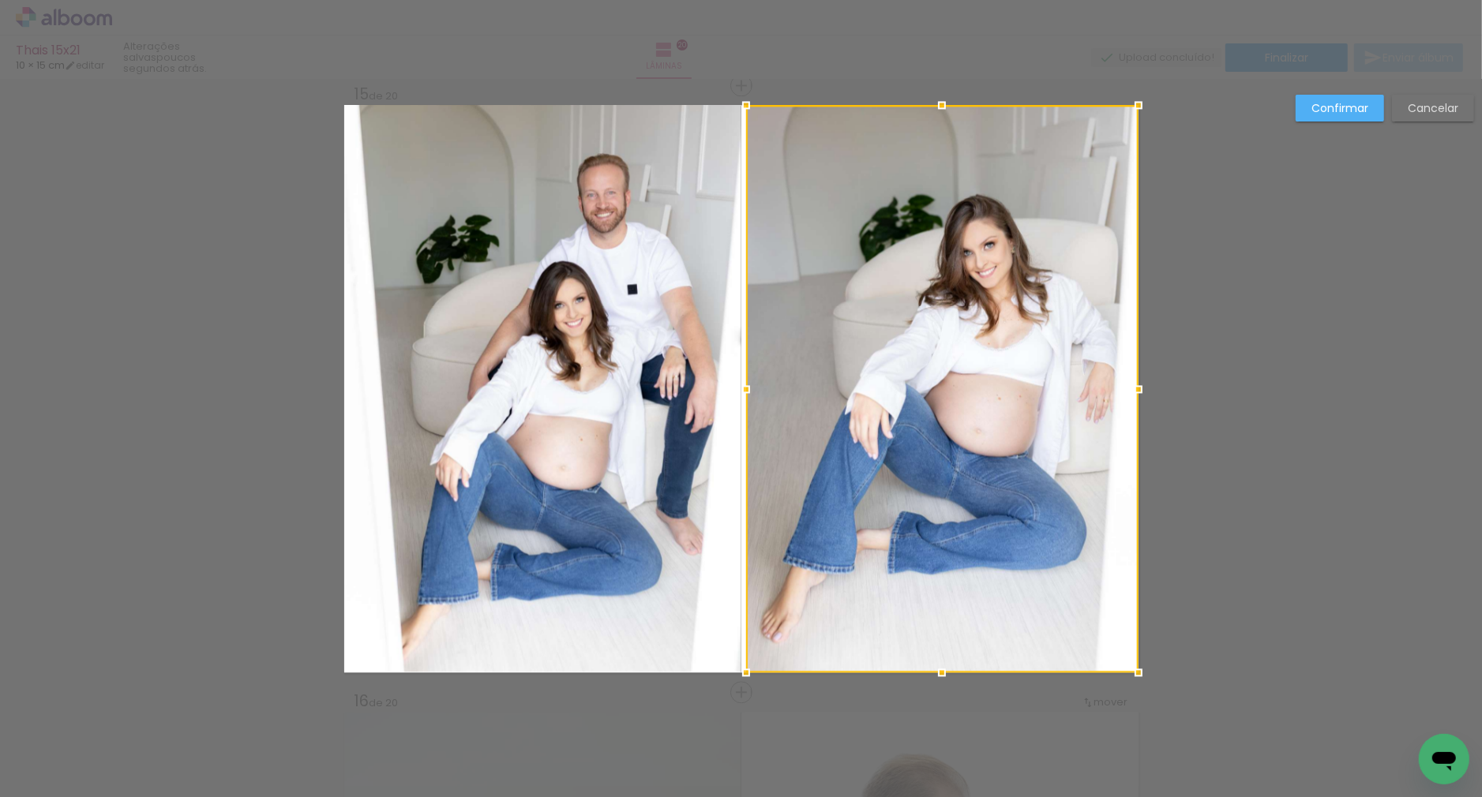
click at [893, 281] on div at bounding box center [942, 389] width 392 height 568
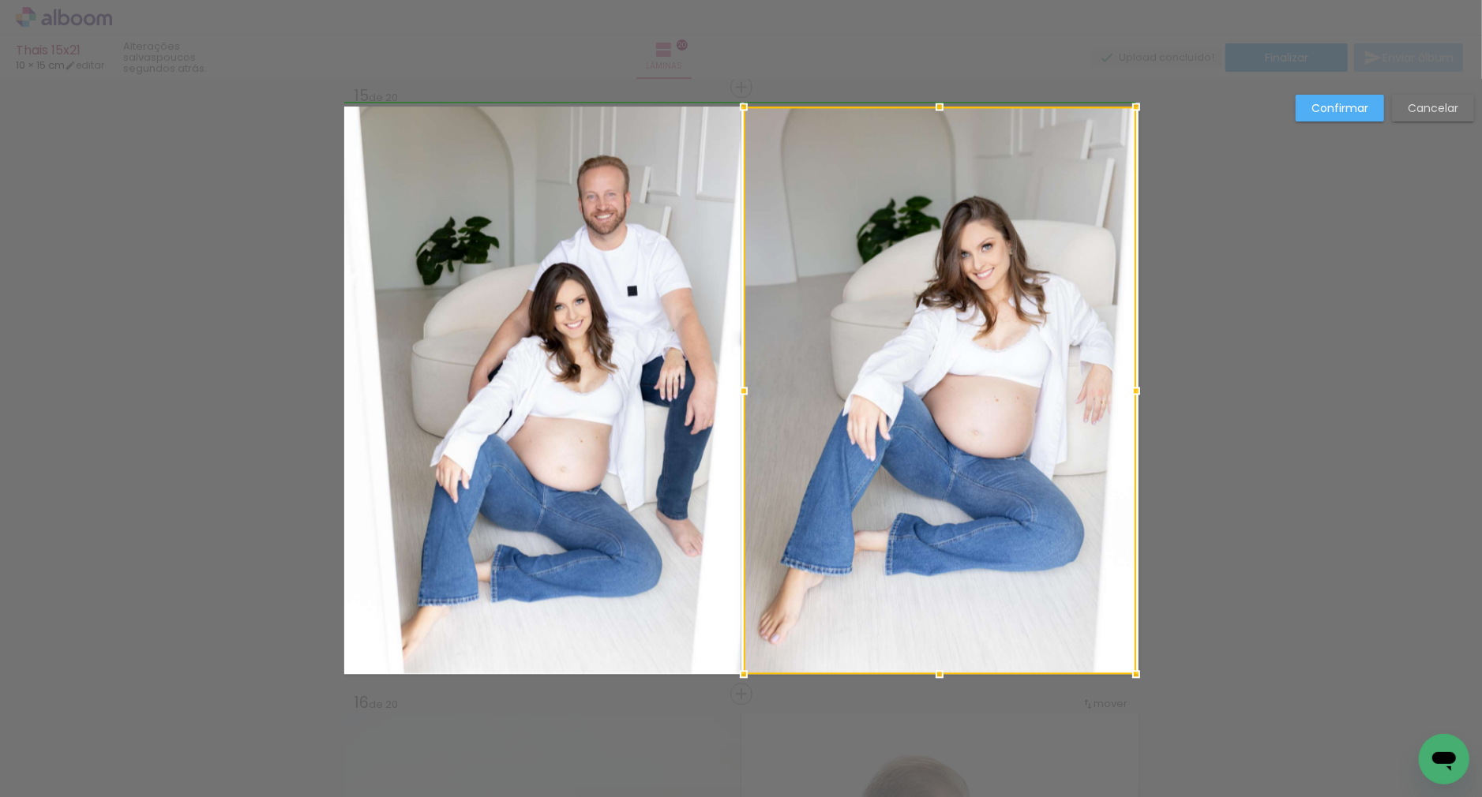
click at [1146, 388] on div at bounding box center [1136, 391] width 32 height 32
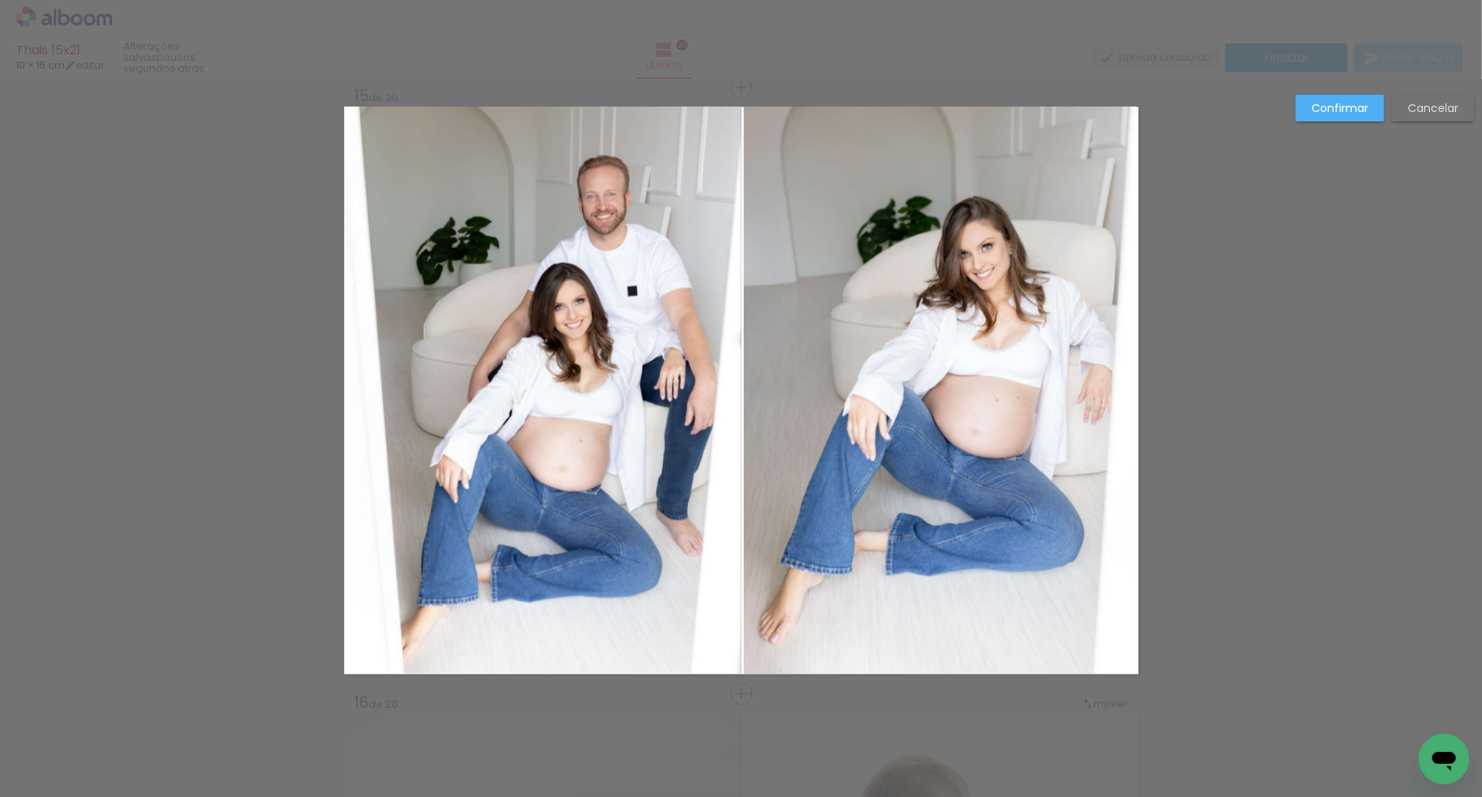
click at [1135, 390] on quentale-layouter "Imagem 1 Imagem 2" at bounding box center [741, 391] width 794 height 568
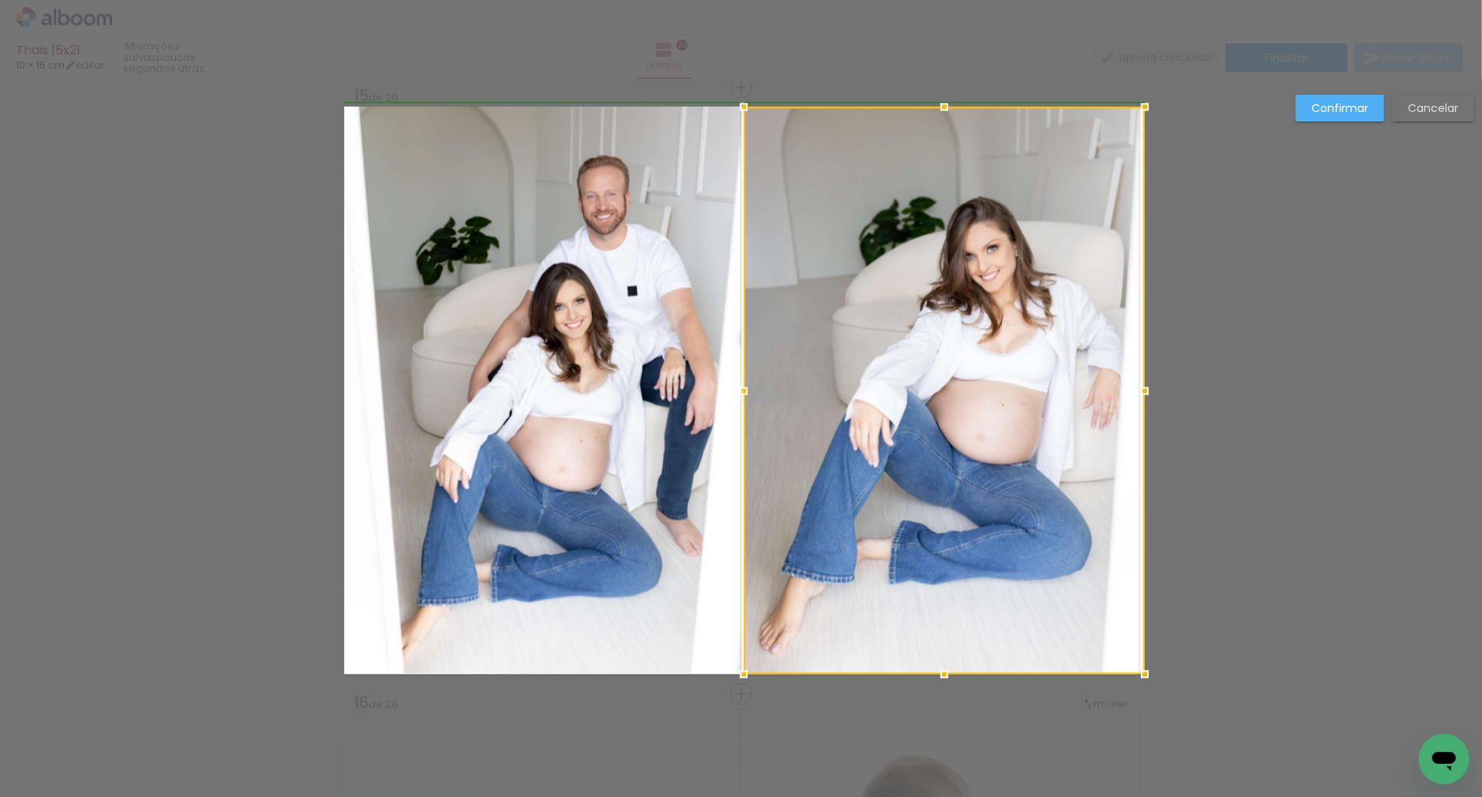
click at [1142, 391] on div at bounding box center [1145, 391] width 32 height 32
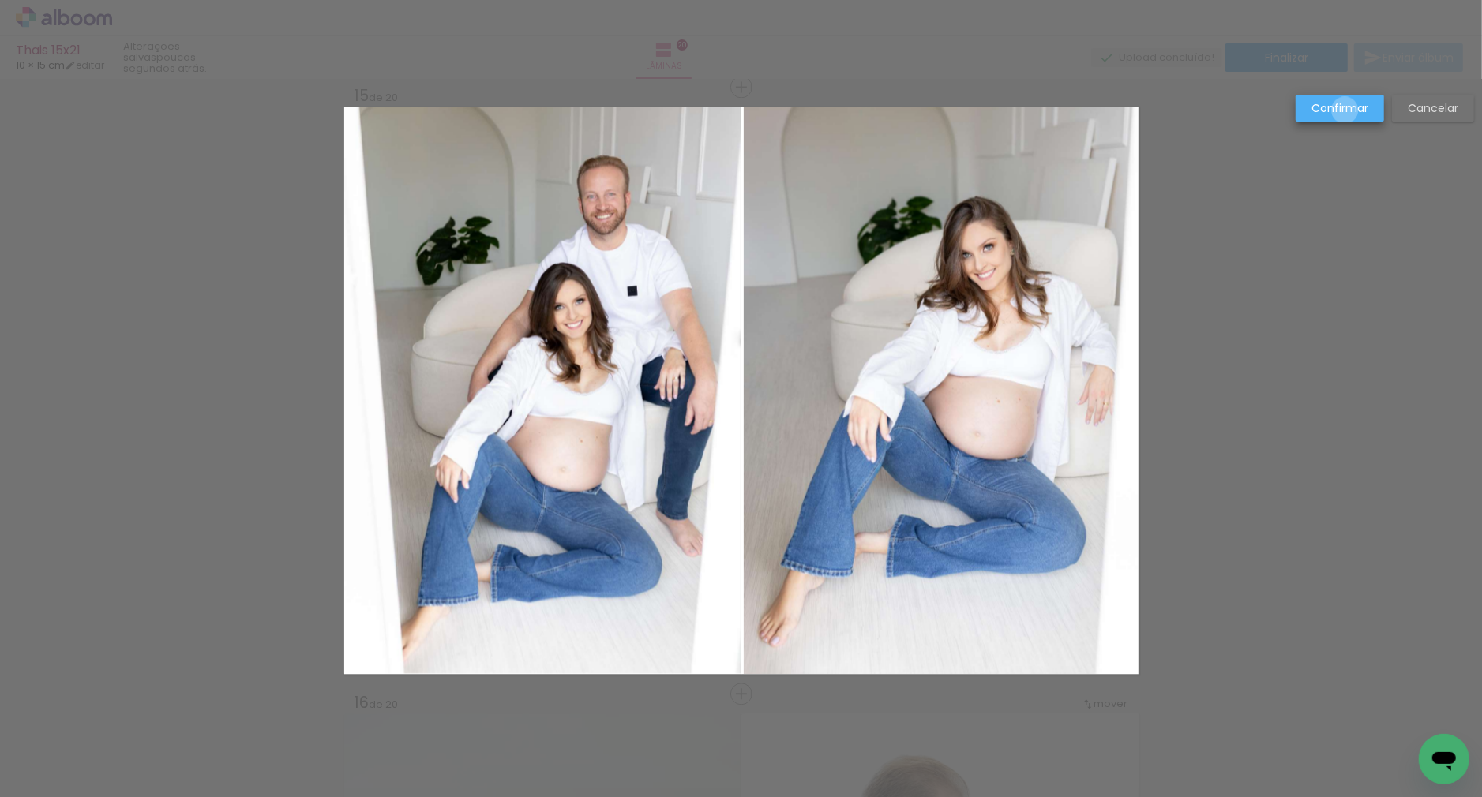
drag, startPoint x: 1345, startPoint y: 111, endPoint x: 1254, endPoint y: 231, distance: 151.0
click at [0, 0] on slot "Confirmar" at bounding box center [0, 0] width 0 height 0
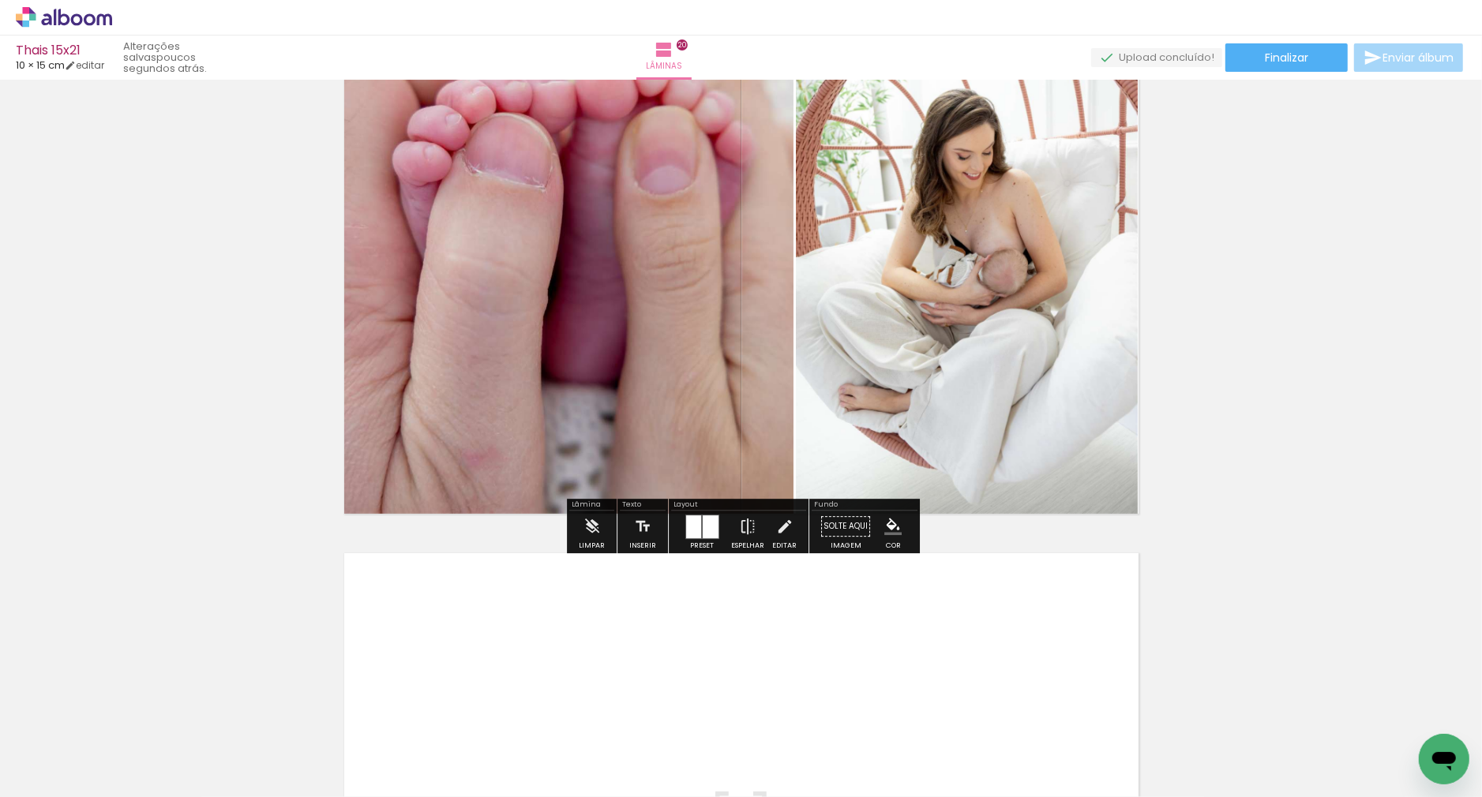
scroll to position [0, 0]
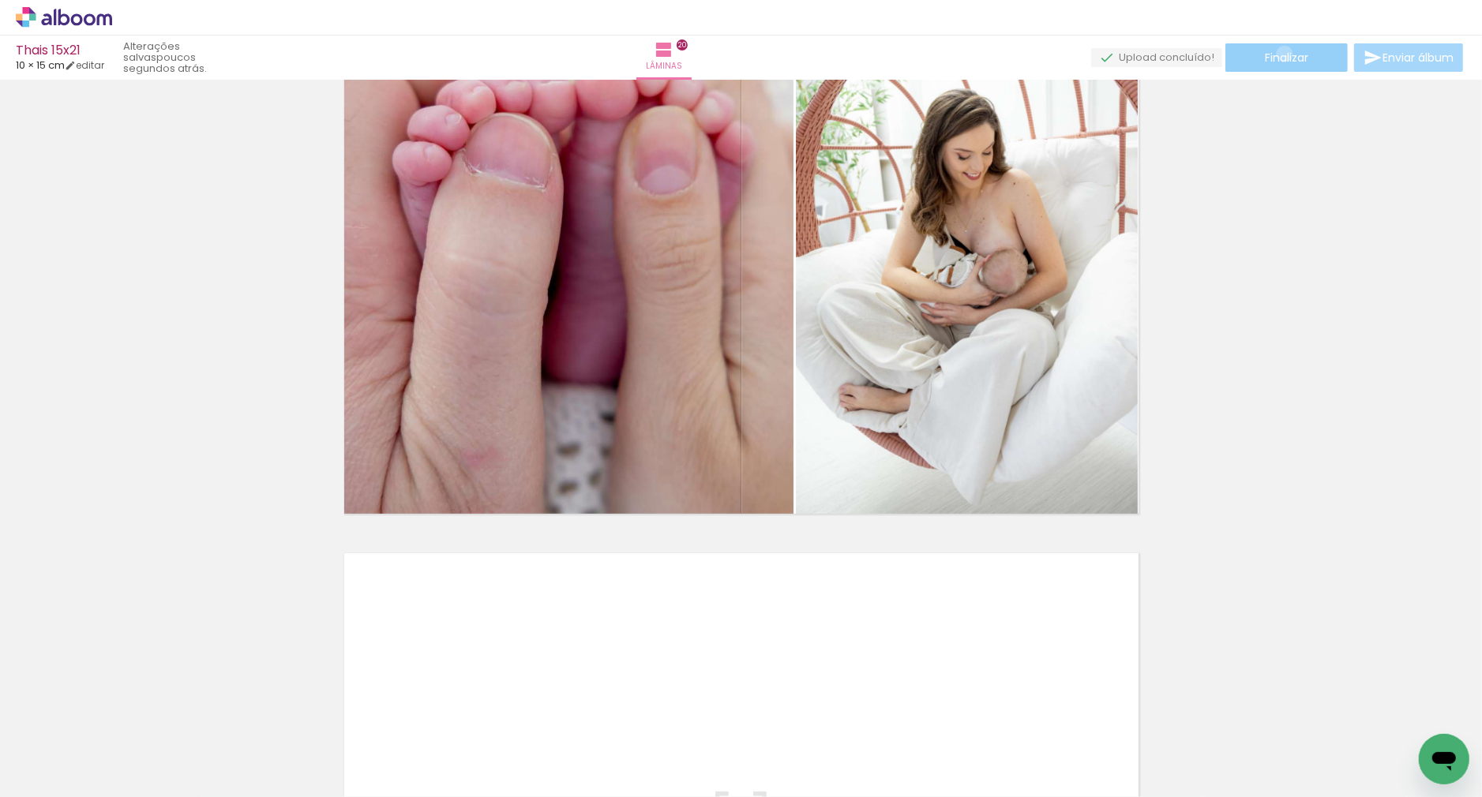
click at [1279, 54] on span "Finalizar" at bounding box center [1286, 57] width 43 height 11
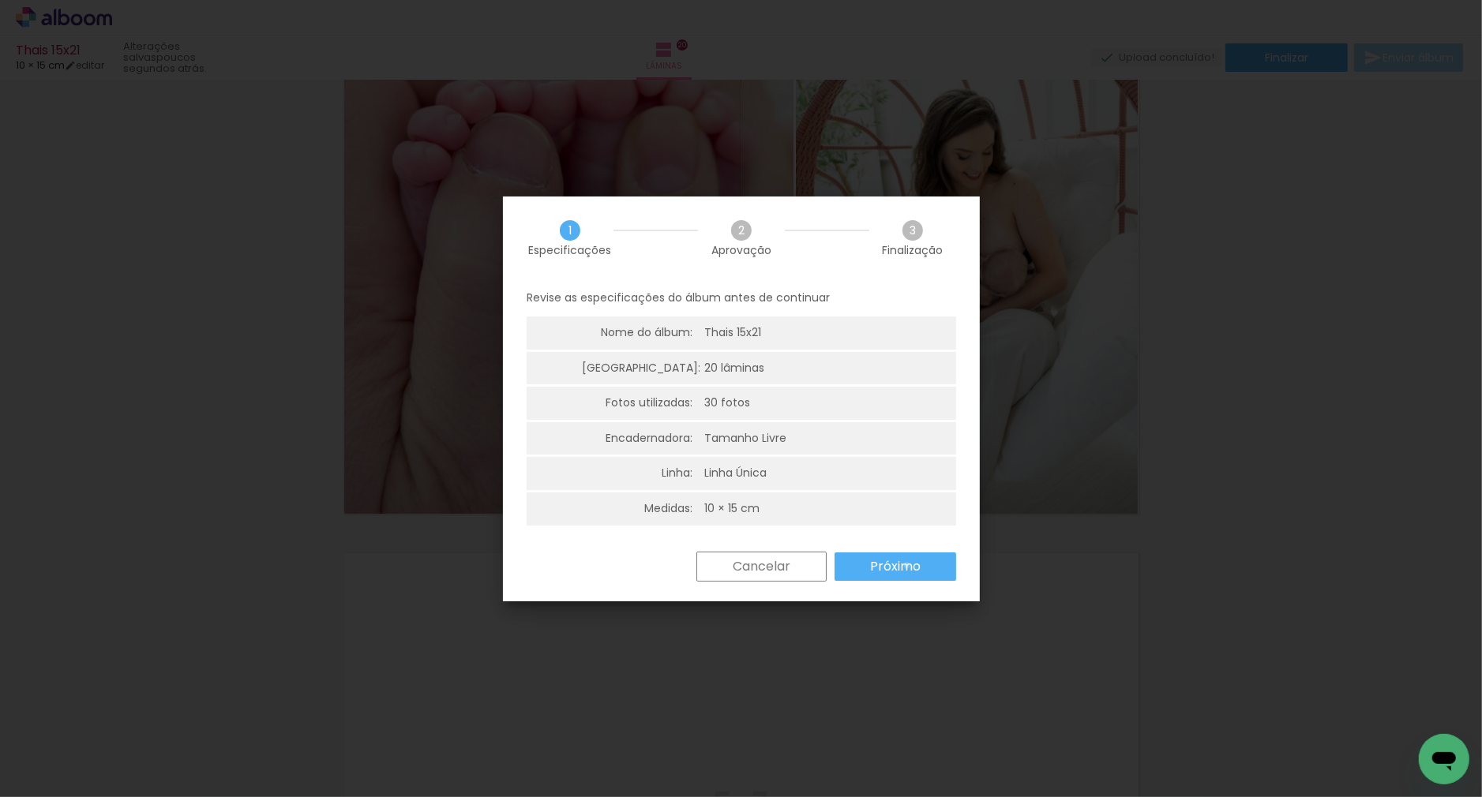
click at [0, 0] on slot "Próximo" at bounding box center [0, 0] width 0 height 0
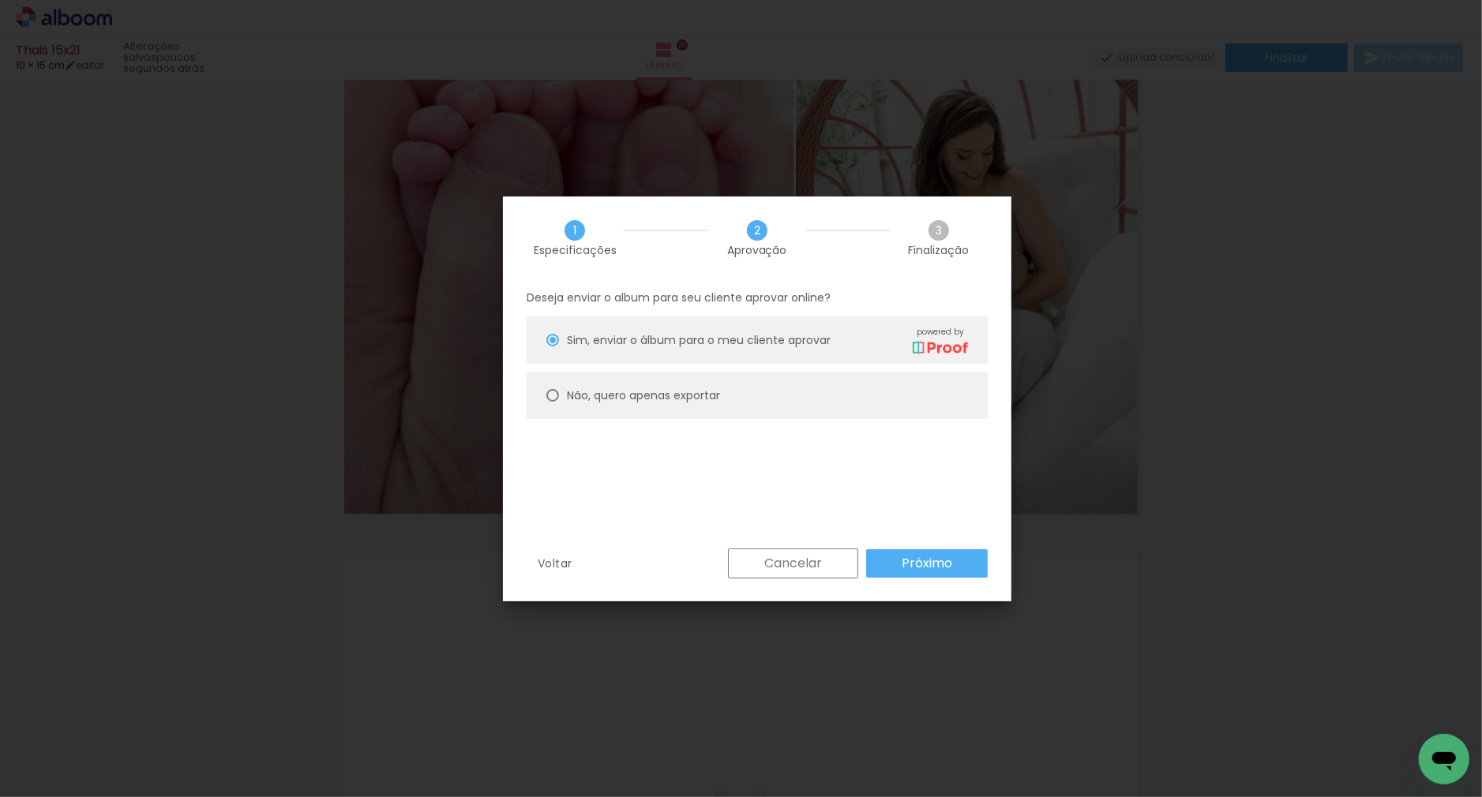
click at [925, 396] on paper-radio-button "Não, quero apenas exportar" at bounding box center [757, 395] width 461 height 47
type paper-radio-button "on"
click at [0, 0] on slot "Próximo" at bounding box center [0, 0] width 0 height 0
type input "Alta, 300 DPI"
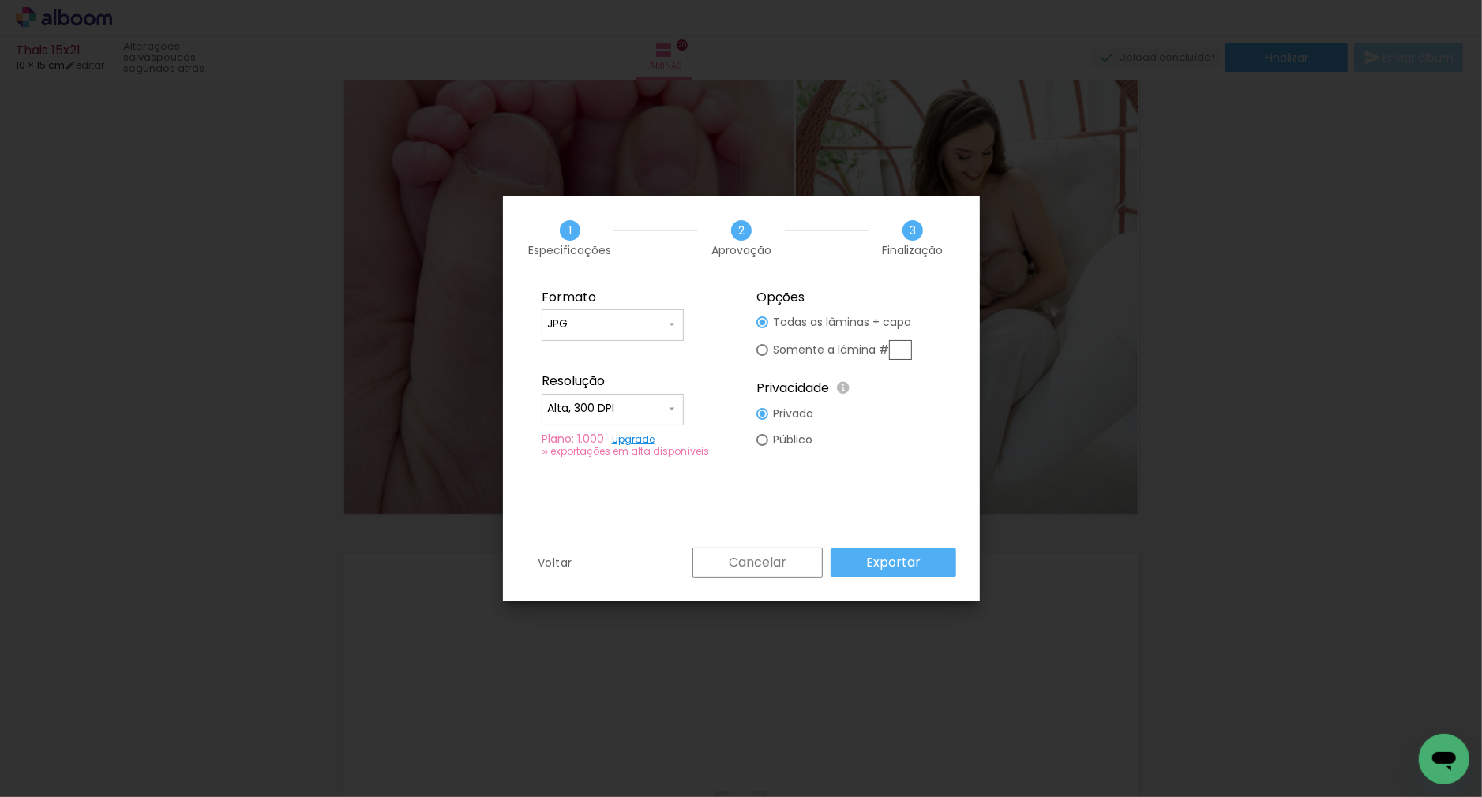
click at [0, 0] on slot "Exportar" at bounding box center [0, 0] width 0 height 0
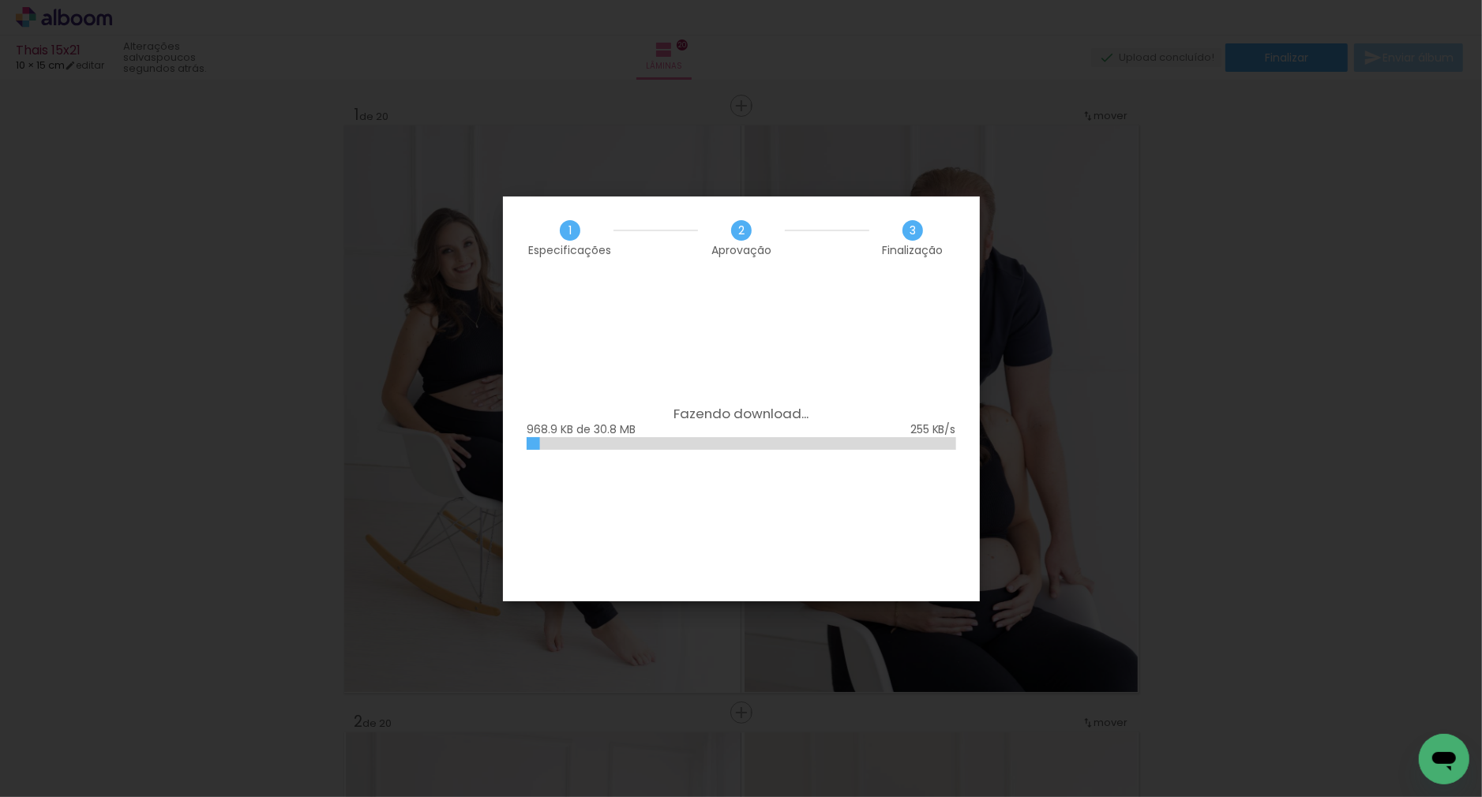
scroll to position [11715, 0]
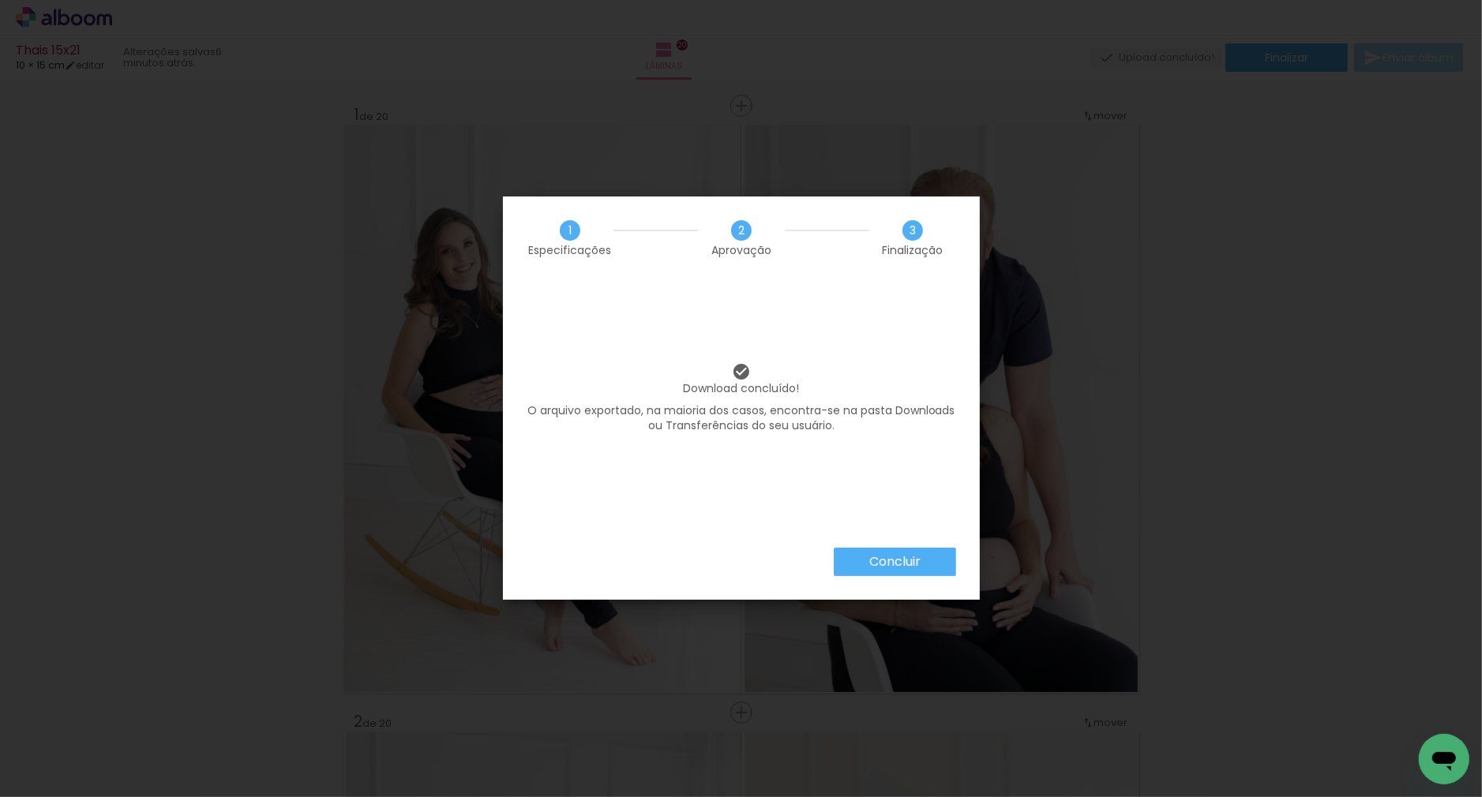
scroll to position [11715, 0]
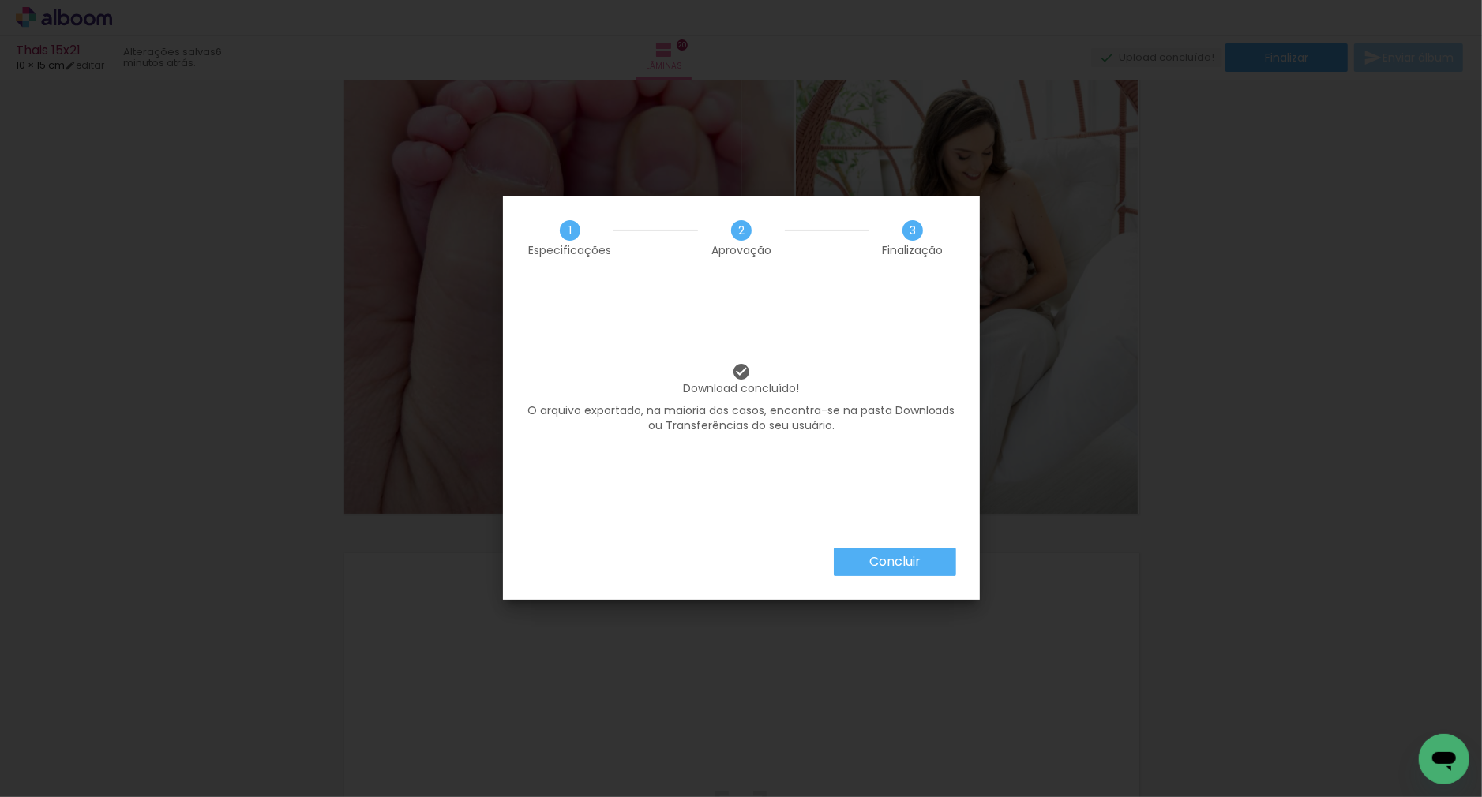
click at [0, 0] on slot "Concluir" at bounding box center [0, 0] width 0 height 0
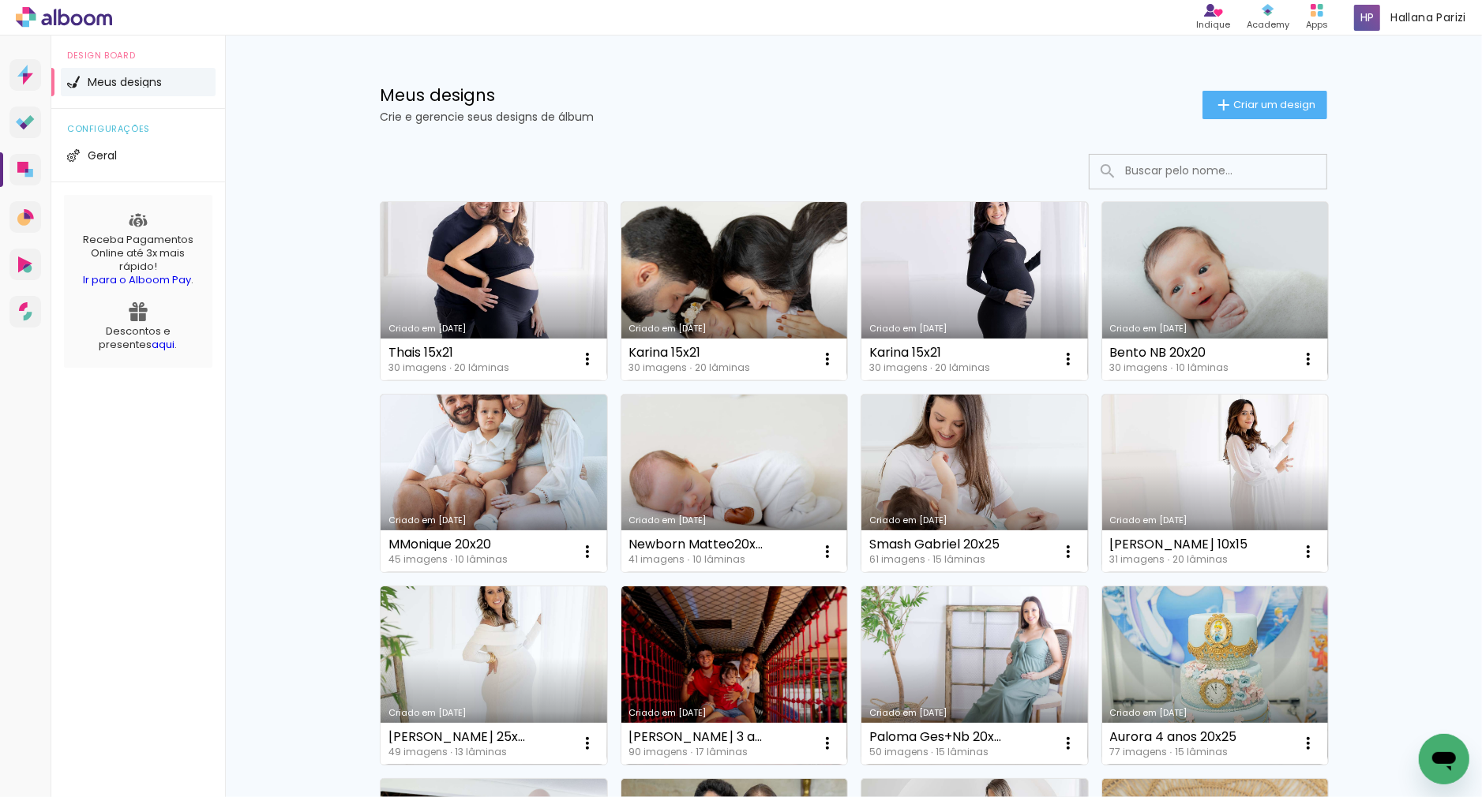
click at [512, 259] on link "Criado em [DATE]" at bounding box center [494, 291] width 227 height 178
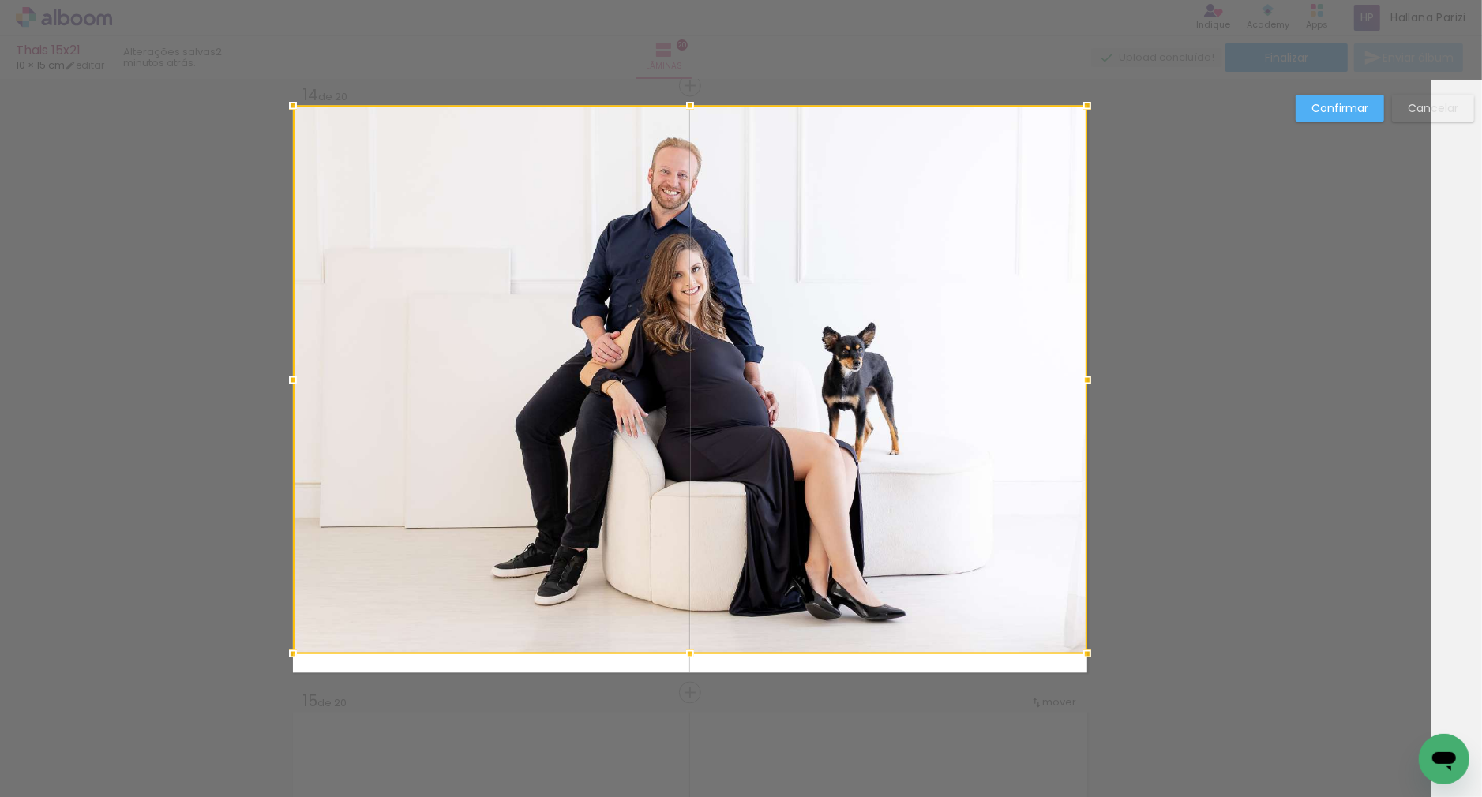
drag, startPoint x: 690, startPoint y: 639, endPoint x: 700, endPoint y: 714, distance: 75.6
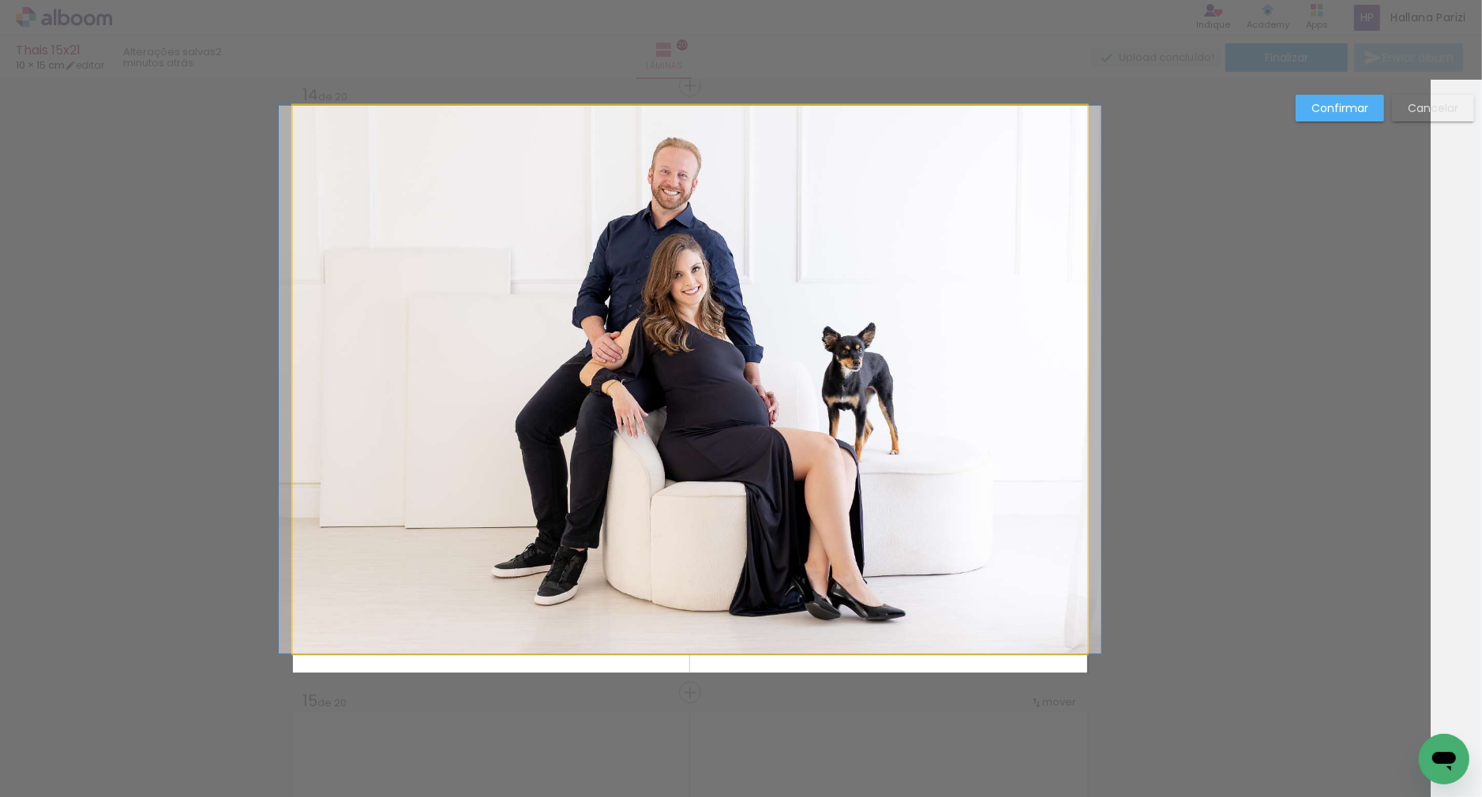
click at [686, 643] on album-spread "14 de 20" at bounding box center [690, 390] width 794 height 568
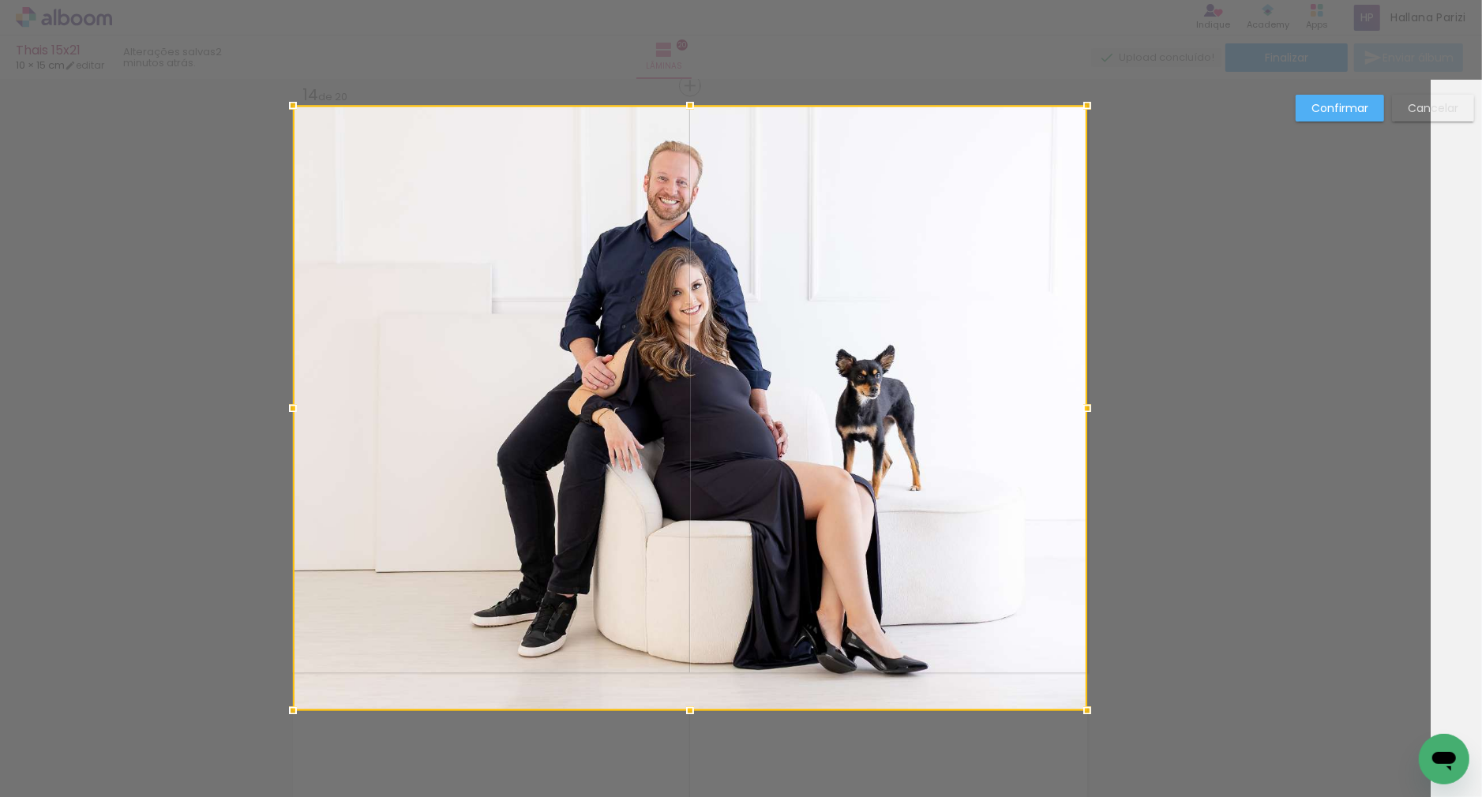
drag, startPoint x: 692, startPoint y: 663, endPoint x: 692, endPoint y: 675, distance: 11.9
click at [692, 675] on div at bounding box center [690, 409] width 794 height 606
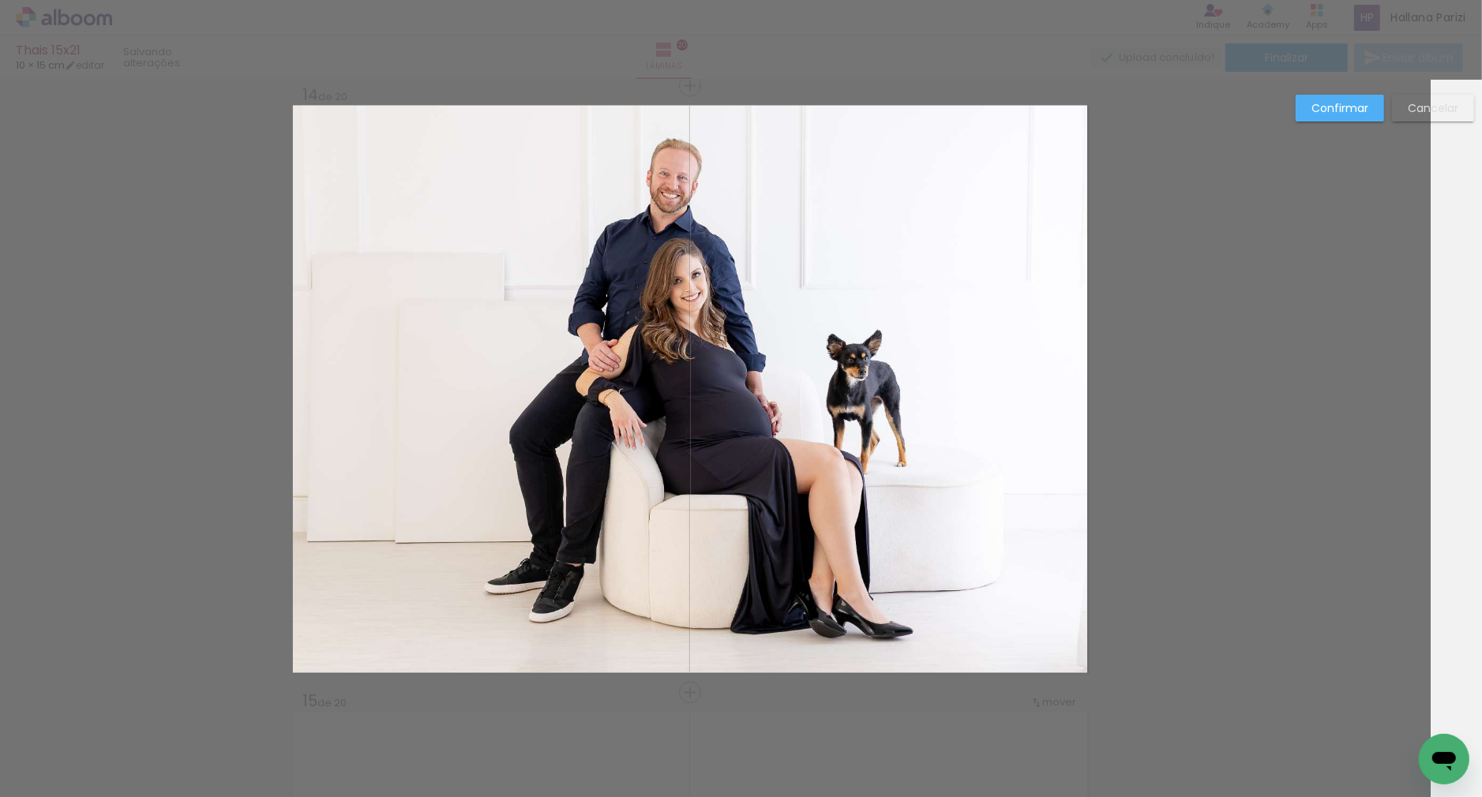
click at [0, 0] on slot "Confirmar" at bounding box center [0, 0] width 0 height 0
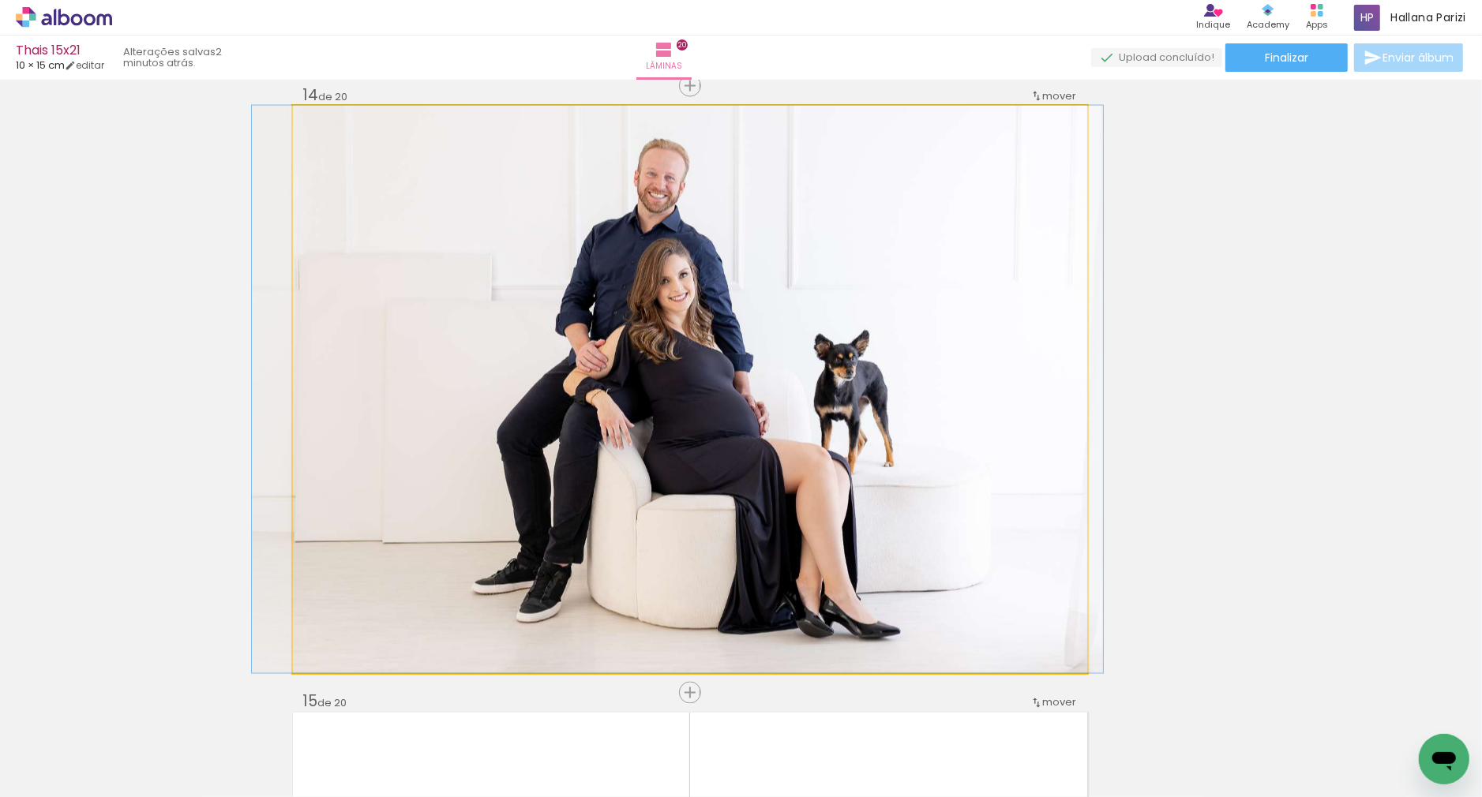
drag, startPoint x: 793, startPoint y: 459, endPoint x: 781, endPoint y: 475, distance: 20.2
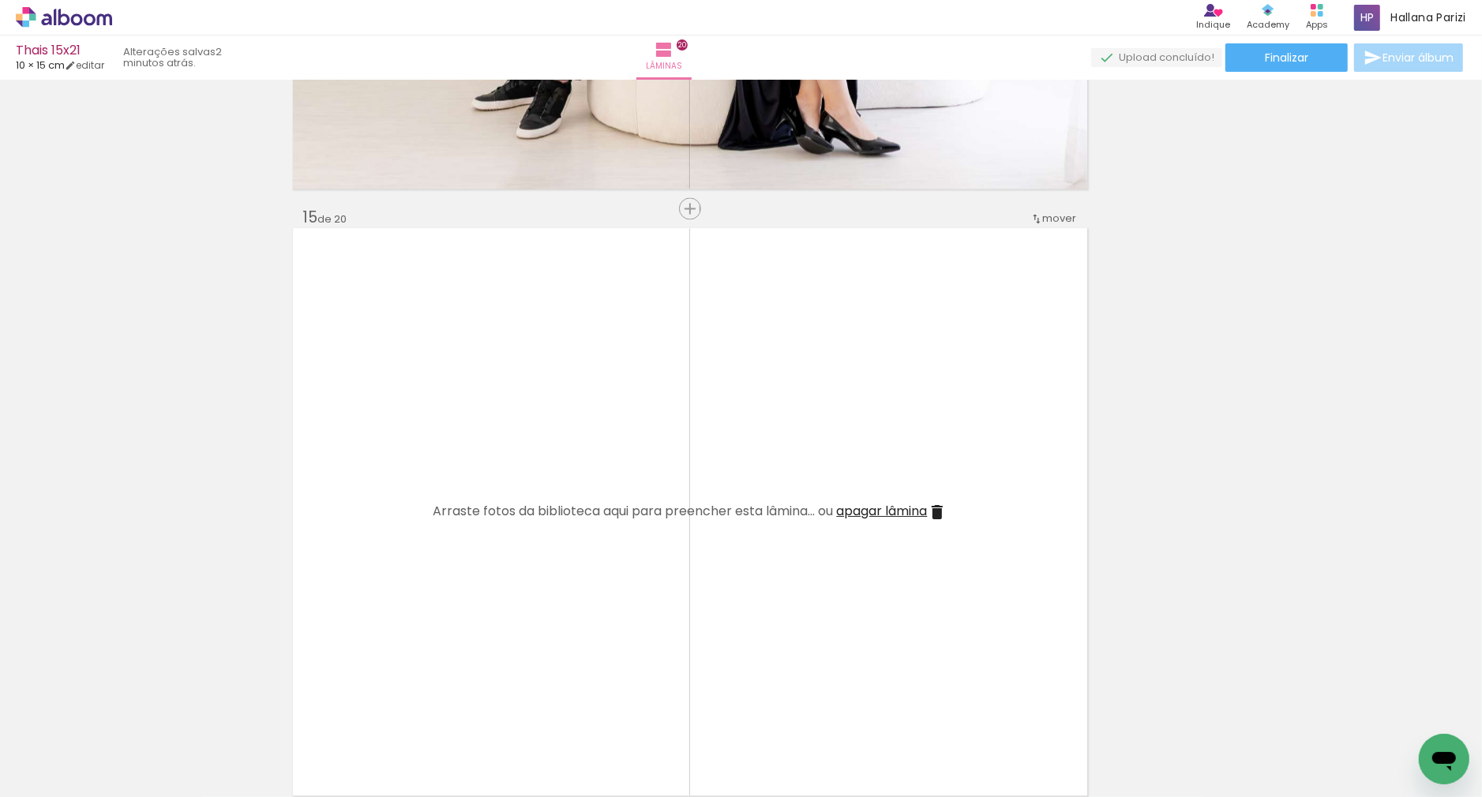
scroll to position [8419, 51]
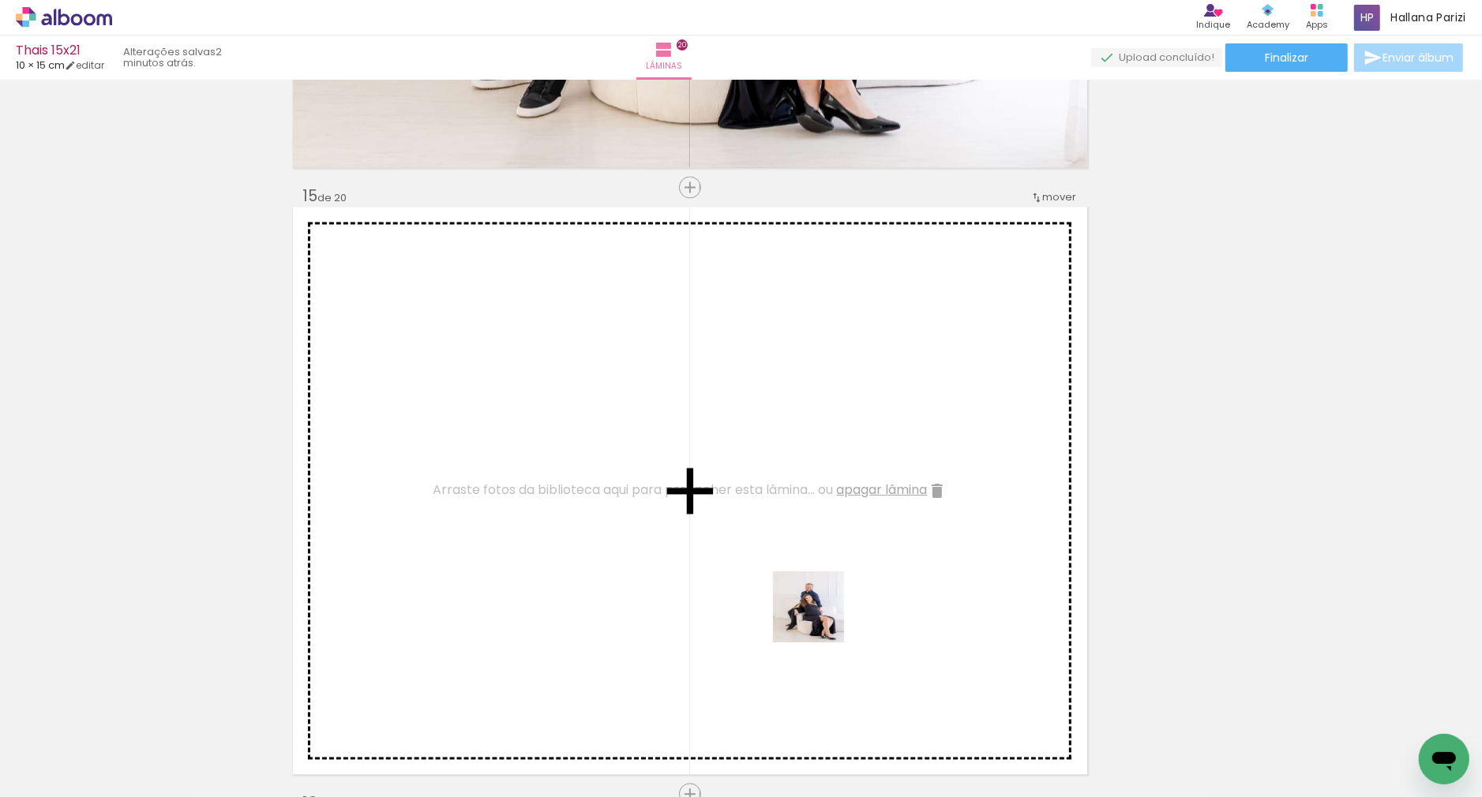
drag, startPoint x: 911, startPoint y: 740, endPoint x: 763, endPoint y: 584, distance: 215.0
click at [763, 584] on quentale-workspace at bounding box center [741, 398] width 1482 height 797
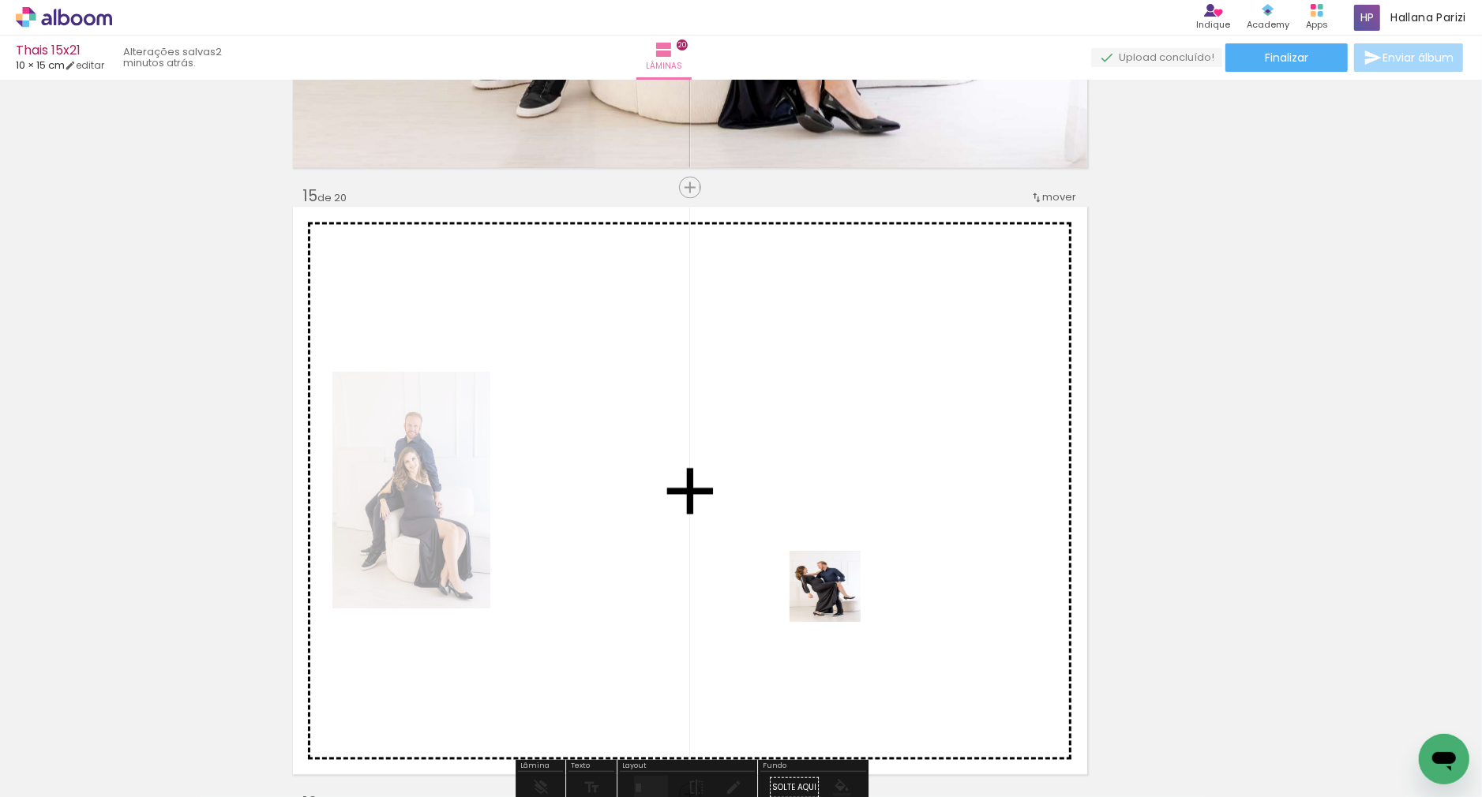
drag, startPoint x: 1044, startPoint y: 726, endPoint x: 830, endPoint y: 593, distance: 251.7
click at [831, 593] on quentale-workspace at bounding box center [741, 398] width 1482 height 797
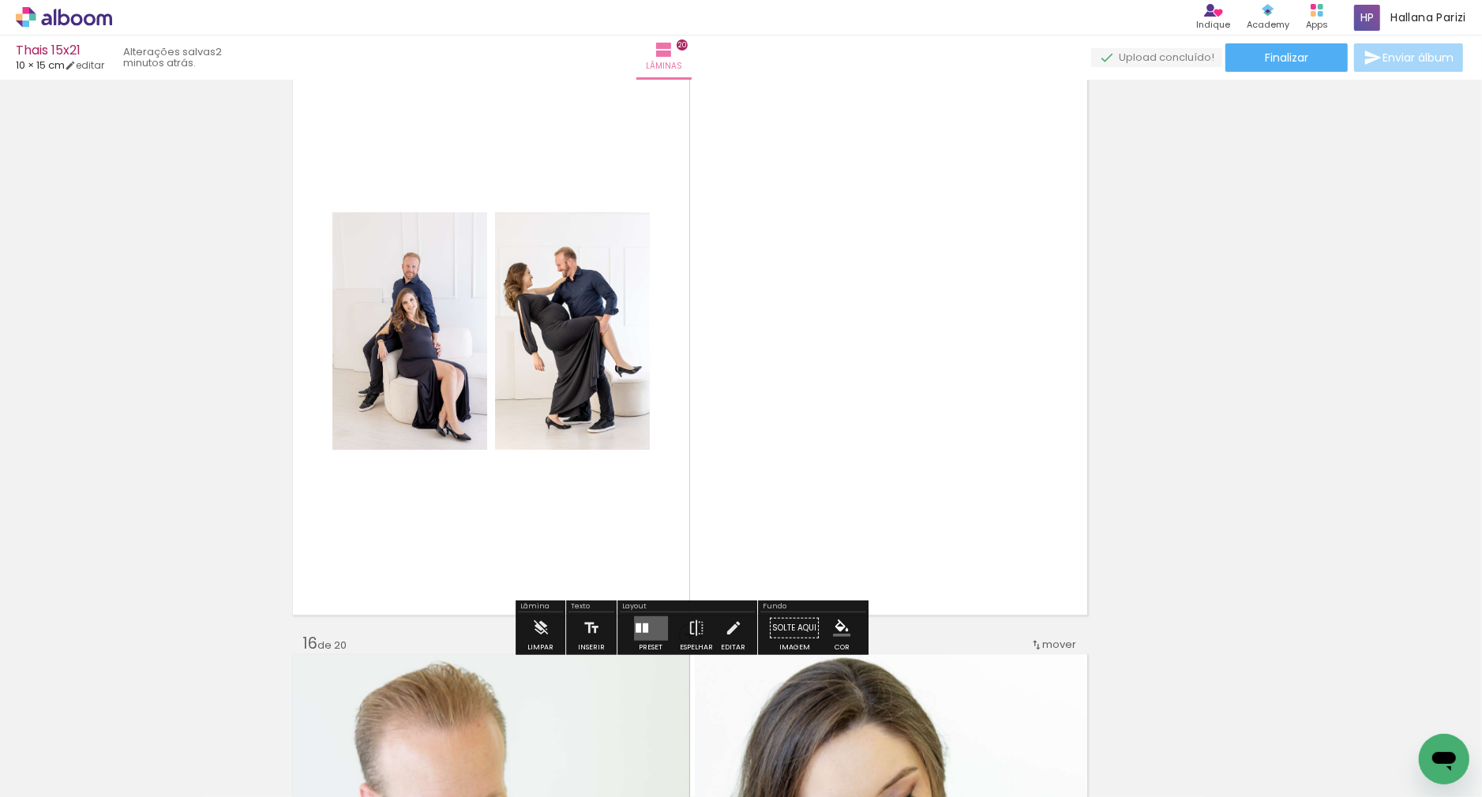
scroll to position [8584, 51]
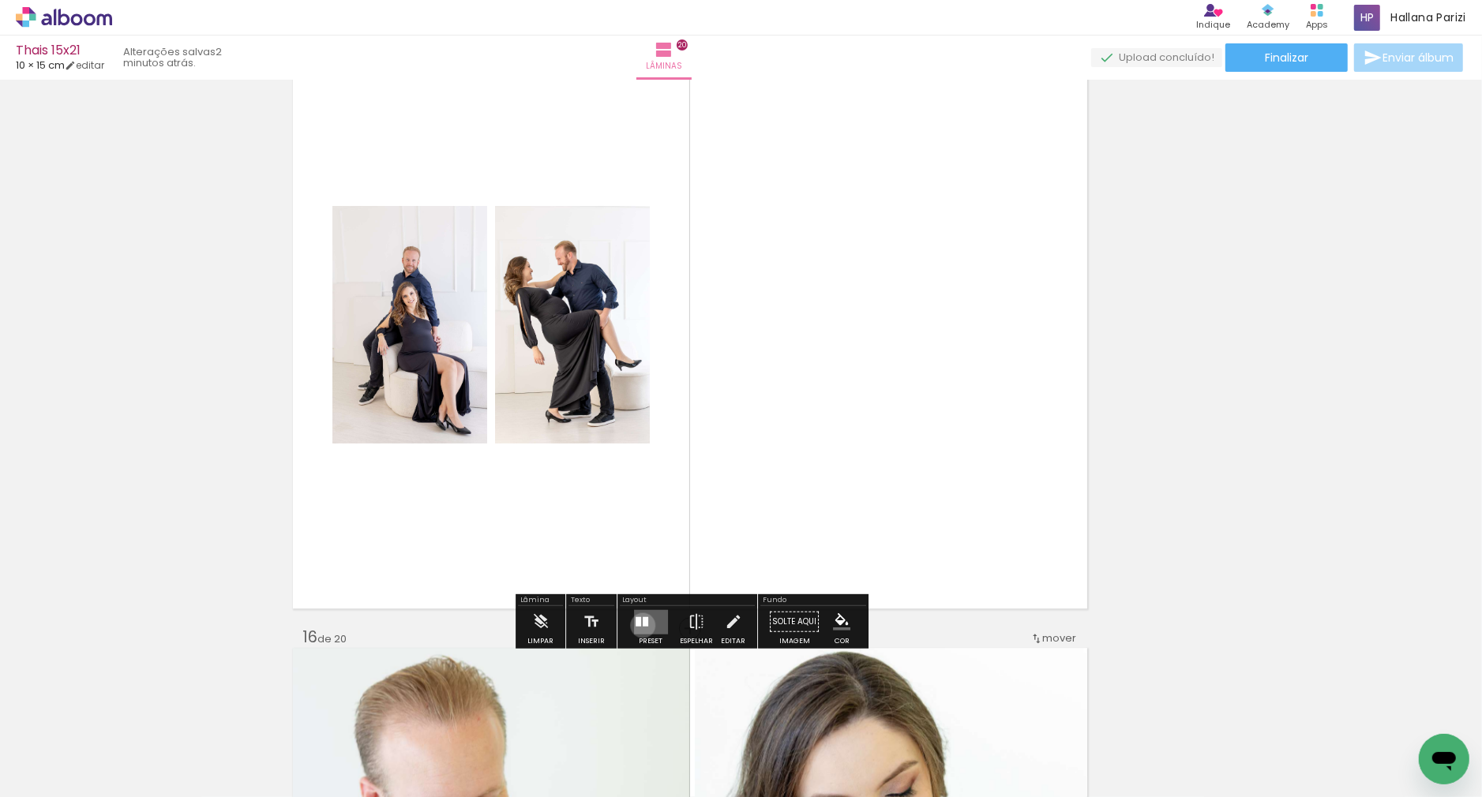
drag, startPoint x: 639, startPoint y: 624, endPoint x: 758, endPoint y: 614, distance: 119.7
click at [643, 624] on div at bounding box center [646, 621] width 6 height 9
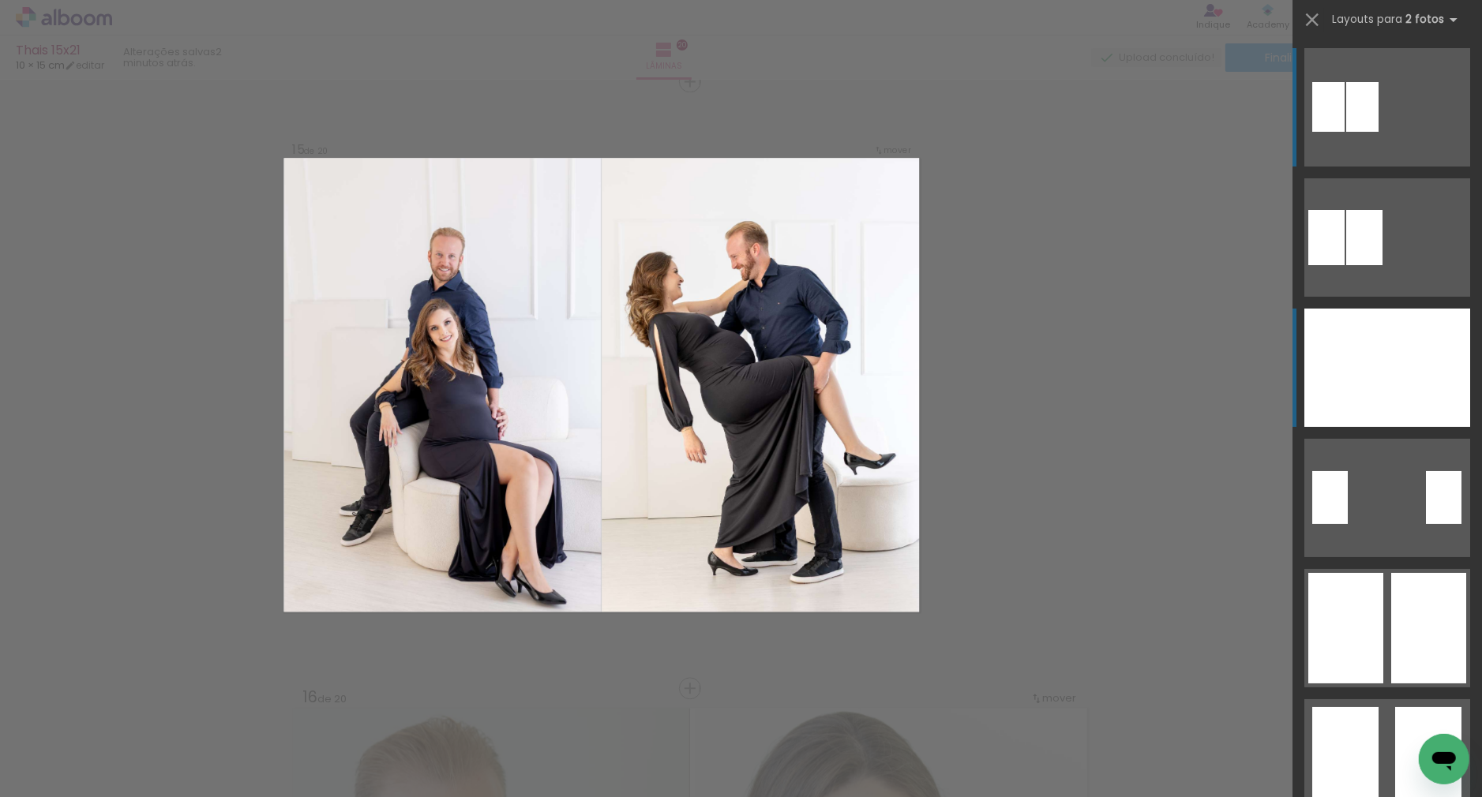
click at [1425, 357] on div at bounding box center [1428, 368] width 83 height 118
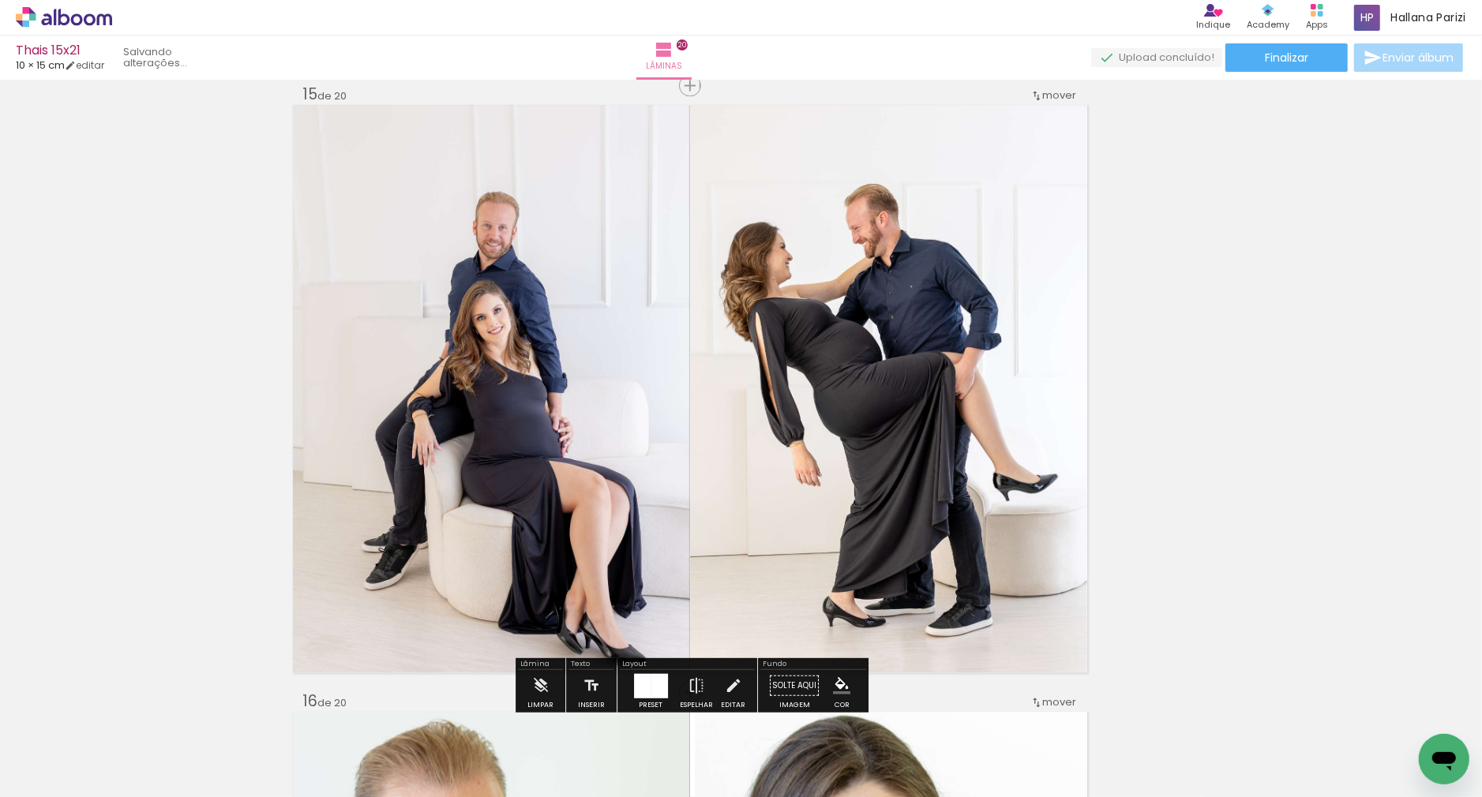
scroll to position [8519, 51]
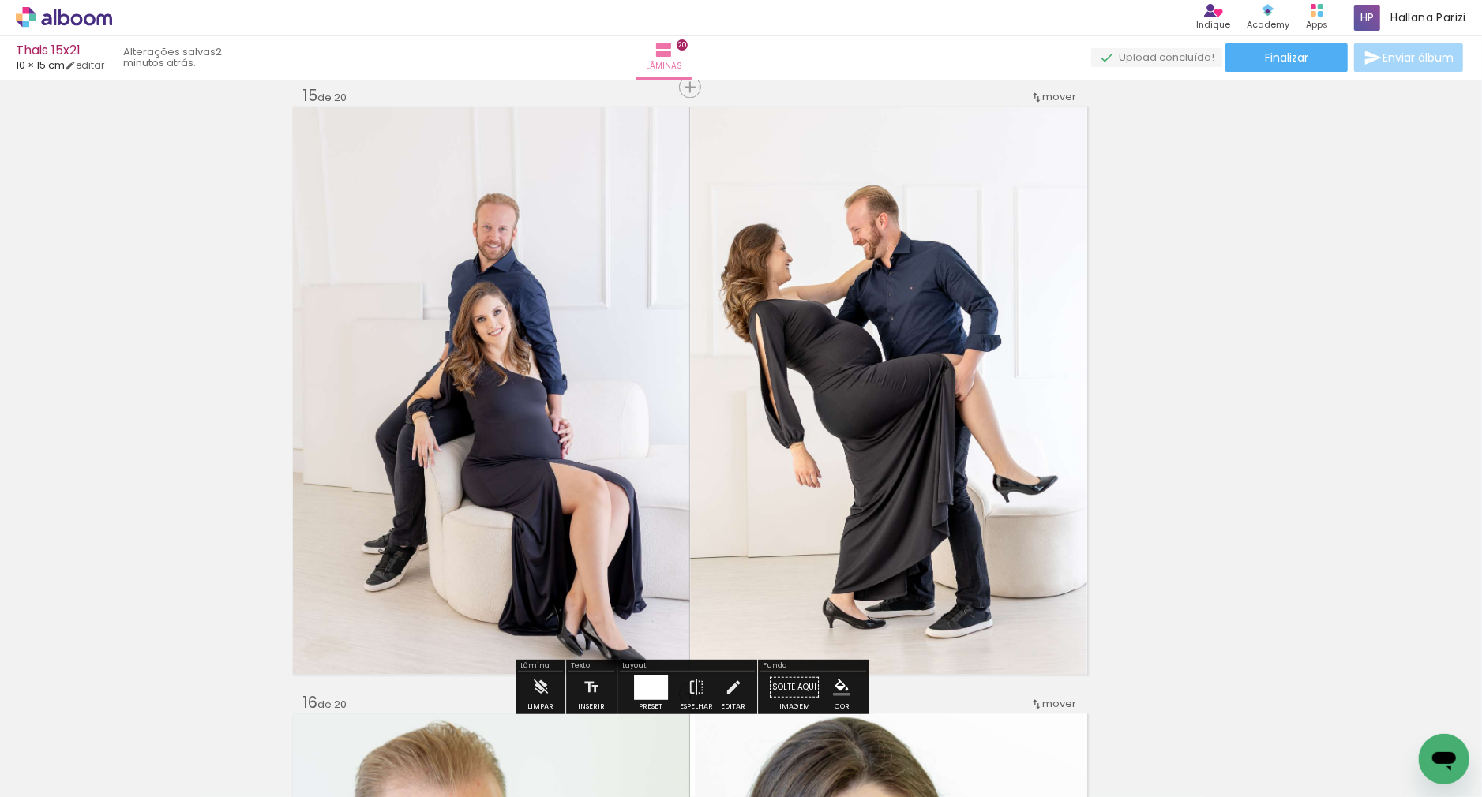
click at [848, 368] on quentale-photo at bounding box center [888, 391] width 397 height 568
click at [848, 367] on album-spread "15 de 20" at bounding box center [690, 391] width 794 height 568
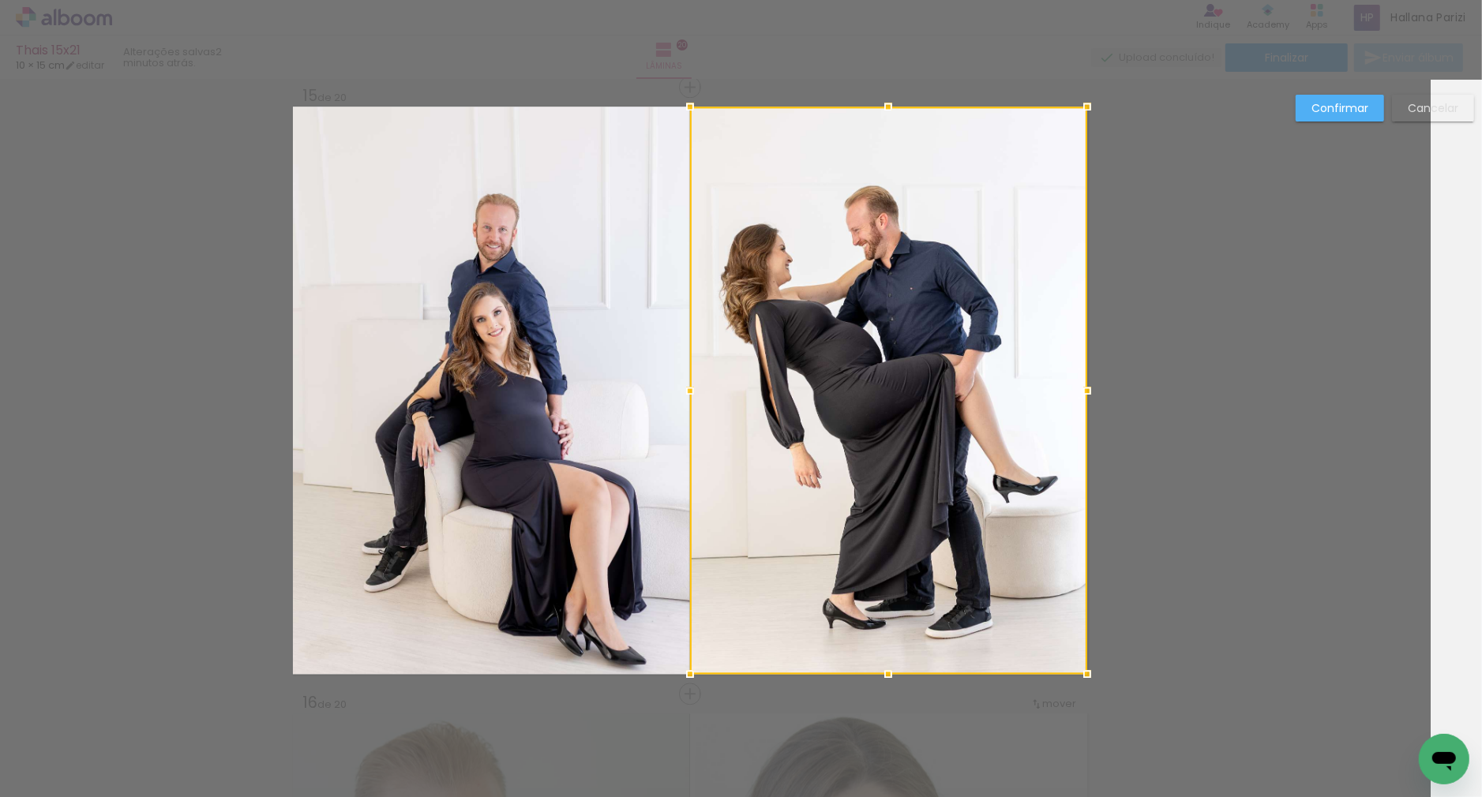
click at [721, 373] on div at bounding box center [888, 391] width 397 height 568
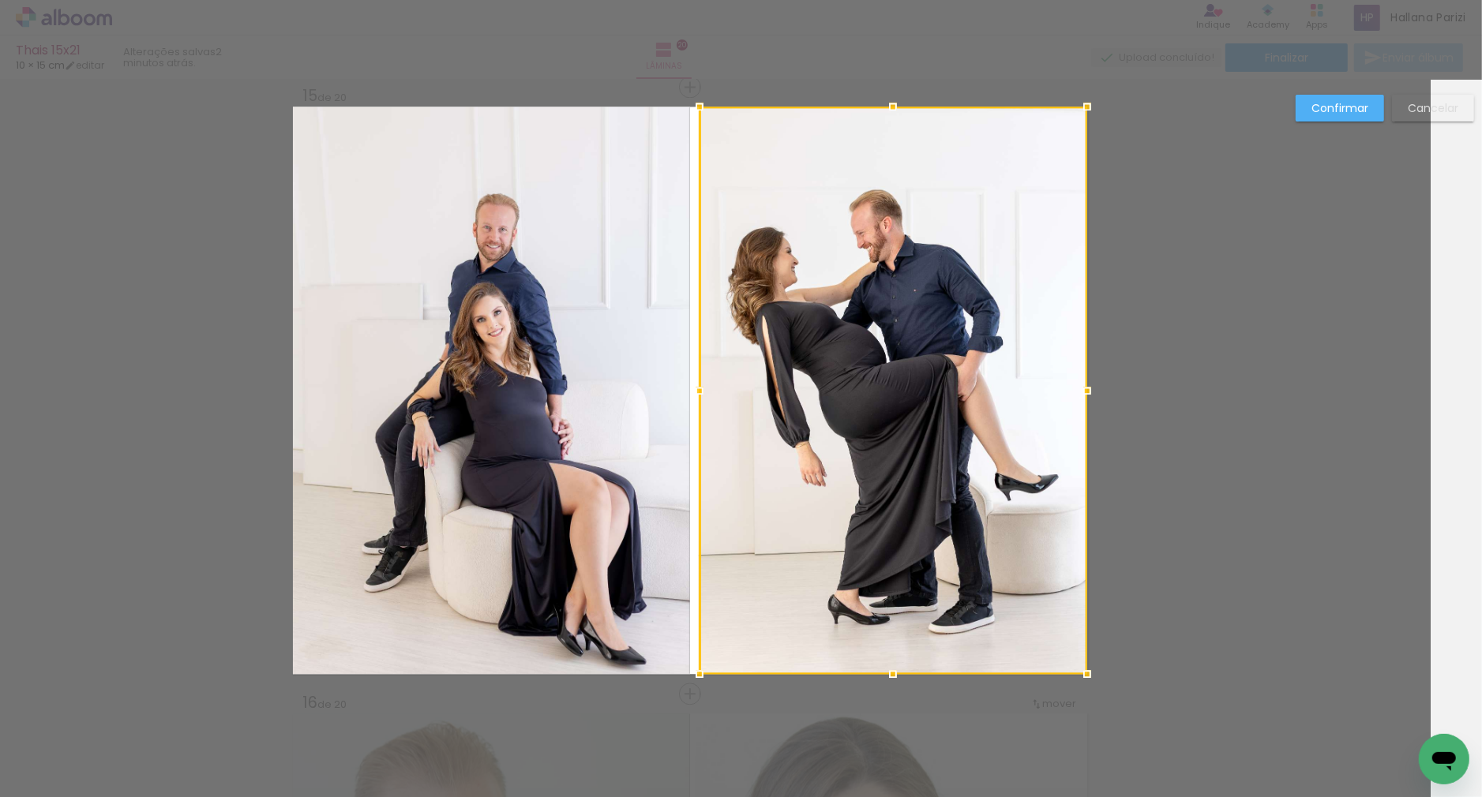
drag, startPoint x: 692, startPoint y: 387, endPoint x: 703, endPoint y: 384, distance: 11.3
click at [703, 384] on div at bounding box center [700, 391] width 32 height 32
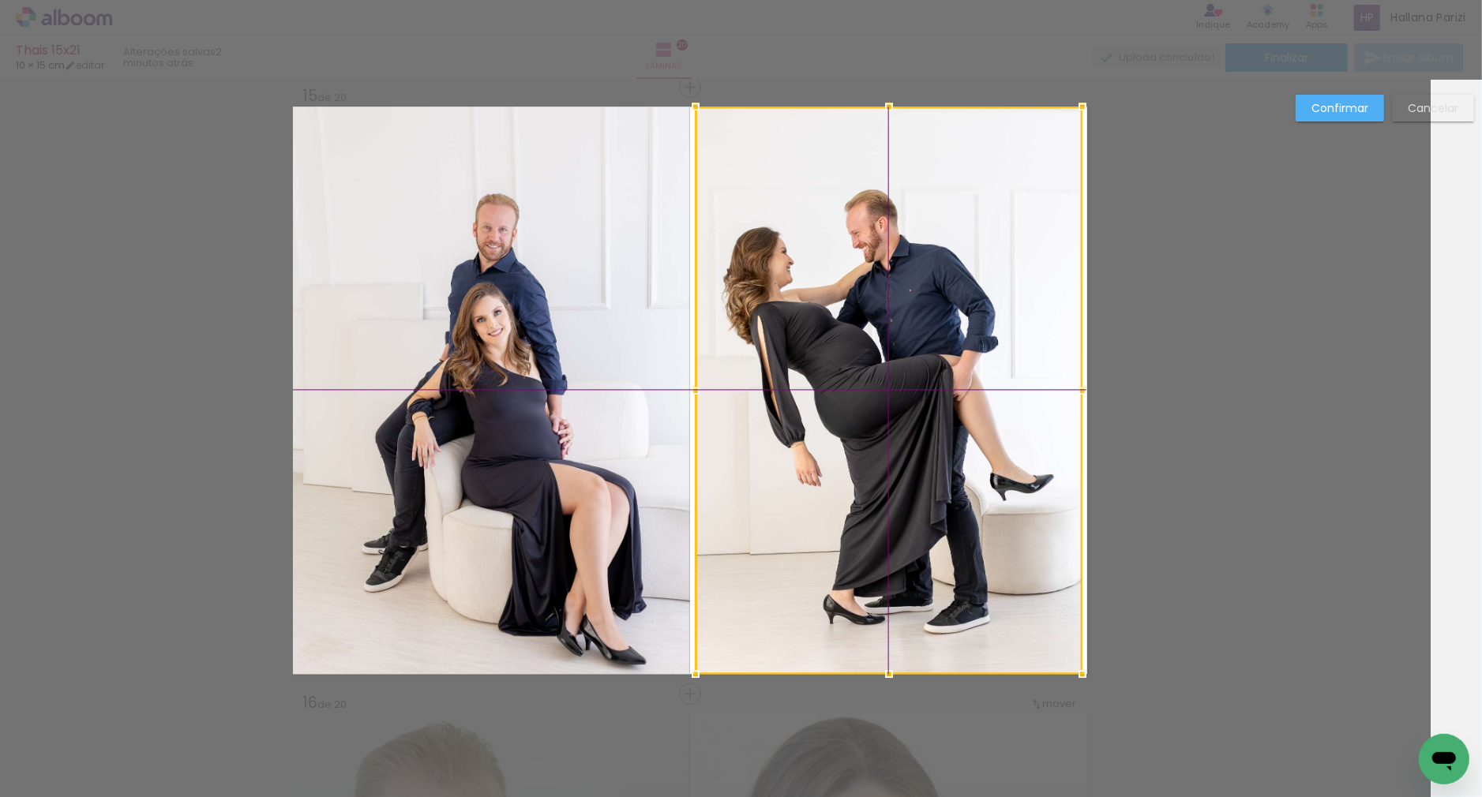
drag, startPoint x: 793, startPoint y: 383, endPoint x: 786, endPoint y: 382, distance: 7.9
click at [786, 382] on div at bounding box center [889, 391] width 387 height 568
click at [817, 379] on div at bounding box center [888, 391] width 387 height 568
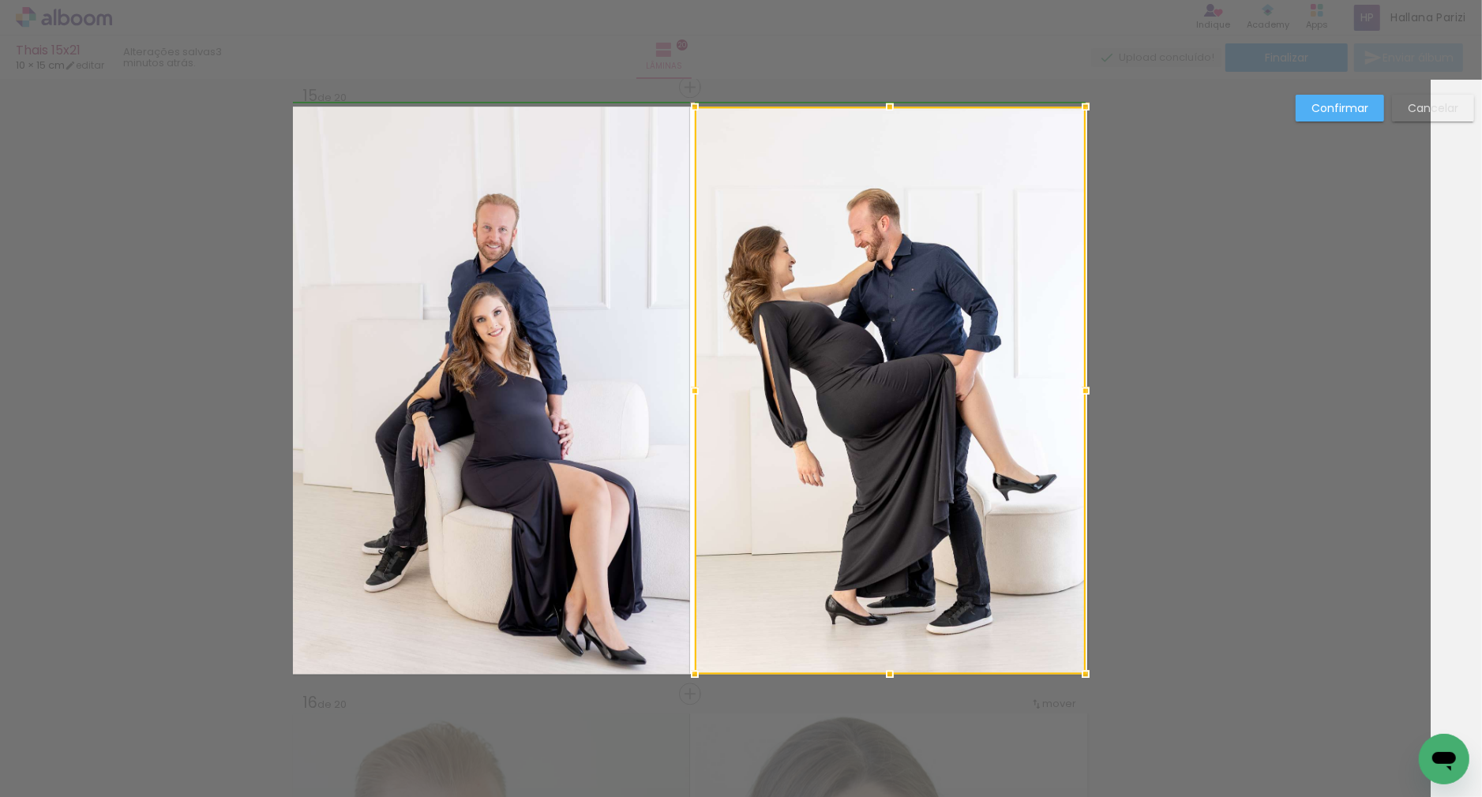
drag, startPoint x: 1079, startPoint y: 388, endPoint x: 1132, endPoint y: 369, distance: 55.9
click at [1098, 386] on div at bounding box center [1086, 391] width 32 height 32
drag, startPoint x: 1342, startPoint y: 121, endPoint x: 1250, endPoint y: 175, distance: 107.2
click at [1341, 122] on div "Confirmar Cancelar" at bounding box center [1381, 114] width 186 height 39
click at [1307, 114] on paper-button "Confirmar" at bounding box center [1340, 108] width 88 height 27
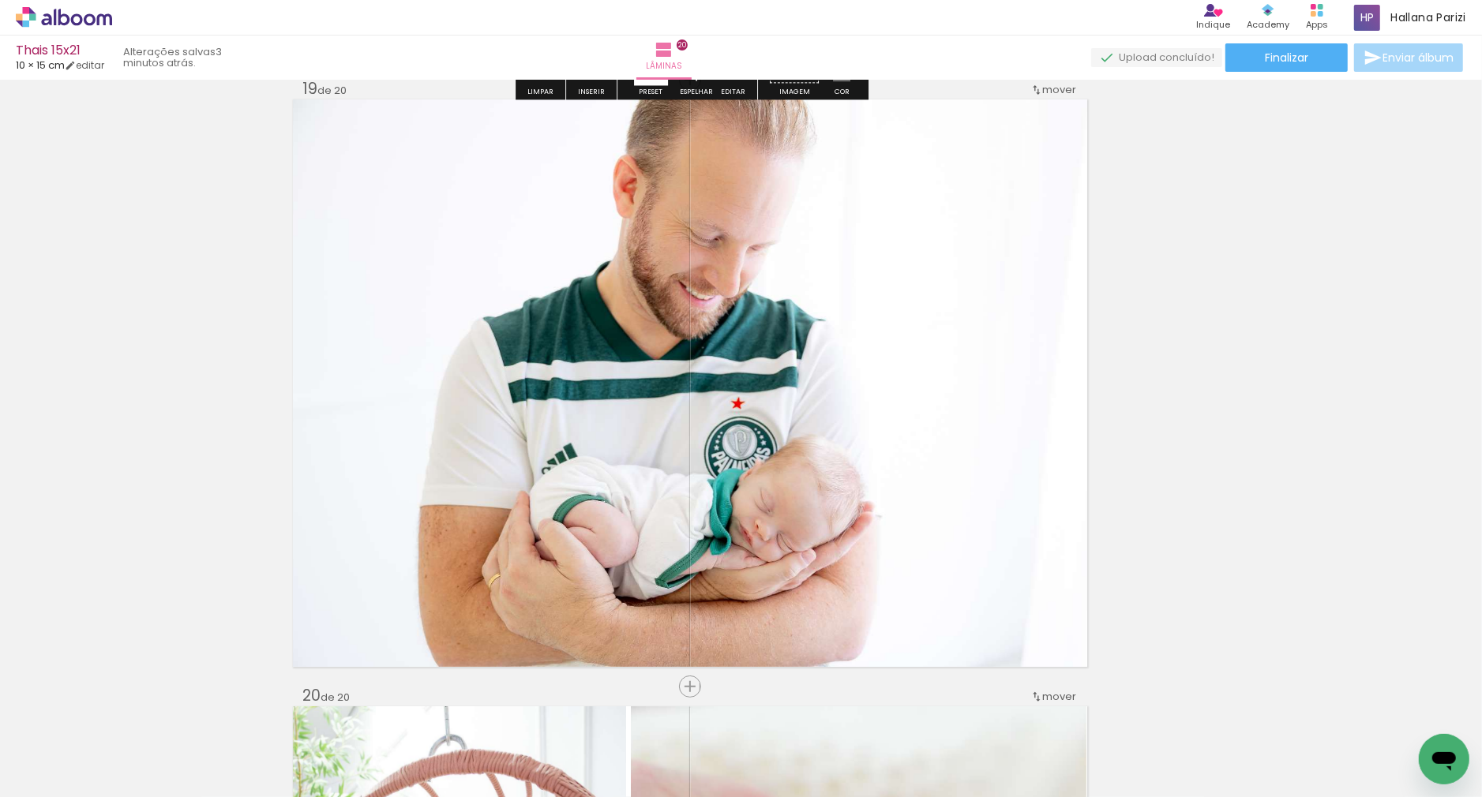
scroll to position [11101, 51]
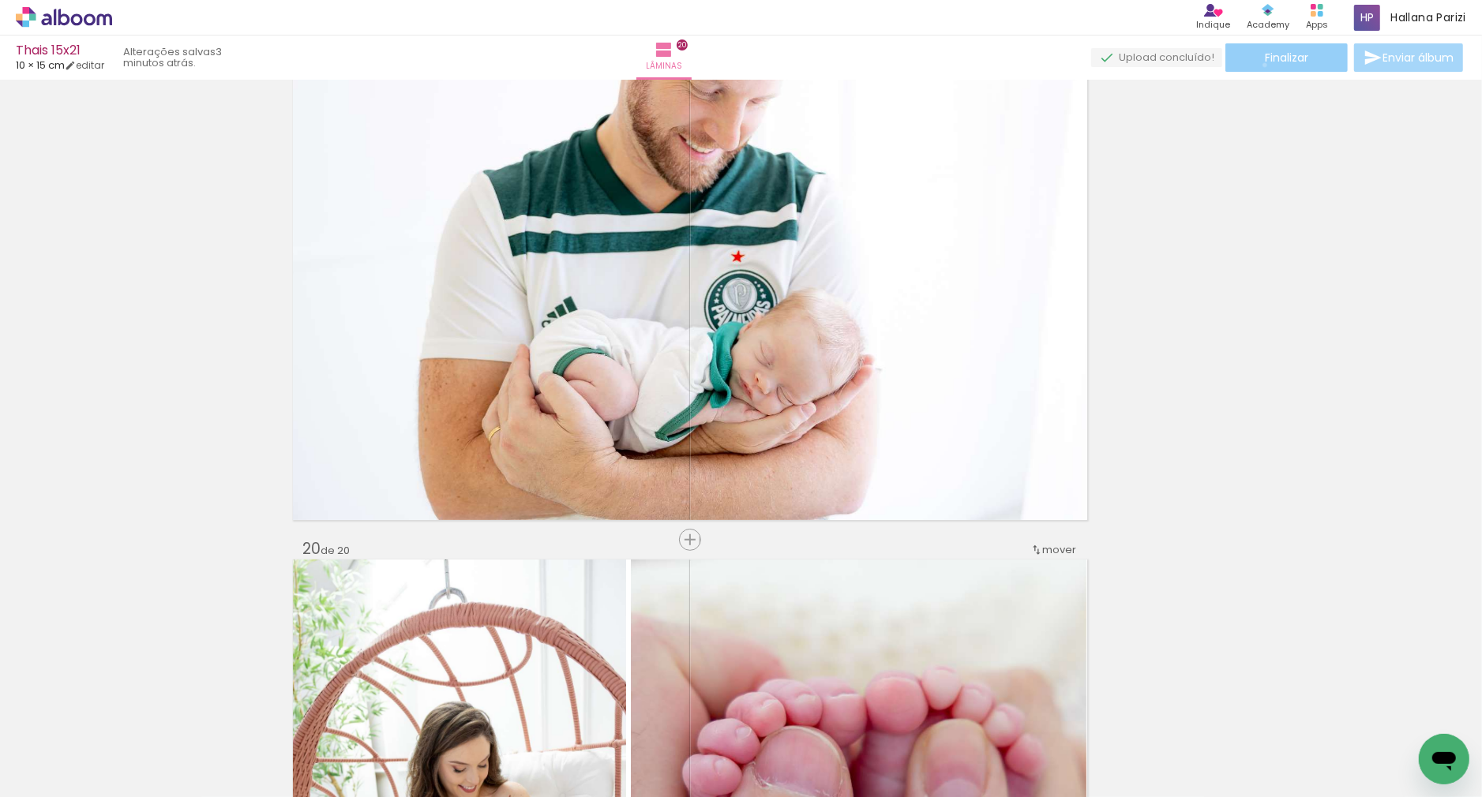
click at [1259, 65] on paper-button "Finalizar" at bounding box center [1286, 57] width 122 height 28
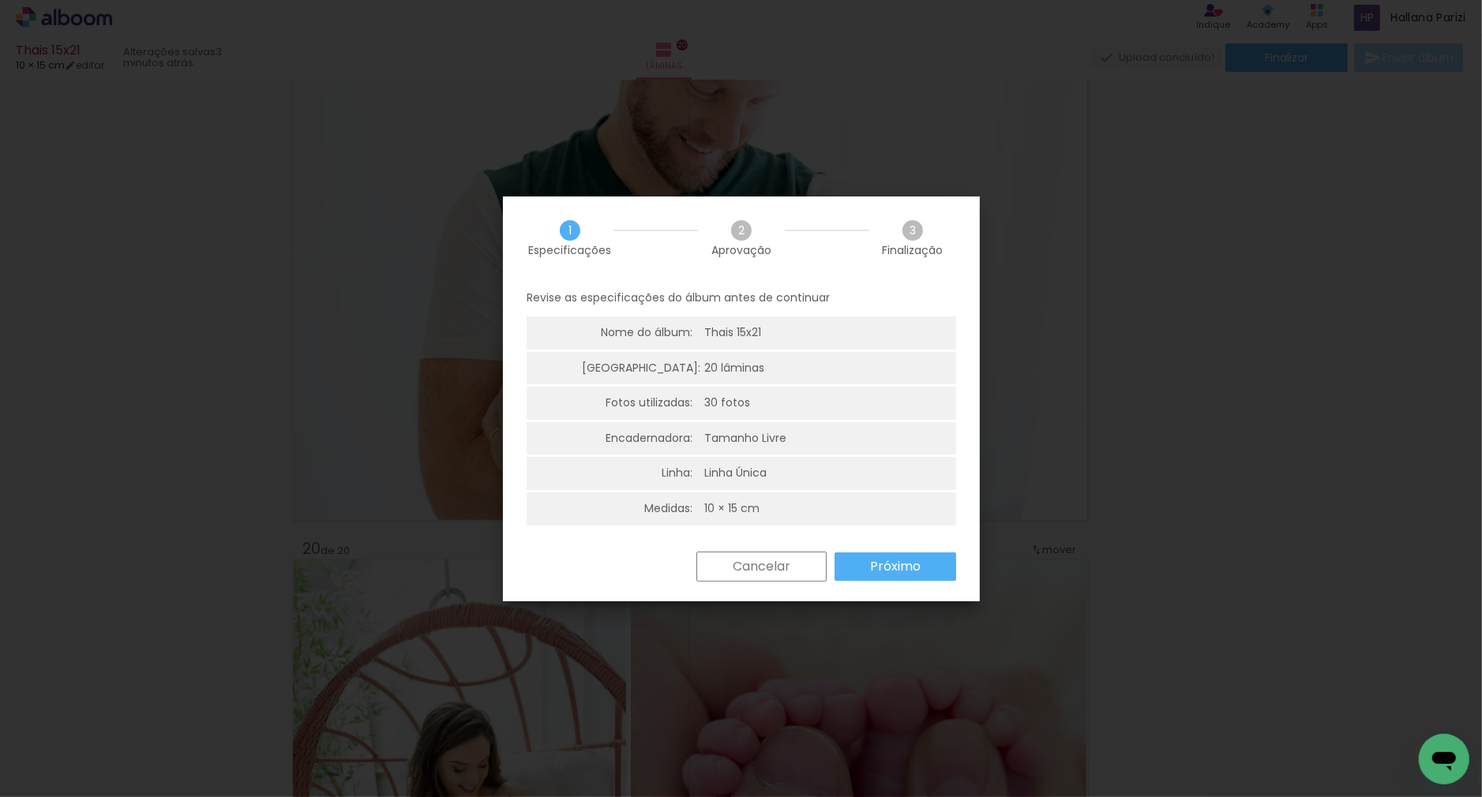
click at [931, 561] on paper-button "Próximo" at bounding box center [896, 567] width 122 height 28
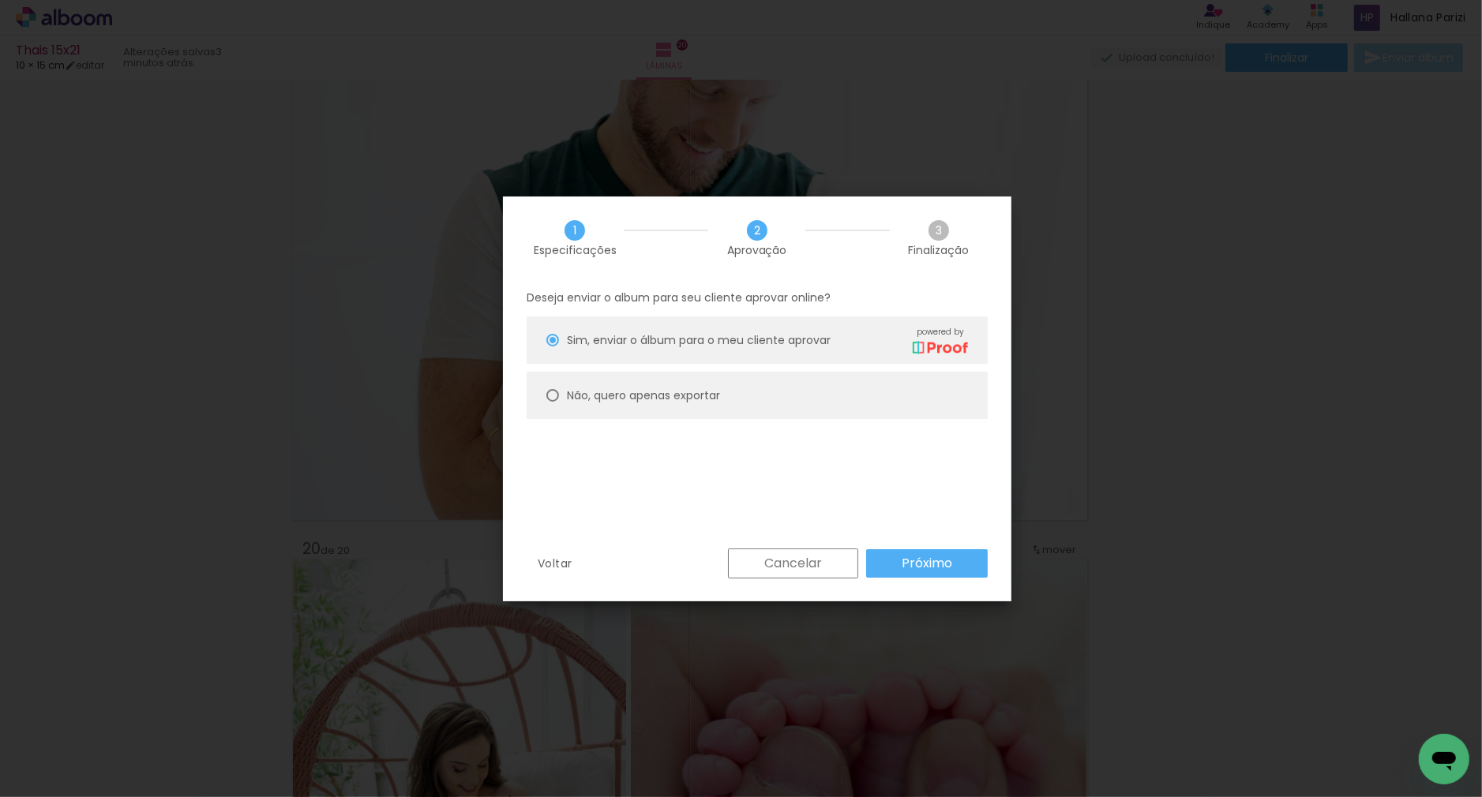
click at [866, 388] on paper-radio-button "Não, quero apenas exportar" at bounding box center [757, 395] width 461 height 47
type paper-radio-button "on"
click at [901, 572] on paper-button "Próximo" at bounding box center [927, 563] width 122 height 28
type input "Alta, 300 DPI"
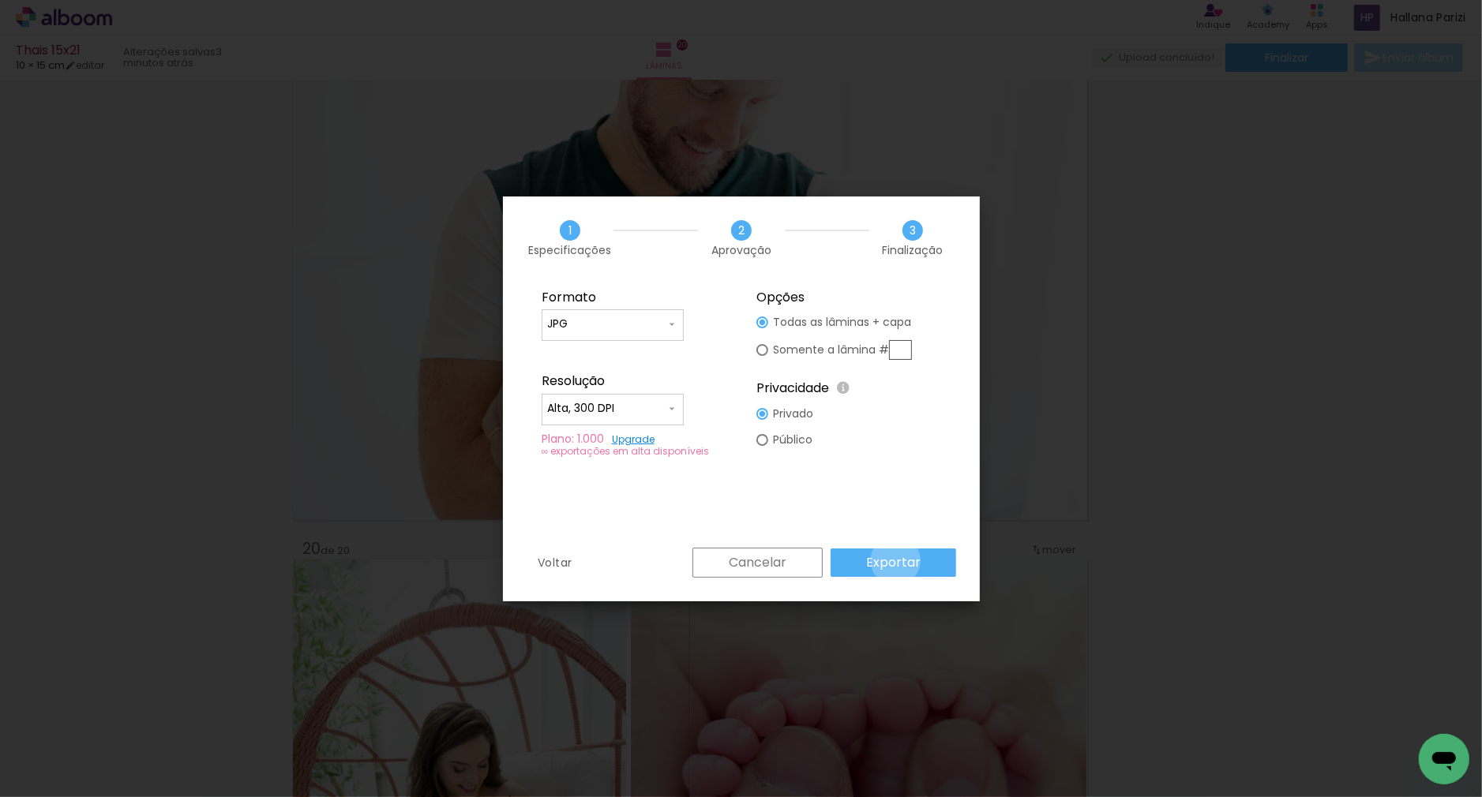
click at [0, 0] on slot "Exportar" at bounding box center [0, 0] width 0 height 0
